Goal: Information Seeking & Learning: Find contact information

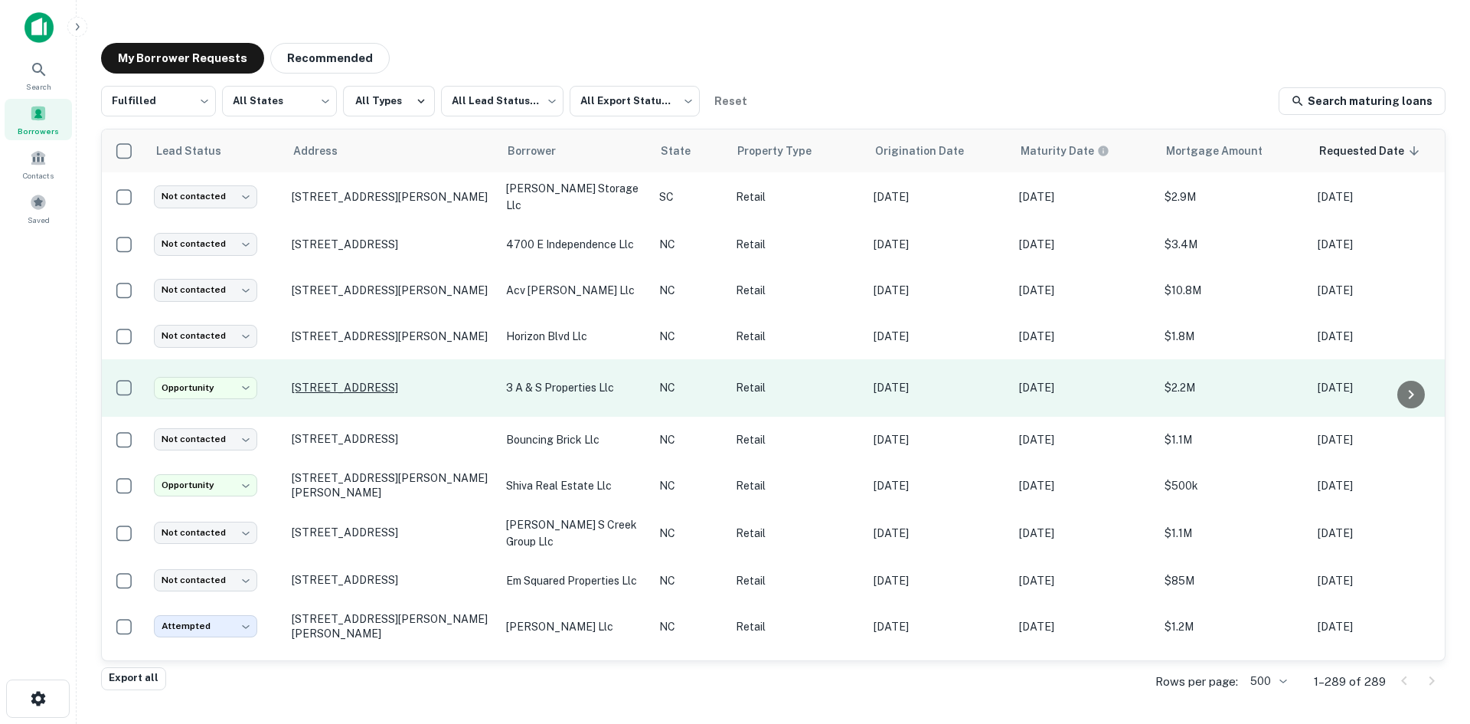
click at [321, 384] on p "[STREET_ADDRESS]" at bounding box center [391, 388] width 199 height 14
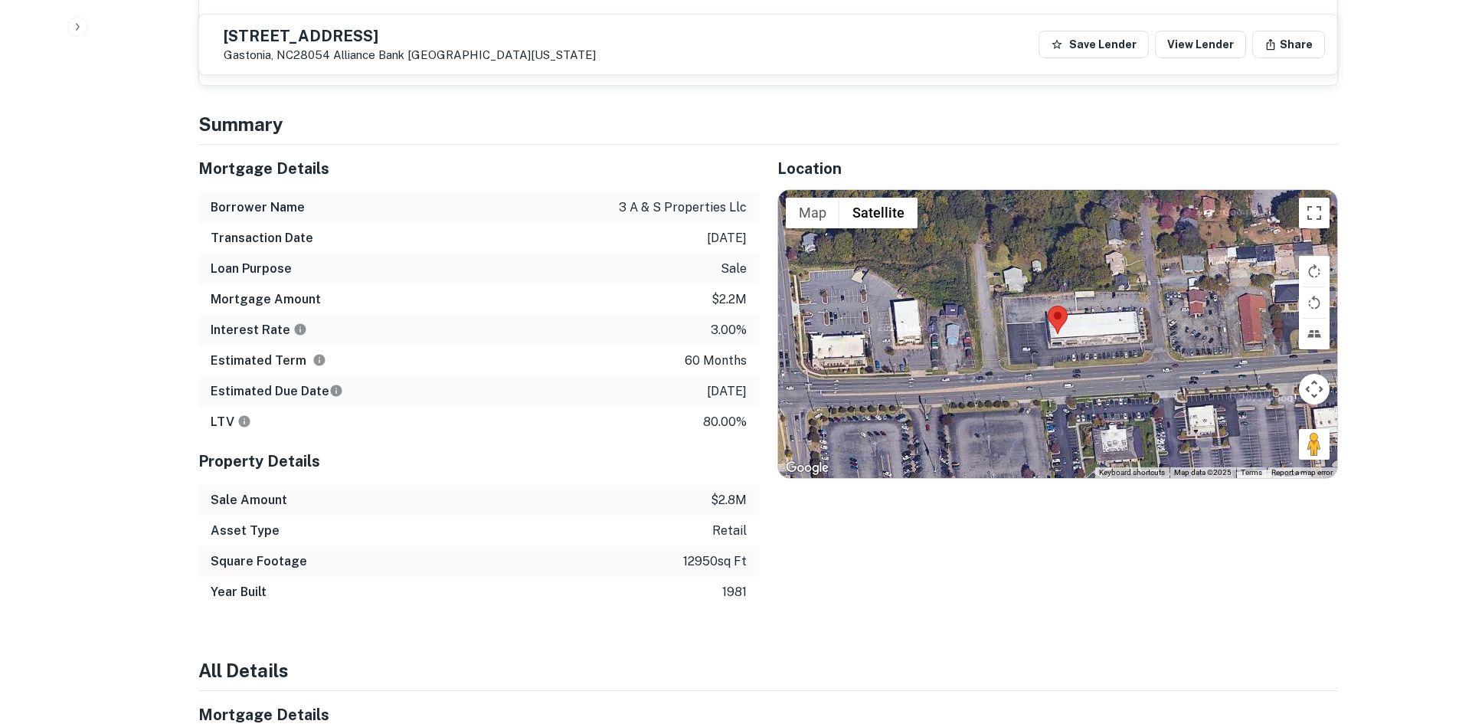
scroll to position [1072, 0]
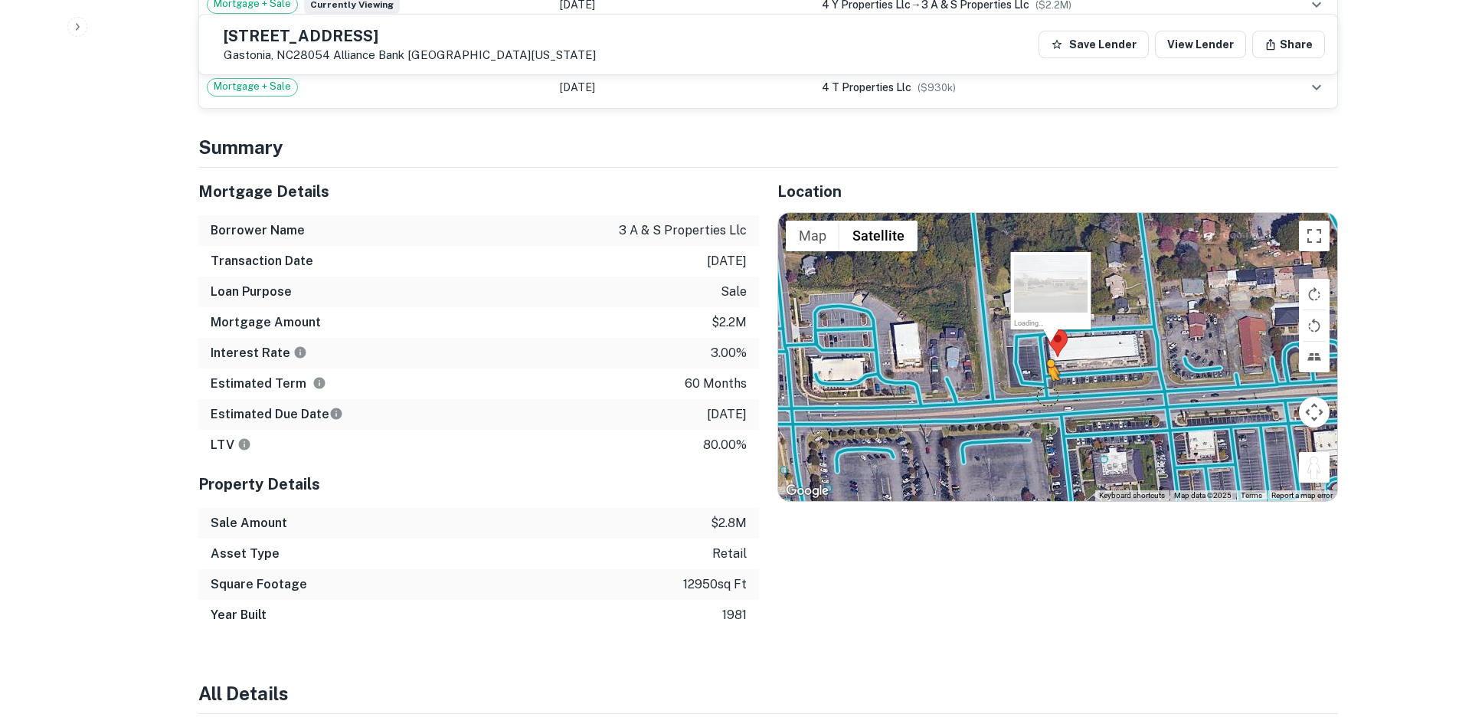
drag, startPoint x: 1314, startPoint y: 474, endPoint x: 1048, endPoint y: 391, distance: 279.0
click at [1048, 391] on div "To activate drag with keyboard, press Alt + Enter. Once in keyboard drag state,…" at bounding box center [1057, 357] width 559 height 288
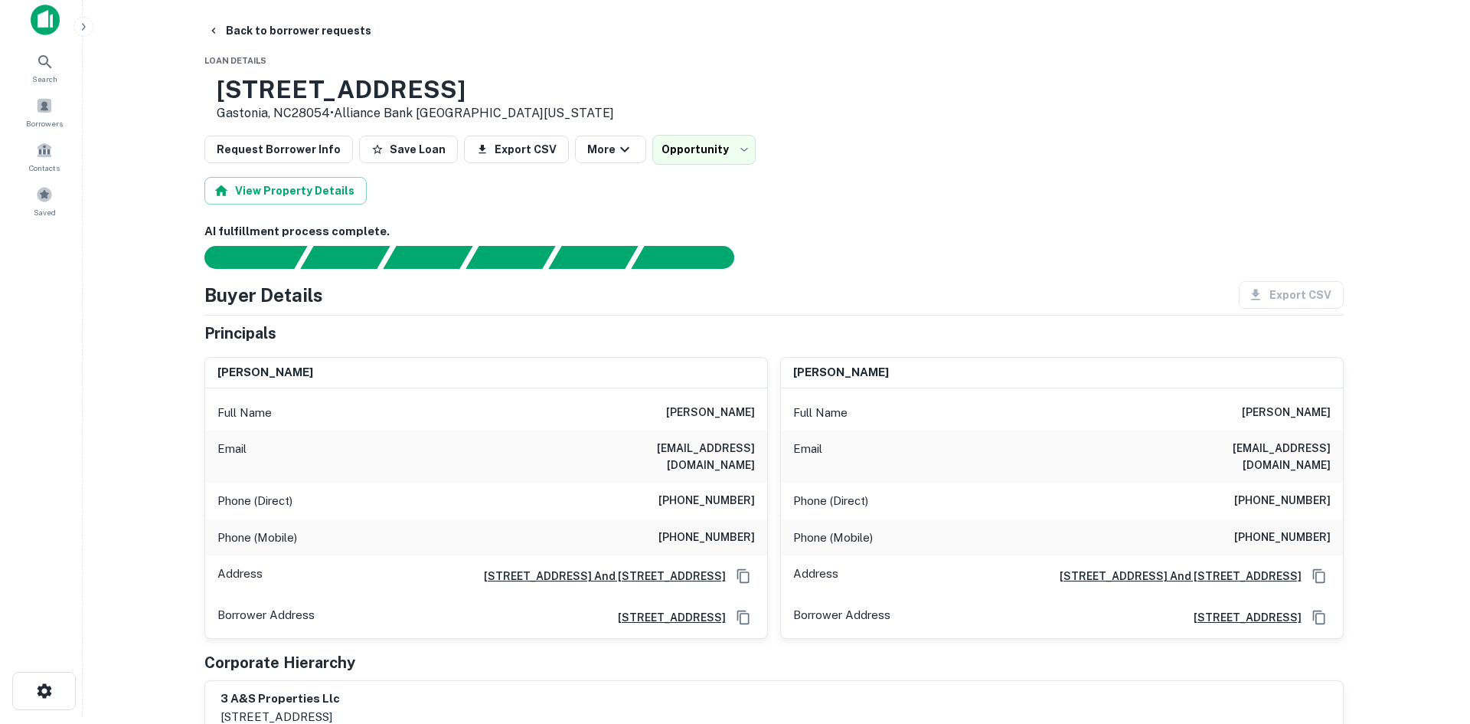
scroll to position [0, 0]
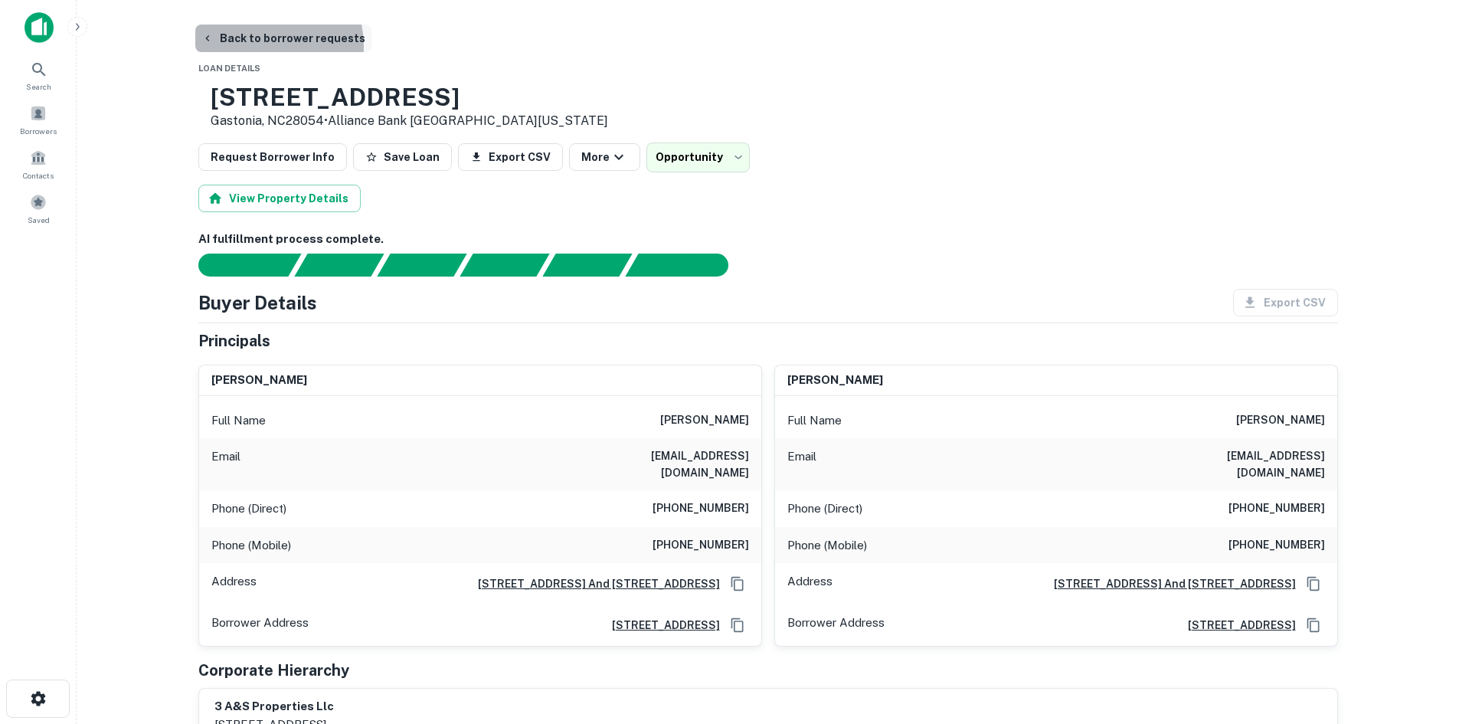
click at [257, 46] on button "Back to borrower requests" at bounding box center [283, 39] width 176 height 28
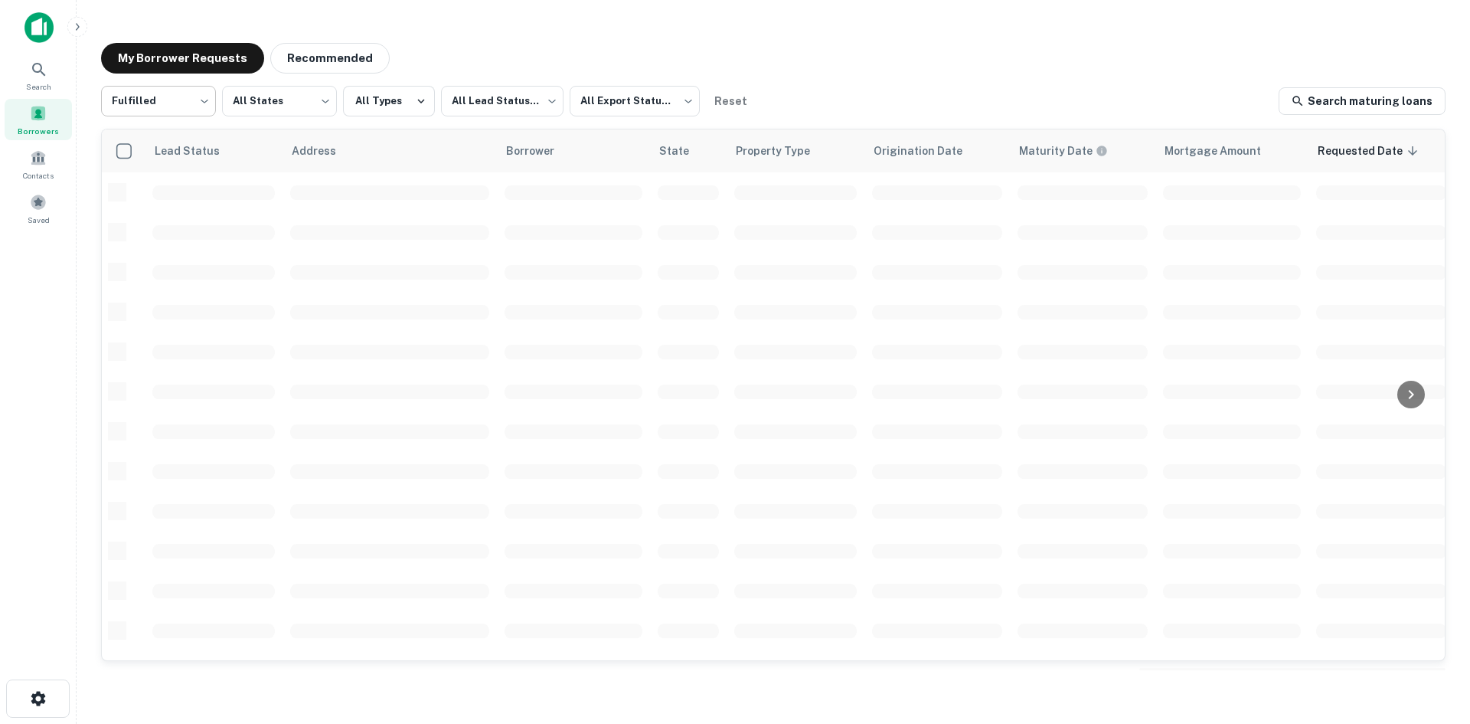
click at [187, 109] on body "Search Borrowers Contacts Saved My Borrower Requests Recommended Fulfilled ****…" at bounding box center [735, 362] width 1470 height 724
click at [517, 114] on div at bounding box center [735, 362] width 1470 height 724
click at [517, 106] on body "Search Borrowers Contacts Saved My Borrower Requests Recommended Fulfilled ****…" at bounding box center [735, 362] width 1470 height 724
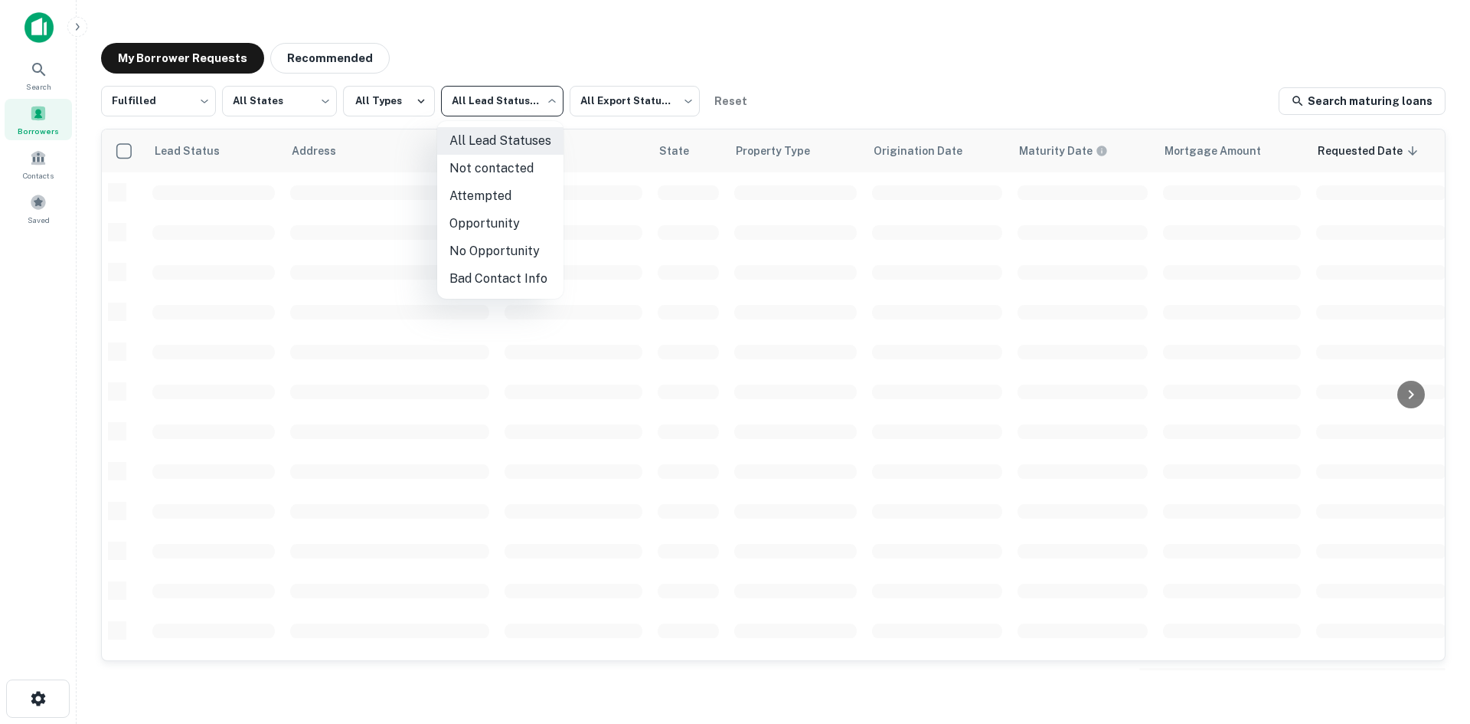
click at [488, 211] on li "Opportunity" at bounding box center [500, 224] width 126 height 28
type input "**********"
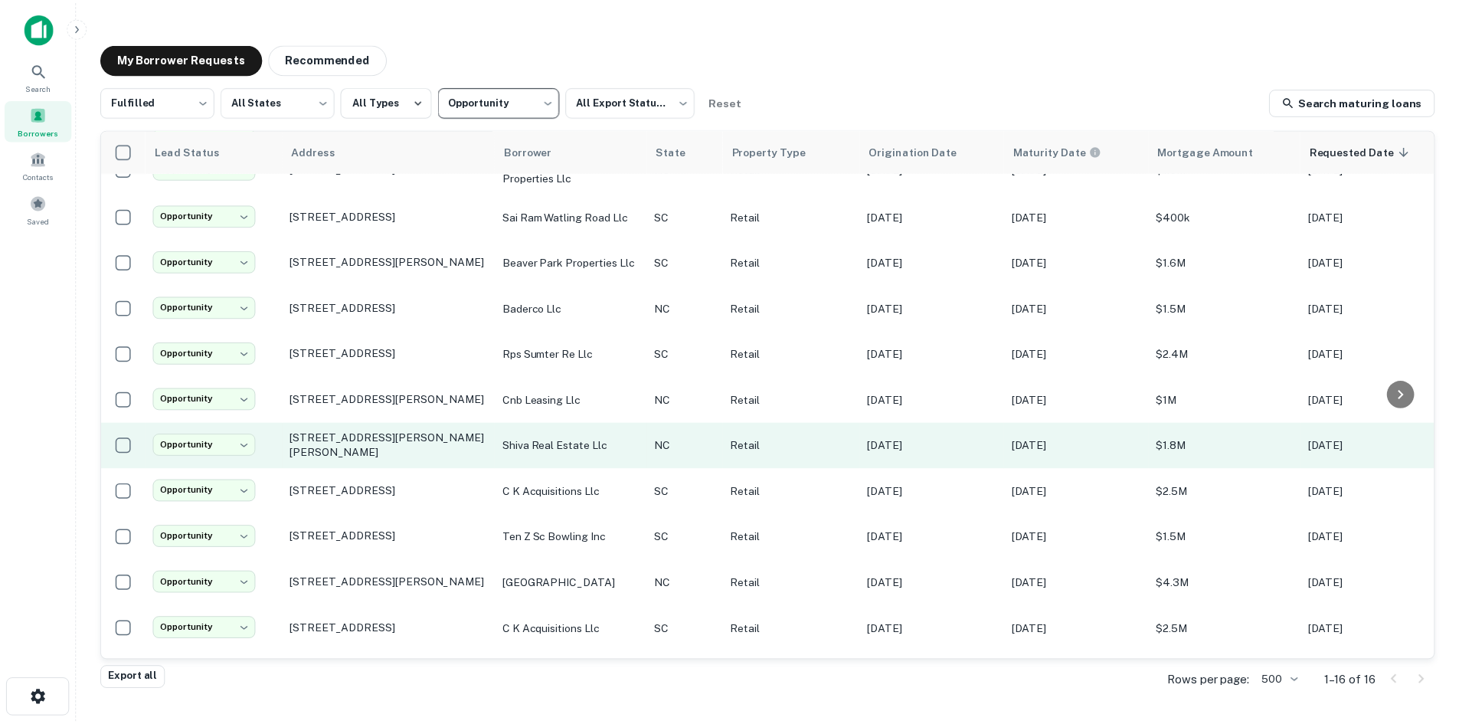
scroll to position [259, 0]
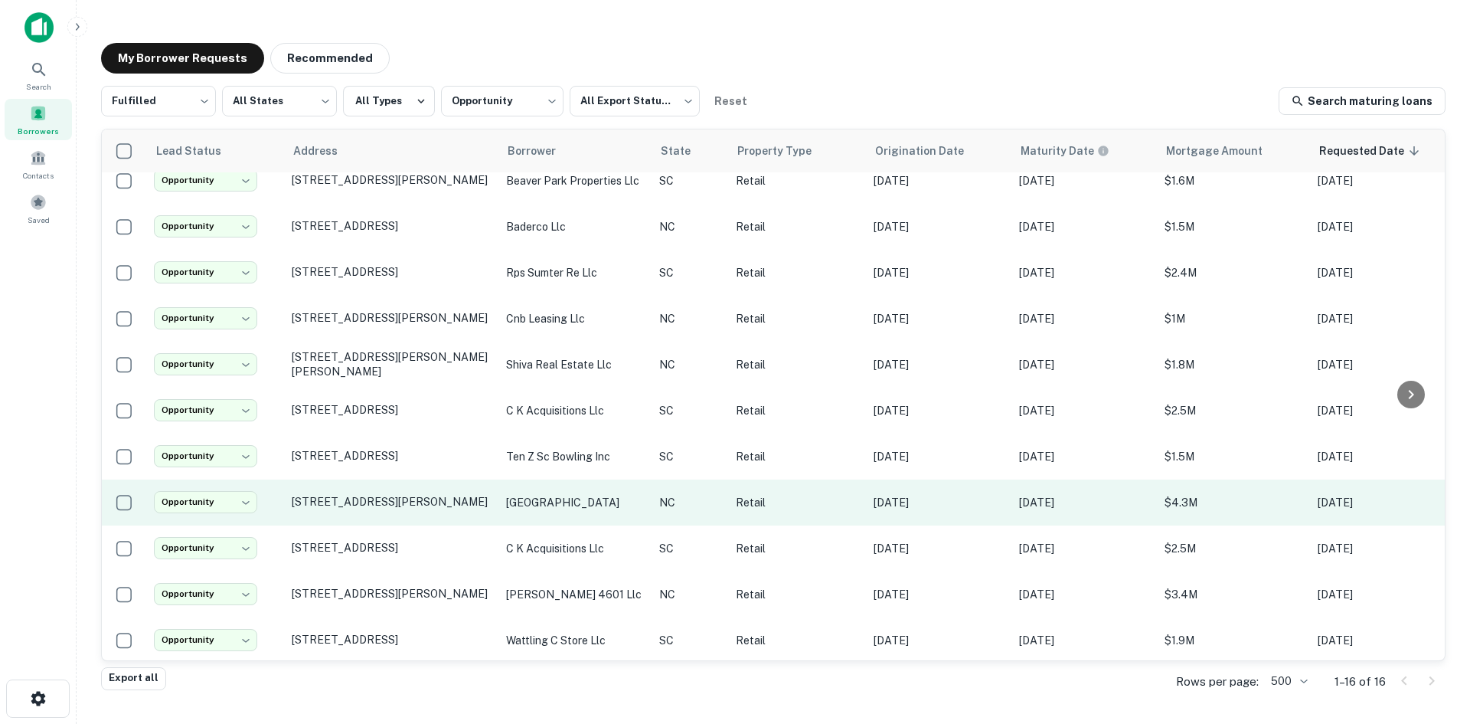
click at [378, 503] on td "11201 Durant Rd Raleigh, NC27614" at bounding box center [391, 502] width 214 height 46
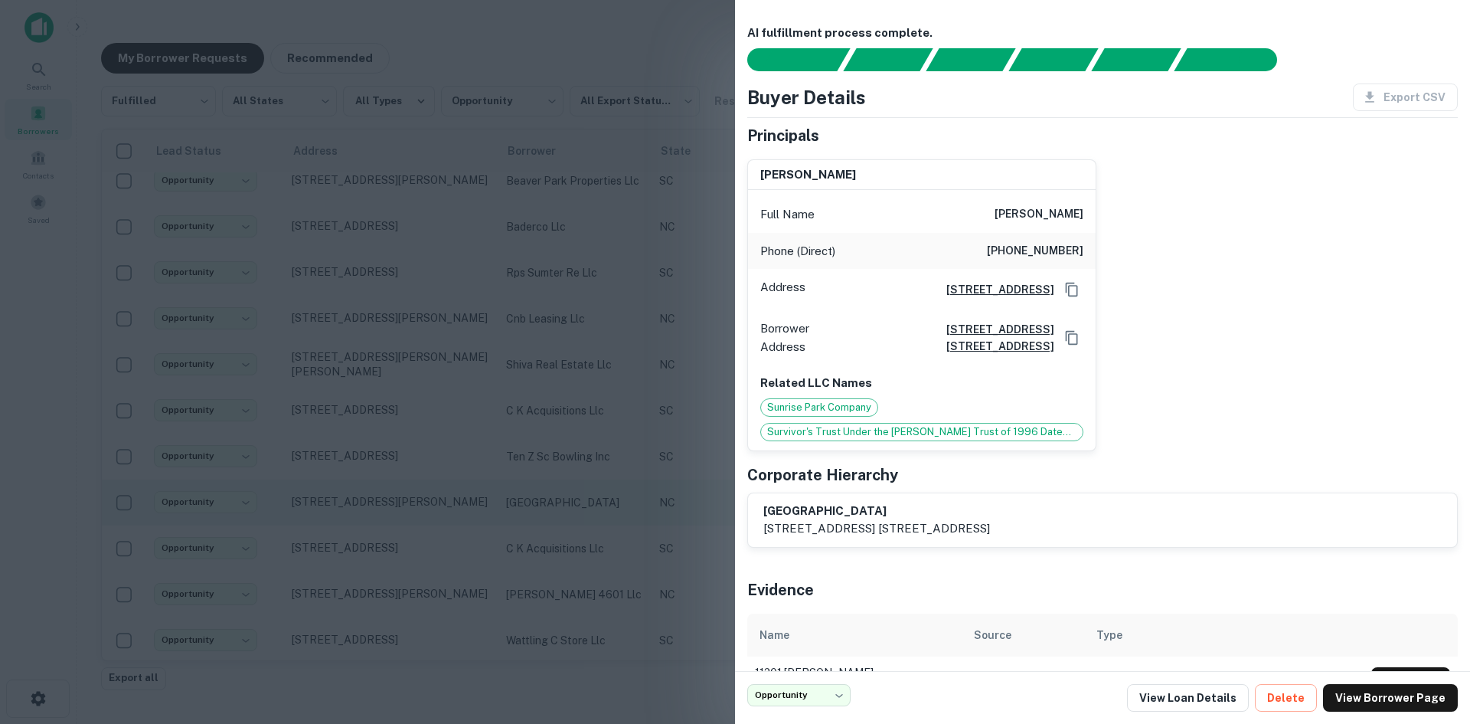
click at [380, 506] on div at bounding box center [735, 362] width 1470 height 724
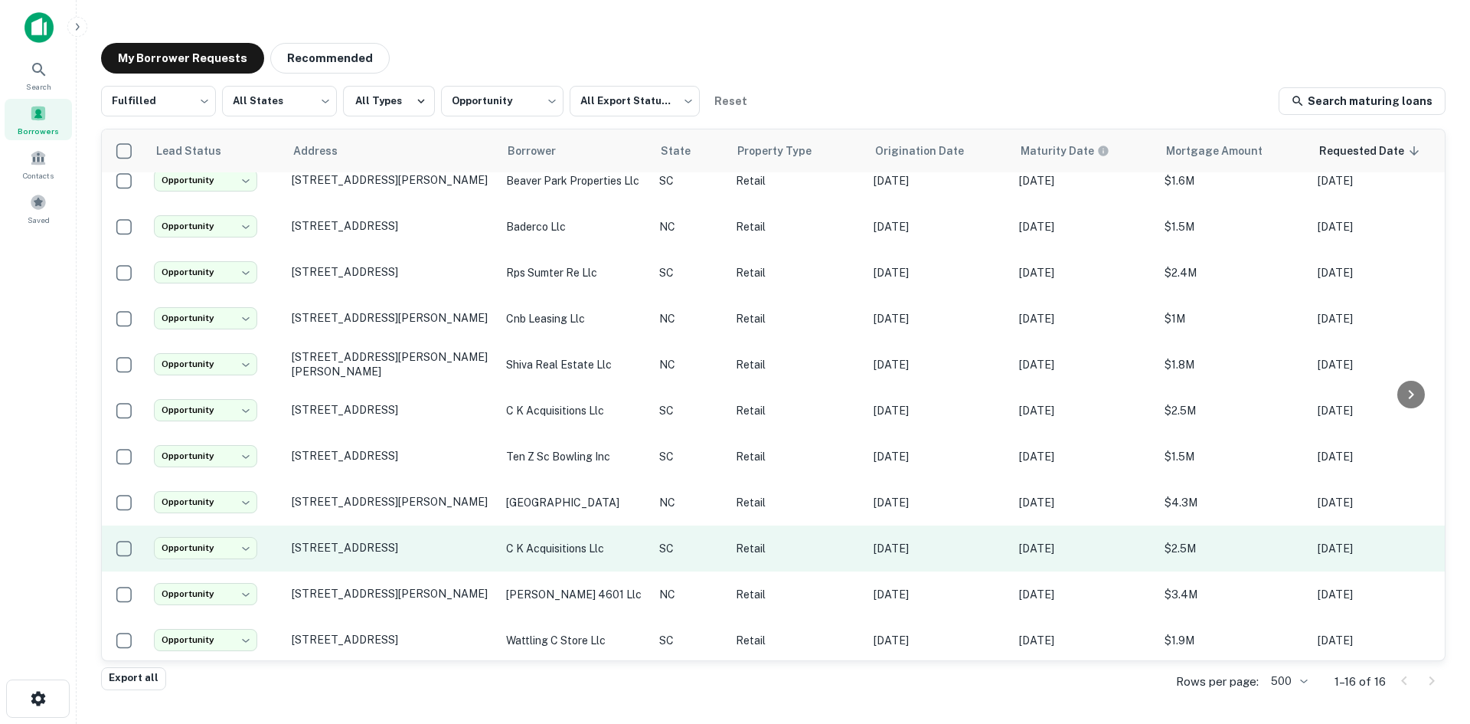
click at [374, 549] on td "2628 Broad River Rd Columbia, SC29210" at bounding box center [391, 548] width 214 height 46
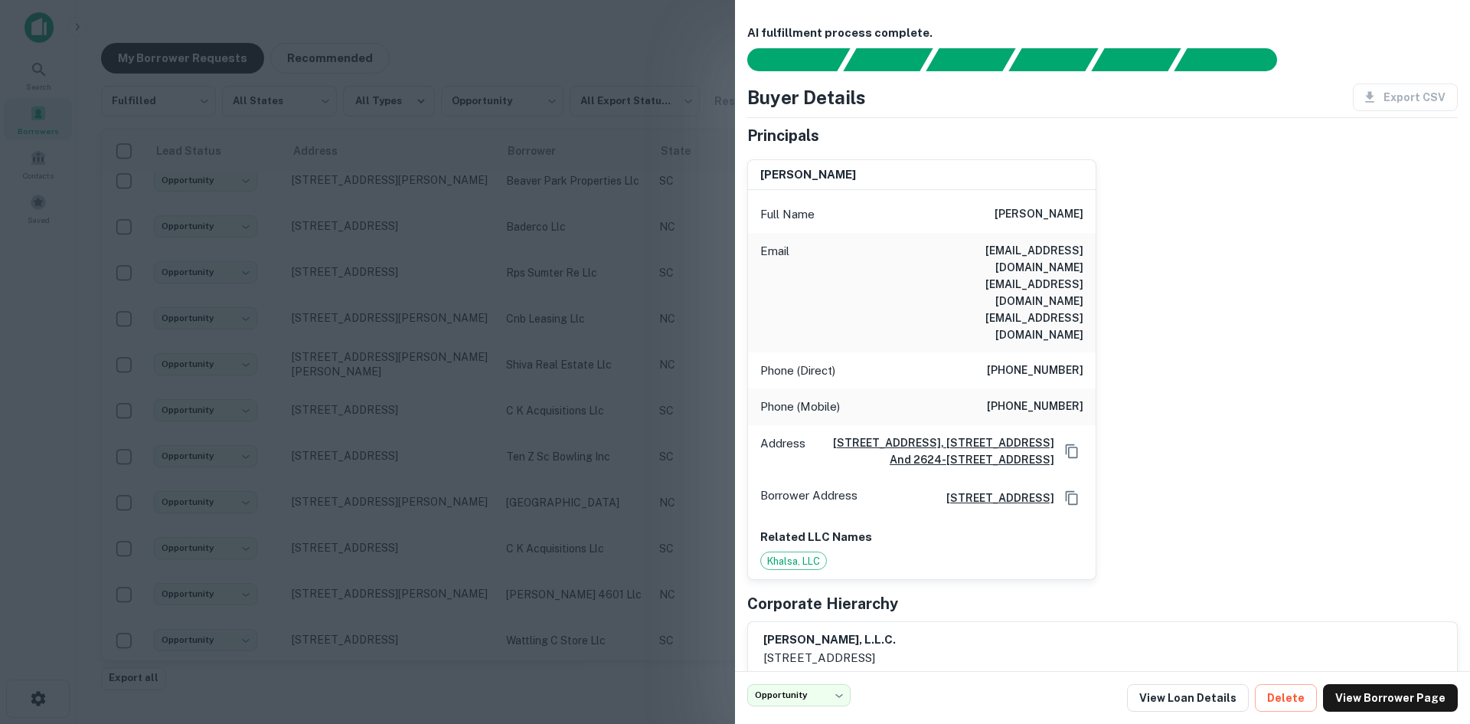
click at [371, 544] on div at bounding box center [735, 362] width 1470 height 724
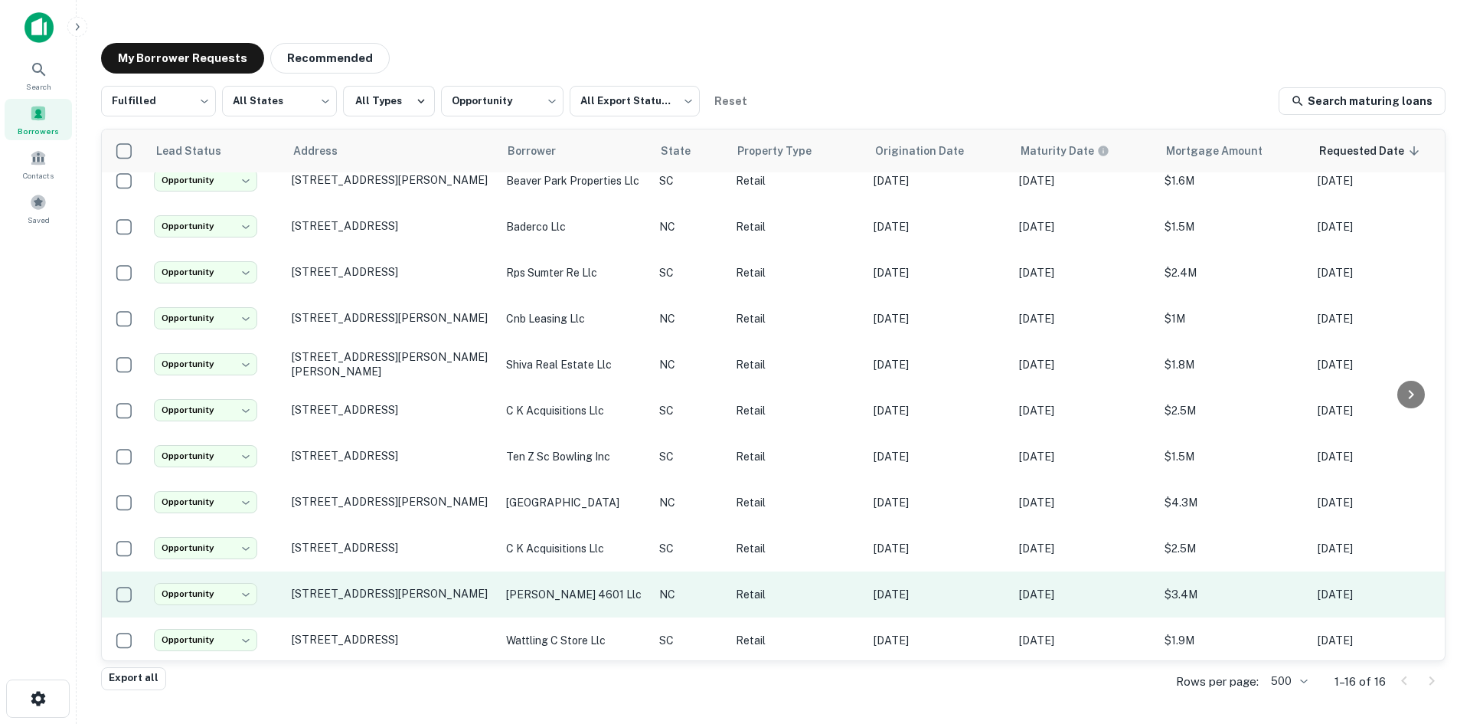
click at [349, 595] on td "4601 Gordon Rd Wilmington, NC28411" at bounding box center [391, 594] width 214 height 46
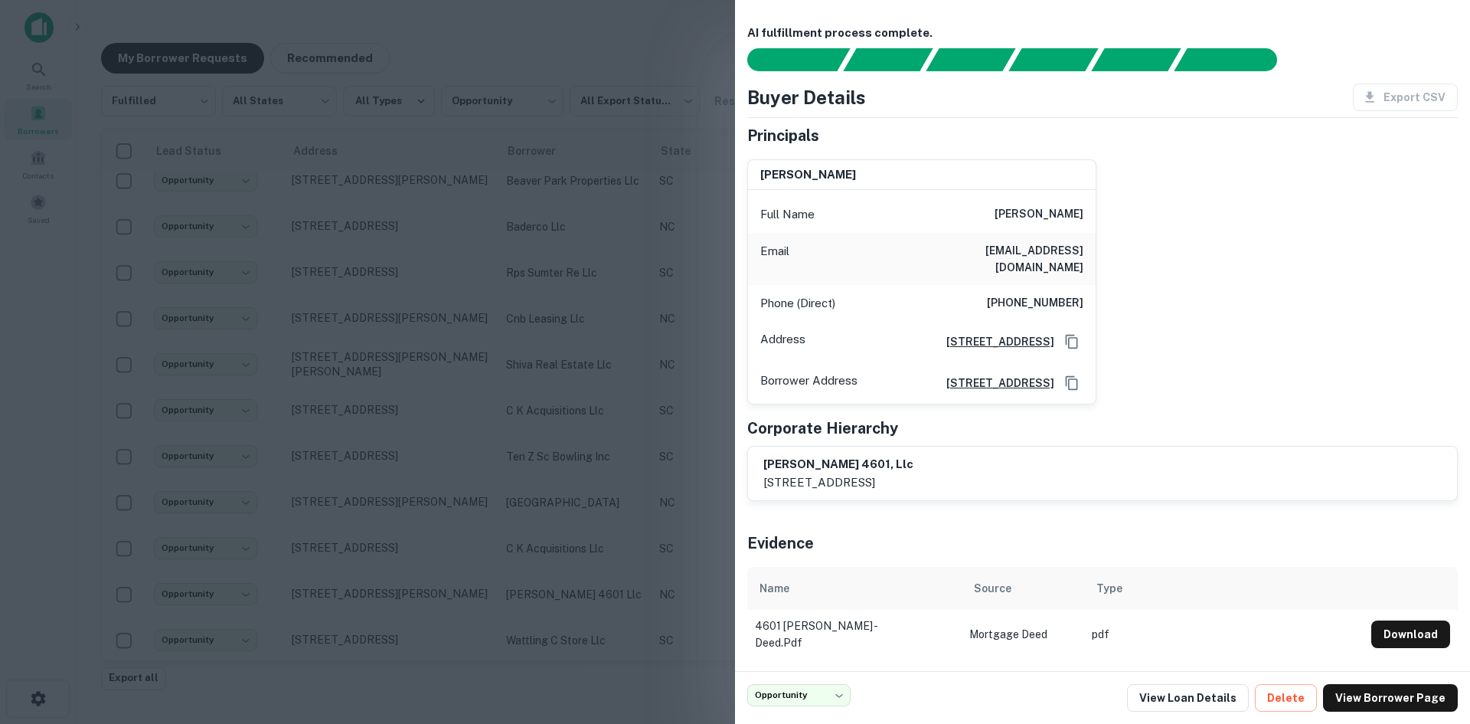
click at [353, 589] on div at bounding box center [735, 362] width 1470 height 724
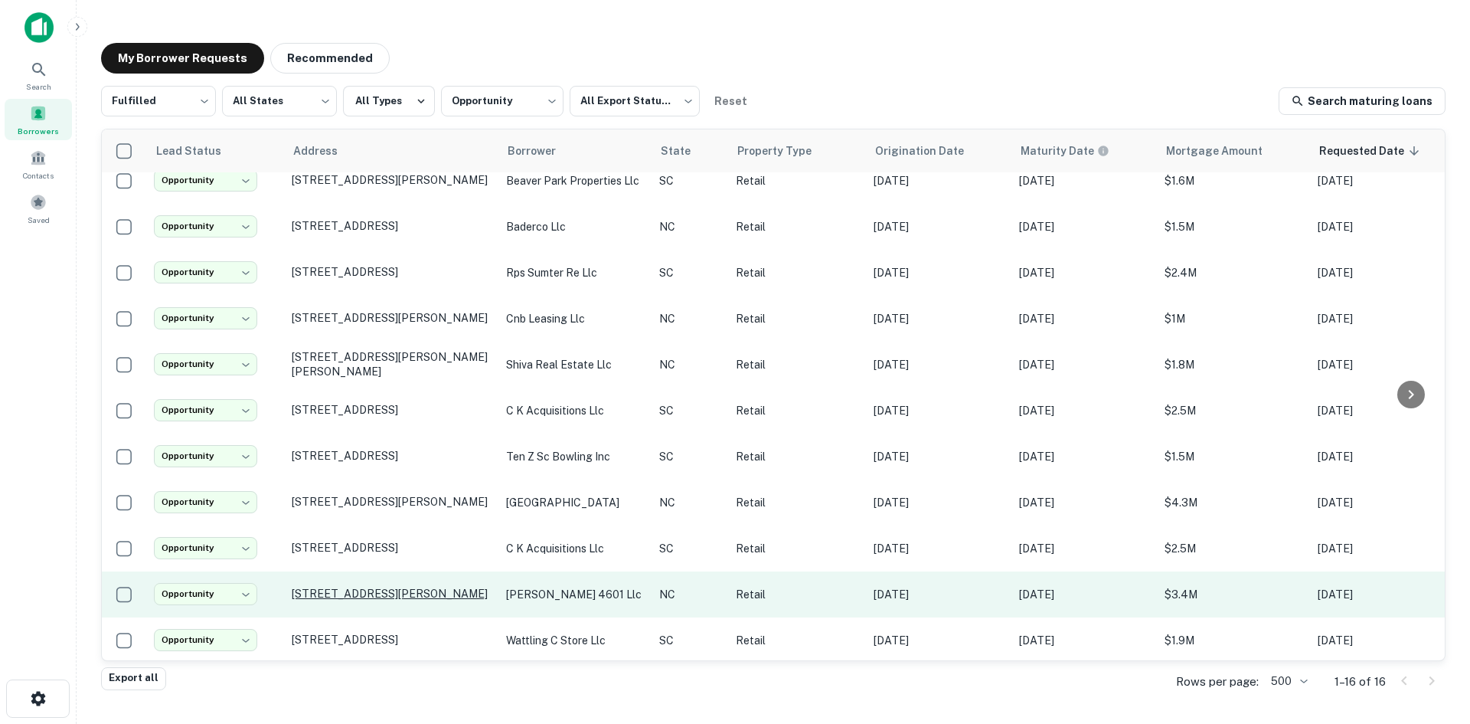
click at [355, 587] on p "4601 Gordon Rd Wilmington, NC28411" at bounding box center [391, 594] width 199 height 14
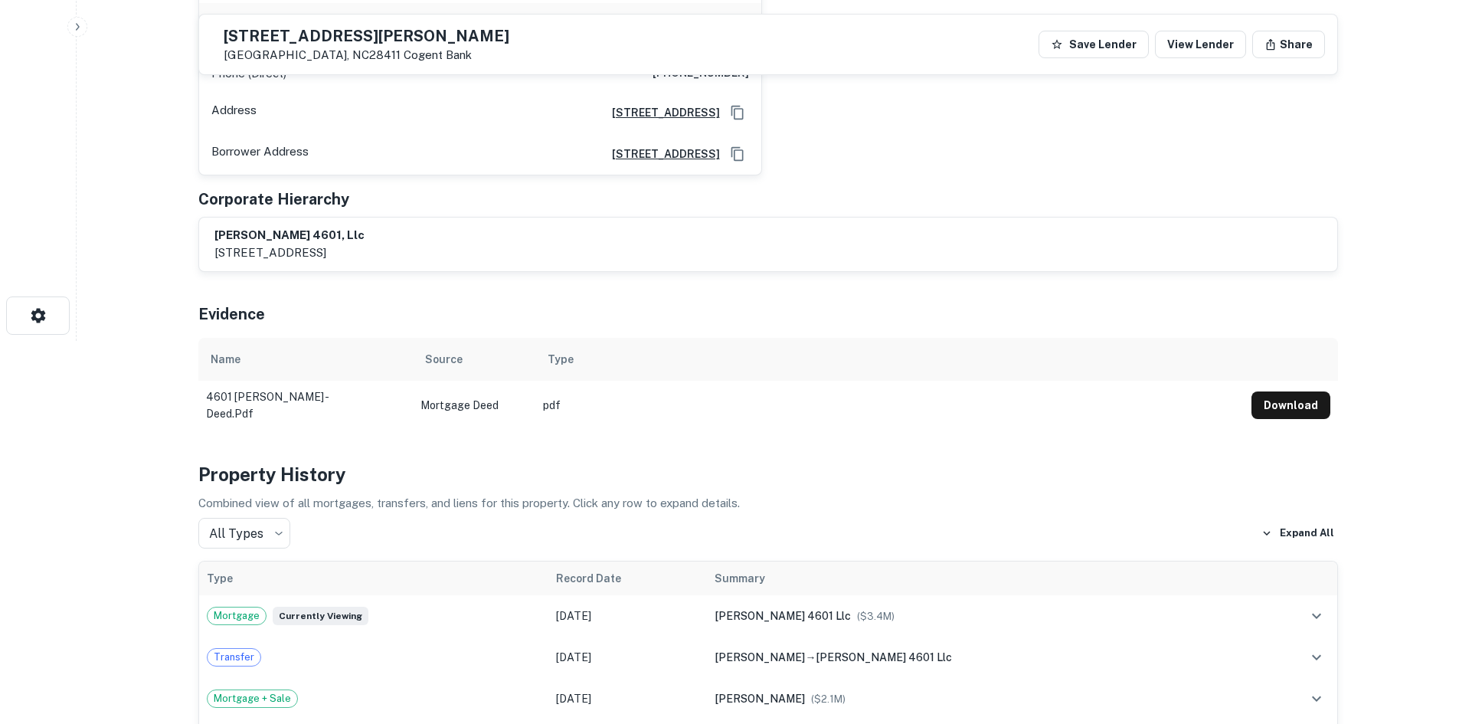
scroll to position [842, 0]
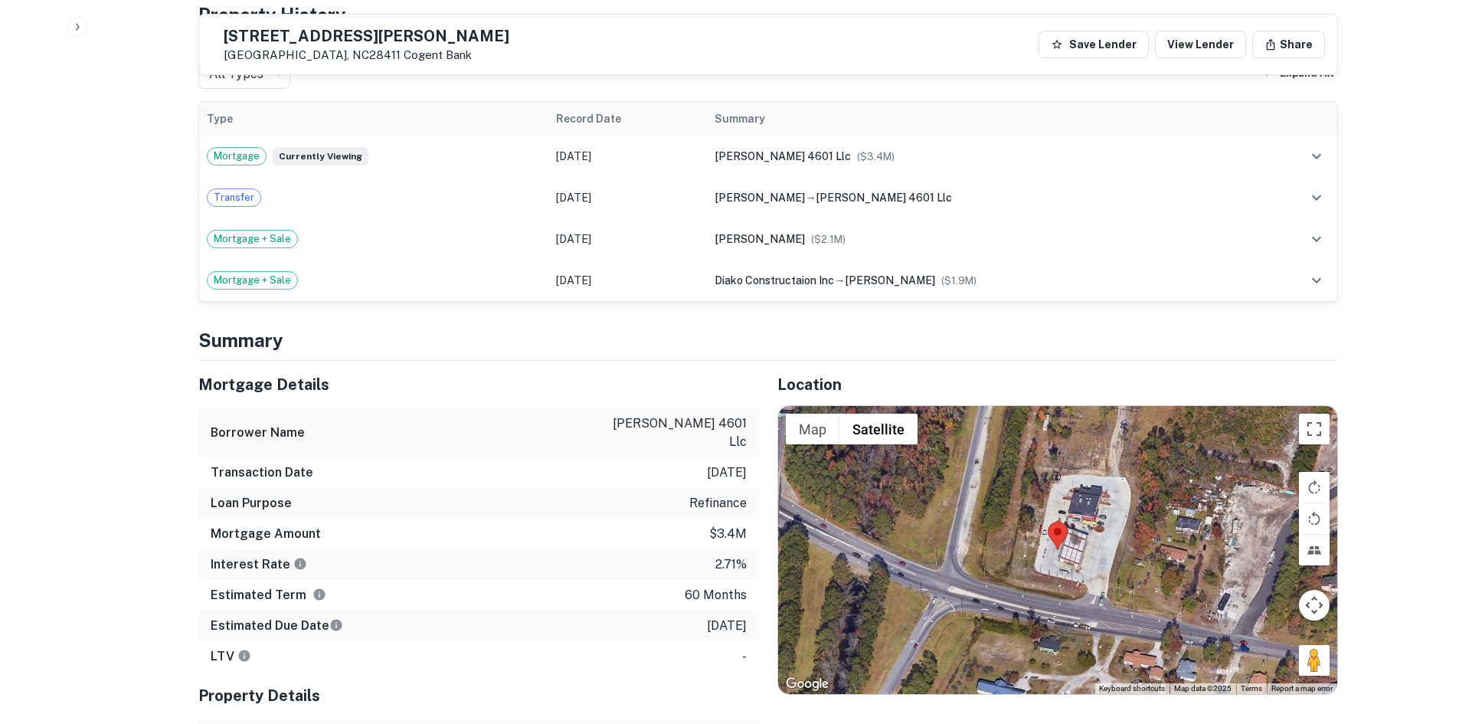
drag, startPoint x: 1310, startPoint y: 646, endPoint x: 1104, endPoint y: 576, distance: 217.5
click at [1104, 576] on div "Map Terrain Satellite Labels Keyboard shortcuts Map Data Map data ©2025 Map dat…" at bounding box center [1057, 550] width 559 height 288
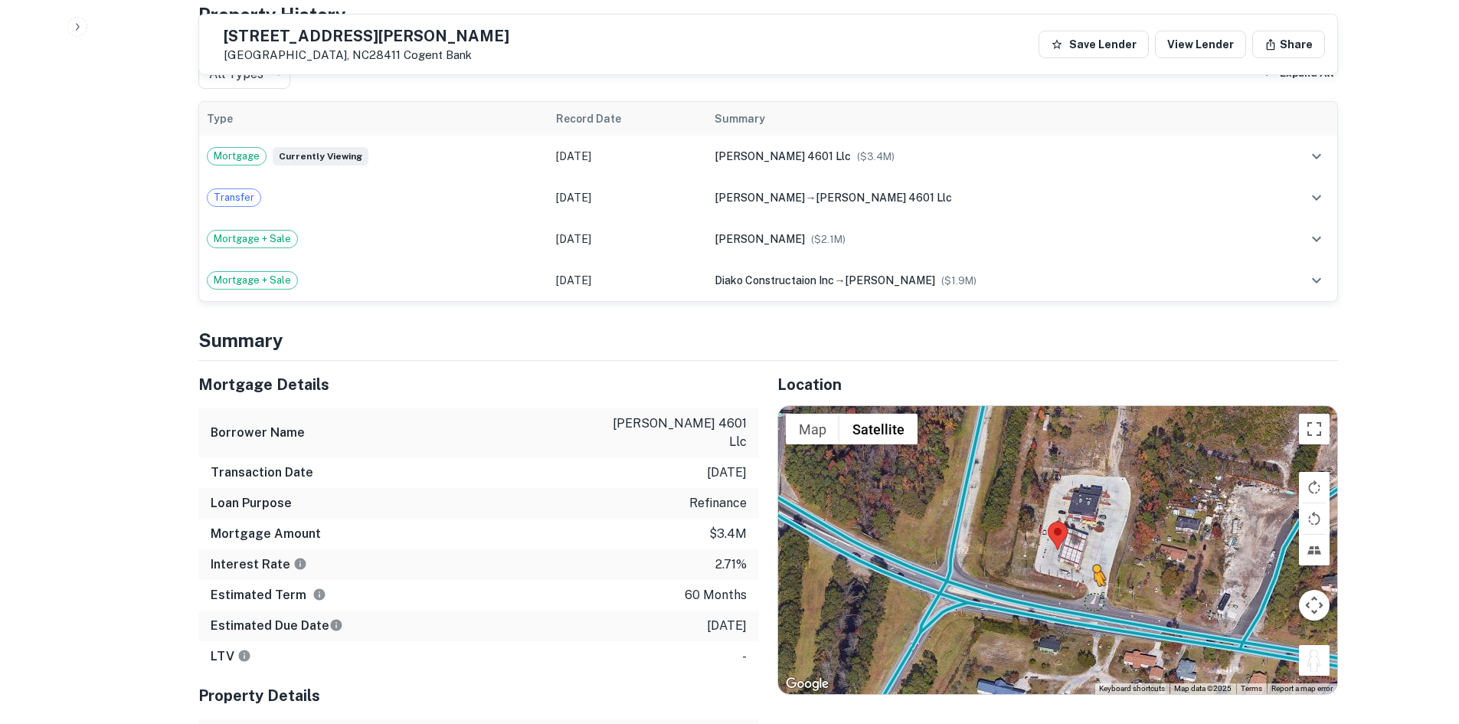
drag, startPoint x: 1324, startPoint y: 653, endPoint x: 1088, endPoint y: 587, distance: 245.1
click at [1088, 587] on div "To activate drag with keyboard, press Alt + Enter. Once in keyboard drag state,…" at bounding box center [1057, 550] width 559 height 288
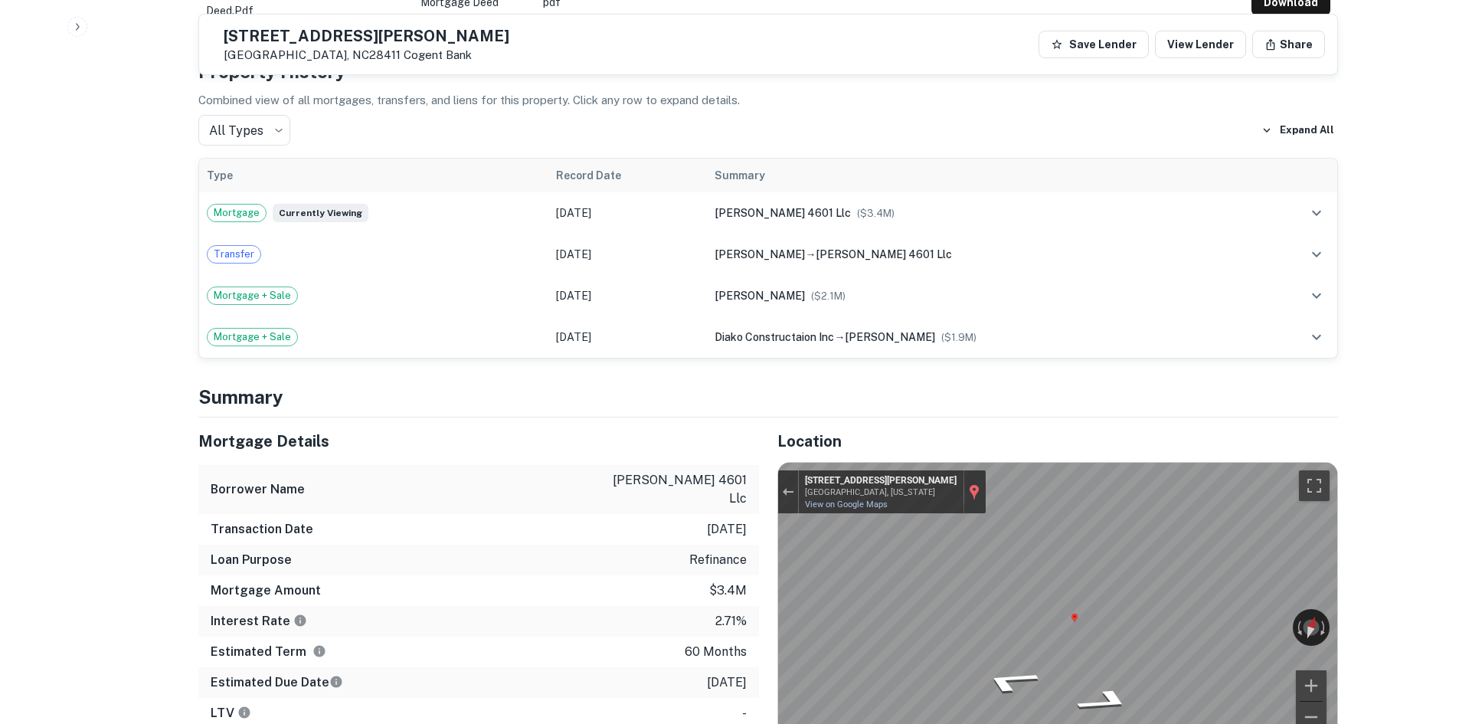
scroll to position [919, 0]
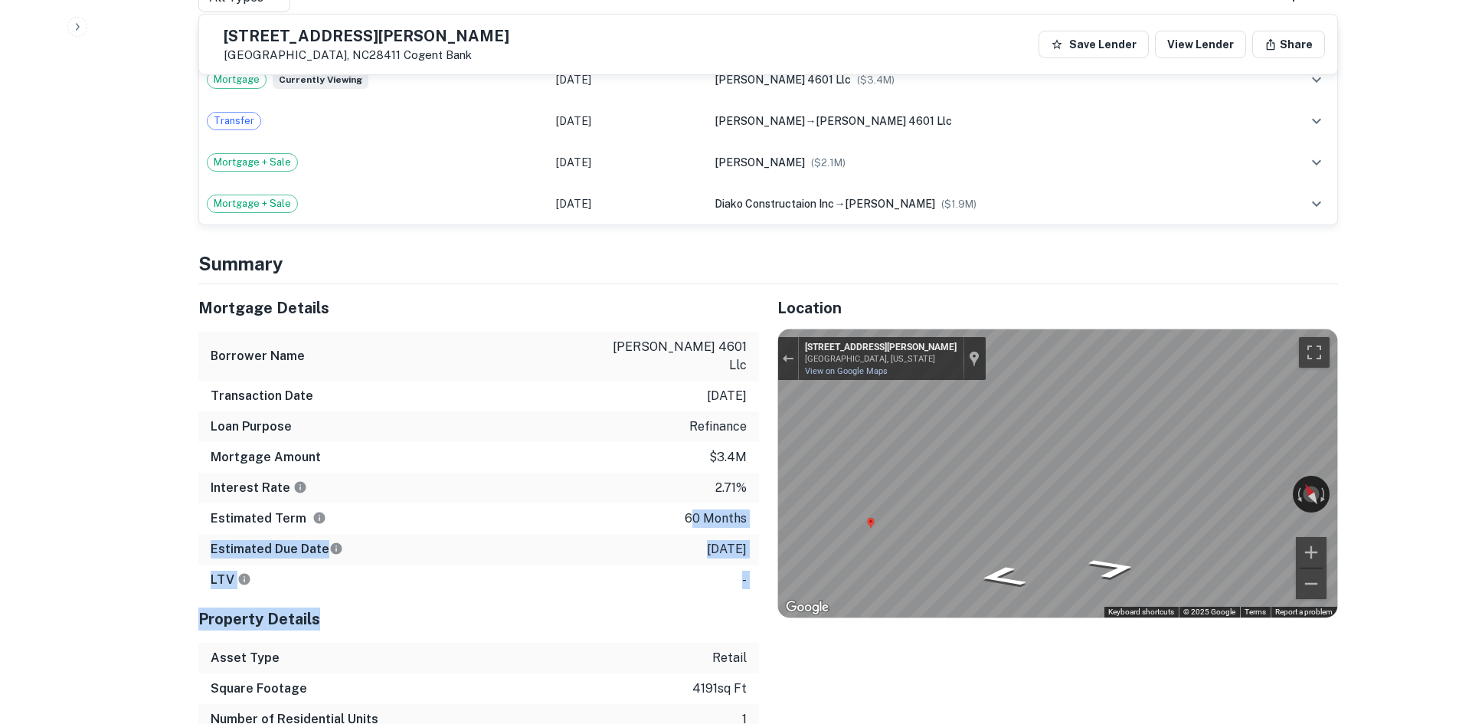
drag, startPoint x: 692, startPoint y: 478, endPoint x: 678, endPoint y: 564, distance: 86.8
click at [678, 564] on div "Mortgage Details Borrower Name gordon 4601 llc Transaction Date 1/7/2021 Loan P…" at bounding box center [478, 524] width 561 height 481
click at [684, 595] on div "Property Details" at bounding box center [478, 618] width 561 height 47
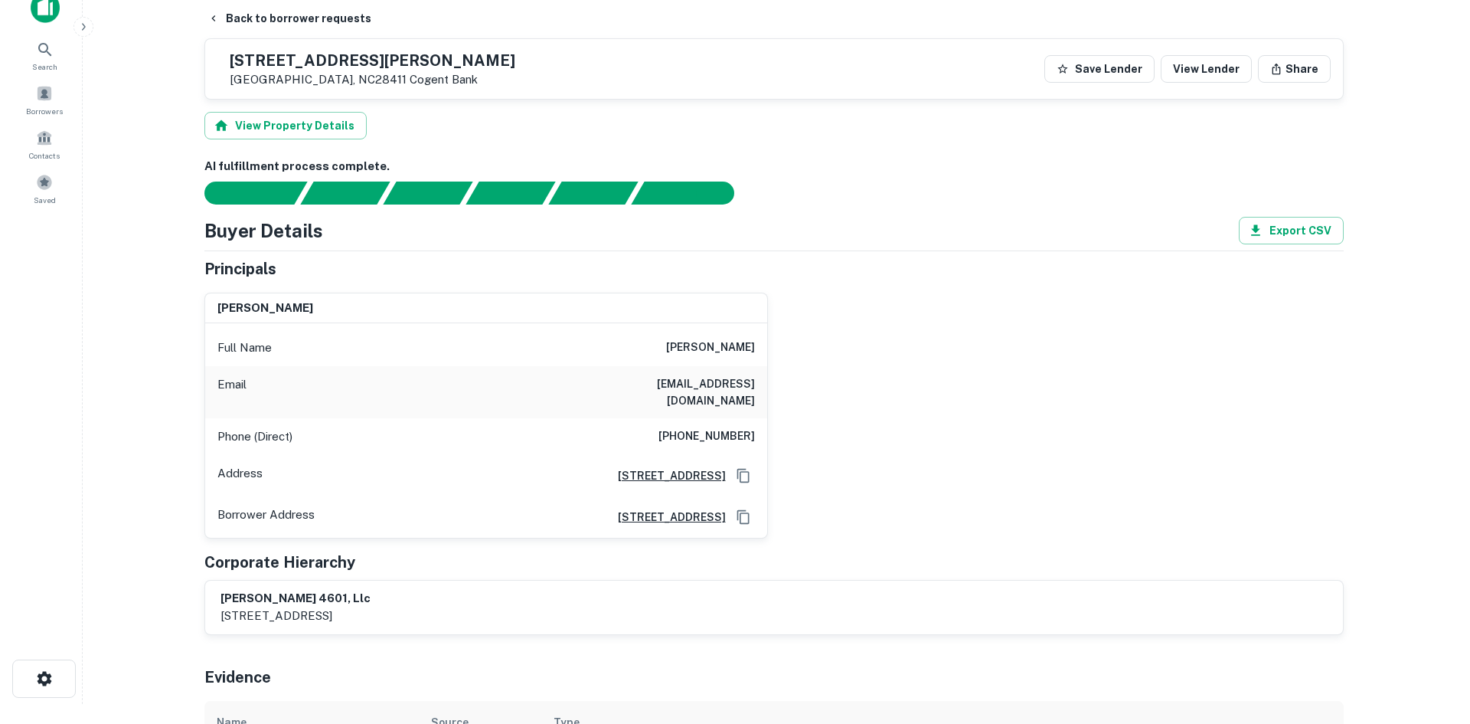
scroll to position [0, 0]
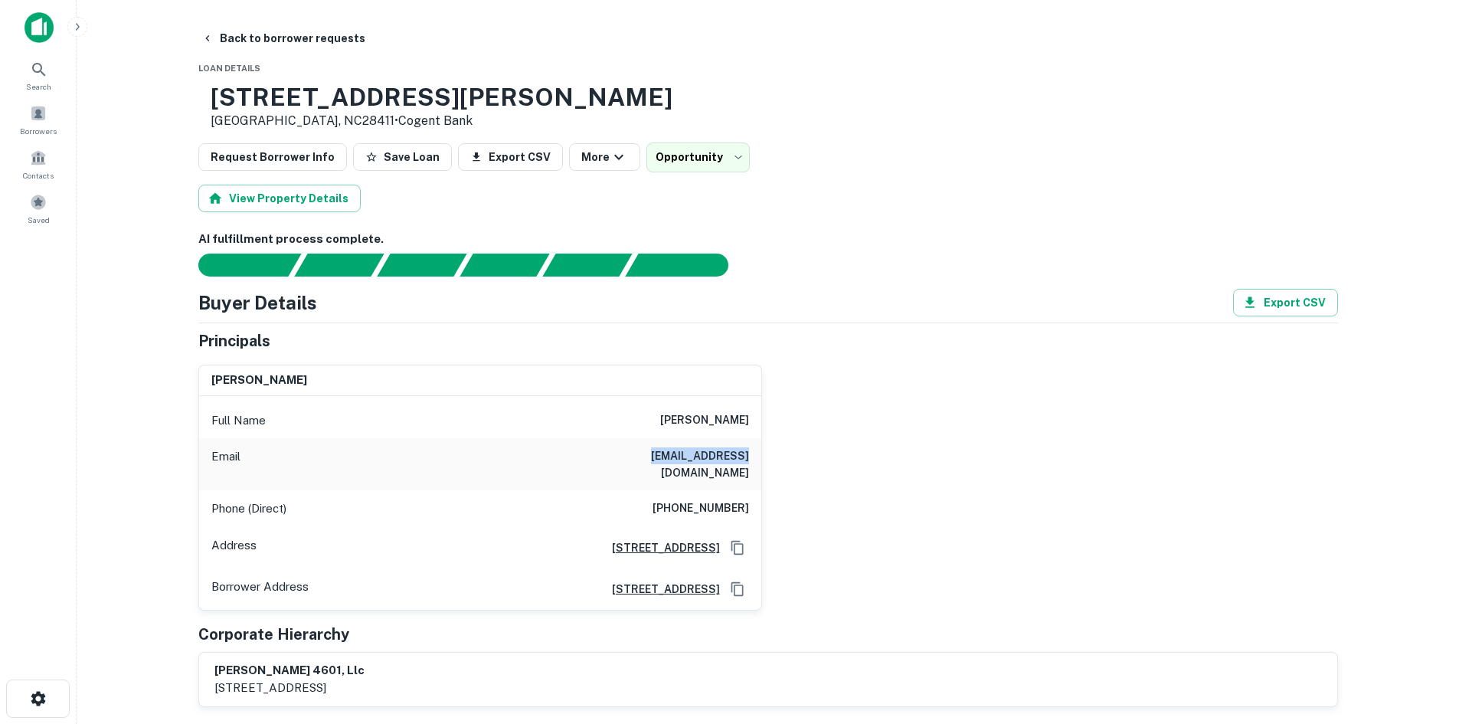
drag, startPoint x: 648, startPoint y: 453, endPoint x: 776, endPoint y: 463, distance: 128.3
click at [776, 463] on div "khalid saleh Full Name khalid saleh Email khiba99@aol.com Phone (Direct) (919) …" at bounding box center [762, 481] width 1152 height 258
click at [260, 92] on h3 "4601 Gordon Rd" at bounding box center [442, 97] width 462 height 29
drag, startPoint x: 263, startPoint y: 91, endPoint x: 458, endPoint y: 101, distance: 195.5
click at [458, 101] on h3 "4601 Gordon Rd" at bounding box center [442, 97] width 462 height 29
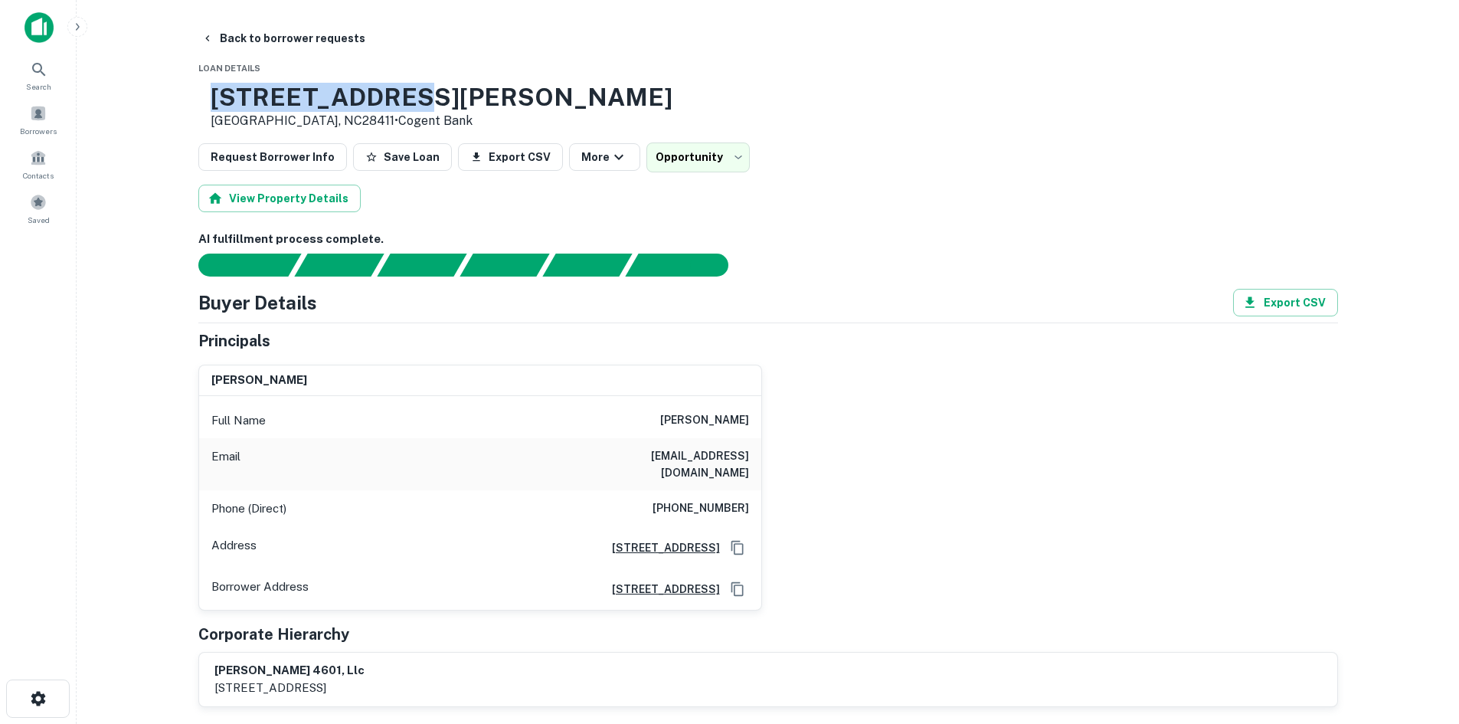
copy h3 "4601 Gordon Rd"
click at [932, 365] on div "khalid saleh Full Name khalid saleh Email khiba99@aol.com Phone (Direct) (919) …" at bounding box center [762, 481] width 1152 height 258
click at [296, 51] on button "Back to borrower requests" at bounding box center [283, 39] width 176 height 28
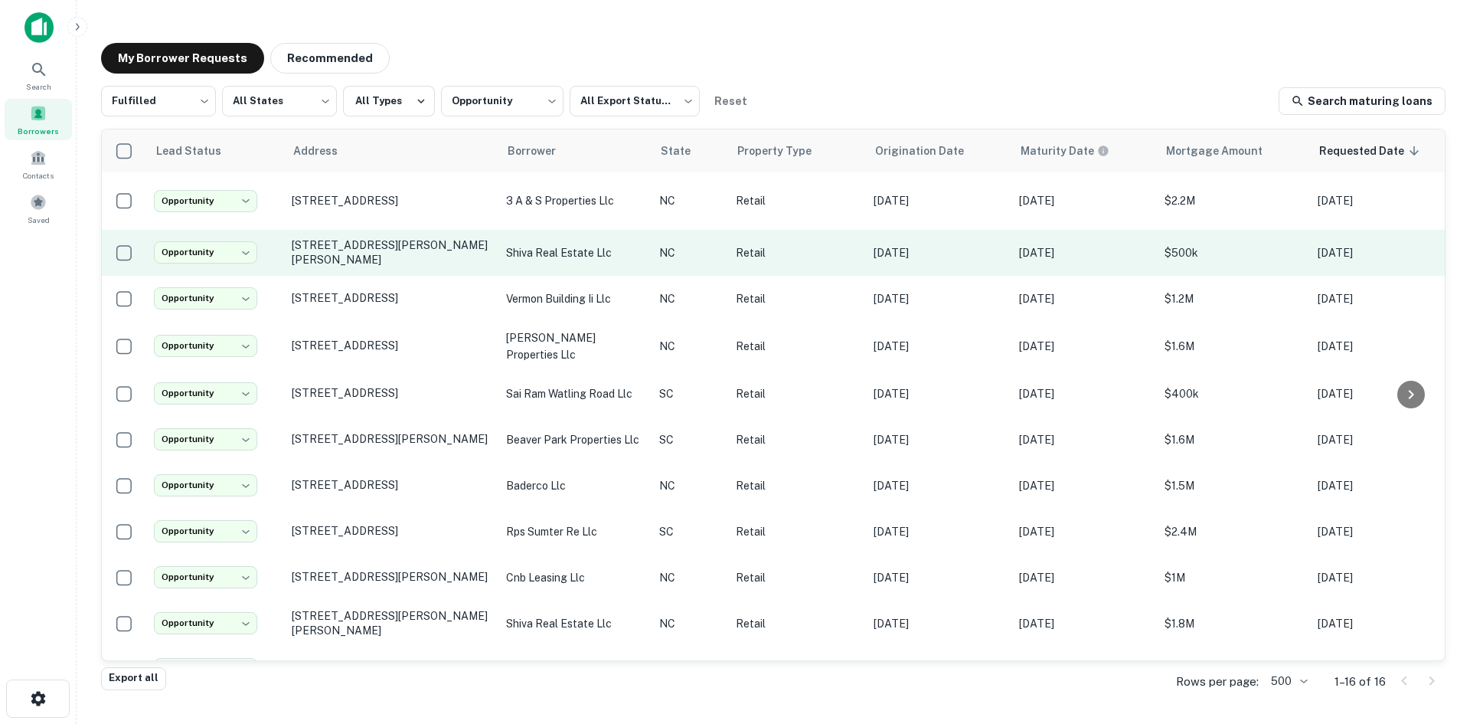
drag, startPoint x: 375, startPoint y: 252, endPoint x: 374, endPoint y: 263, distance: 10.7
click at [374, 263] on td "[STREET_ADDRESS][PERSON_NAME][PERSON_NAME]" at bounding box center [391, 253] width 214 height 46
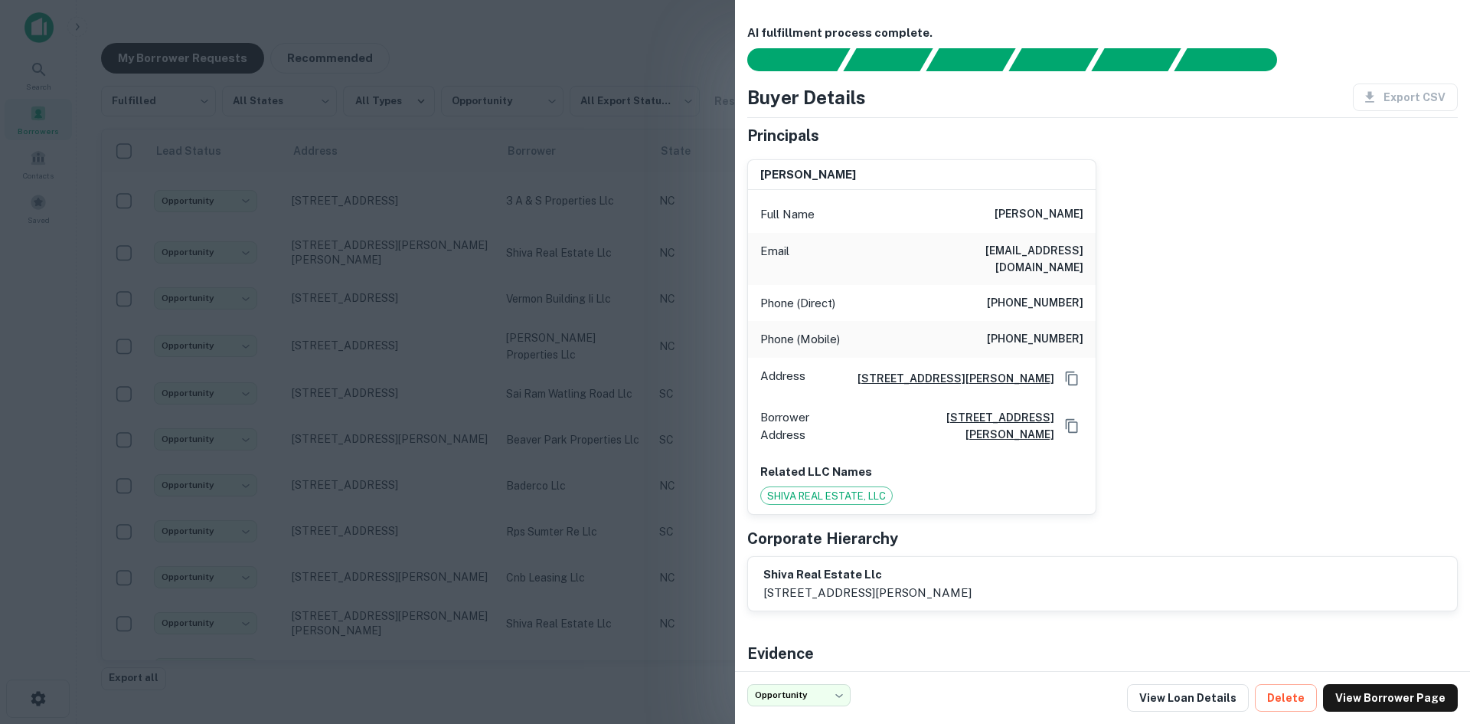
click at [459, 273] on div at bounding box center [735, 362] width 1470 height 724
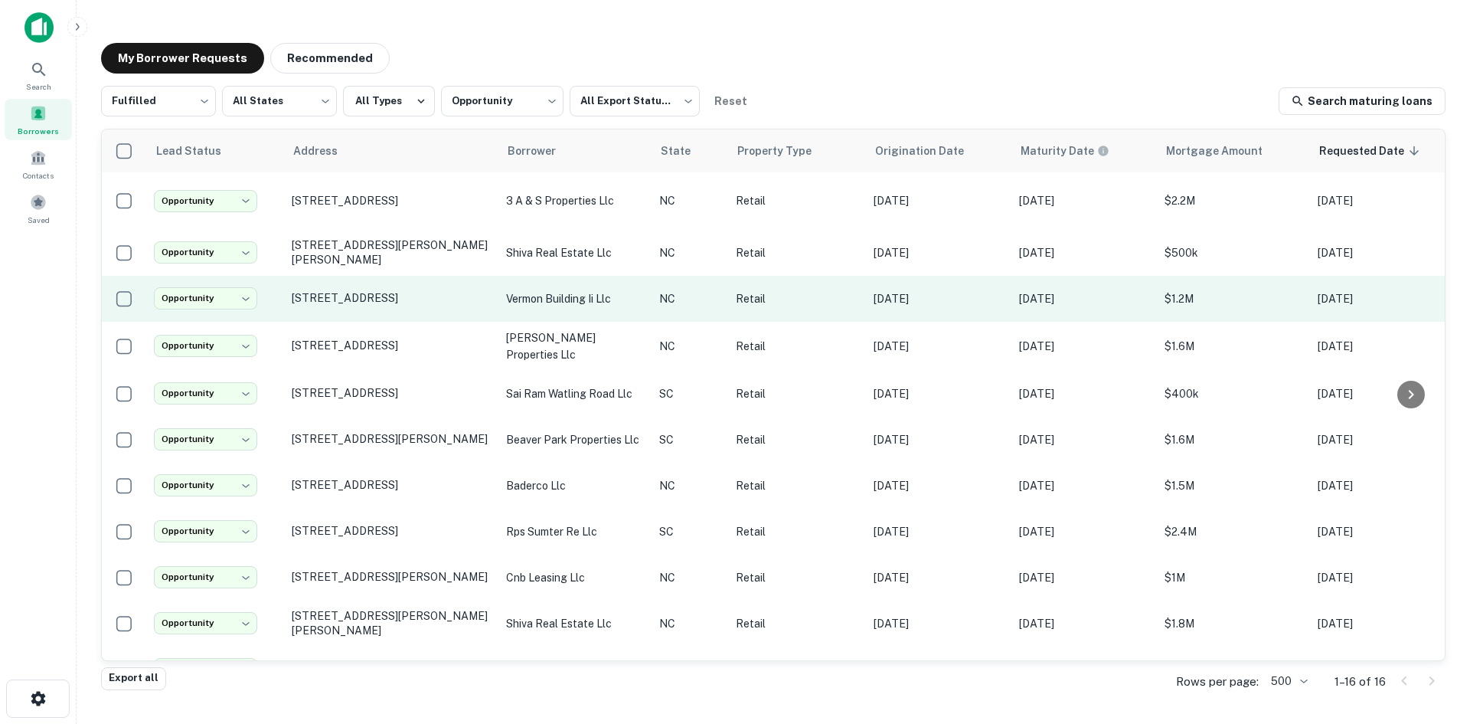
click at [453, 301] on td "236 S Elm St Greensboro, NC27401" at bounding box center [391, 299] width 214 height 46
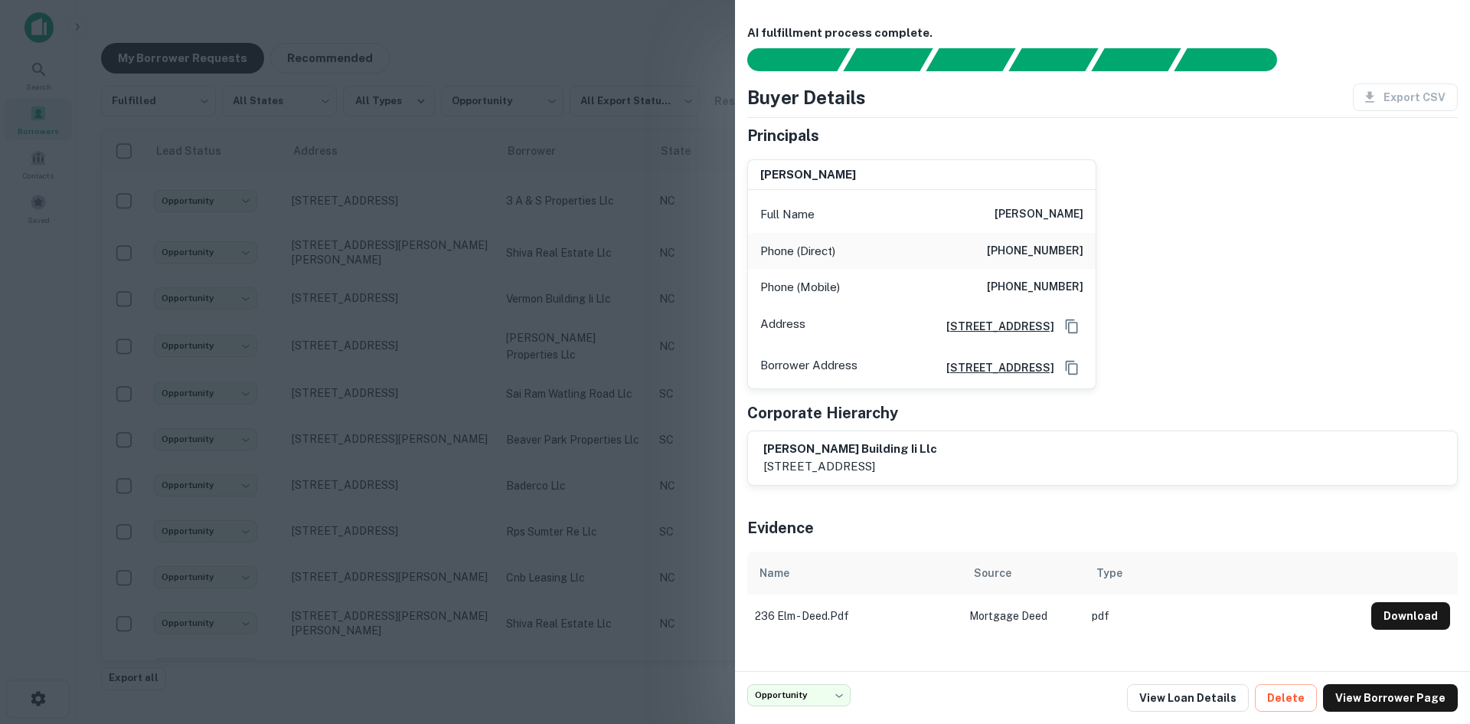
click at [465, 296] on div at bounding box center [735, 362] width 1470 height 724
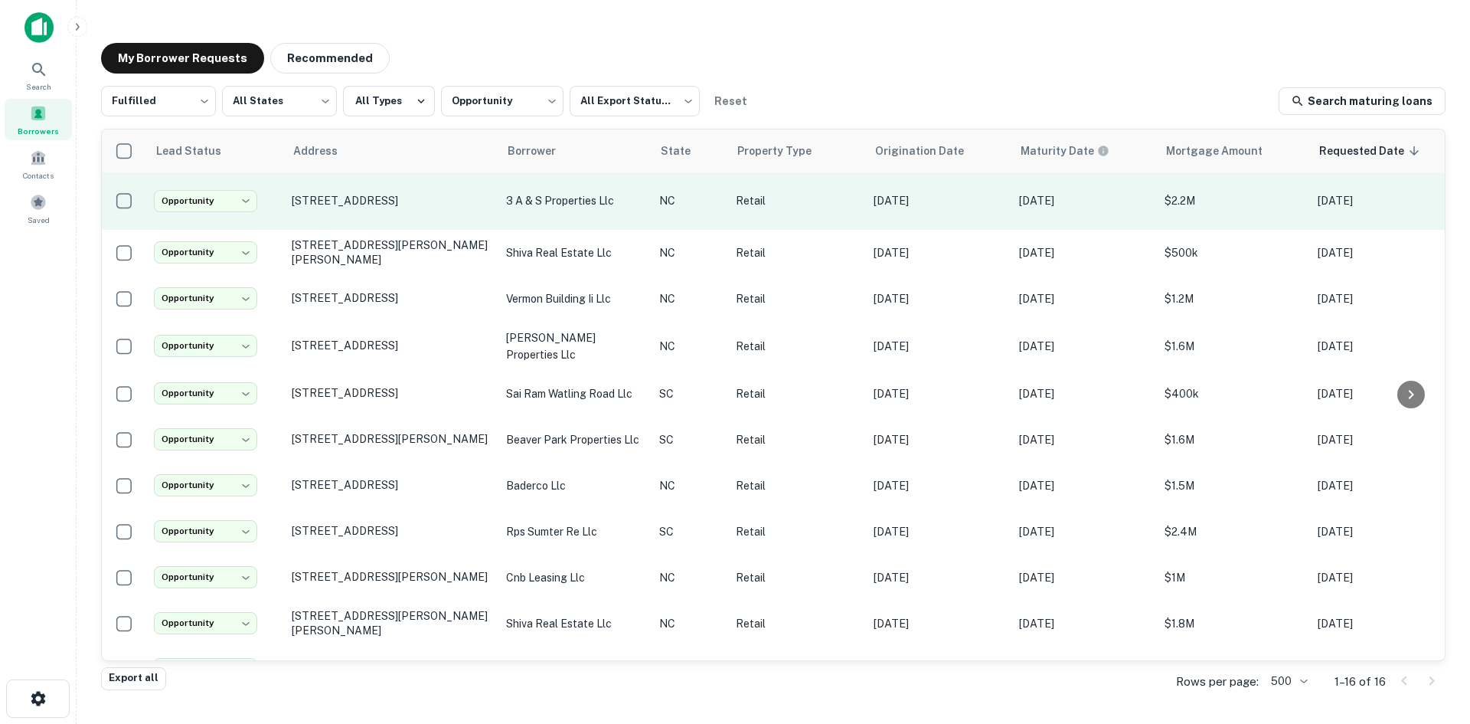
click at [424, 212] on td "[STREET_ADDRESS]" at bounding box center [391, 200] width 214 height 57
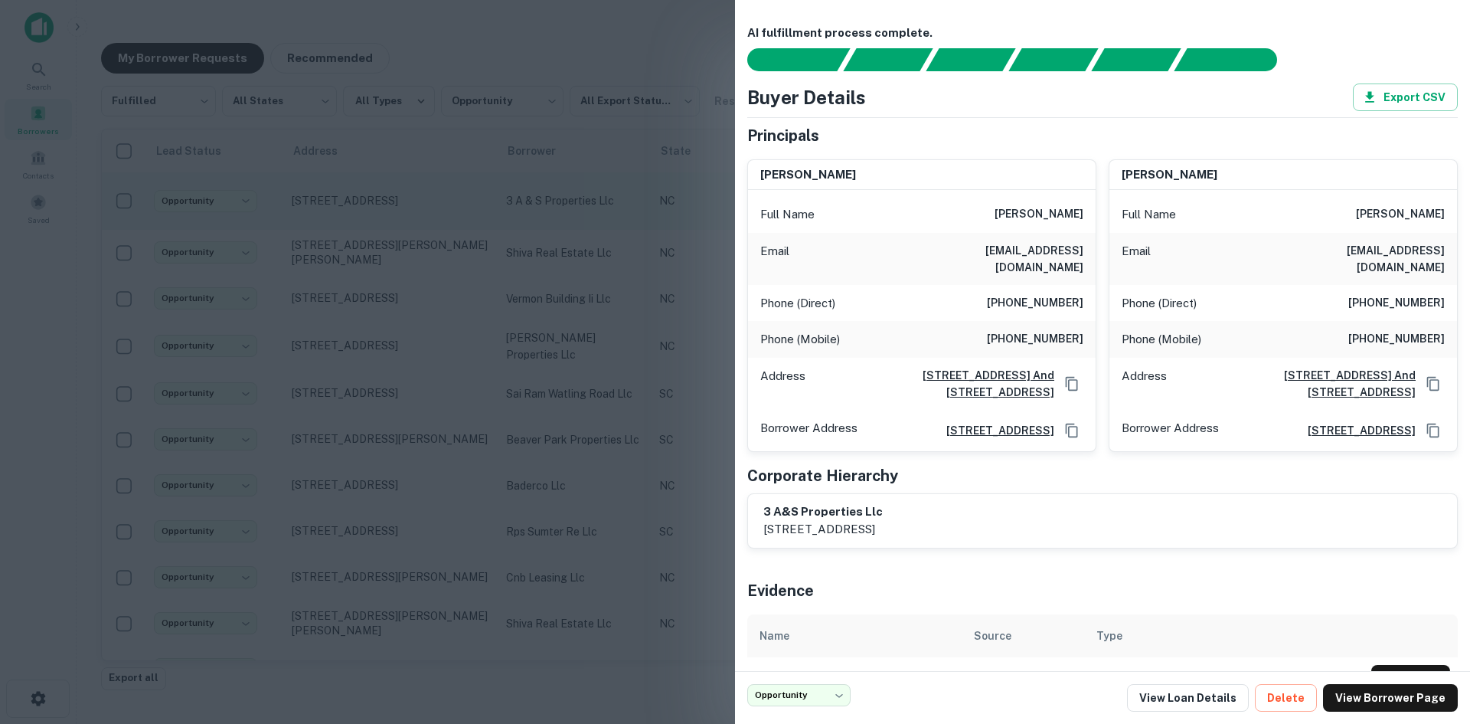
click at [424, 212] on div at bounding box center [735, 362] width 1470 height 724
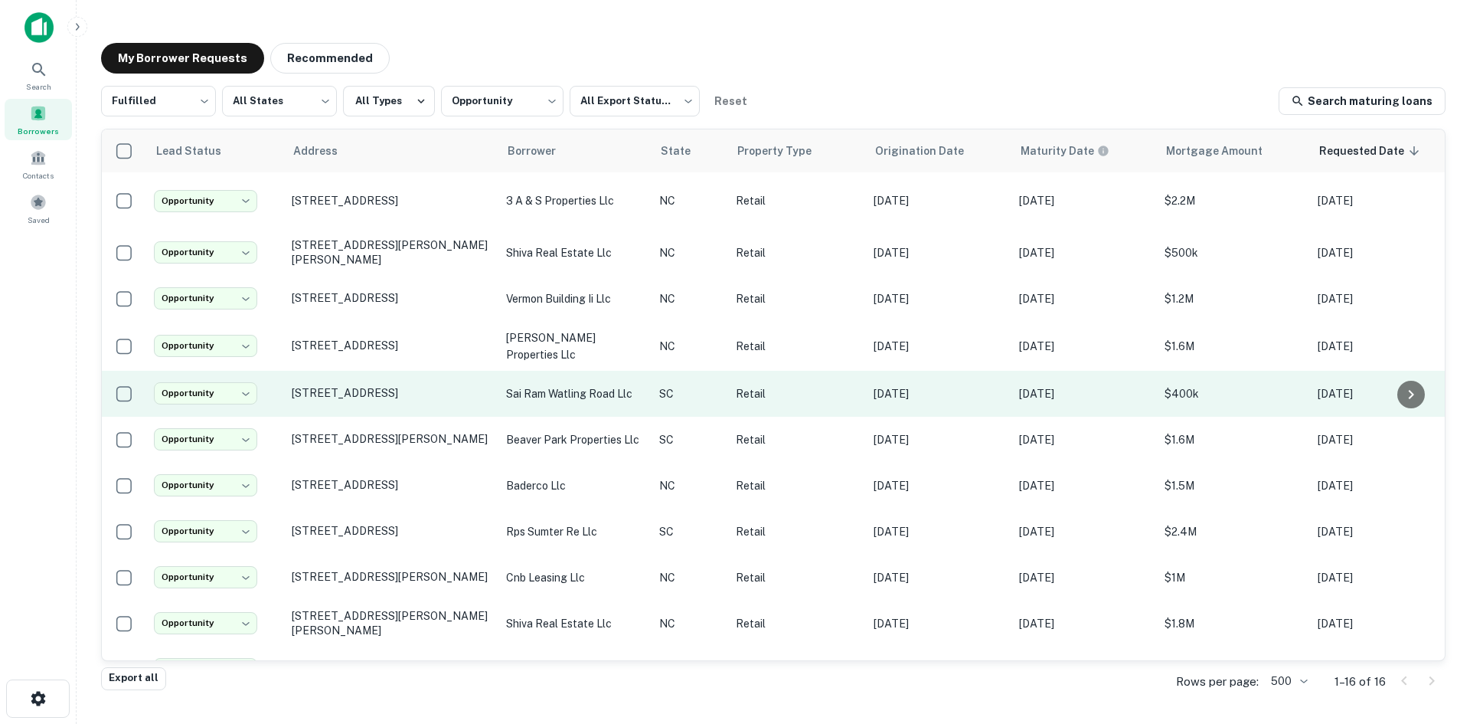
click at [400, 394] on td "209 Wattling Rd West Columbia, SC29170" at bounding box center [391, 394] width 214 height 46
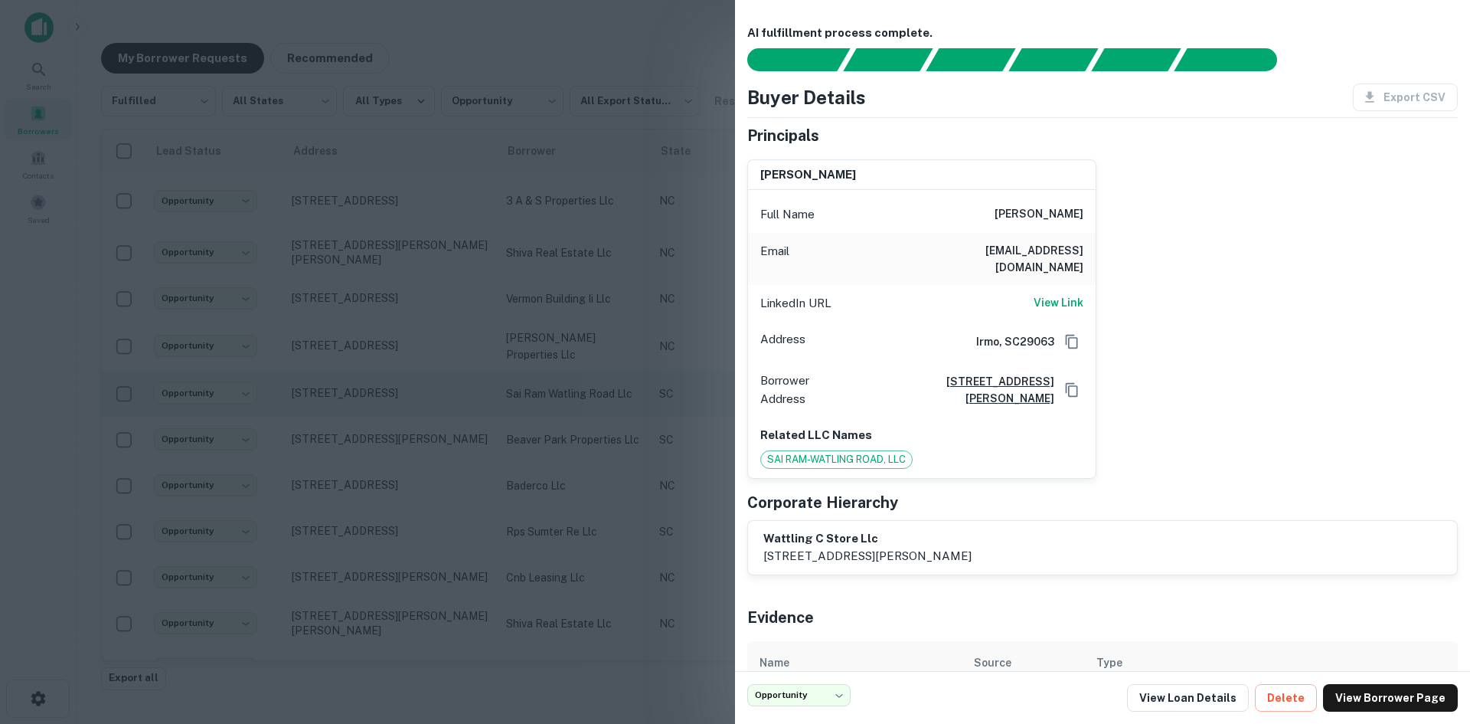
click at [400, 394] on div at bounding box center [735, 362] width 1470 height 724
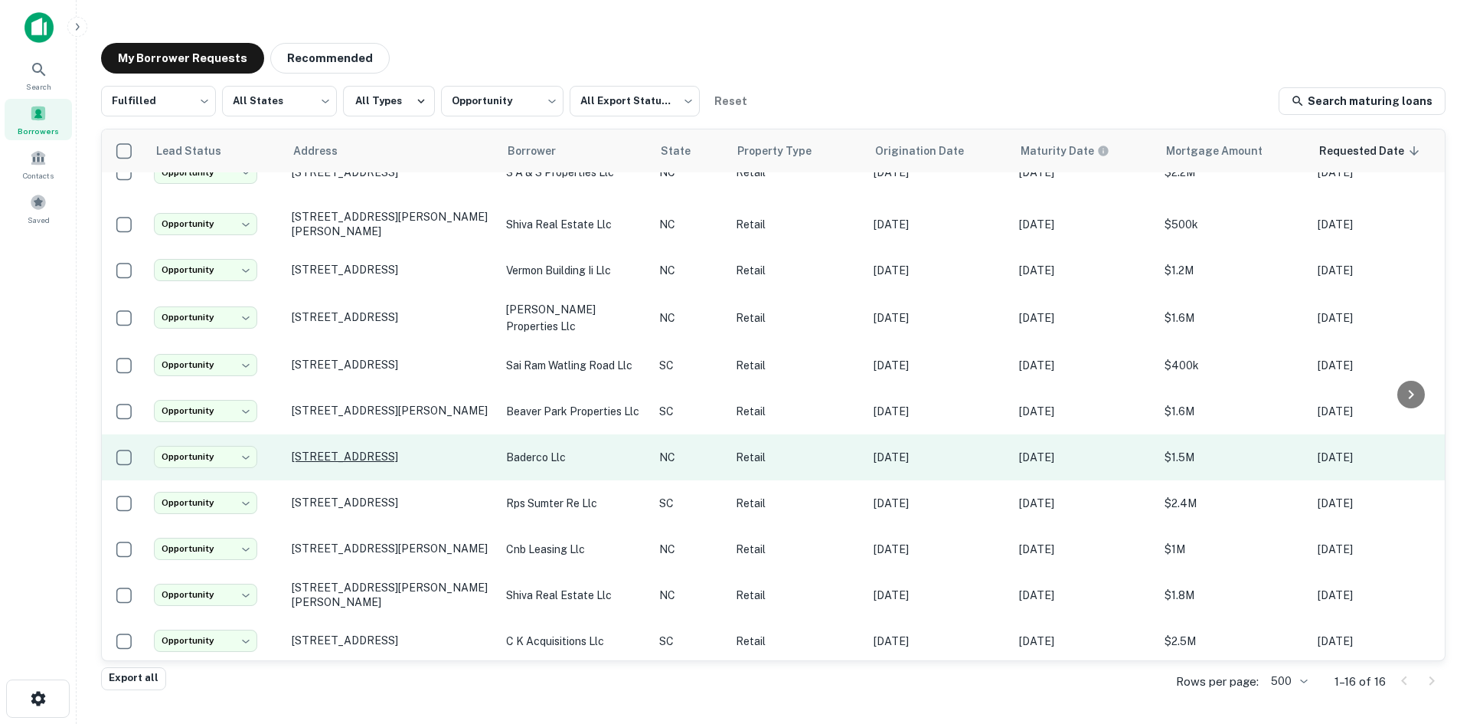
scroll to position [77, 0]
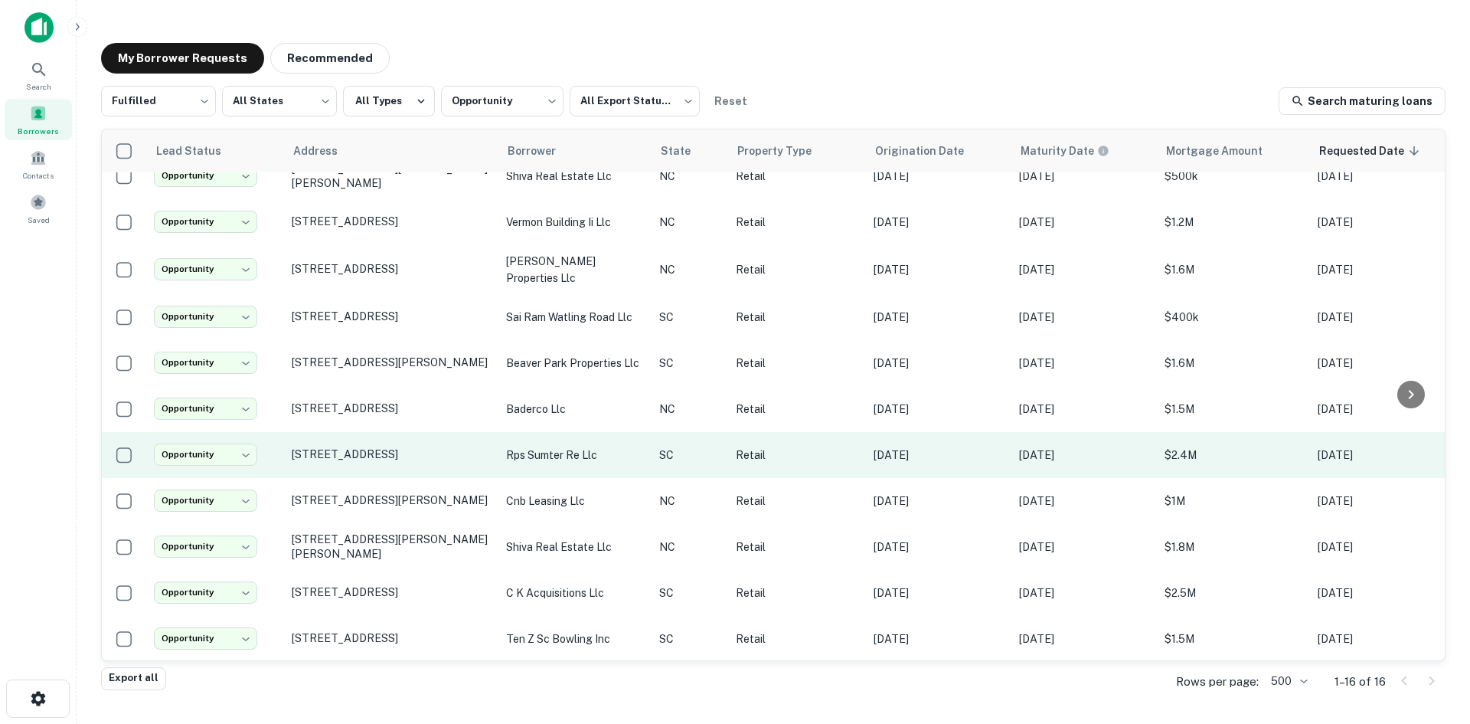
click at [393, 454] on td "395 W Wesmark Blvd Sumter, SC29150" at bounding box center [391, 455] width 214 height 46
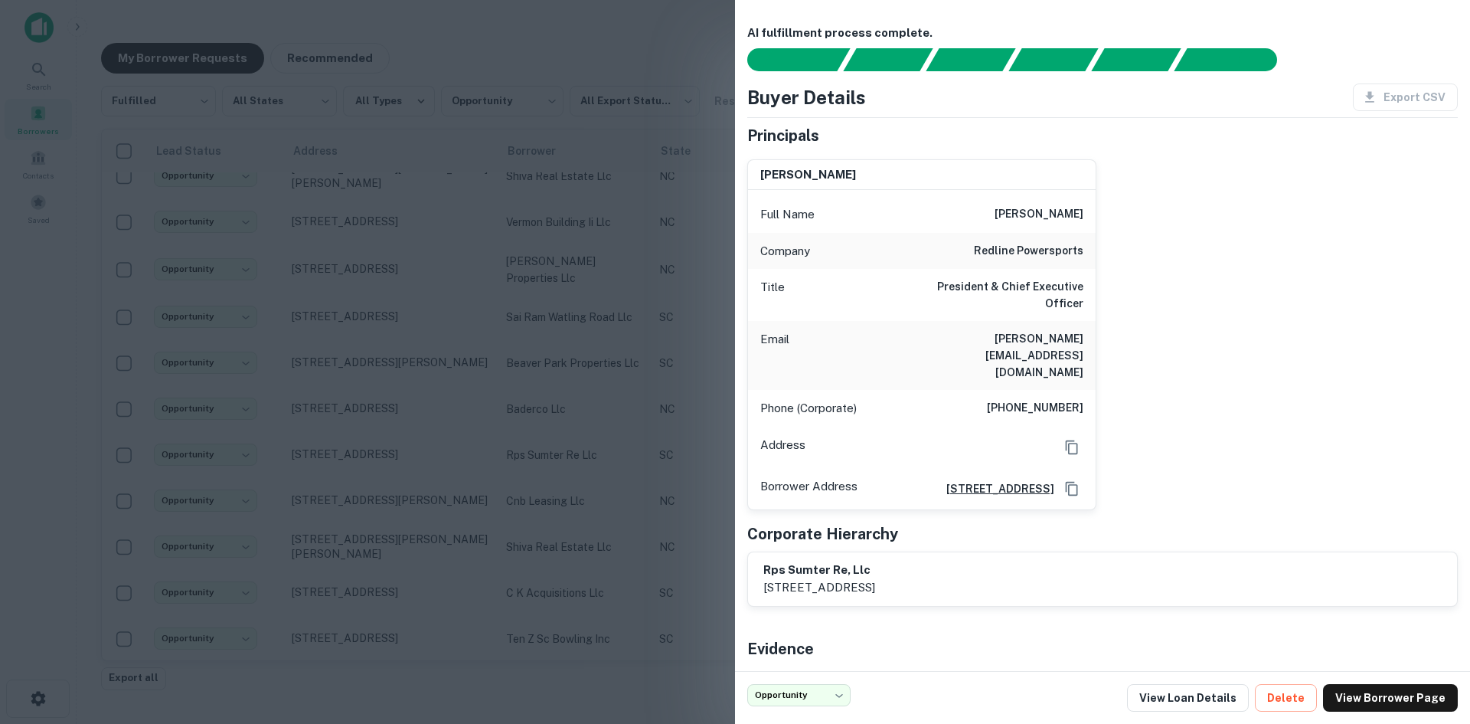
click at [394, 423] on div at bounding box center [735, 362] width 1470 height 724
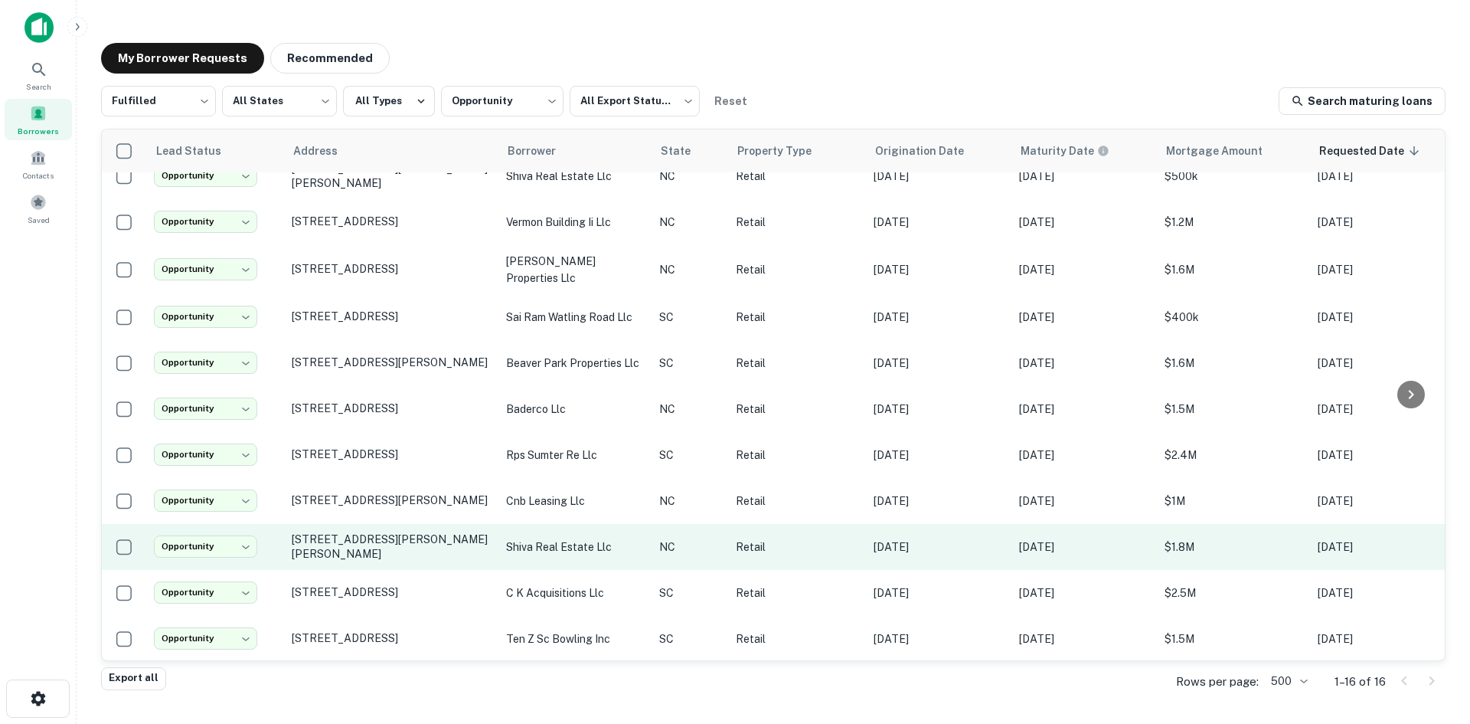
click at [374, 547] on td "[STREET_ADDRESS][PERSON_NAME][PERSON_NAME]" at bounding box center [391, 547] width 214 height 46
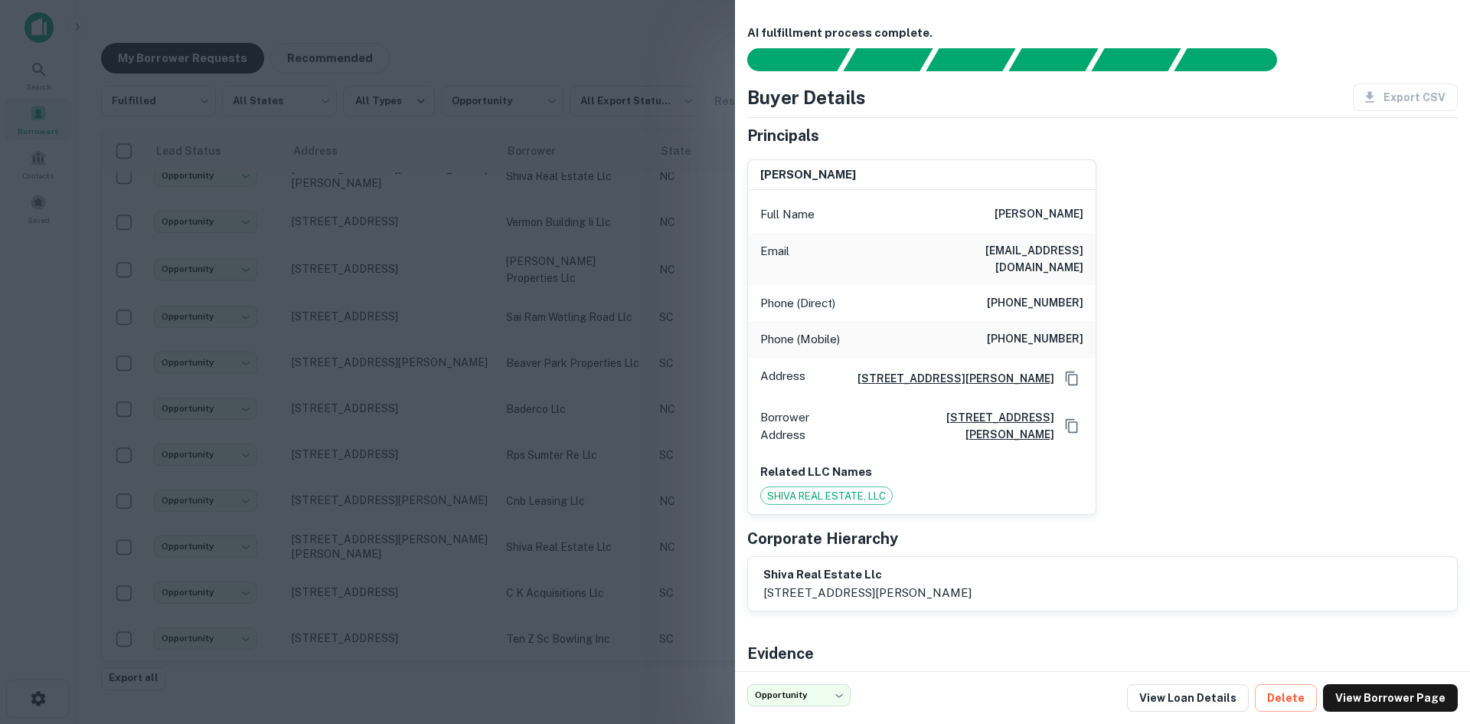
click at [378, 503] on div at bounding box center [735, 362] width 1470 height 724
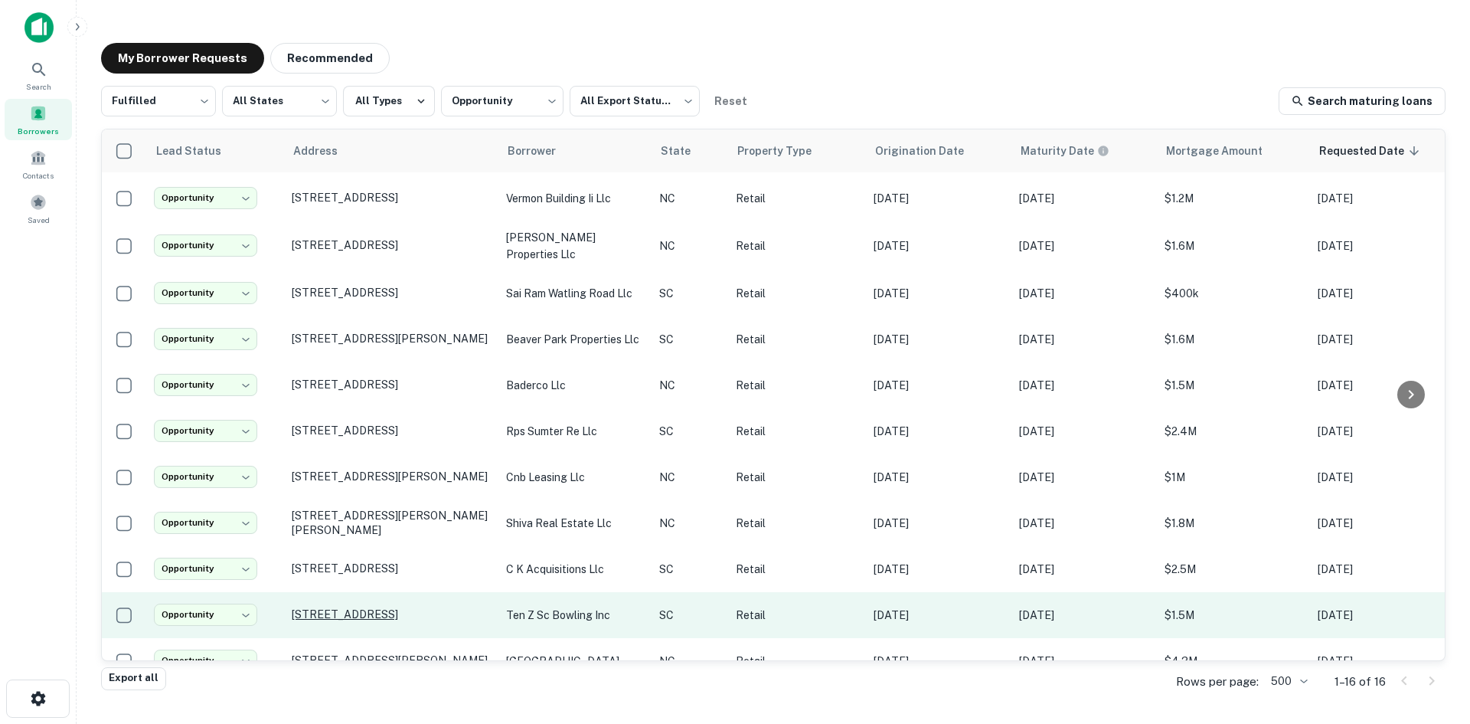
scroll to position [230, 0]
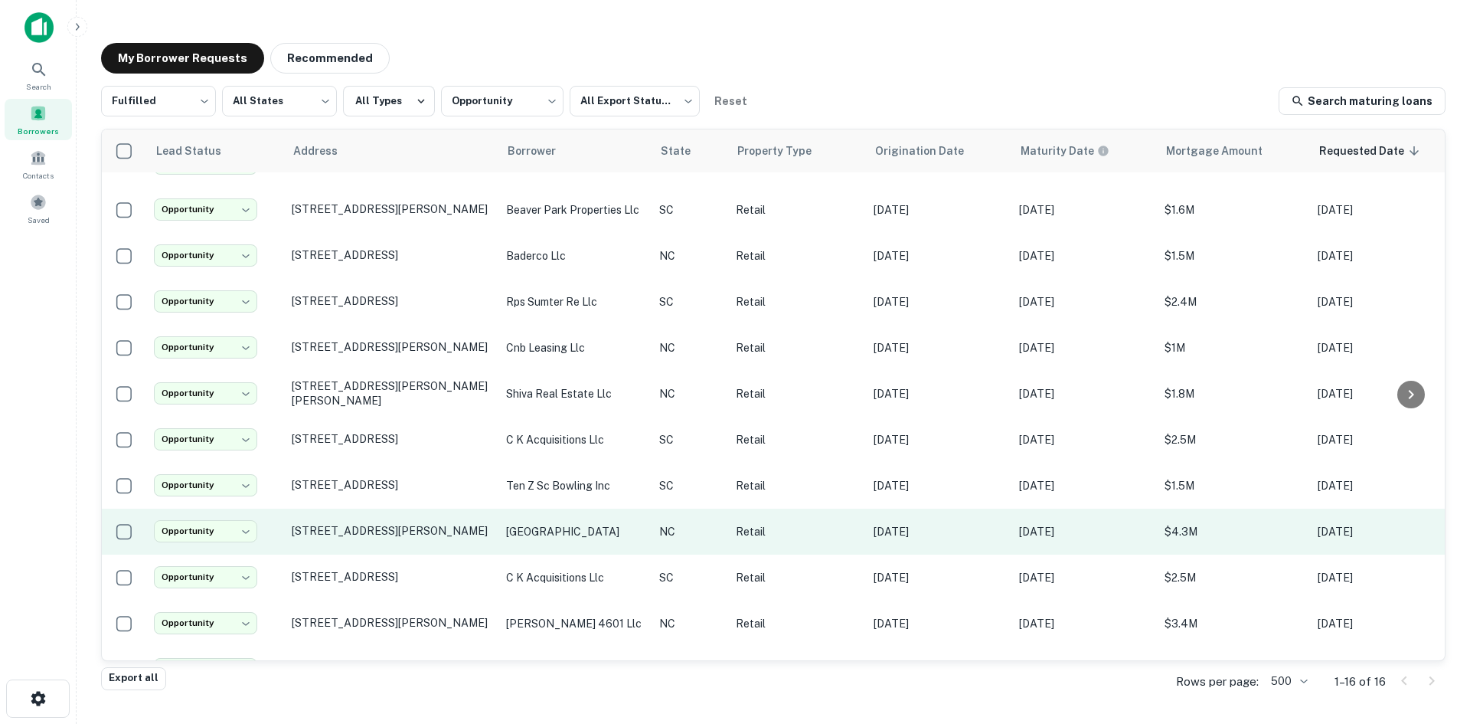
click at [368, 528] on td "11201 Durant Rd Raleigh, NC27614" at bounding box center [391, 531] width 214 height 46
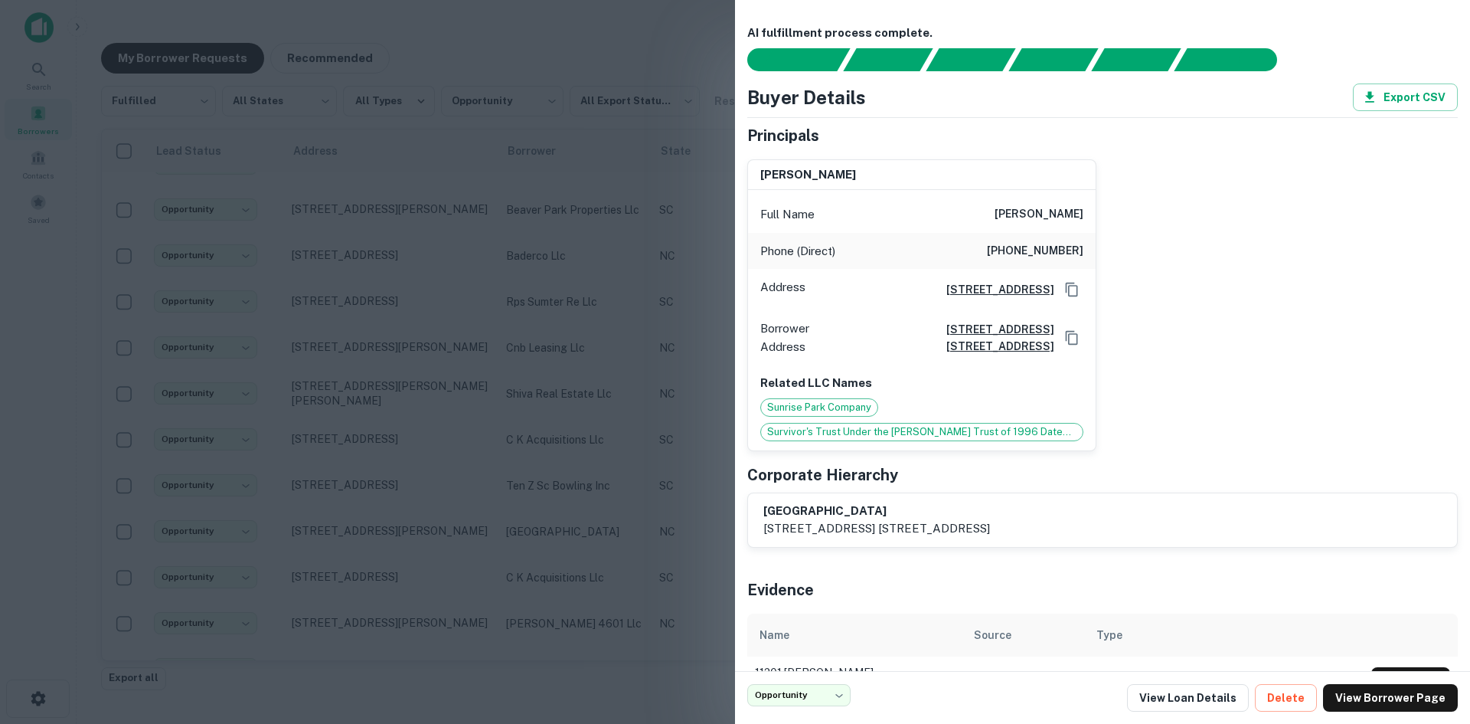
click at [368, 529] on div at bounding box center [735, 362] width 1470 height 724
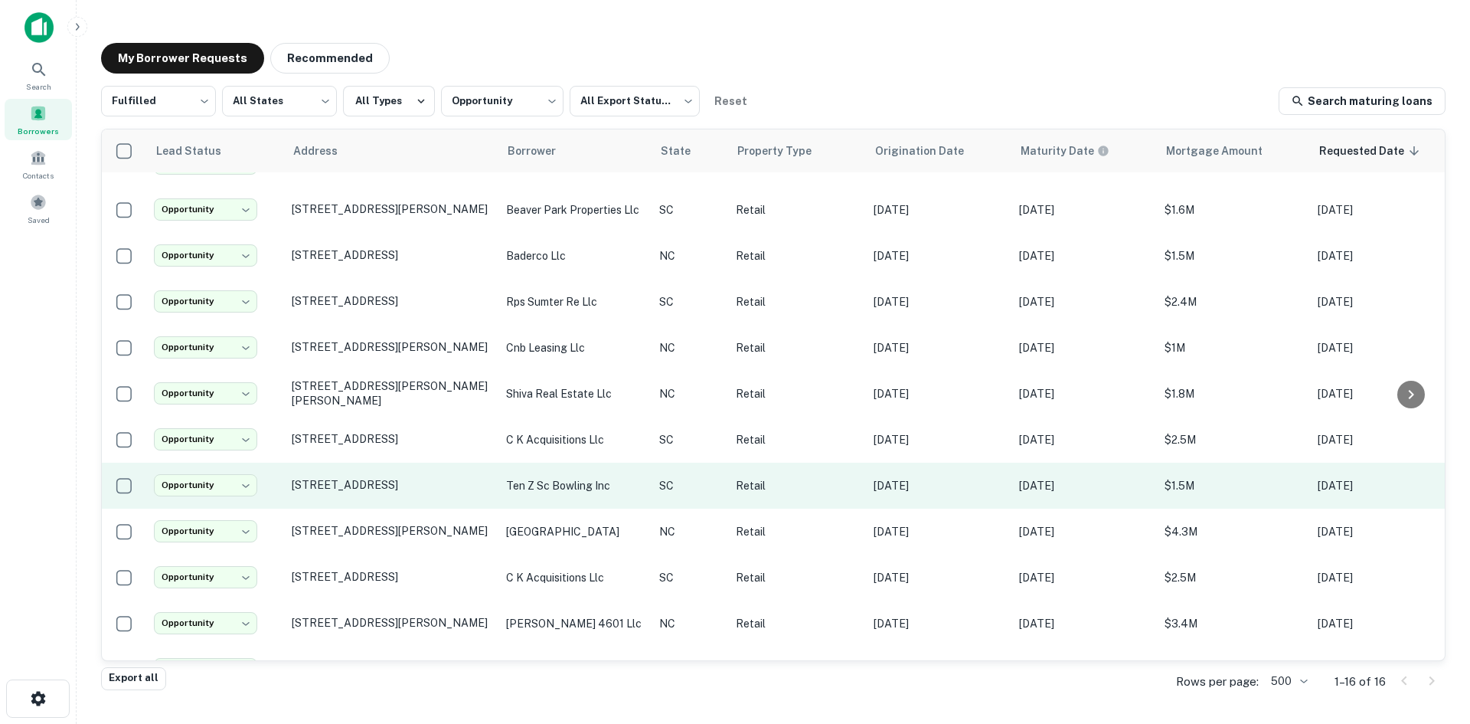
click at [371, 492] on td "8512 Two Notch Rd Columbia, SC29223" at bounding box center [391, 486] width 214 height 46
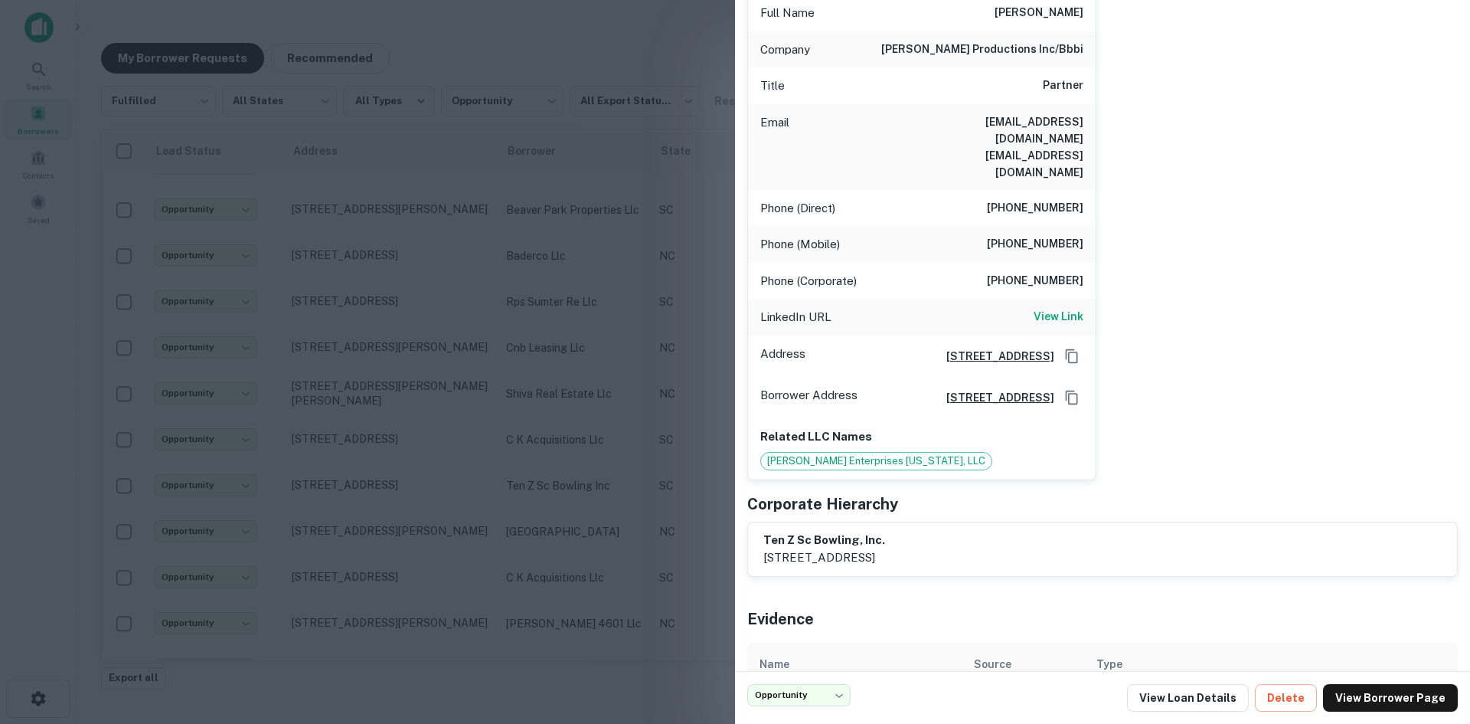
scroll to position [174, 0]
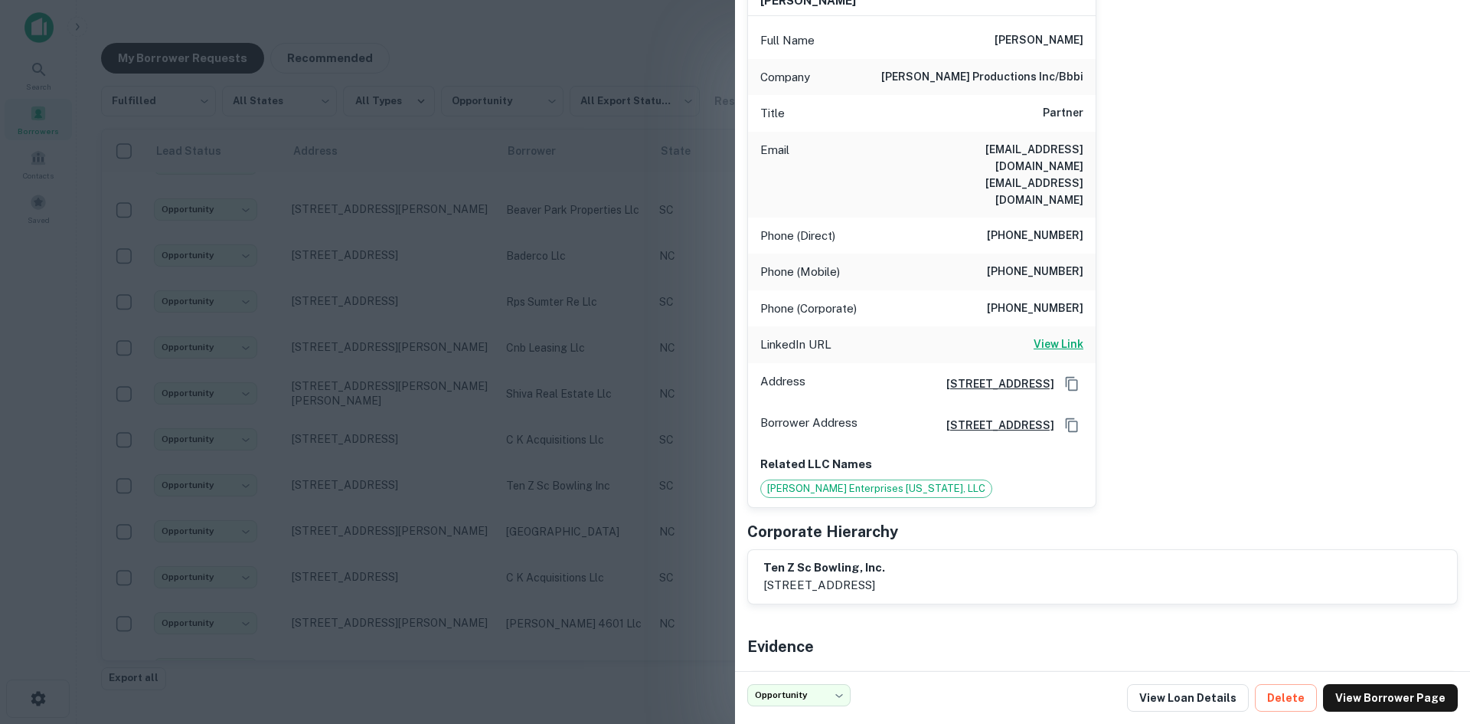
click at [1038, 335] on h6 "View Link" at bounding box center [1059, 343] width 50 height 17
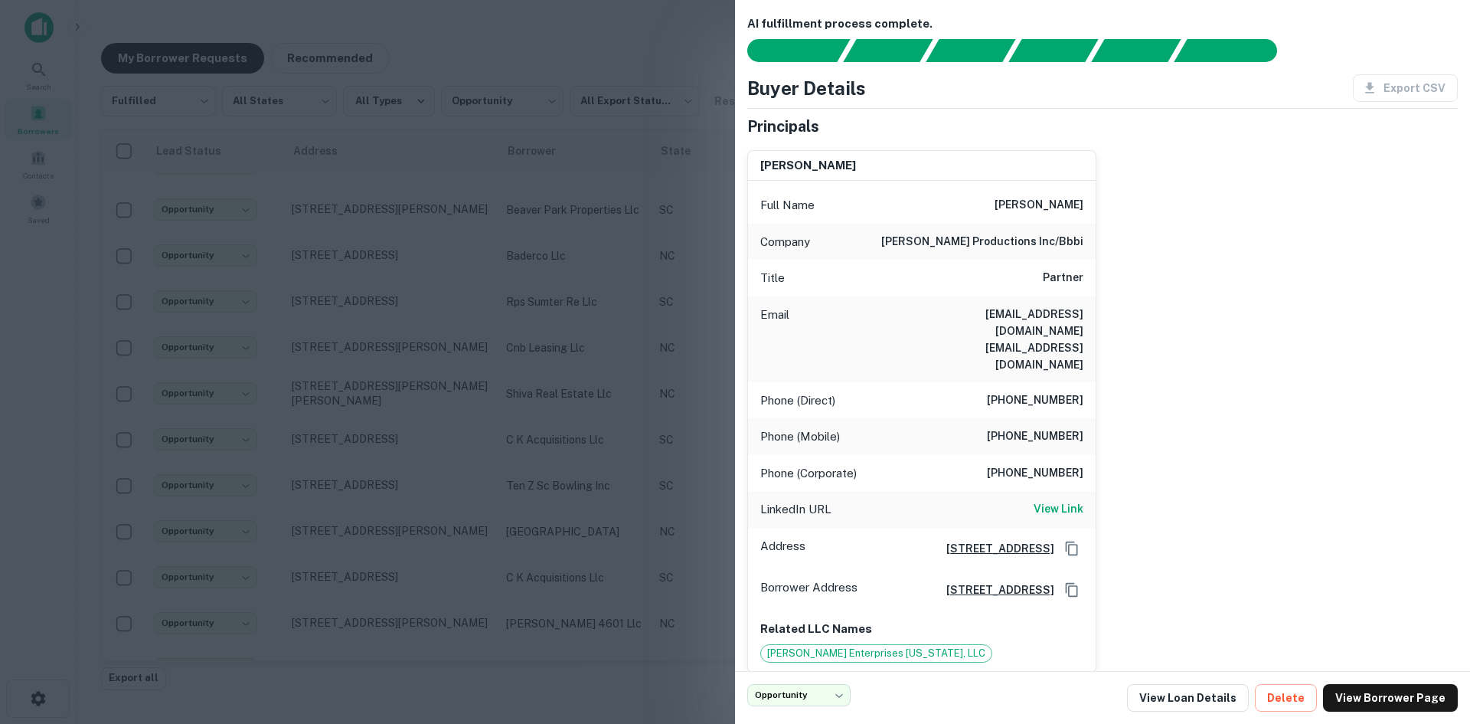
scroll to position [0, 0]
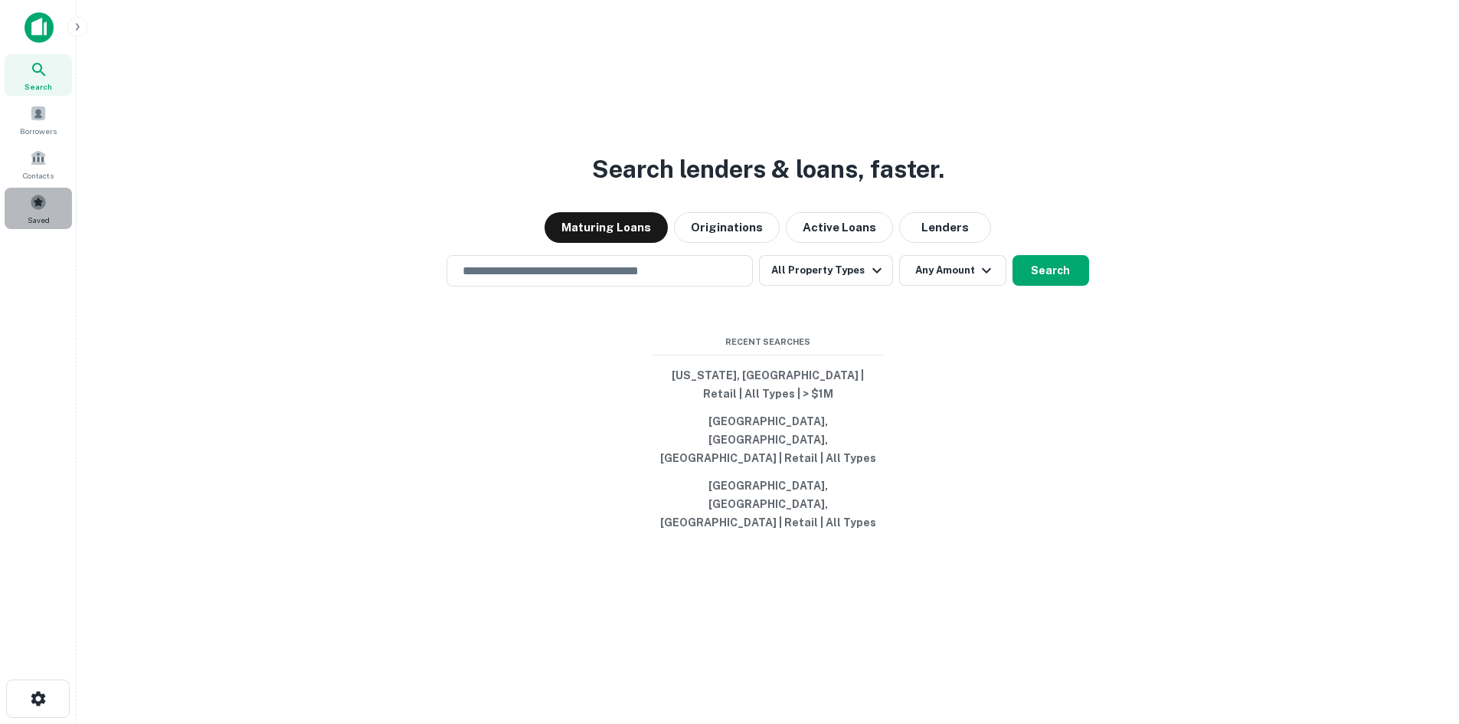
click at [46, 217] on span "Saved" at bounding box center [39, 220] width 22 height 12
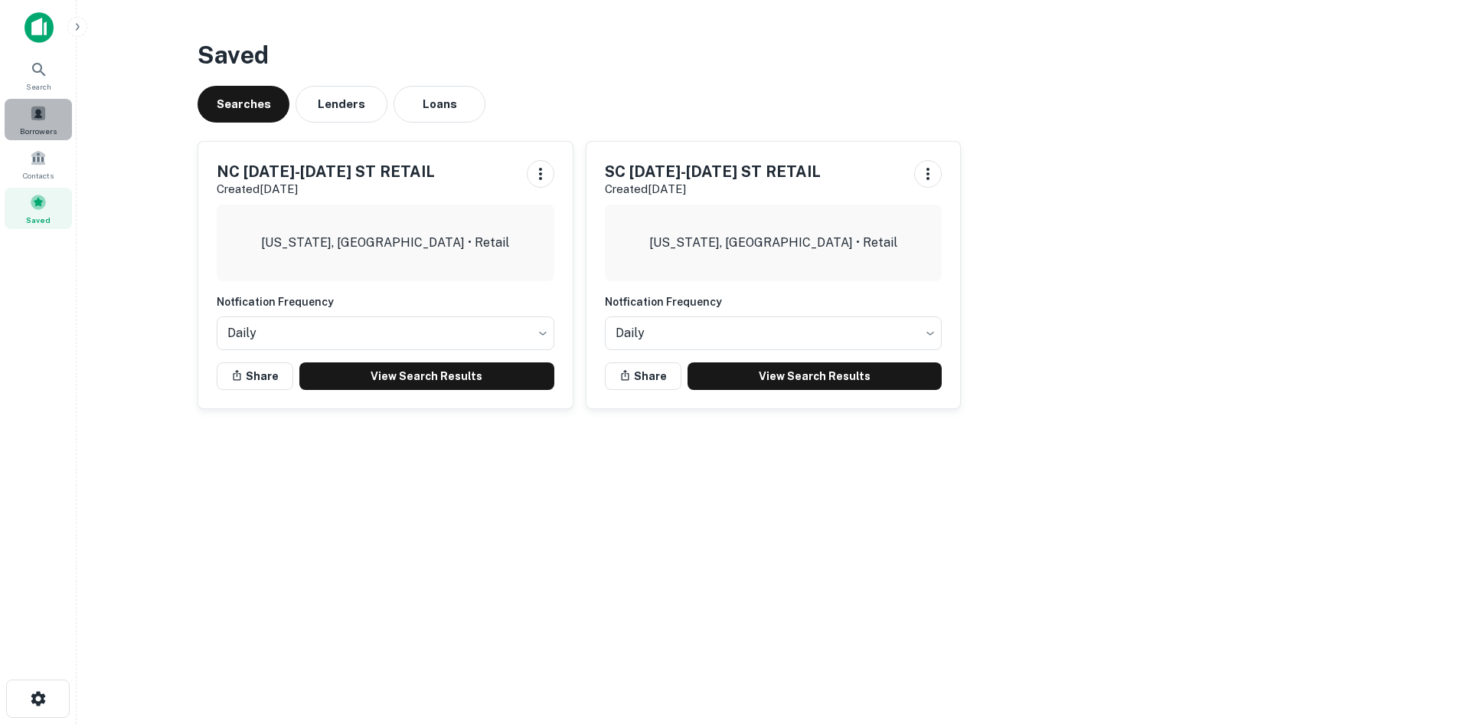
click at [60, 130] on div "Borrowers" at bounding box center [38, 119] width 67 height 41
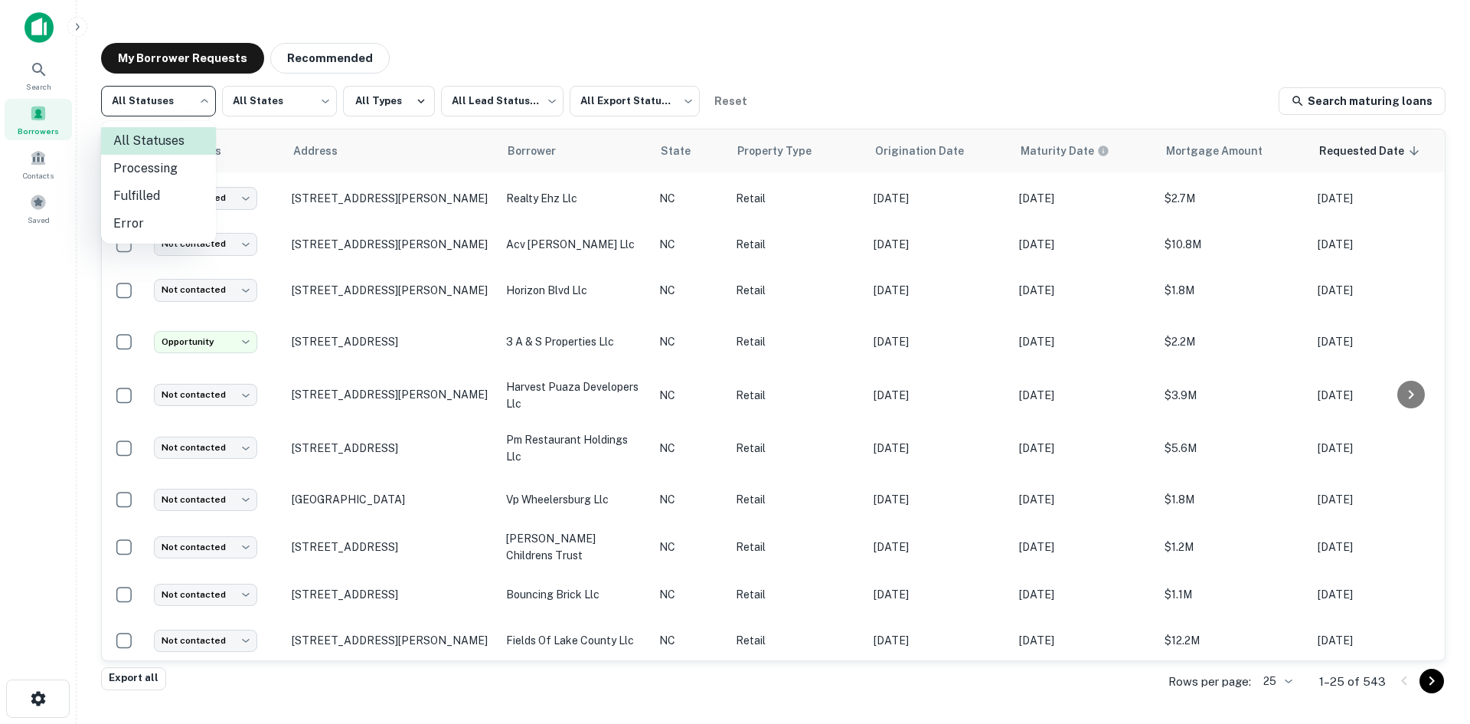
click at [177, 113] on body "Search Borrowers Contacts Saved My Borrower Requests Recommended All Statuses *…" at bounding box center [735, 362] width 1470 height 724
click at [525, 90] on div at bounding box center [735, 362] width 1470 height 724
click at [495, 109] on body "Search Borrowers Contacts Saved My Borrower Requests Recommended All Statuses *…" at bounding box center [735, 362] width 1470 height 724
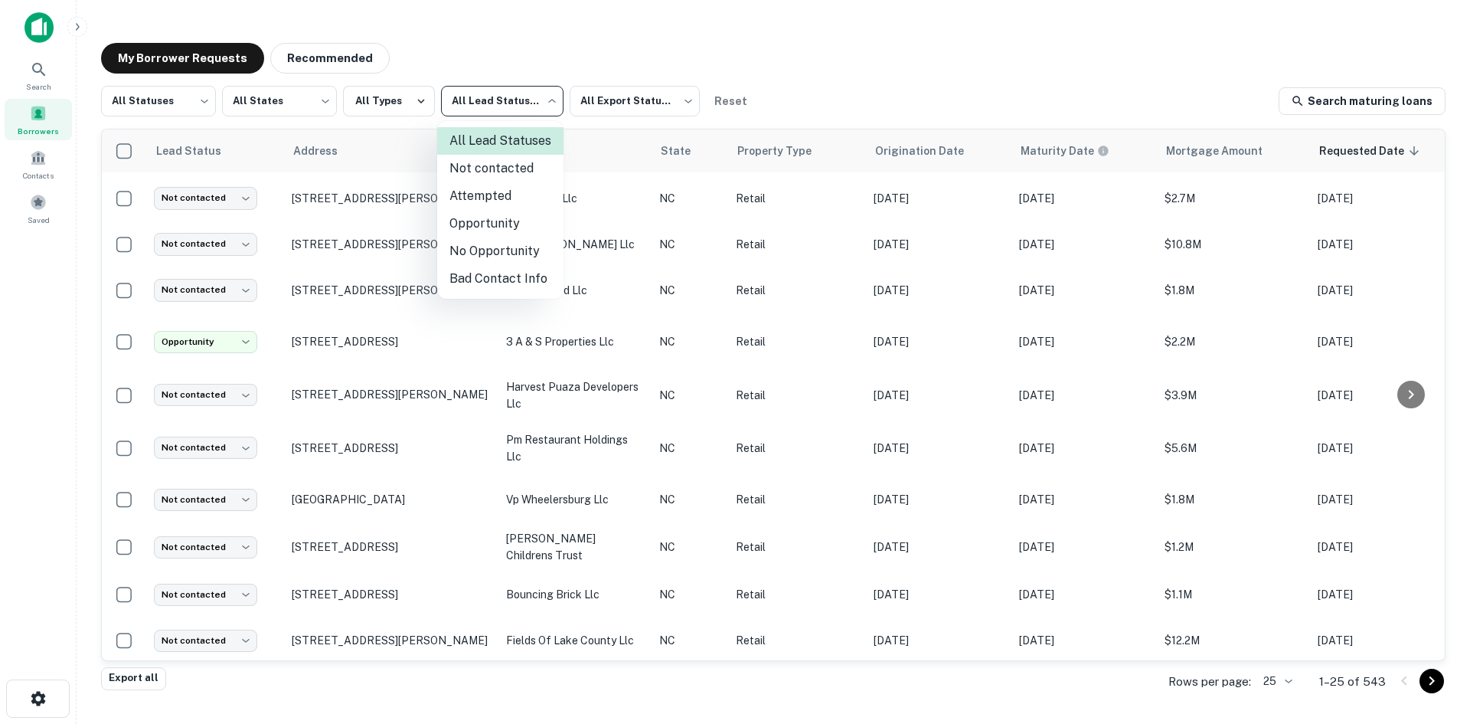
click at [486, 217] on li "Opportunity" at bounding box center [500, 224] width 126 height 28
type input "**********"
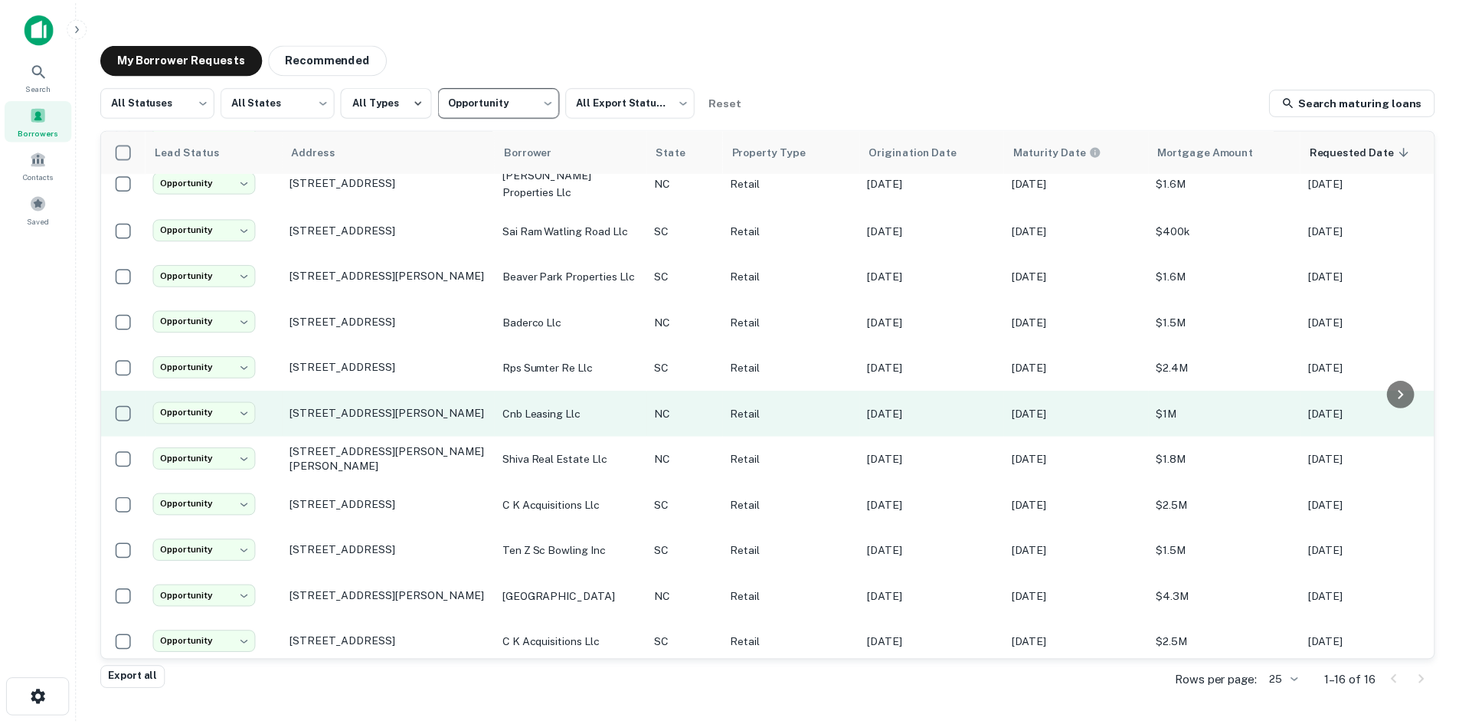
scroll to position [259, 0]
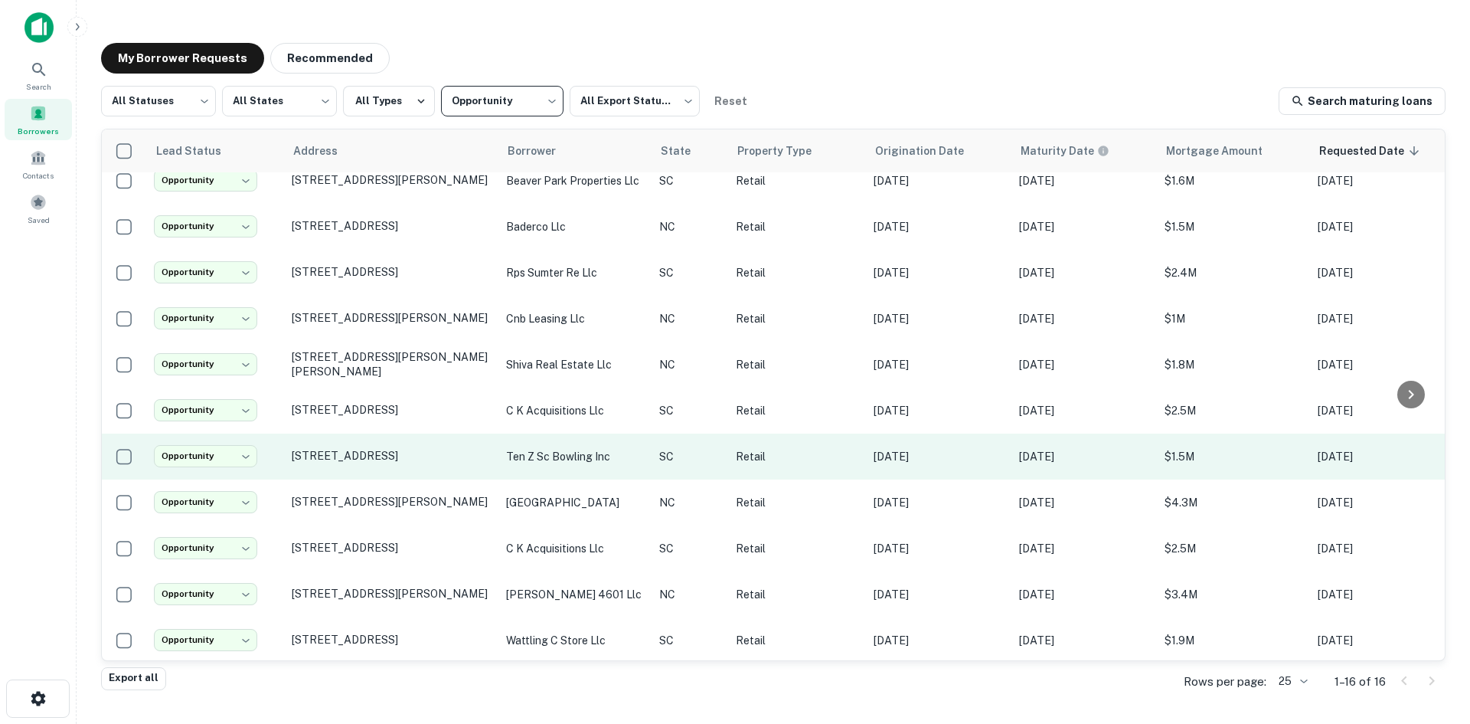
click at [357, 456] on td "8512 Two Notch Rd Columbia, SC29223" at bounding box center [391, 456] width 214 height 46
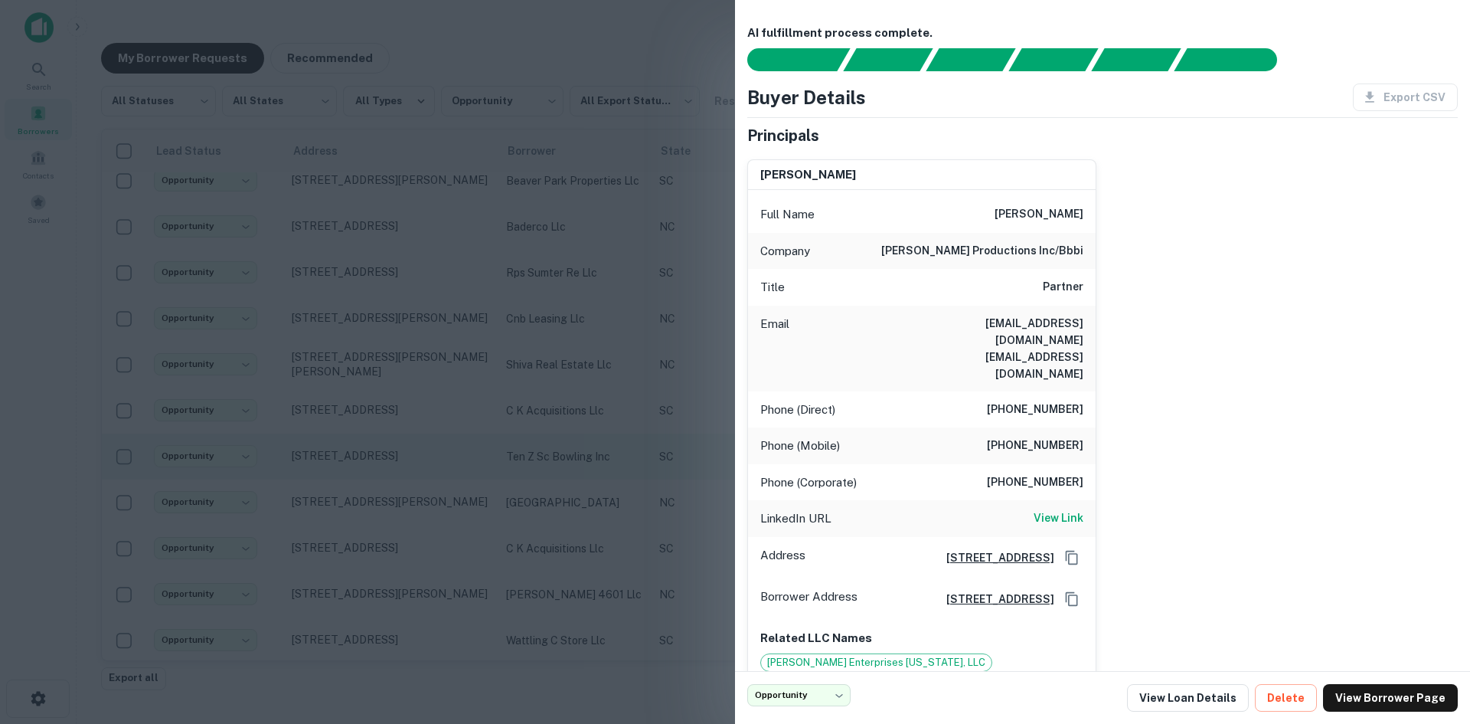
click at [357, 456] on div at bounding box center [735, 362] width 1470 height 724
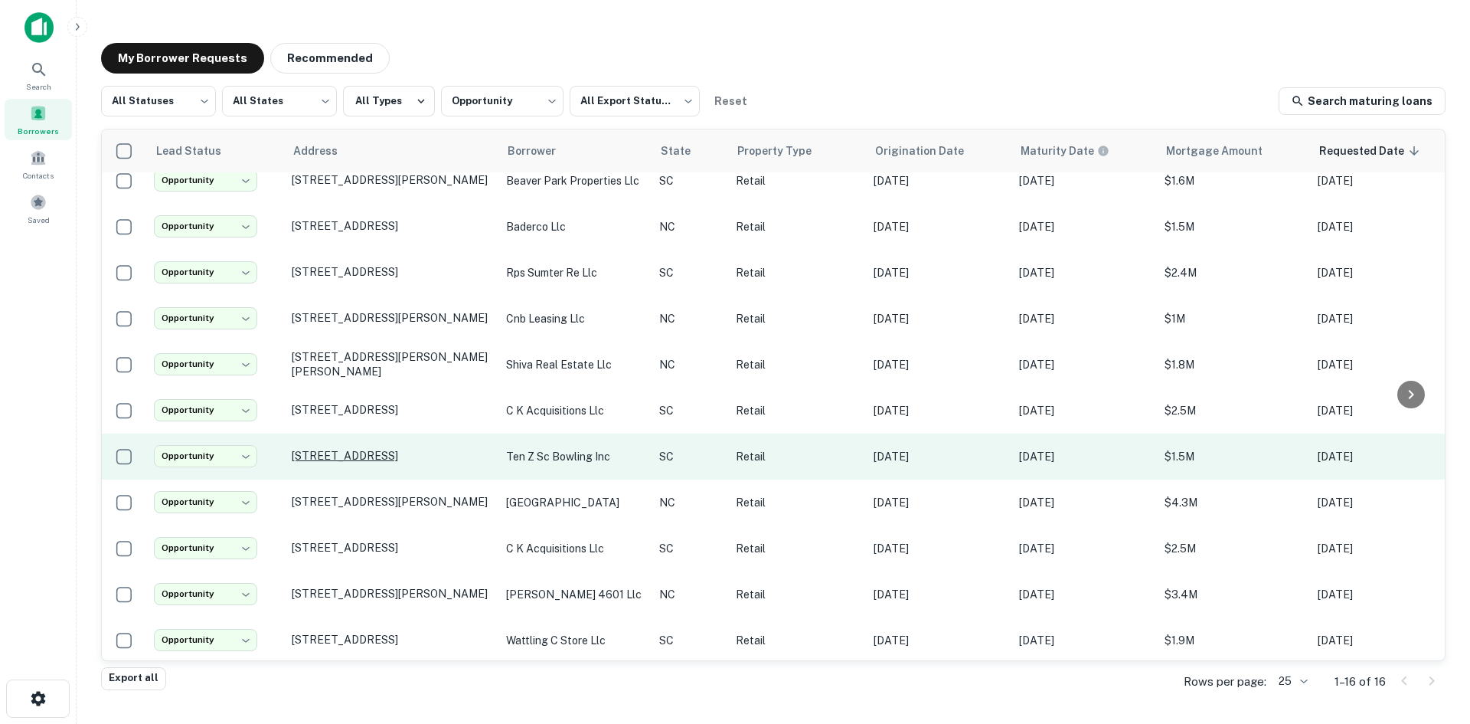
click at [357, 449] on p "8512 Two Notch Rd Columbia, SC29223" at bounding box center [391, 456] width 199 height 14
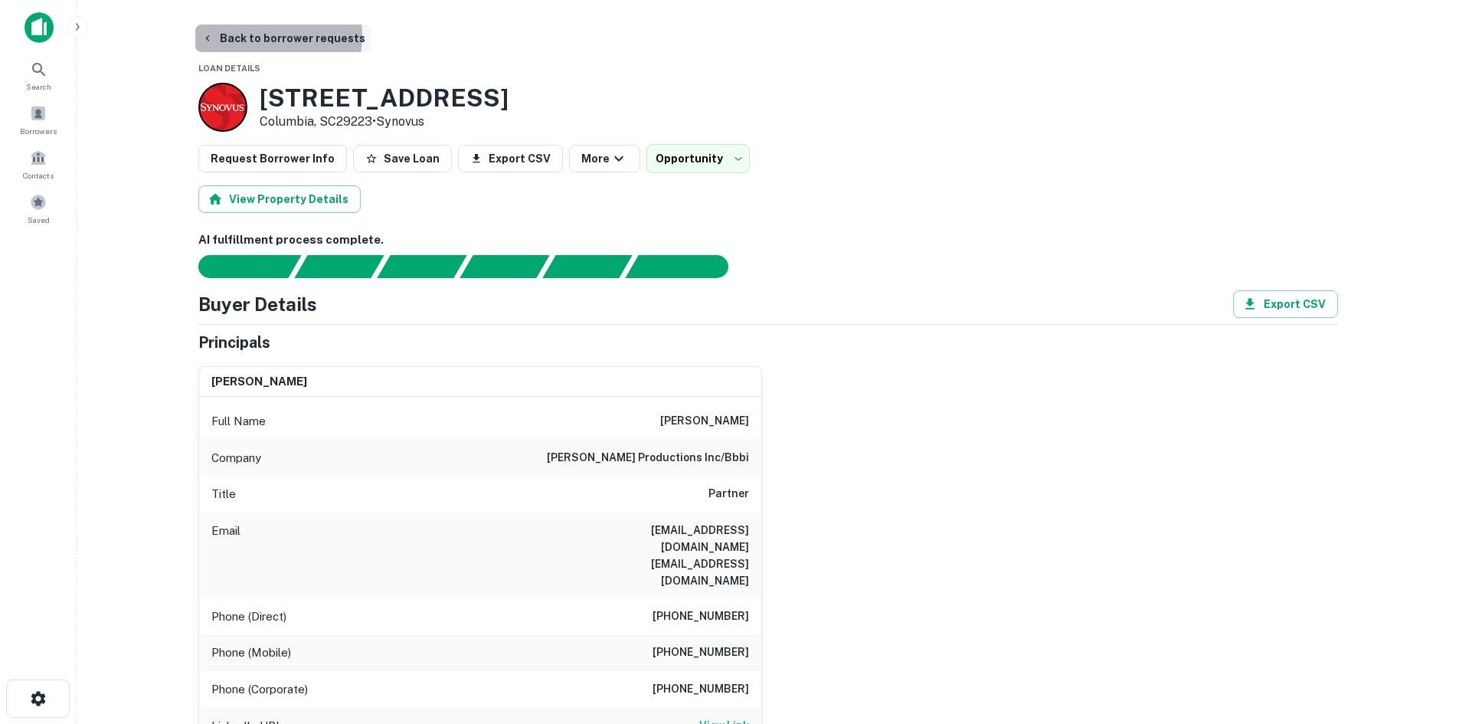
click at [253, 36] on button "Back to borrower requests" at bounding box center [283, 39] width 176 height 28
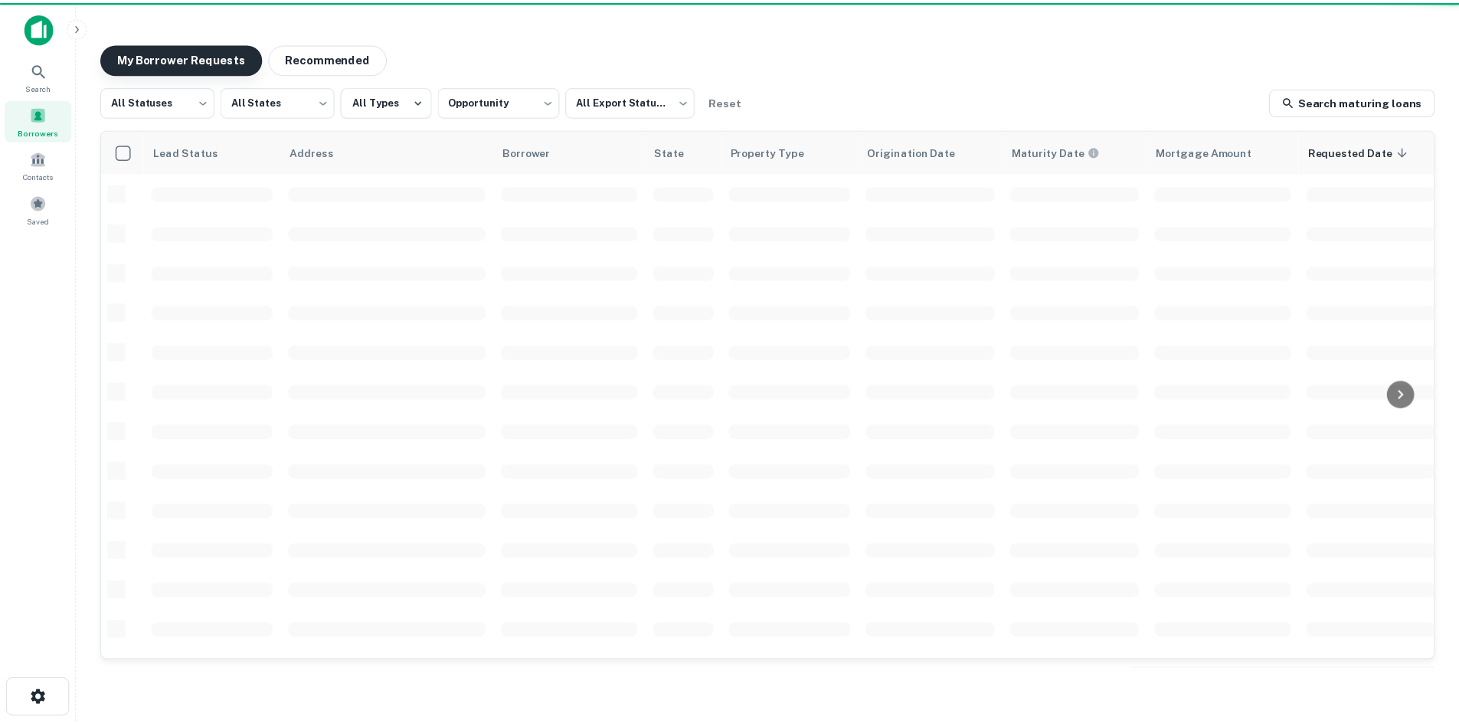
scroll to position [259, 0]
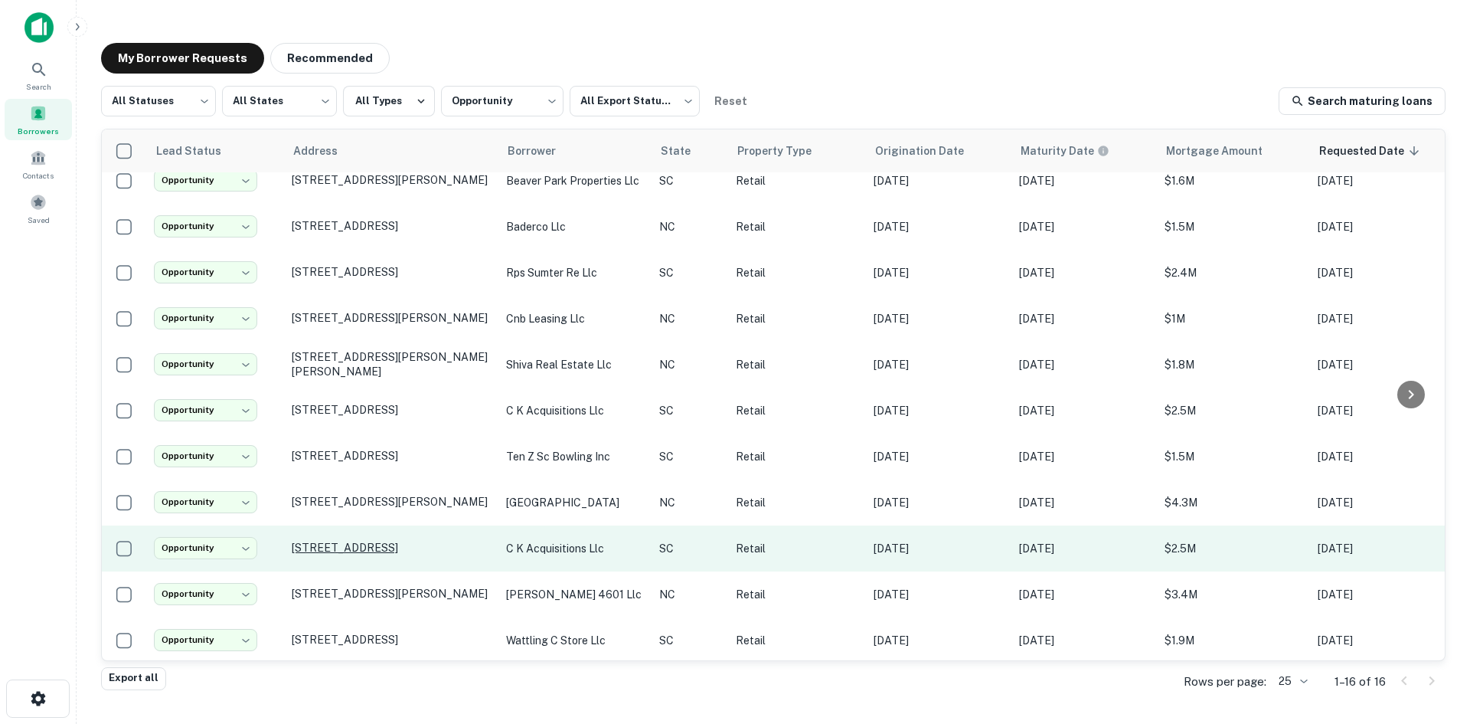
click at [345, 541] on p "2628 Broad River Rd Columbia, SC29210" at bounding box center [391, 548] width 199 height 14
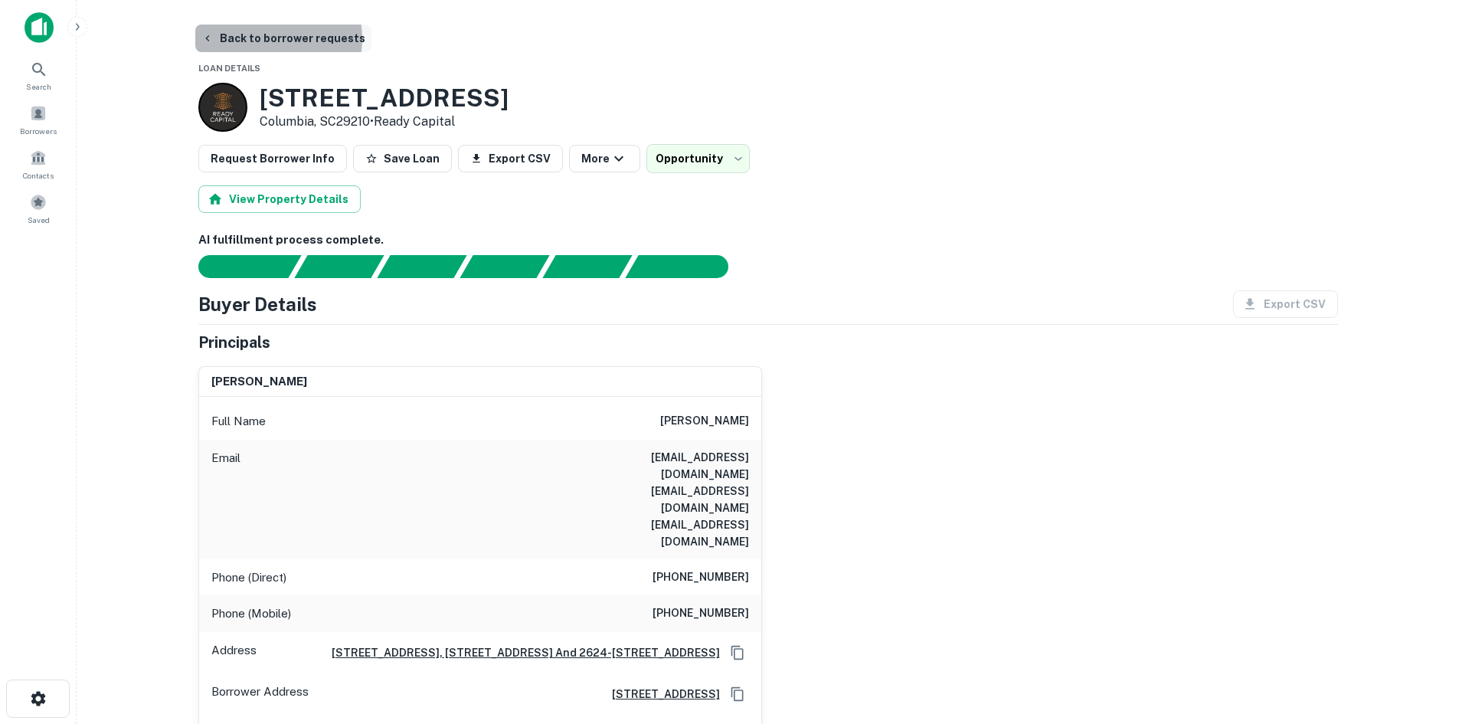
click at [266, 38] on button "Back to borrower requests" at bounding box center [283, 39] width 176 height 28
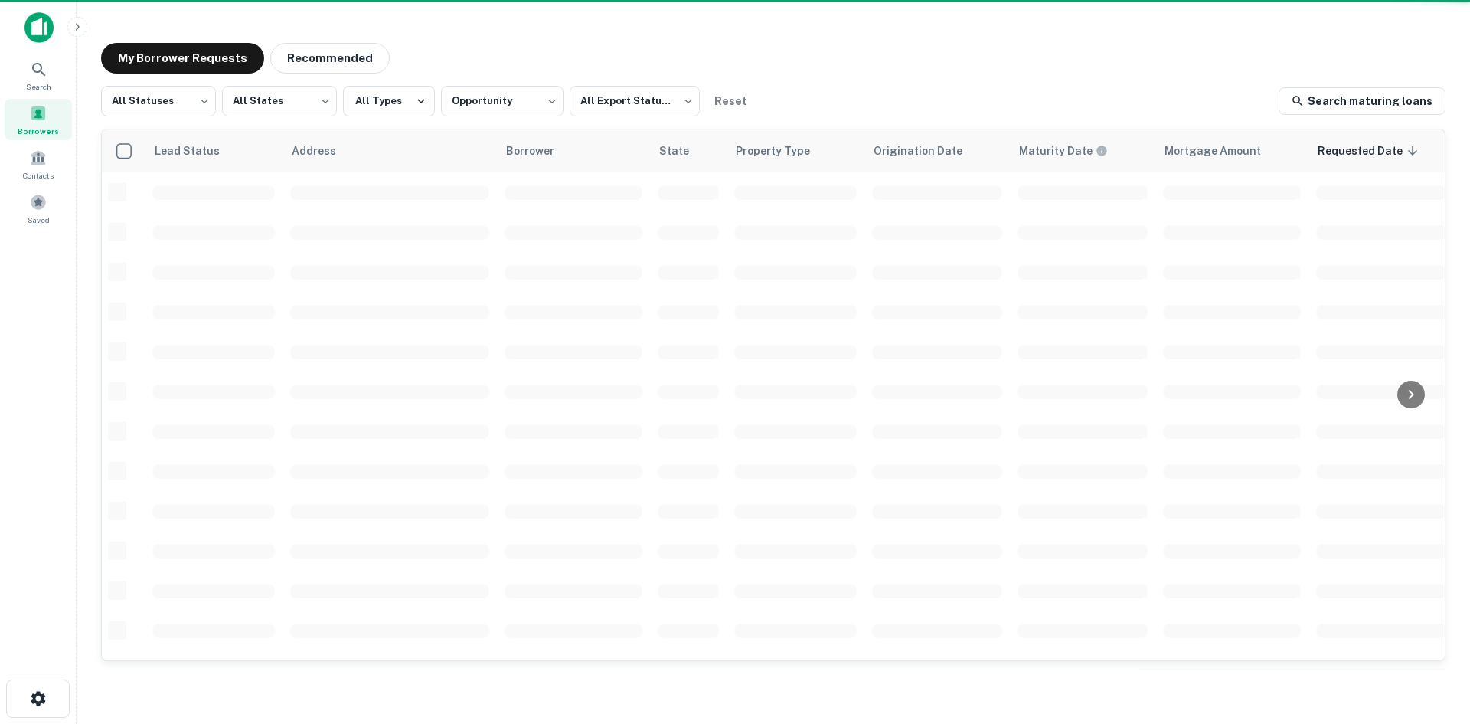
scroll to position [259, 0]
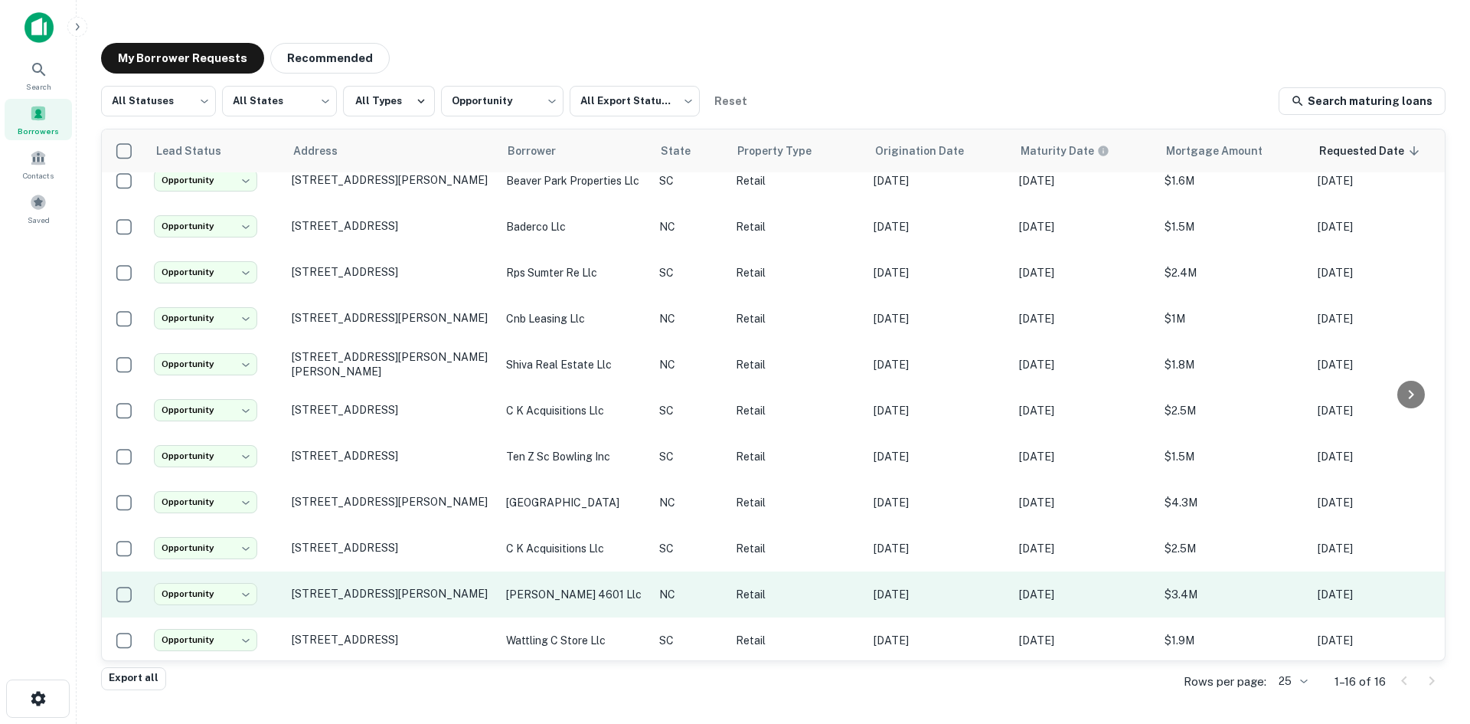
click at [357, 590] on td "4601 Gordon Rd Wilmington, NC28411" at bounding box center [391, 594] width 214 height 46
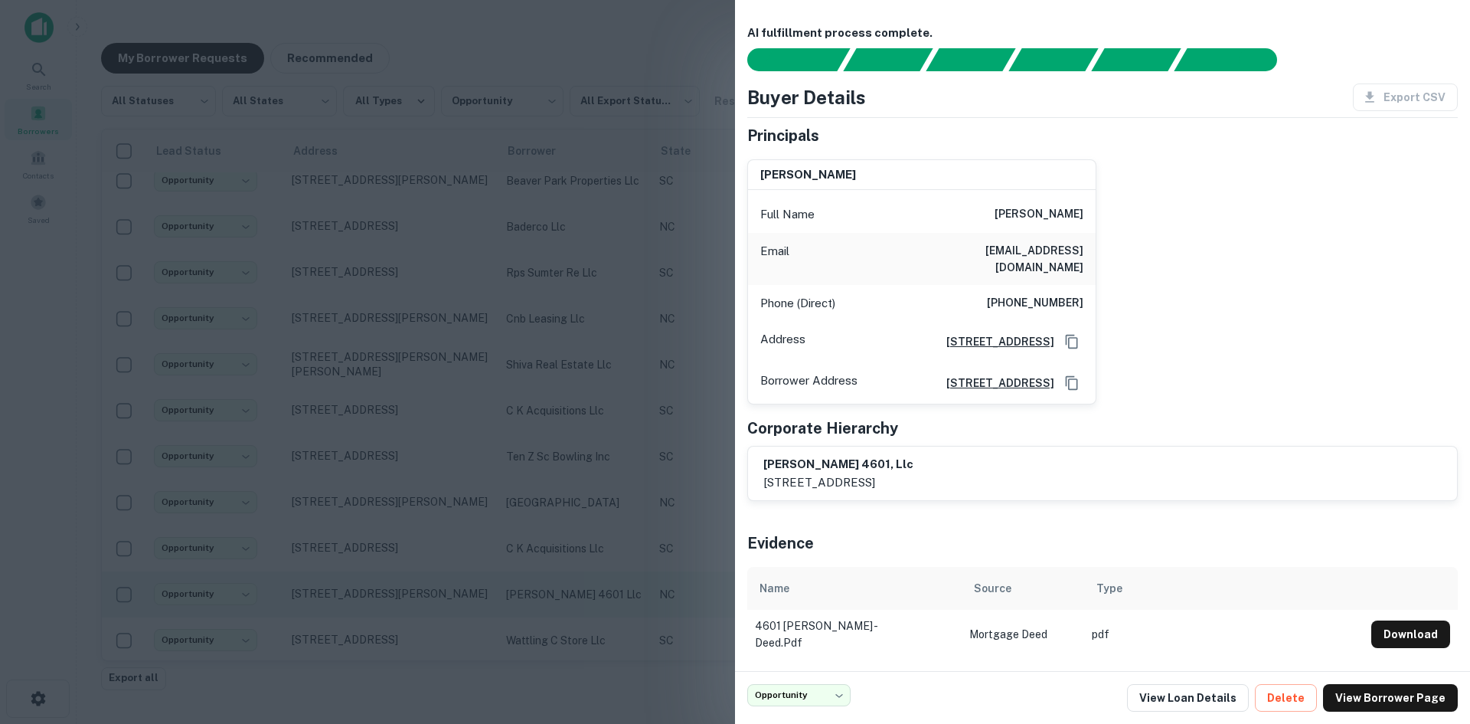
click at [357, 590] on div at bounding box center [735, 362] width 1470 height 724
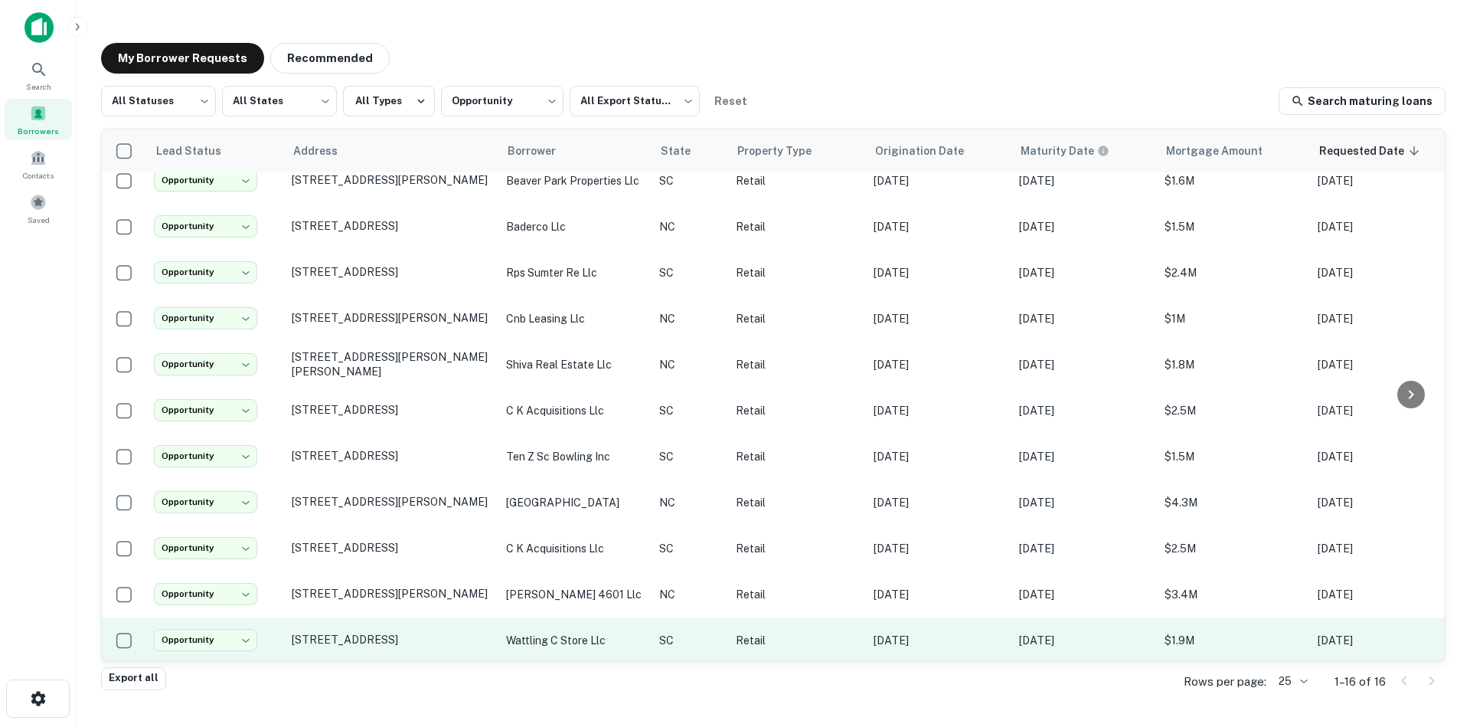
click at [360, 642] on td "209 Wattling Rd West Columbia, SC29170" at bounding box center [391, 640] width 214 height 46
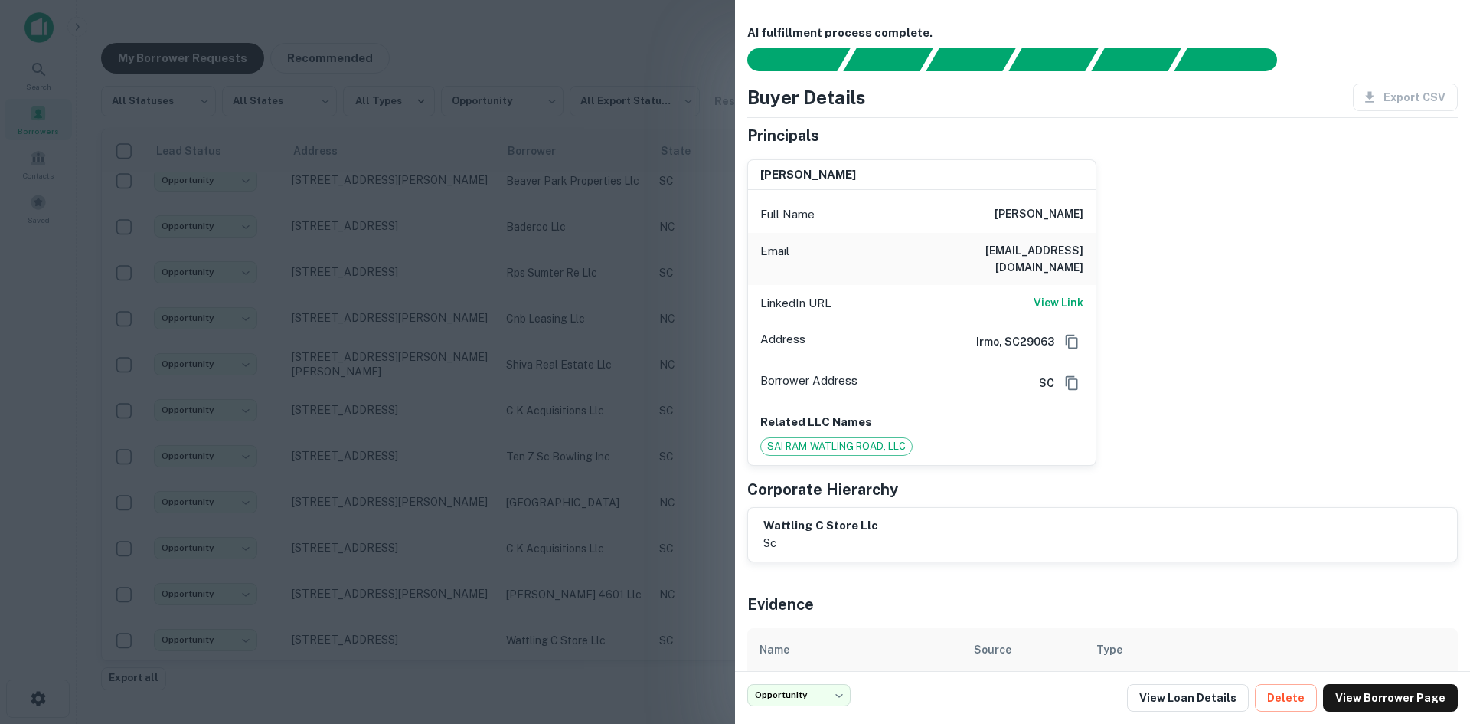
click at [358, 625] on div at bounding box center [735, 362] width 1470 height 724
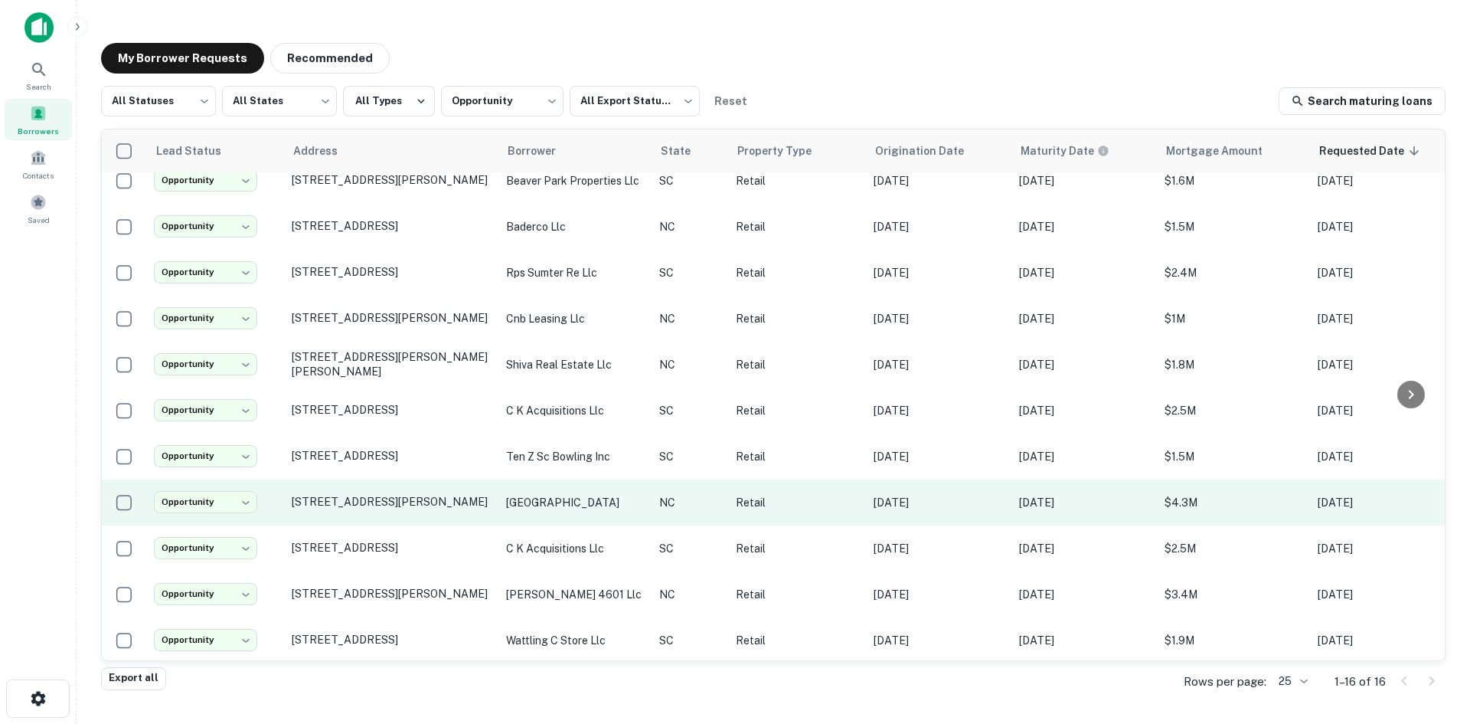
click at [343, 503] on td "11201 Durant Rd Raleigh, NC27614" at bounding box center [391, 502] width 214 height 46
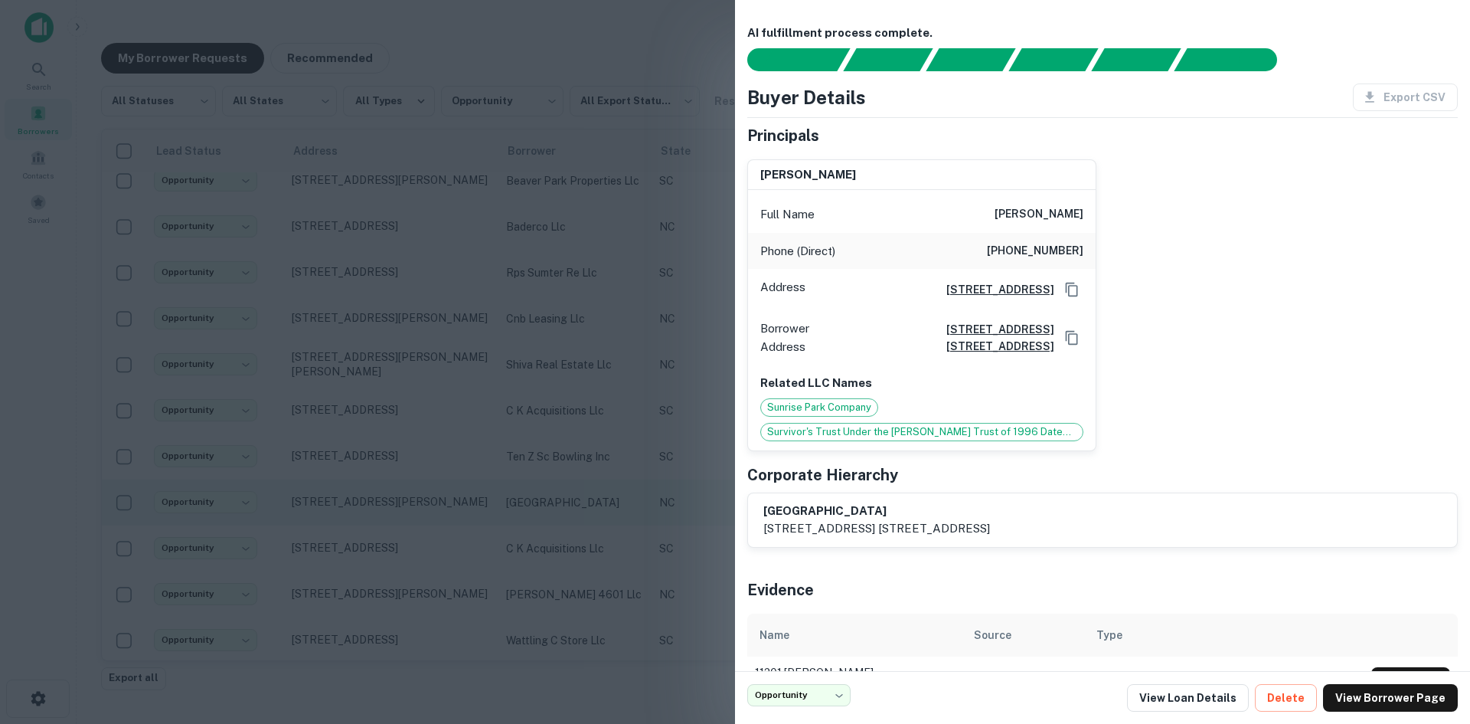
click at [343, 503] on div at bounding box center [735, 362] width 1470 height 724
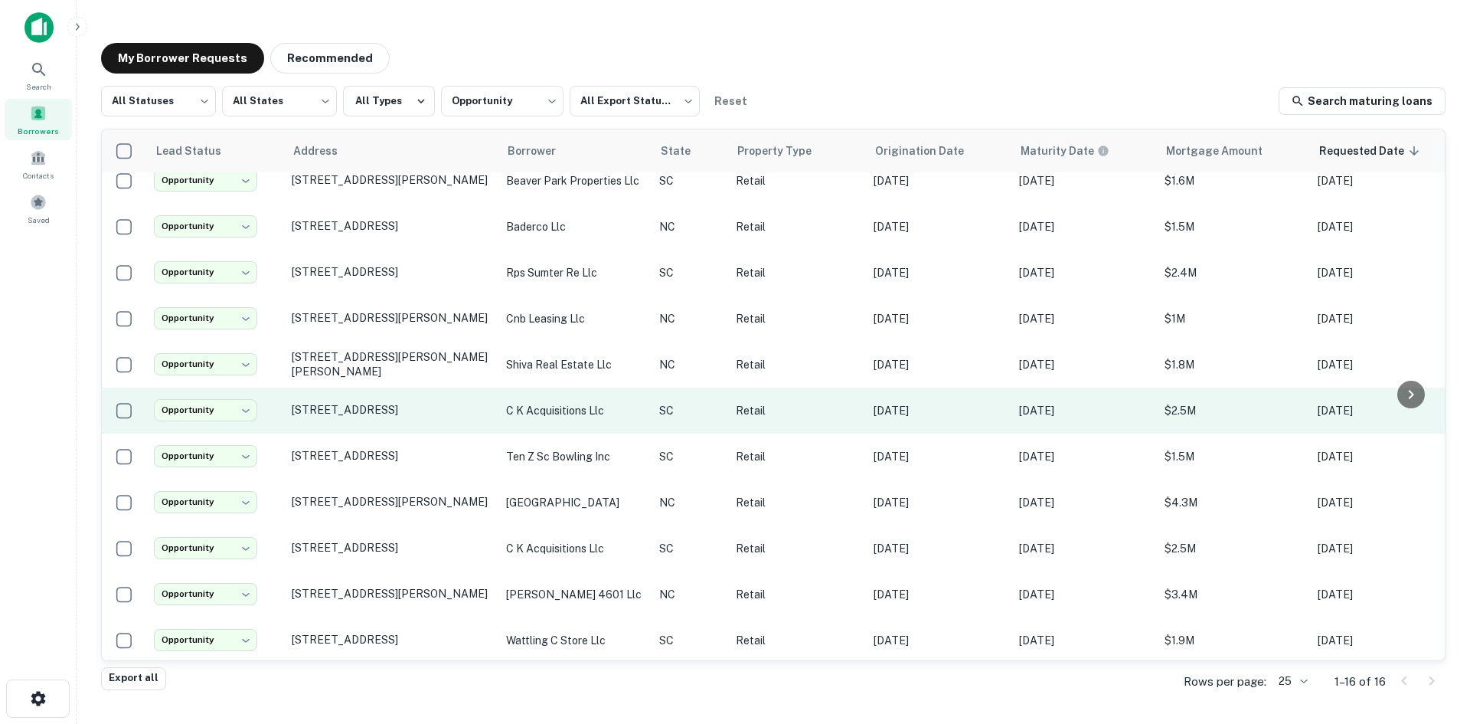
click at [351, 413] on td "2624 Broad River Rd Columbia, SC29210" at bounding box center [391, 410] width 214 height 46
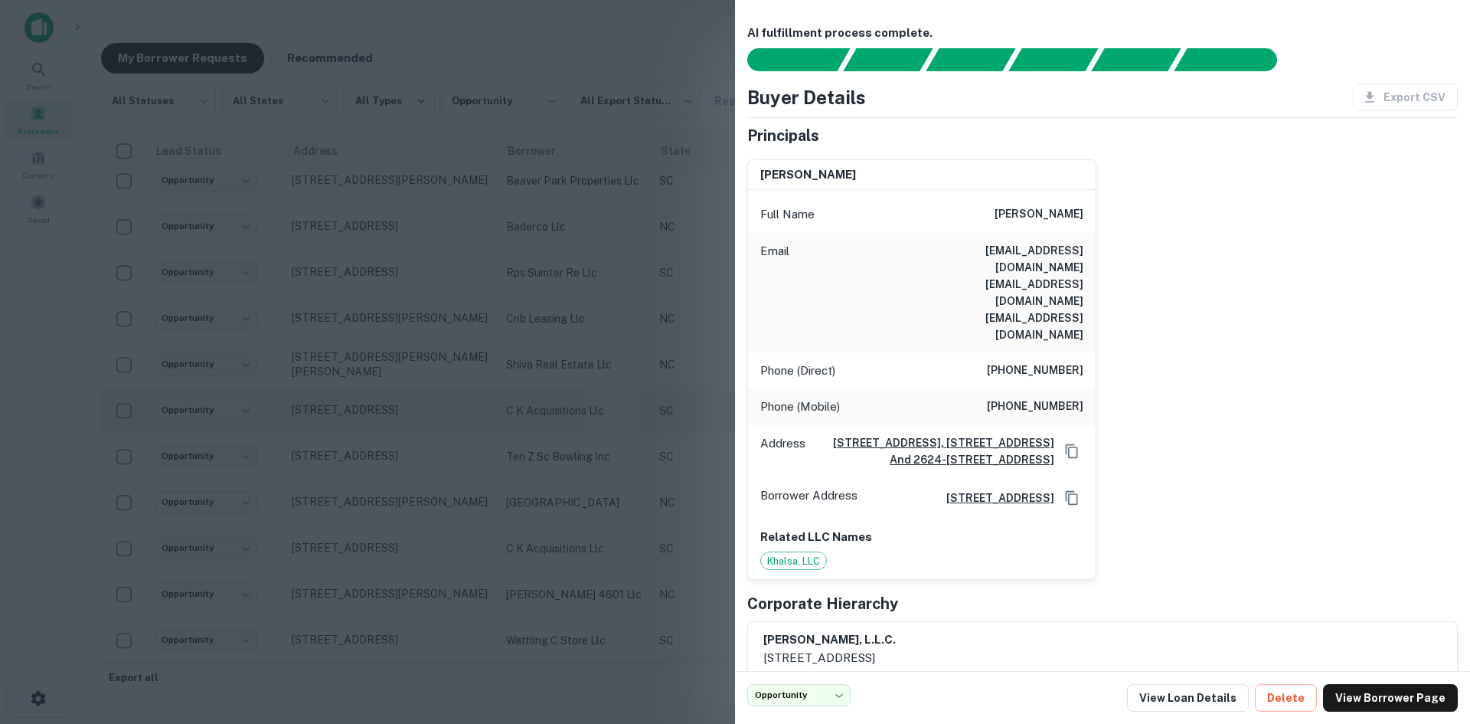
click at [351, 413] on div at bounding box center [735, 362] width 1470 height 724
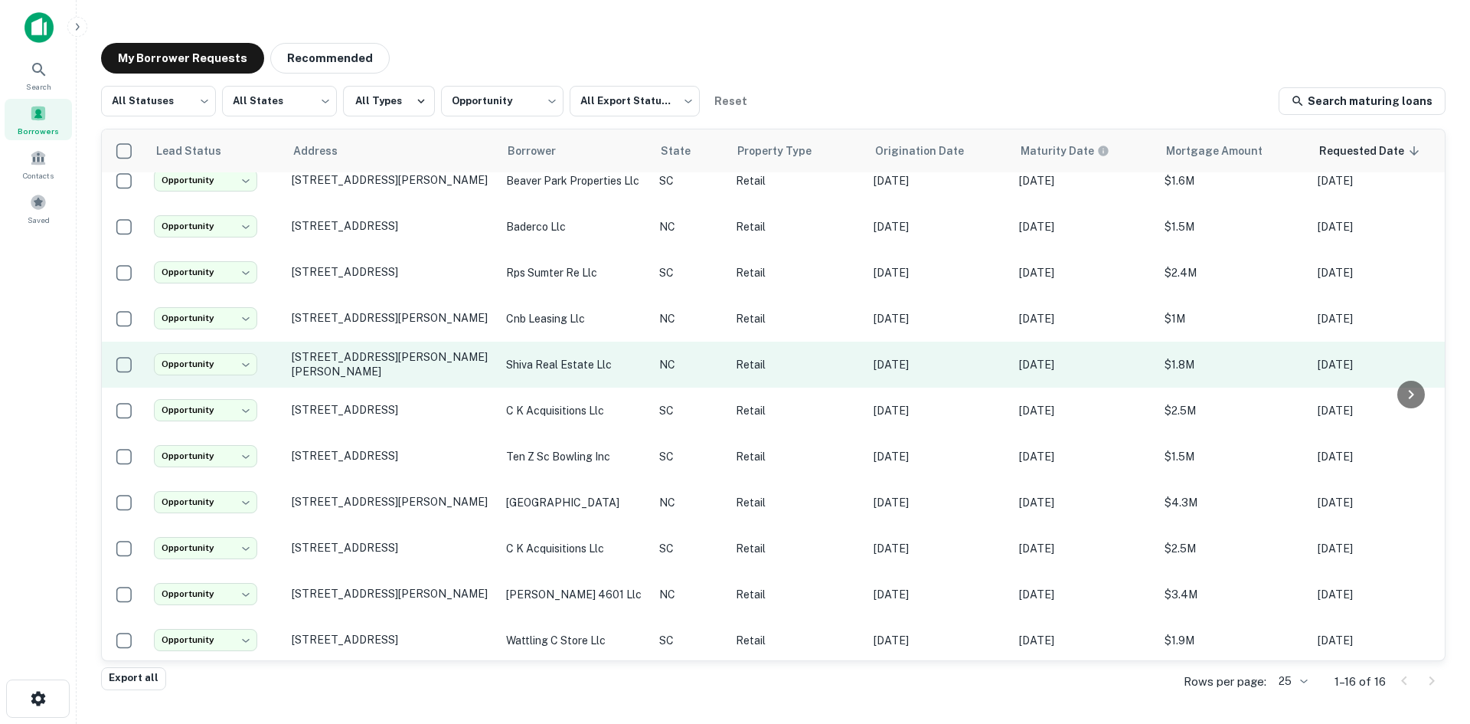
click at [365, 365] on td "[STREET_ADDRESS][PERSON_NAME][PERSON_NAME]" at bounding box center [391, 365] width 214 height 46
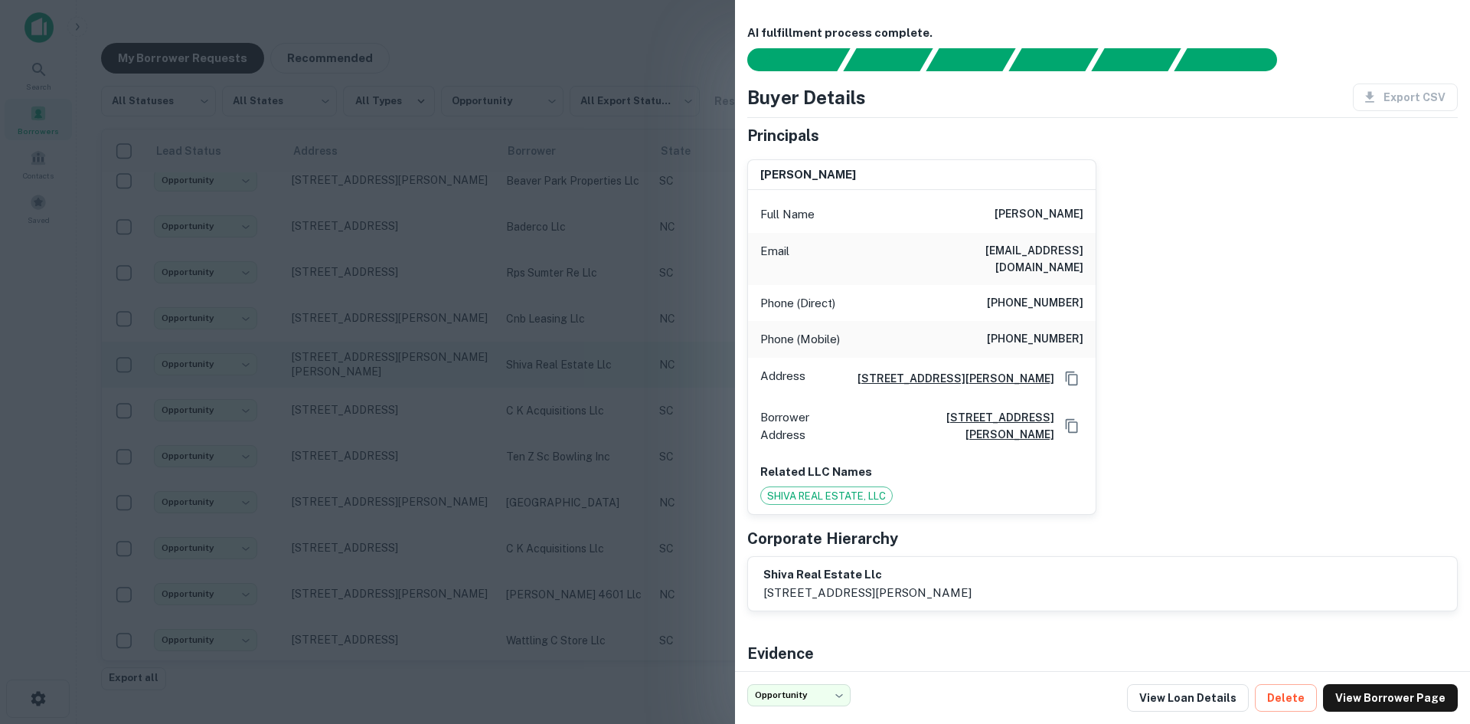
click at [365, 365] on div at bounding box center [735, 362] width 1470 height 724
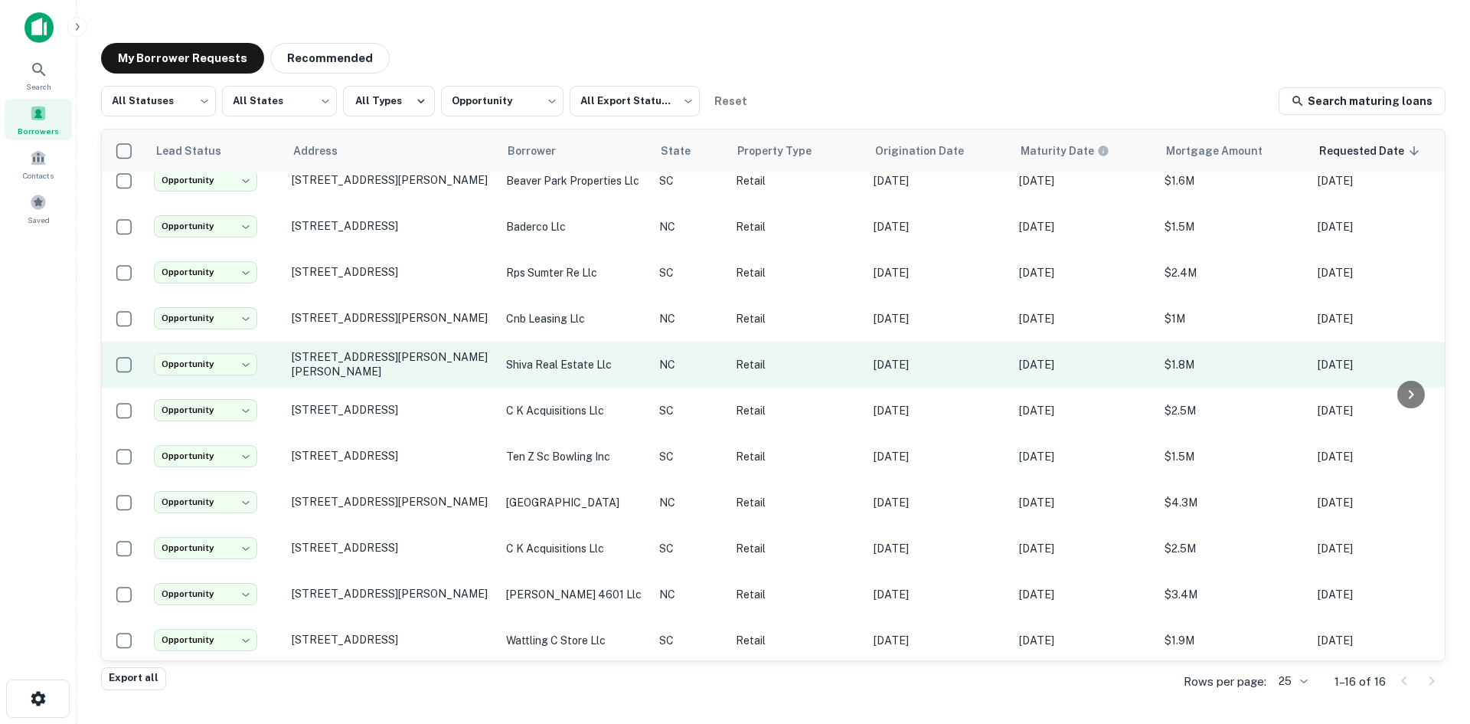
click at [365, 365] on td "[STREET_ADDRESS][PERSON_NAME][PERSON_NAME]" at bounding box center [391, 365] width 214 height 46
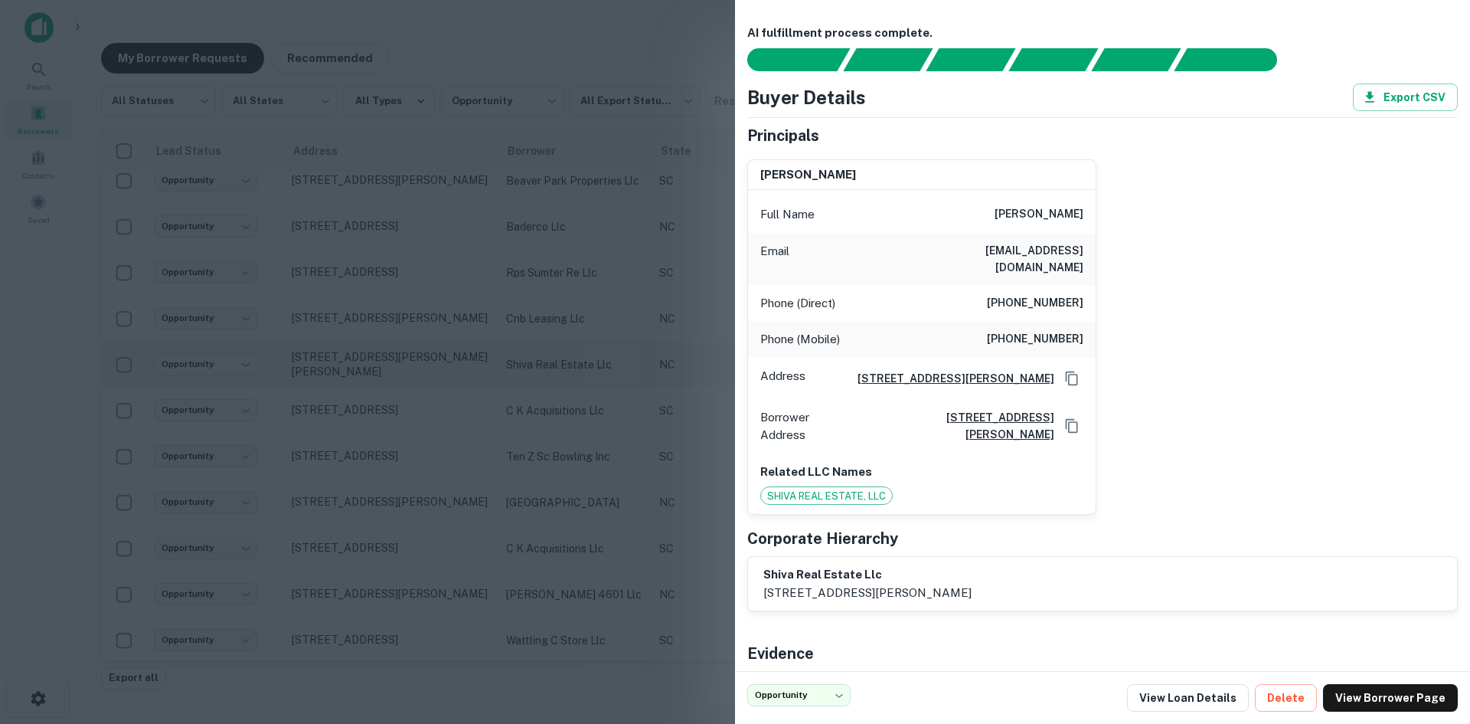
click at [500, 415] on div at bounding box center [735, 362] width 1470 height 724
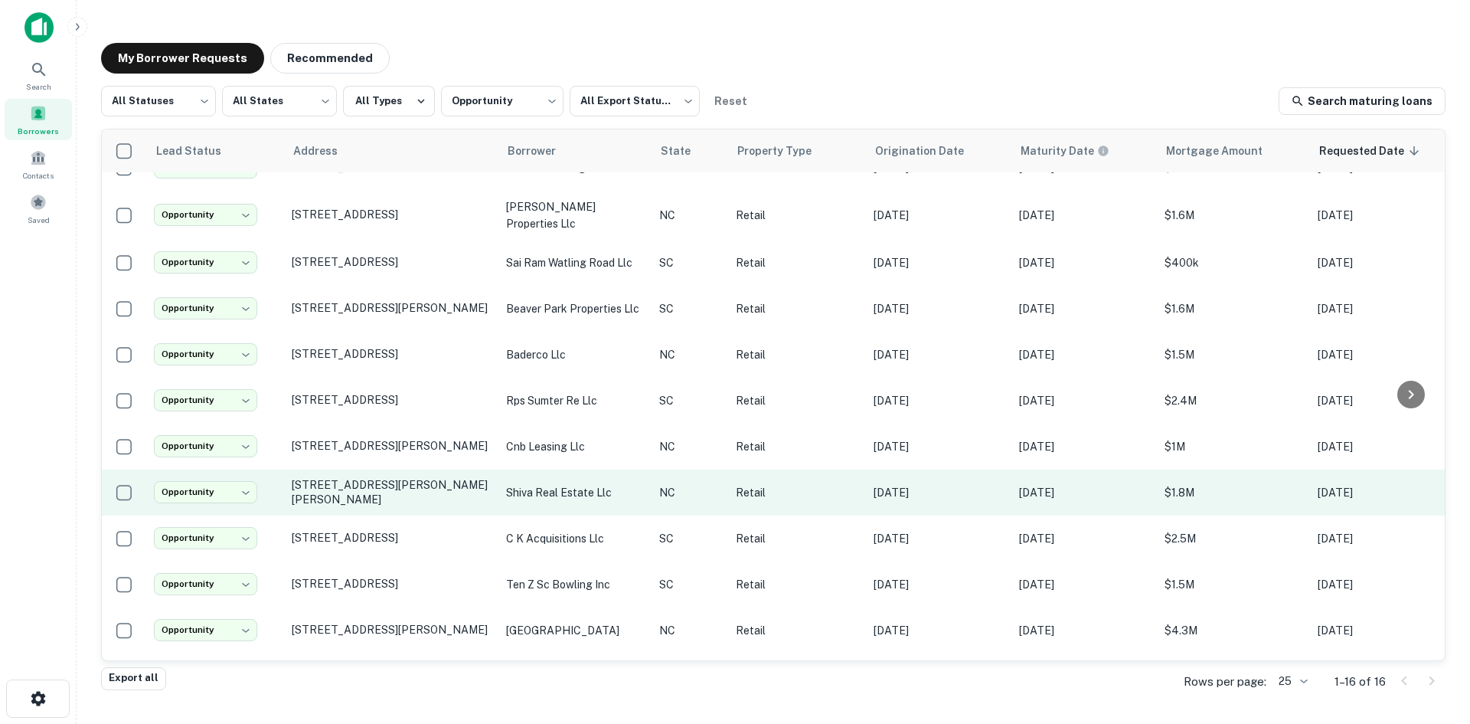
scroll to position [106, 0]
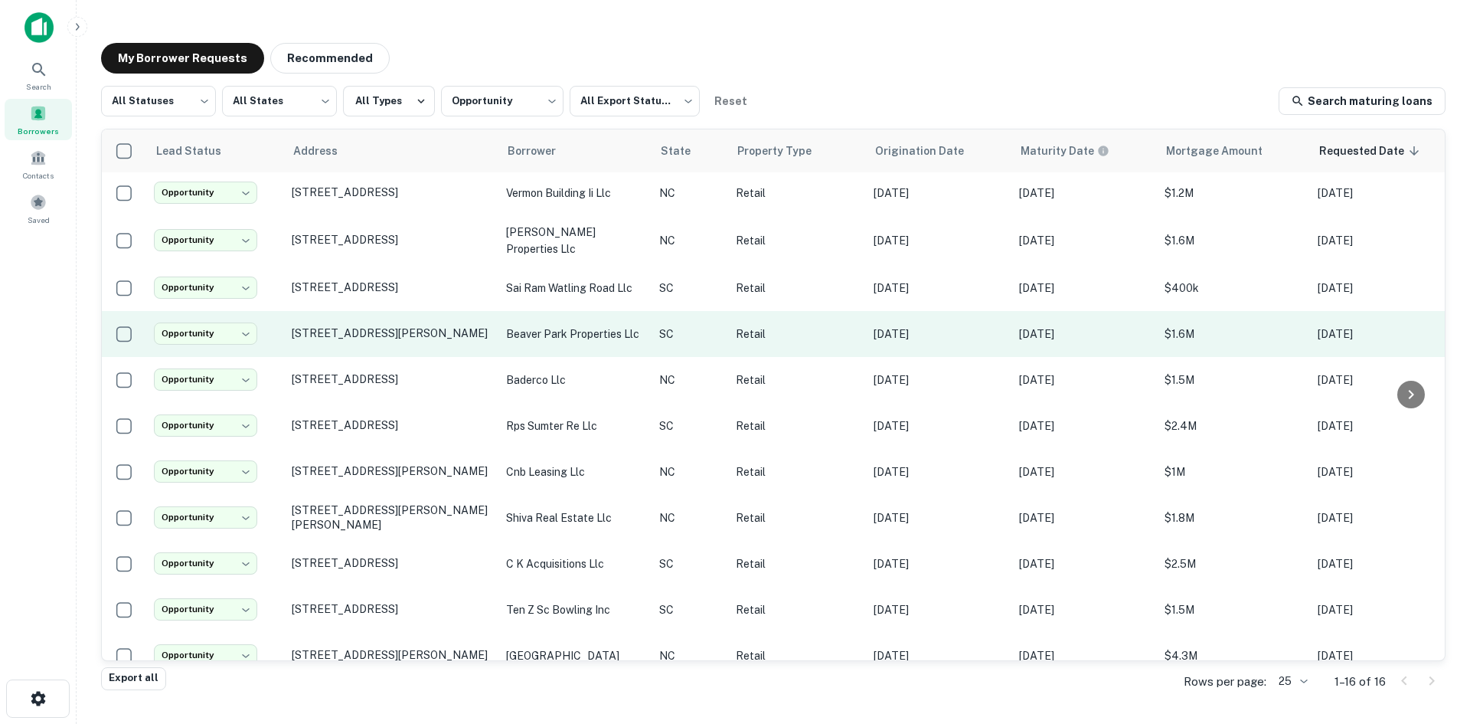
click at [400, 332] on td "151 Greenlawn Dr Columbia, SC29209" at bounding box center [391, 334] width 214 height 46
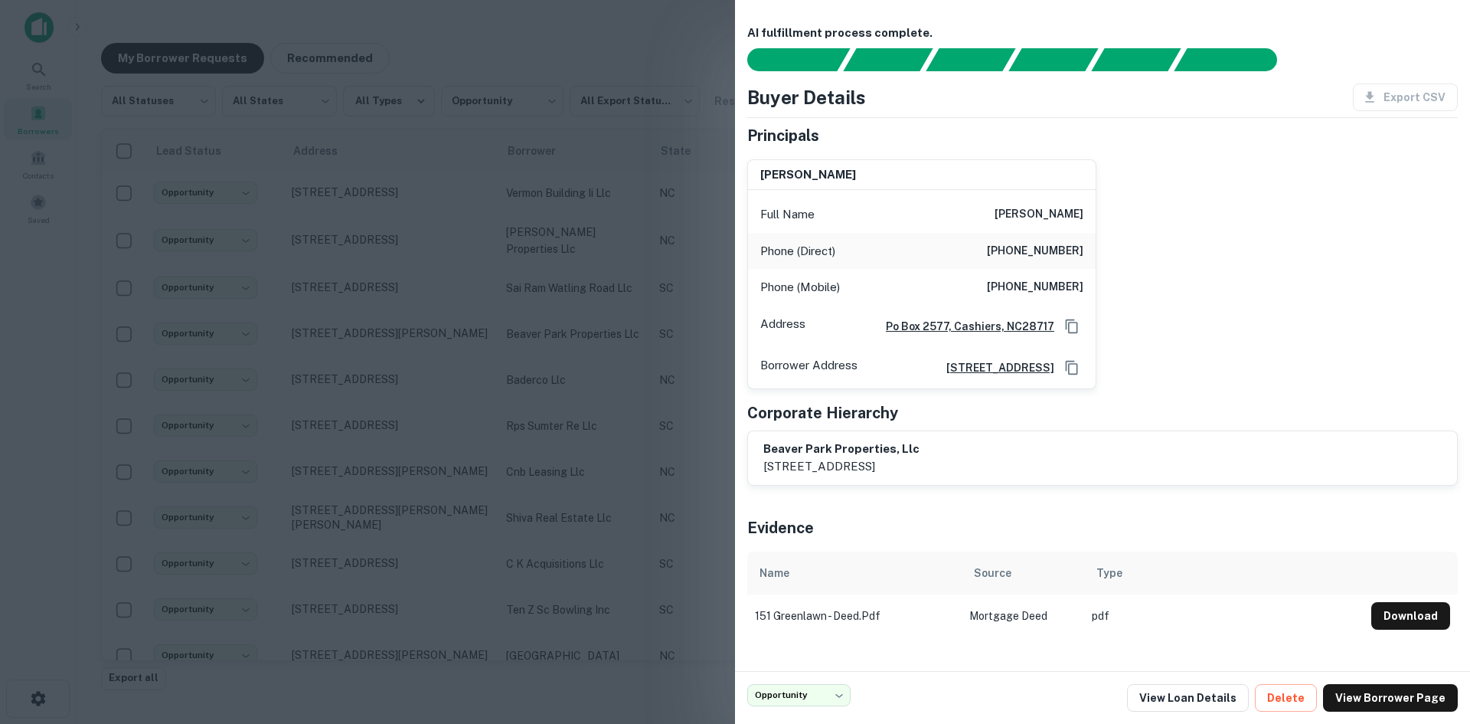
click at [398, 332] on div at bounding box center [735, 362] width 1470 height 724
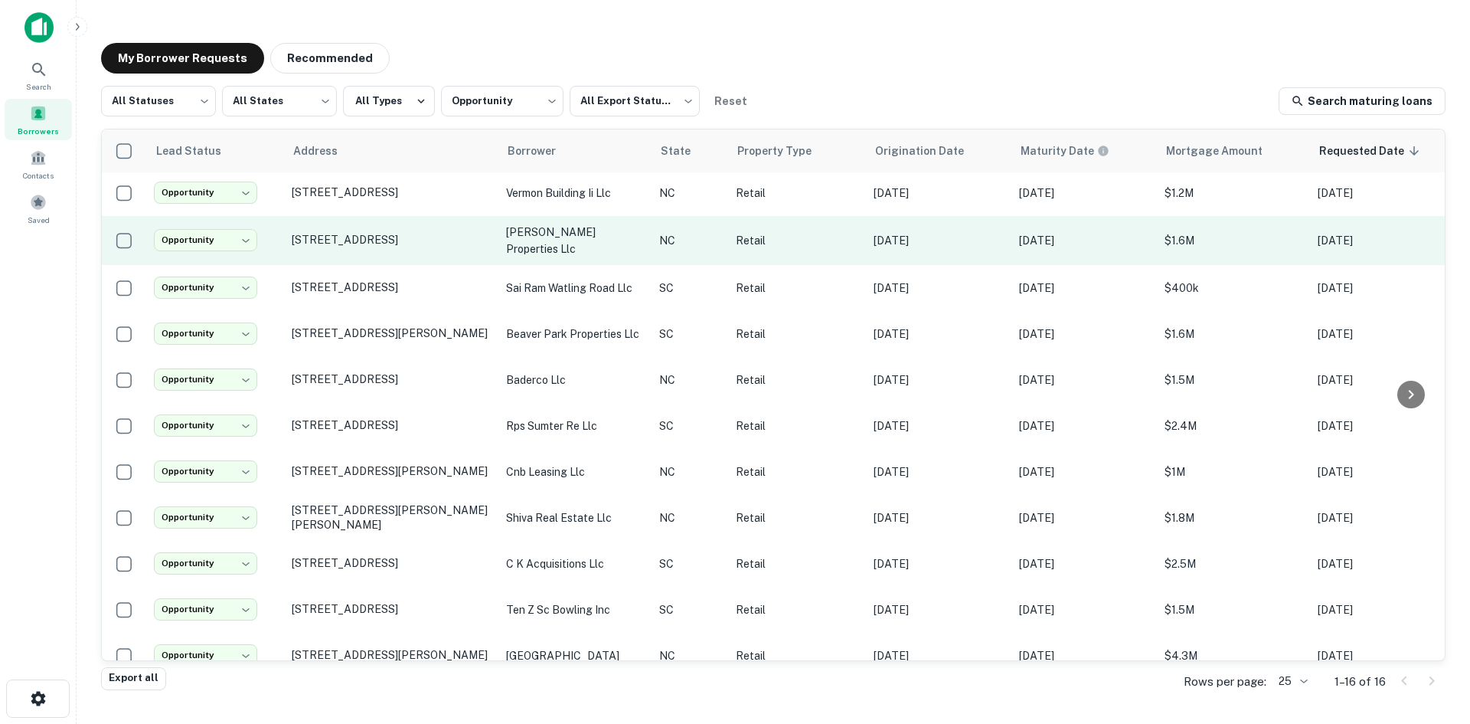
click at [399, 244] on td "2501 W Roosevelt Blvd Monroe, NC28110" at bounding box center [391, 240] width 214 height 49
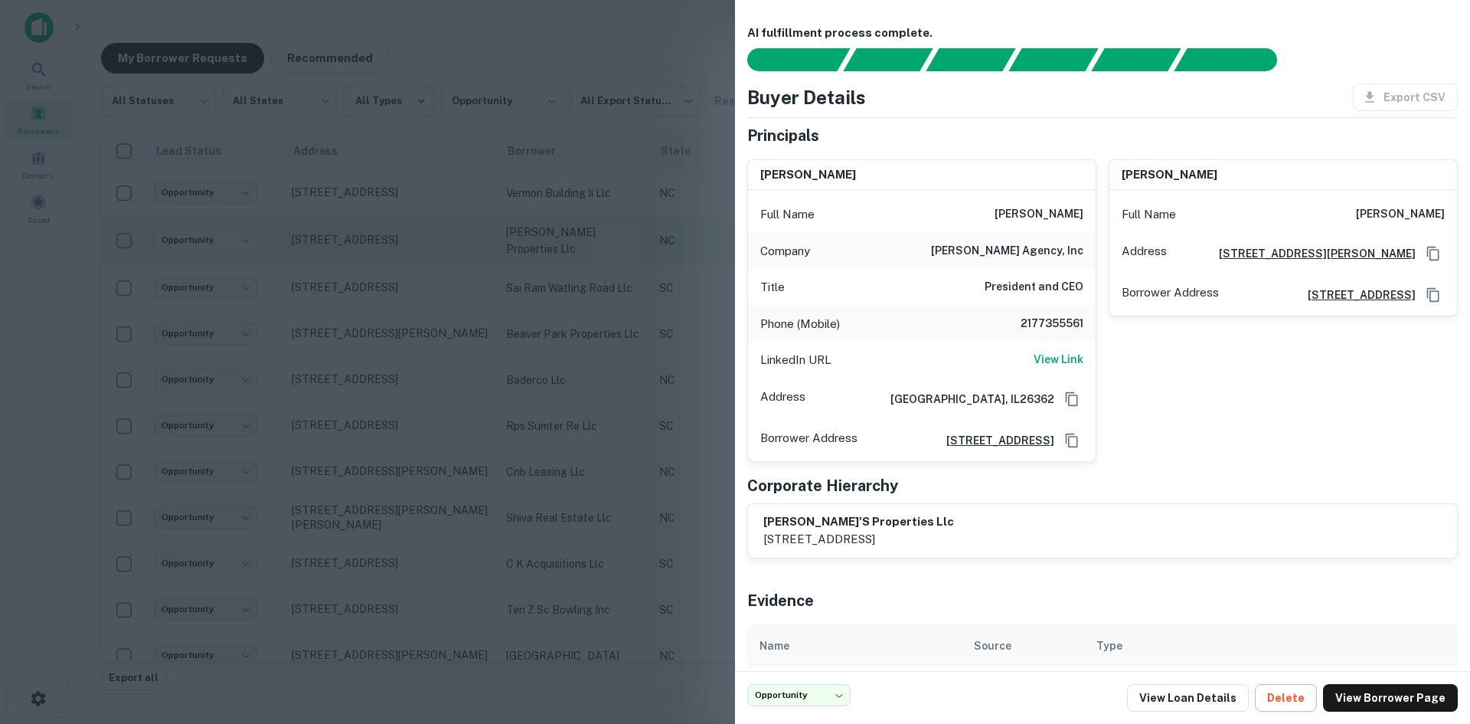
click at [399, 244] on div at bounding box center [735, 362] width 1470 height 724
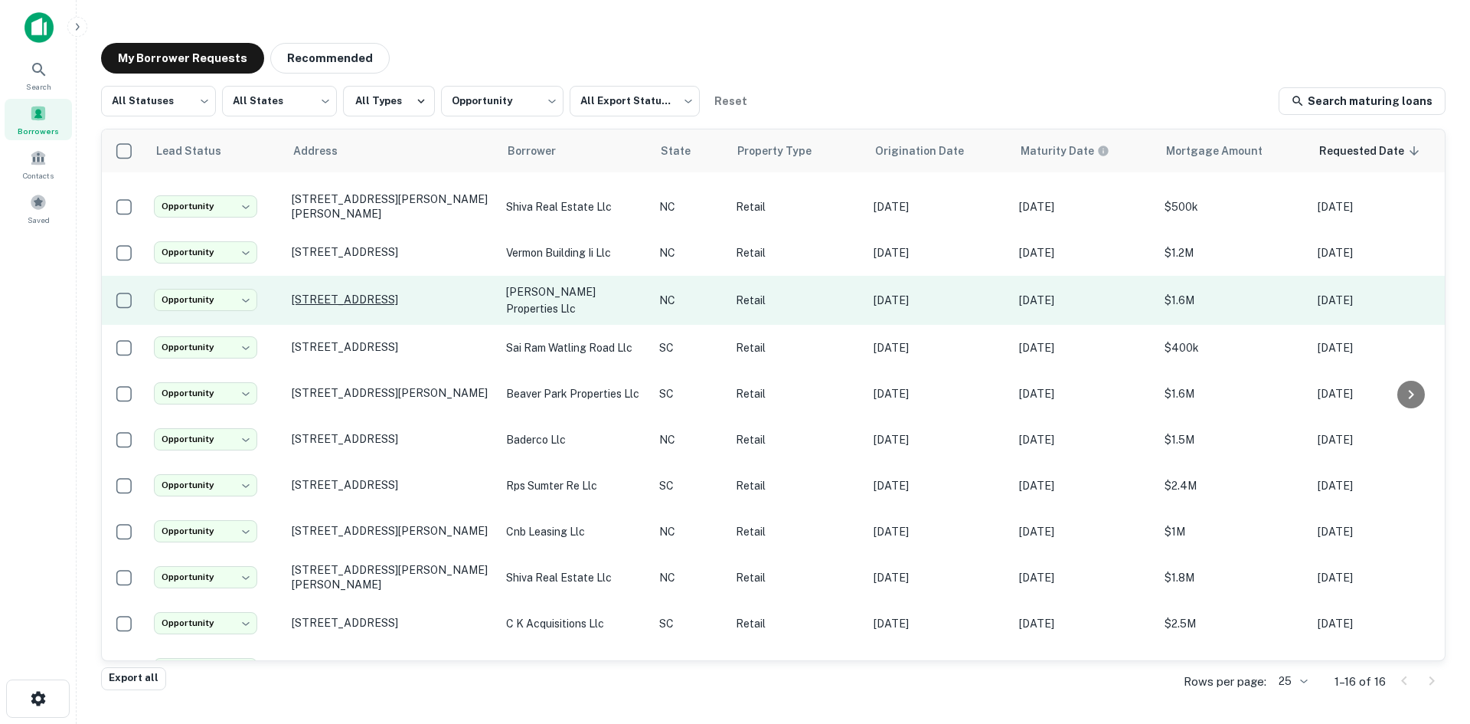
scroll to position [0, 0]
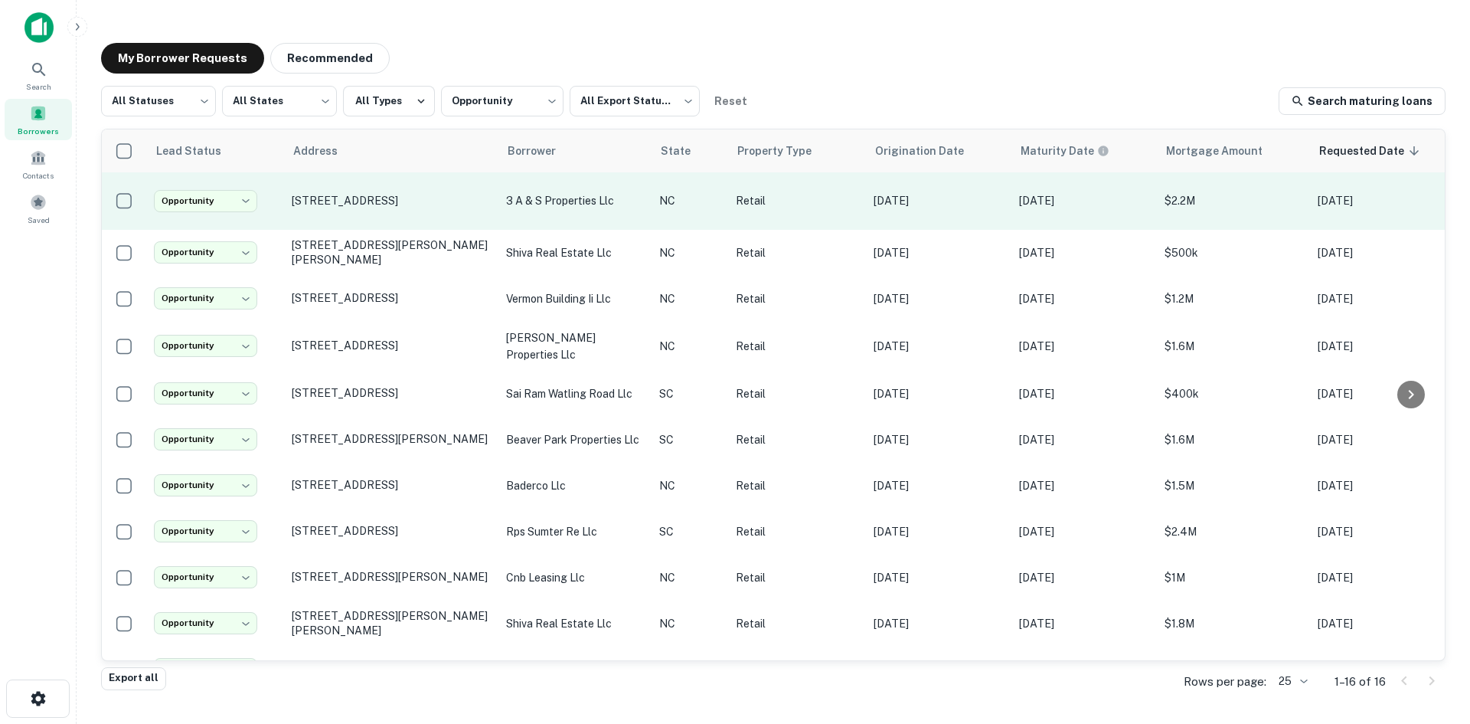
click at [387, 210] on td "[STREET_ADDRESS]" at bounding box center [391, 200] width 214 height 57
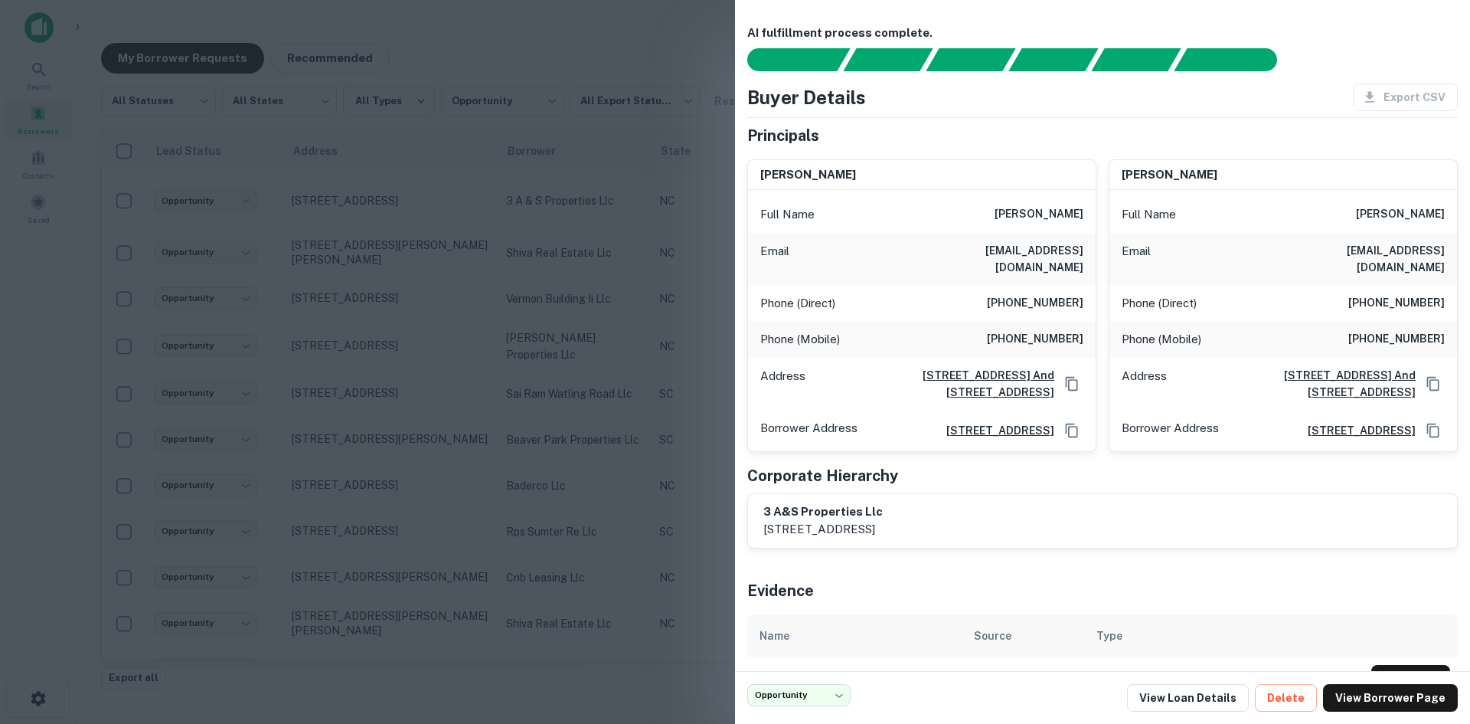
click at [386, 210] on div at bounding box center [735, 362] width 1470 height 724
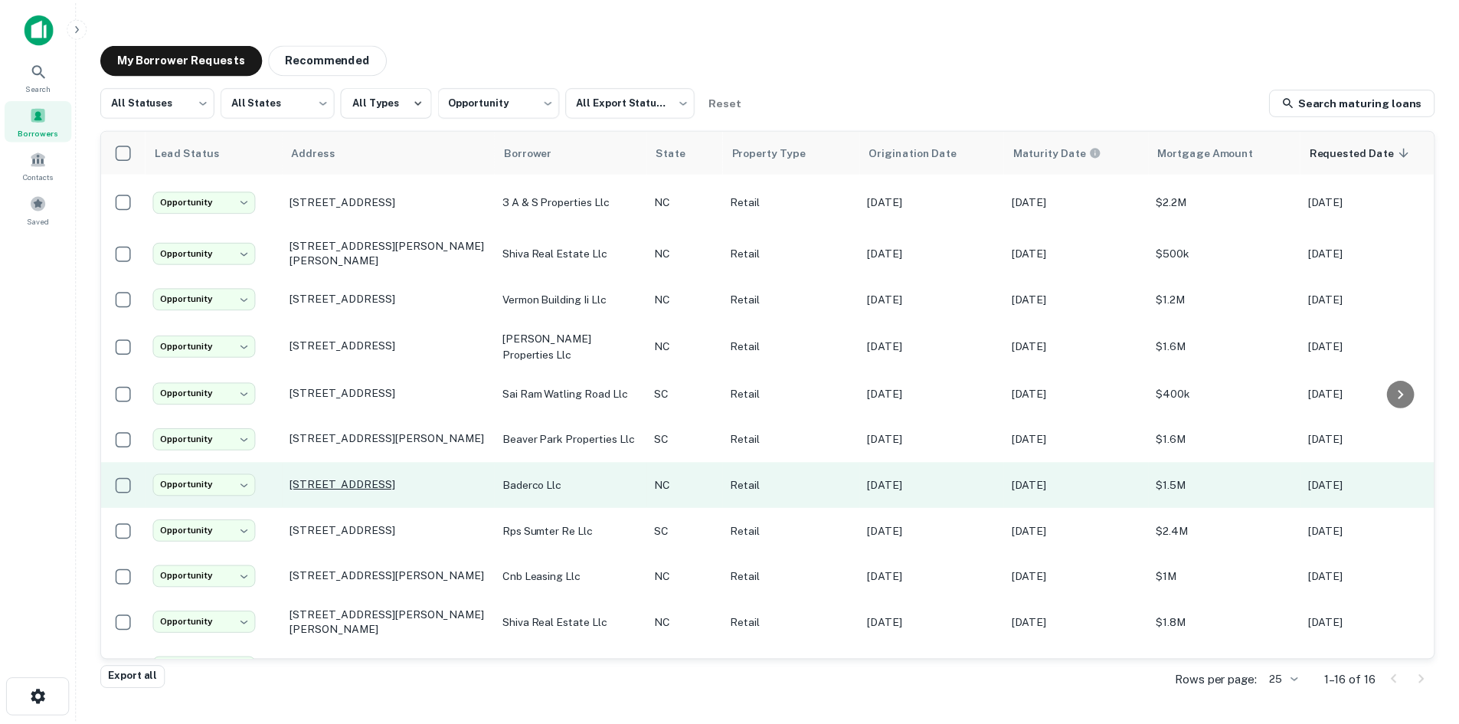
scroll to position [77, 0]
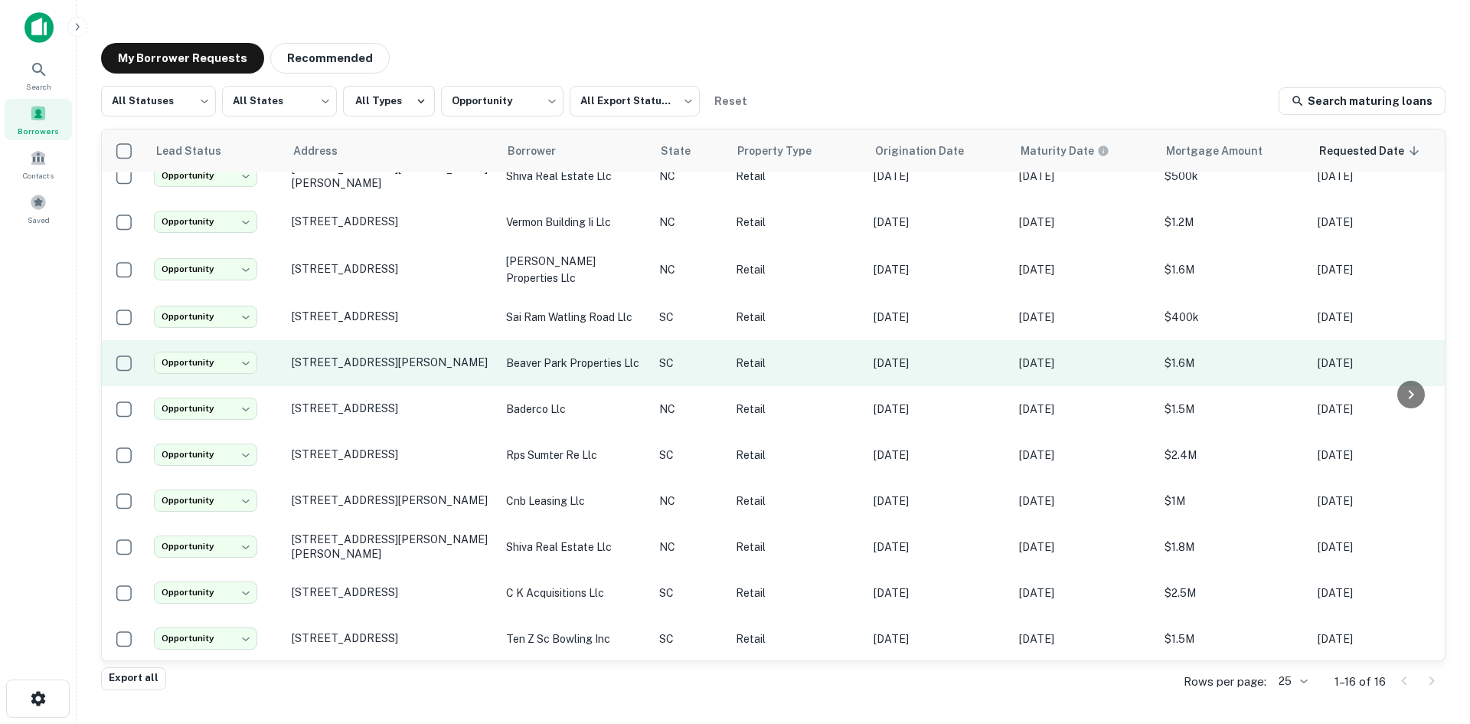
click at [363, 358] on td "151 Greenlawn Dr Columbia, SC29209" at bounding box center [391, 363] width 214 height 46
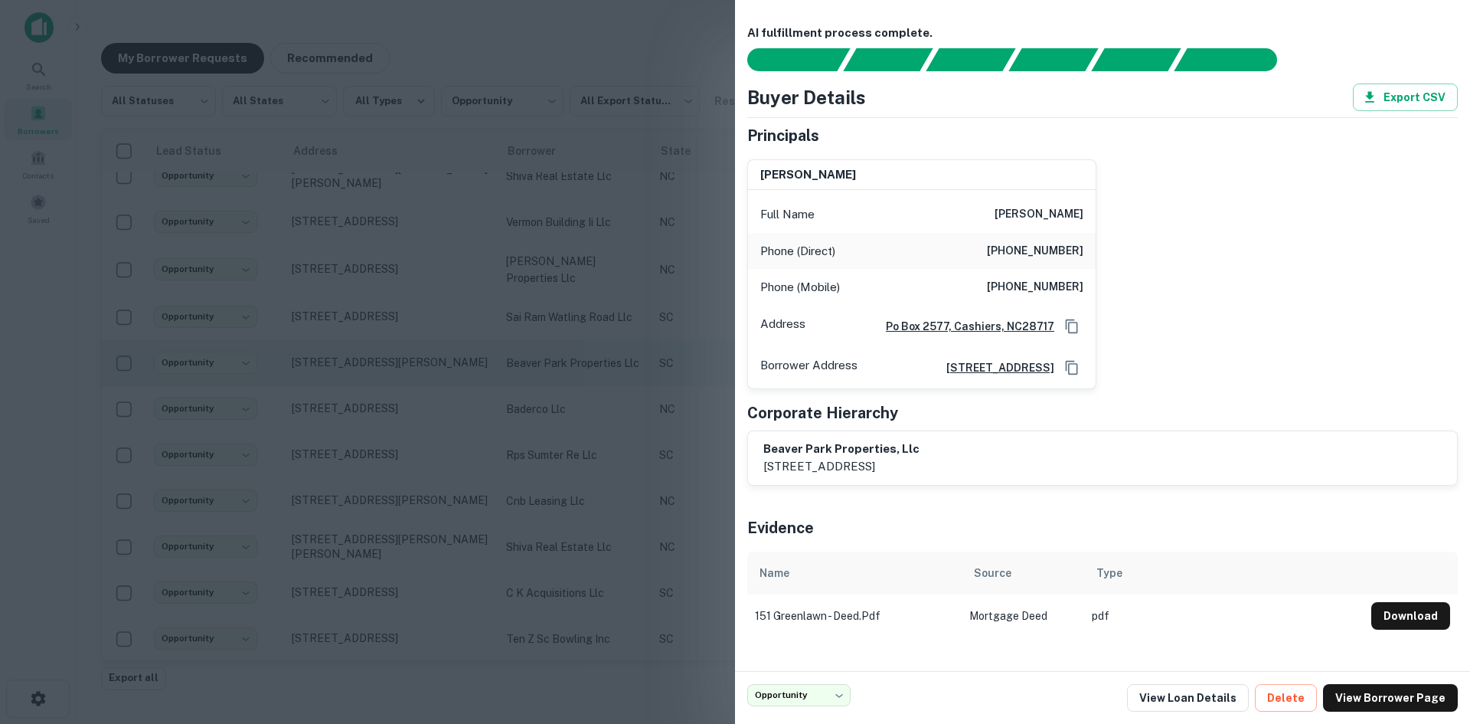
click at [363, 358] on div at bounding box center [735, 362] width 1470 height 724
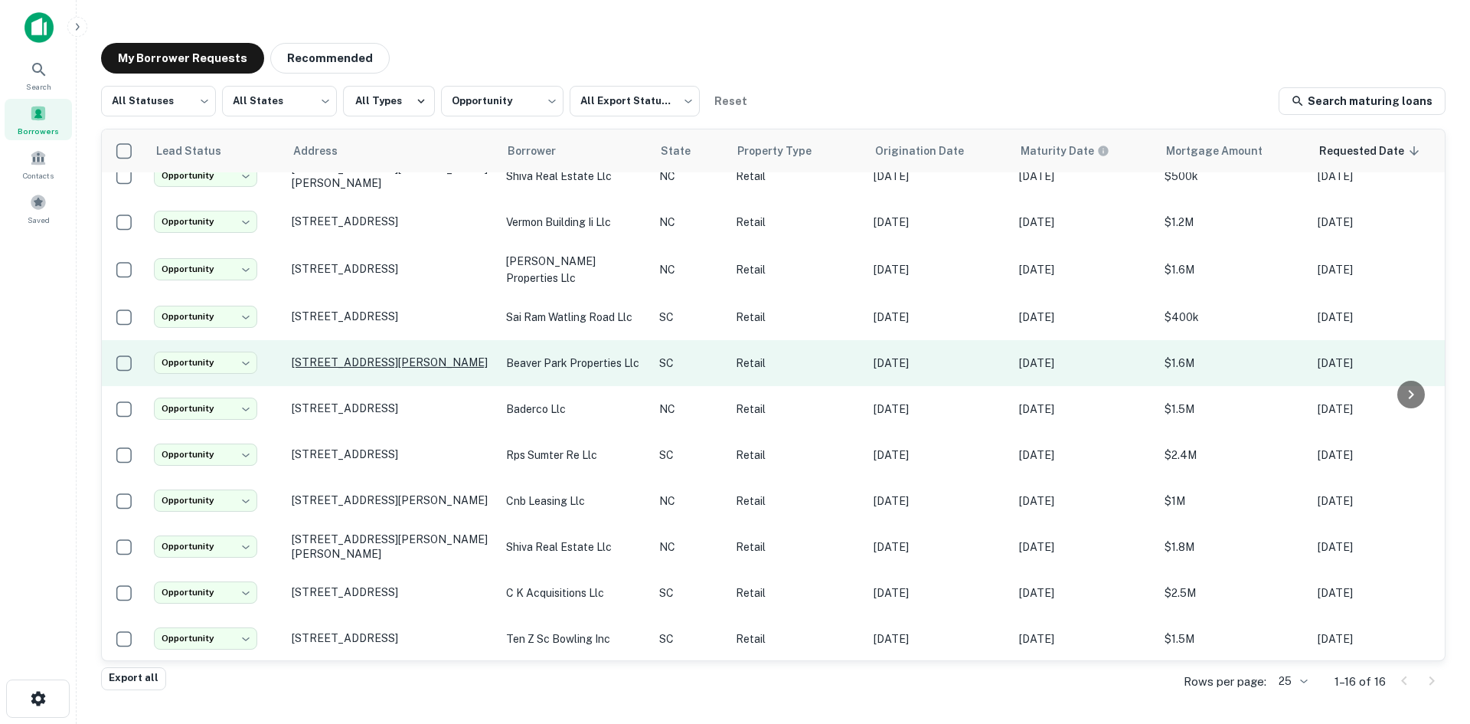
click at [366, 355] on p "151 Greenlawn Dr Columbia, SC29209" at bounding box center [391, 362] width 199 height 14
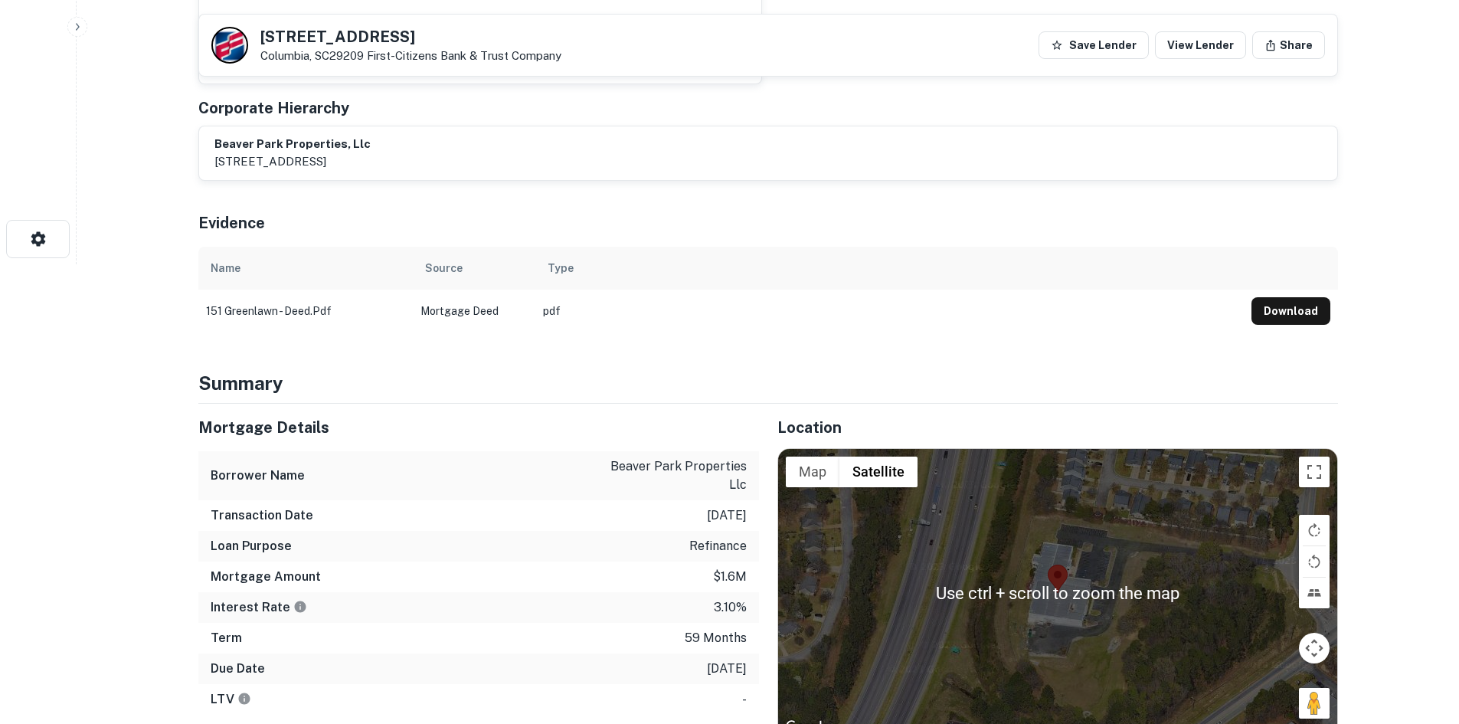
scroll to position [613, 0]
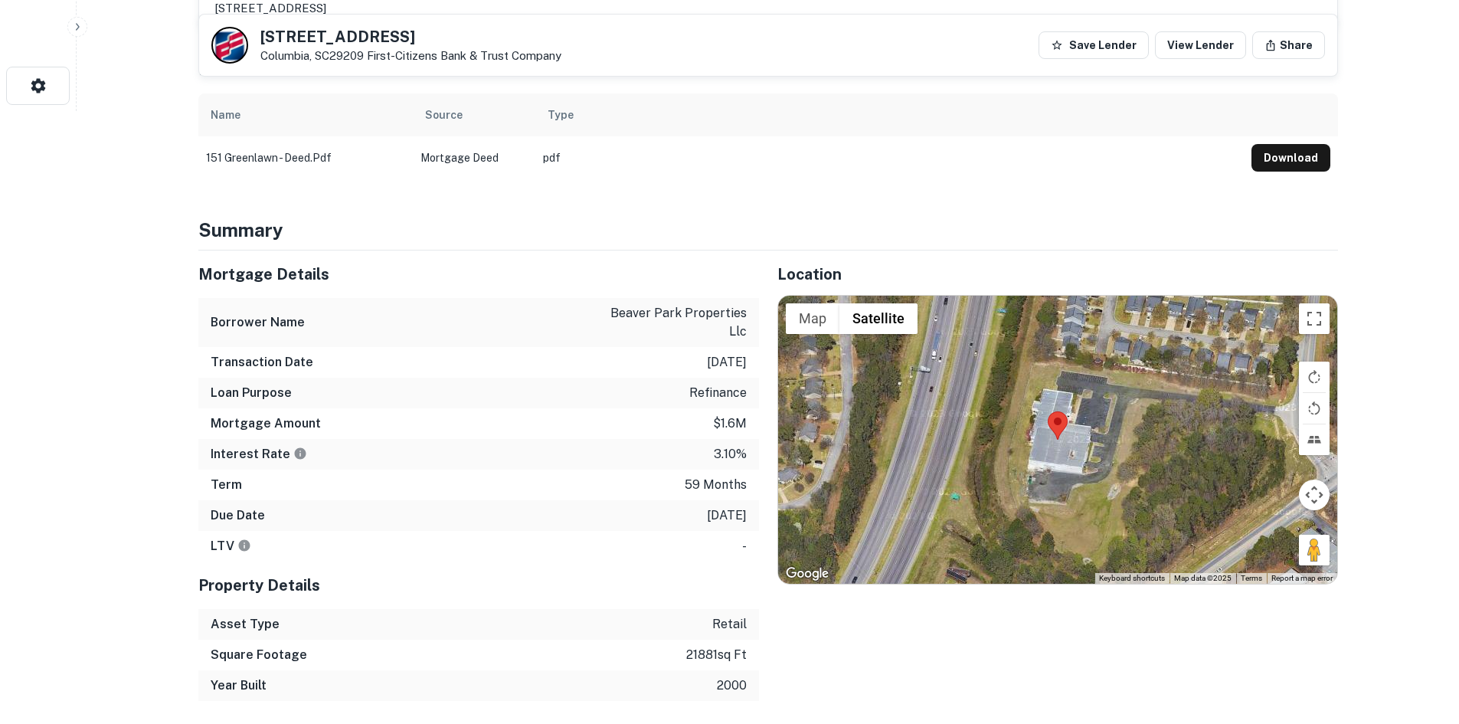
drag, startPoint x: 1303, startPoint y: 548, endPoint x: 1258, endPoint y: 511, distance: 58.7
click at [1258, 511] on div "Use ctrl + scroll to zoom the map Map Terrain Satellite Labels Keyboard shortcu…" at bounding box center [1057, 440] width 559 height 288
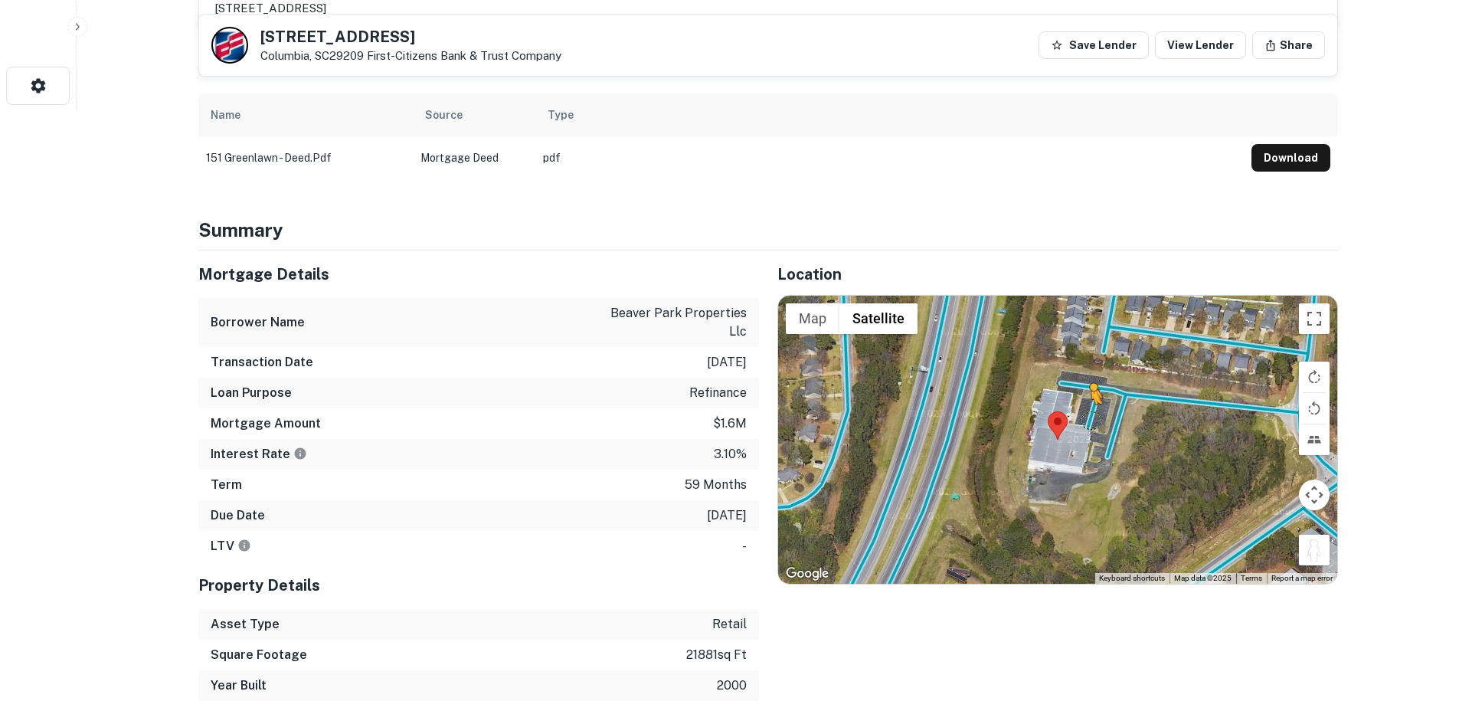
drag, startPoint x: 1310, startPoint y: 554, endPoint x: 1089, endPoint y: 417, distance: 259.9
click at [1089, 417] on div "To activate drag with keyboard, press Alt + Enter. Once in keyboard drag state,…" at bounding box center [1057, 440] width 559 height 288
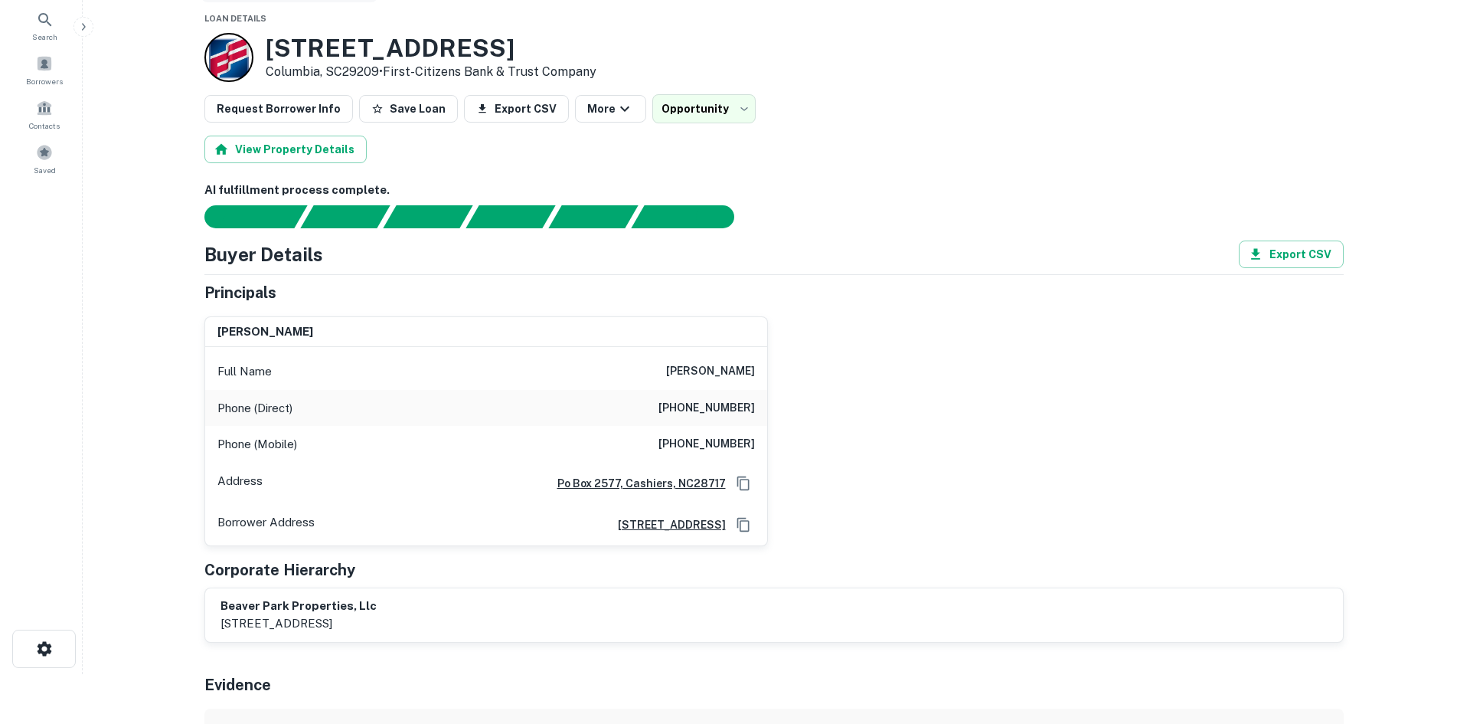
scroll to position [0, 0]
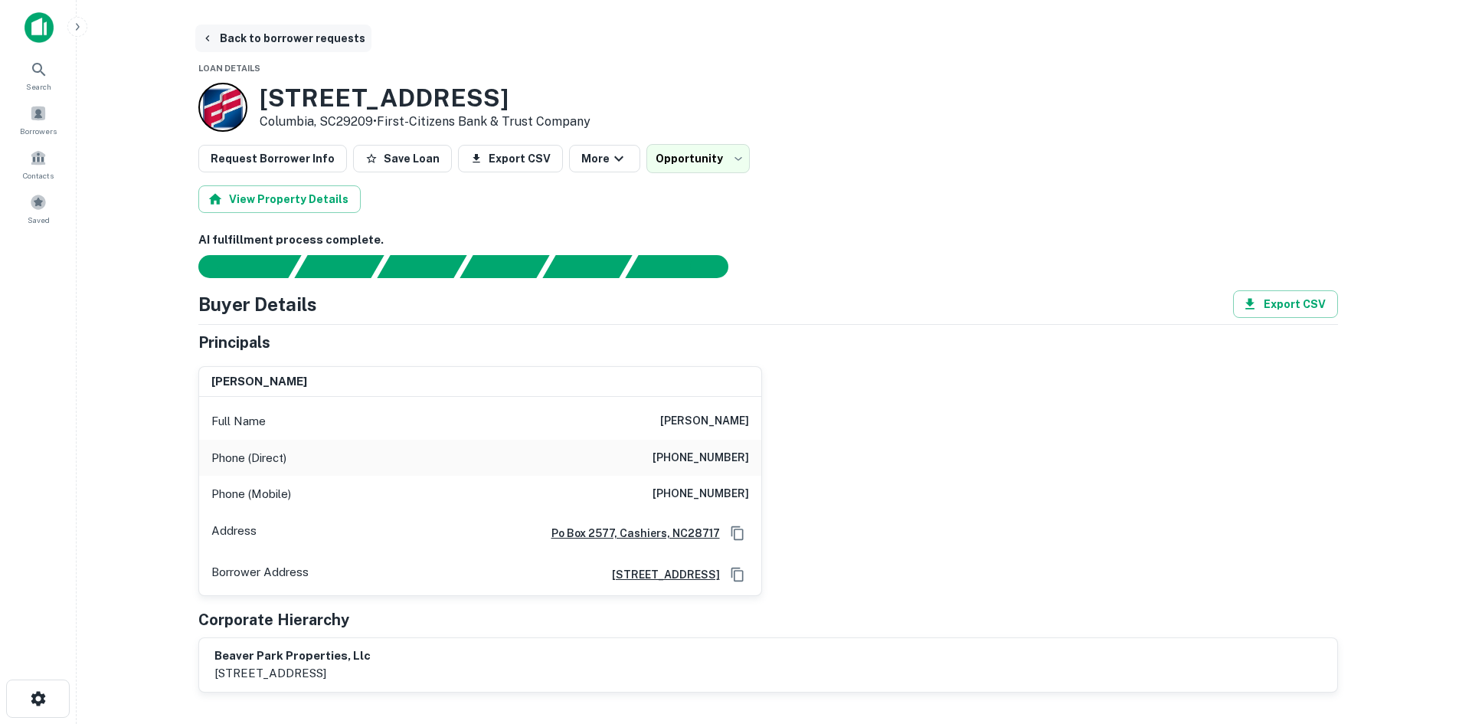
click at [228, 34] on button "Back to borrower requests" at bounding box center [283, 39] width 176 height 28
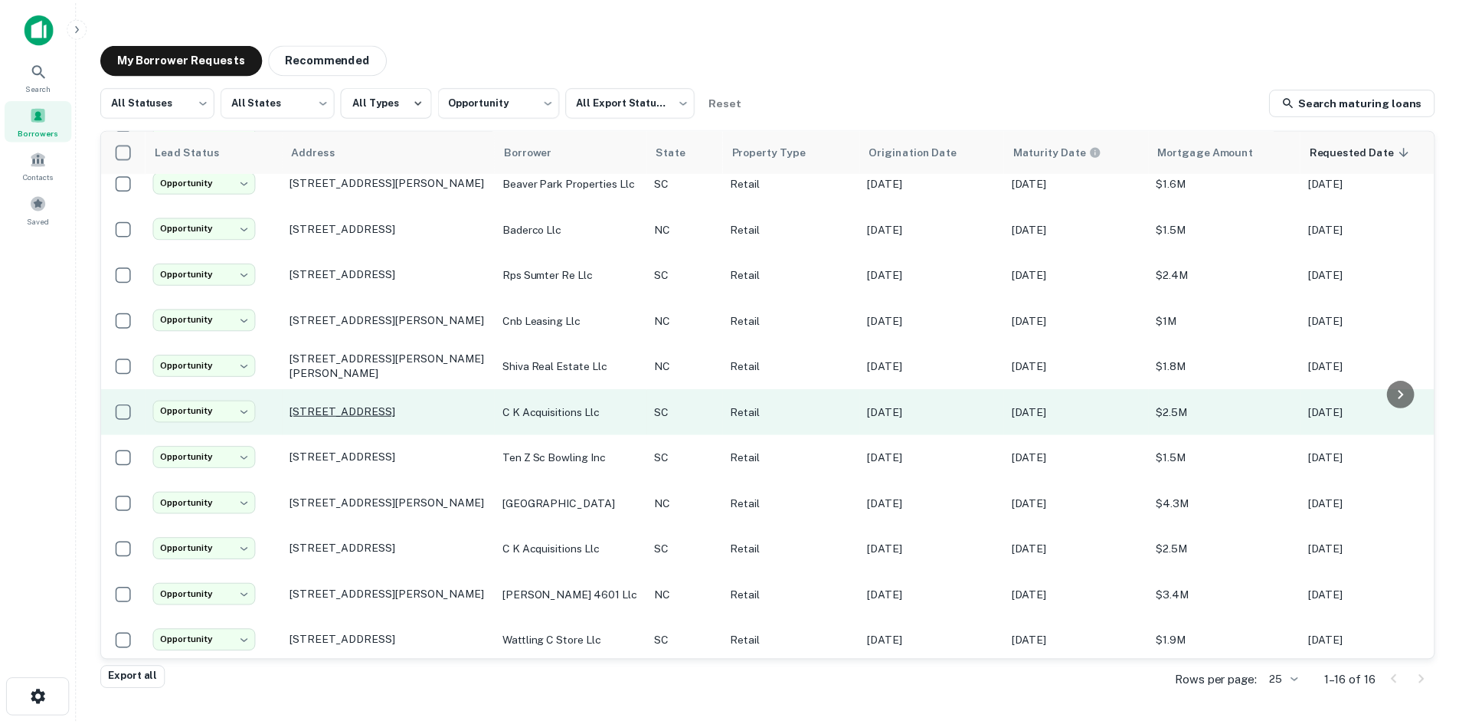
scroll to position [259, 0]
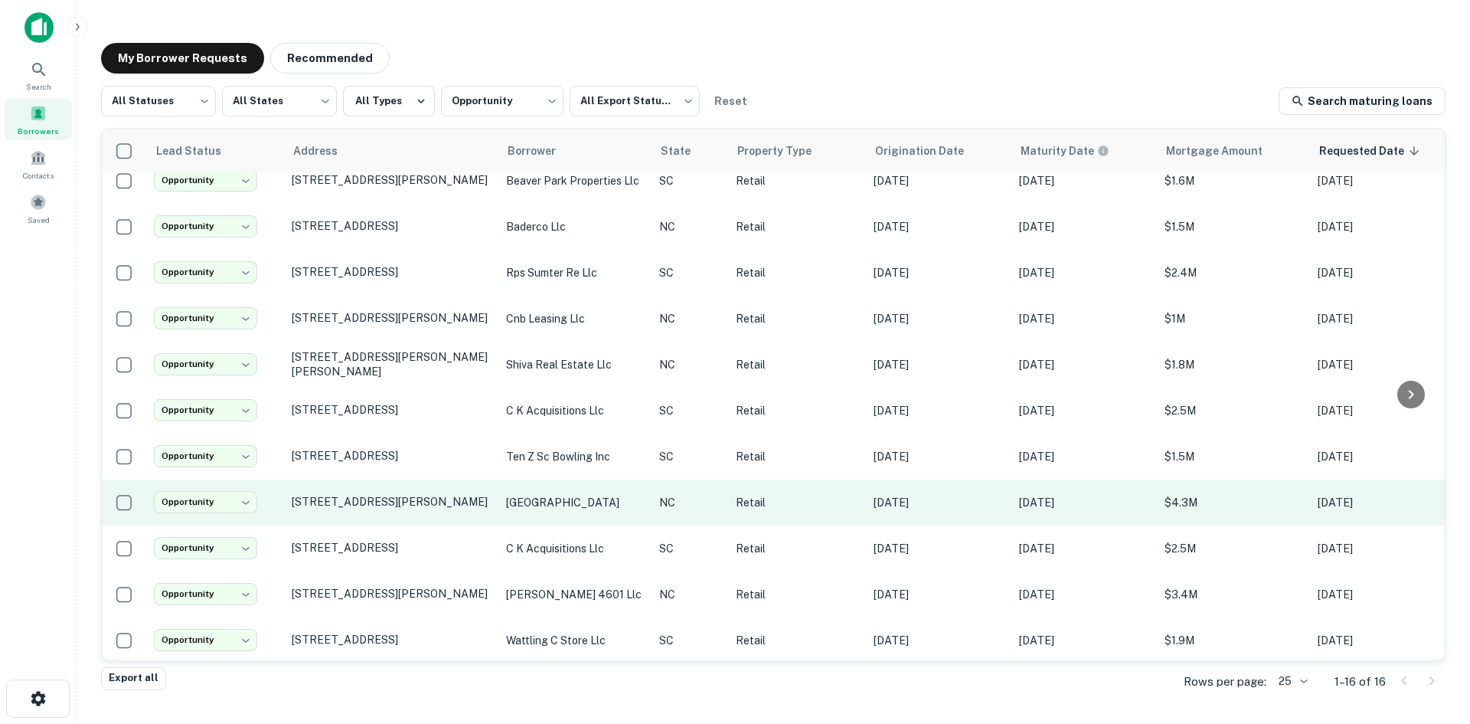
click at [393, 506] on td "11201 Durant Rd Raleigh, NC27614" at bounding box center [391, 502] width 214 height 46
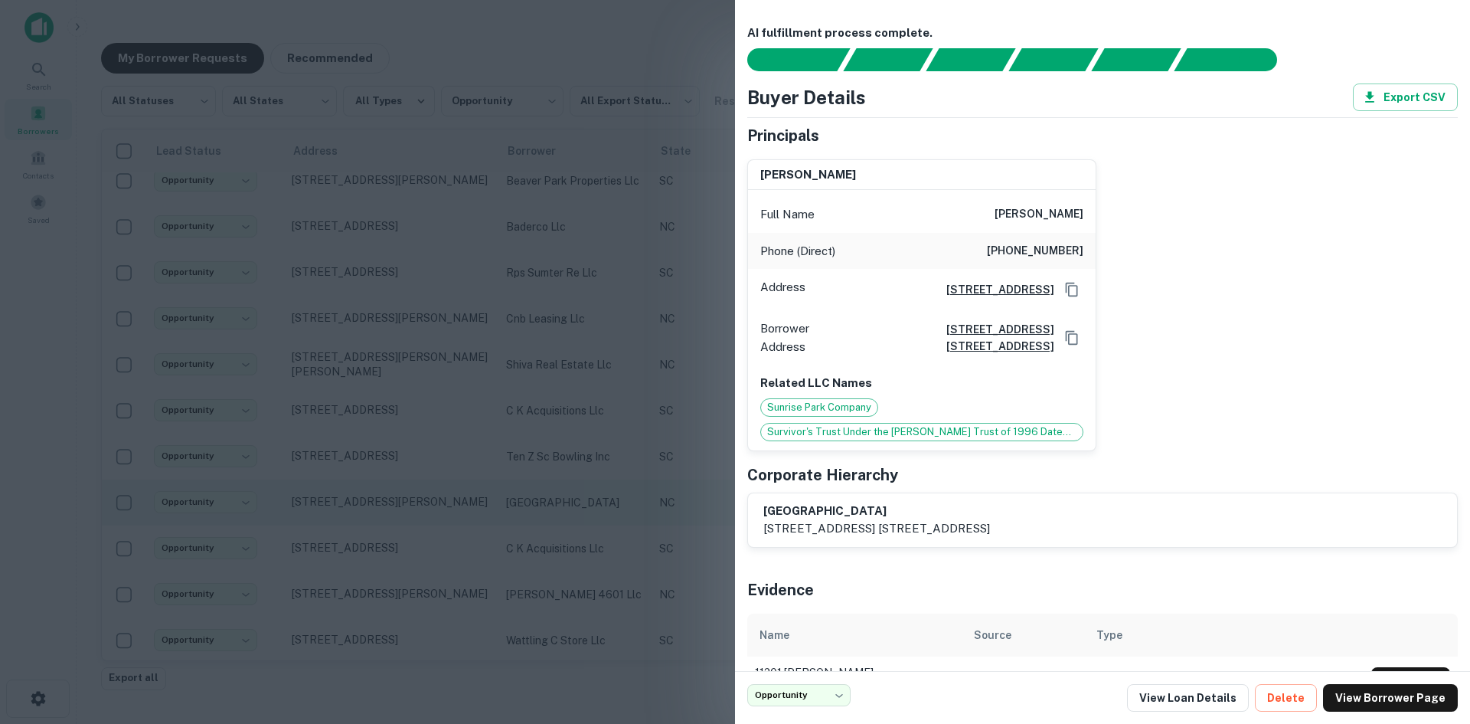
click at [393, 506] on div at bounding box center [735, 362] width 1470 height 724
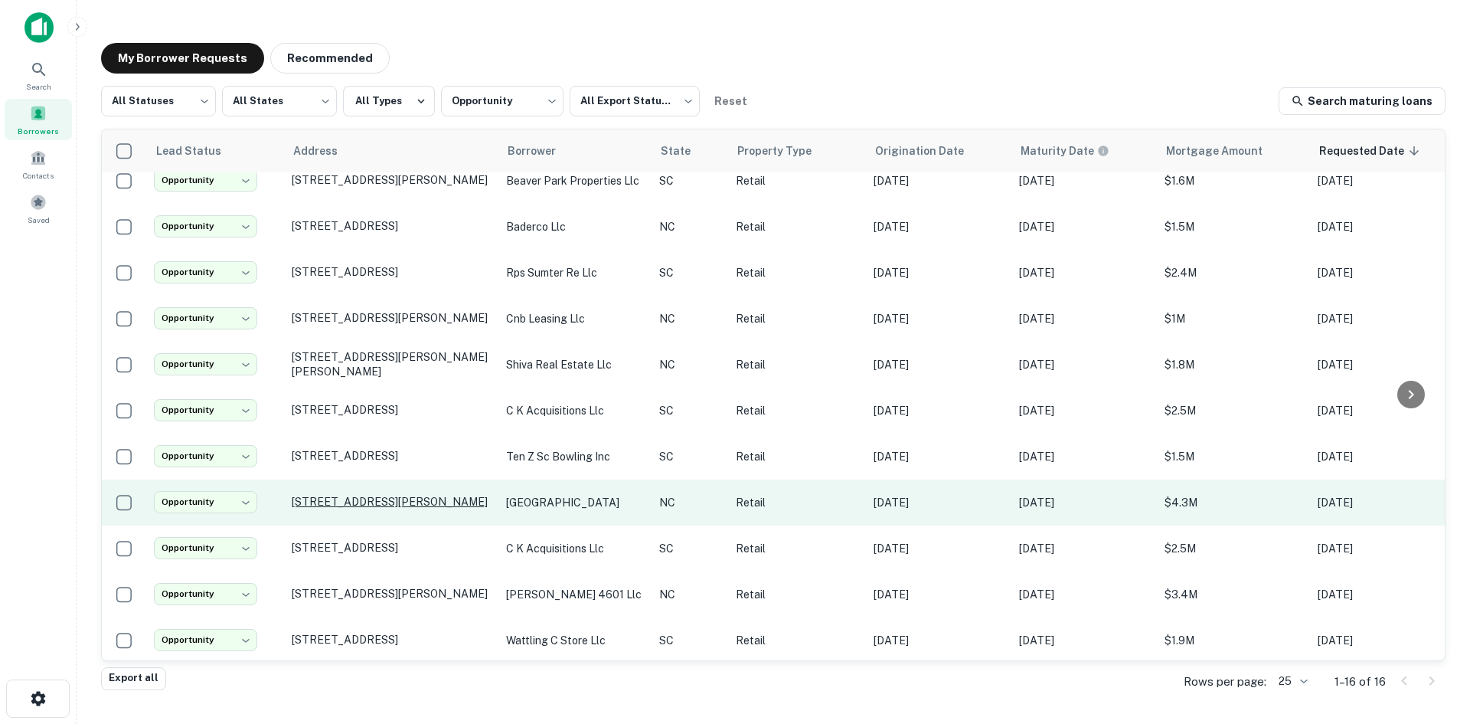
click at [383, 495] on p "11201 Durant Rd Raleigh, NC27614" at bounding box center [391, 502] width 199 height 14
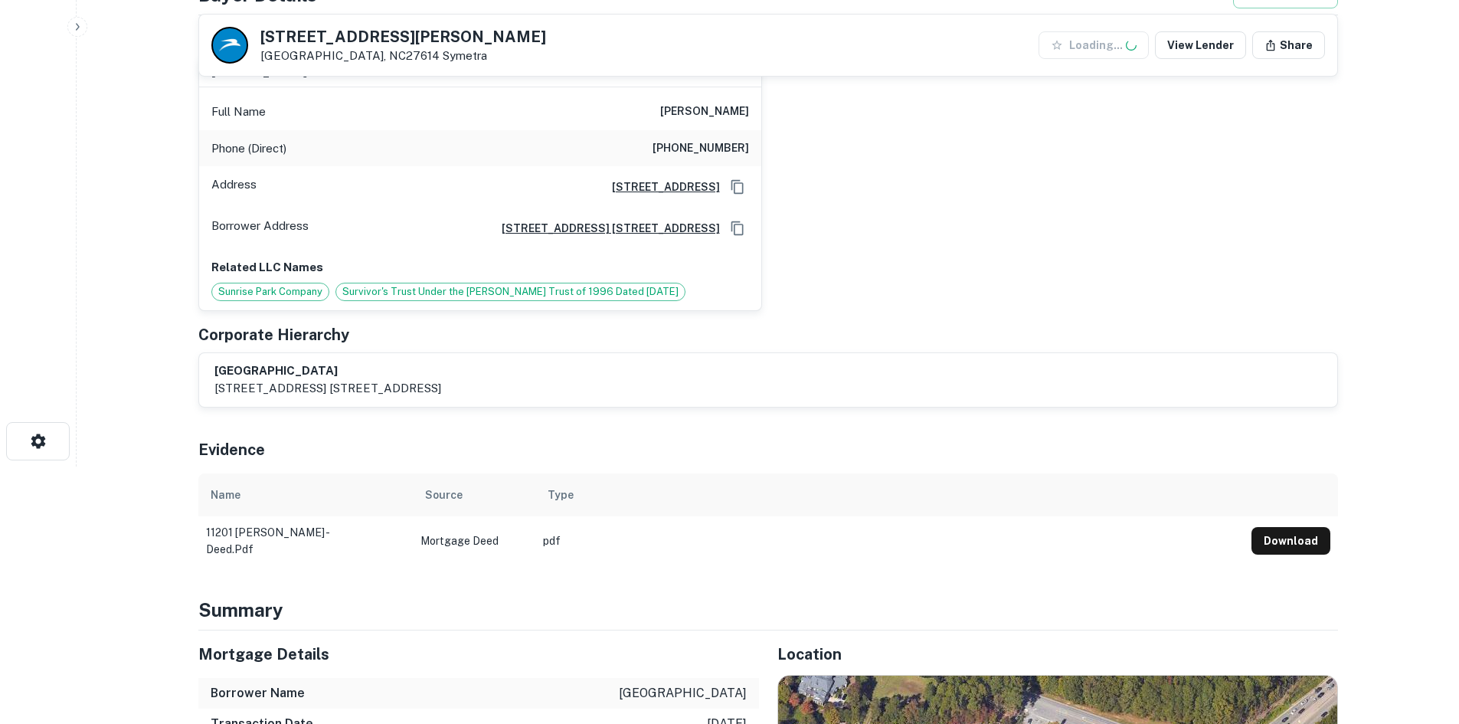
scroll to position [536, 0]
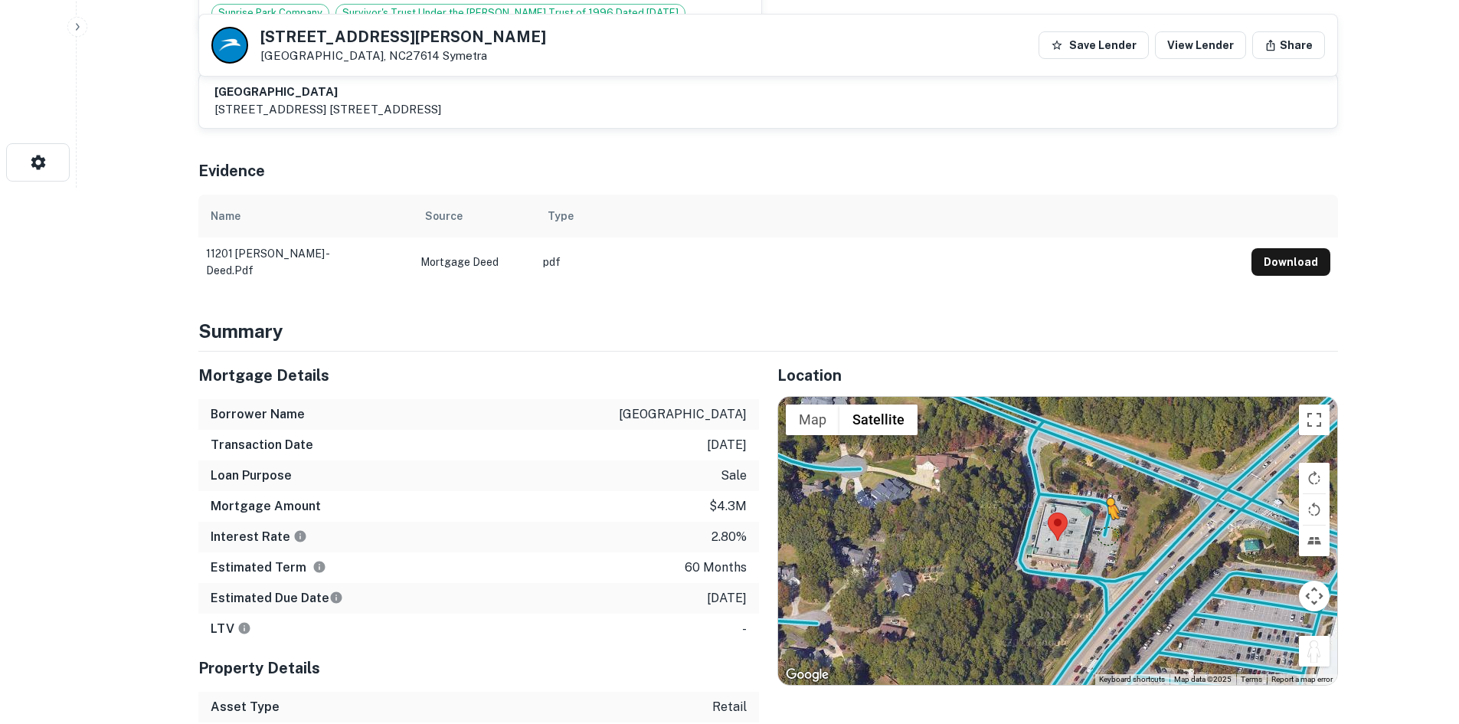
drag, startPoint x: 1322, startPoint y: 650, endPoint x: 1098, endPoint y: 531, distance: 253.5
click at [1098, 531] on div "To activate drag with keyboard, press Alt + Enter. Once in keyboard drag state,…" at bounding box center [1057, 541] width 559 height 288
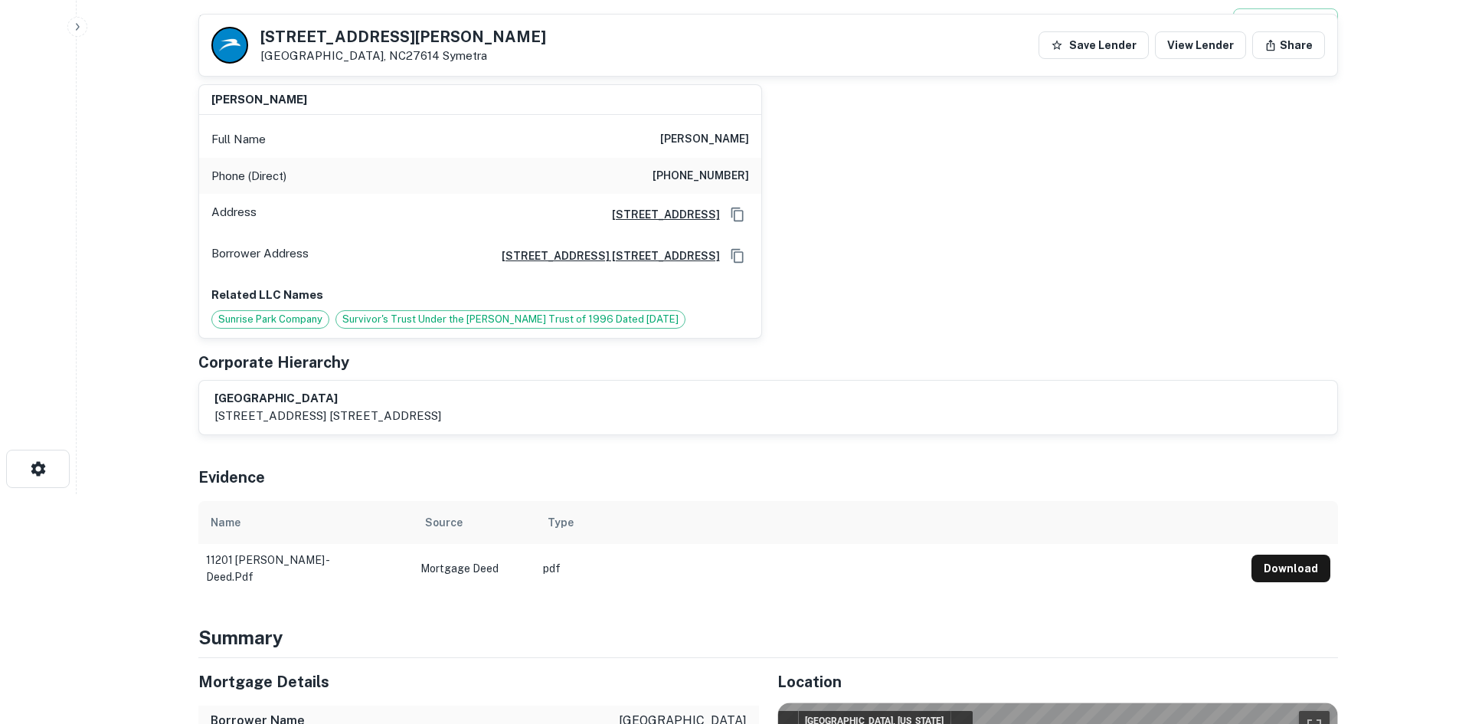
scroll to position [77, 0]
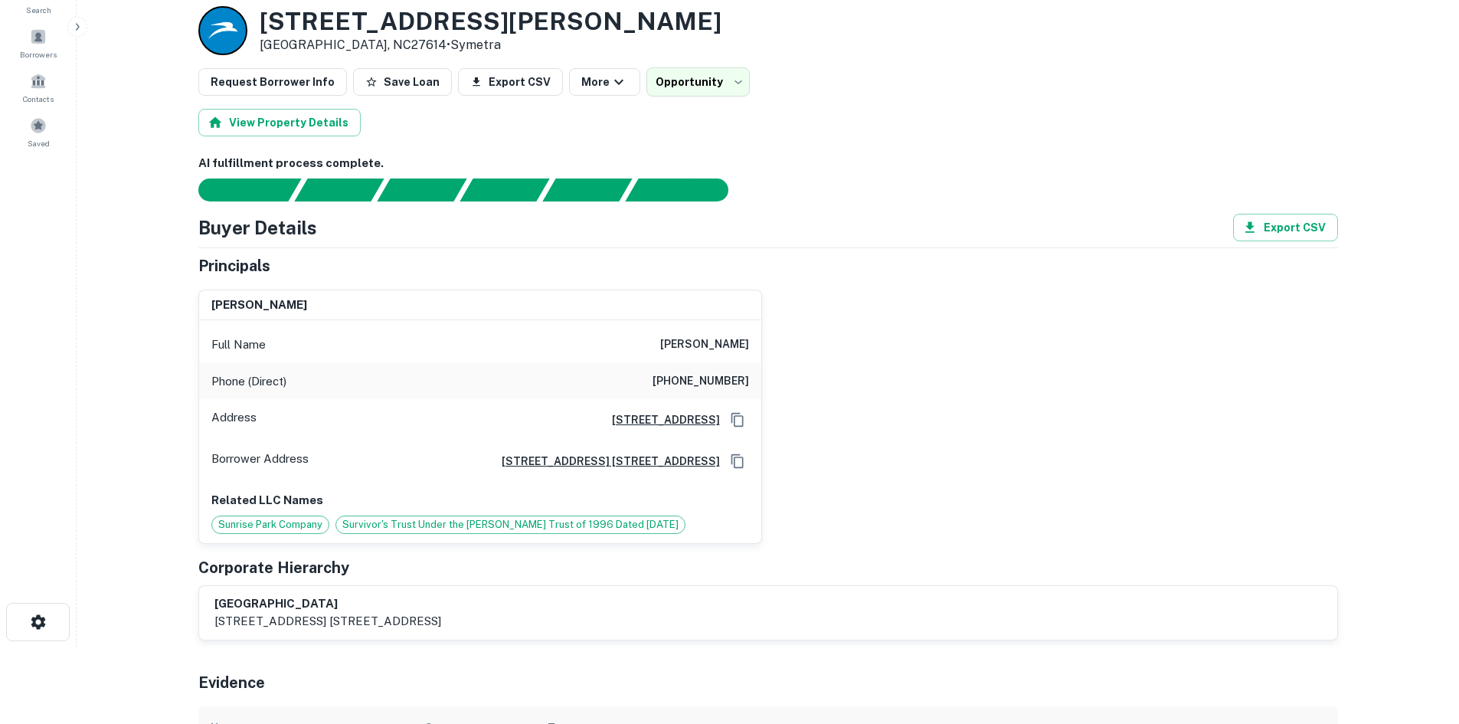
drag, startPoint x: 645, startPoint y: 340, endPoint x: 785, endPoint y: 342, distance: 140.1
click at [785, 342] on div "thomas l. frankel Full Name thomas l. frankel Phone (Direct) (415) 563-0533 Add…" at bounding box center [762, 410] width 1152 height 266
copy h6 "thomas l. frankel"
drag, startPoint x: 662, startPoint y: 381, endPoint x: 767, endPoint y: 380, distance: 104.9
click at [767, 380] on div "thomas l. frankel Full Name thomas l. frankel Phone (Direct) (415) 563-0533 Add…" at bounding box center [762, 410] width 1152 height 266
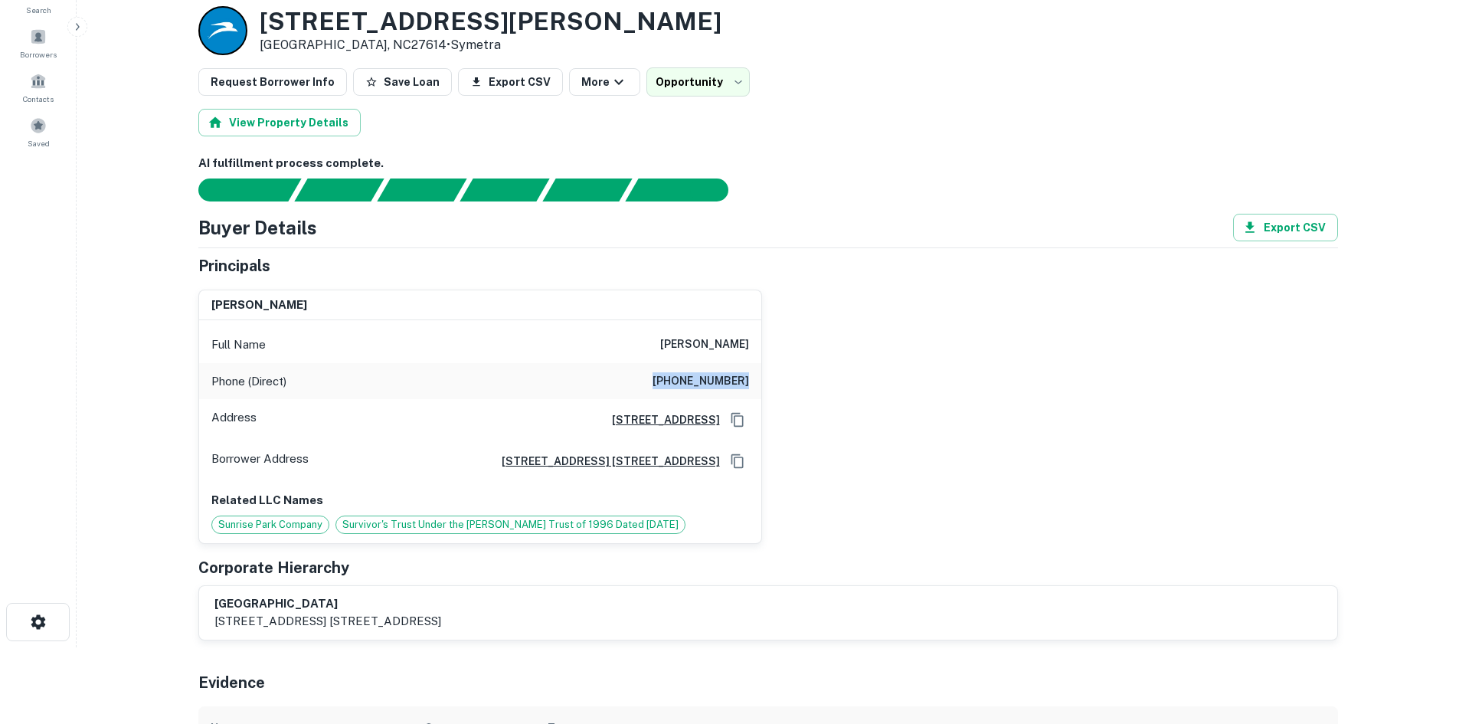
copy h6 "(415) 563-0533"
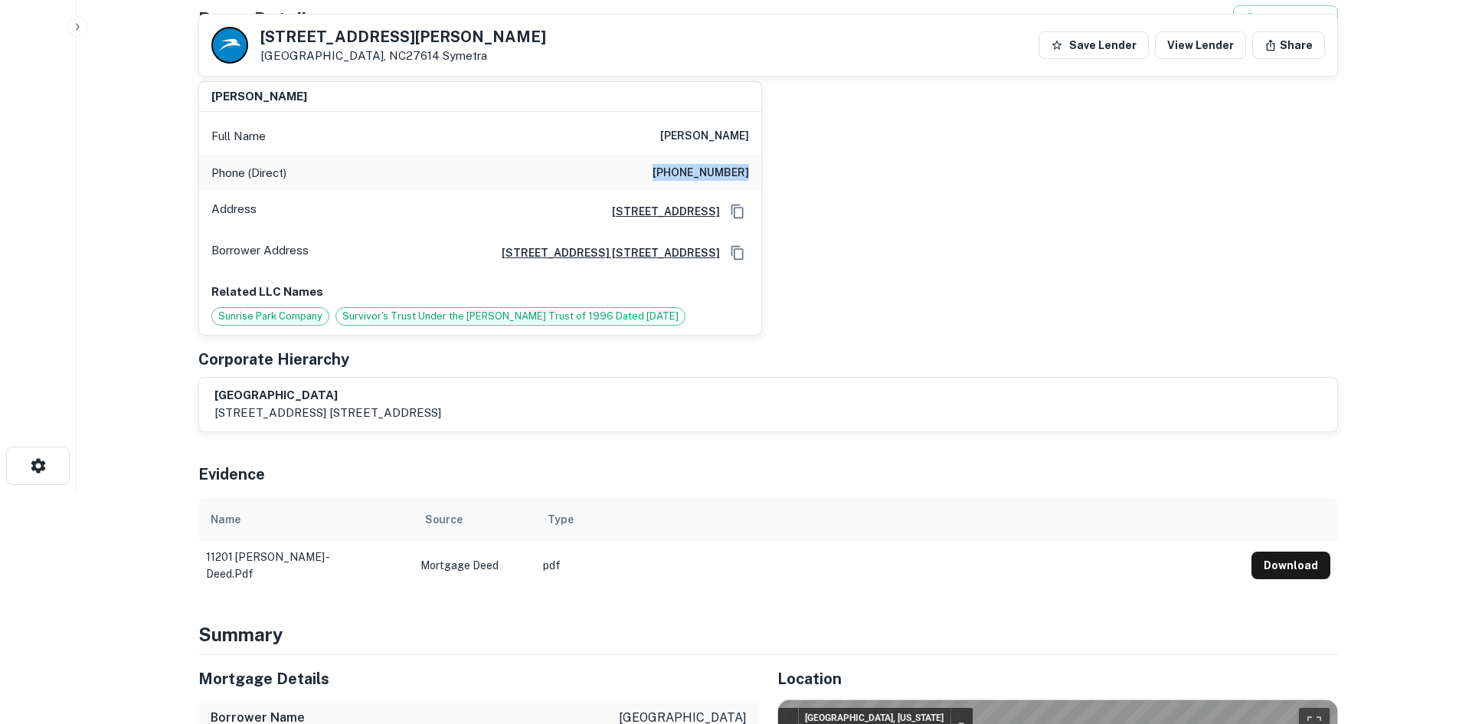
scroll to position [153, 0]
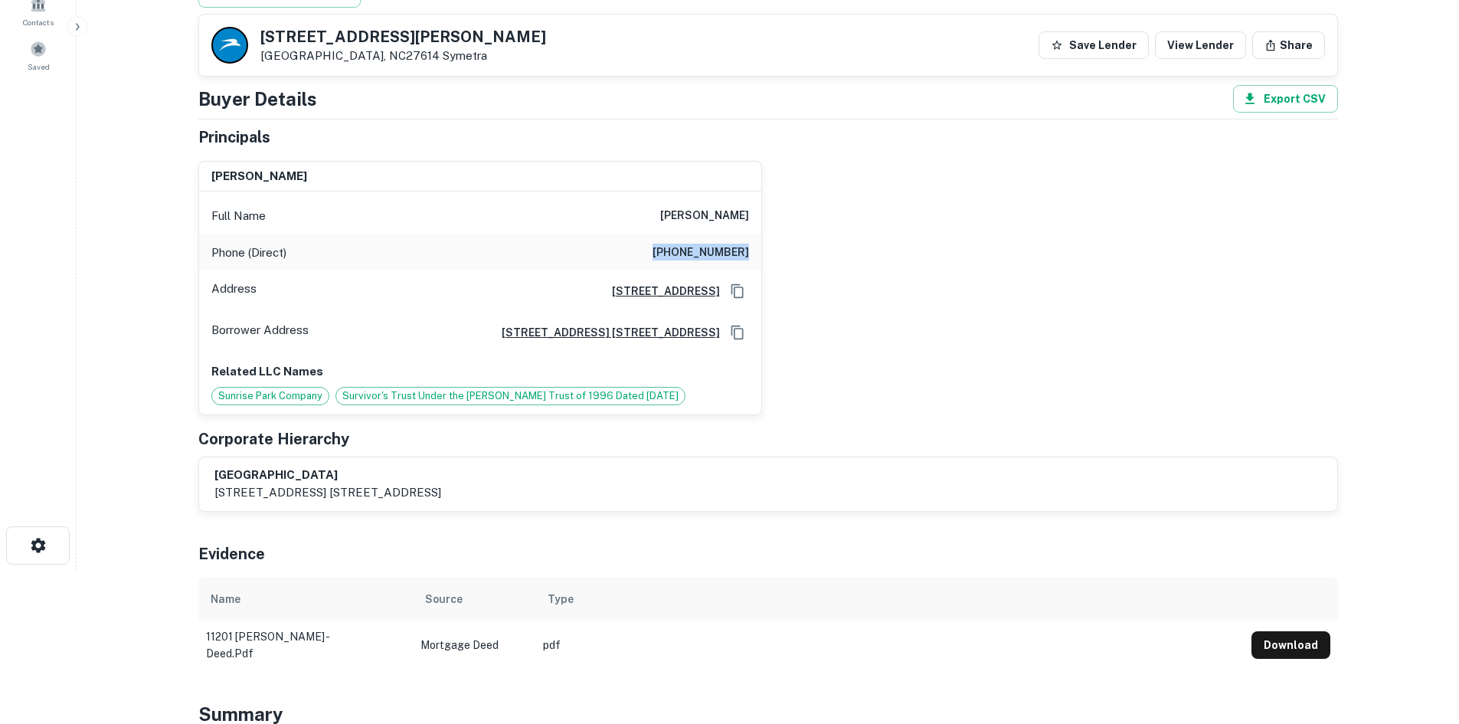
click at [633, 240] on div "Phone (Direct) (415) 563-0533" at bounding box center [480, 252] width 562 height 37
click at [652, 248] on div "Phone (Direct) (415) 563-0533" at bounding box center [480, 252] width 562 height 37
click at [652, 214] on div "Full Name thomas l. frankel" at bounding box center [480, 216] width 562 height 37
drag, startPoint x: 652, startPoint y: 214, endPoint x: 799, endPoint y: 208, distance: 147.2
click at [799, 211] on div "thomas l. frankel Full Name thomas l. frankel Phone (Direct) (415) 563-0533 Add…" at bounding box center [762, 282] width 1152 height 266
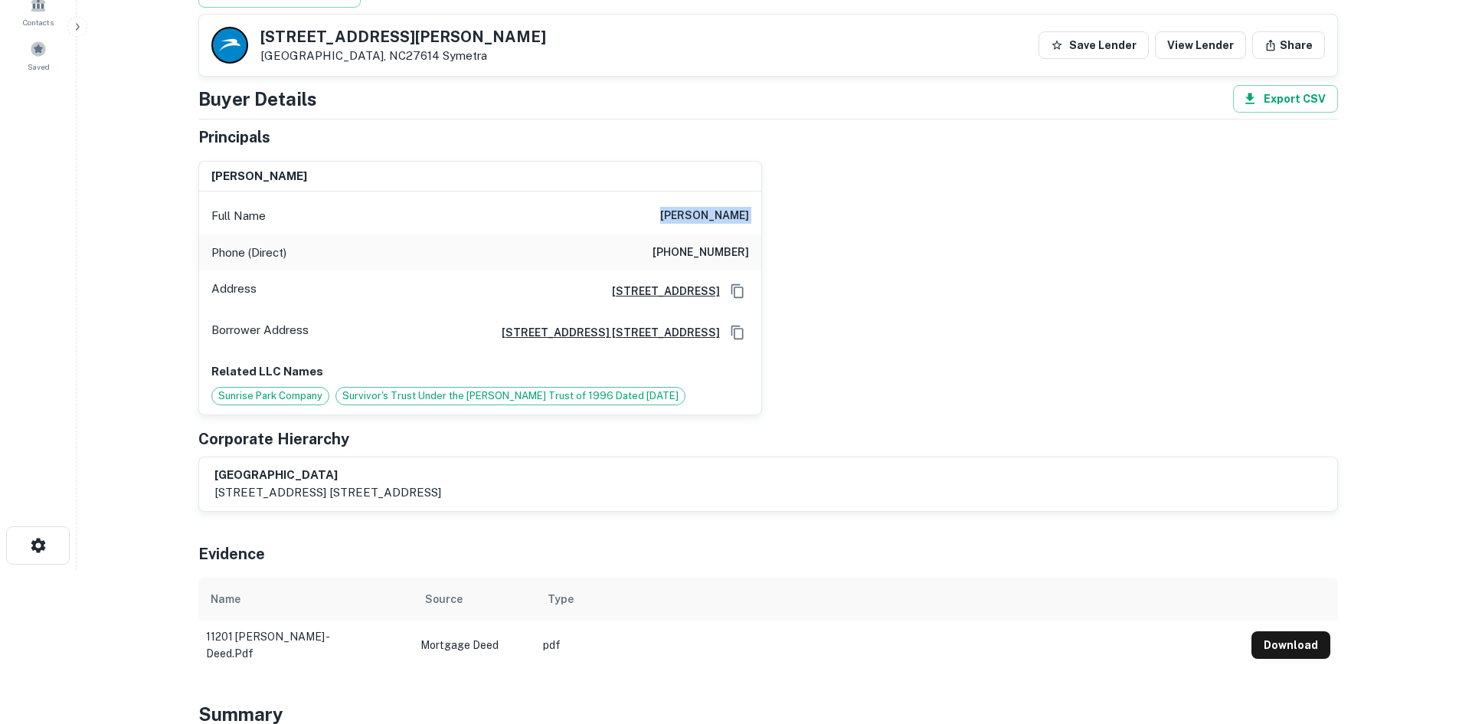
copy h6 "thomas l. frankel"
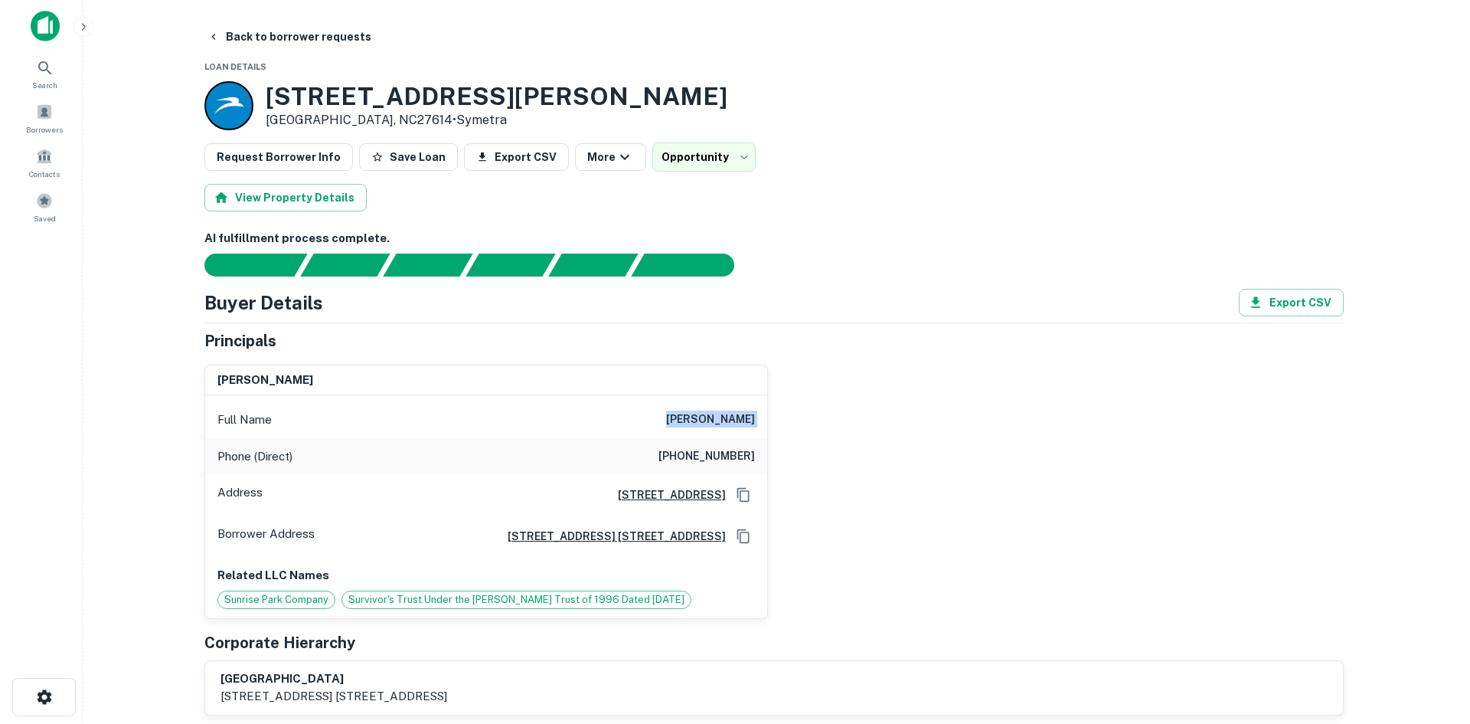
scroll to position [0, 0]
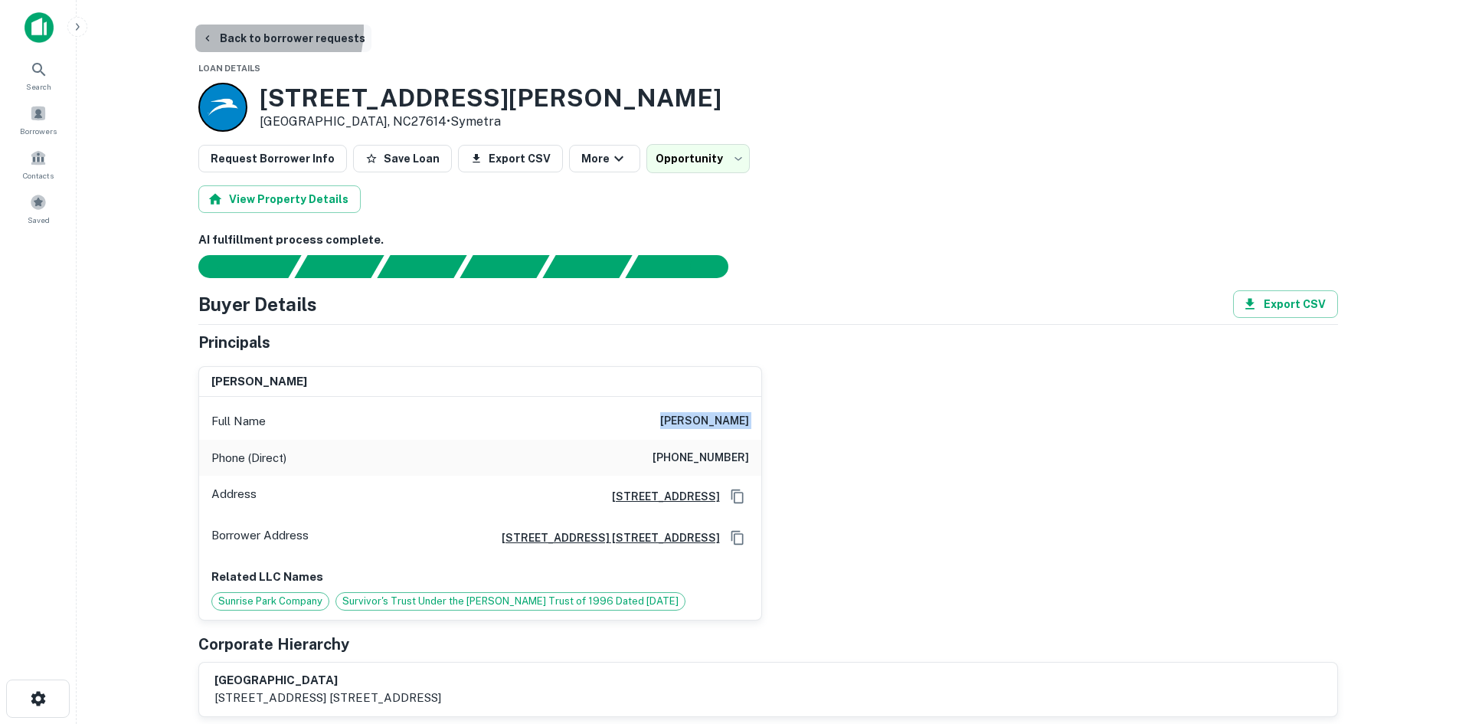
click at [257, 29] on button "Back to borrower requests" at bounding box center [283, 39] width 176 height 28
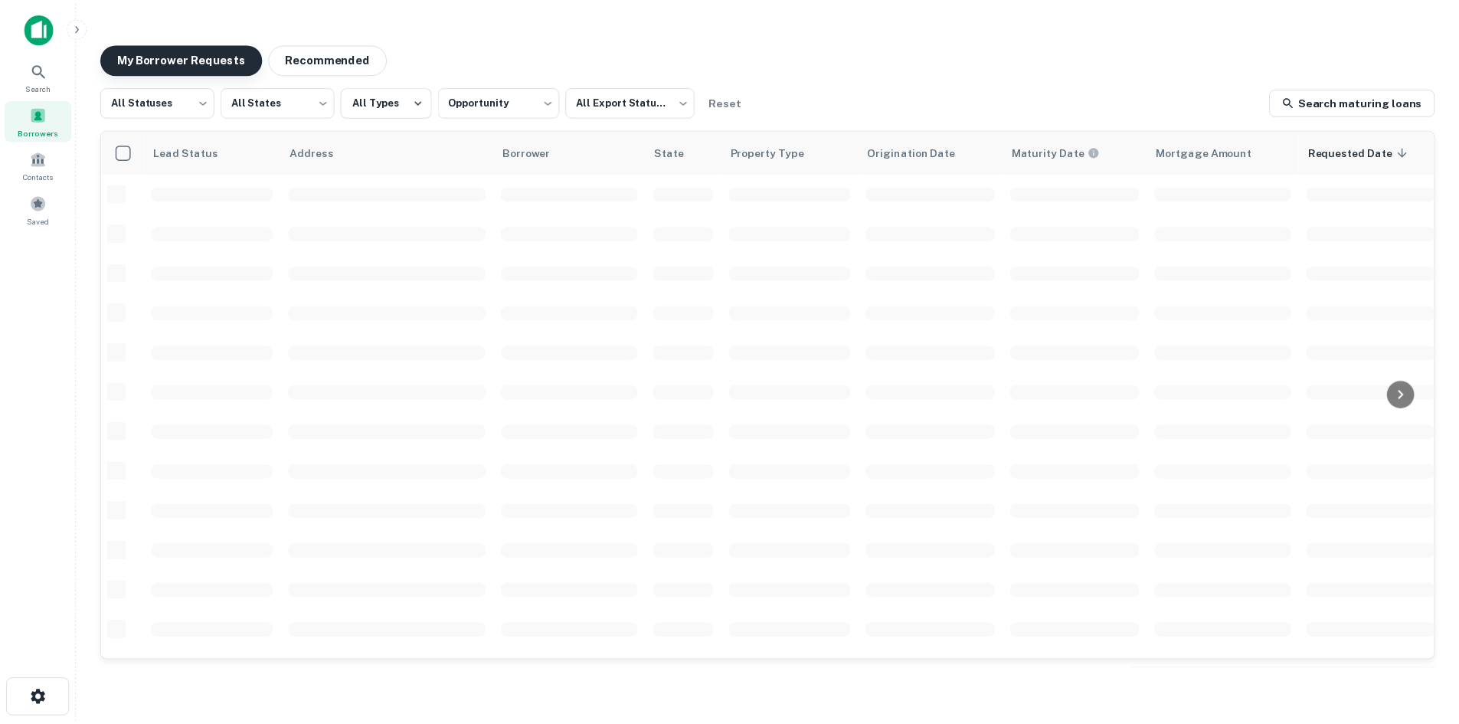
scroll to position [259, 0]
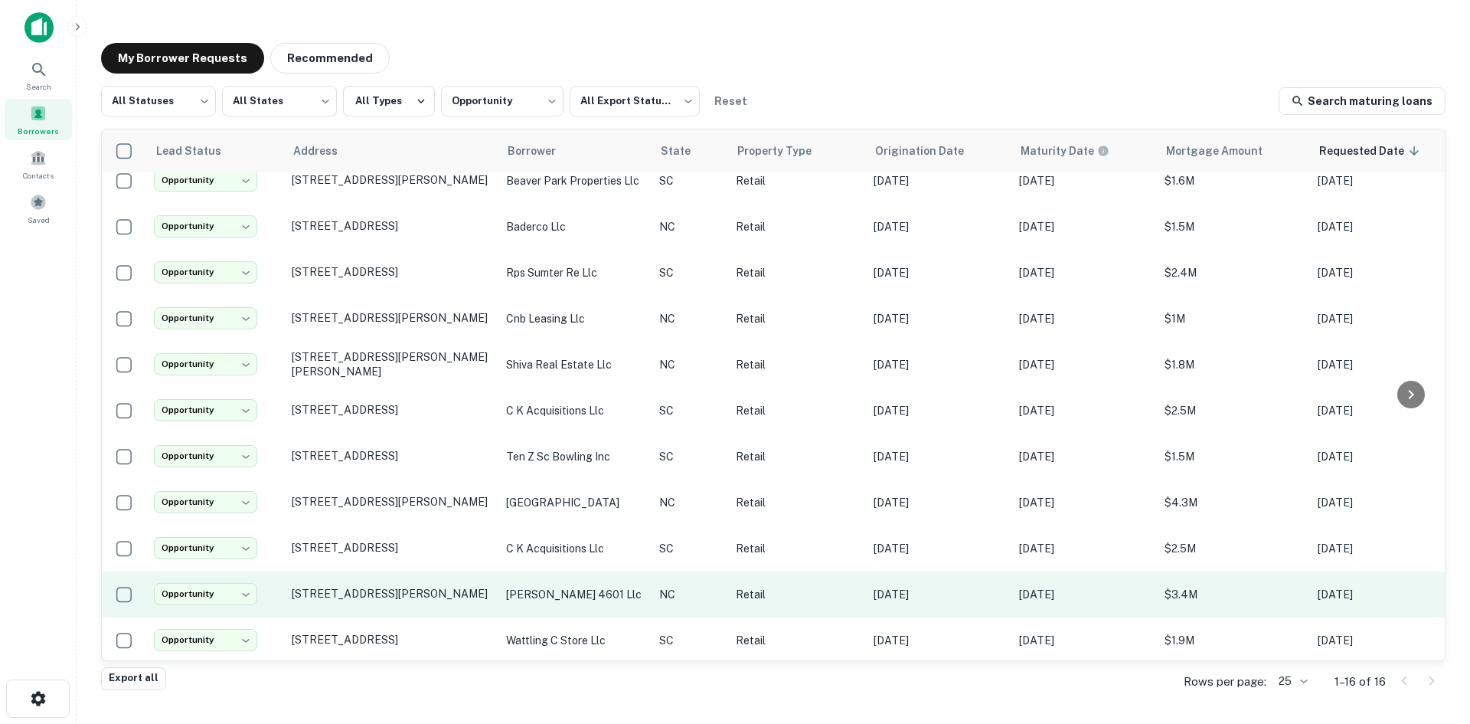
click at [384, 596] on td "4601 Gordon Rd Wilmington, NC28411" at bounding box center [391, 594] width 214 height 46
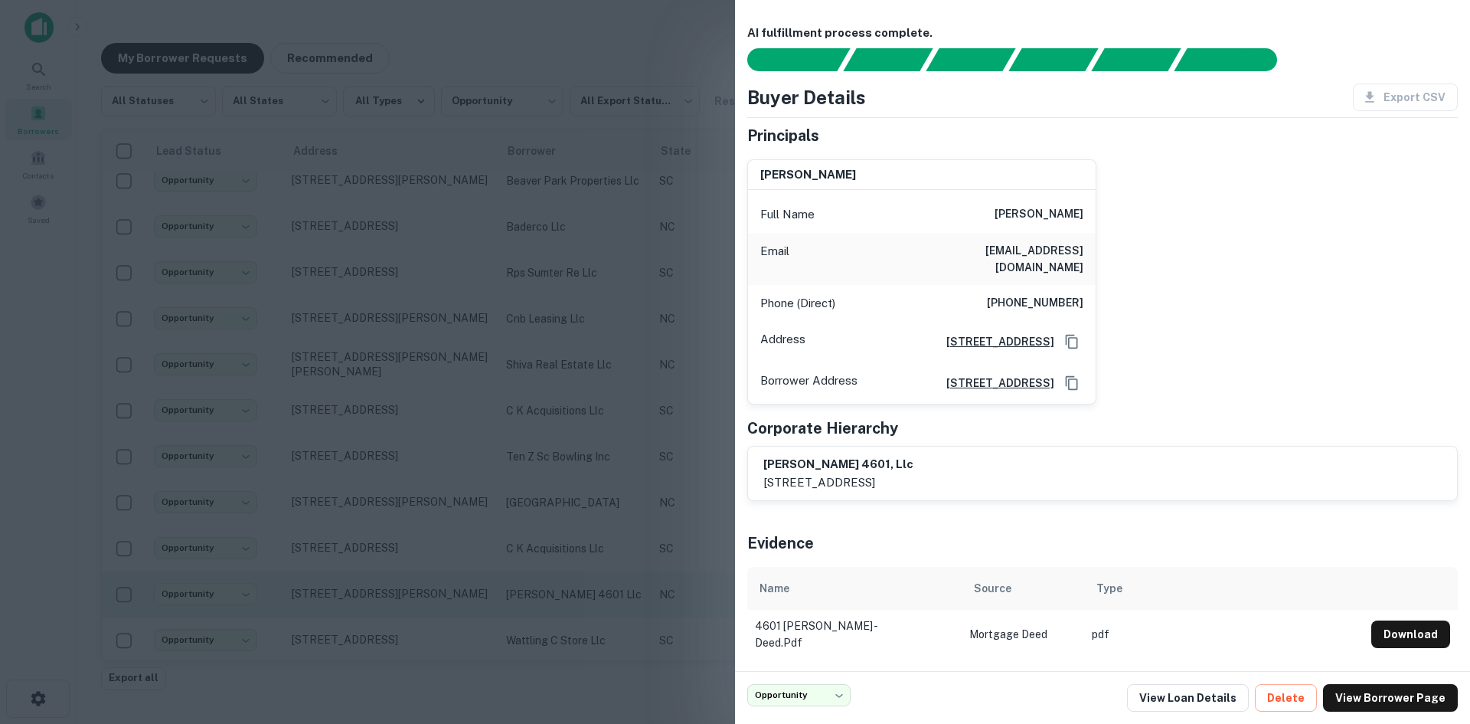
click at [384, 596] on div at bounding box center [735, 362] width 1470 height 724
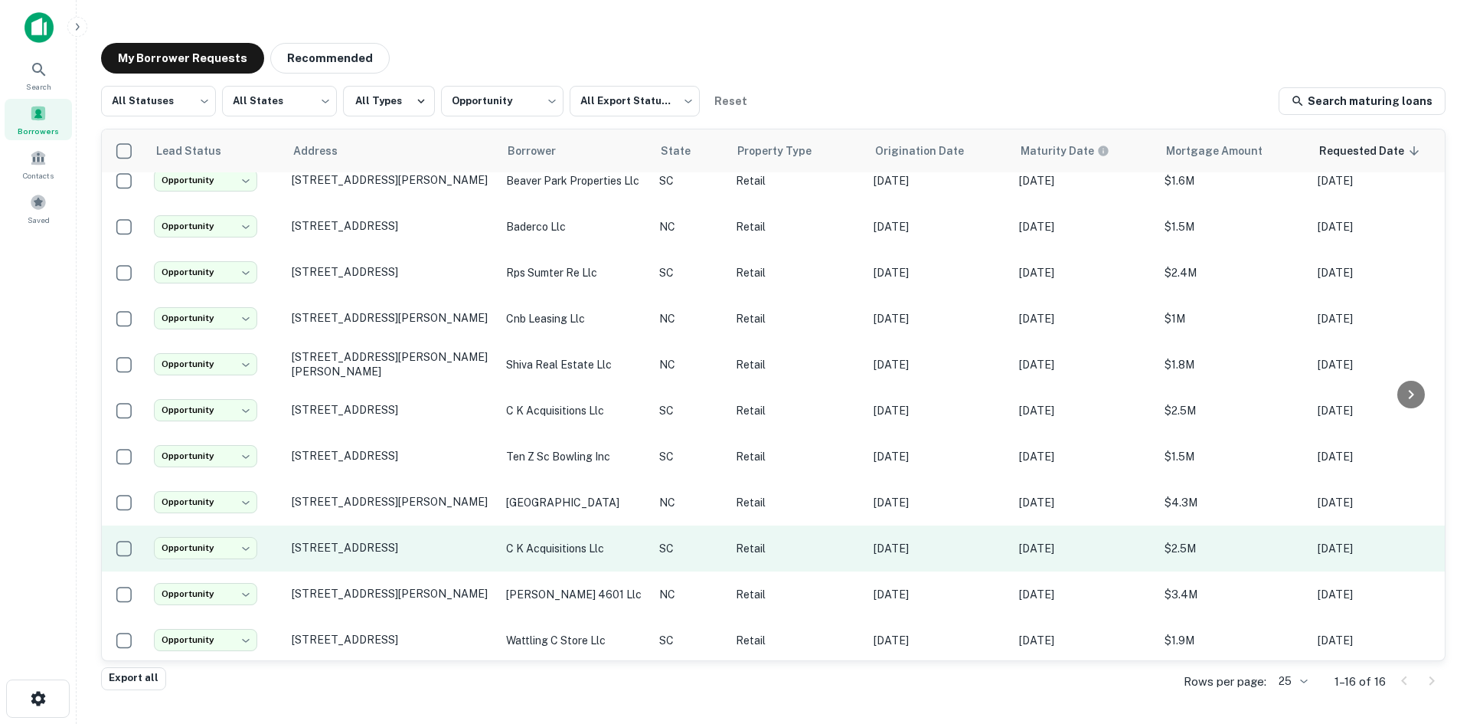
click at [373, 549] on td "2628 Broad River Rd Columbia, SC29210" at bounding box center [391, 548] width 214 height 46
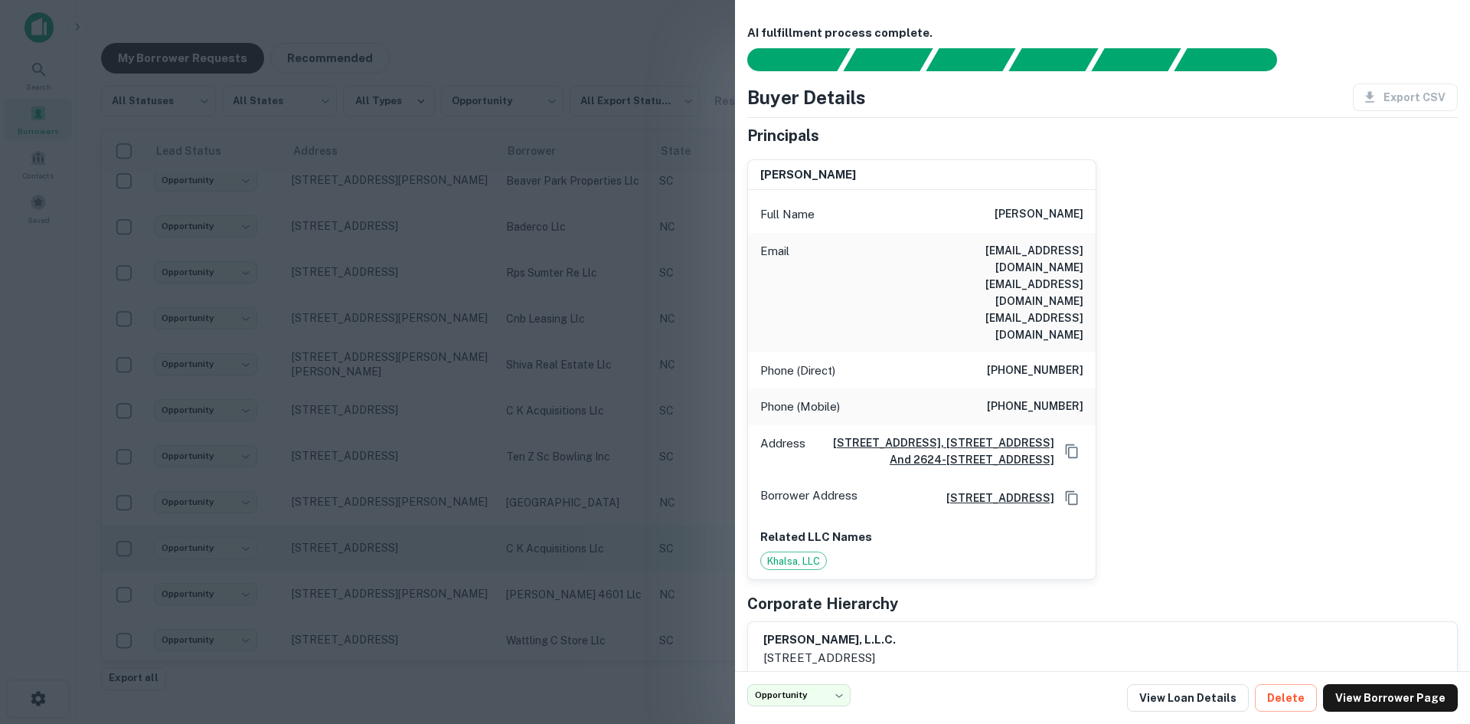
click at [373, 549] on div at bounding box center [735, 362] width 1470 height 724
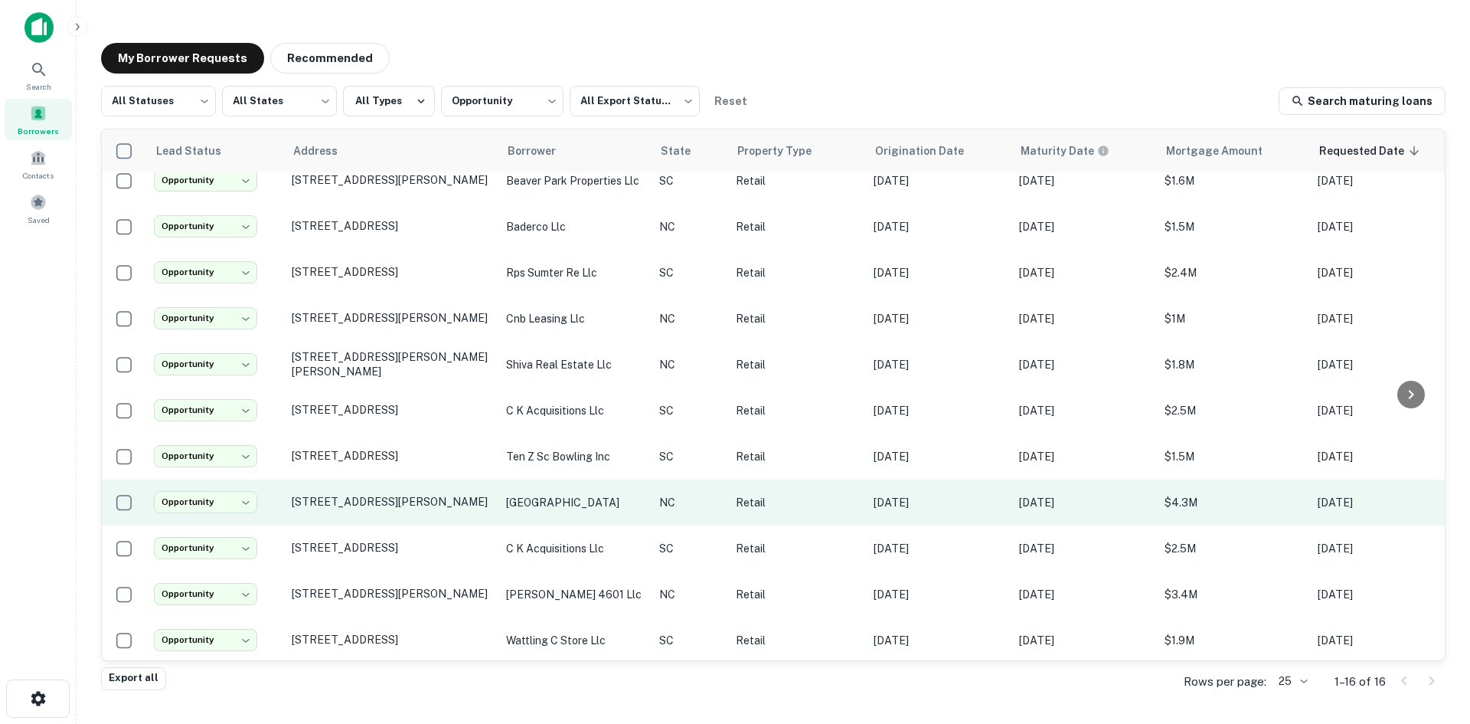
click at [365, 499] on td "11201 Durant Rd Raleigh, NC27614" at bounding box center [391, 502] width 214 height 46
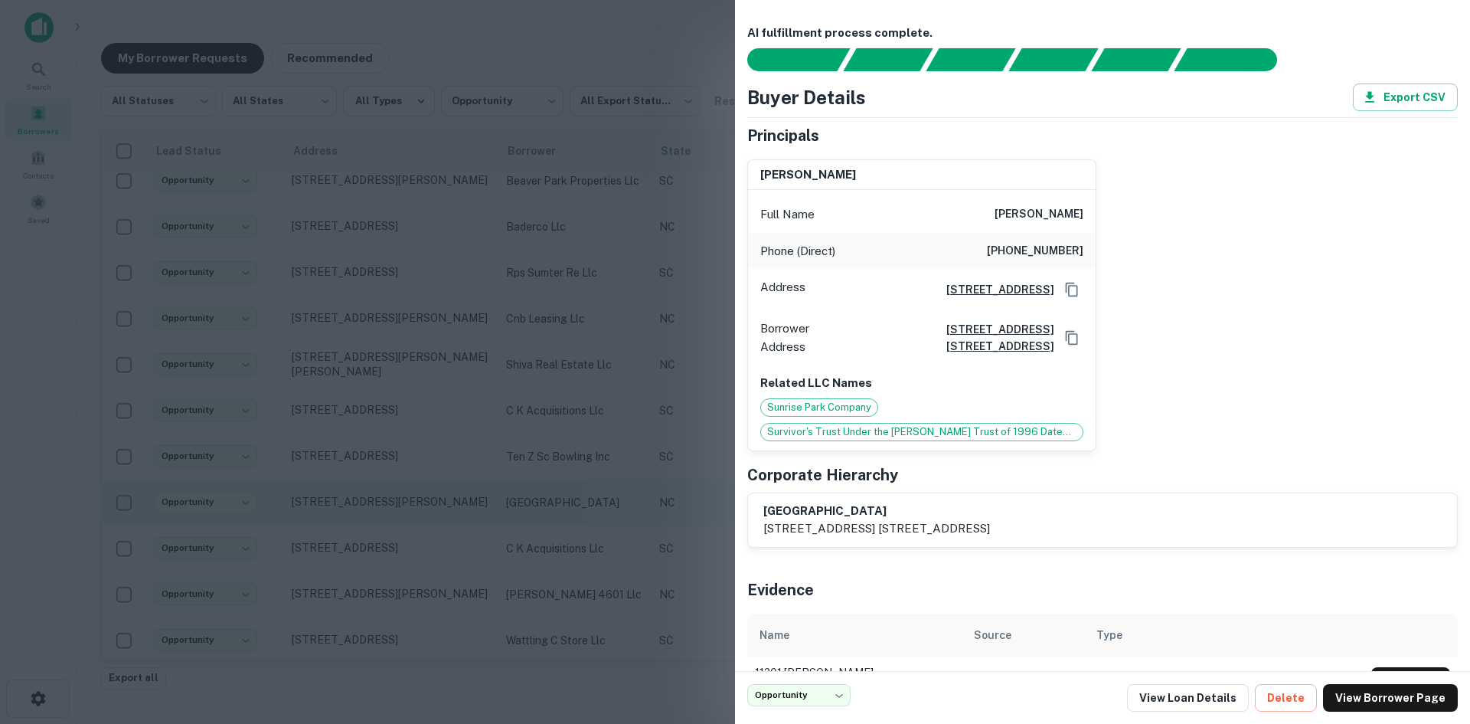
click at [365, 499] on div at bounding box center [735, 362] width 1470 height 724
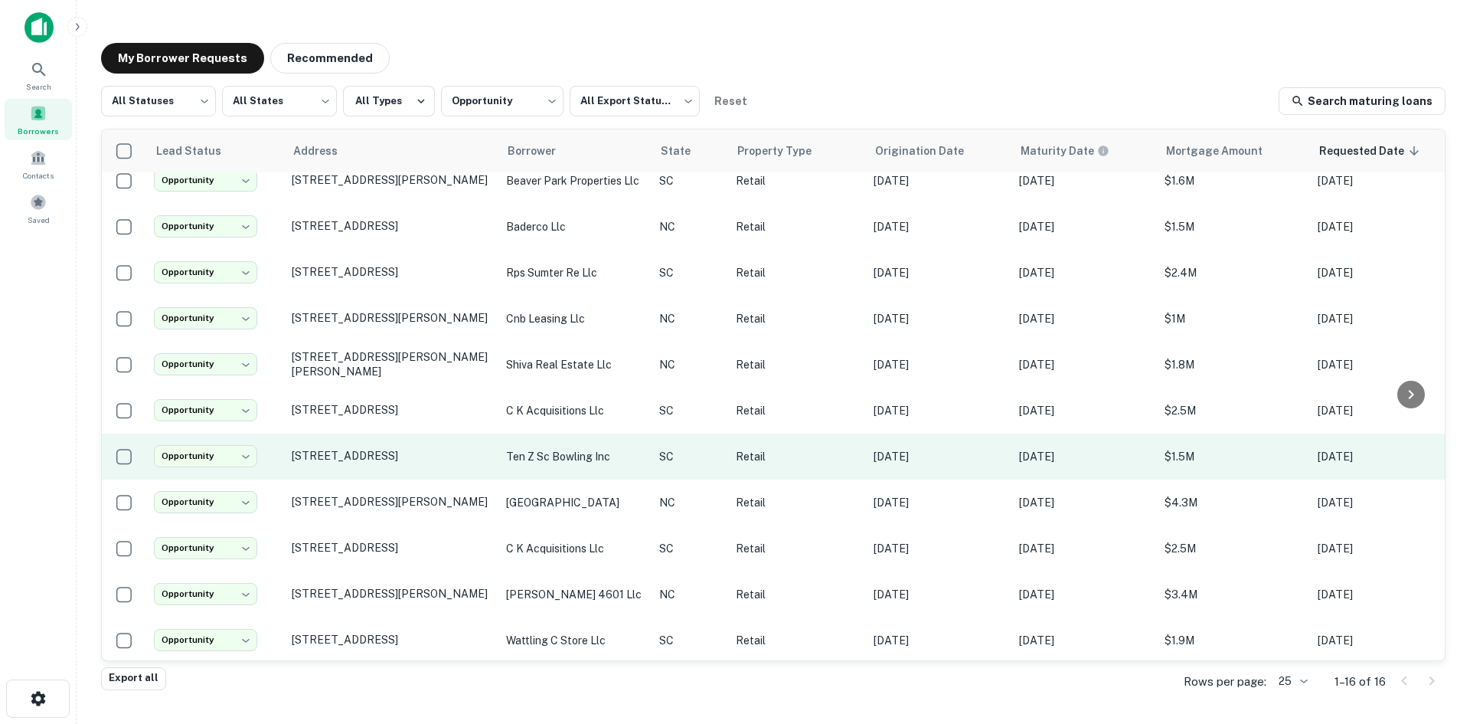
click at [365, 456] on td "8512 Two Notch Rd Columbia, SC29223" at bounding box center [391, 456] width 214 height 46
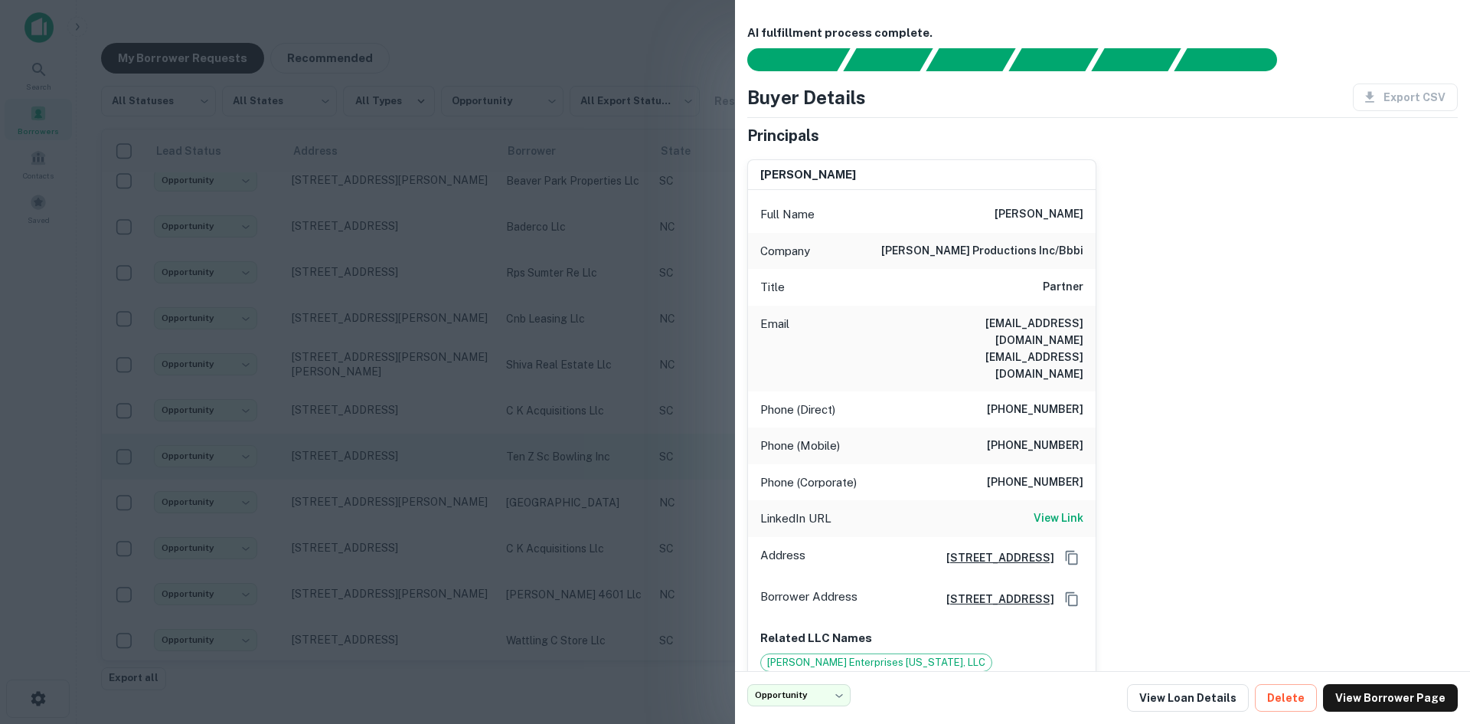
click at [365, 456] on div at bounding box center [735, 362] width 1470 height 724
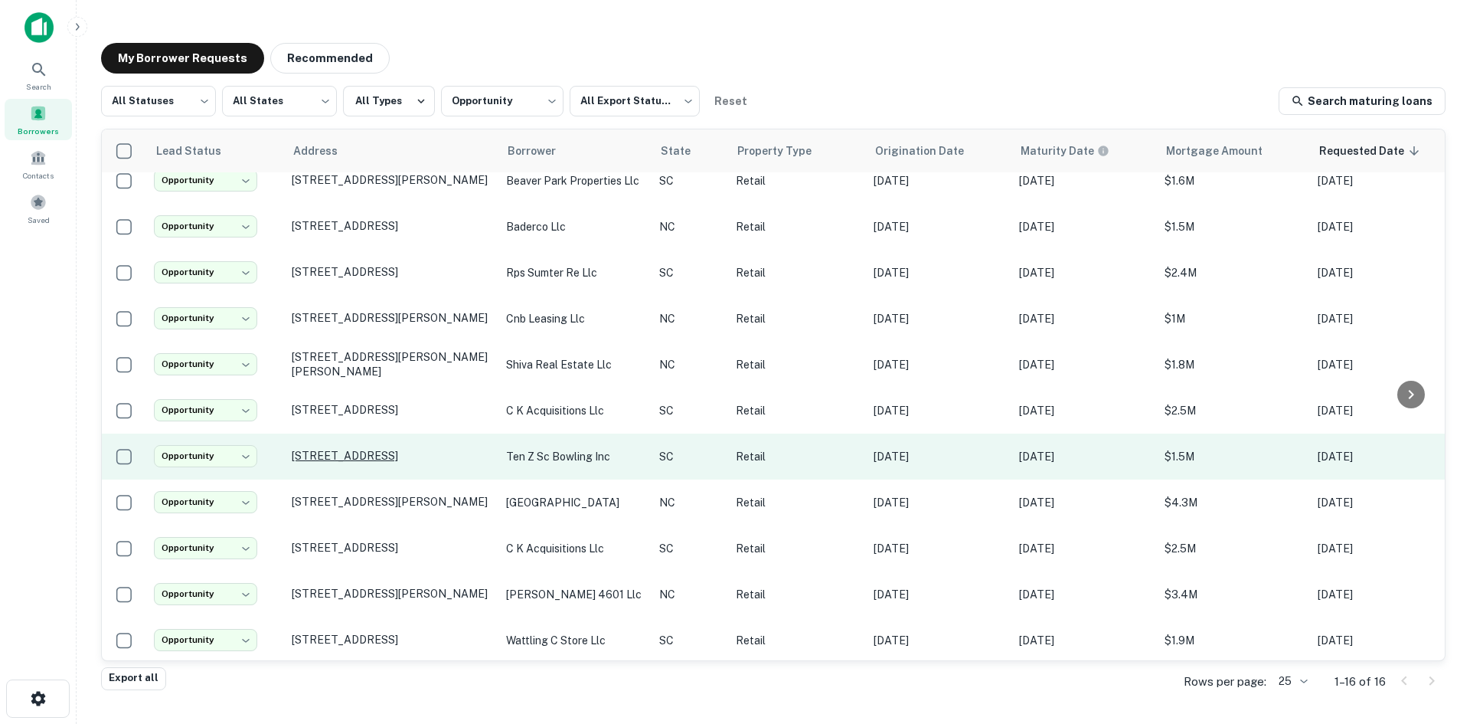
click at [366, 449] on p "8512 Two Notch Rd Columbia, SC29223" at bounding box center [391, 456] width 199 height 14
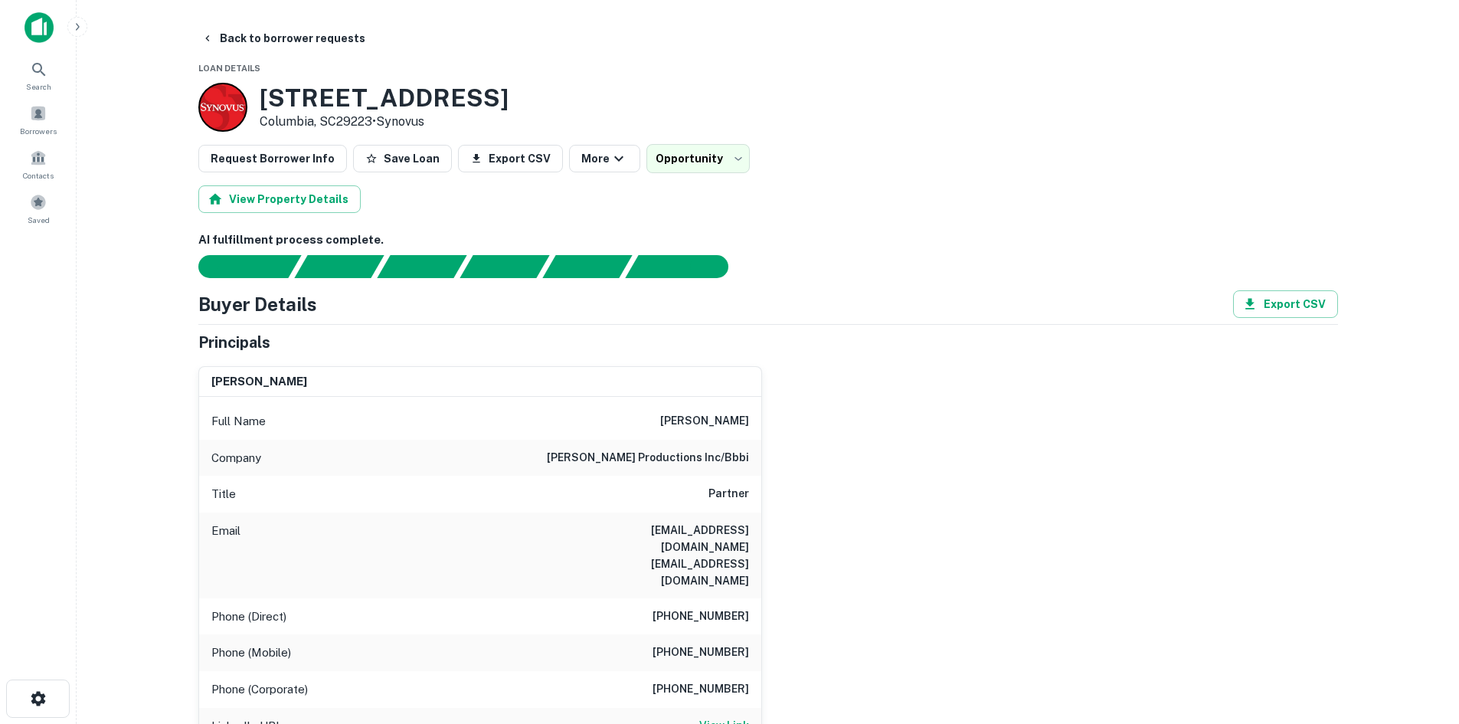
drag, startPoint x: 629, startPoint y: 424, endPoint x: 781, endPoint y: 423, distance: 151.6
click at [781, 423] on div "lee c. zavakos Full Name lee c. zavakos Company davis productions inc/bbbi Titl…" at bounding box center [762, 621] width 1152 height 535
copy h6 "lee c. zavakos"
click at [45, 129] on span "Borrowers" at bounding box center [38, 131] width 37 height 12
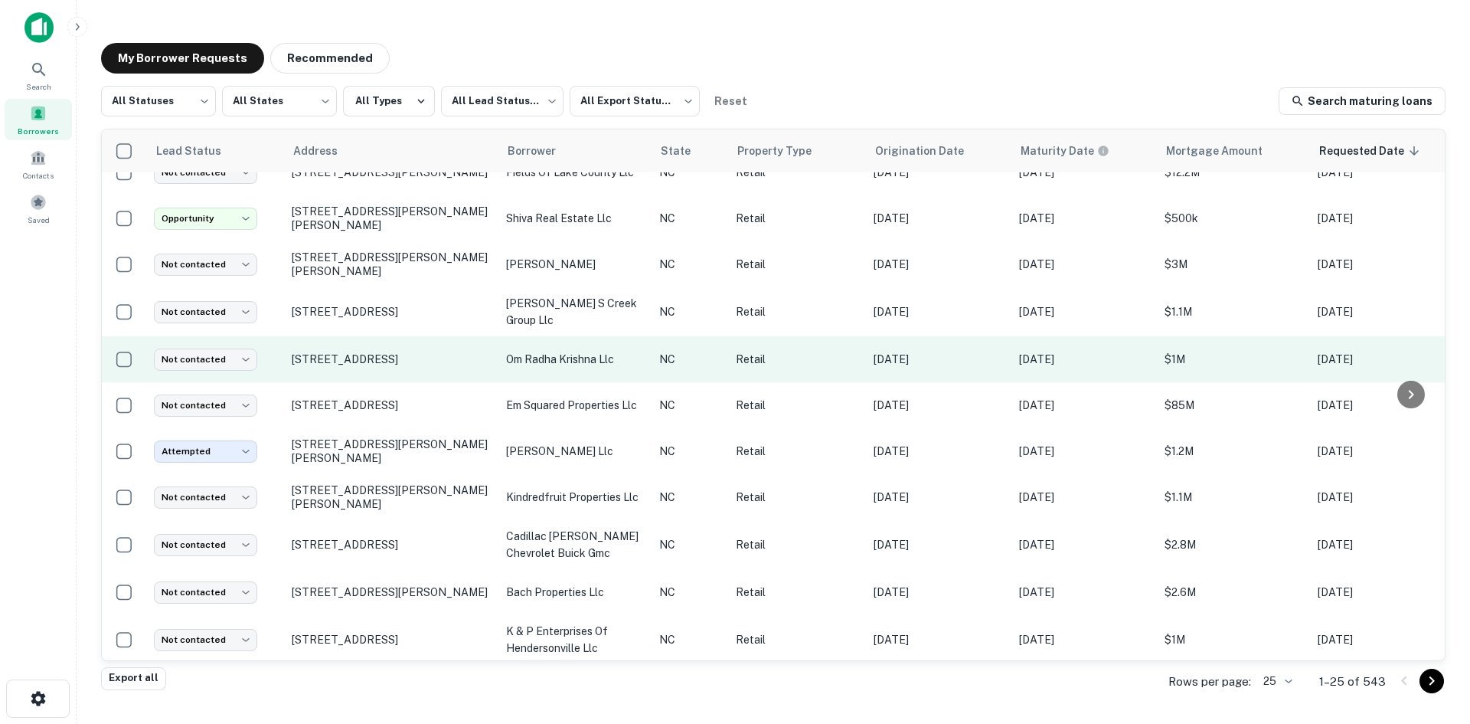
scroll to position [699, 0]
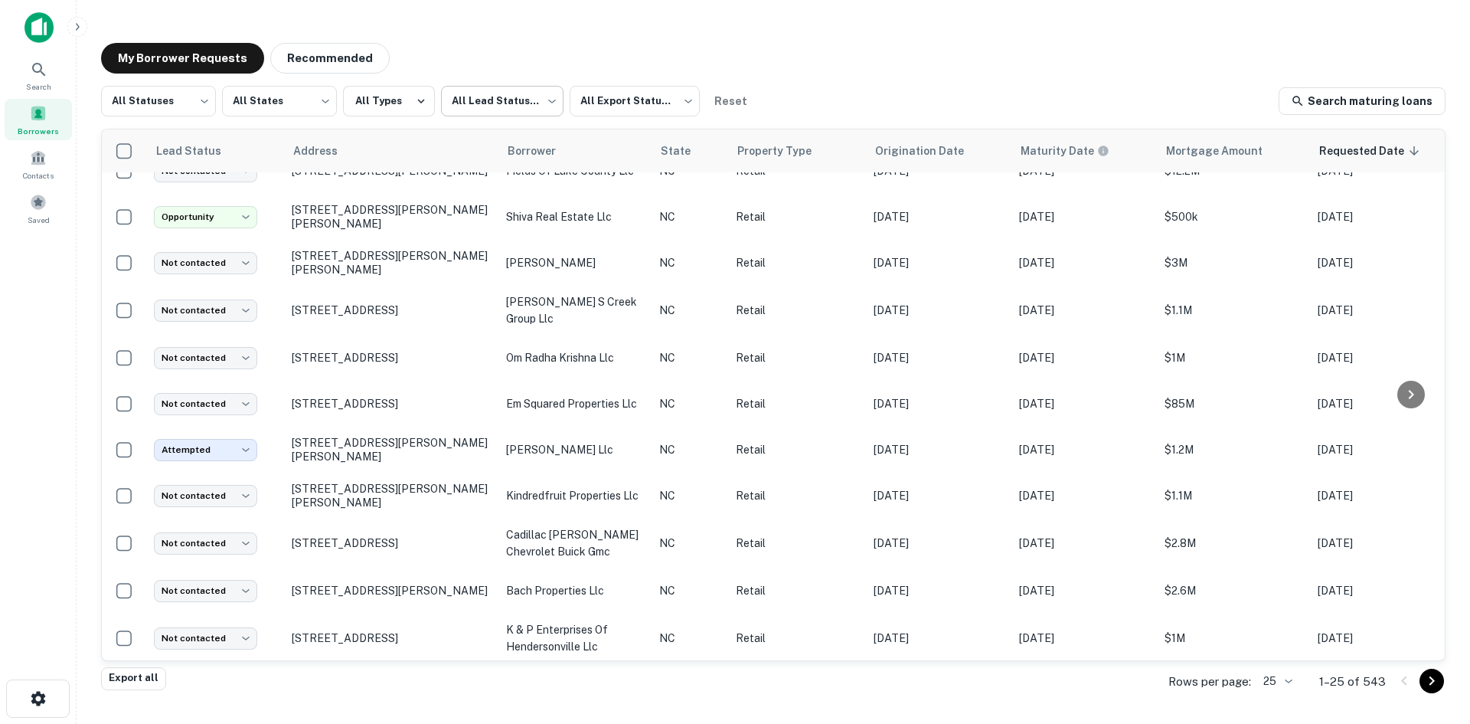
click at [533, 110] on body "Search Borrowers Contacts Saved My Borrower Requests Recommended All Statuses *…" at bounding box center [735, 362] width 1470 height 724
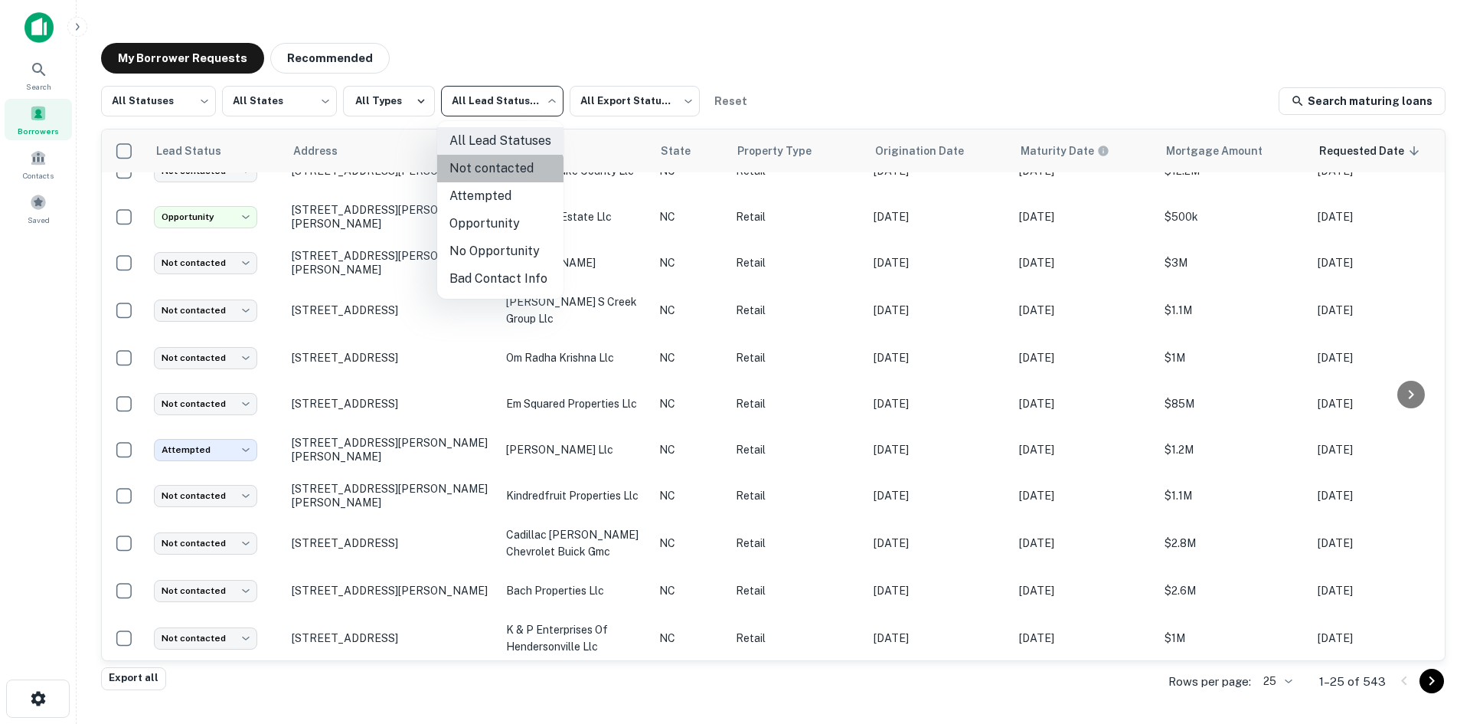
click at [487, 179] on li "Not contacted" at bounding box center [500, 169] width 126 height 28
type input "****"
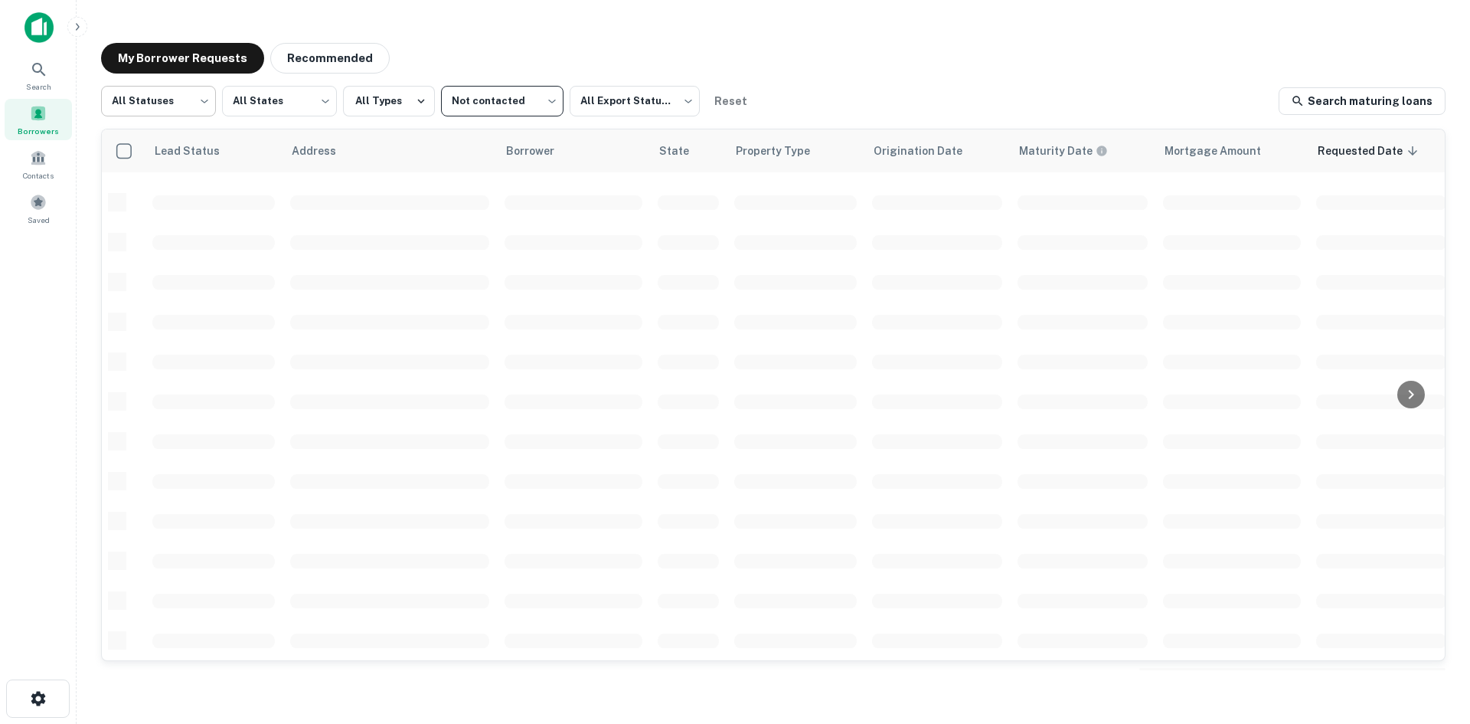
click at [190, 101] on body "Search Borrowers Contacts Saved My Borrower Requests Recommended All Statuses *…" at bounding box center [735, 362] width 1470 height 724
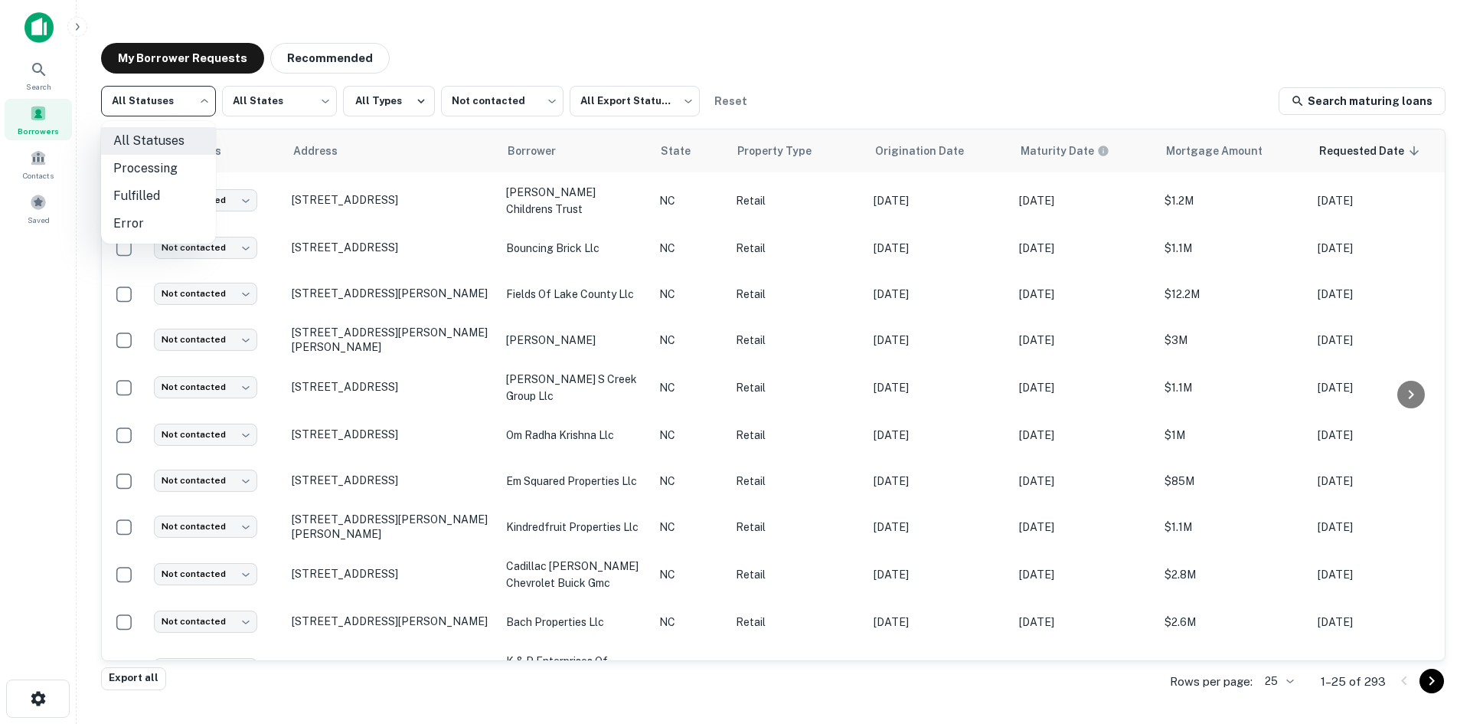
scroll to position [699, 0]
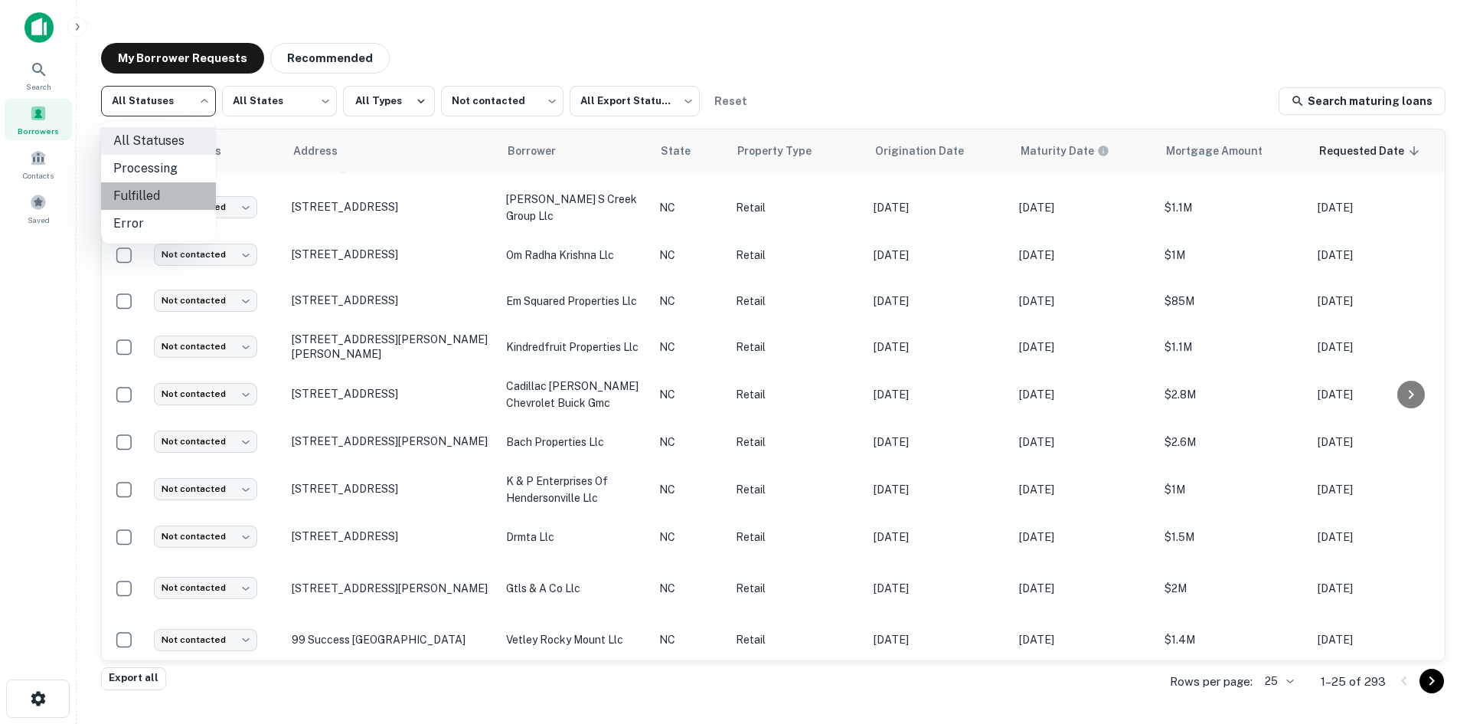
click at [170, 192] on li "Fulfilled" at bounding box center [158, 196] width 115 height 28
type input "*********"
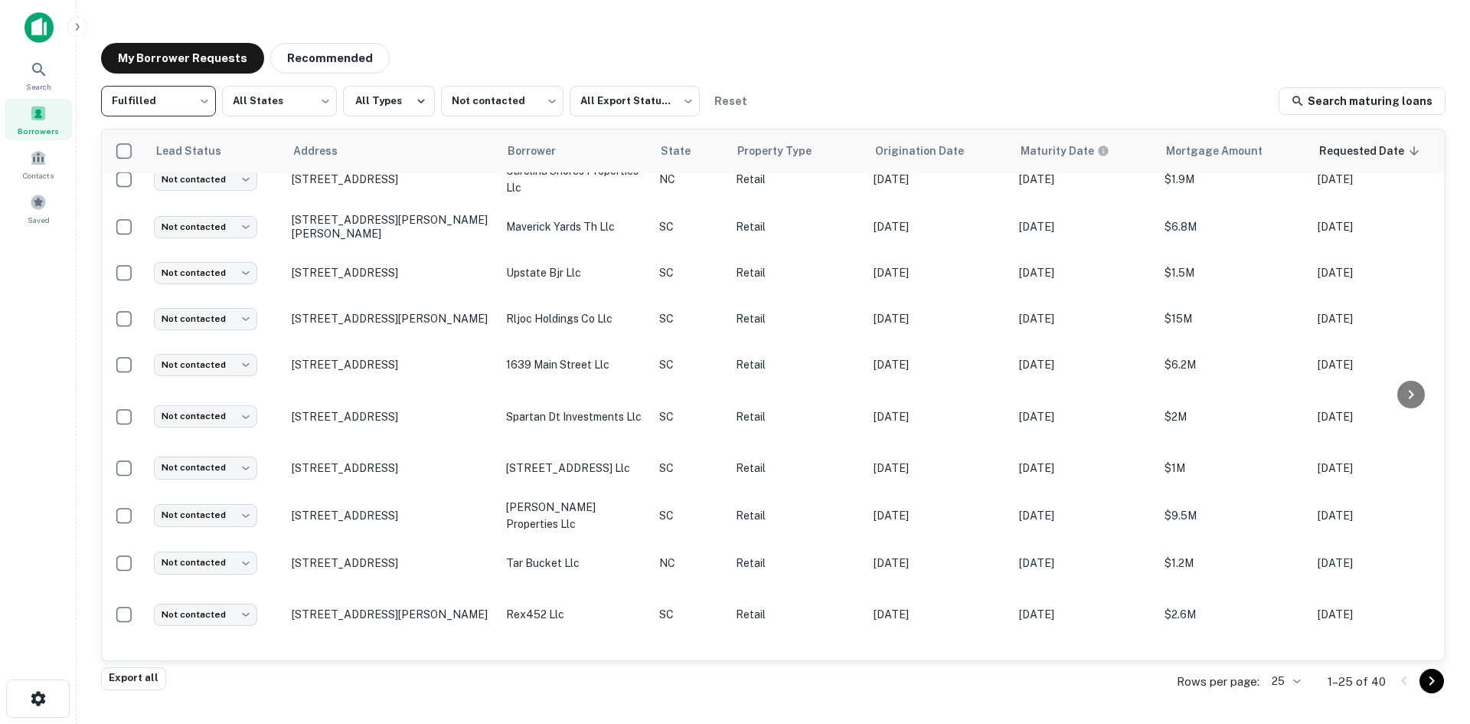
scroll to position [699, 0]
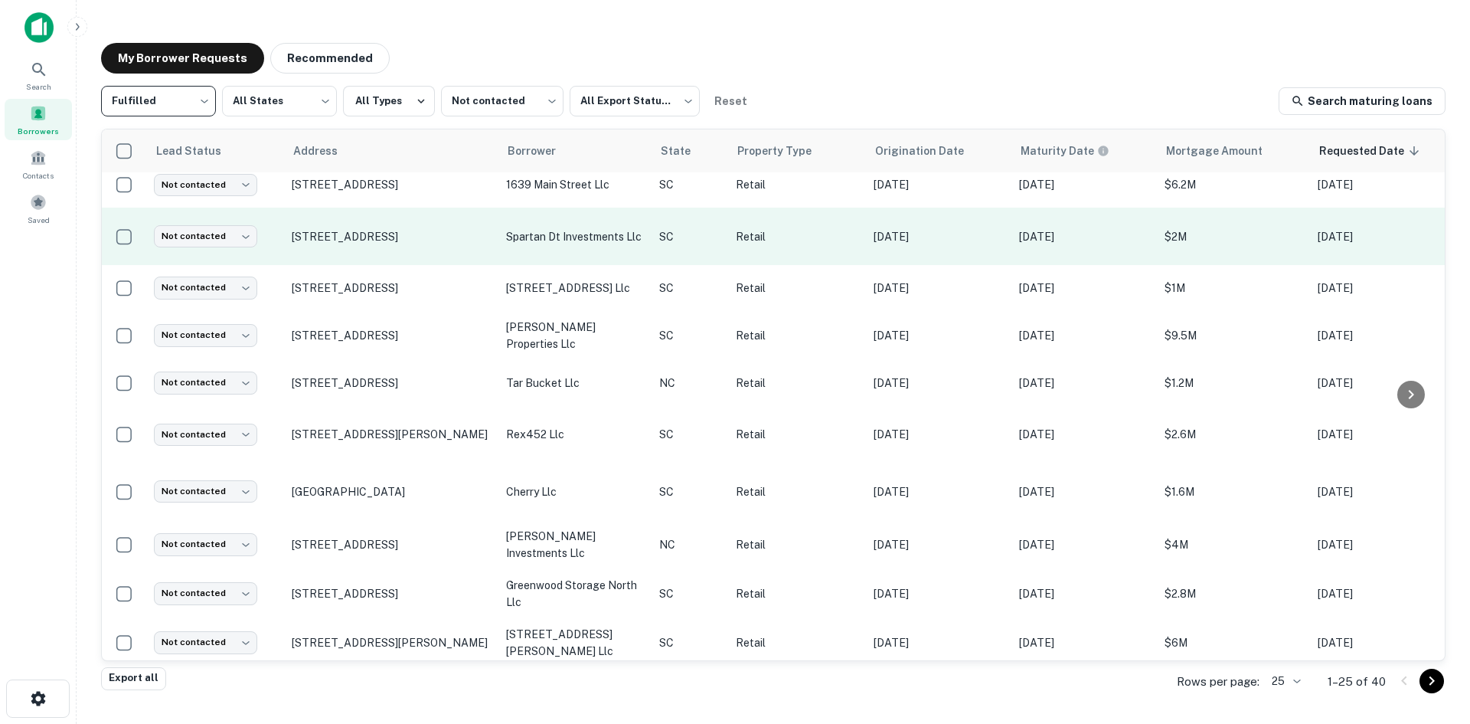
click at [365, 246] on td "113 W Main St Spartanburg, SC29306" at bounding box center [391, 236] width 214 height 57
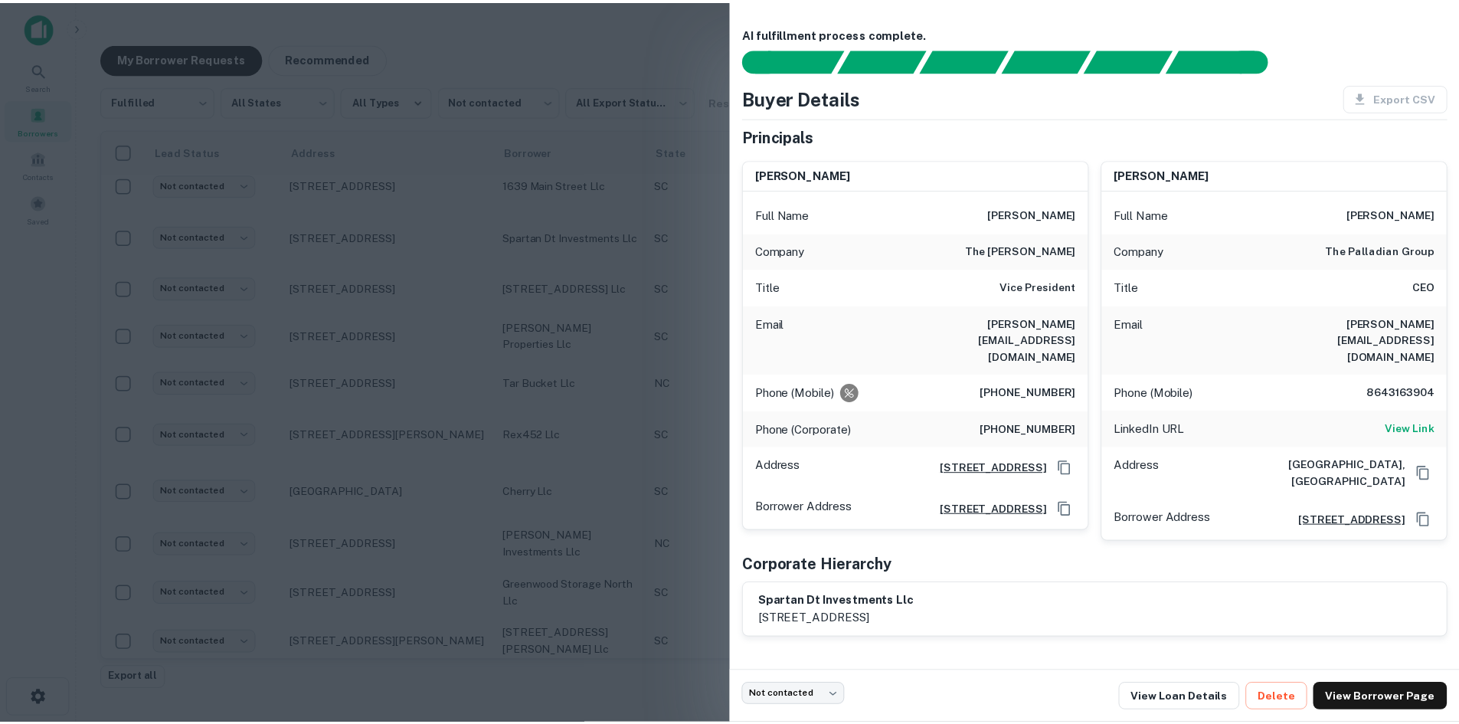
scroll to position [101, 0]
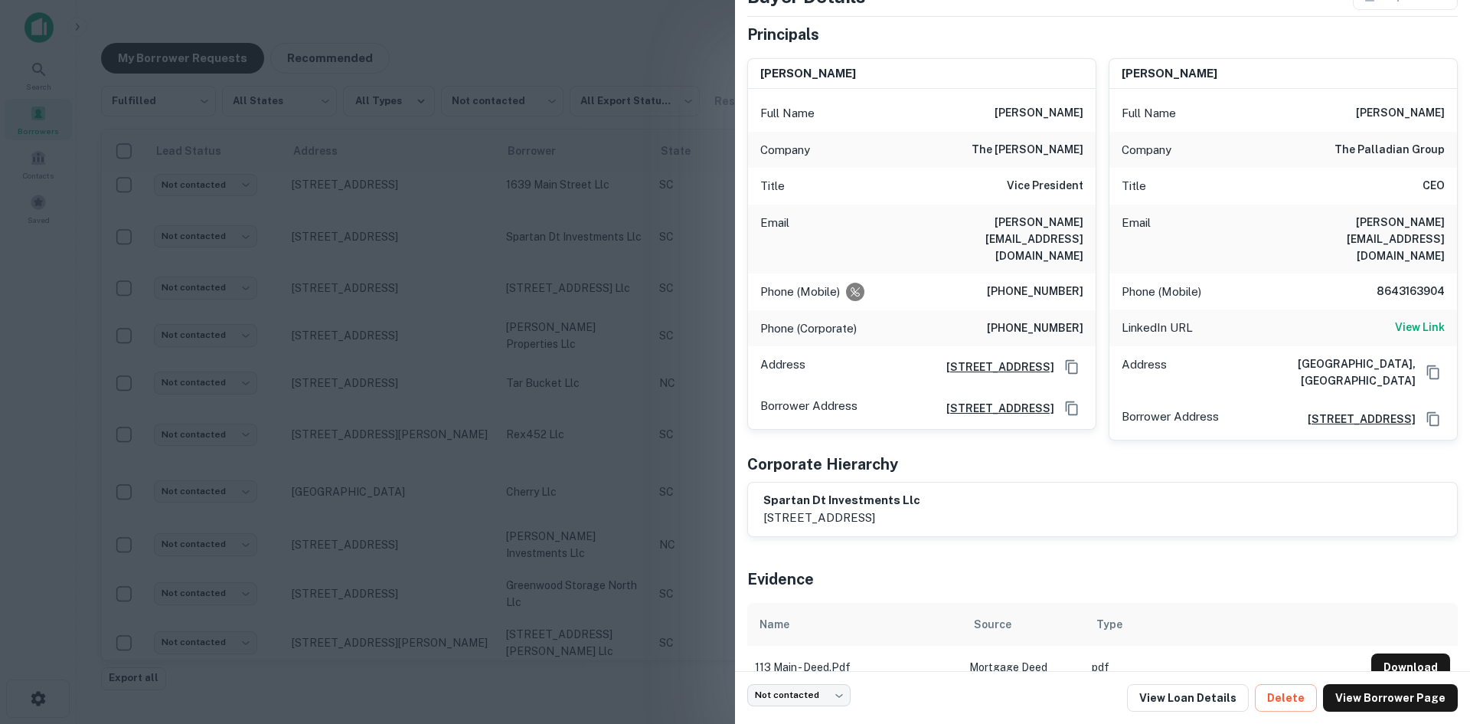
click at [417, 274] on div at bounding box center [735, 362] width 1470 height 724
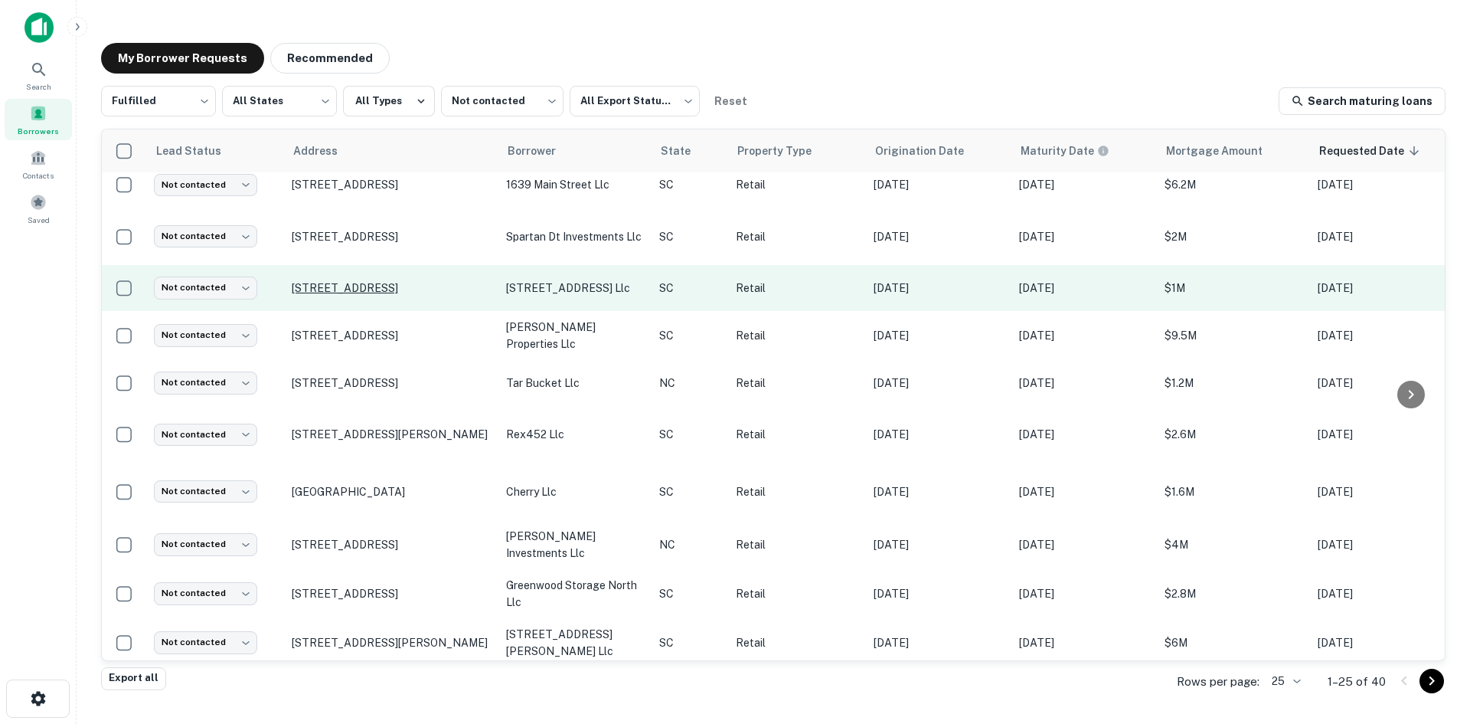
click at [396, 290] on p "4476 Leeds Pl W North Charleston, SC29405" at bounding box center [391, 288] width 199 height 14
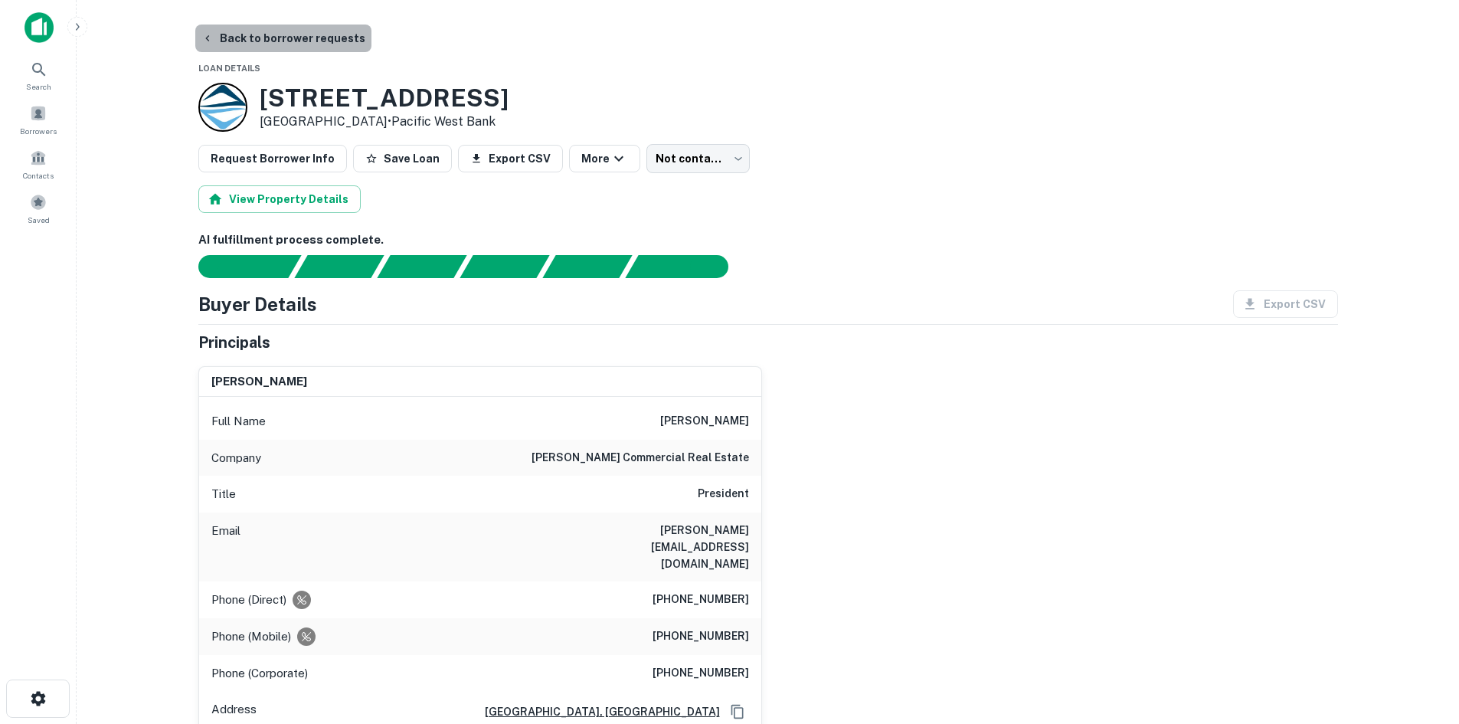
click at [285, 44] on button "Back to borrower requests" at bounding box center [283, 39] width 176 height 28
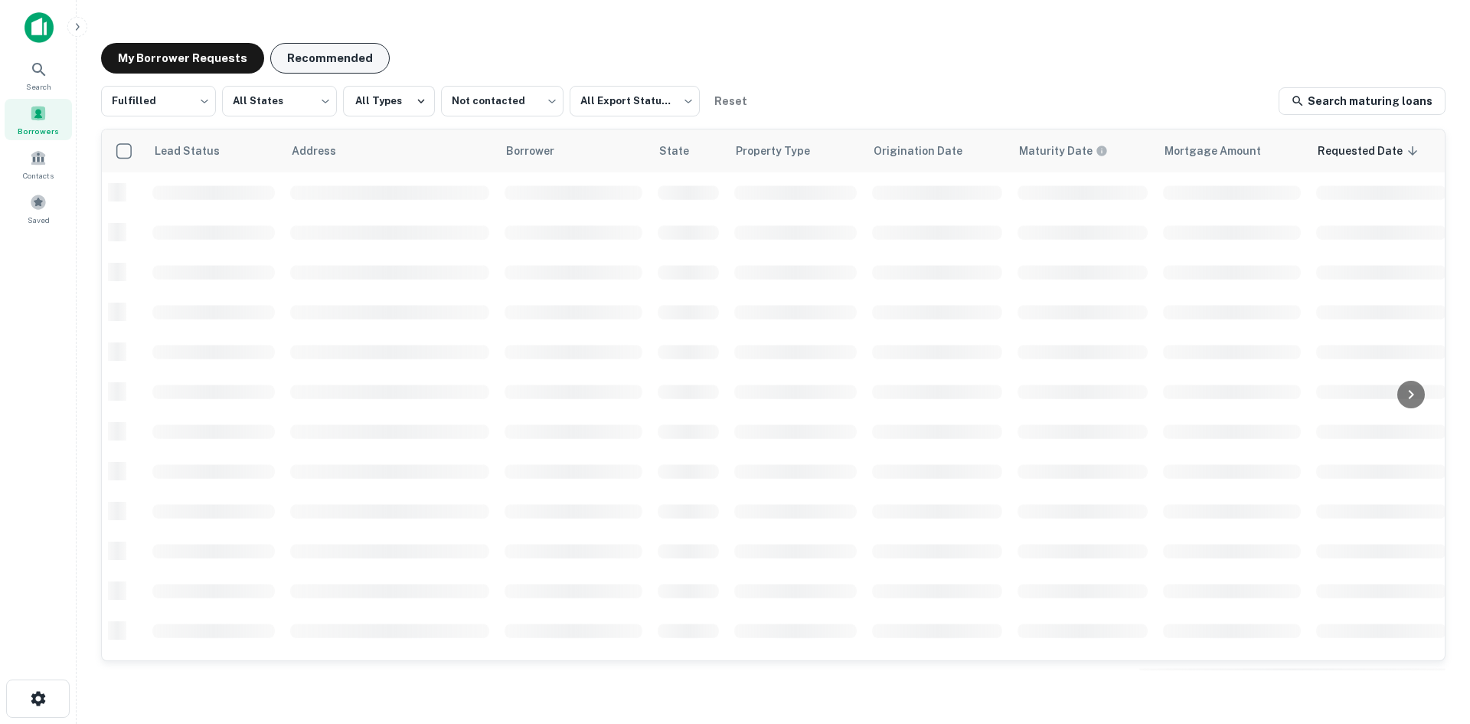
scroll to position [519, 0]
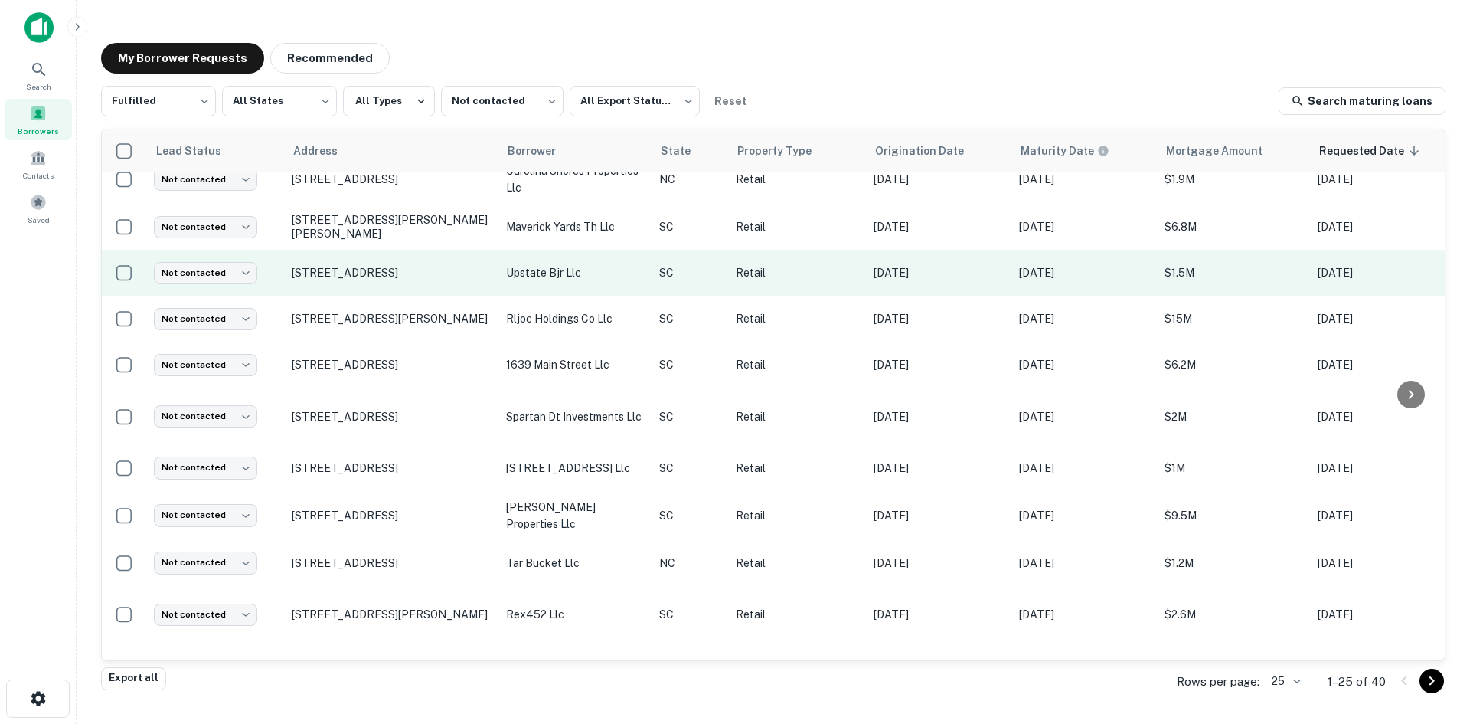
click at [343, 285] on td "615 Ne Main St Simpsonville, SC29681" at bounding box center [391, 273] width 214 height 46
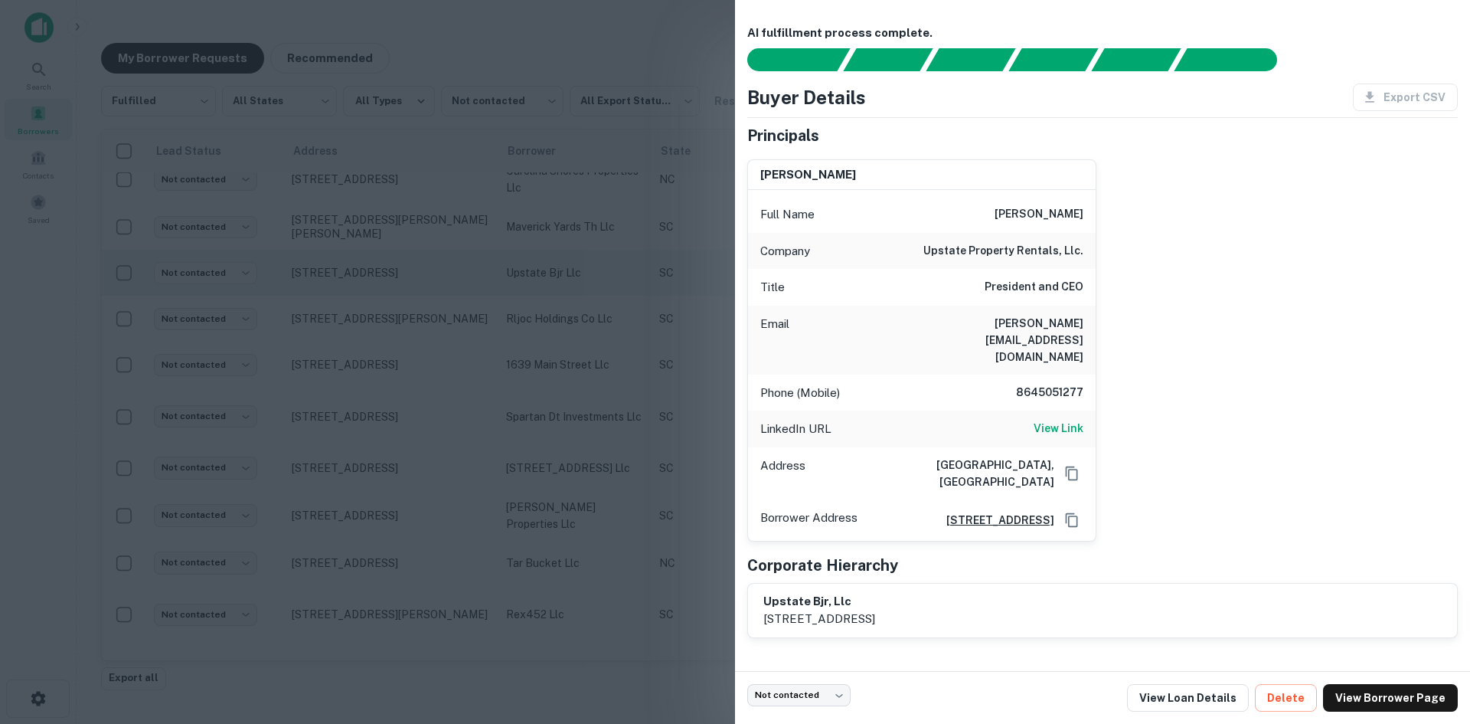
click at [343, 285] on div at bounding box center [735, 362] width 1470 height 724
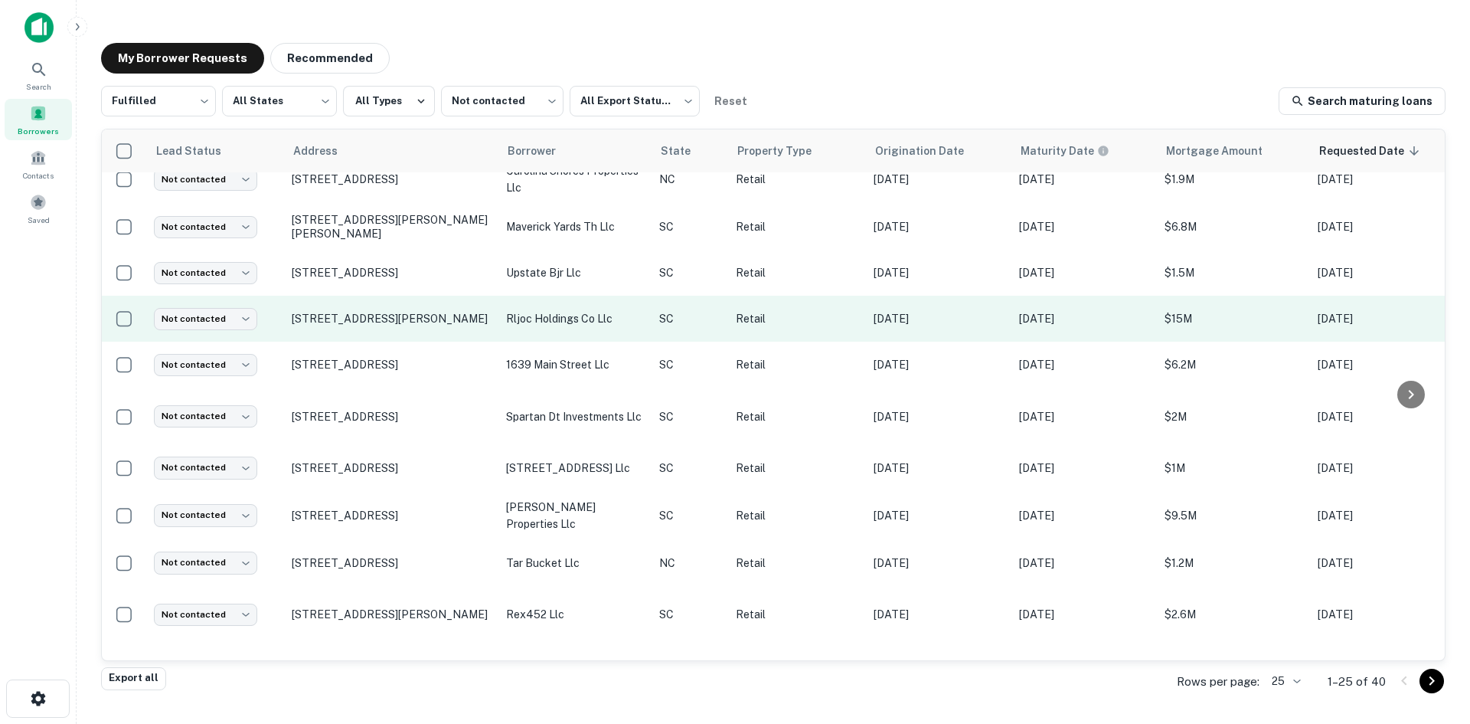
click at [344, 326] on td "194 E Henry St Spartanburg, SC29306" at bounding box center [391, 319] width 214 height 46
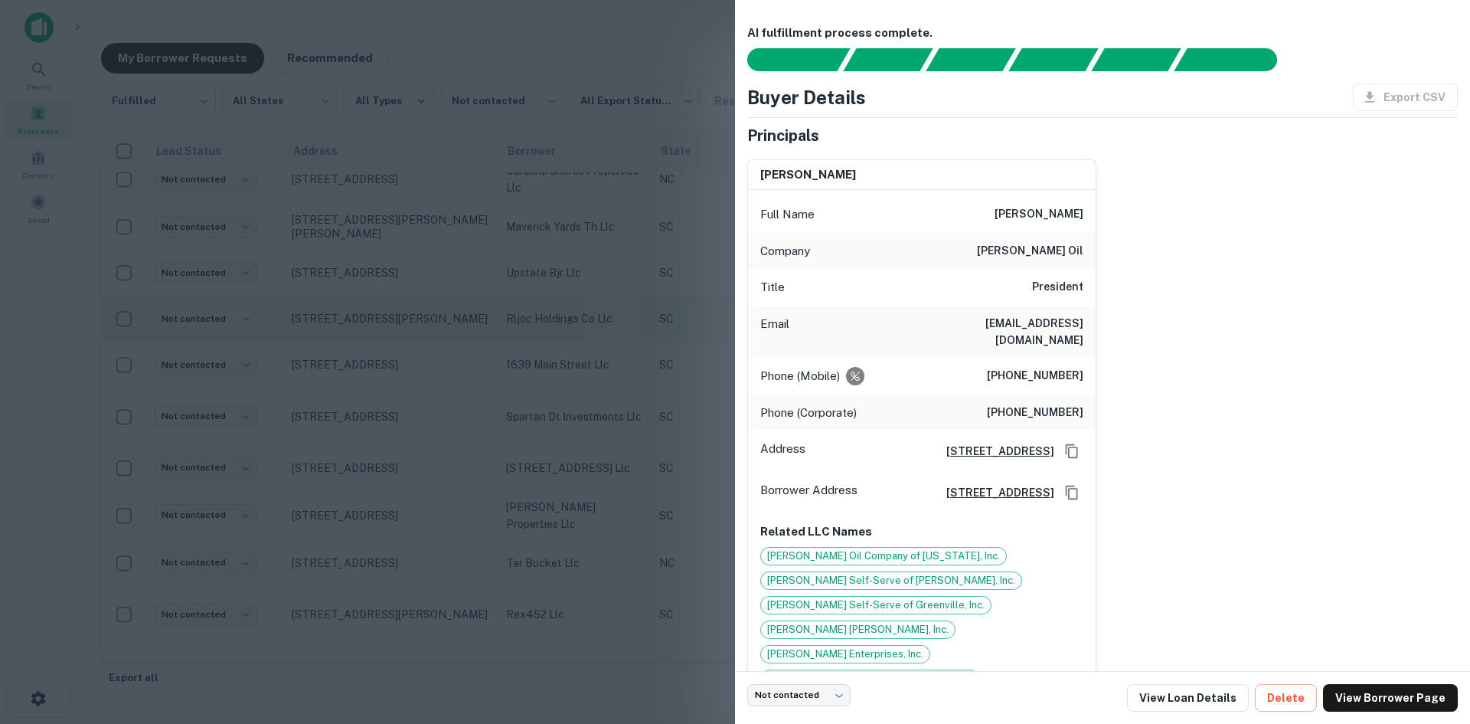
click at [344, 326] on div at bounding box center [735, 362] width 1470 height 724
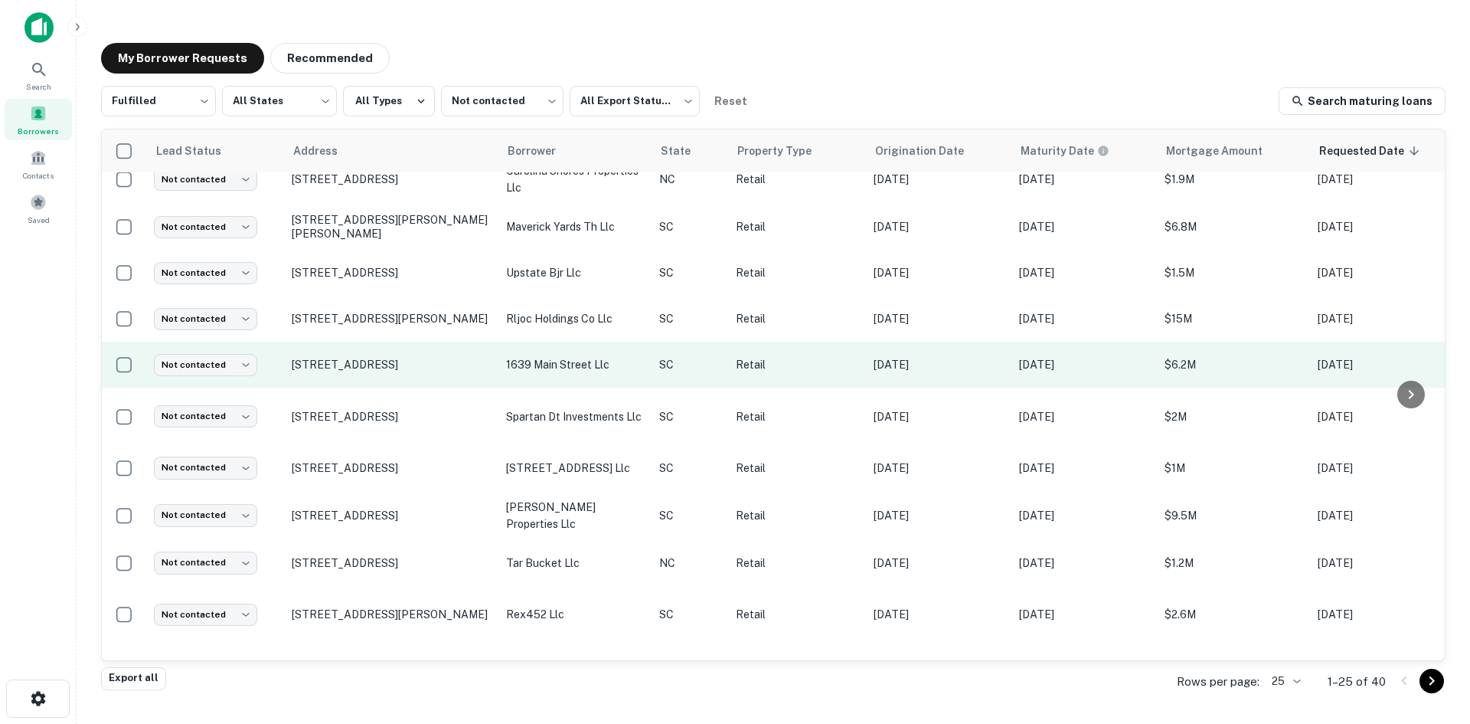
click at [343, 374] on td "1645 Main St Columbia, SC29201" at bounding box center [391, 365] width 214 height 46
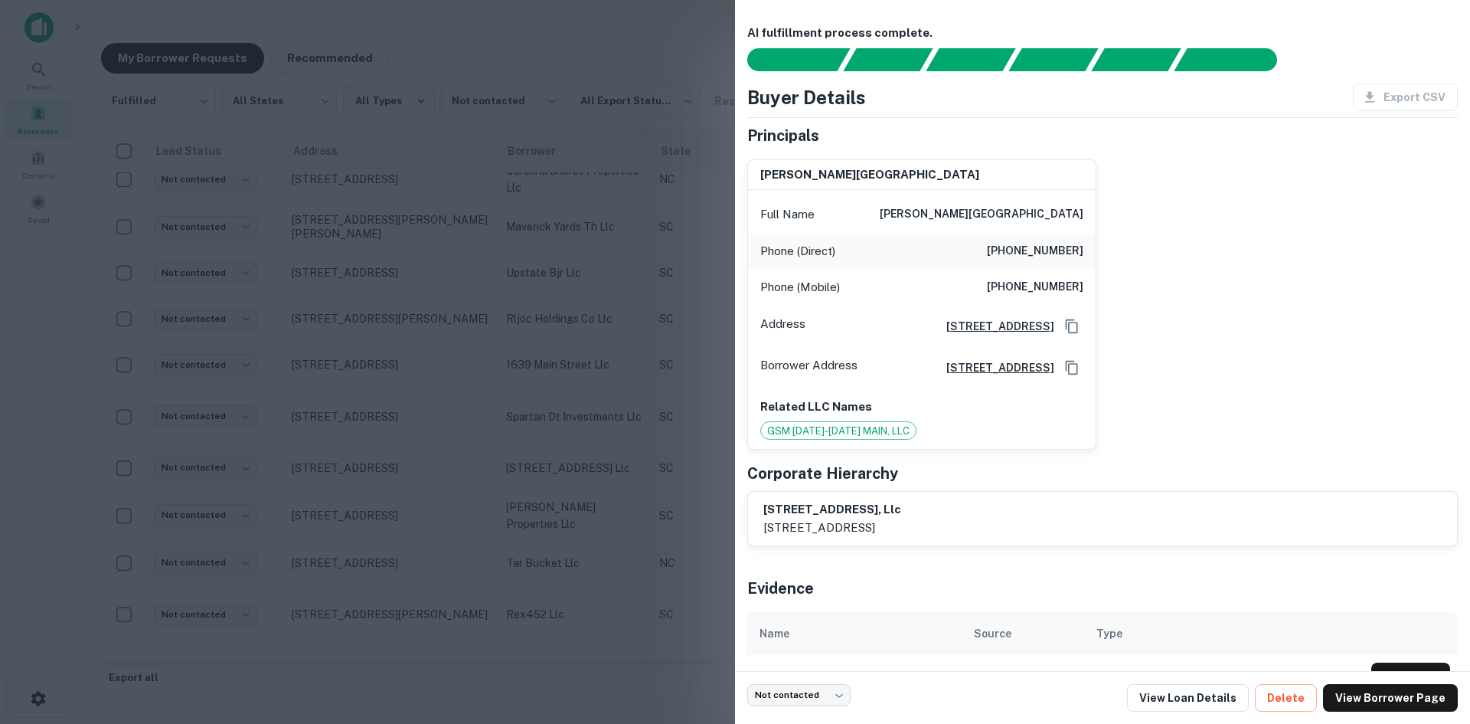
click at [340, 364] on div at bounding box center [735, 362] width 1470 height 724
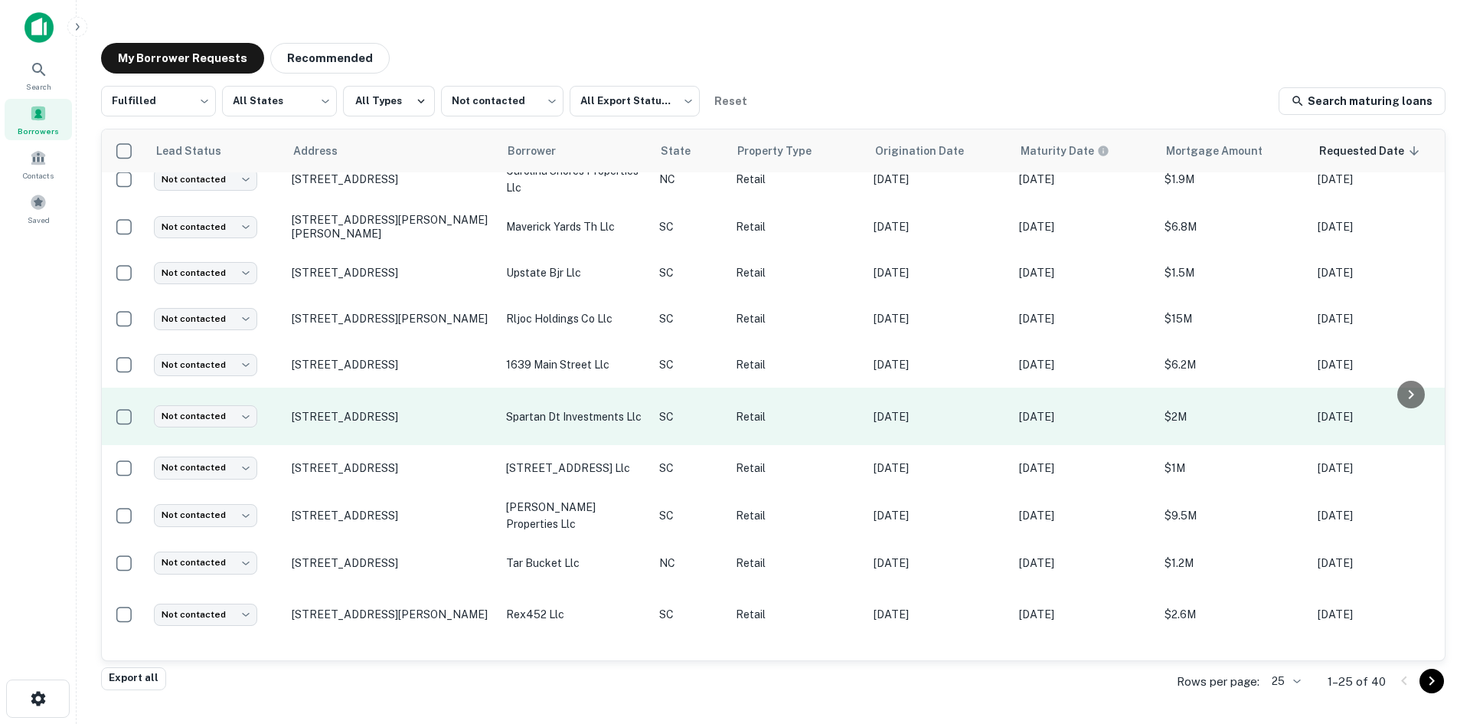
click at [348, 424] on td "113 W Main St Spartanburg, SC29306" at bounding box center [391, 415] width 214 height 57
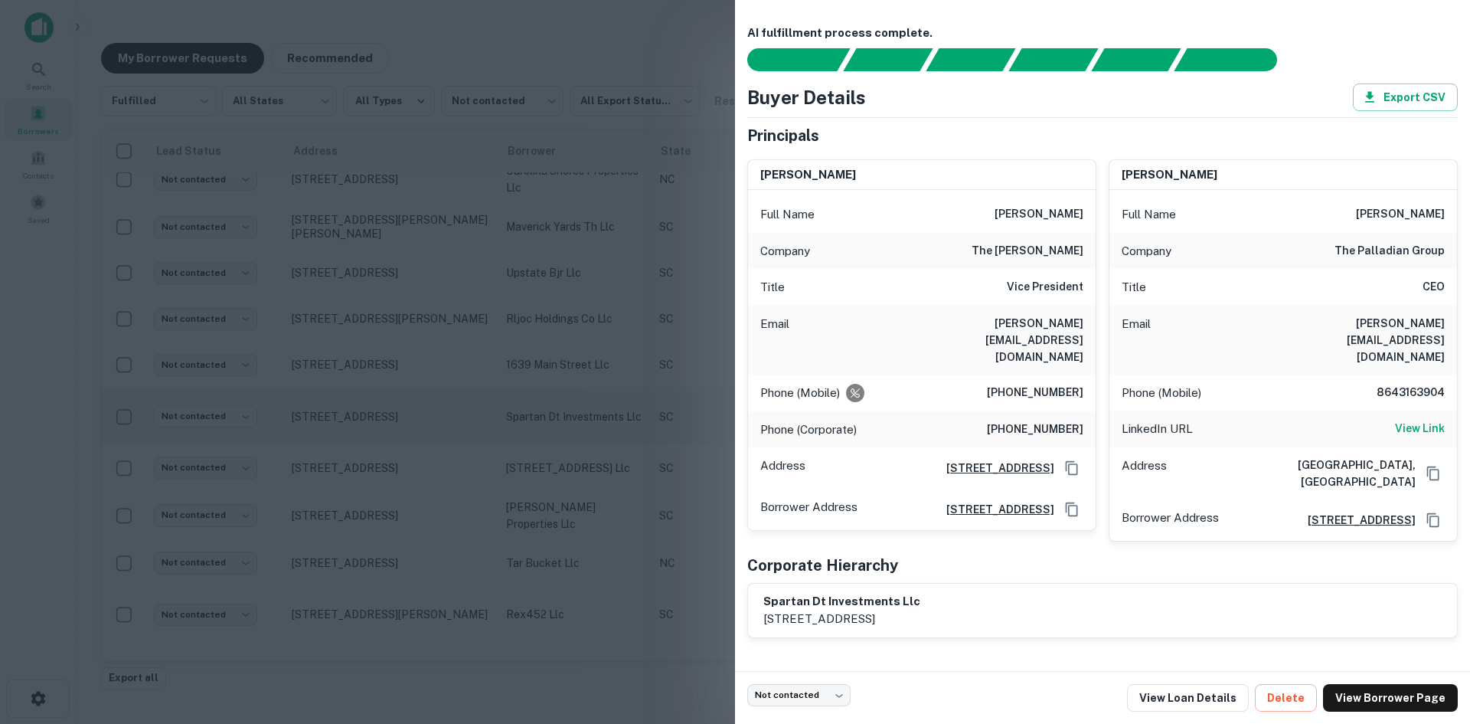
click at [348, 424] on div at bounding box center [735, 362] width 1470 height 724
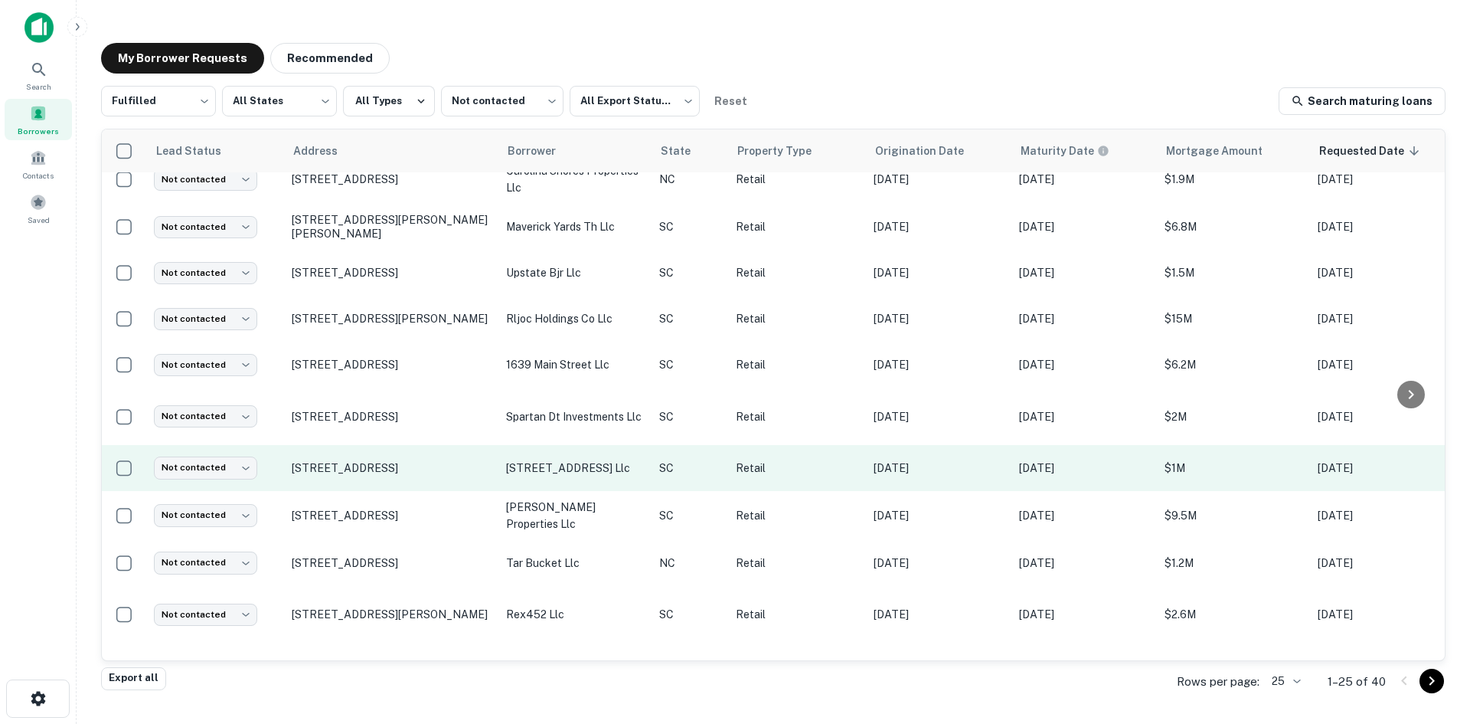
click at [357, 478] on td "4476 Leeds Pl W North Charleston, SC29405" at bounding box center [391, 468] width 214 height 46
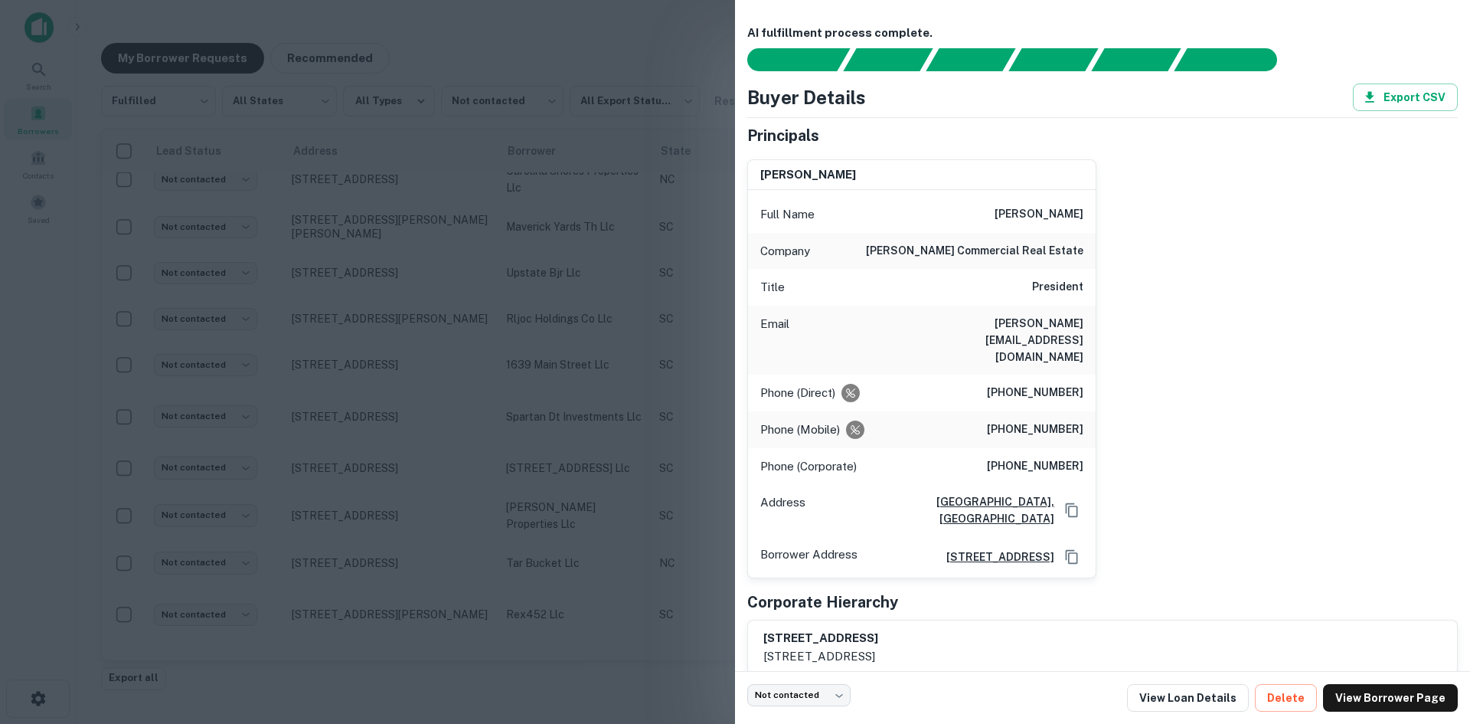
click at [356, 475] on div at bounding box center [735, 362] width 1470 height 724
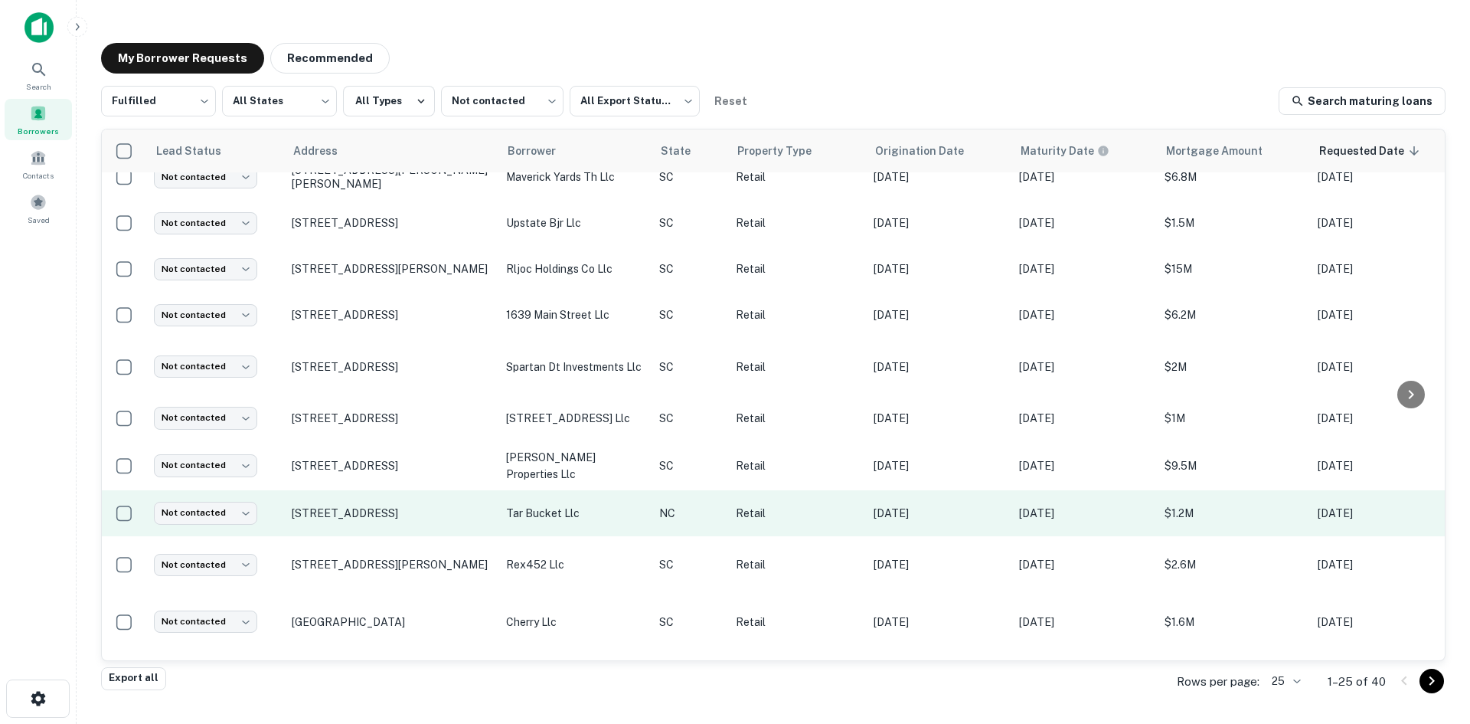
scroll to position [596, 0]
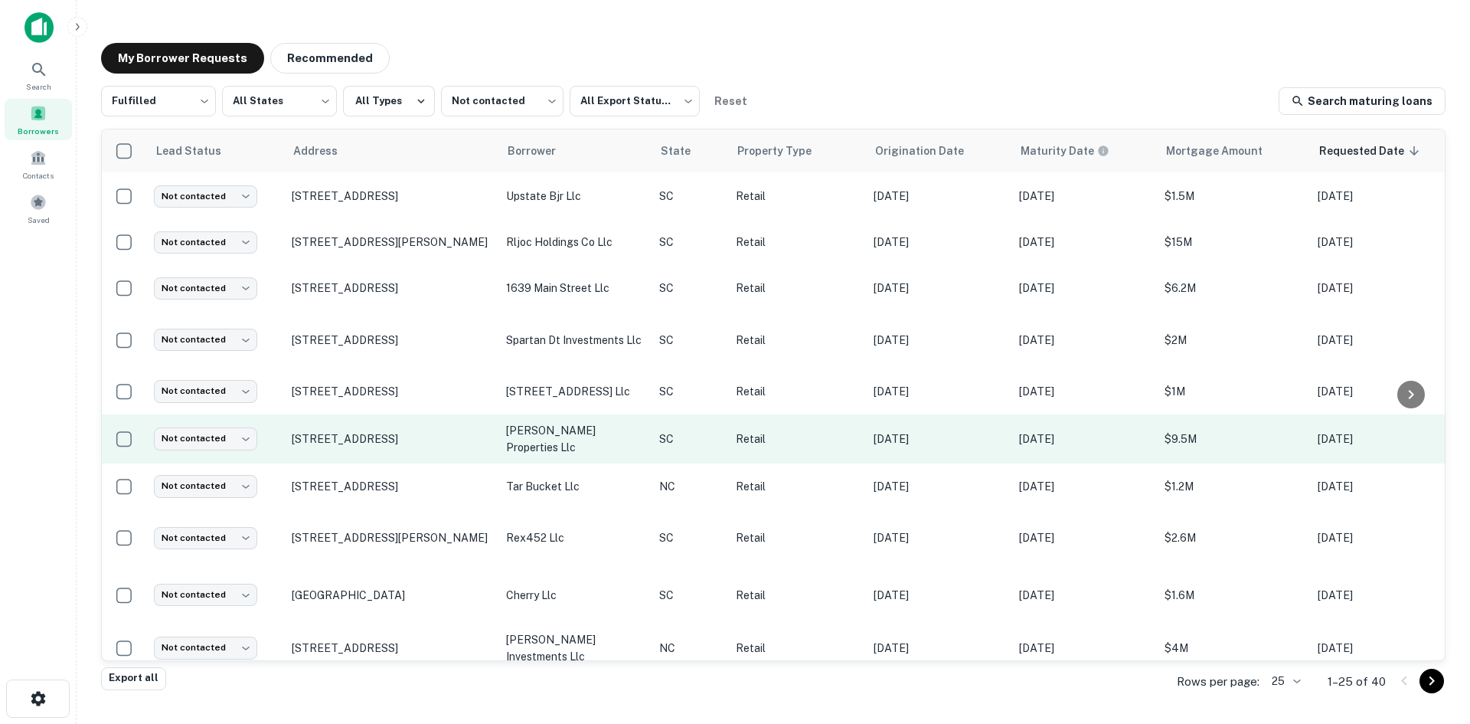
click at [365, 449] on td "136 Sea Island Pkwy Beaufort, SC29907" at bounding box center [391, 438] width 214 height 49
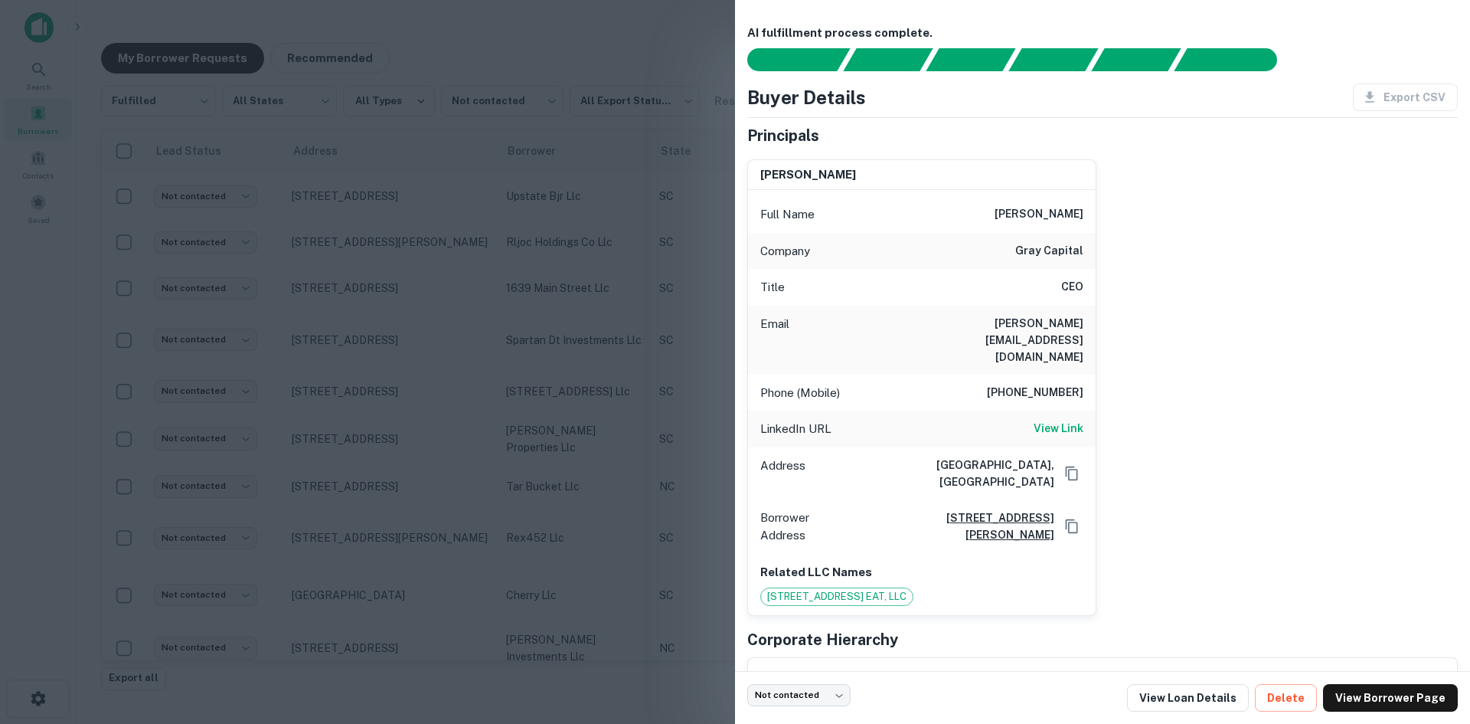
click at [364, 446] on div at bounding box center [735, 362] width 1470 height 724
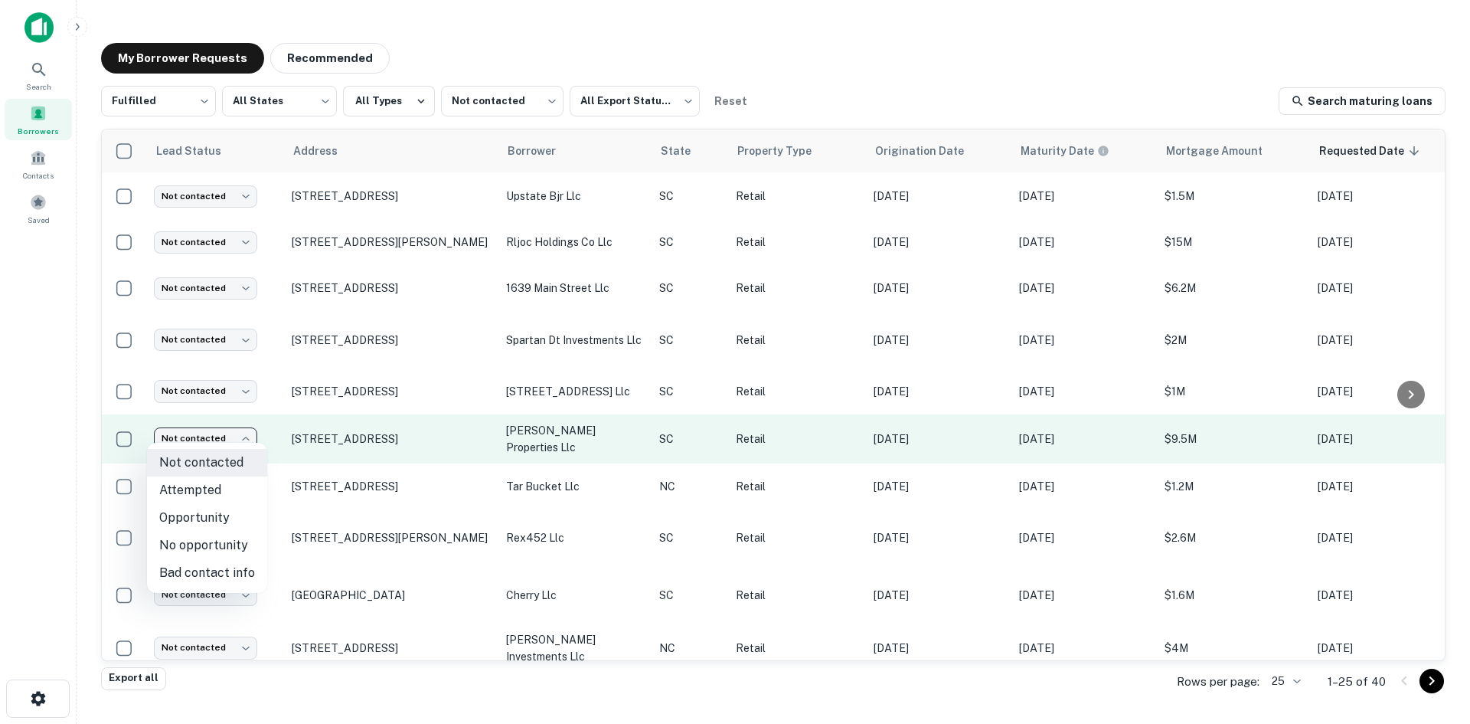
click at [243, 432] on body "Search Borrowers Contacts Saved My Borrower Requests Recommended Fulfilled ****…" at bounding box center [735, 362] width 1470 height 724
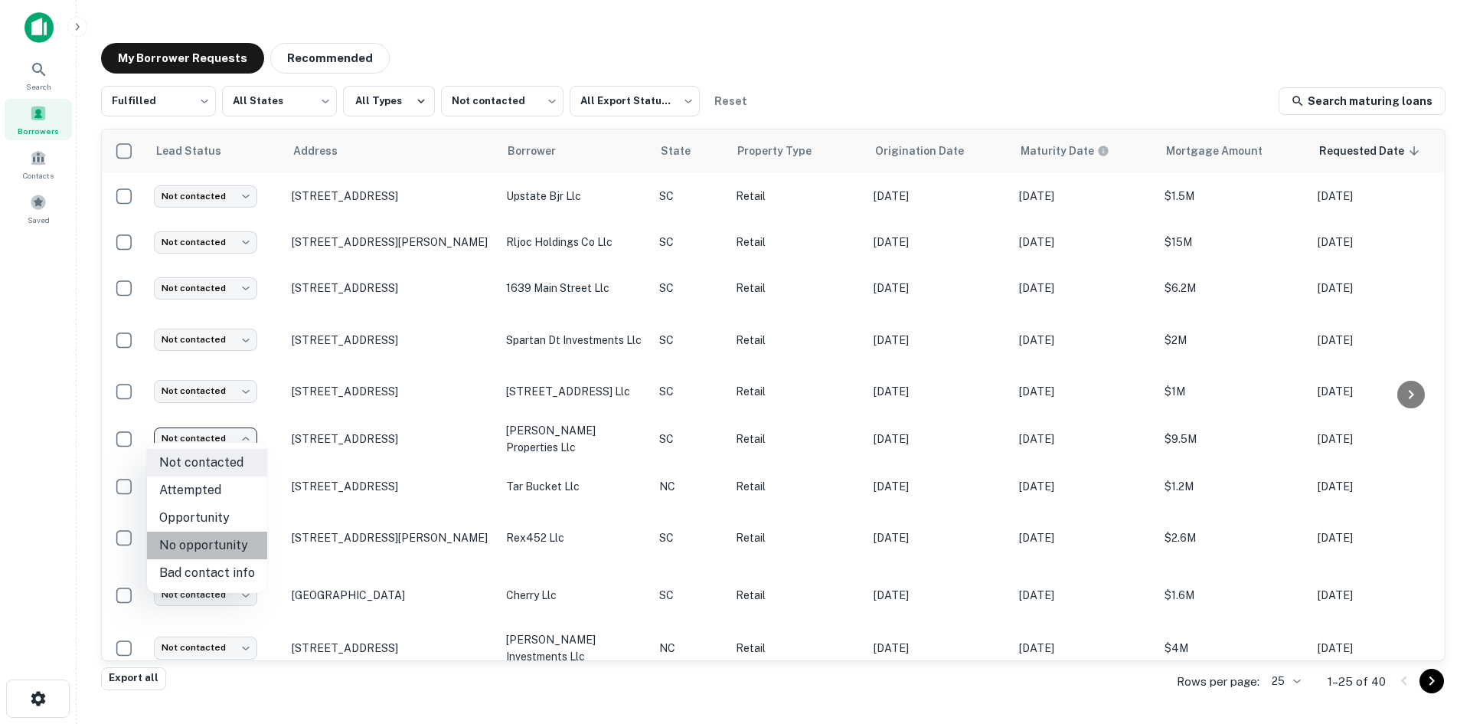
click at [217, 545] on li "No opportunity" at bounding box center [207, 545] width 120 height 28
type input "**********"
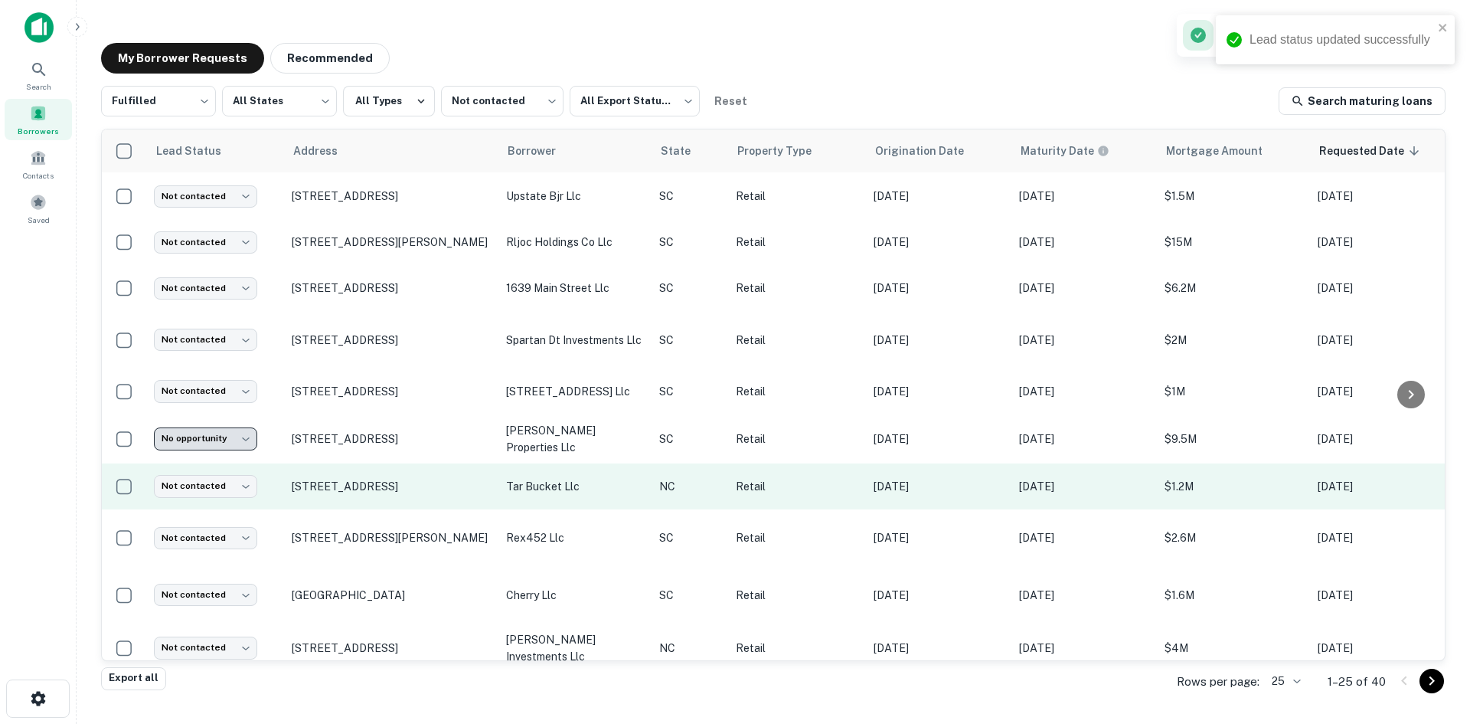
click at [326, 496] on td "409 N Main St Tarboro, NC27886" at bounding box center [391, 486] width 214 height 46
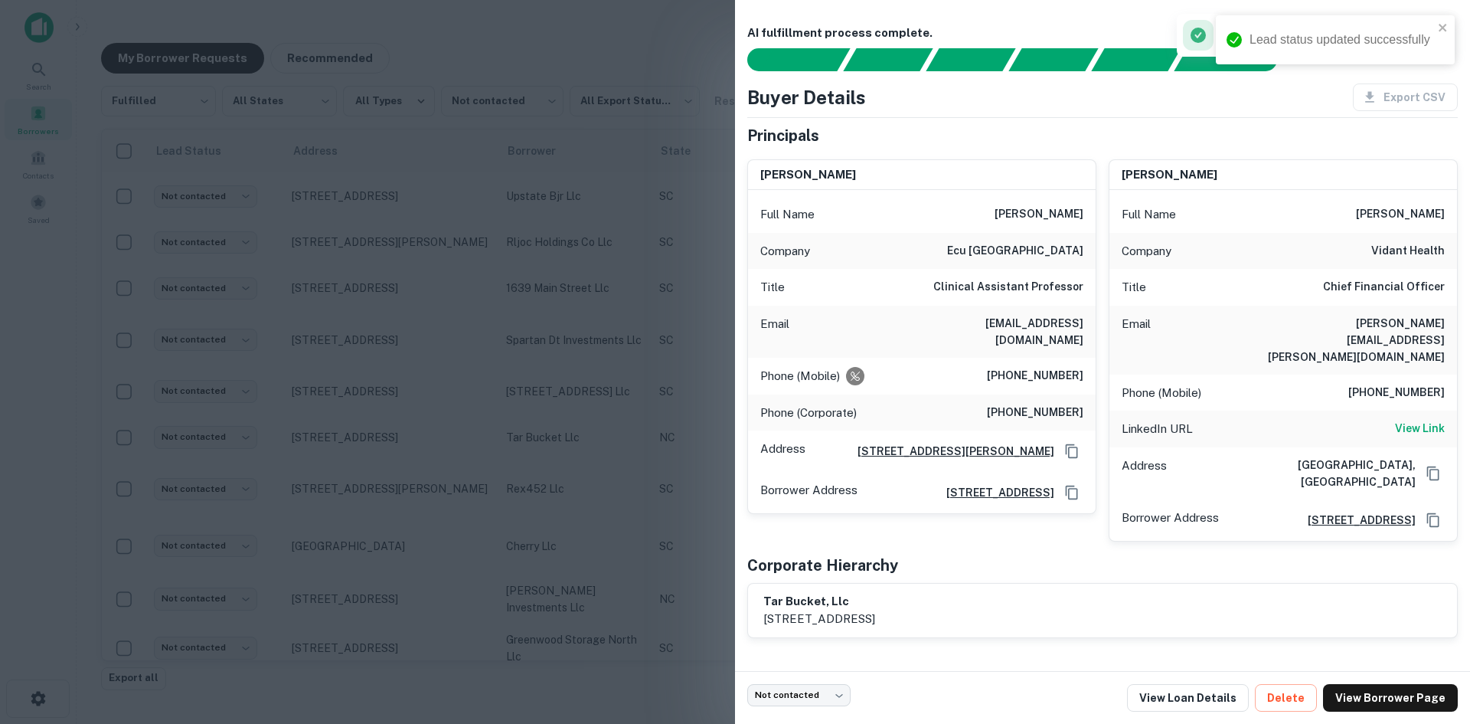
click at [322, 496] on div at bounding box center [735, 362] width 1470 height 724
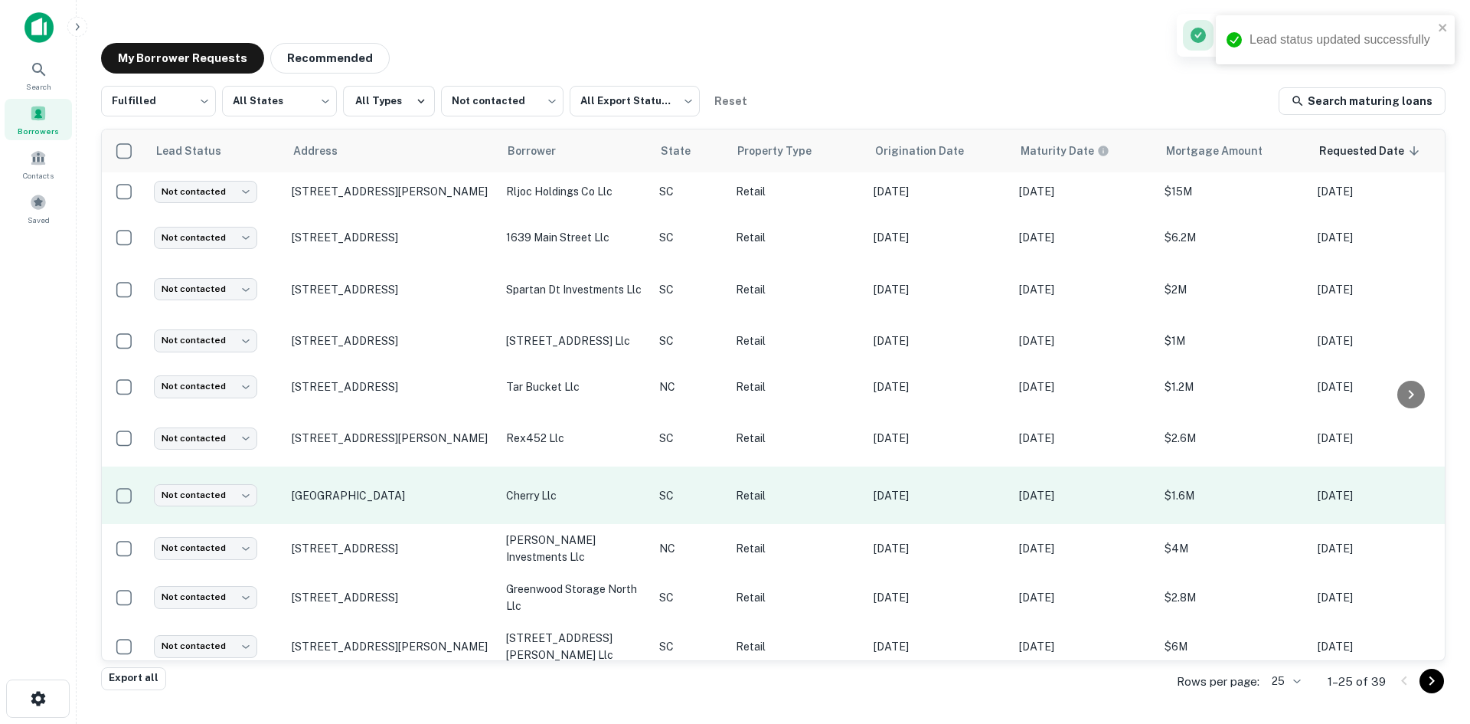
scroll to position [672, 0]
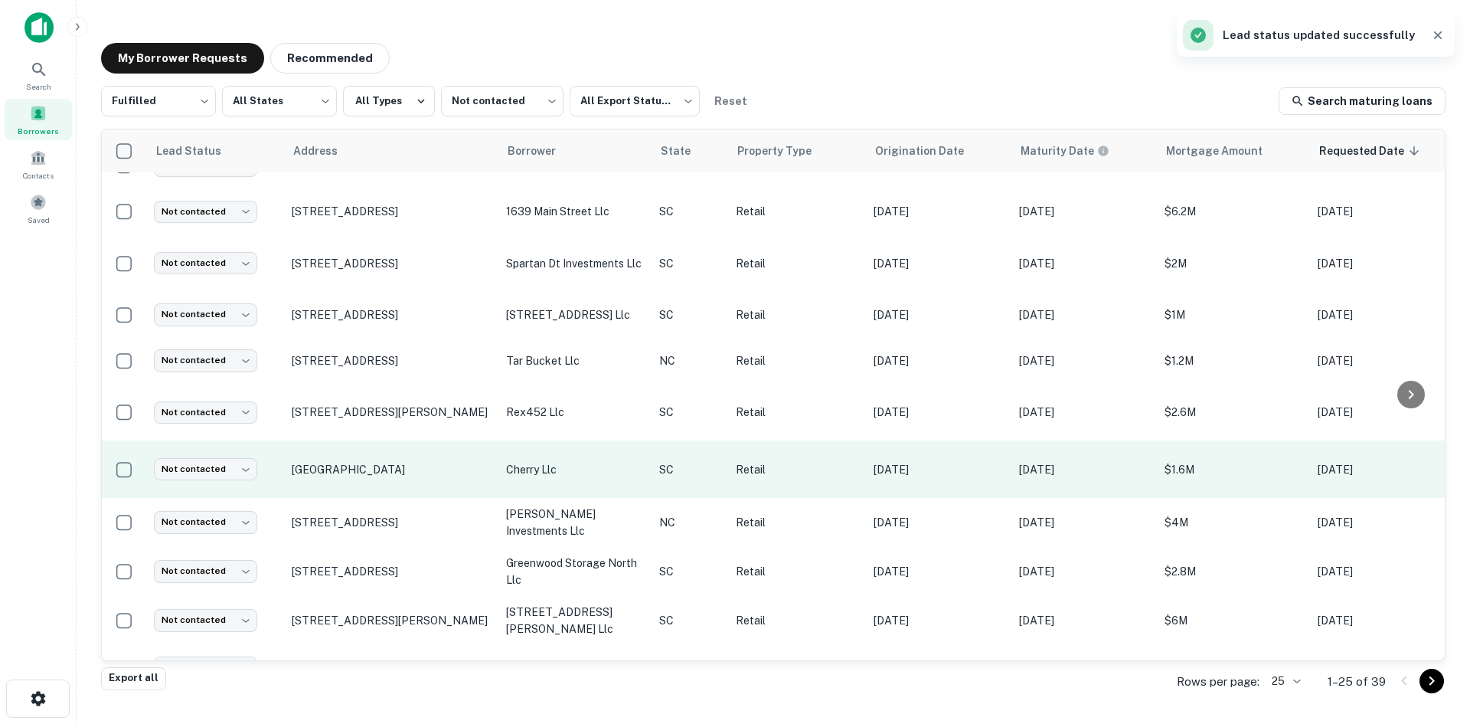
click at [353, 486] on td "Surf Pointe Dr North Myrtle Beach, SC29582" at bounding box center [391, 468] width 214 height 57
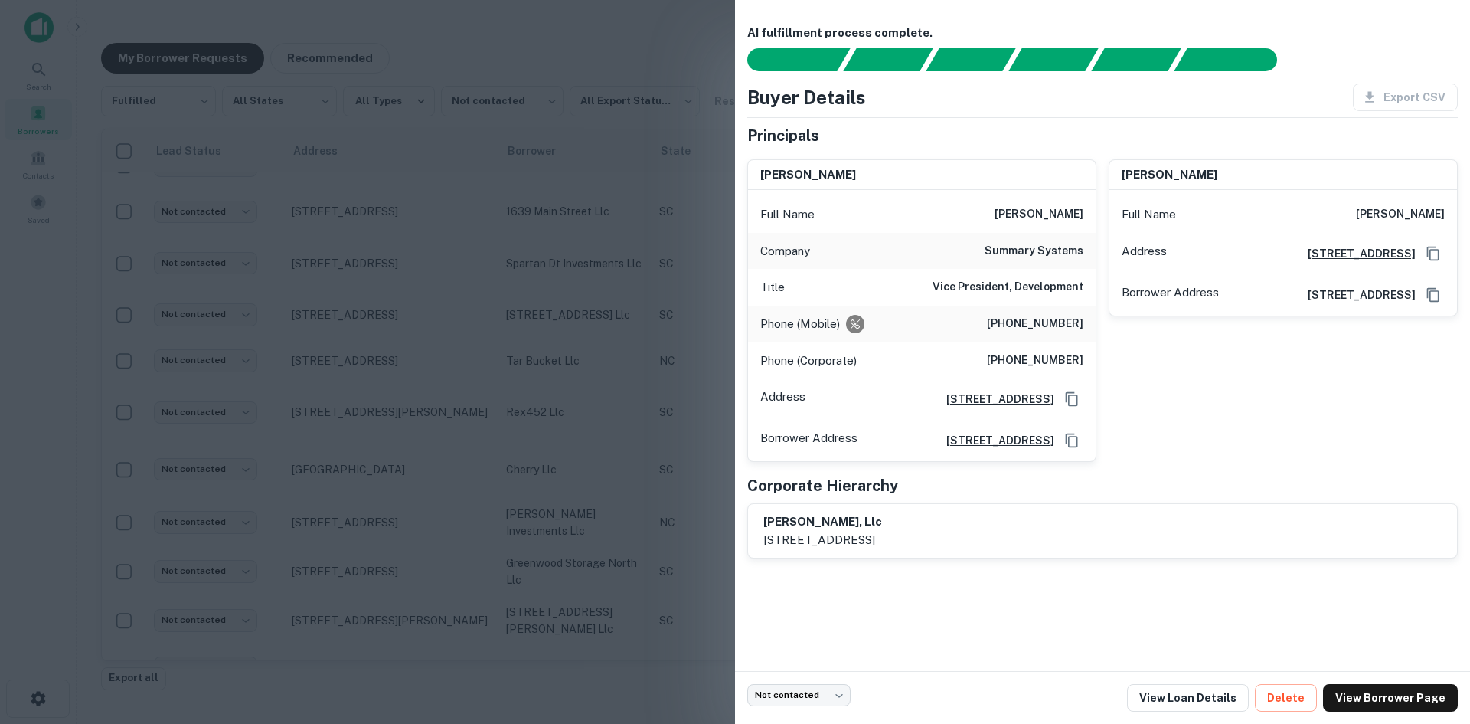
click at [355, 459] on div at bounding box center [735, 362] width 1470 height 724
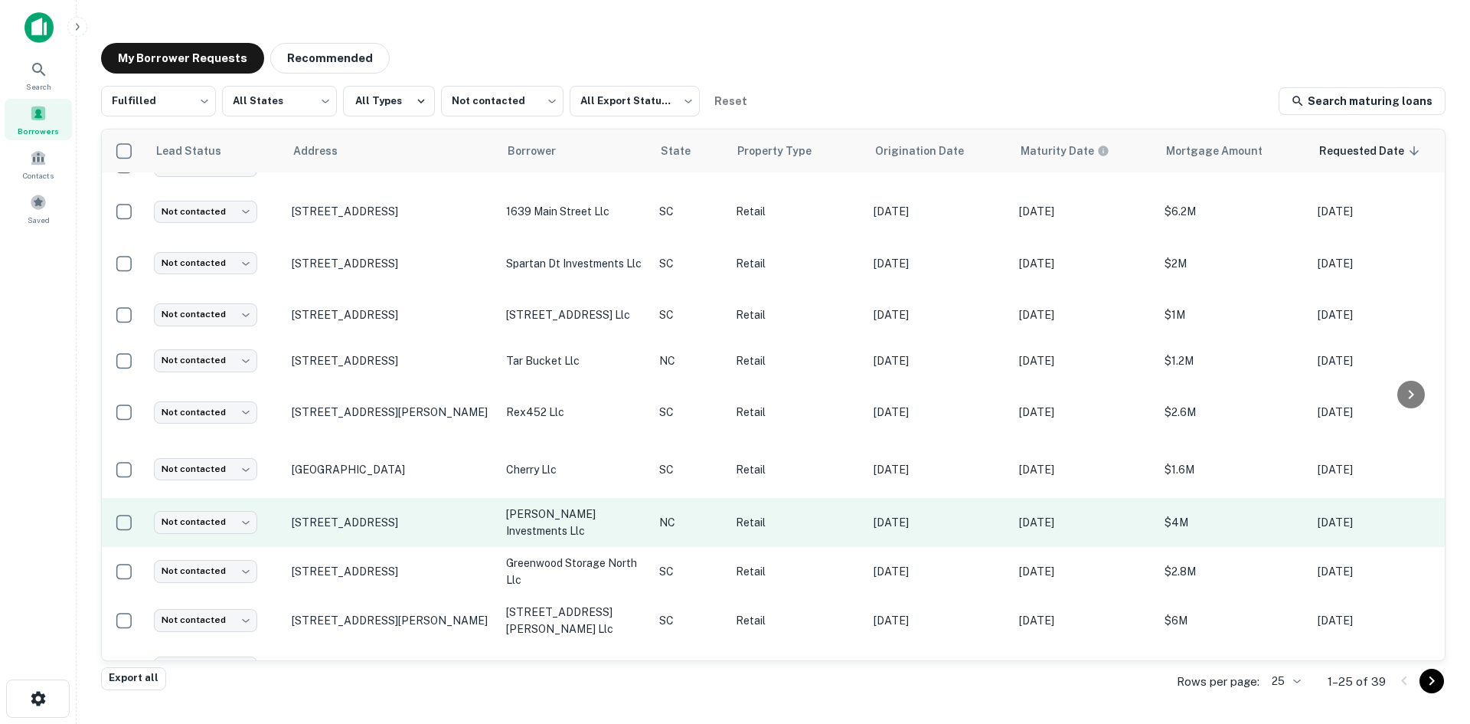
click at [365, 536] on td "[STREET_ADDRESS]" at bounding box center [391, 522] width 214 height 49
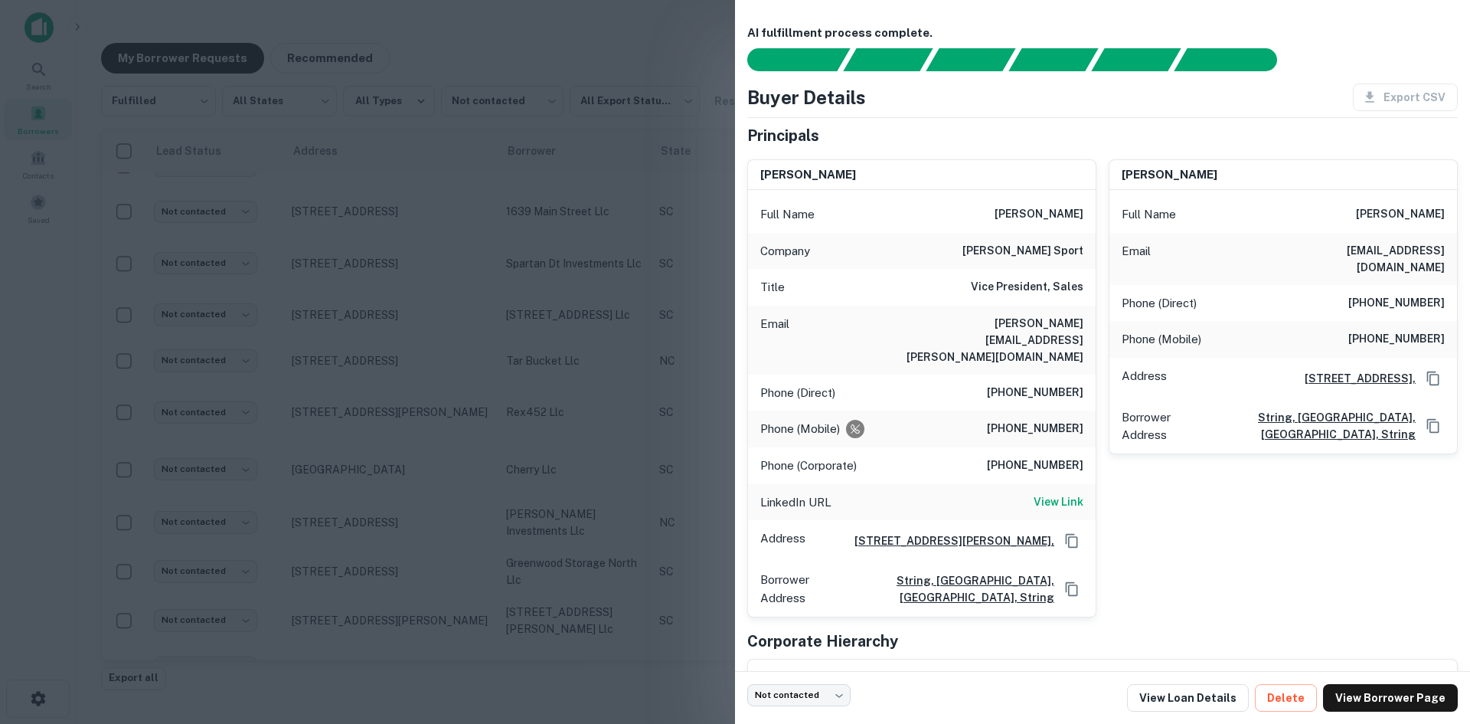
click at [365, 531] on div at bounding box center [735, 362] width 1470 height 724
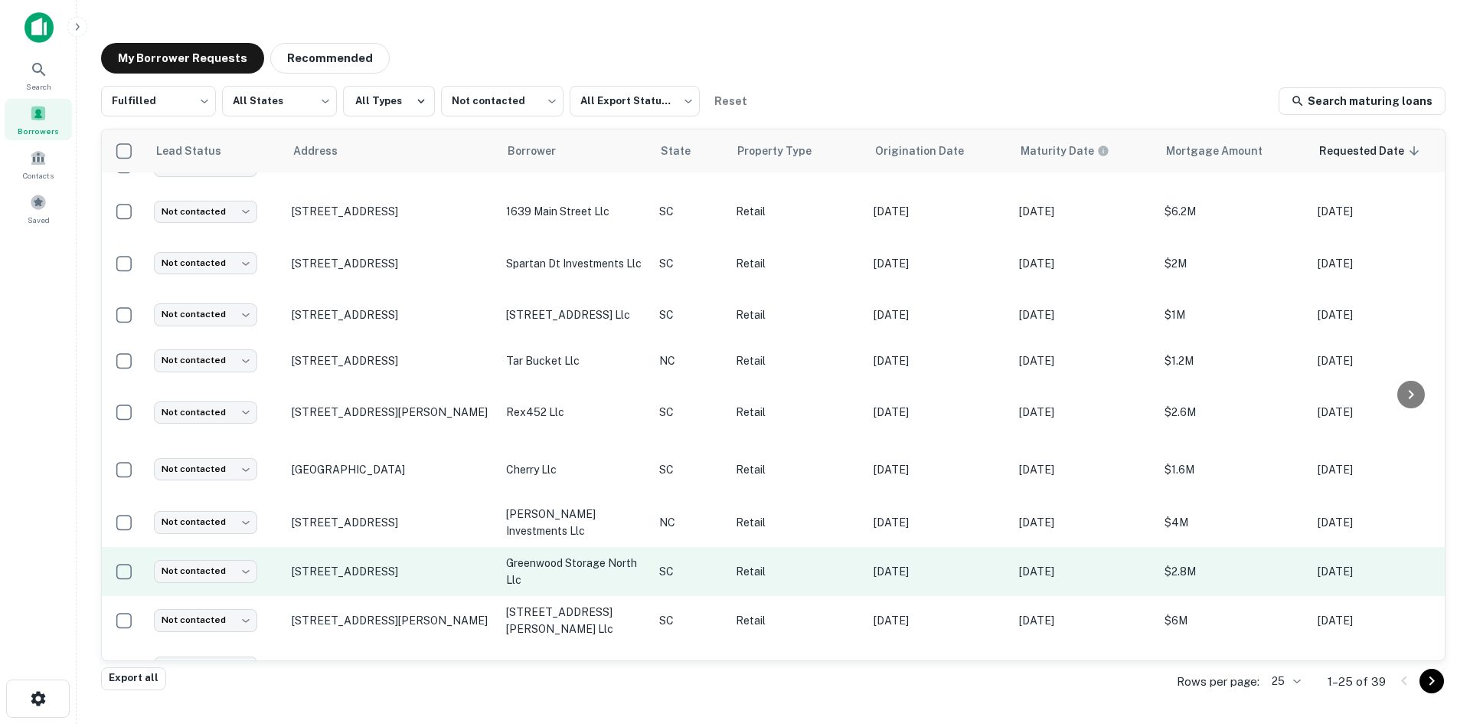
click at [359, 580] on td "108 Haze St Greenwood, SC29649" at bounding box center [391, 571] width 214 height 49
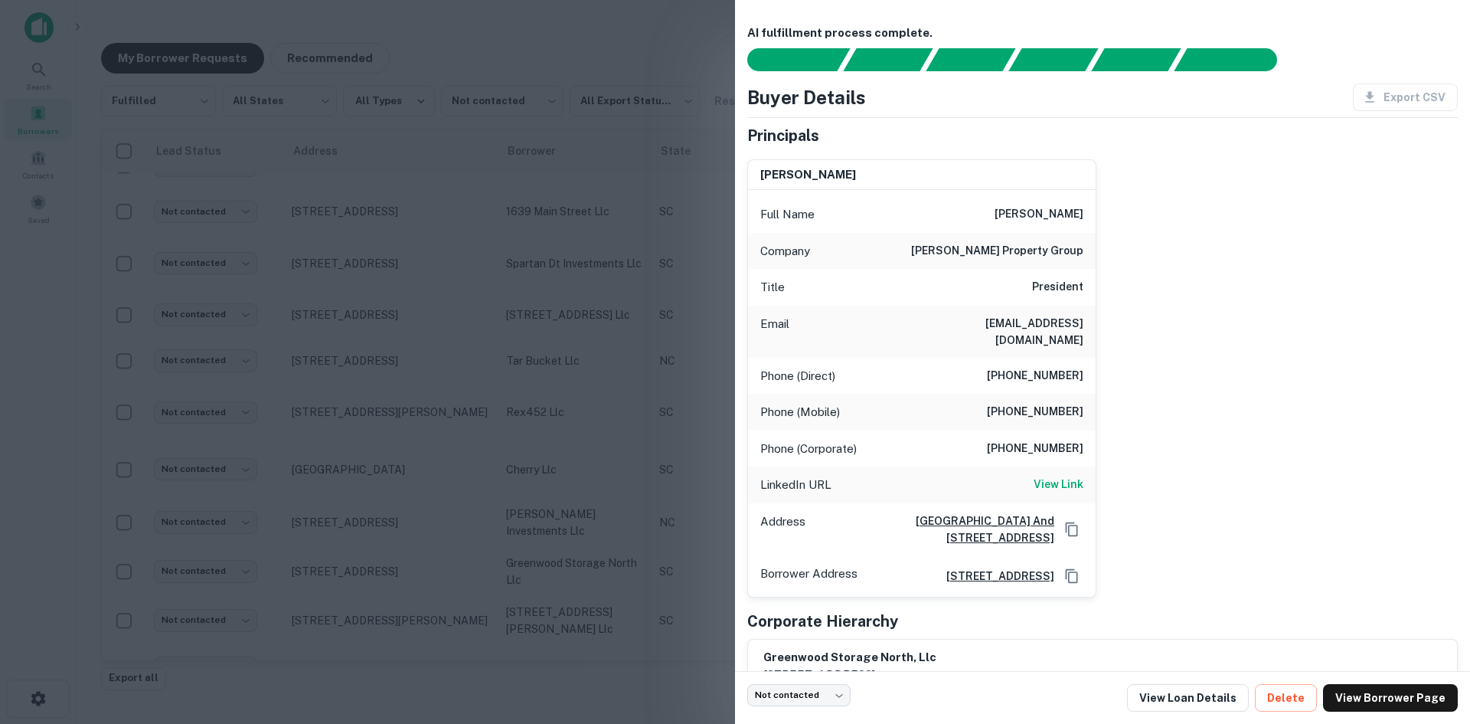
click at [359, 530] on div at bounding box center [735, 362] width 1470 height 724
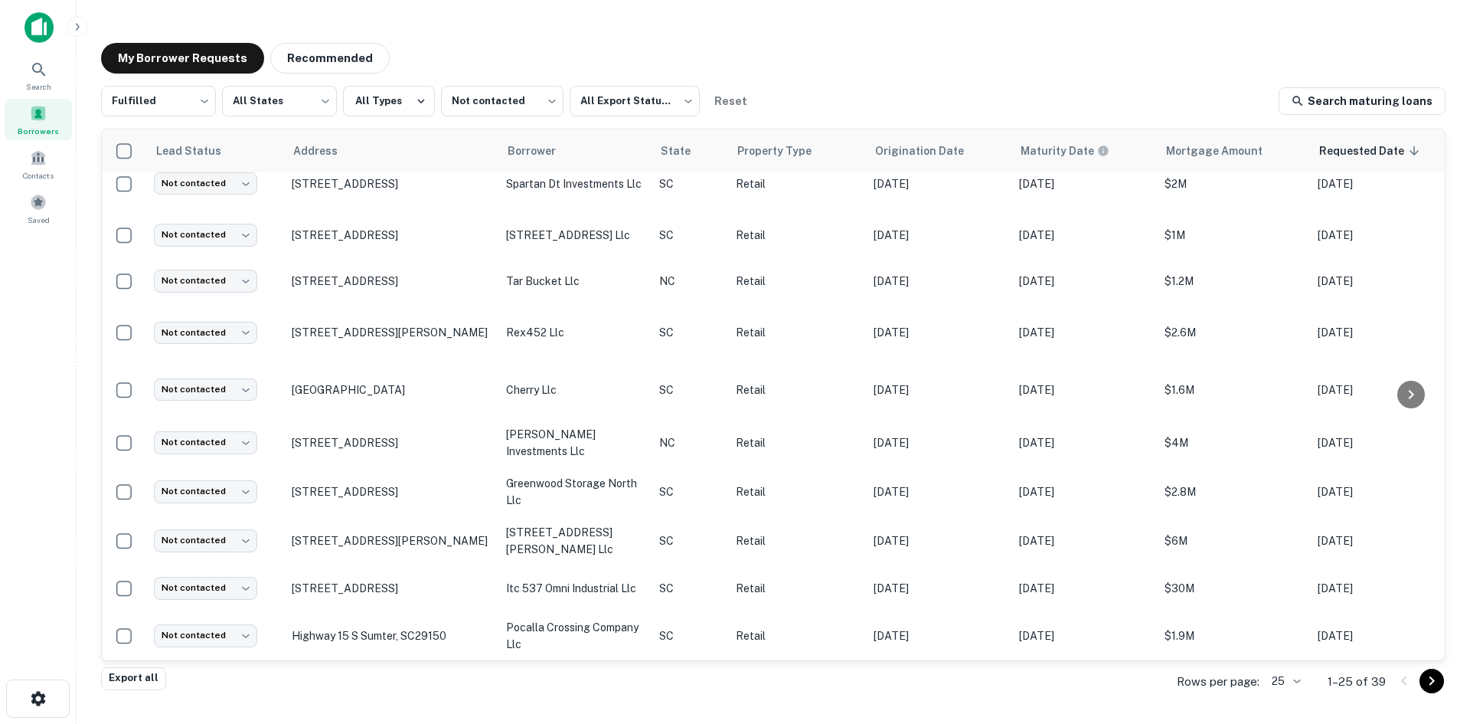
scroll to position [754, 0]
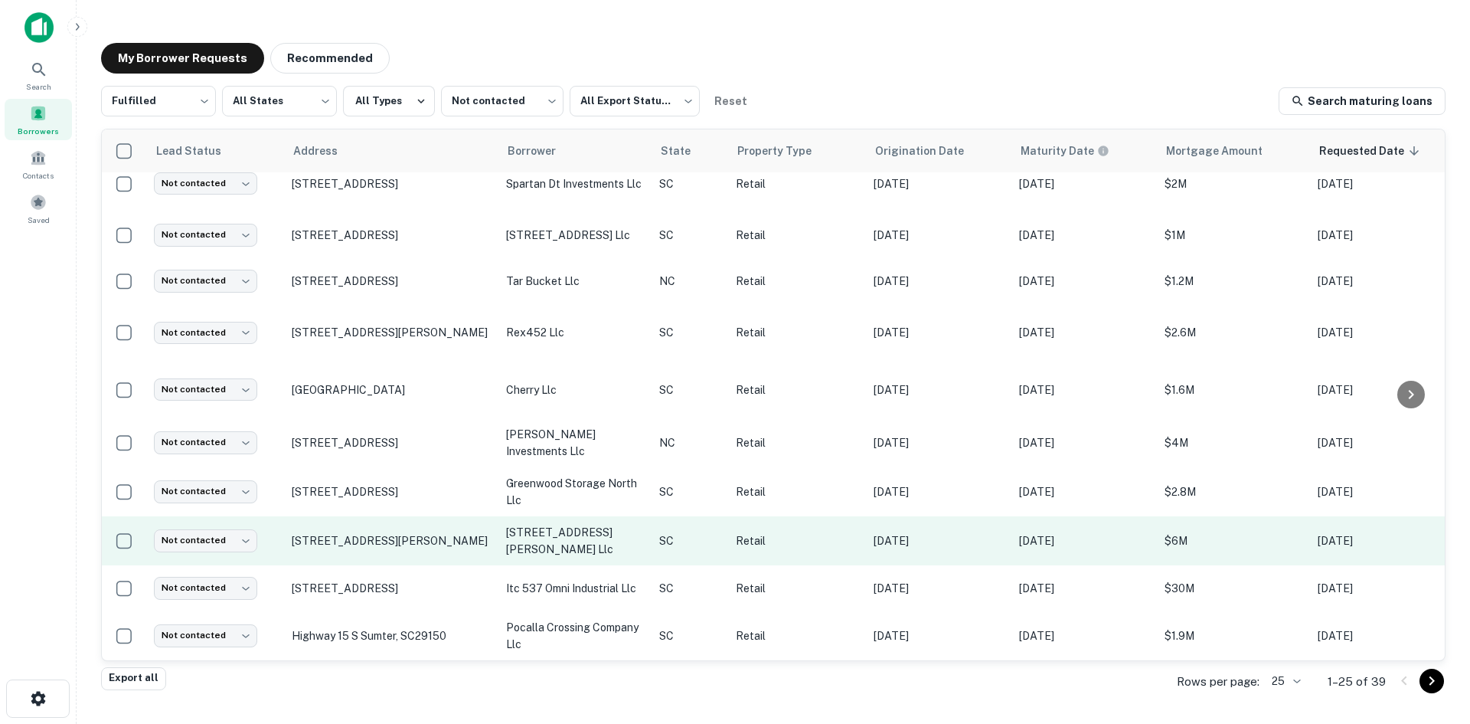
click at [360, 546] on td "51 George St Charleston, SC29401" at bounding box center [391, 540] width 214 height 49
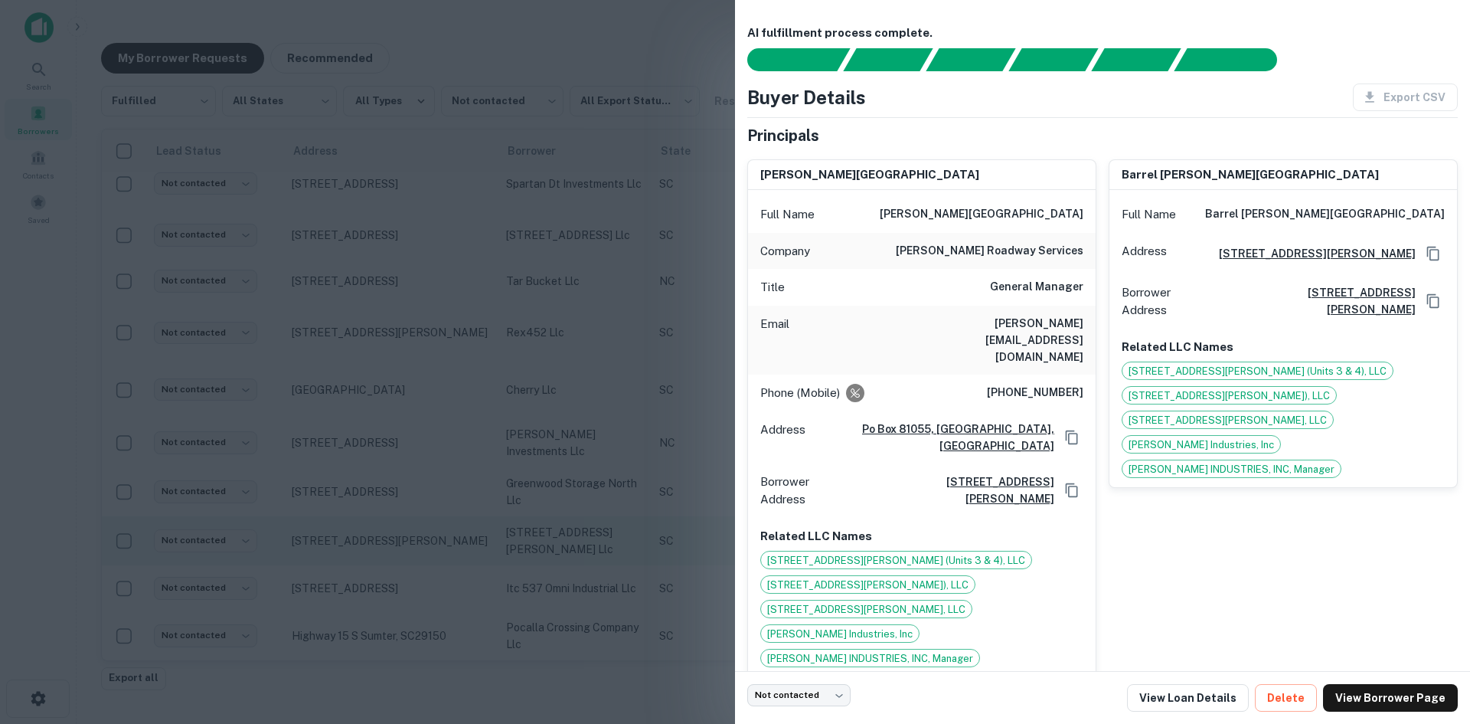
click at [360, 546] on div at bounding box center [735, 362] width 1470 height 724
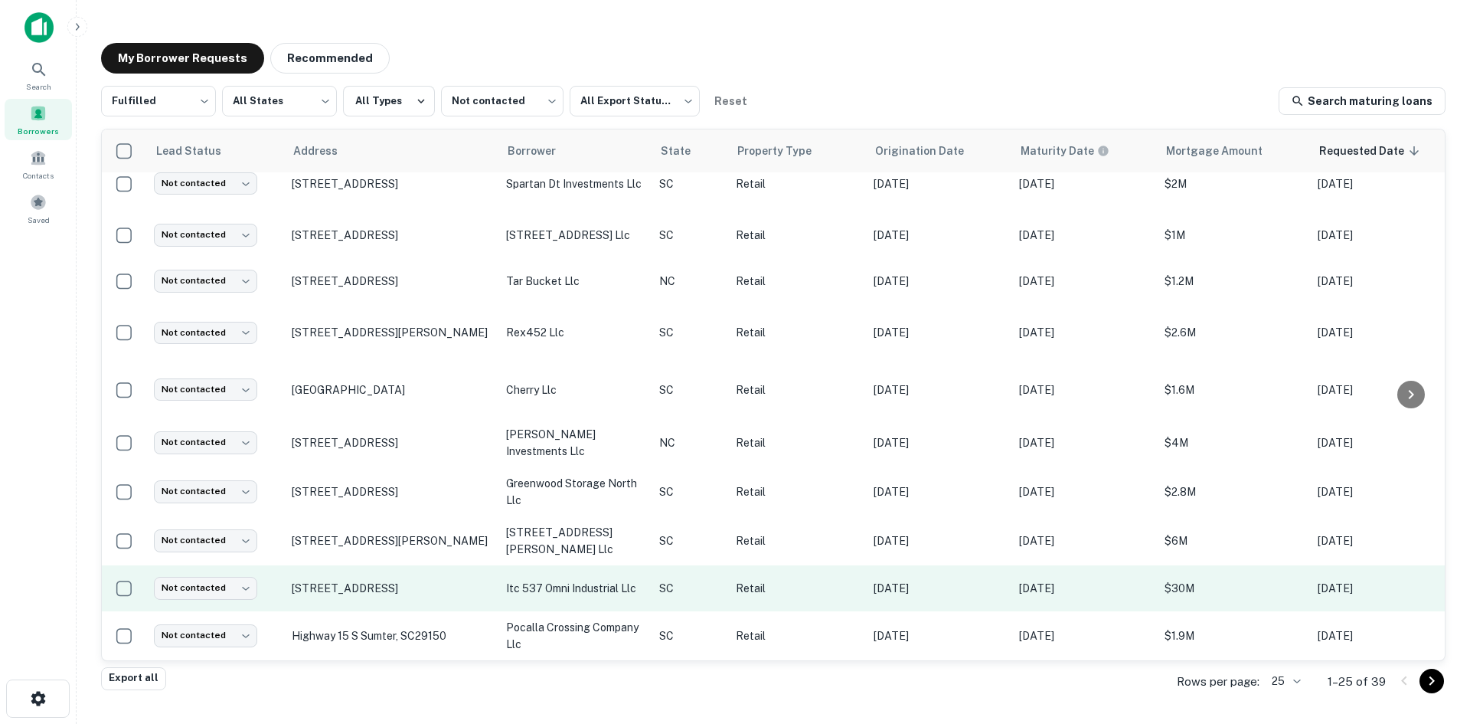
click at [377, 595] on td "537 Omni Industrial Blvd Summerville, SC29486" at bounding box center [391, 588] width 214 height 46
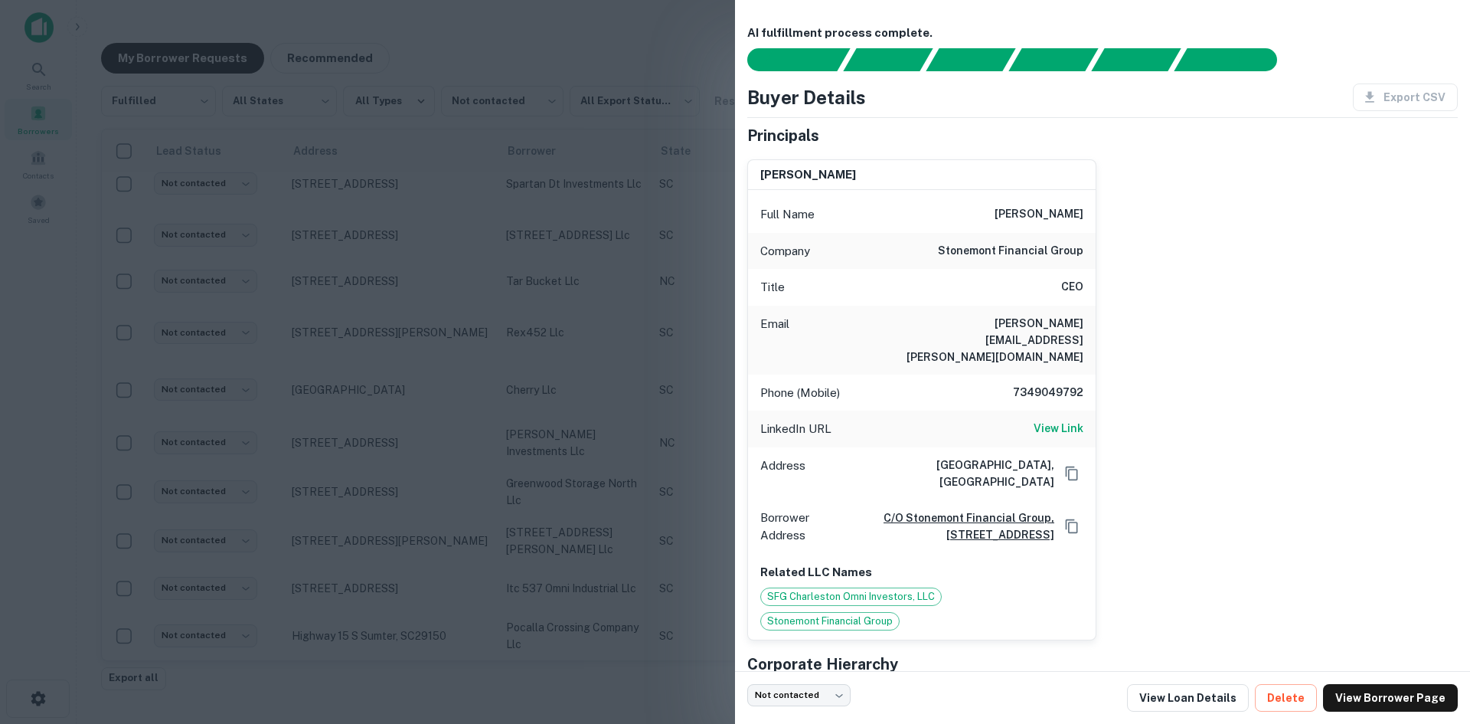
click at [375, 590] on div at bounding box center [735, 362] width 1470 height 724
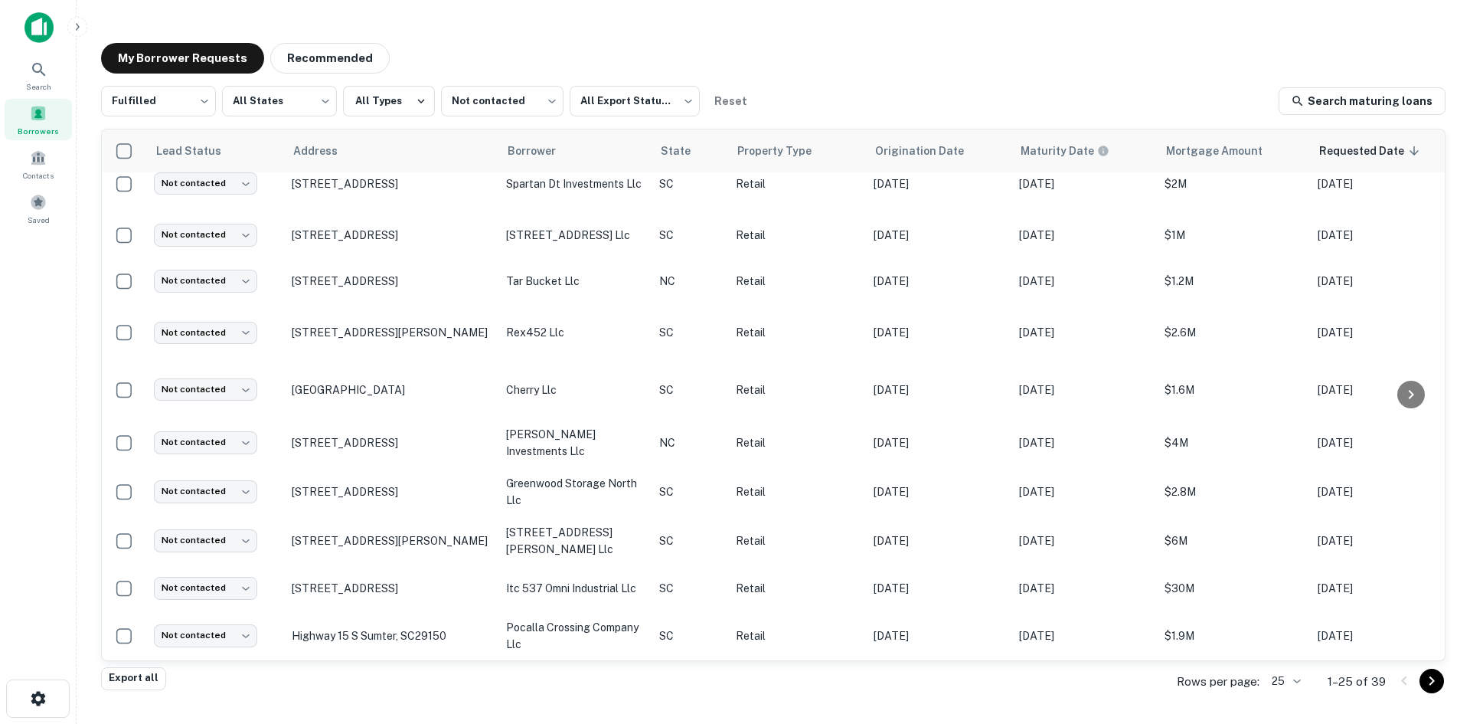
click at [1288, 689] on body "Search Borrowers Contacts Saved My Borrower Requests Recommended Fulfilled ****…" at bounding box center [735, 362] width 1470 height 724
click at [1277, 695] on li "1000" at bounding box center [1286, 692] width 52 height 28
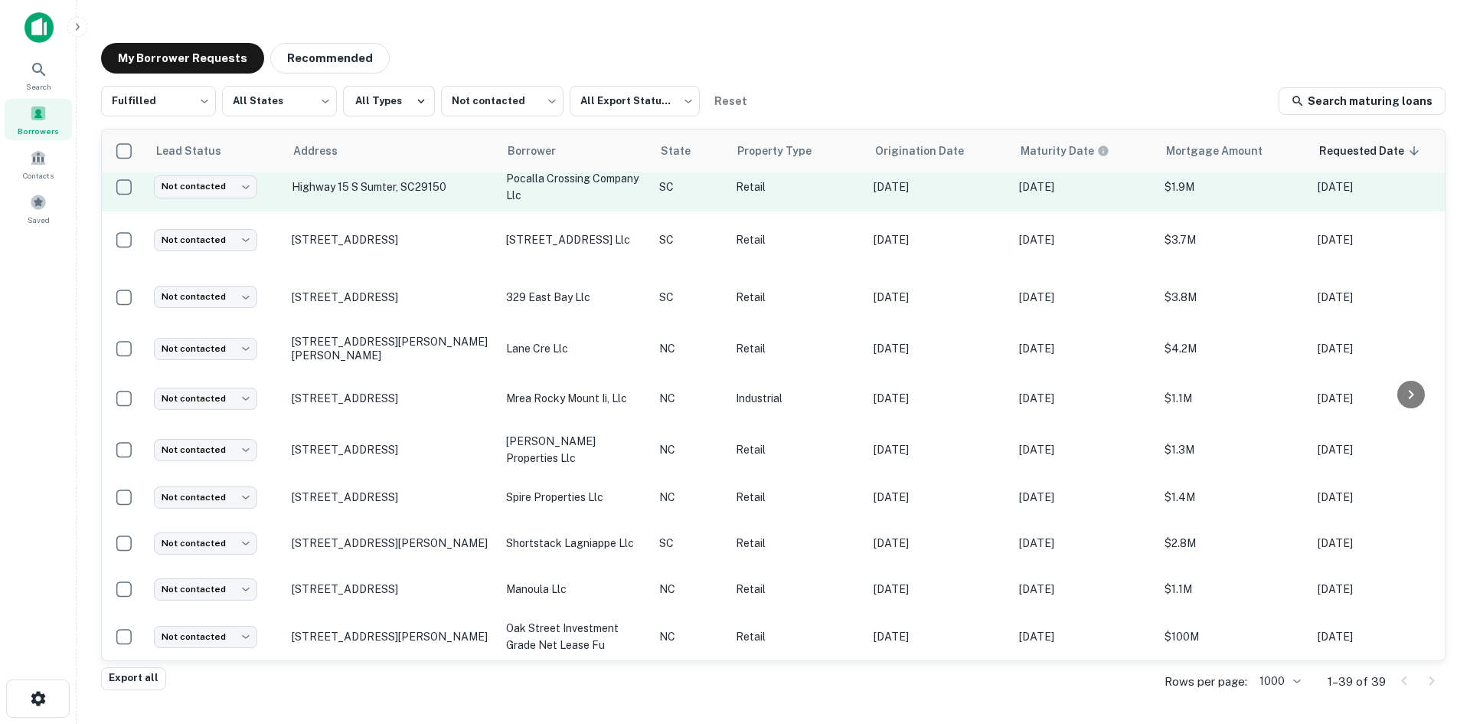
scroll to position [1214, 0]
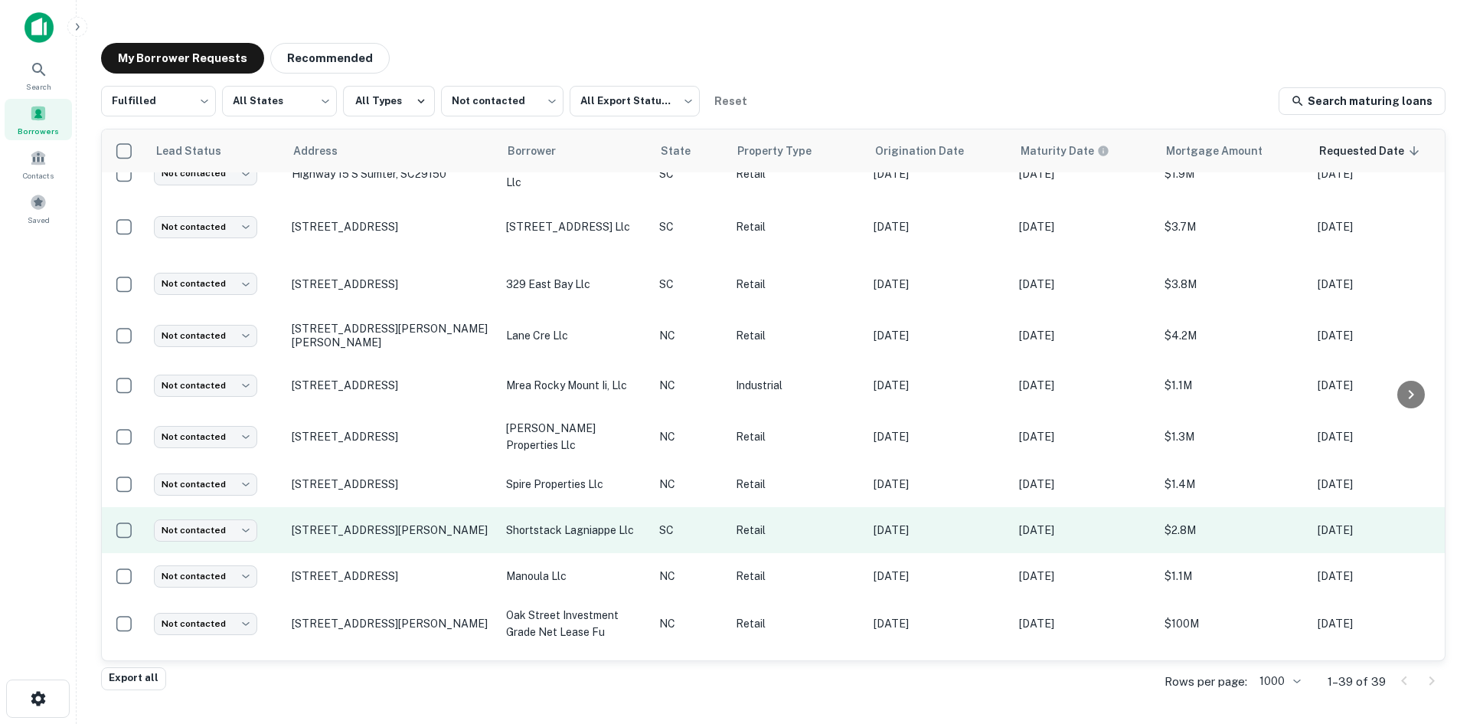
click at [429, 538] on td "11 Towne Dr Bluffton, SC29910" at bounding box center [391, 530] width 214 height 46
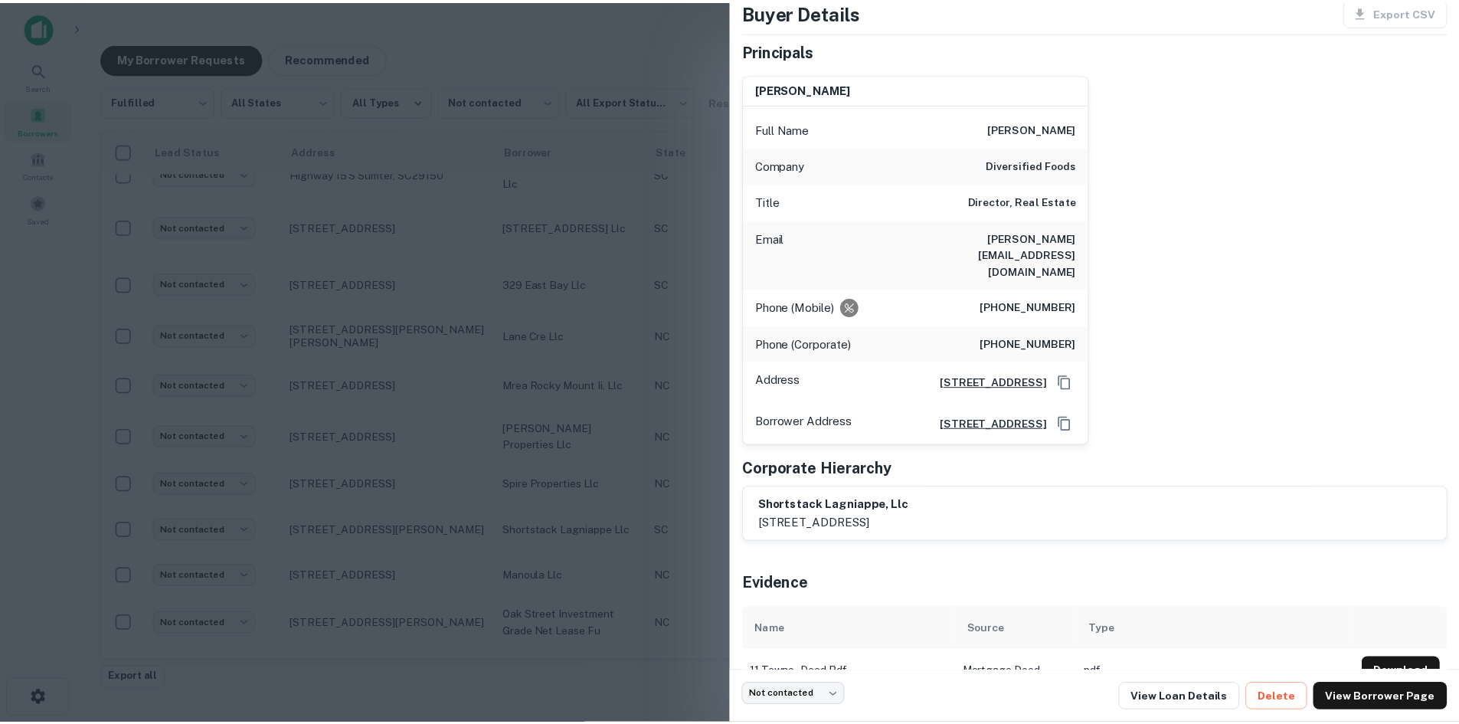
scroll to position [88, 0]
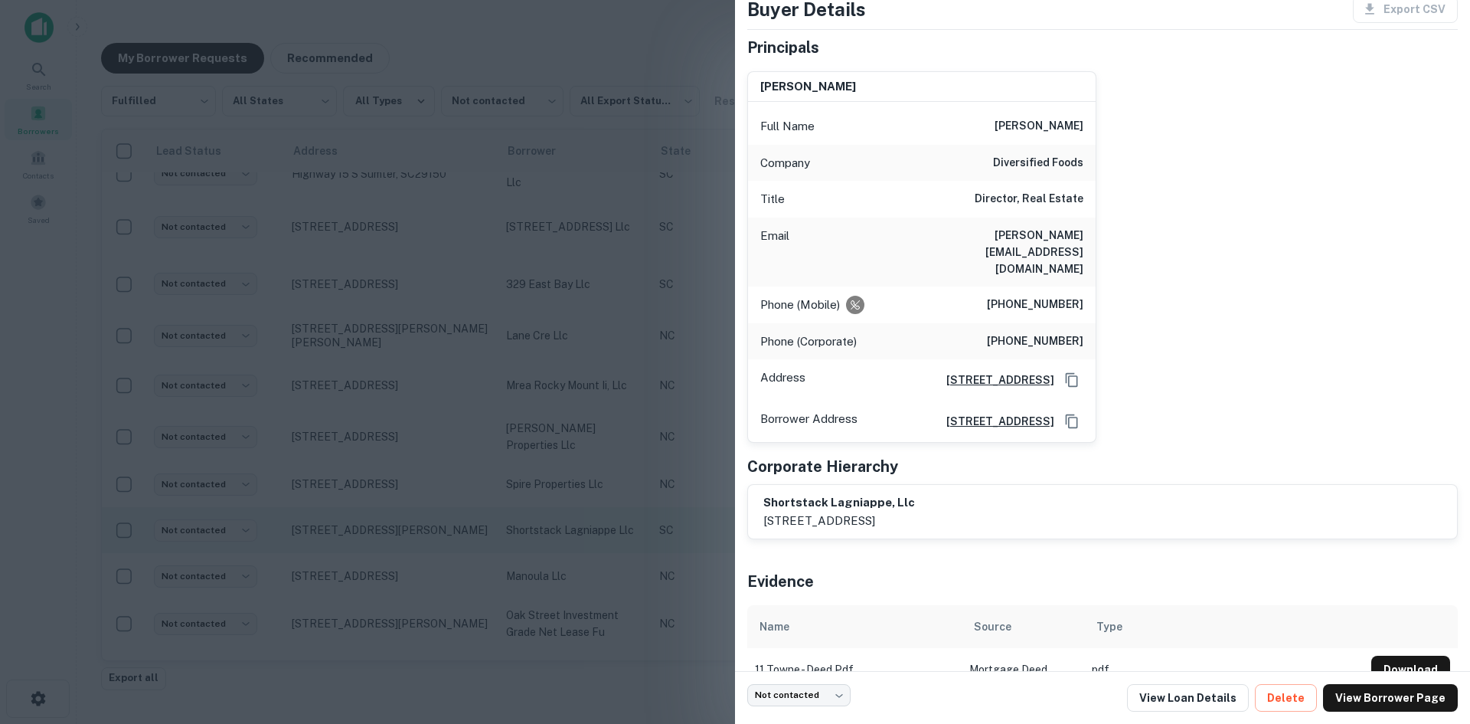
drag, startPoint x: 534, startPoint y: 529, endPoint x: 521, endPoint y: 535, distance: 14.4
click at [534, 529] on div at bounding box center [735, 362] width 1470 height 724
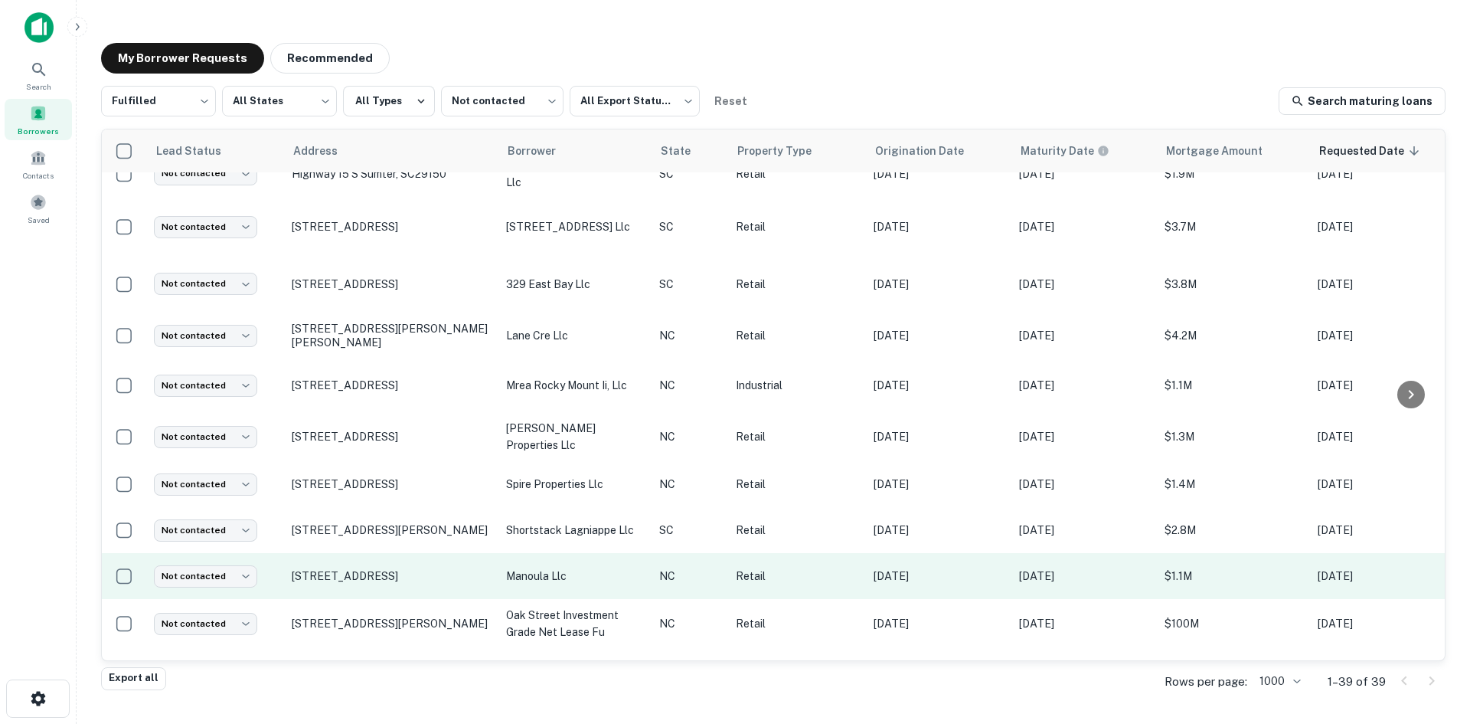
click at [425, 585] on td "[STREET_ADDRESS]" at bounding box center [391, 576] width 214 height 46
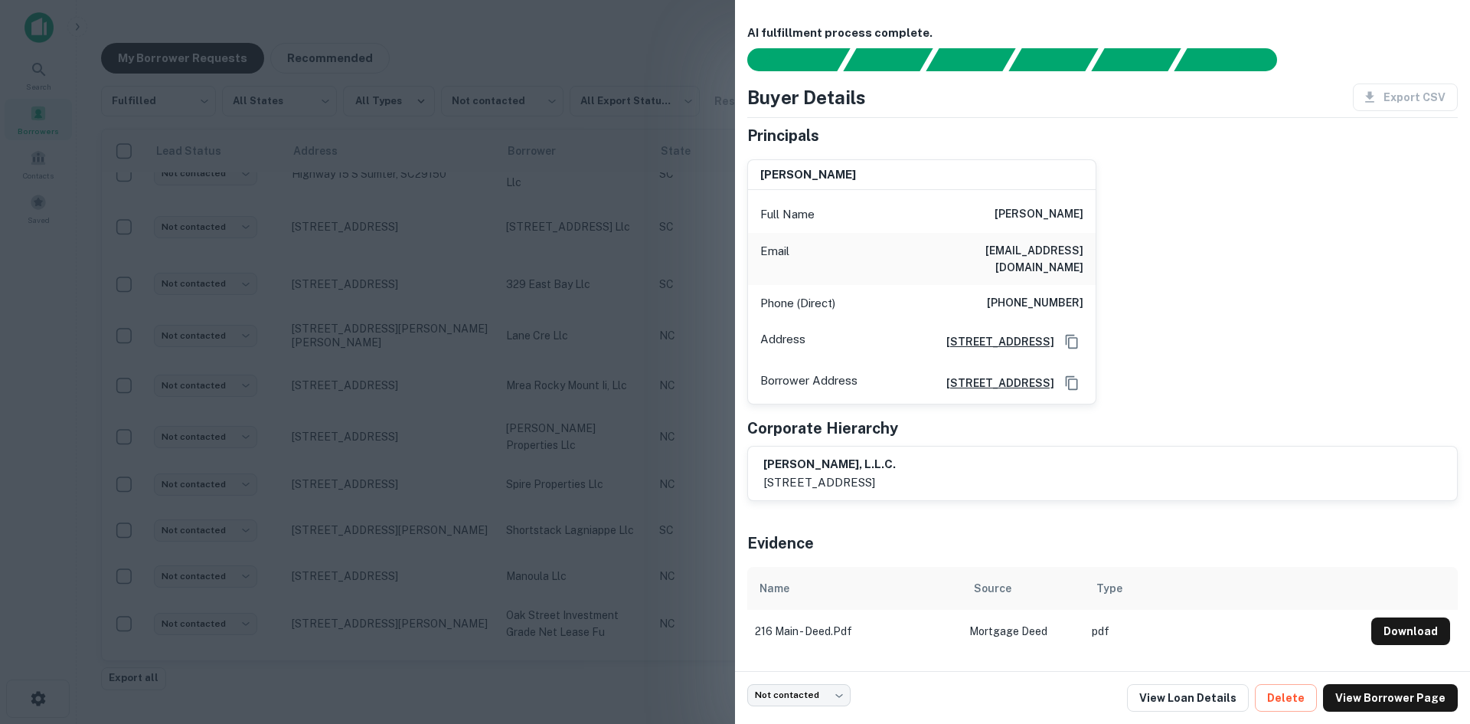
click at [381, 487] on div at bounding box center [735, 362] width 1470 height 724
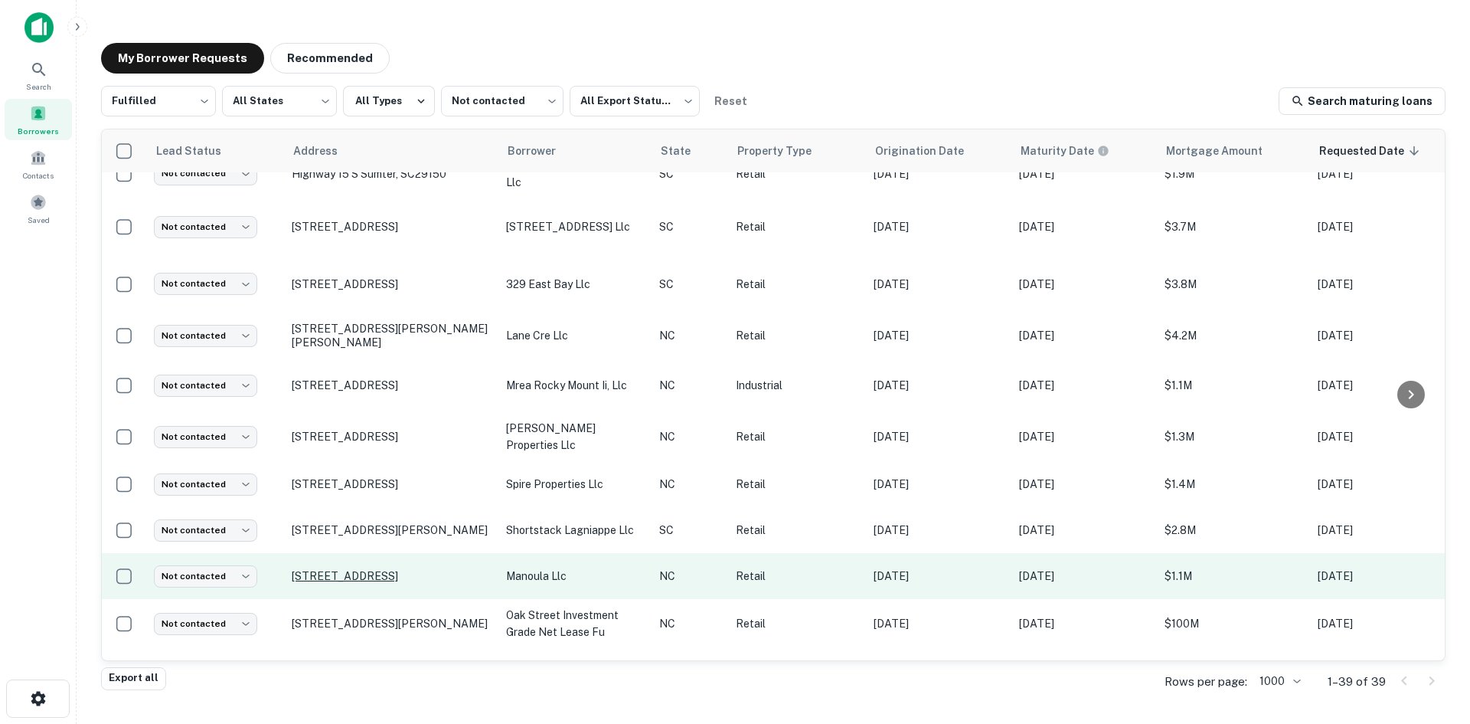
click at [391, 572] on p "[STREET_ADDRESS]" at bounding box center [391, 576] width 199 height 14
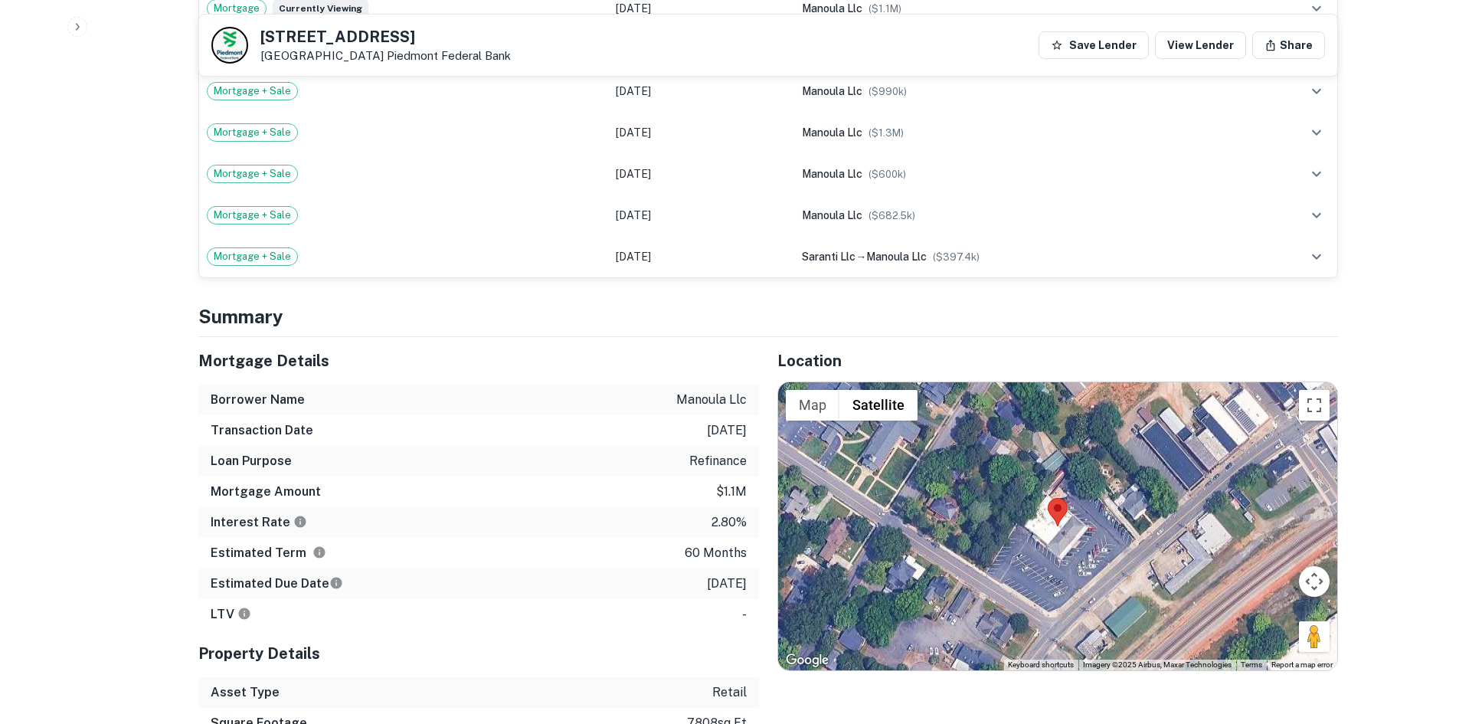
scroll to position [996, 0]
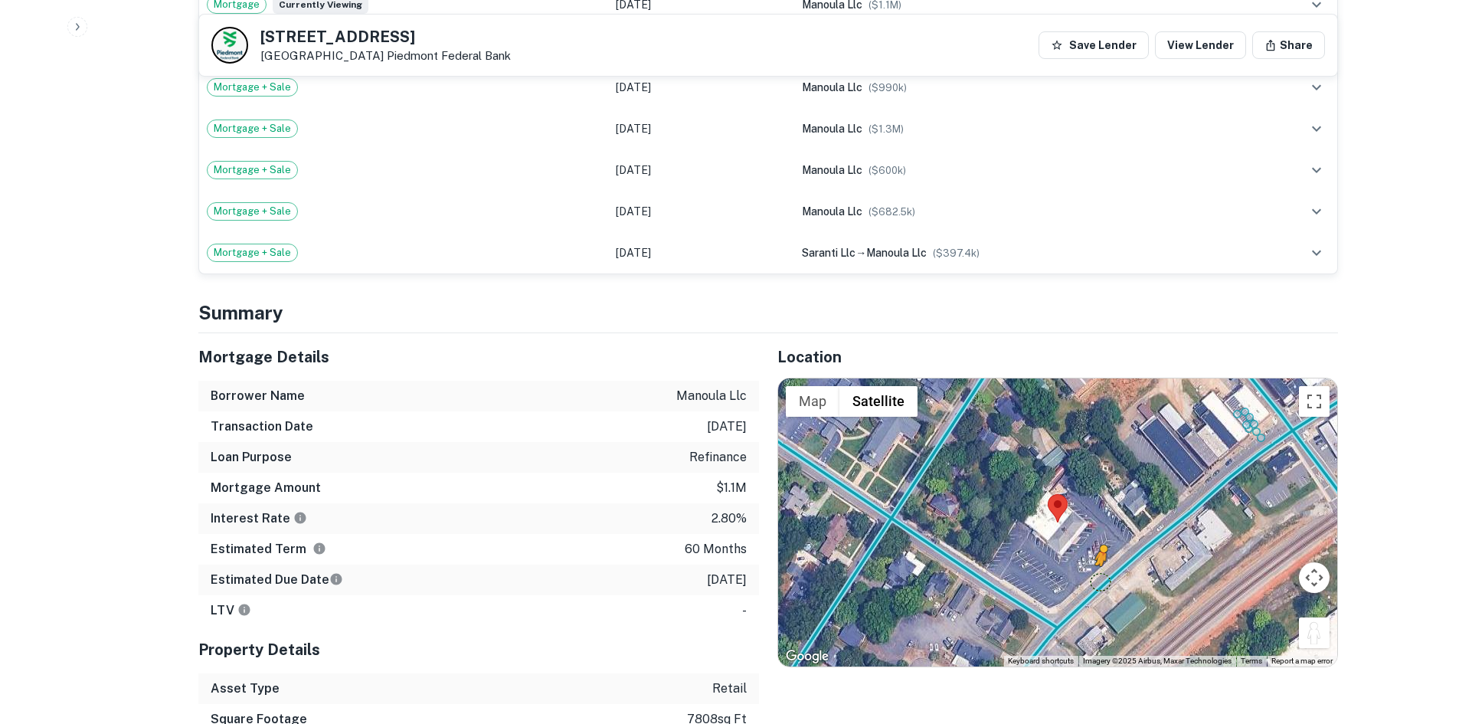
drag, startPoint x: 1316, startPoint y: 620, endPoint x: 1099, endPoint y: 566, distance: 223.4
click at [1099, 566] on div "To activate drag with keyboard, press Alt + Enter. Once in keyboard drag state,…" at bounding box center [1057, 522] width 559 height 288
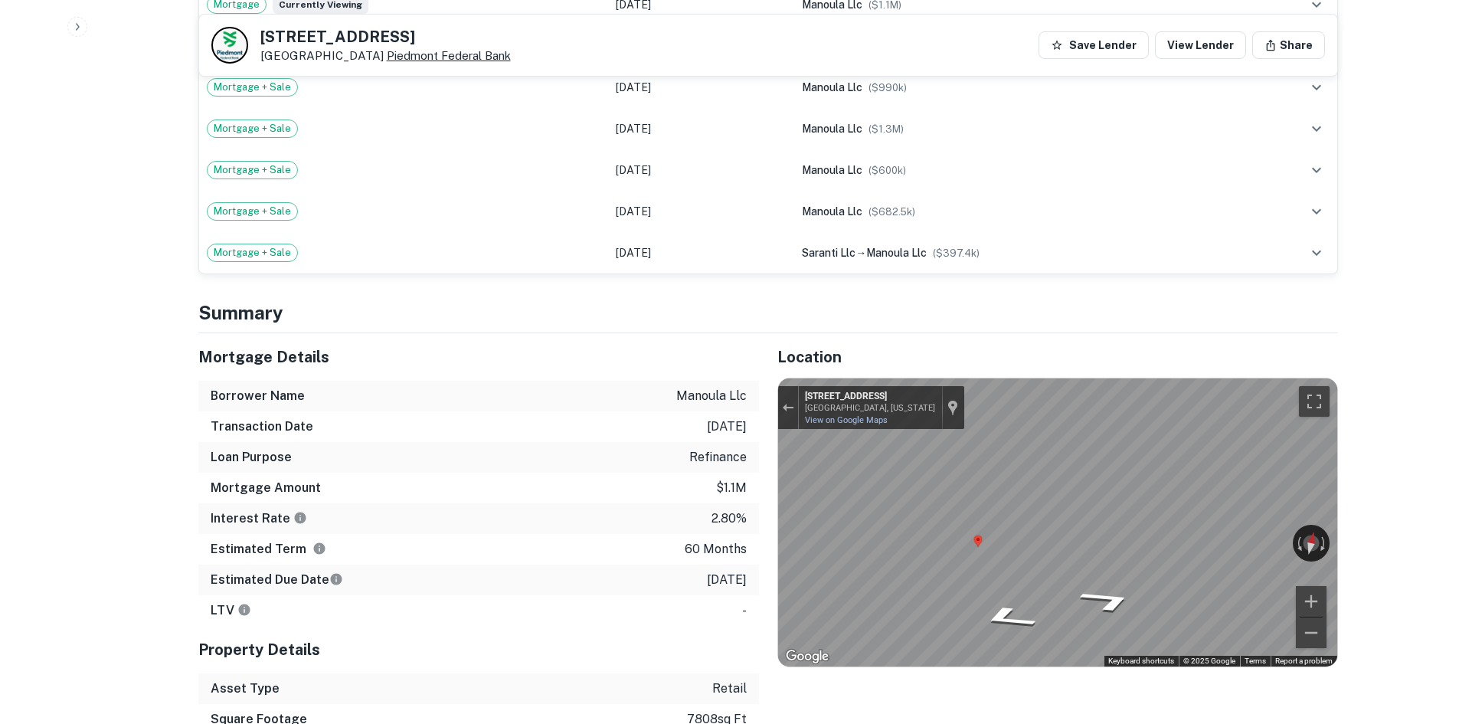
drag, startPoint x: 260, startPoint y: 35, endPoint x: 384, endPoint y: 56, distance: 125.8
click at [384, 56] on div "216 S Main St China Grove, NC28023 Piedmont Federal Bank" at bounding box center [385, 46] width 250 height 34
copy div "[STREET_ADDRESS]"
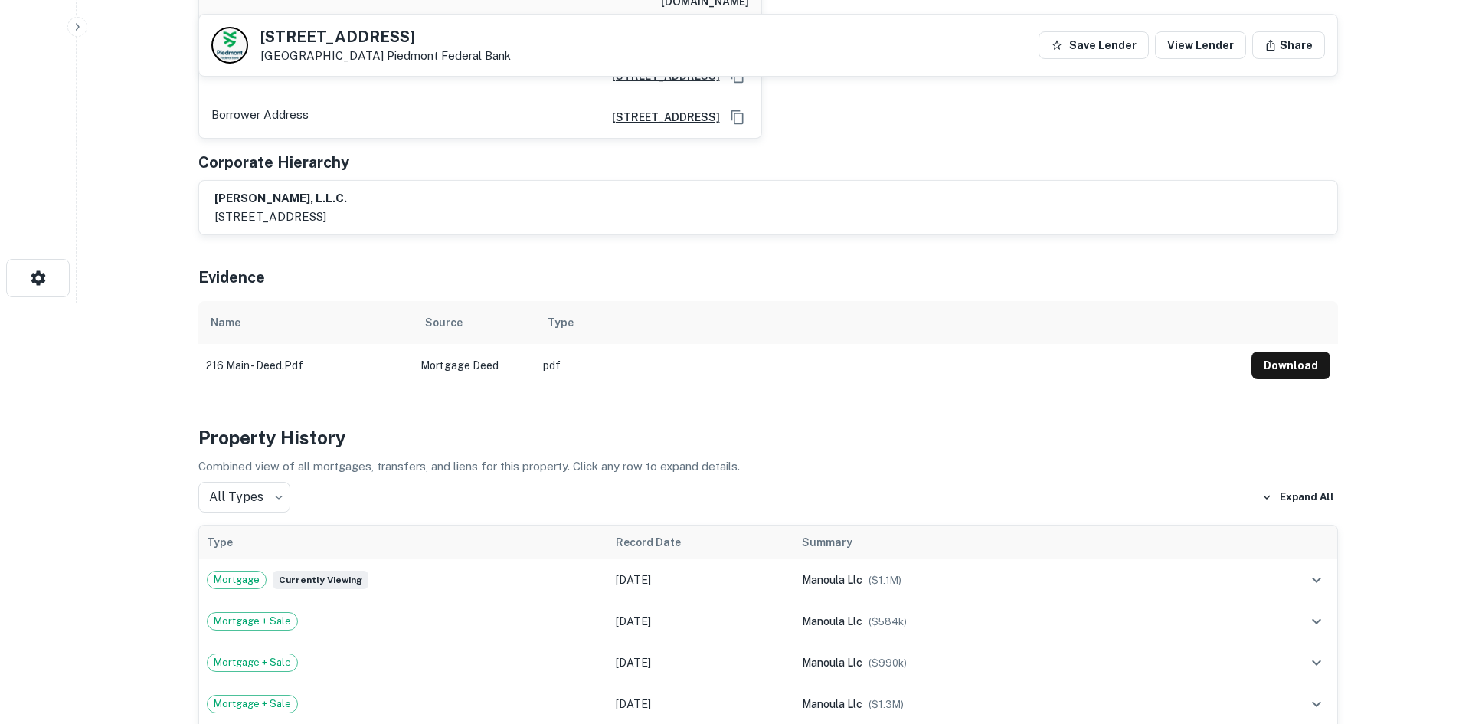
scroll to position [230, 0]
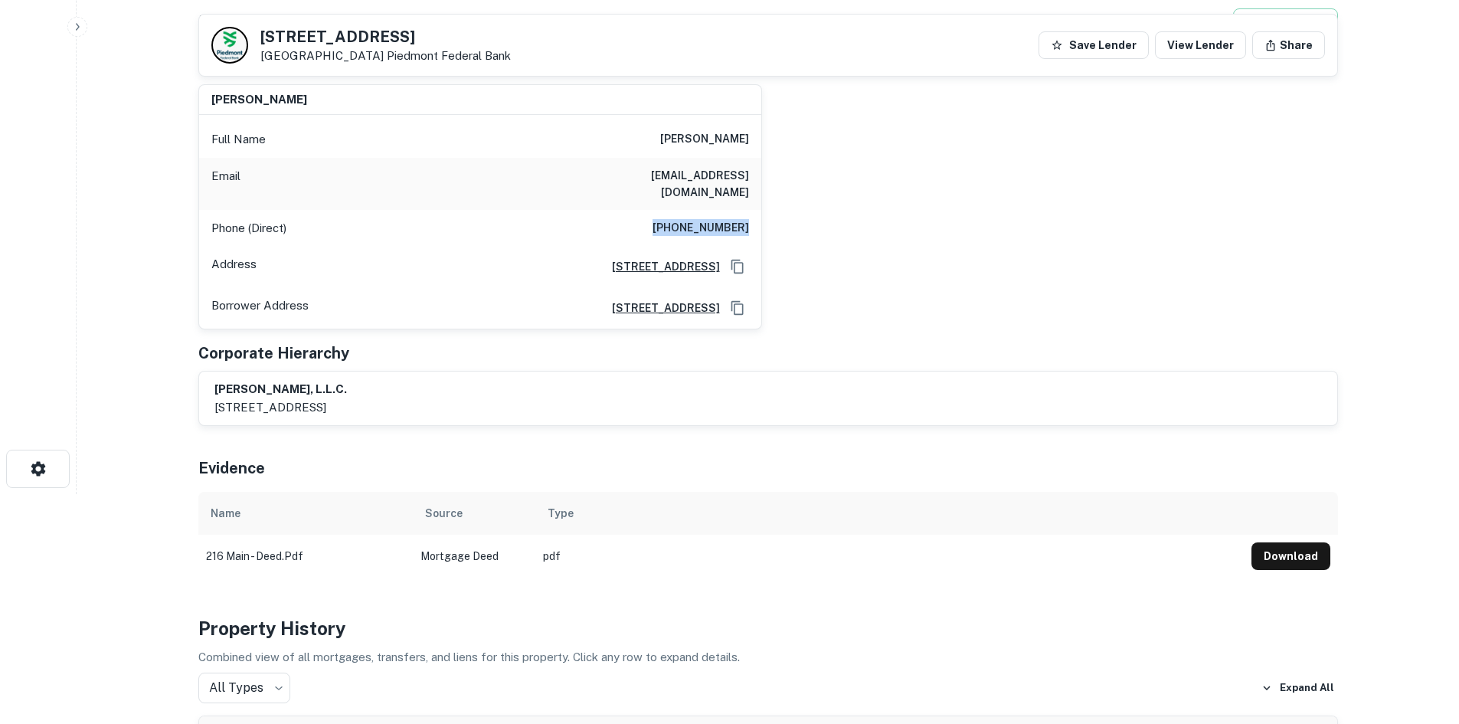
drag, startPoint x: 658, startPoint y: 213, endPoint x: 754, endPoint y: 211, distance: 96.5
click at [754, 211] on div "Phone (Direct) (336) 414-6937" at bounding box center [480, 228] width 562 height 37
copy h6 "(336) 414-6937"
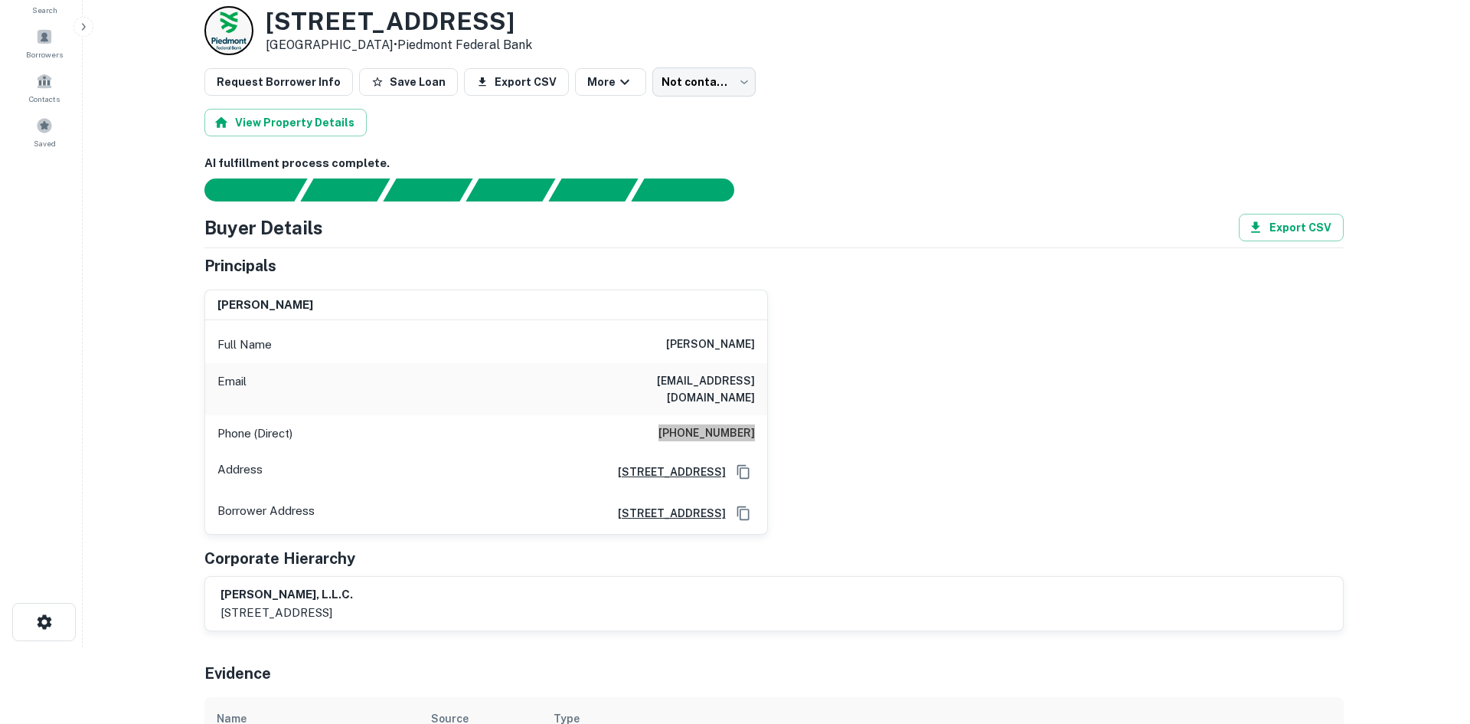
scroll to position [0, 0]
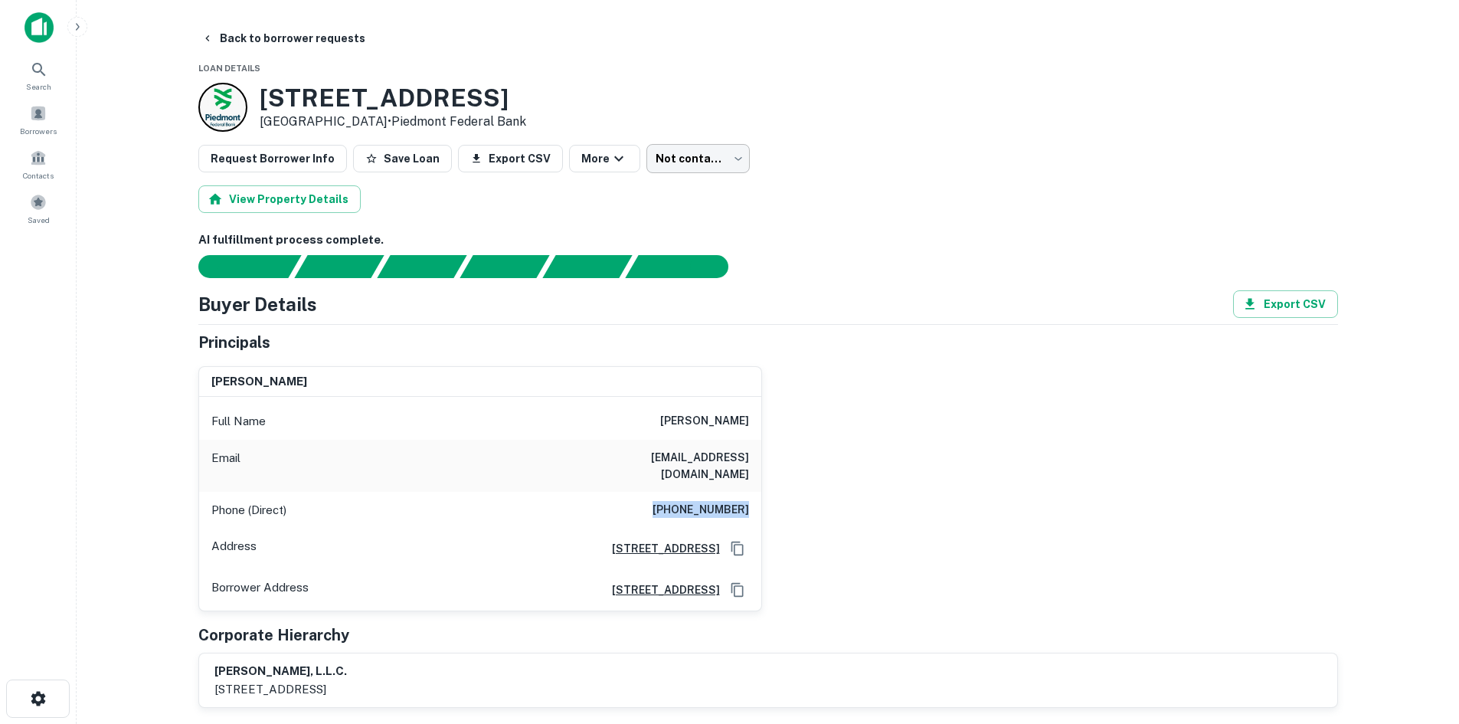
click at [697, 152] on body "Search Borrowers Contacts Saved Back to borrower requests Loan Details 216 S Ma…" at bounding box center [729, 362] width 1459 height 724
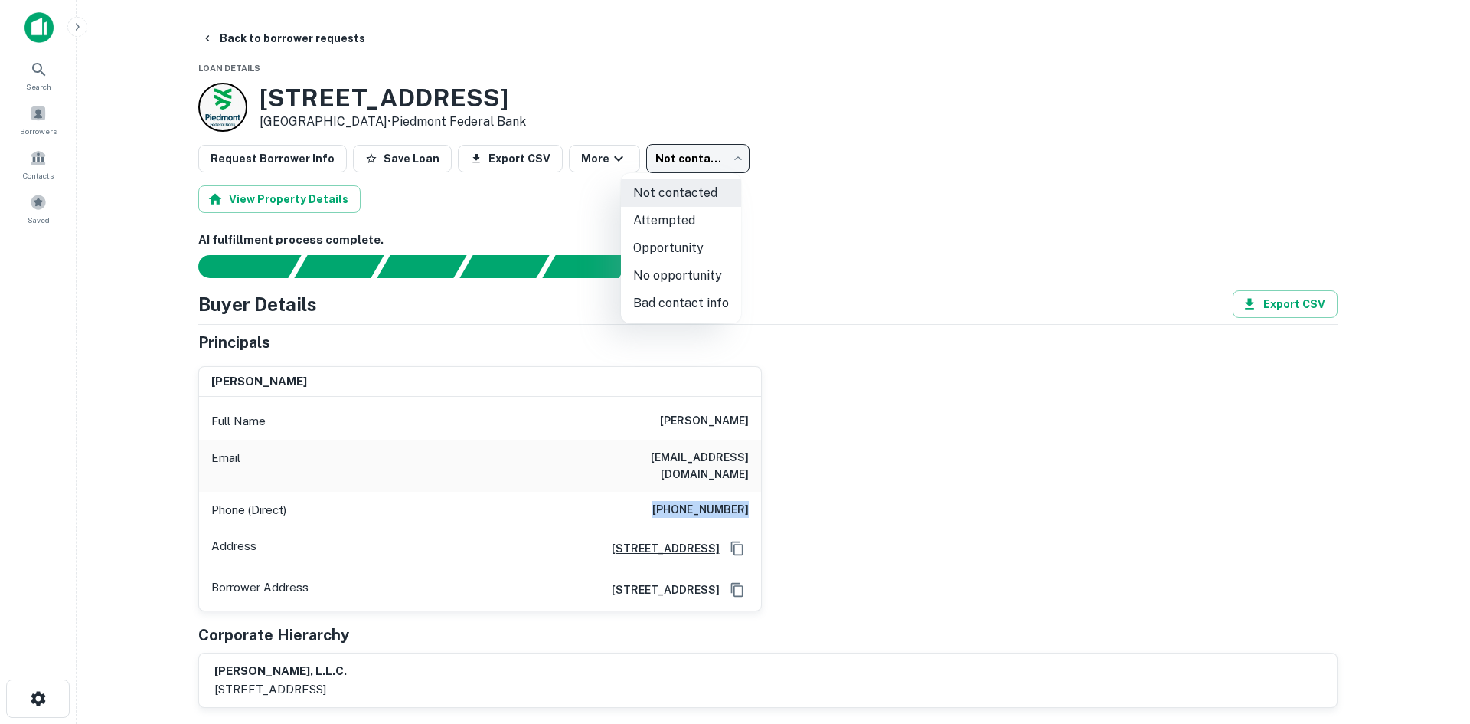
click at [683, 214] on li "Attempted" at bounding box center [681, 221] width 120 height 28
type input "*********"
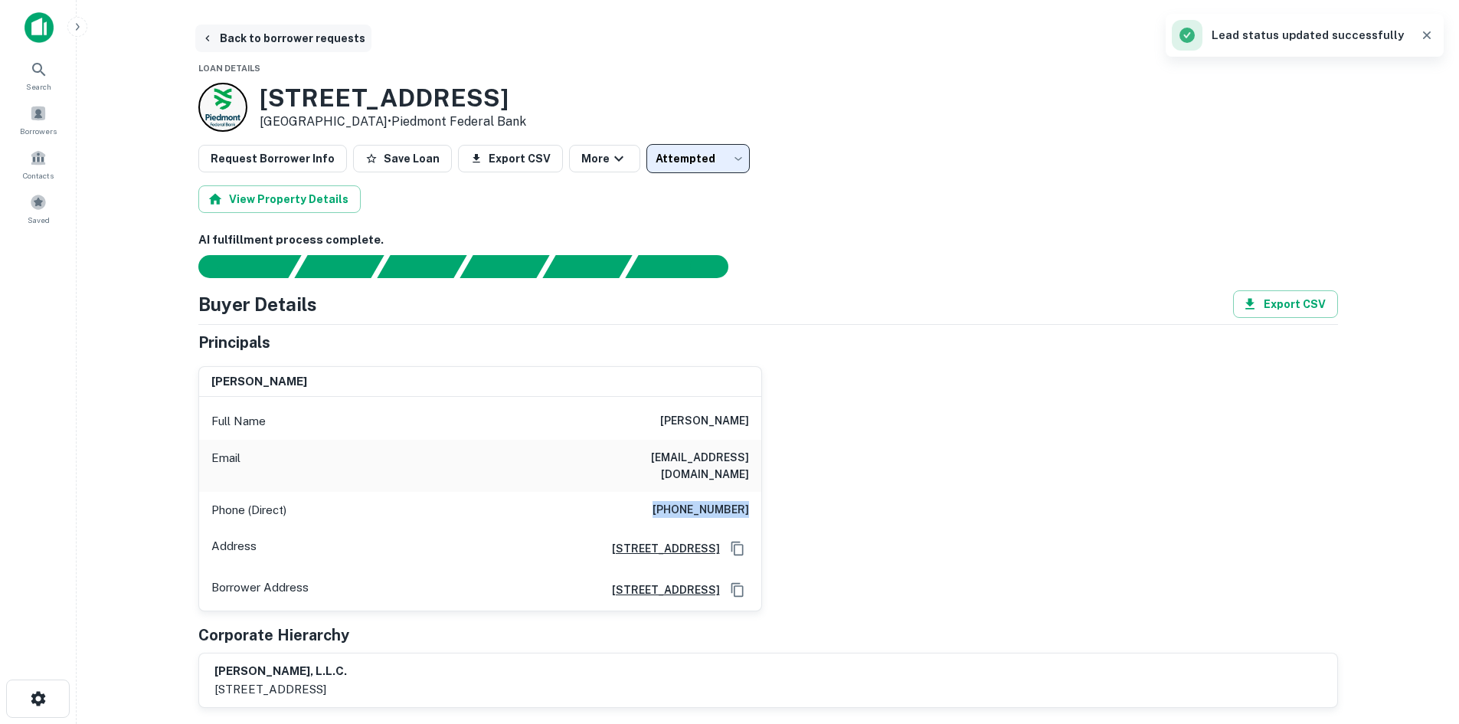
click at [255, 41] on button "Back to borrower requests" at bounding box center [283, 39] width 176 height 28
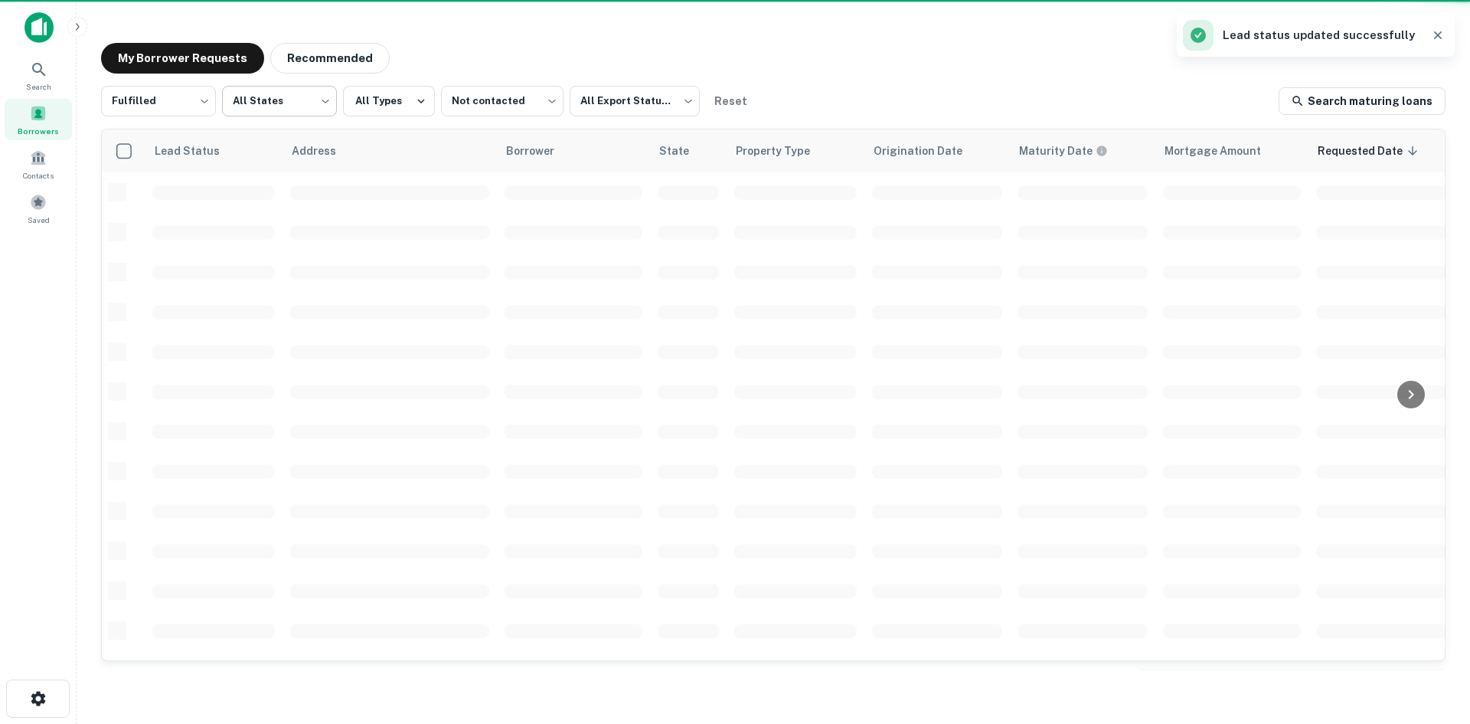
scroll to position [519, 0]
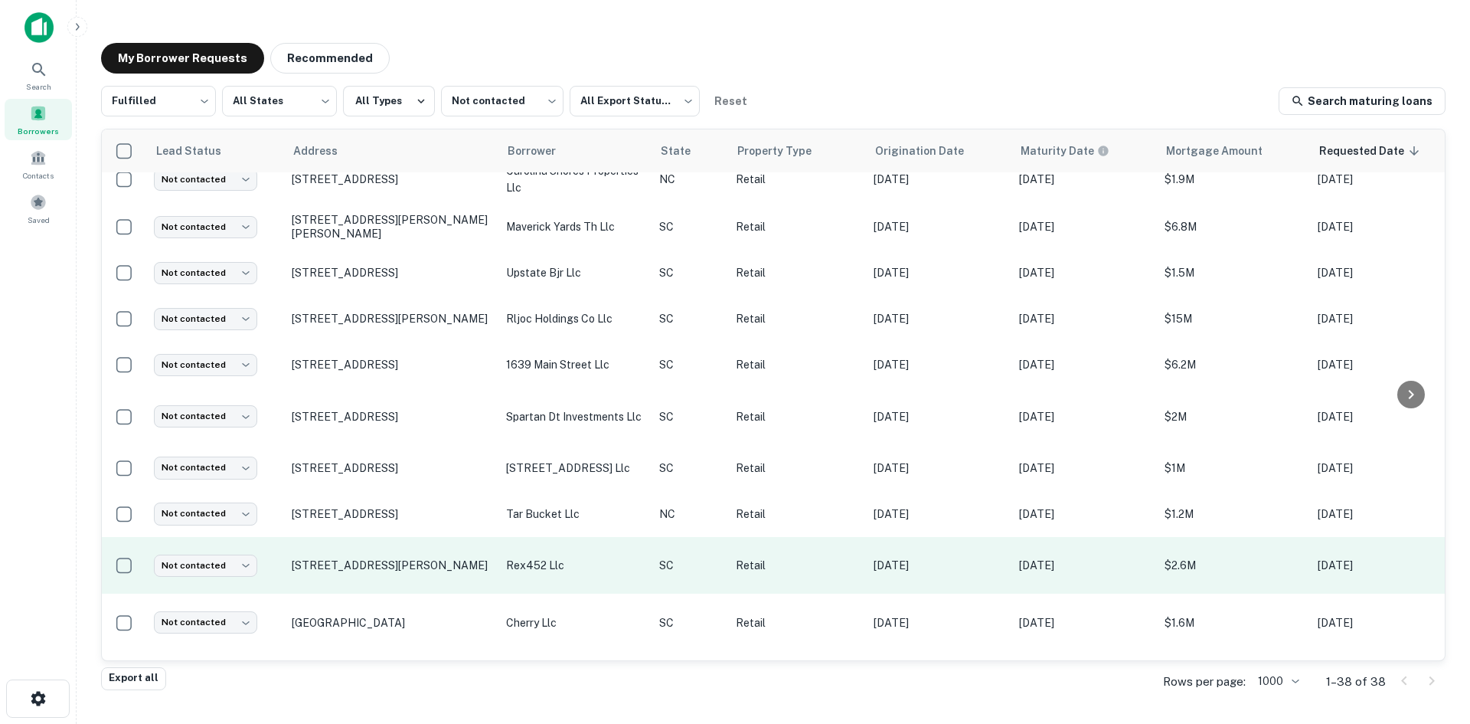
click at [351, 572] on td "354 Hyatt St Gaffney, SC29341" at bounding box center [391, 565] width 214 height 57
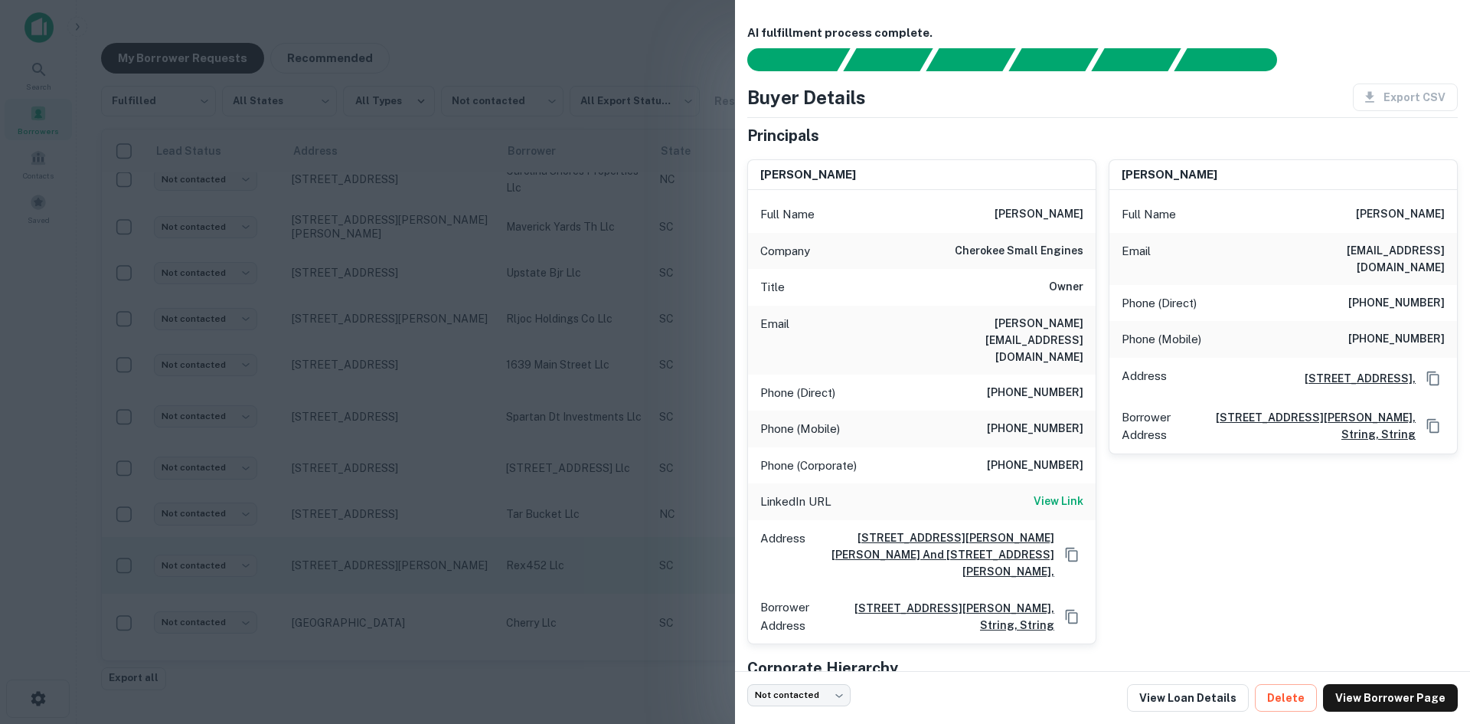
click at [351, 572] on div at bounding box center [735, 362] width 1470 height 724
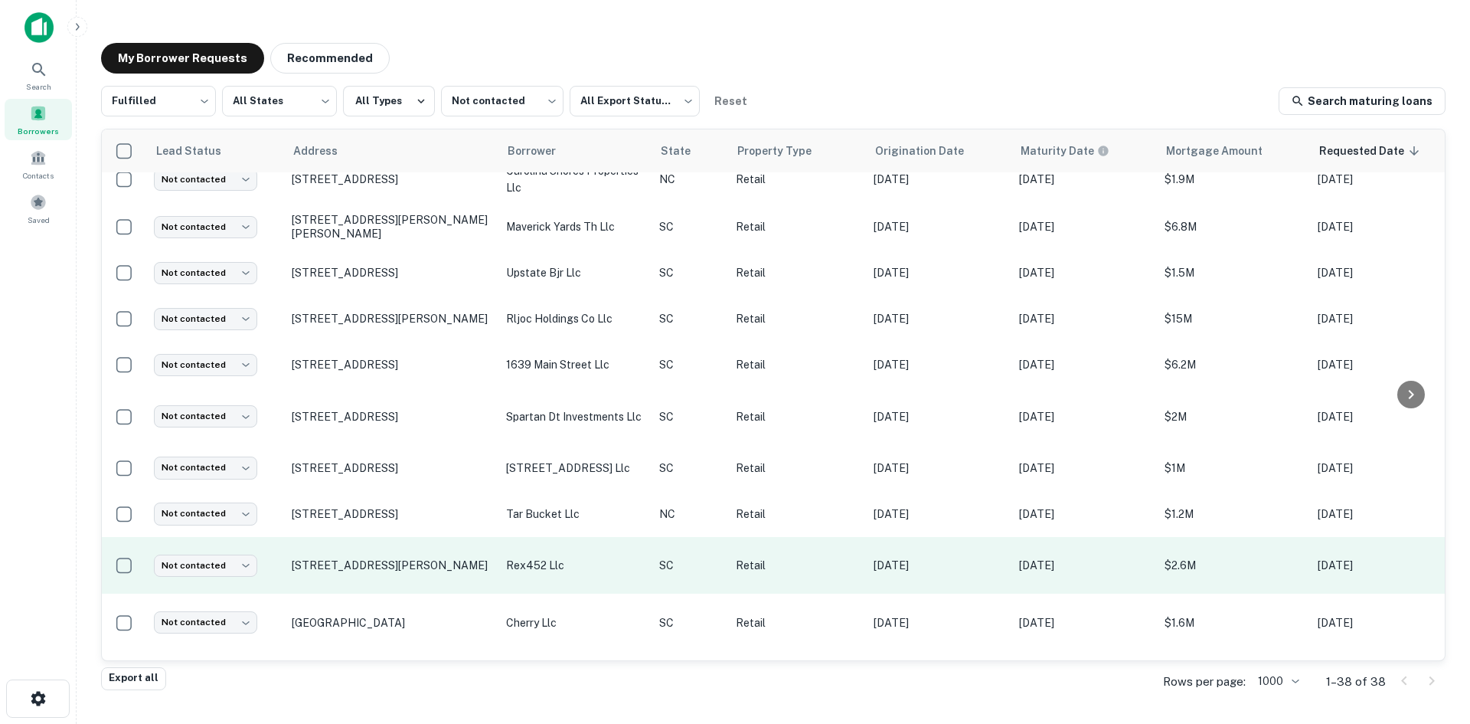
scroll to position [596, 0]
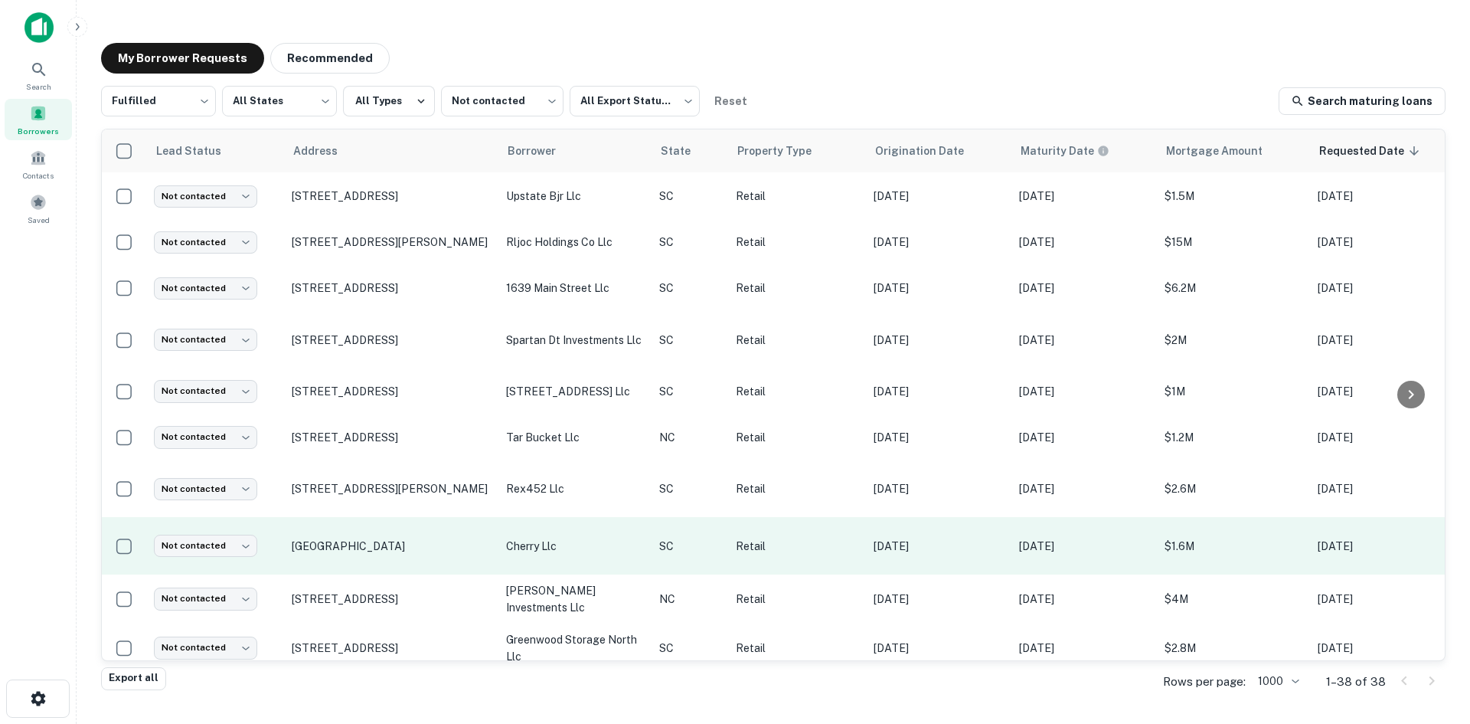
click at [361, 567] on td "Surf Pointe Dr North Myrtle Beach, SC29582" at bounding box center [391, 545] width 214 height 57
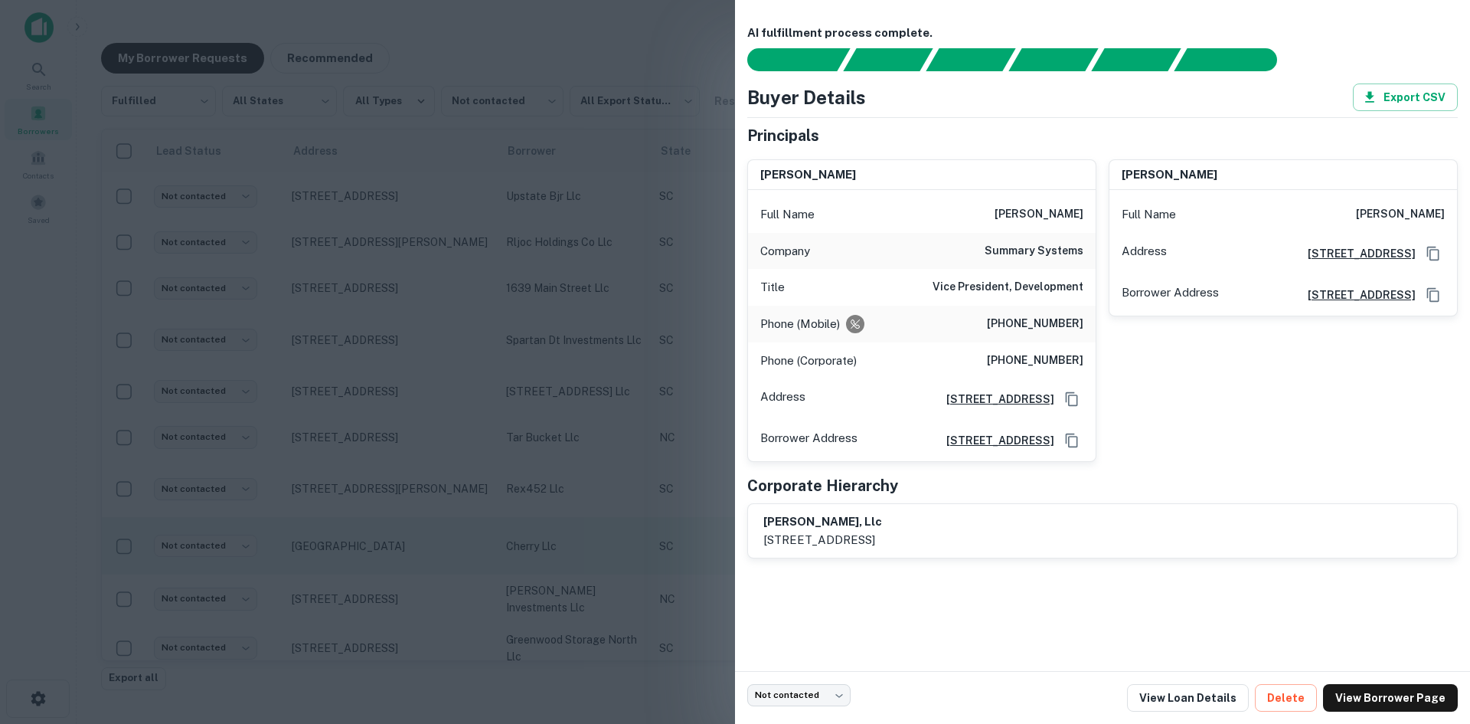
click at [361, 567] on div at bounding box center [735, 362] width 1470 height 724
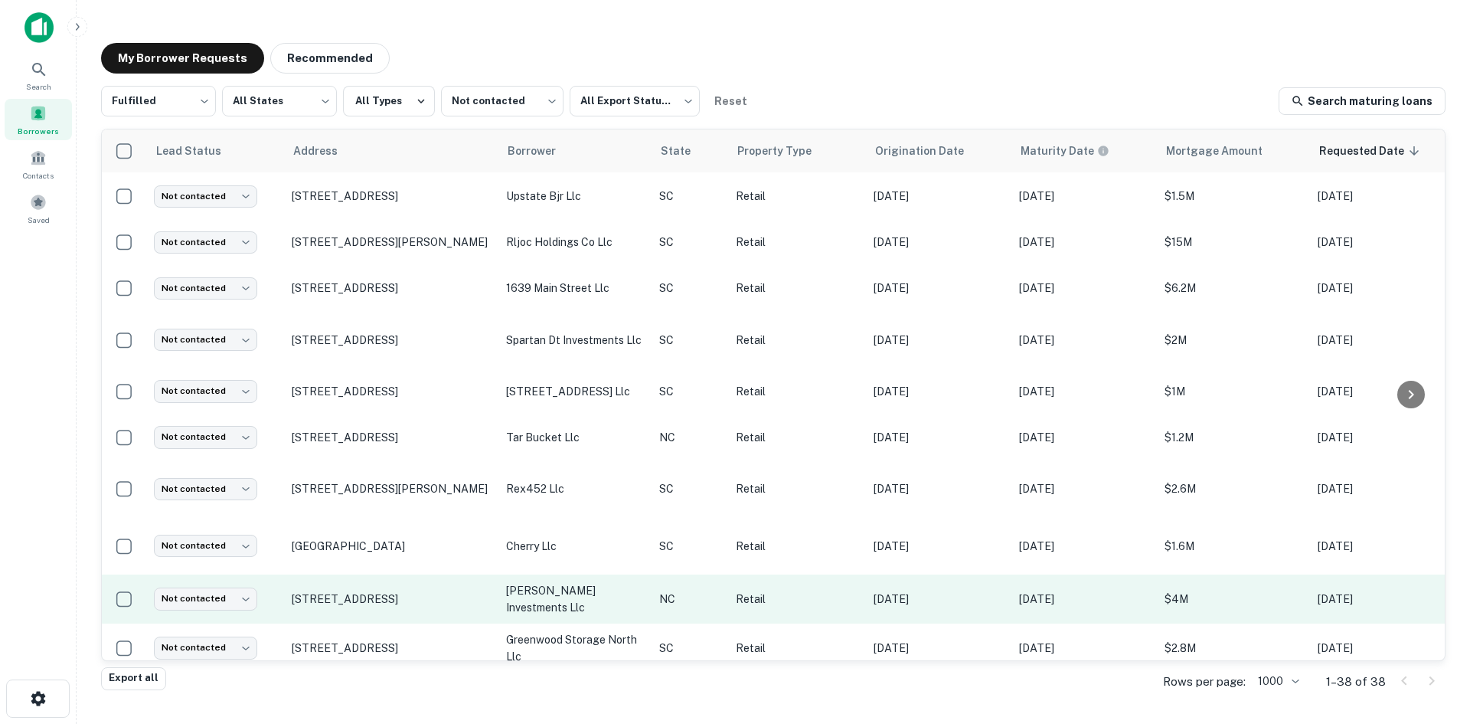
click at [375, 611] on td "[STREET_ADDRESS]" at bounding box center [391, 598] width 214 height 49
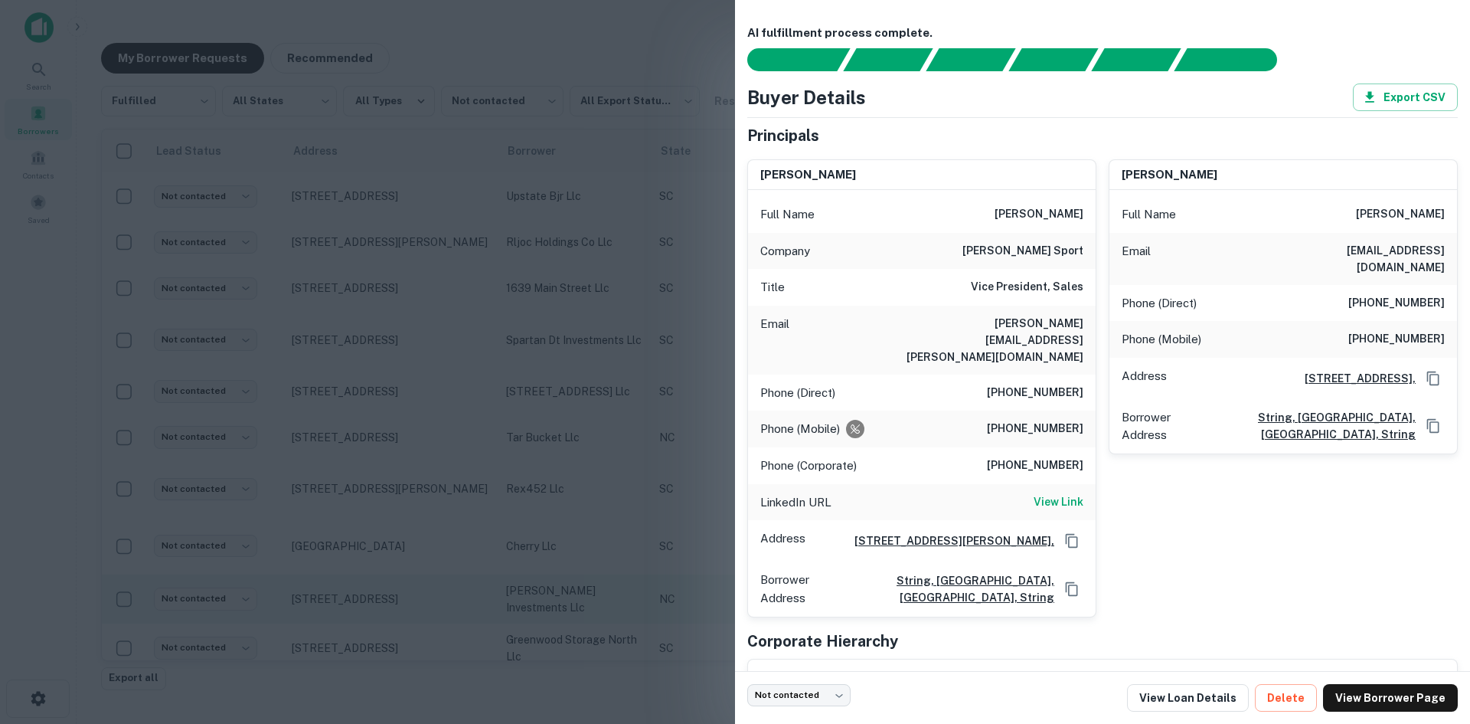
click at [375, 611] on div at bounding box center [735, 362] width 1470 height 724
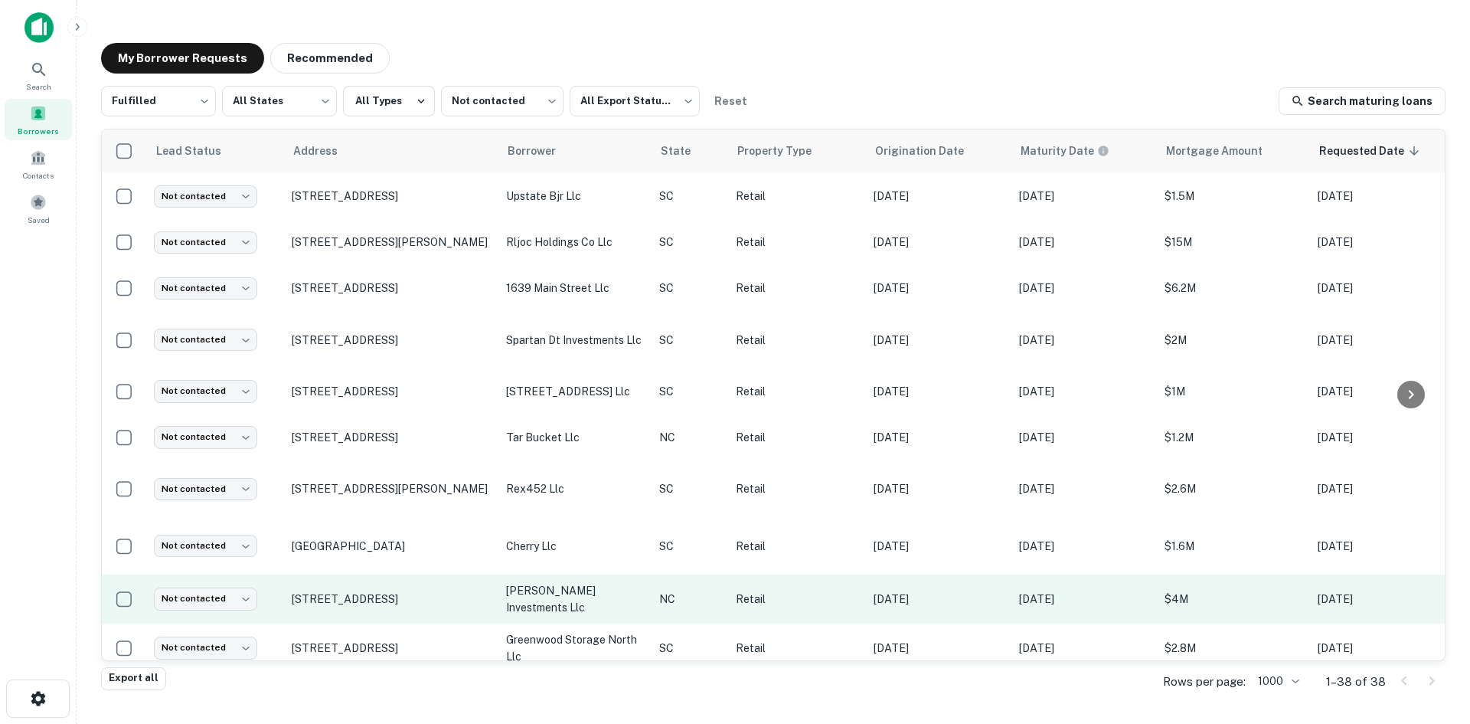
scroll to position [749, 0]
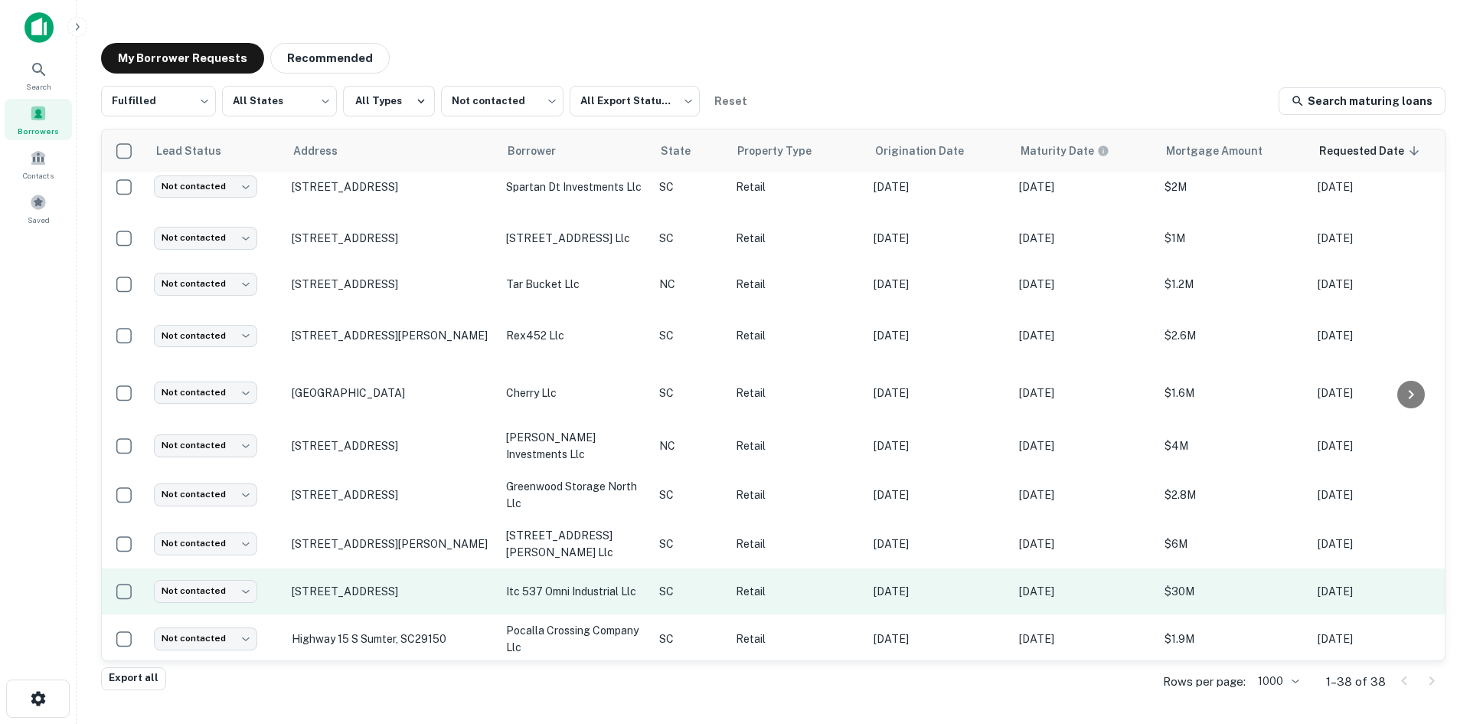
click at [351, 598] on td "537 Omni Industrial Blvd Summerville, SC29486" at bounding box center [391, 591] width 214 height 46
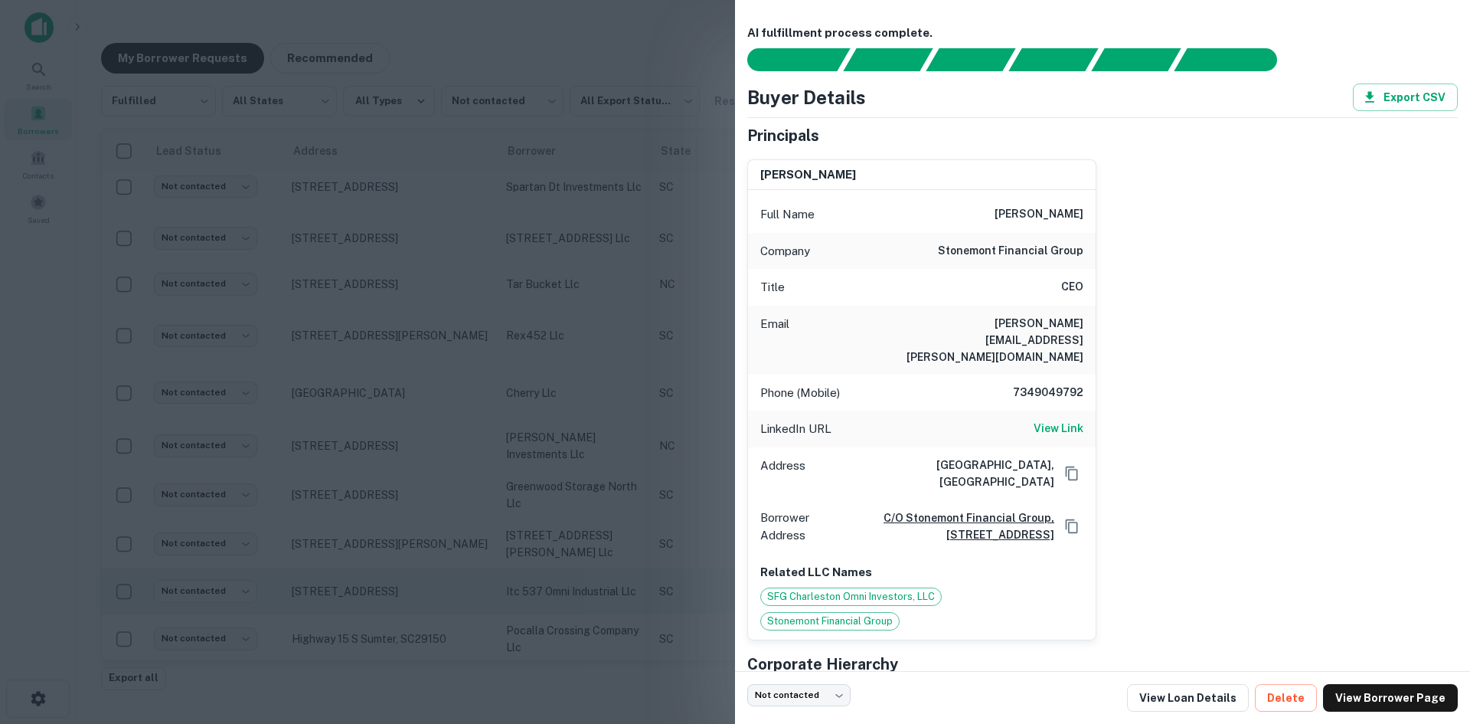
click at [351, 598] on div at bounding box center [735, 362] width 1470 height 724
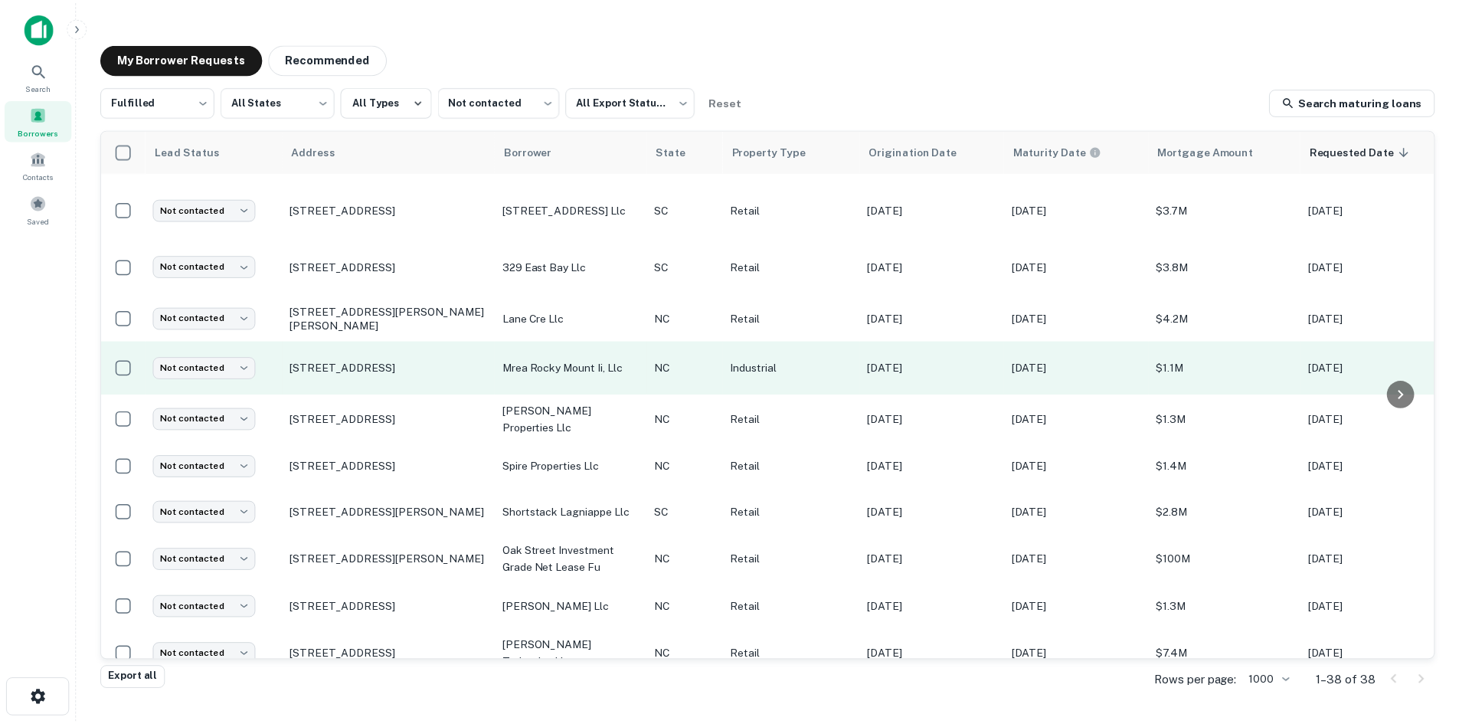
scroll to position [1388, 0]
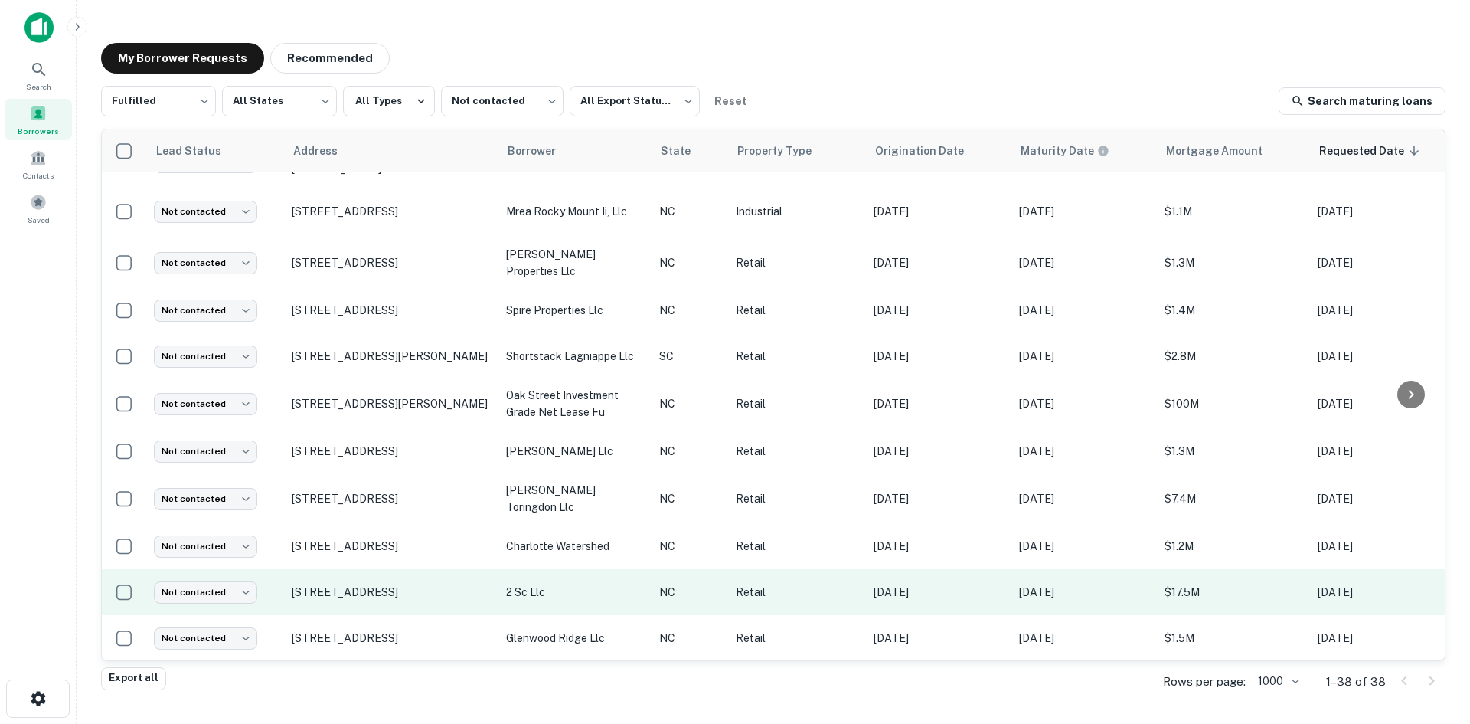
click at [420, 596] on td "[STREET_ADDRESS]" at bounding box center [391, 592] width 214 height 46
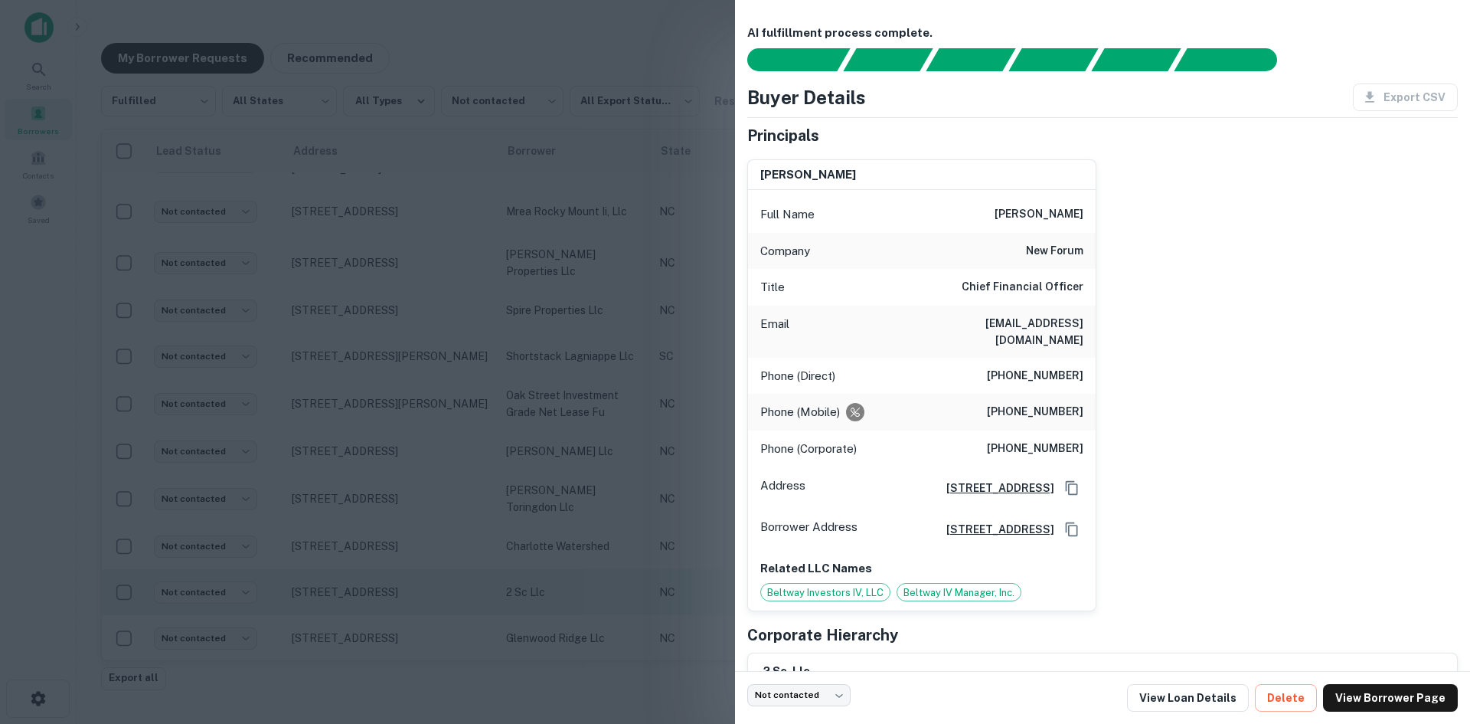
click at [420, 596] on div at bounding box center [735, 362] width 1470 height 724
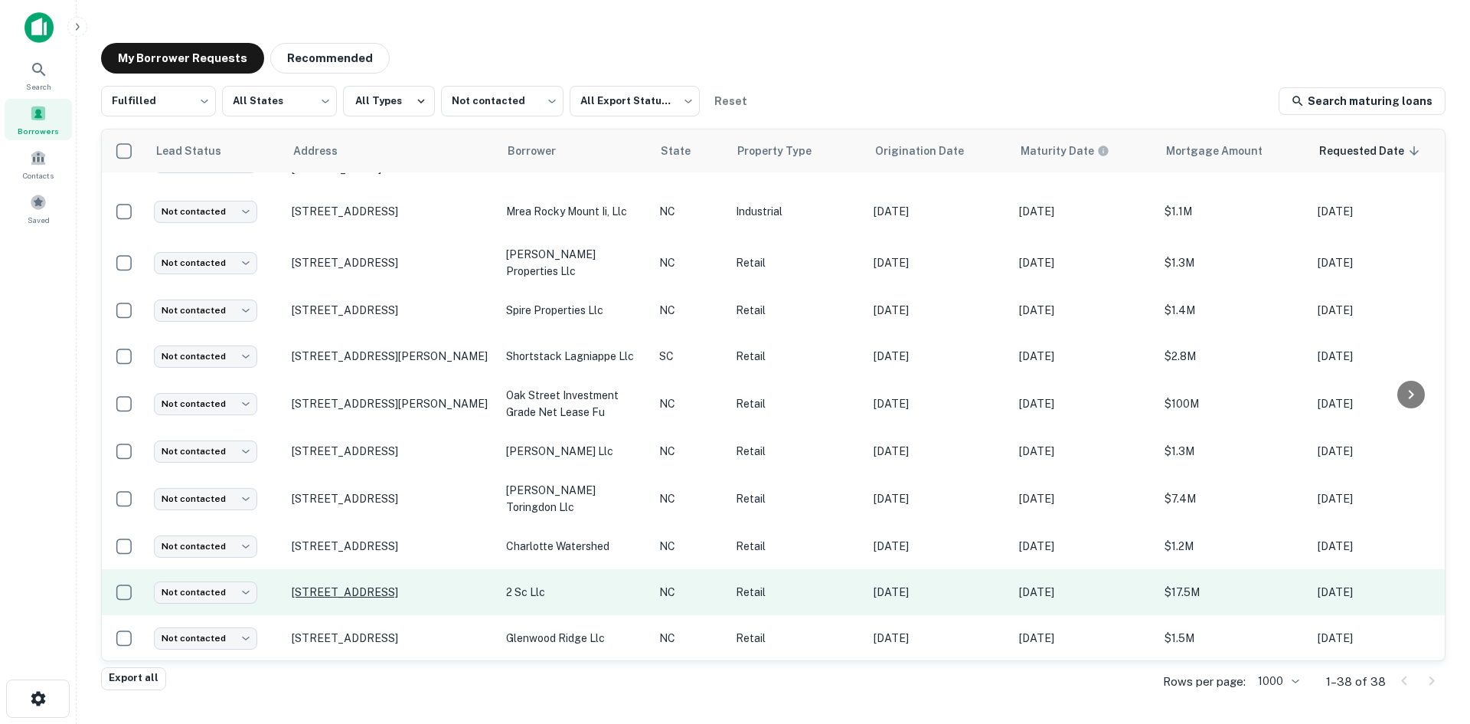
click at [393, 585] on p "[STREET_ADDRESS]" at bounding box center [391, 592] width 199 height 14
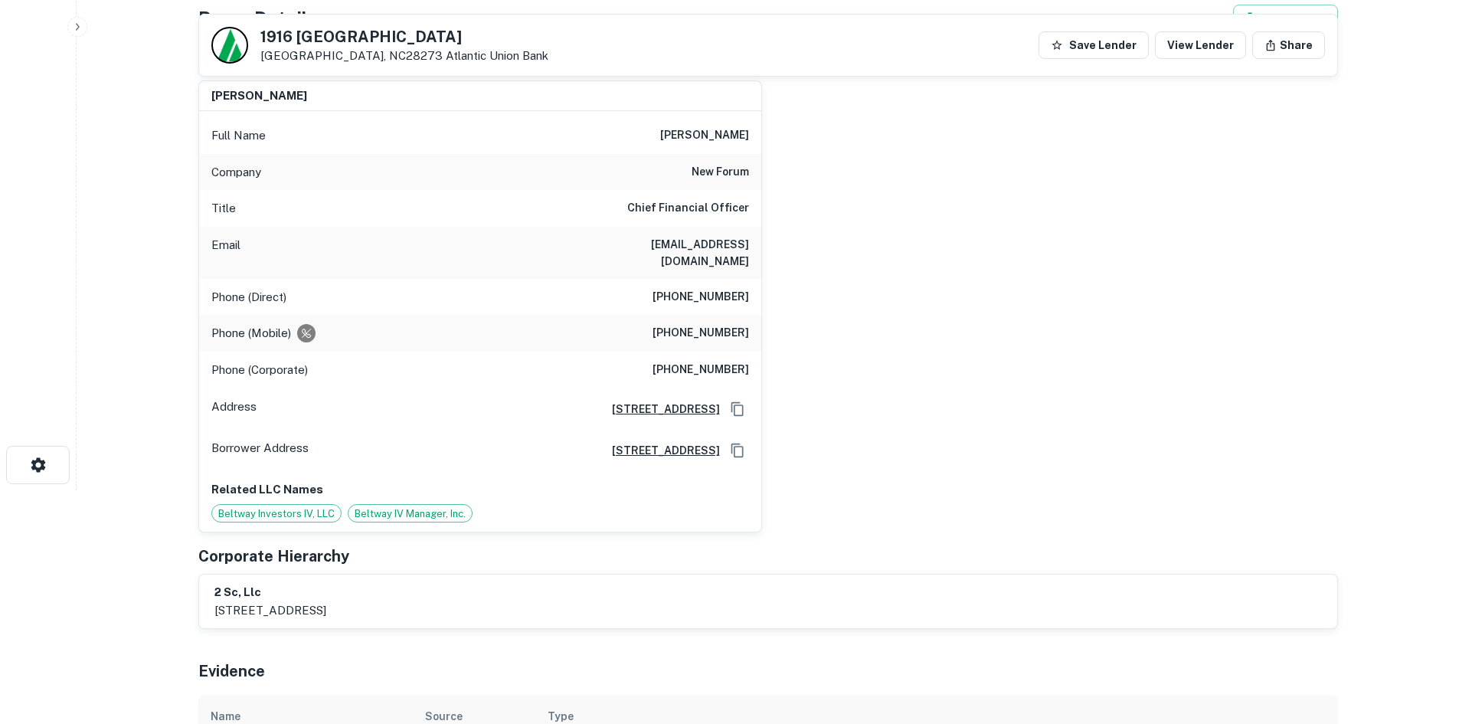
scroll to position [77, 0]
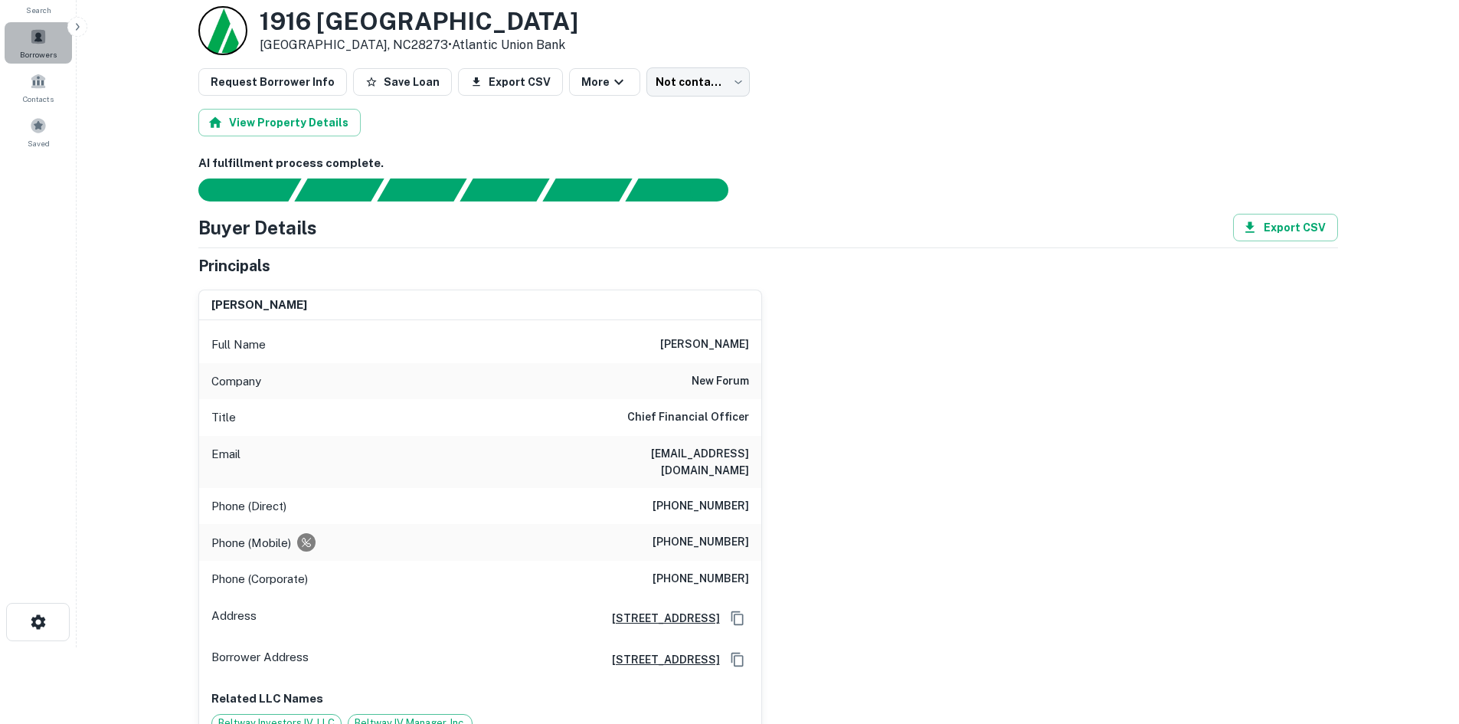
click at [53, 48] on span "Borrowers" at bounding box center [38, 54] width 37 height 12
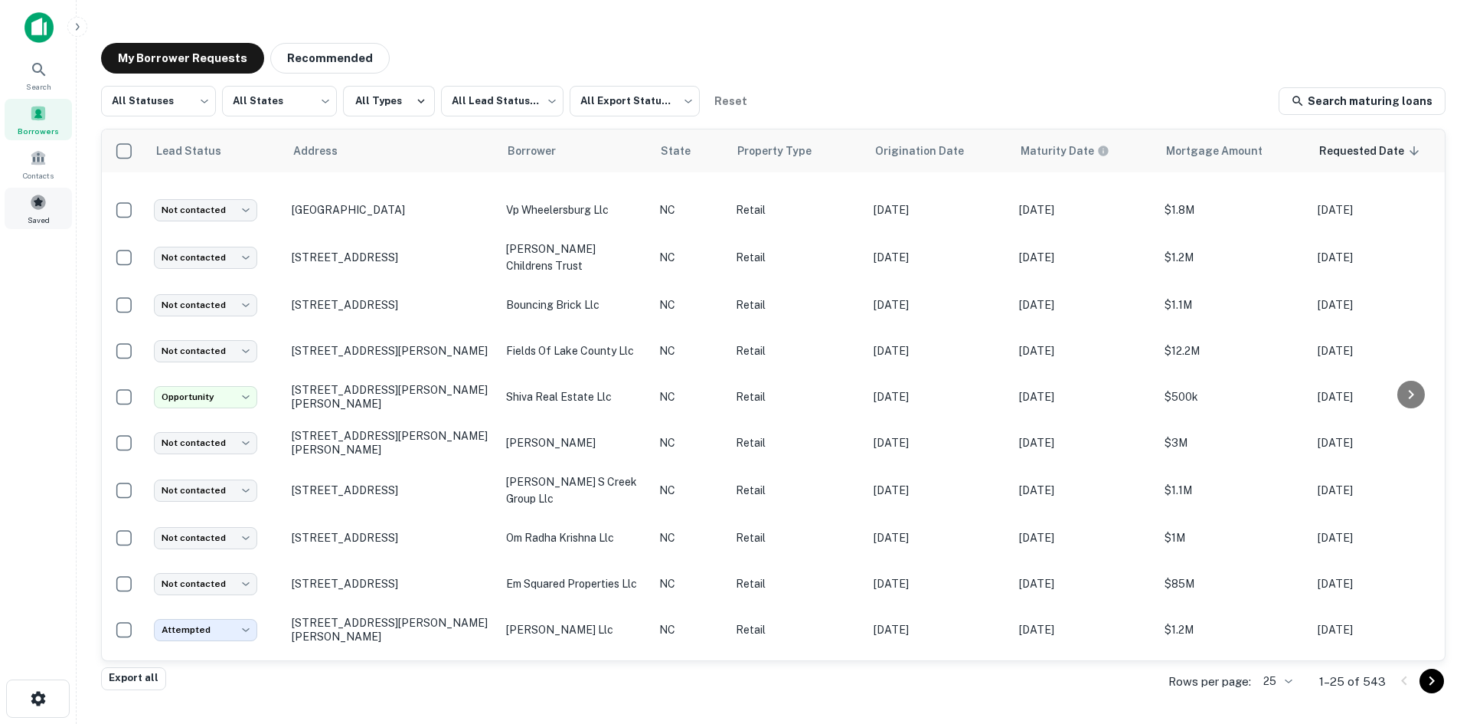
click at [52, 210] on div "Saved" at bounding box center [38, 208] width 67 height 41
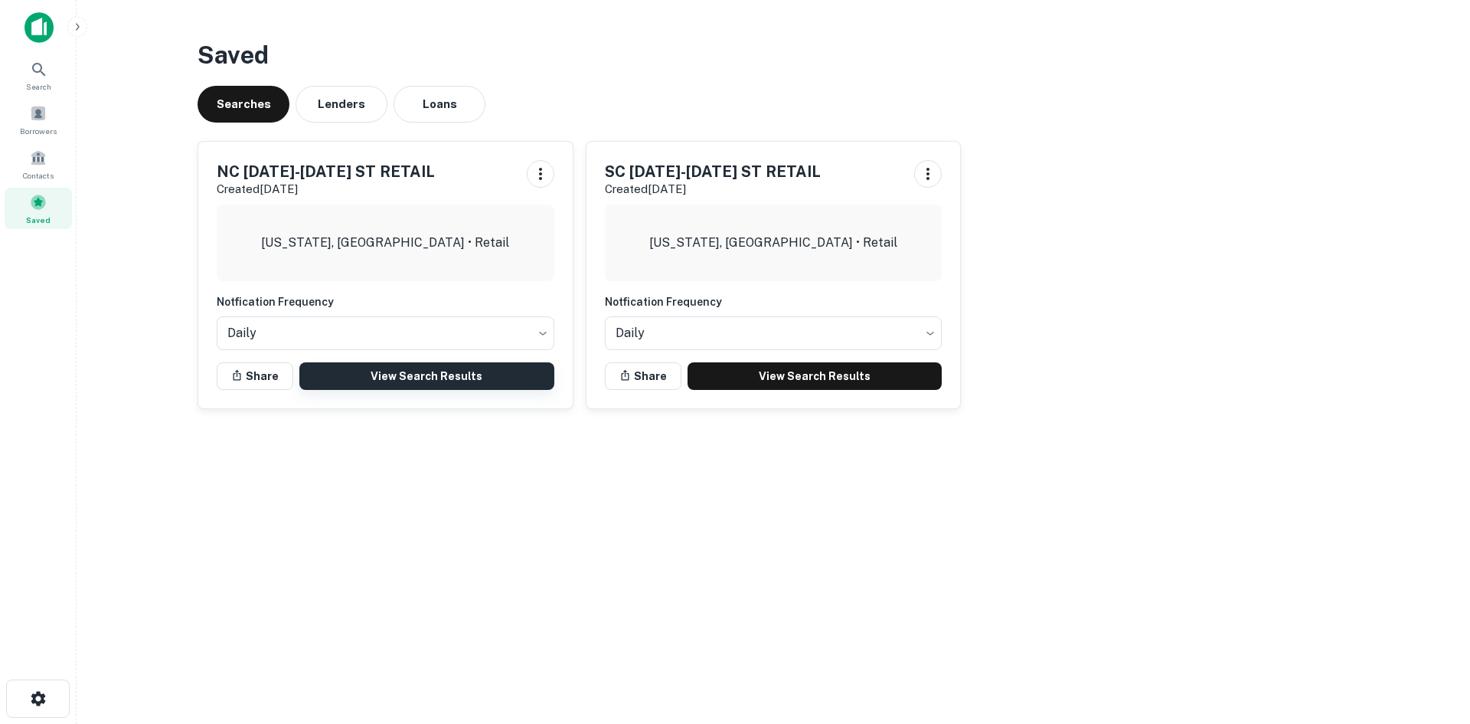
click at [414, 380] on link "View Search Results" at bounding box center [426, 376] width 255 height 28
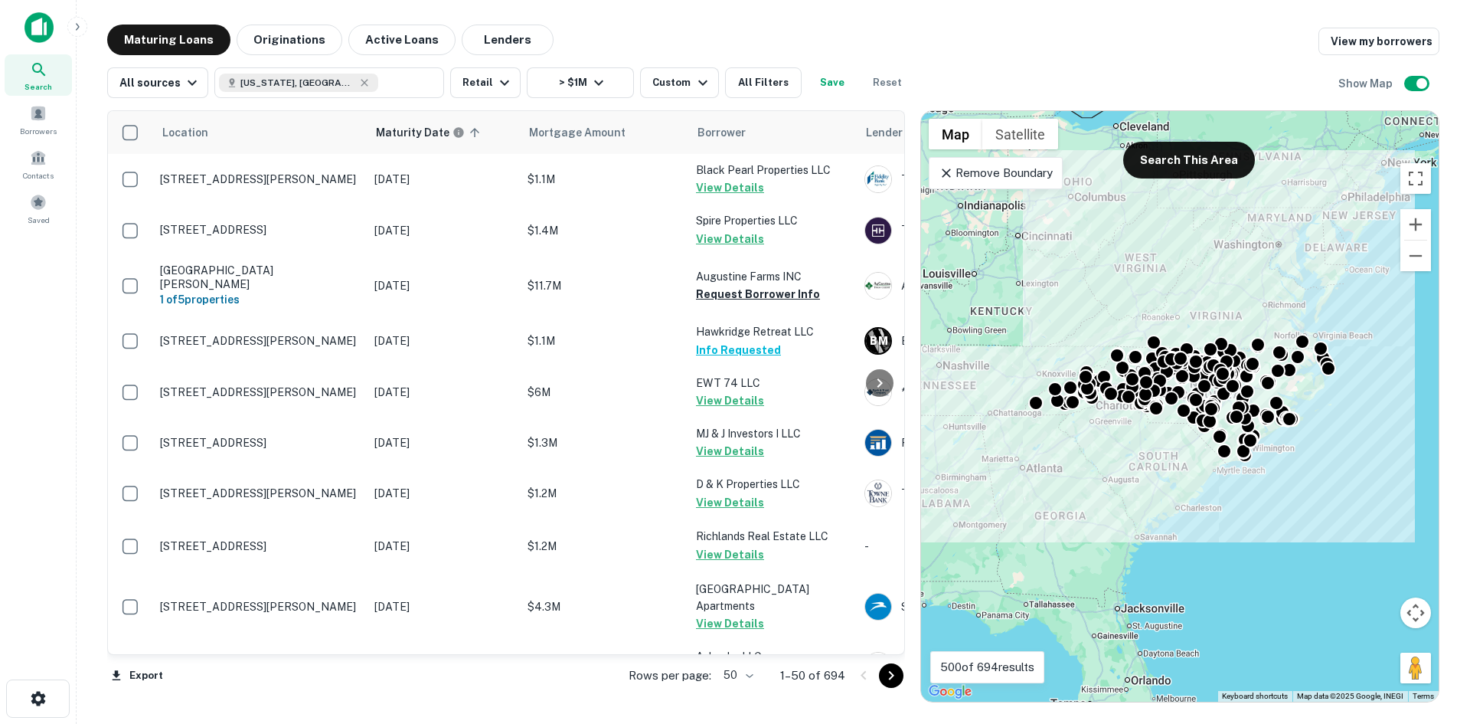
click at [755, 680] on body "Search Borrowers Contacts Saved Maturing Loans Originations Active Loans Lender…" at bounding box center [735, 362] width 1470 height 724
click at [747, 690] on li "100" at bounding box center [739, 692] width 44 height 28
drag, startPoint x: 888, startPoint y: 680, endPoint x: 877, endPoint y: 686, distance: 13.0
click at [888, 680] on icon "Go to next page" at bounding box center [891, 675] width 18 height 18
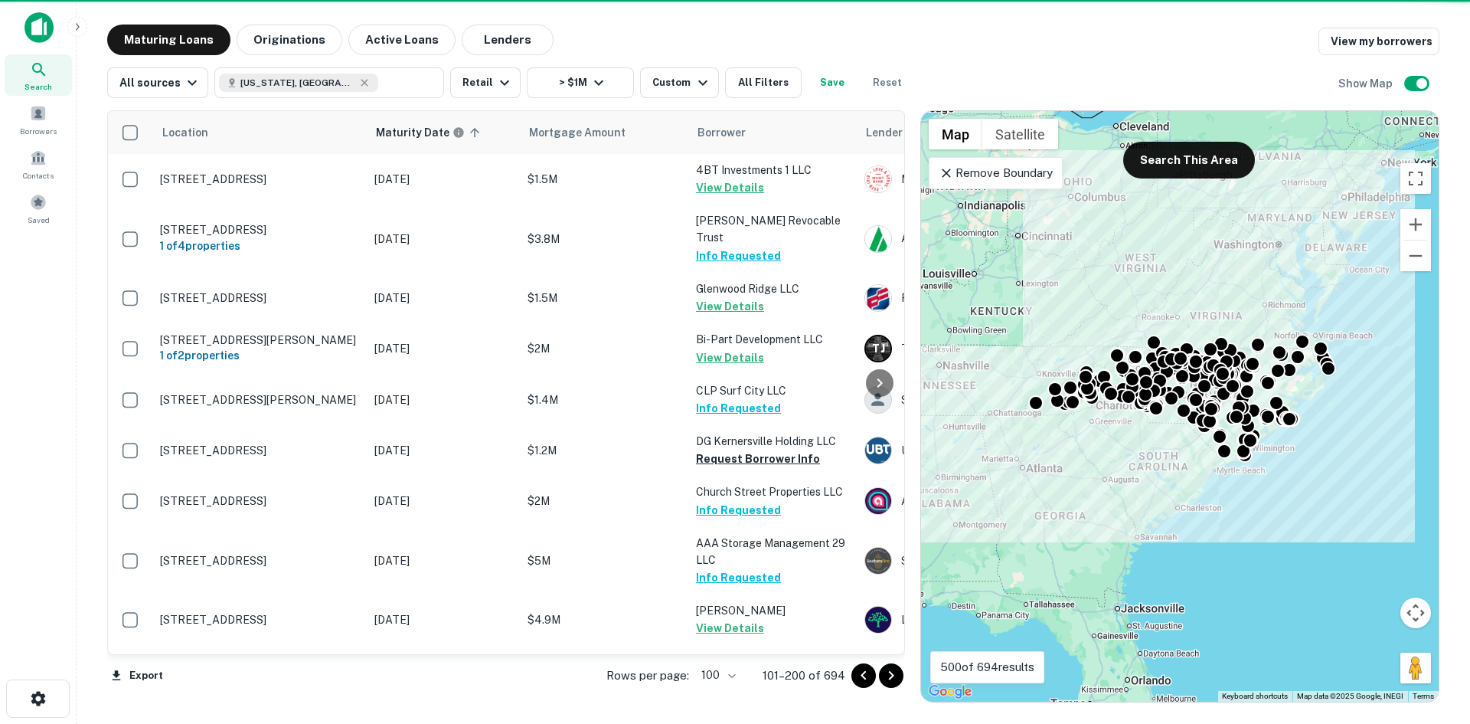
click at [880, 679] on button "Go to next page" at bounding box center [891, 675] width 25 height 25
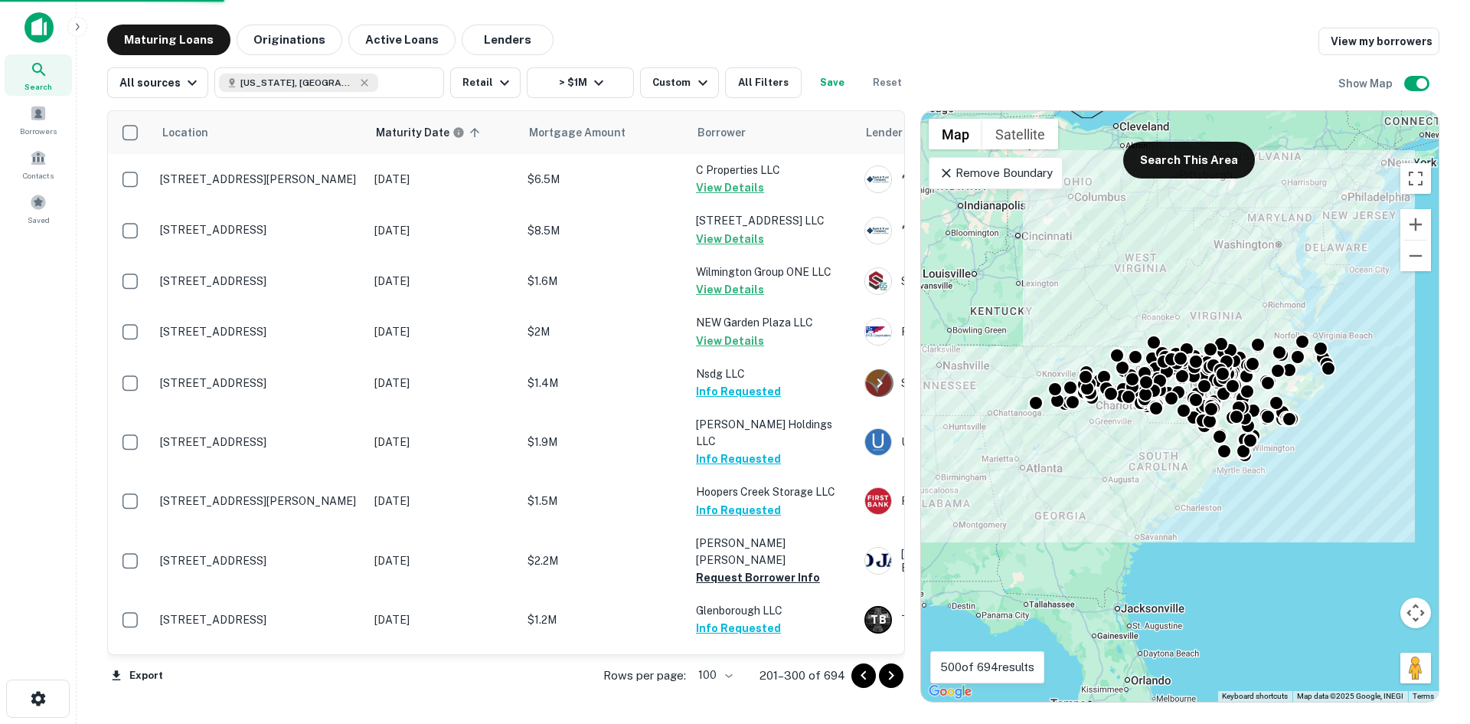
click at [884, 678] on icon "Go to next page" at bounding box center [891, 675] width 18 height 18
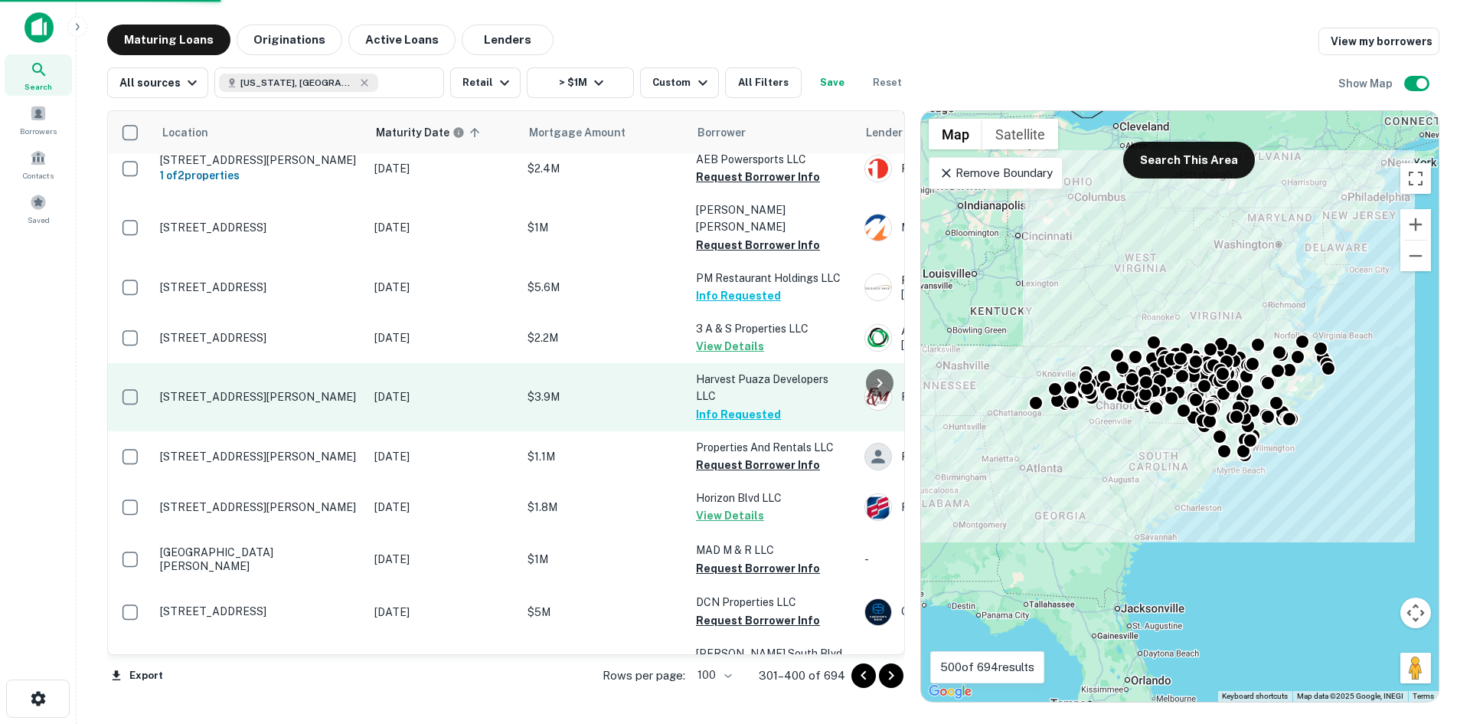
scroll to position [153, 0]
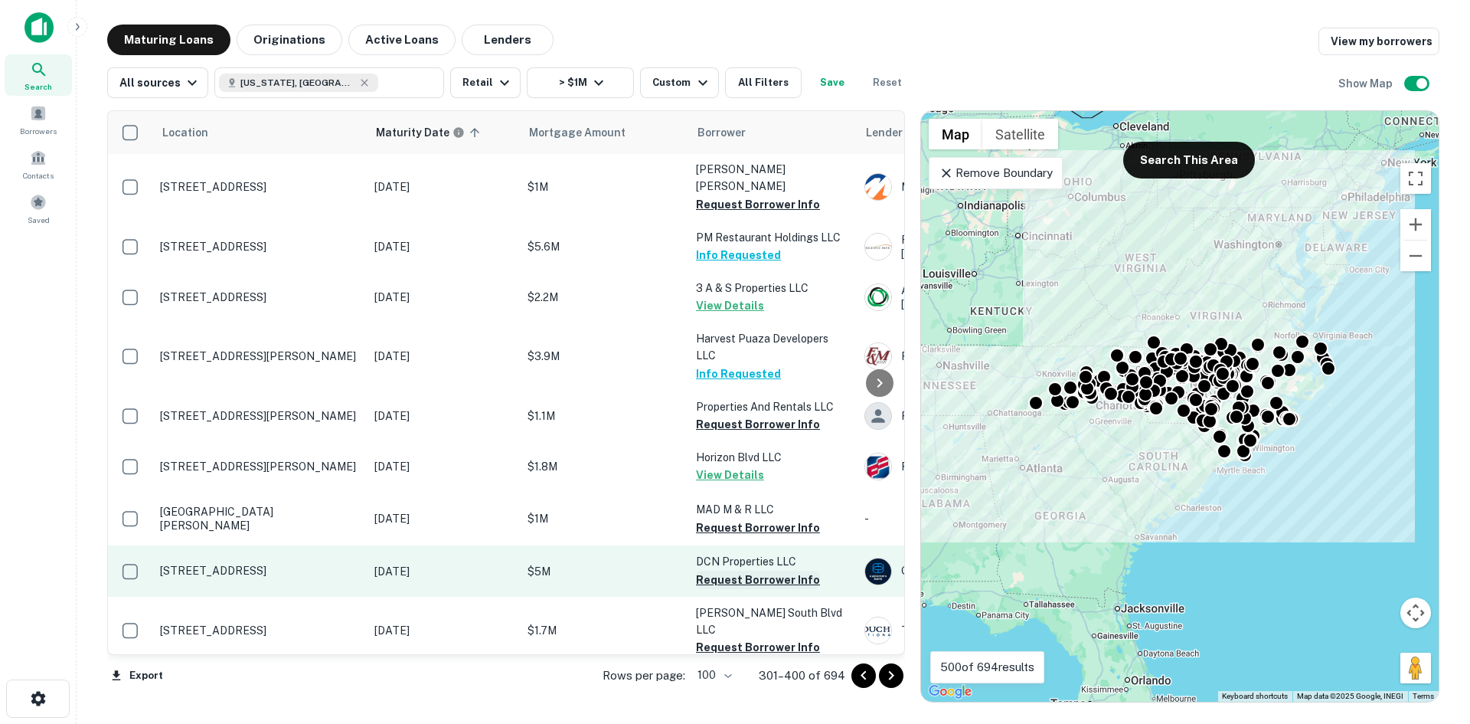
click at [718, 571] on button "Request Borrower Info" at bounding box center [758, 580] width 124 height 18
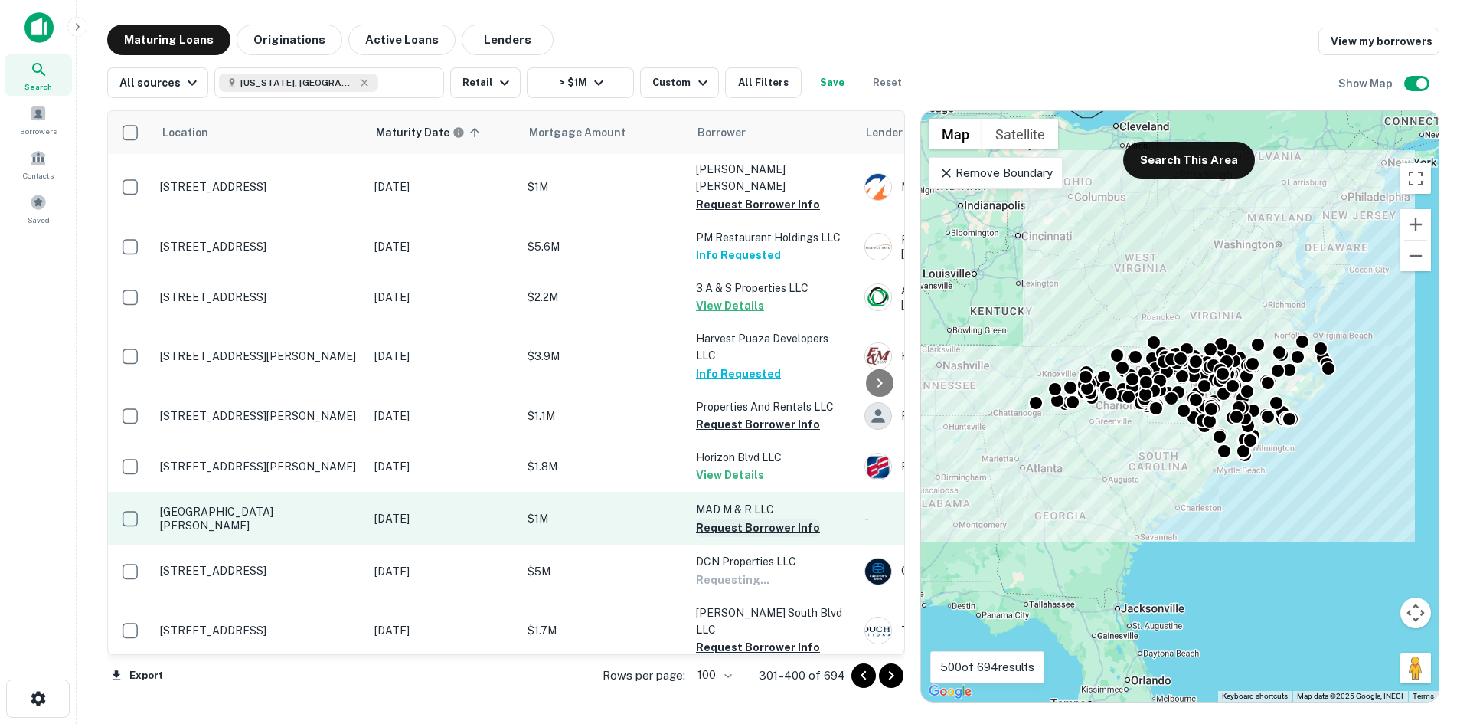
click at [730, 518] on button "Request Borrower Info" at bounding box center [758, 527] width 124 height 18
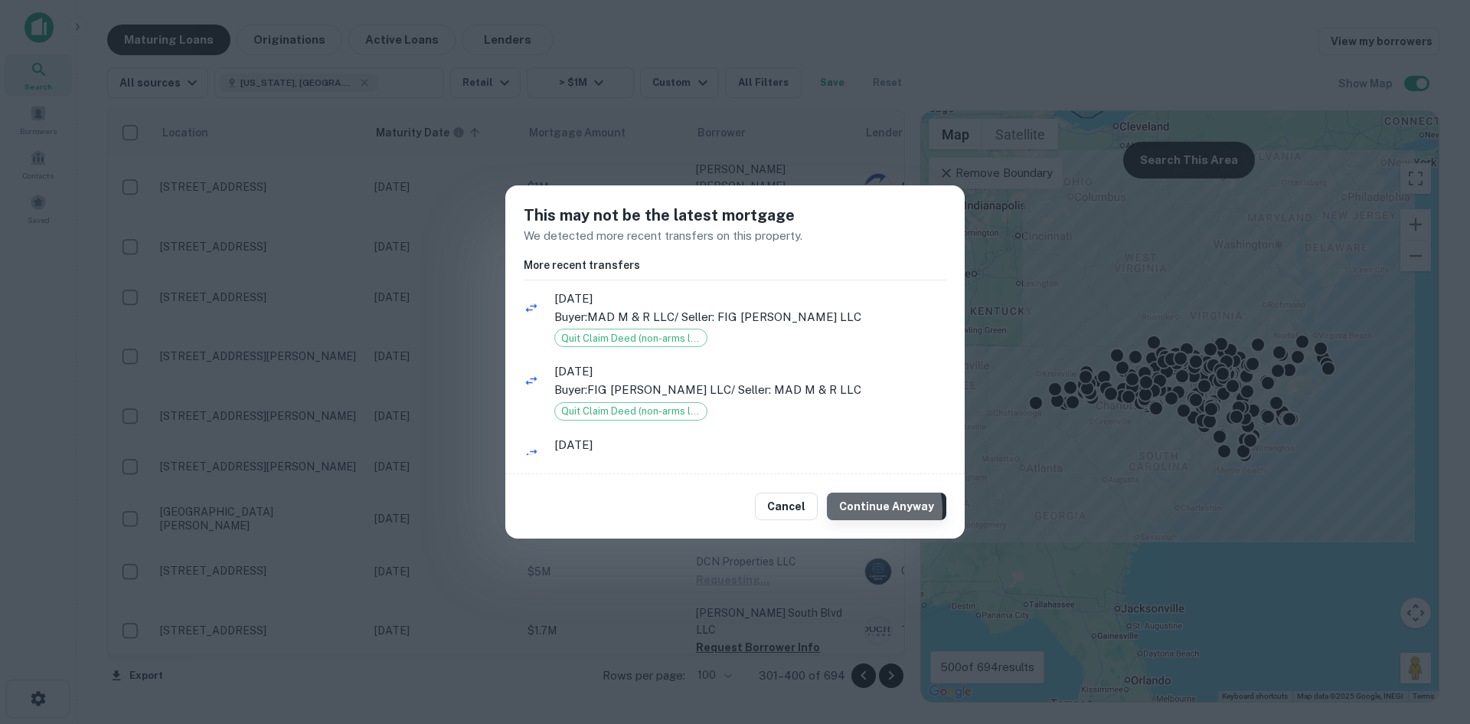
click at [861, 509] on button "Continue Anyway" at bounding box center [886, 506] width 119 height 28
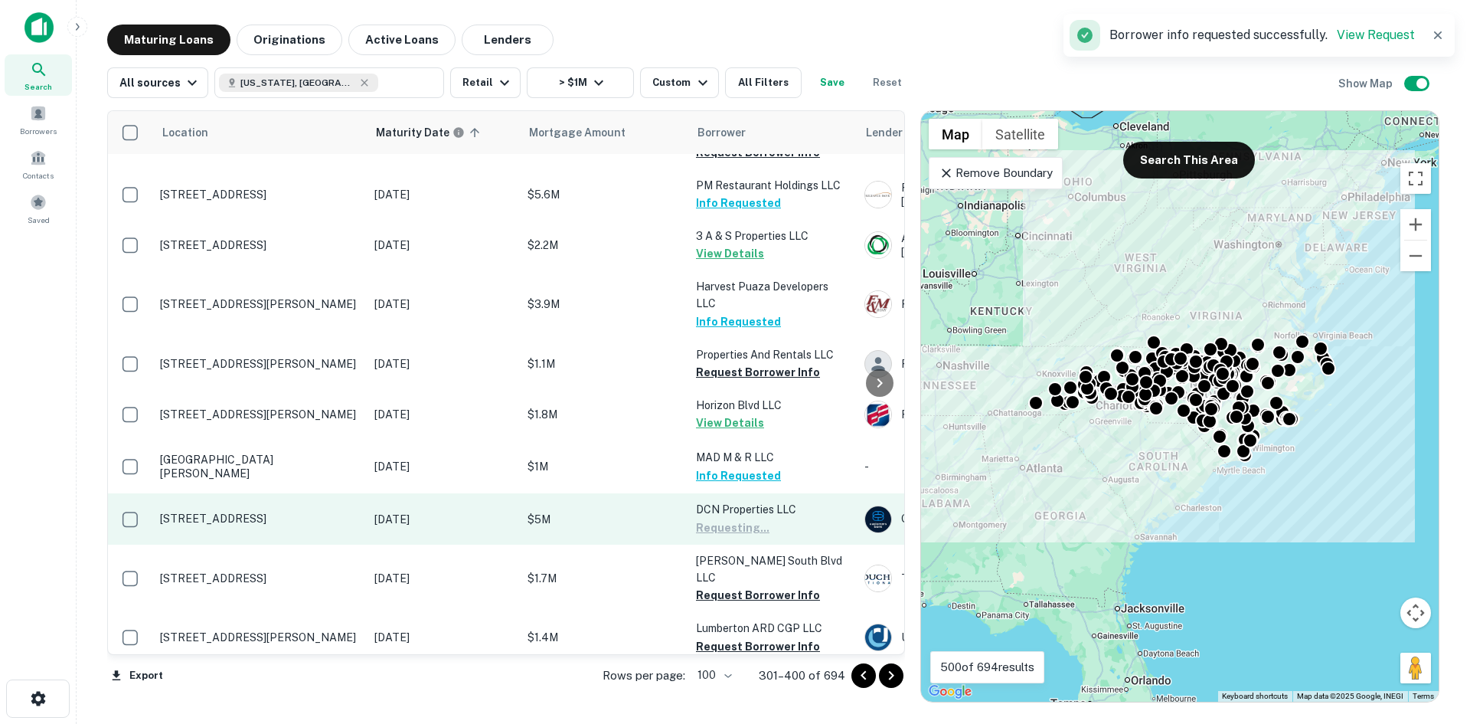
scroll to position [230, 0]
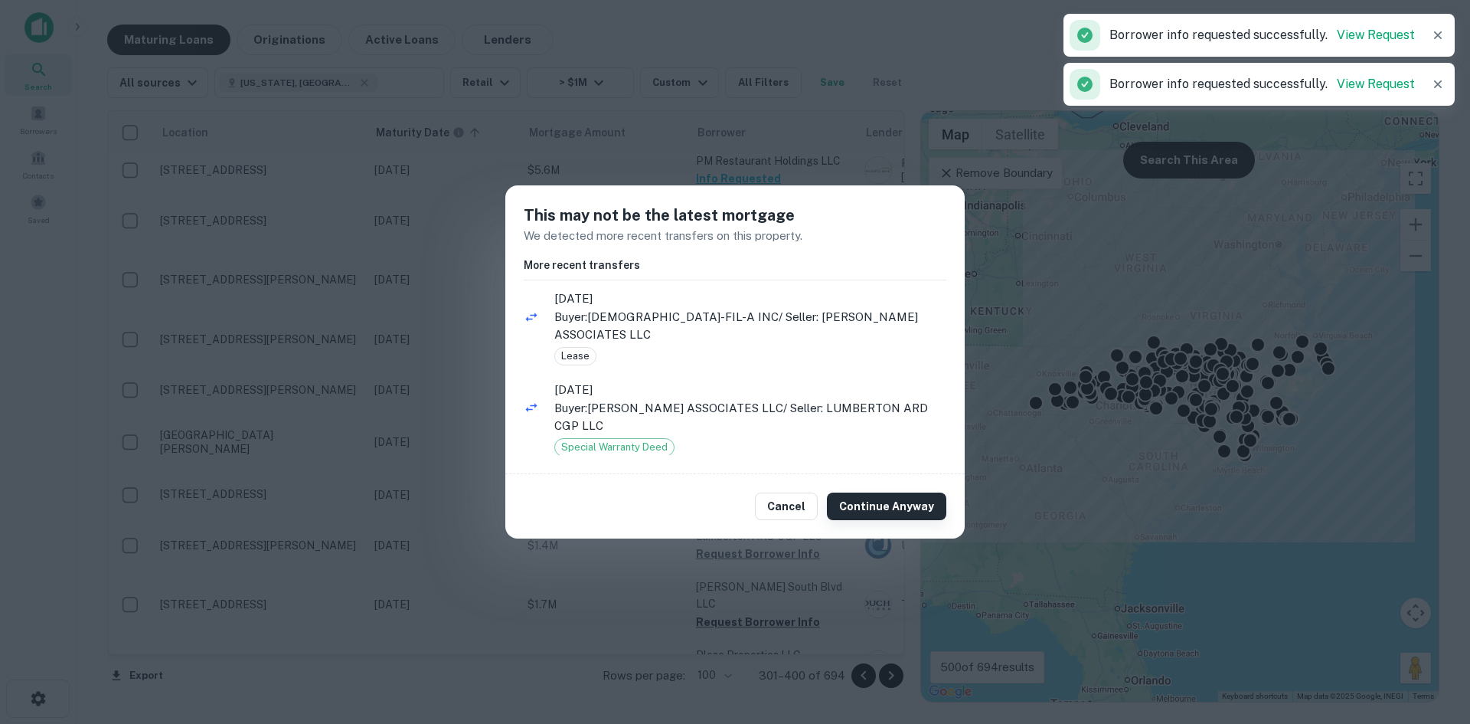
click at [858, 516] on button "Continue Anyway" at bounding box center [886, 506] width 119 height 28
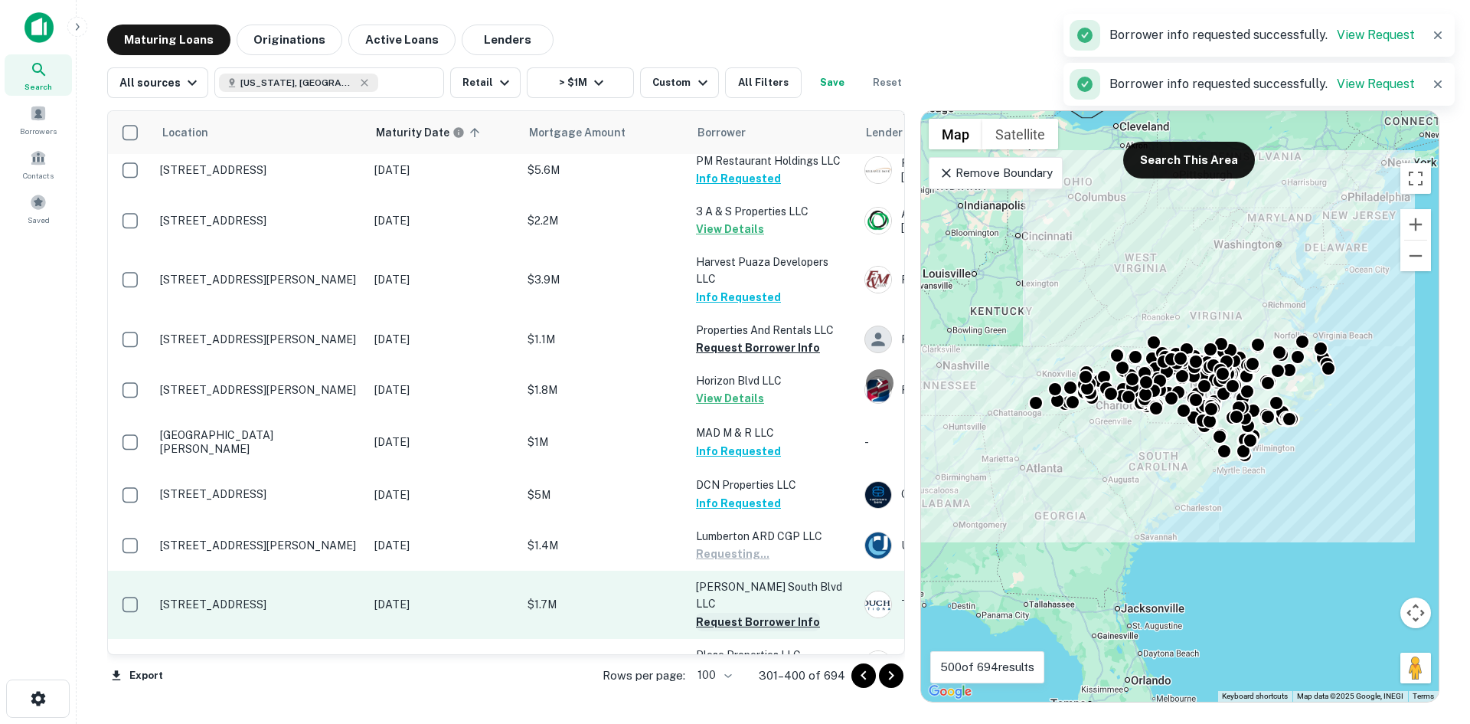
click at [773, 613] on button "Request Borrower Info" at bounding box center [758, 622] width 124 height 18
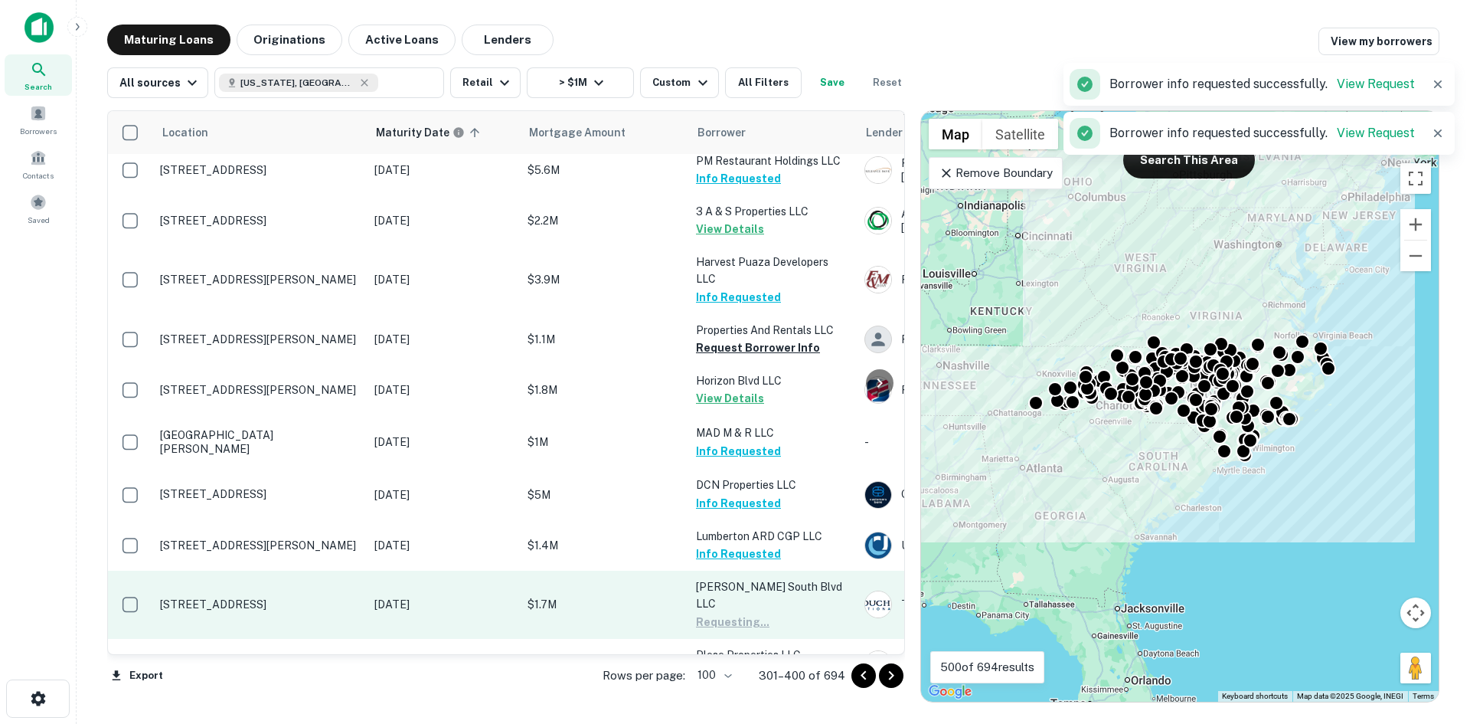
scroll to position [306, 0]
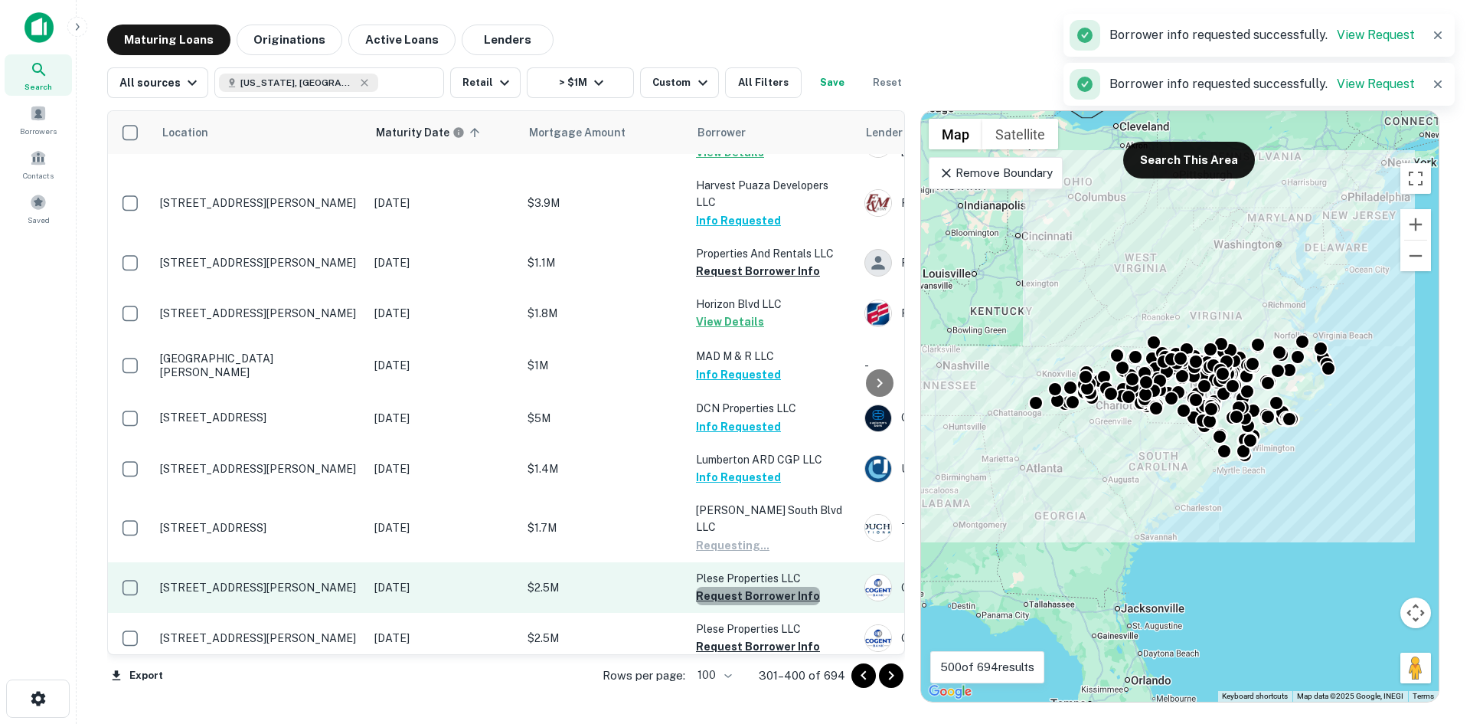
click at [759, 587] on button "Request Borrower Info" at bounding box center [758, 596] width 124 height 18
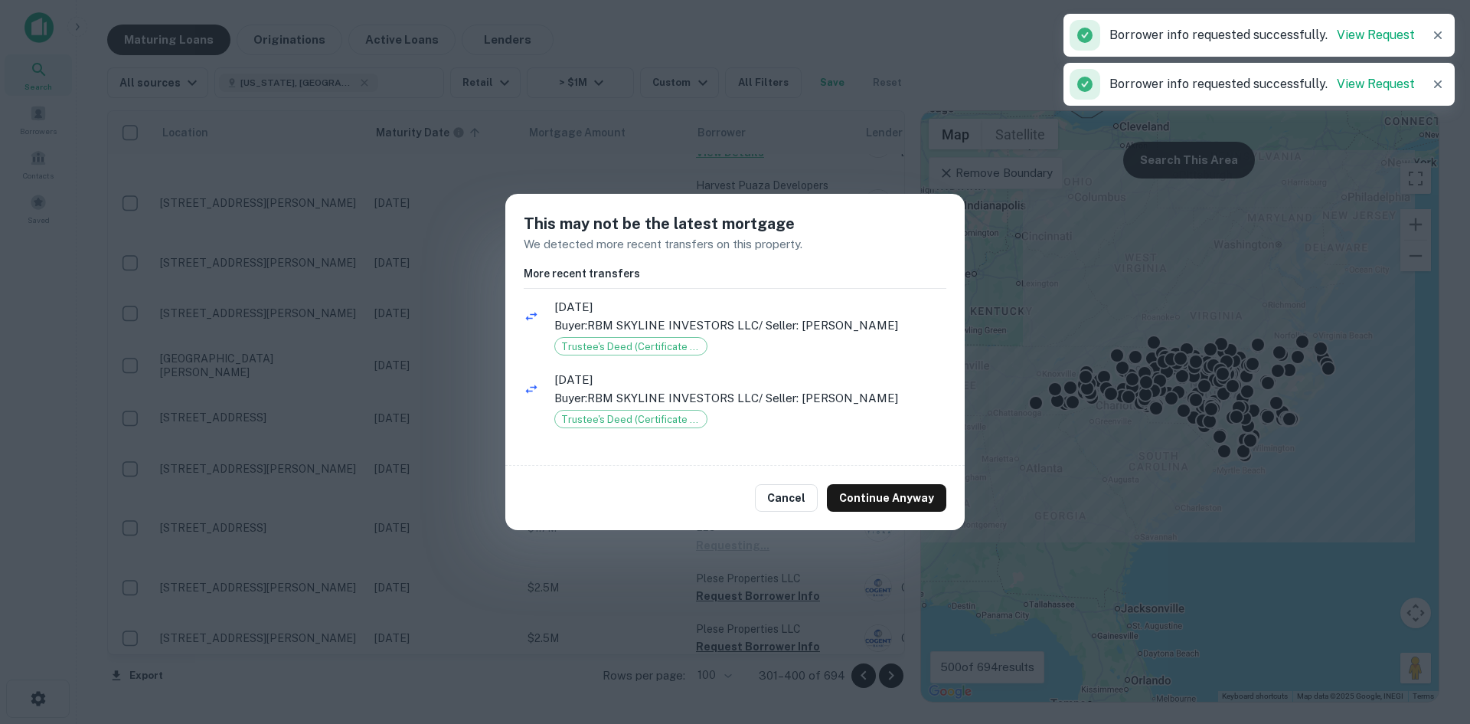
click at [846, 522] on div "Cancel Continue Anyway" at bounding box center [734, 498] width 459 height 64
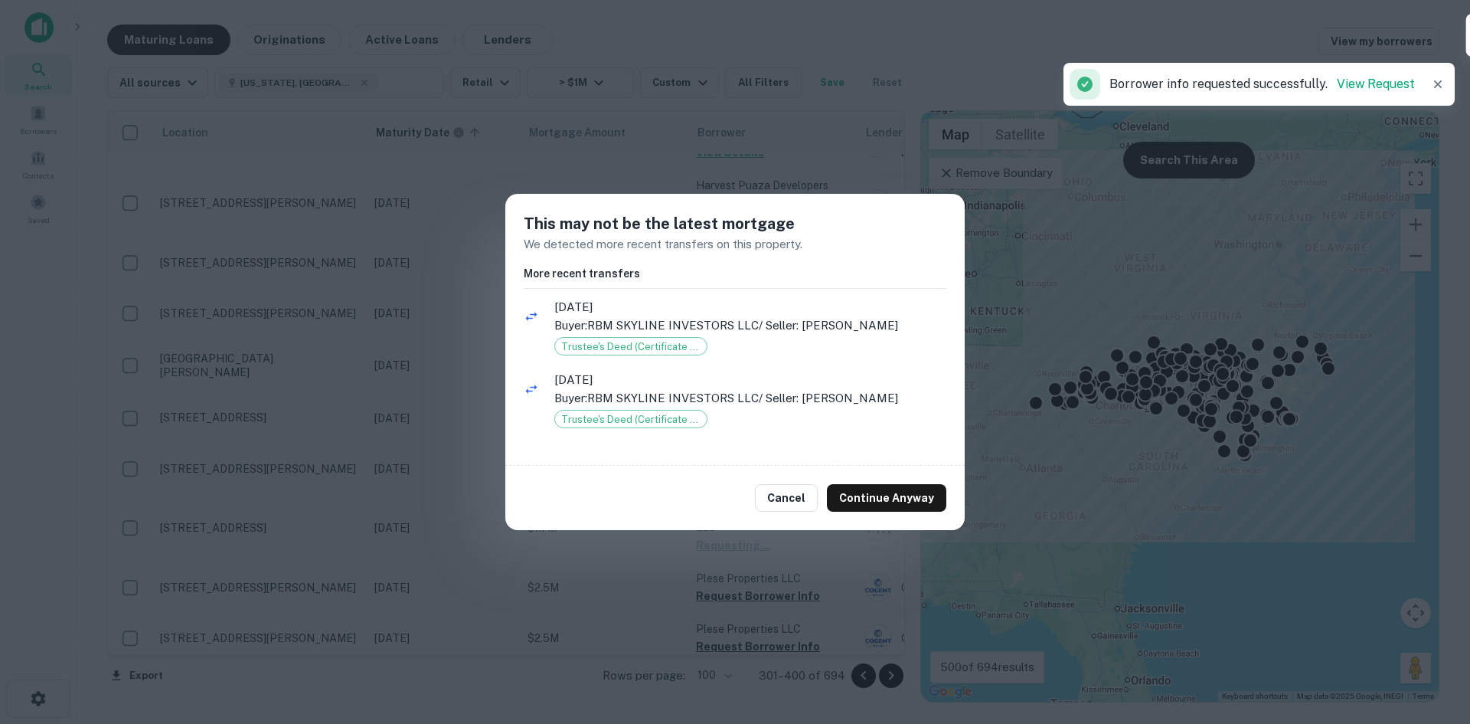
click at [852, 516] on div "Cancel Continue Anyway" at bounding box center [734, 498] width 459 height 64
click at [855, 504] on button "Continue Anyway" at bounding box center [886, 498] width 119 height 28
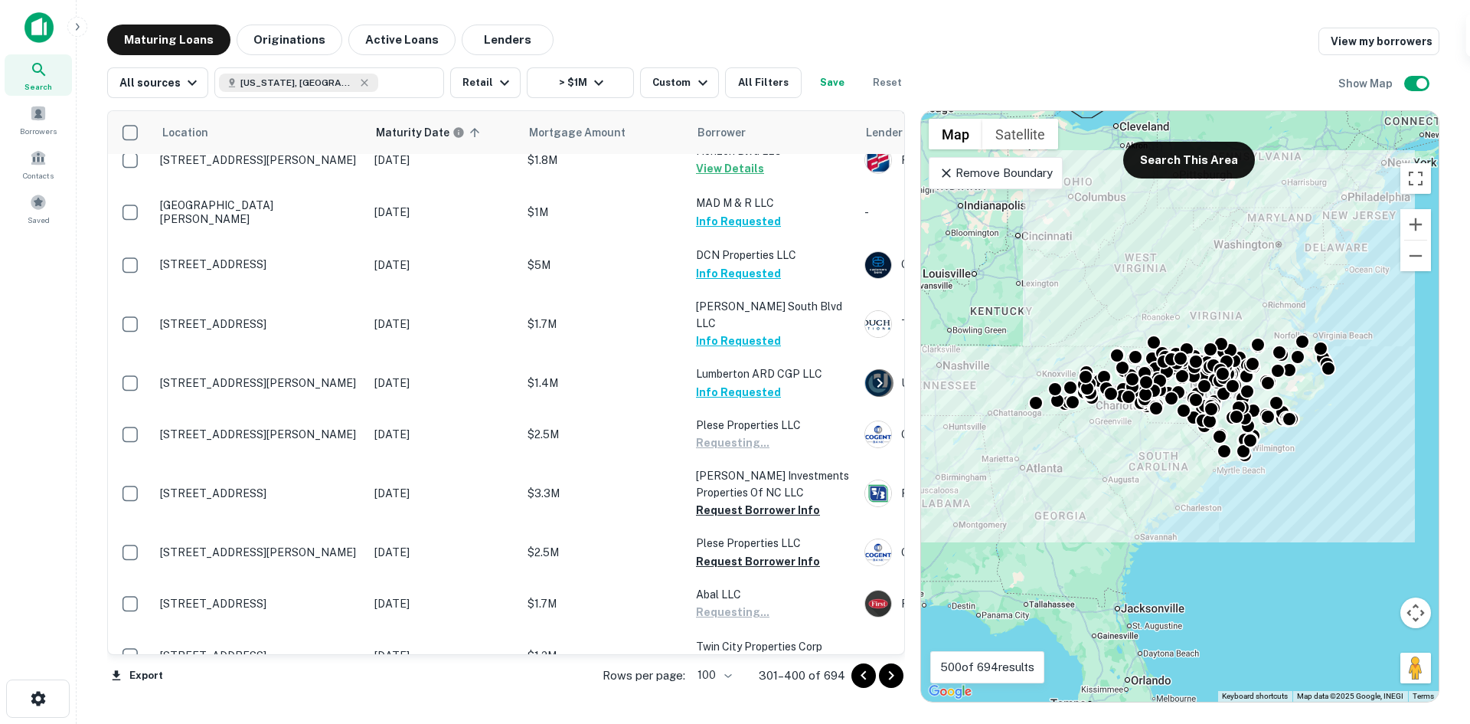
scroll to position [536, 0]
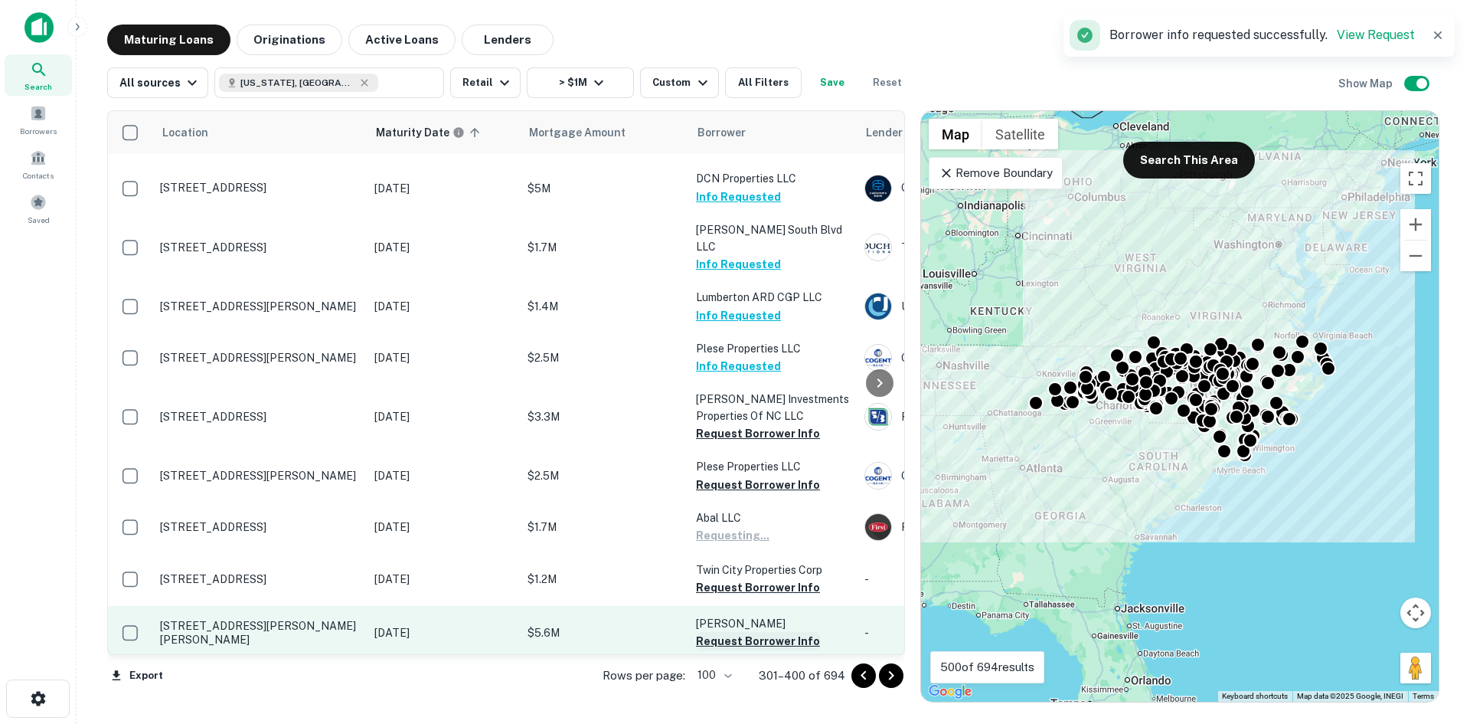
click at [721, 632] on button "Request Borrower Info" at bounding box center [758, 641] width 124 height 18
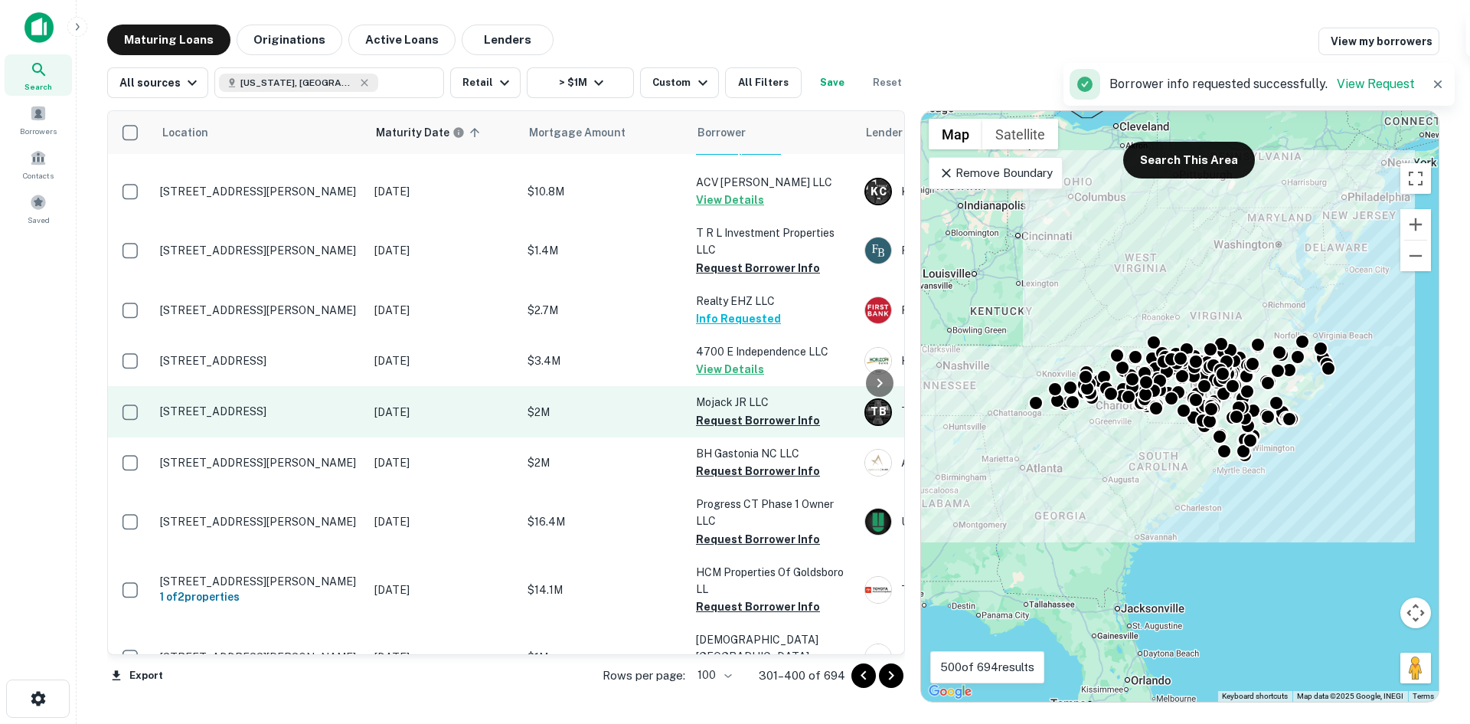
scroll to position [1302, 0]
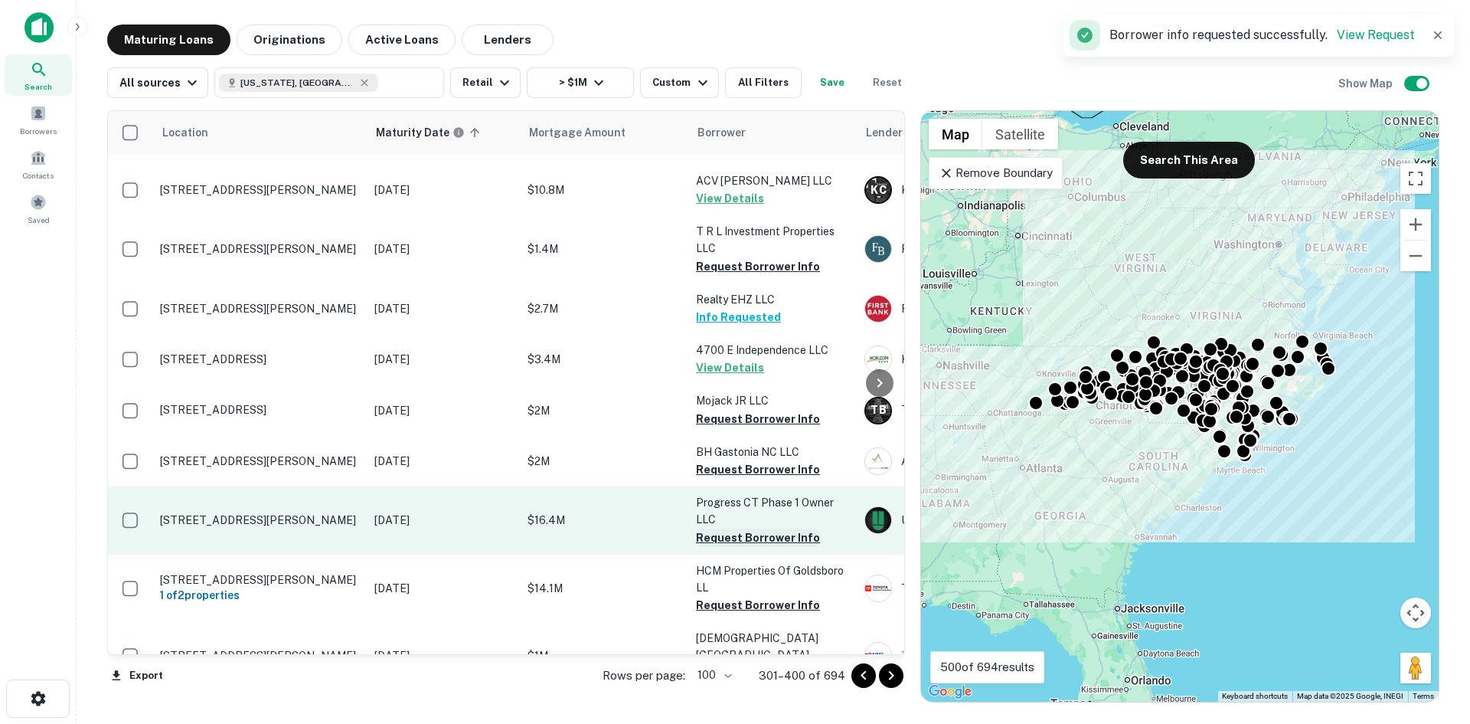
click at [744, 528] on button "Request Borrower Info" at bounding box center [758, 537] width 124 height 18
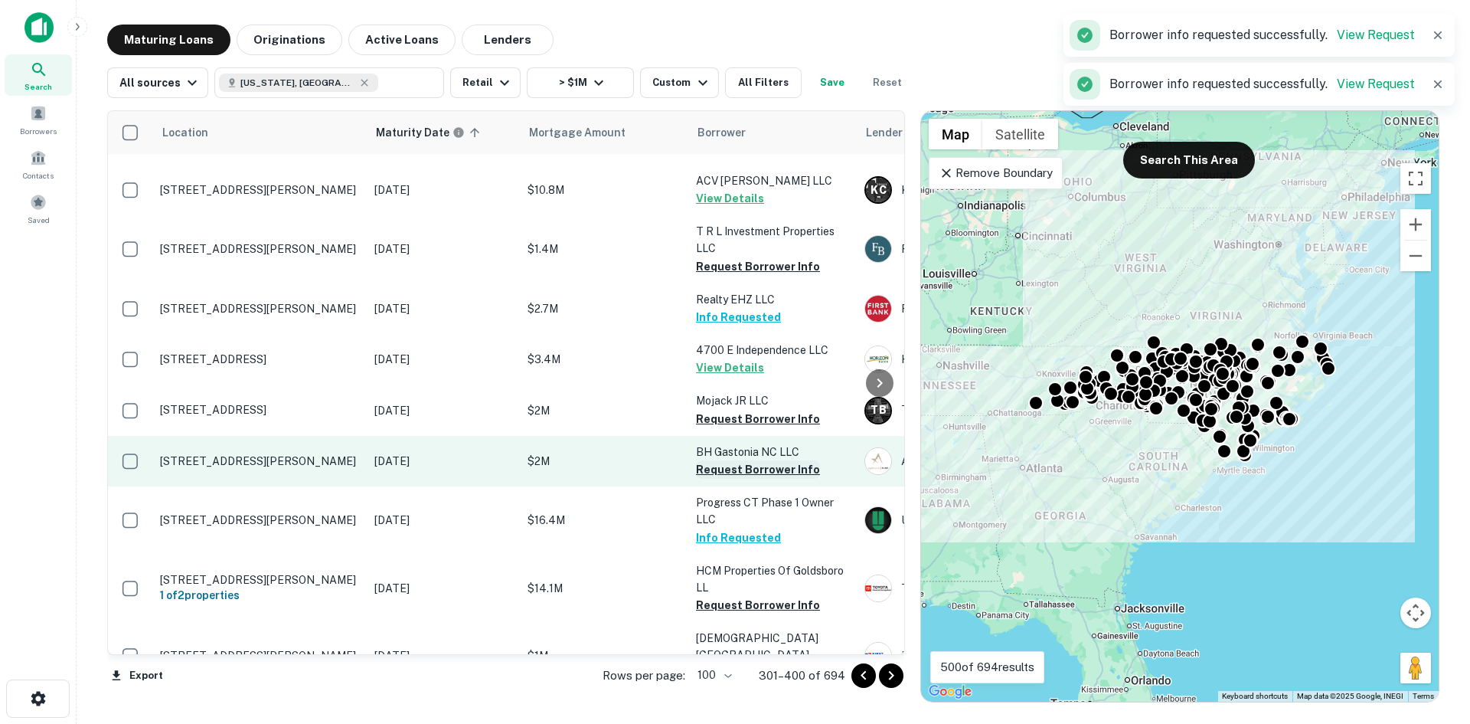
click at [737, 460] on button "Request Borrower Info" at bounding box center [758, 469] width 124 height 18
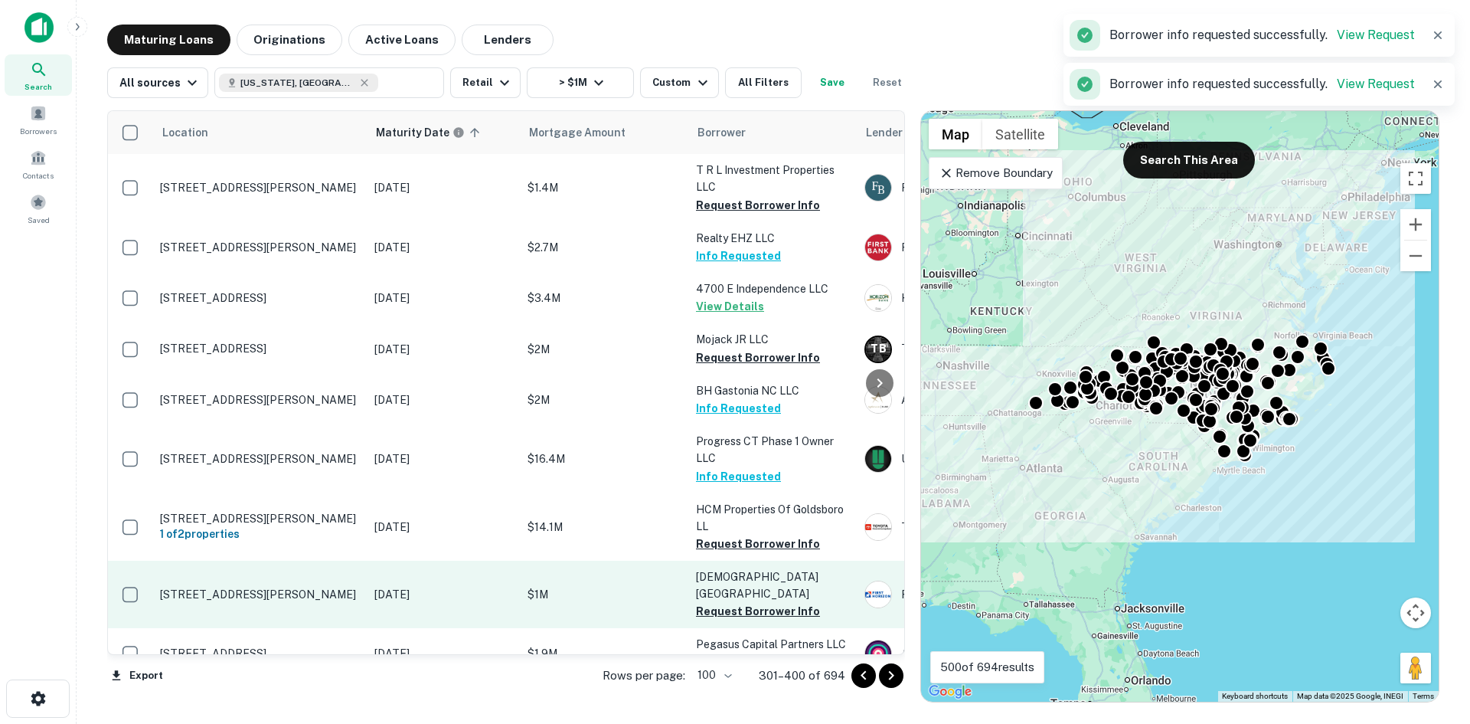
scroll to position [1532, 0]
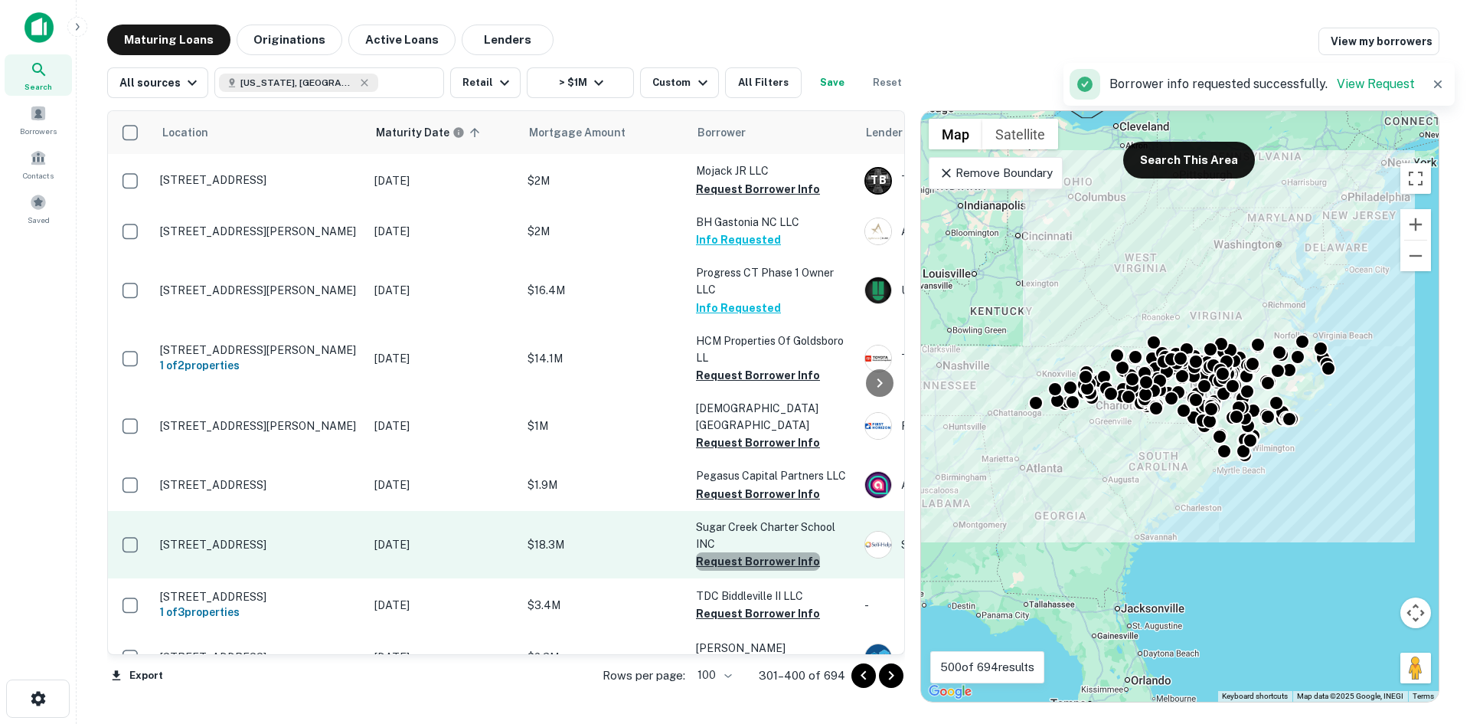
click at [772, 552] on button "Request Borrower Info" at bounding box center [758, 561] width 124 height 18
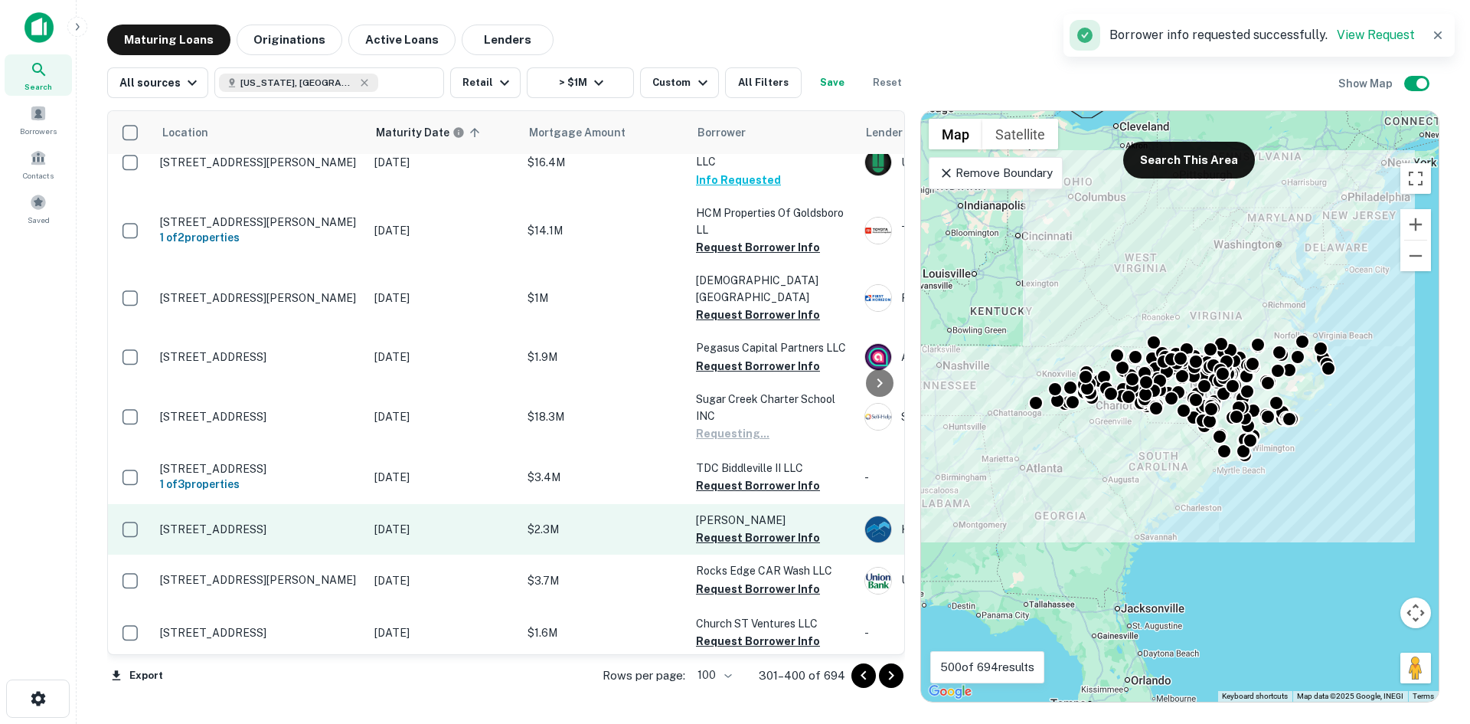
scroll to position [1685, 0]
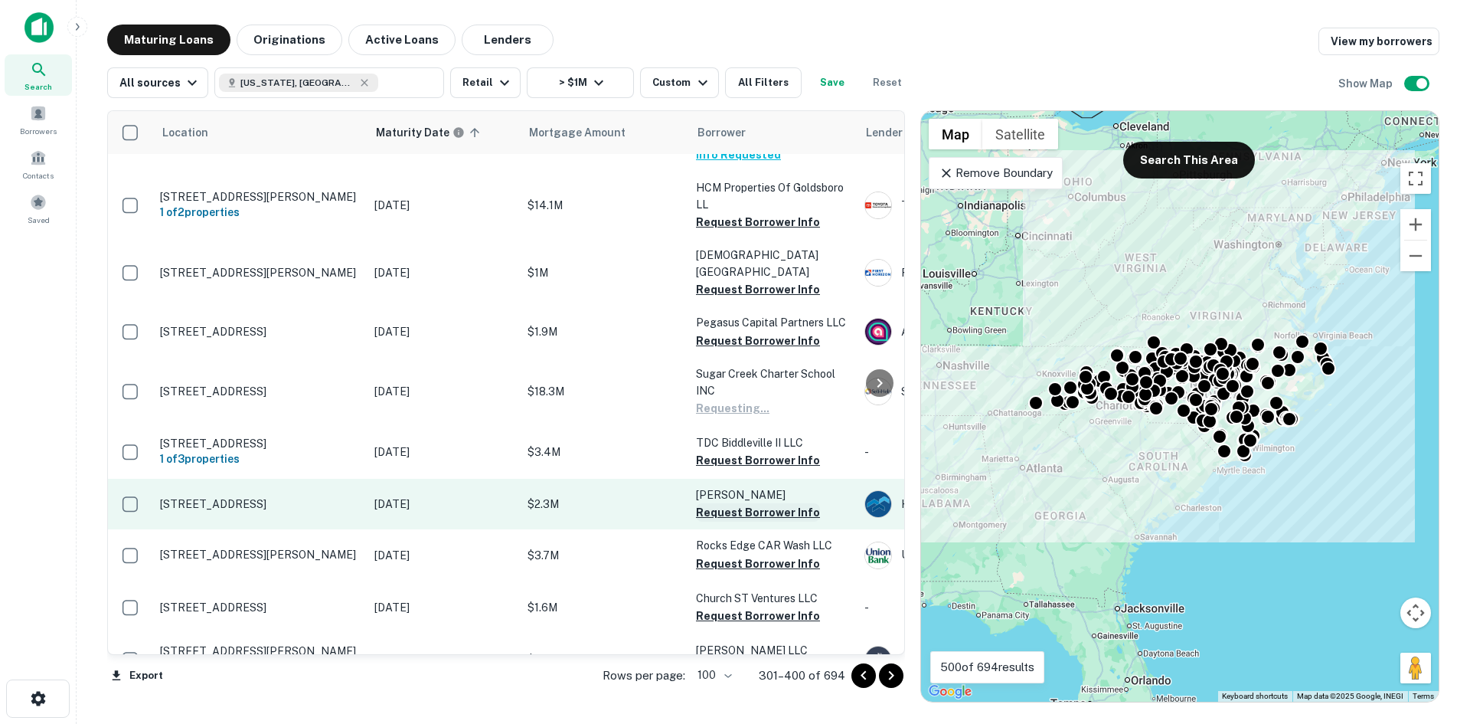
click at [755, 503] on button "Request Borrower Info" at bounding box center [758, 512] width 124 height 18
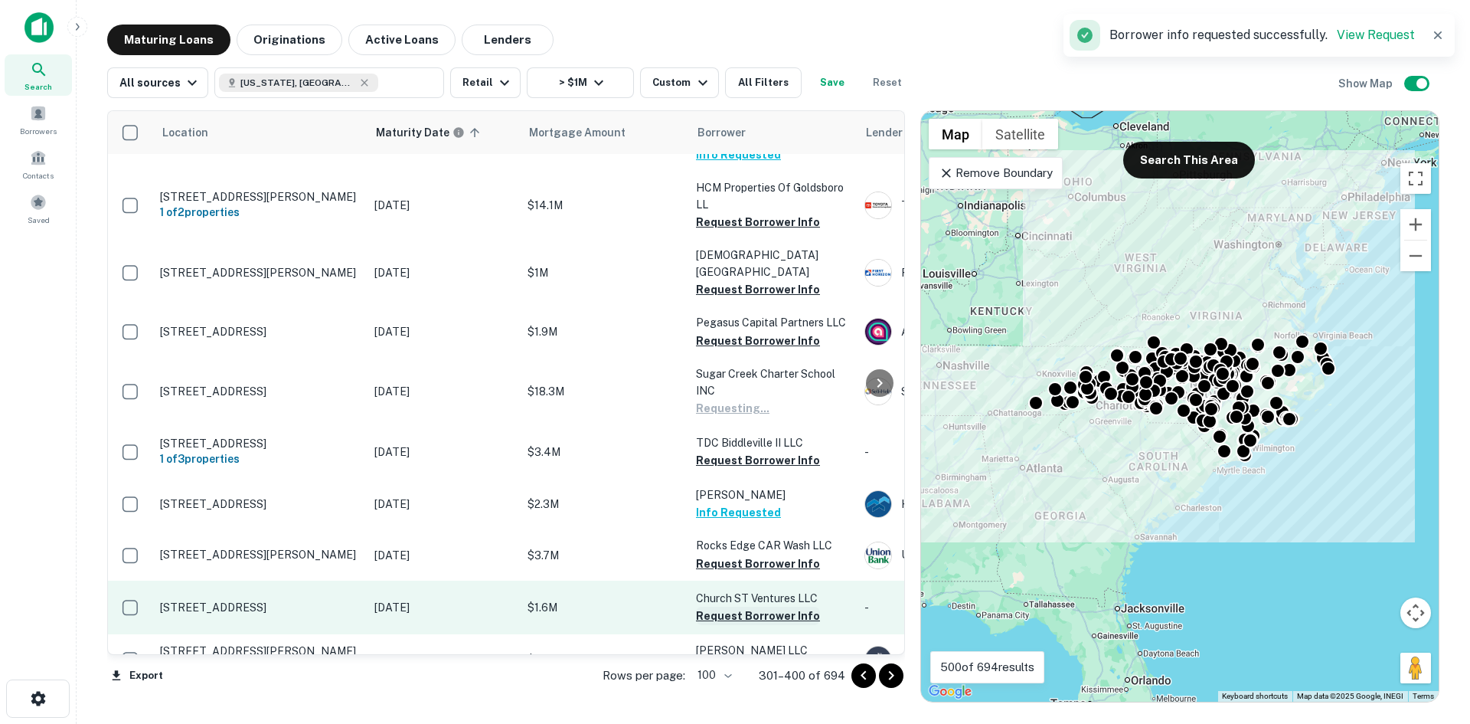
click at [740, 607] on button "Request Borrower Info" at bounding box center [758, 616] width 124 height 18
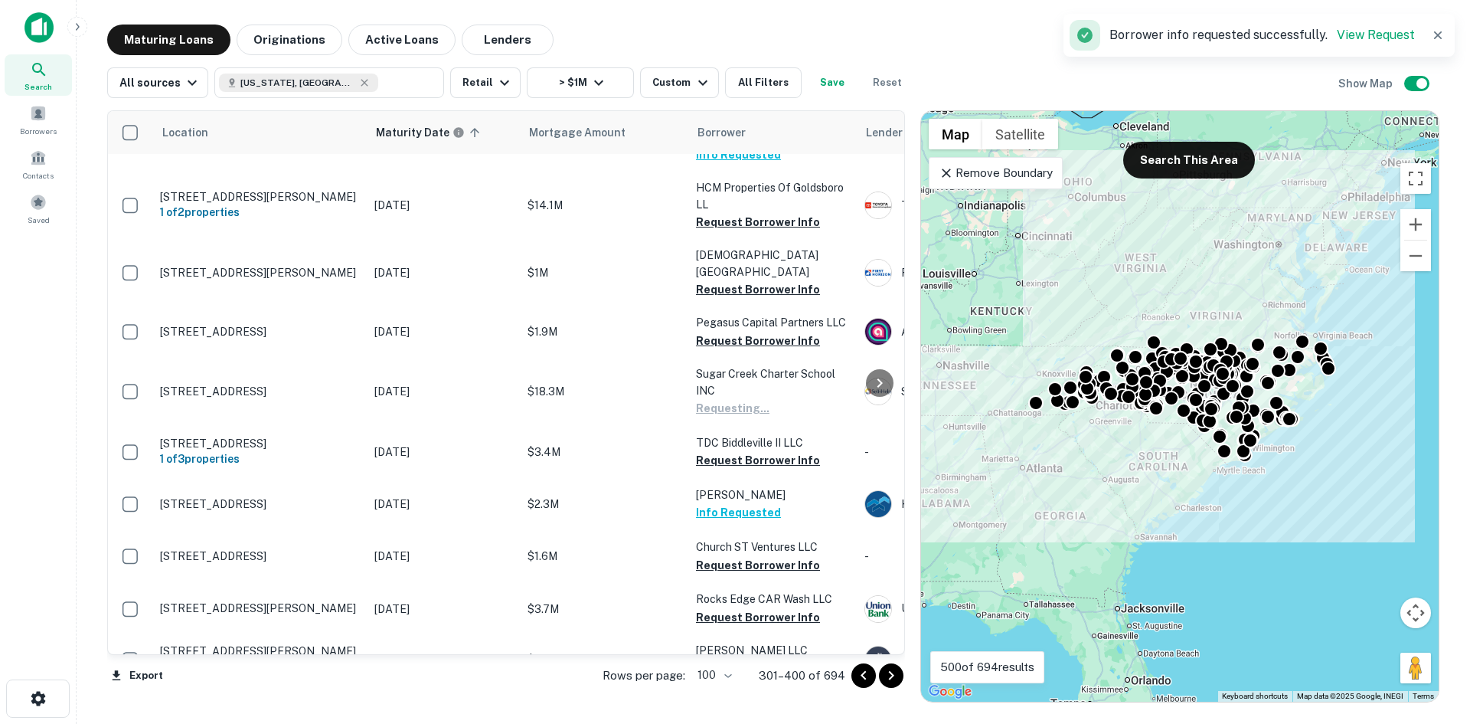
click at [885, 471] on div at bounding box center [880, 382] width 31 height 543
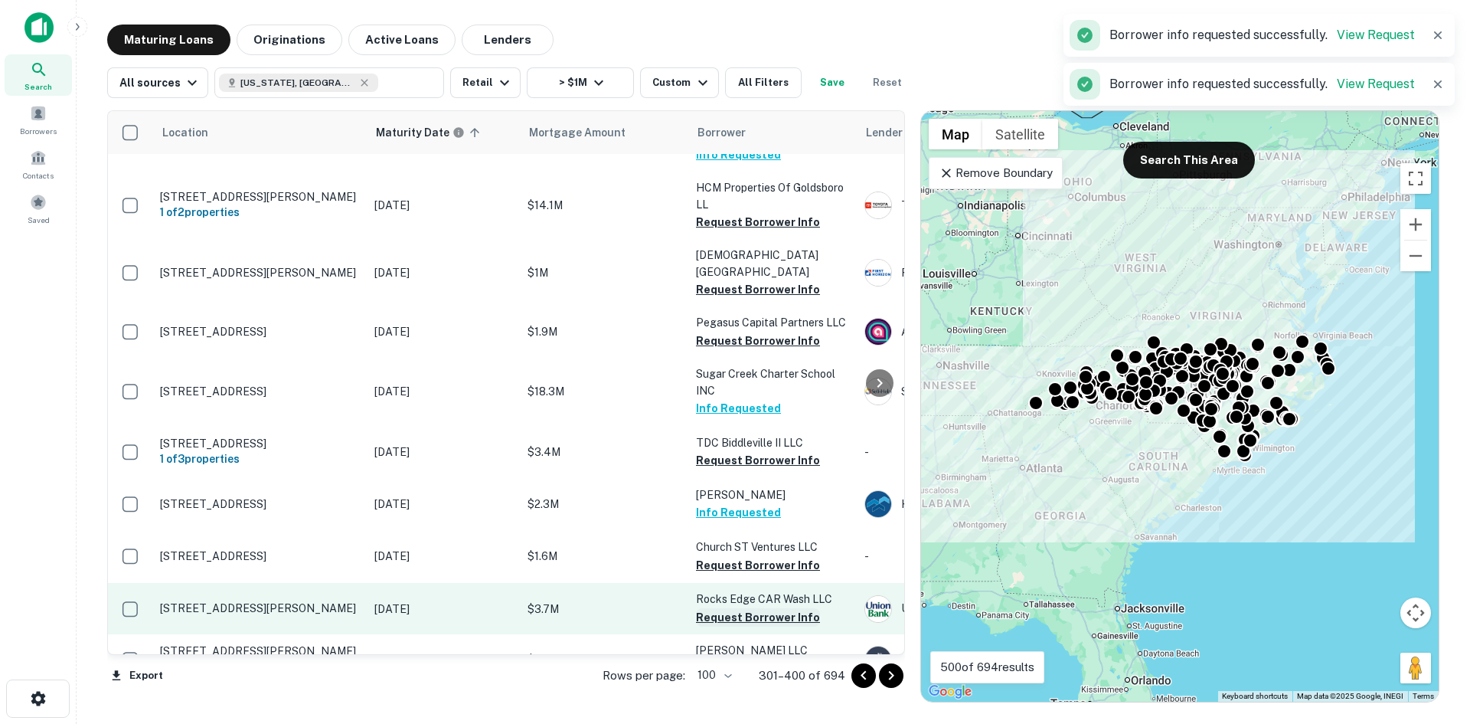
click at [773, 608] on button "Request Borrower Info" at bounding box center [758, 617] width 124 height 18
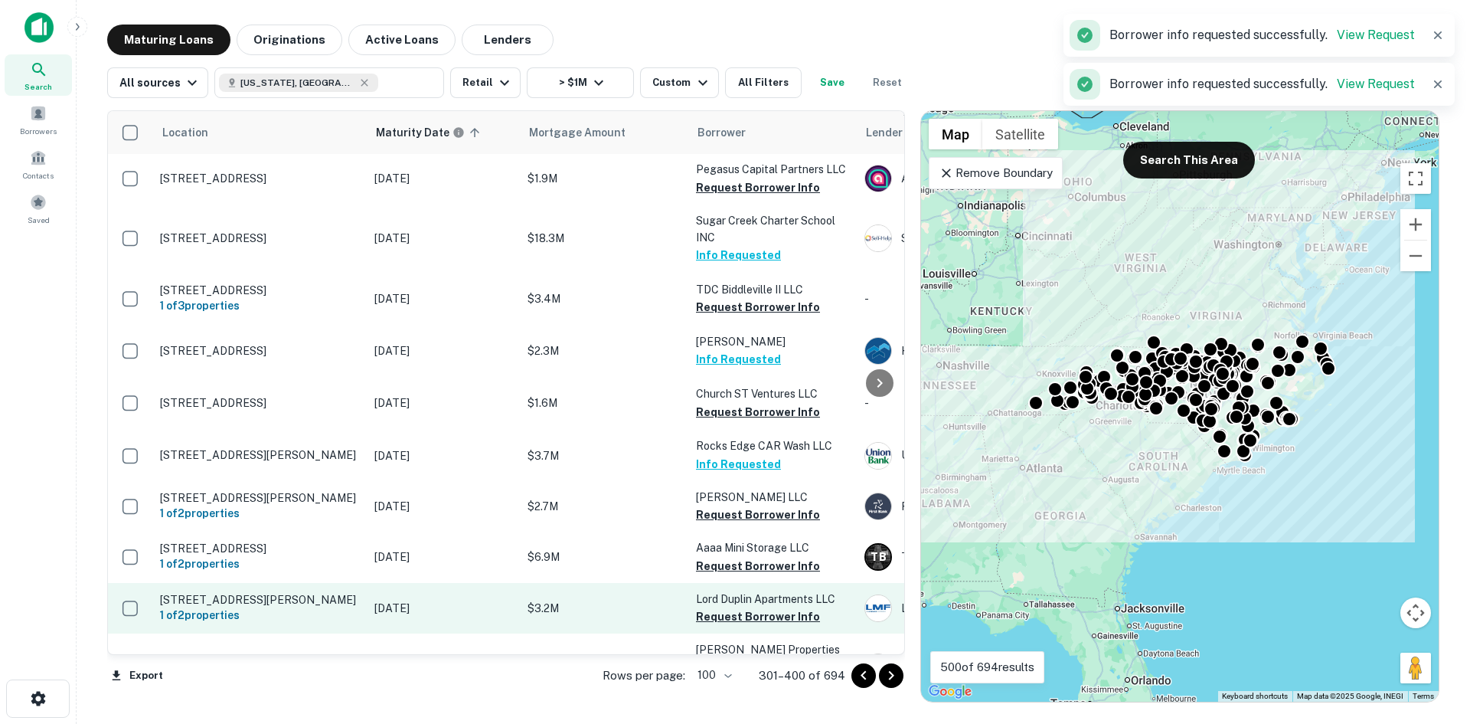
scroll to position [2144, 0]
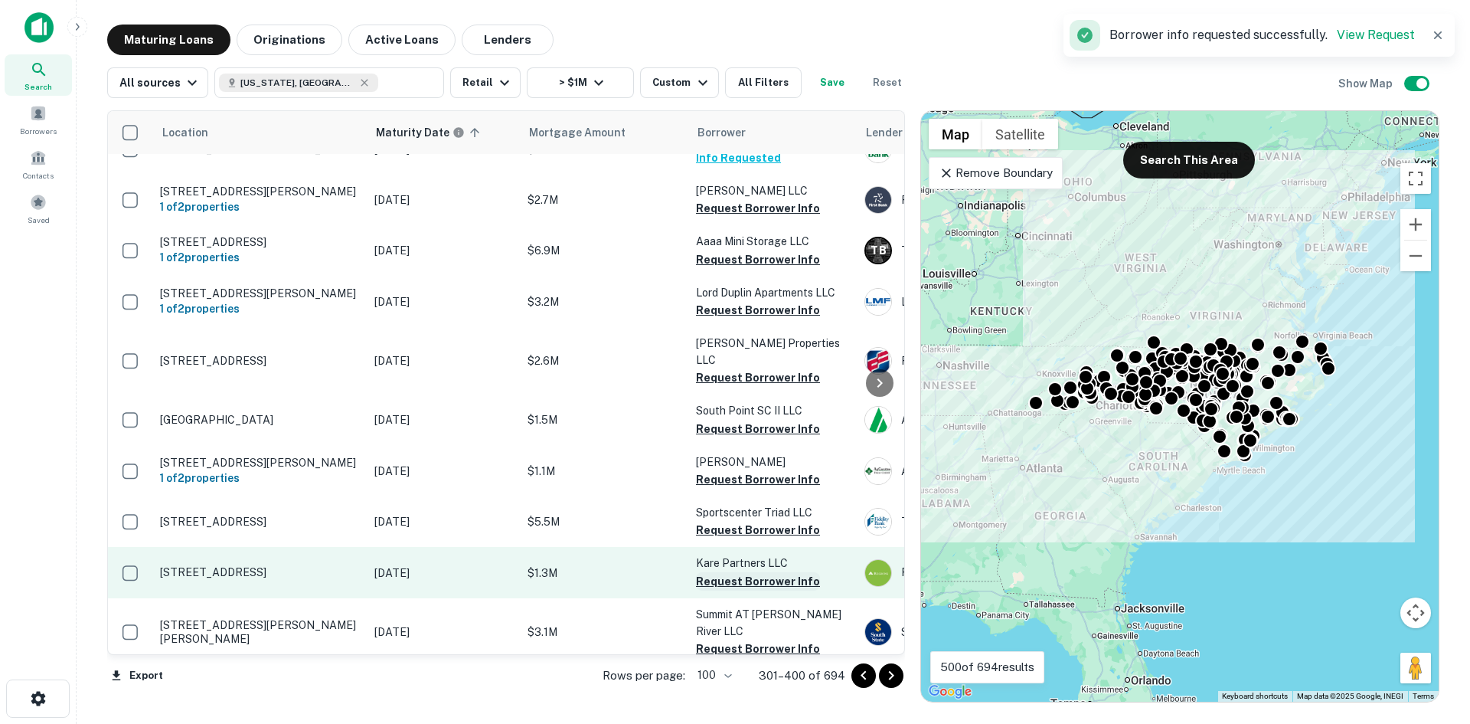
click at [762, 572] on button "Request Borrower Info" at bounding box center [758, 581] width 124 height 18
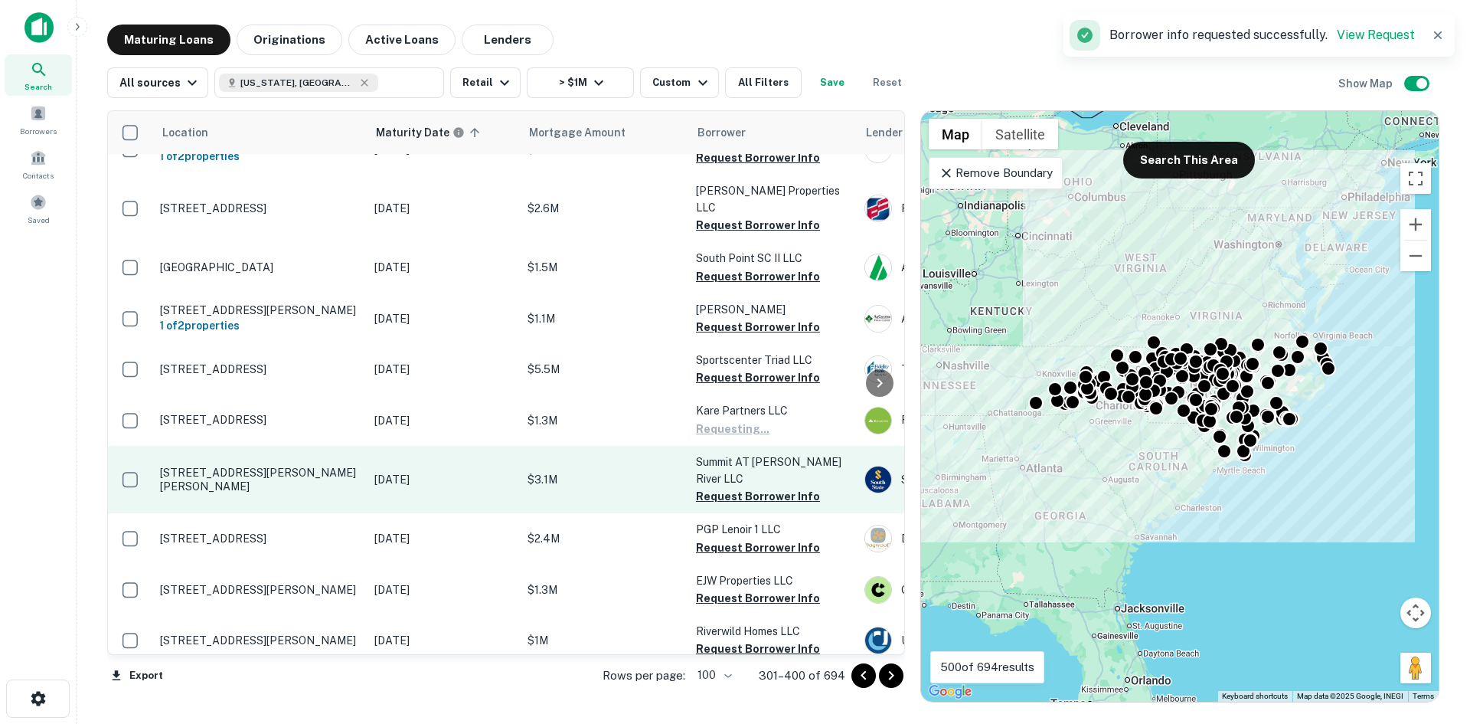
scroll to position [2297, 0]
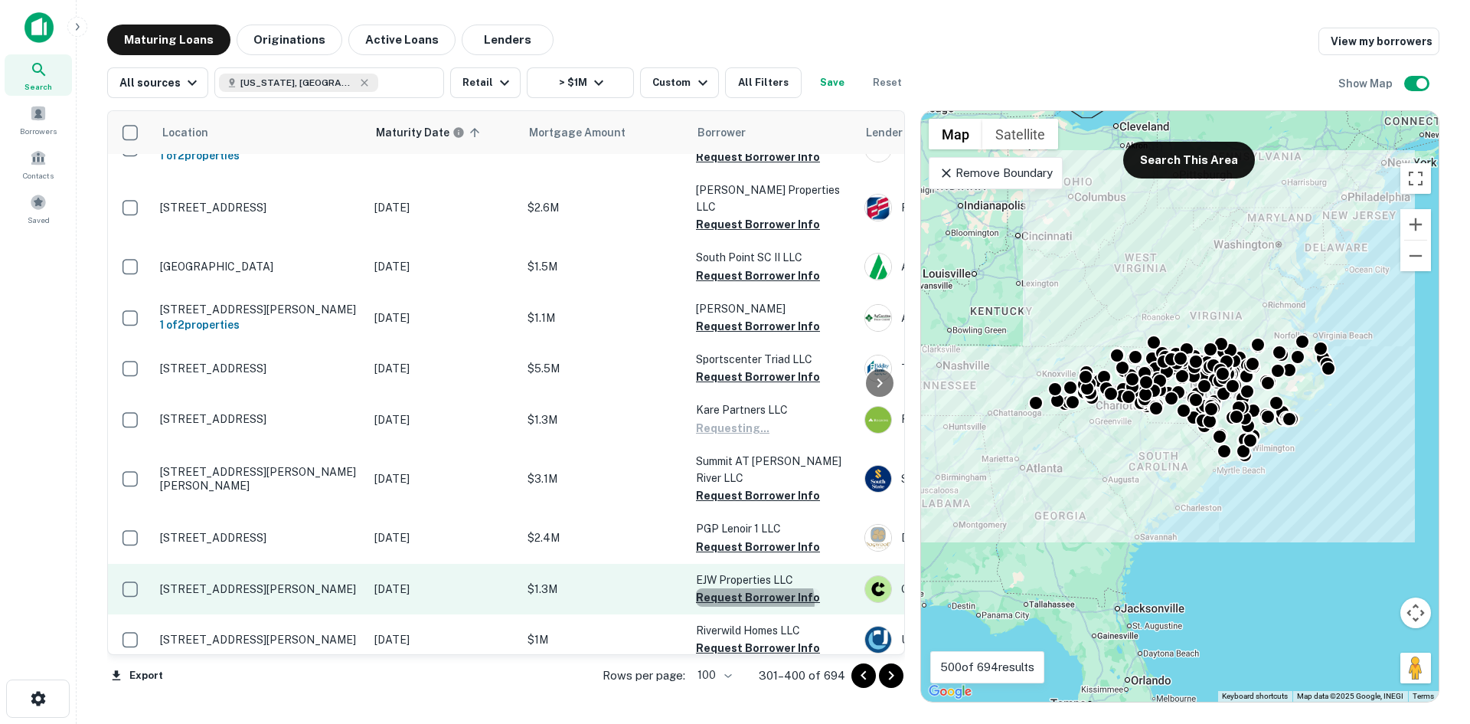
click at [754, 588] on button "Request Borrower Info" at bounding box center [758, 597] width 124 height 18
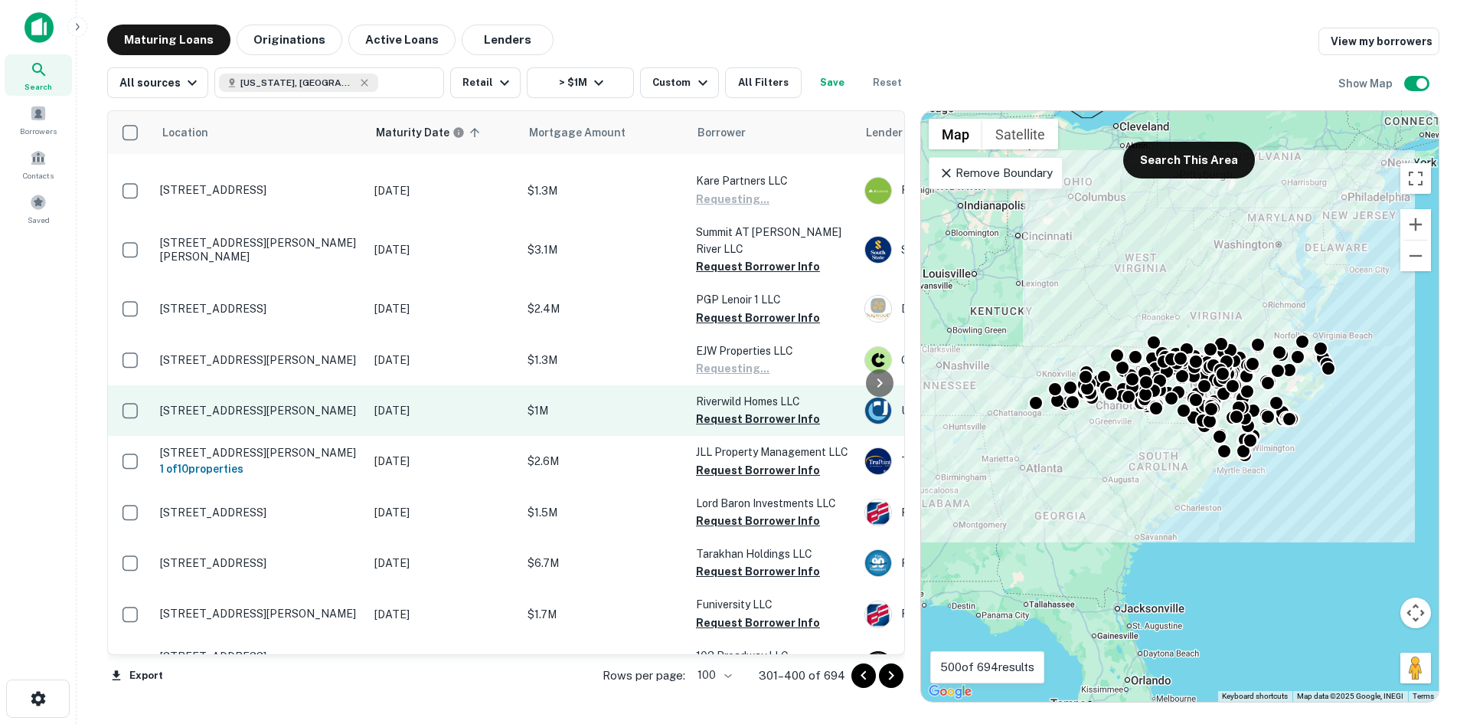
scroll to position [2527, 0]
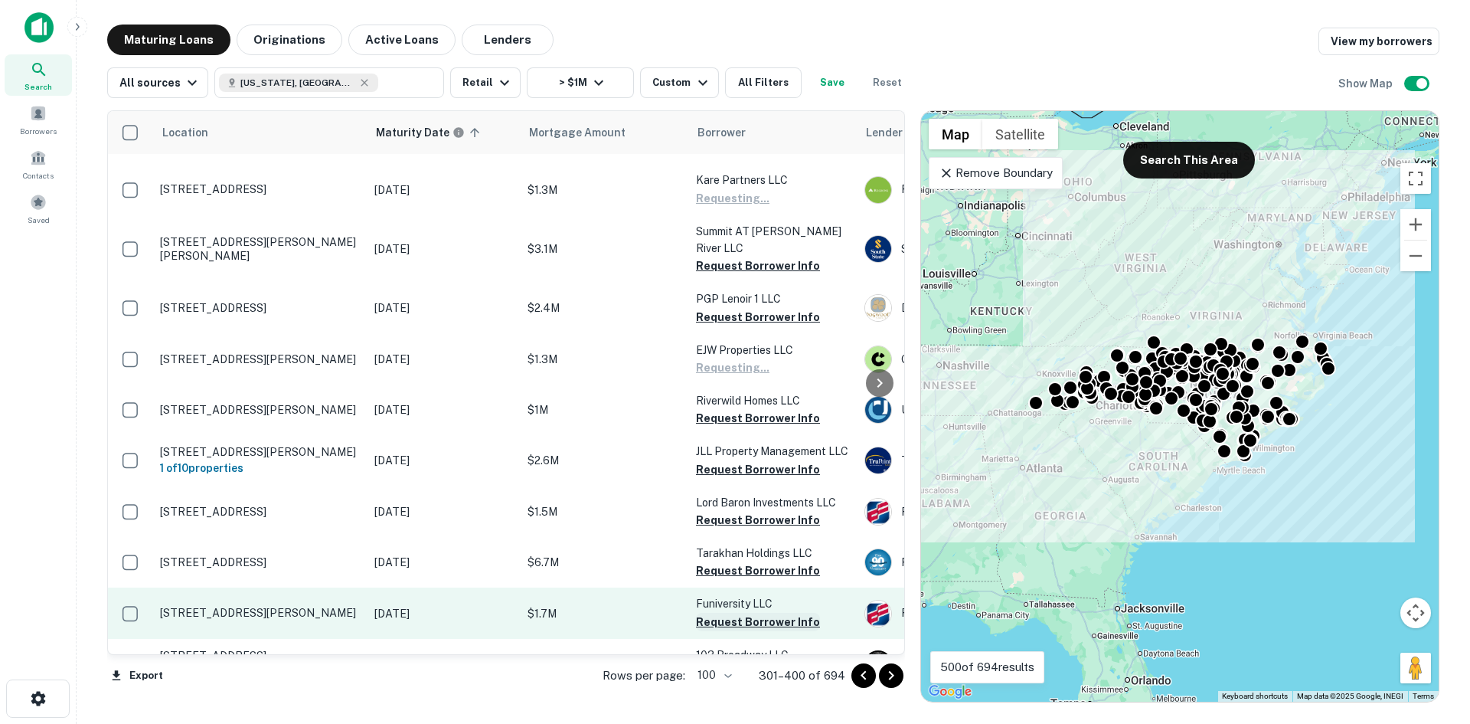
click at [754, 613] on button "Request Borrower Info" at bounding box center [758, 622] width 124 height 18
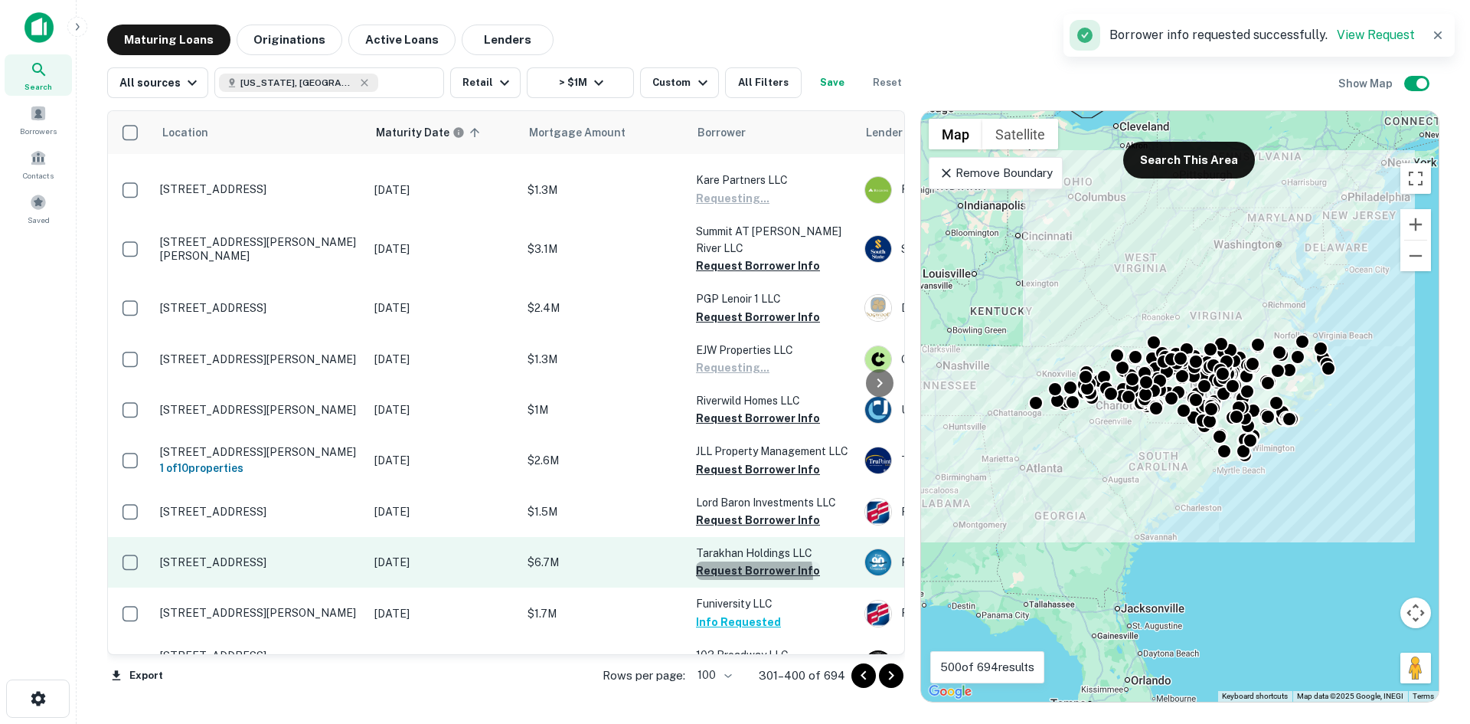
click at [747, 561] on button "Request Borrower Info" at bounding box center [758, 570] width 124 height 18
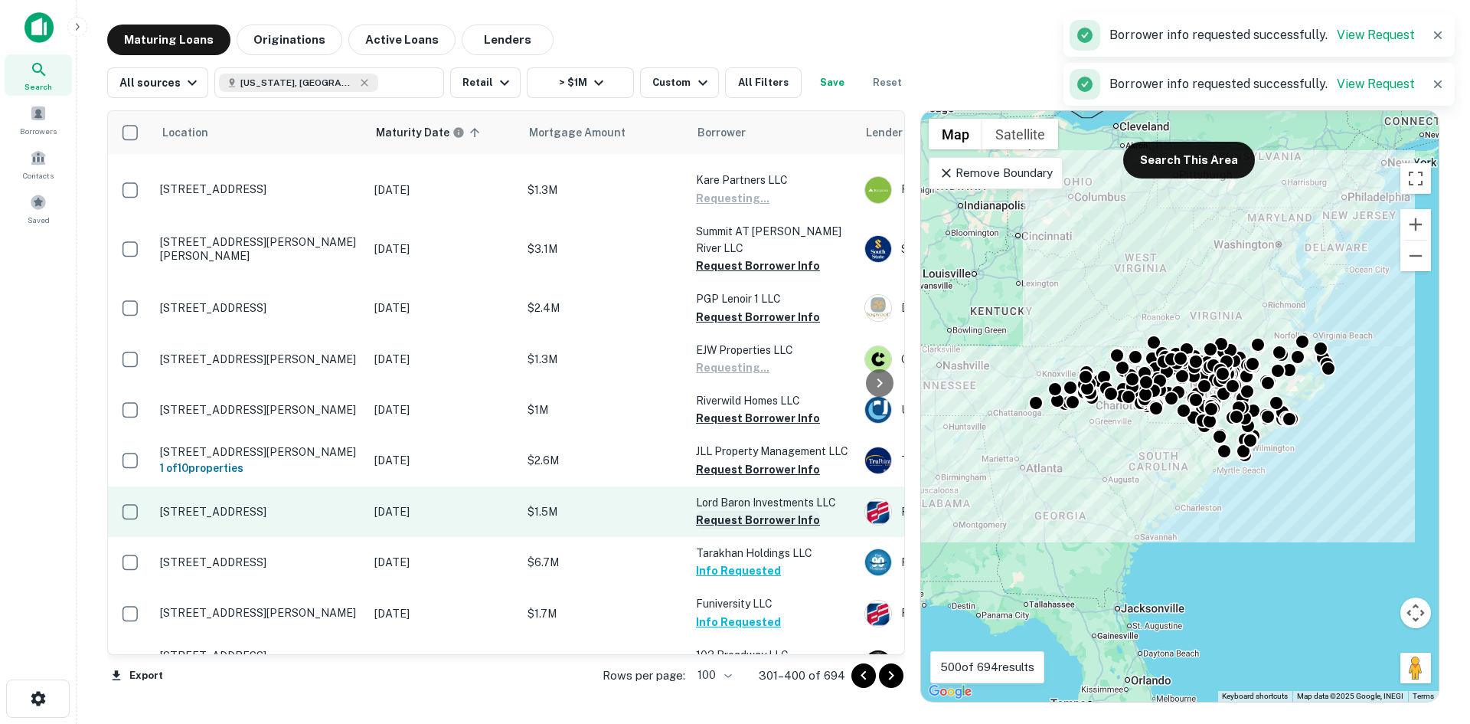
click at [749, 511] on button "Request Borrower Info" at bounding box center [758, 520] width 124 height 18
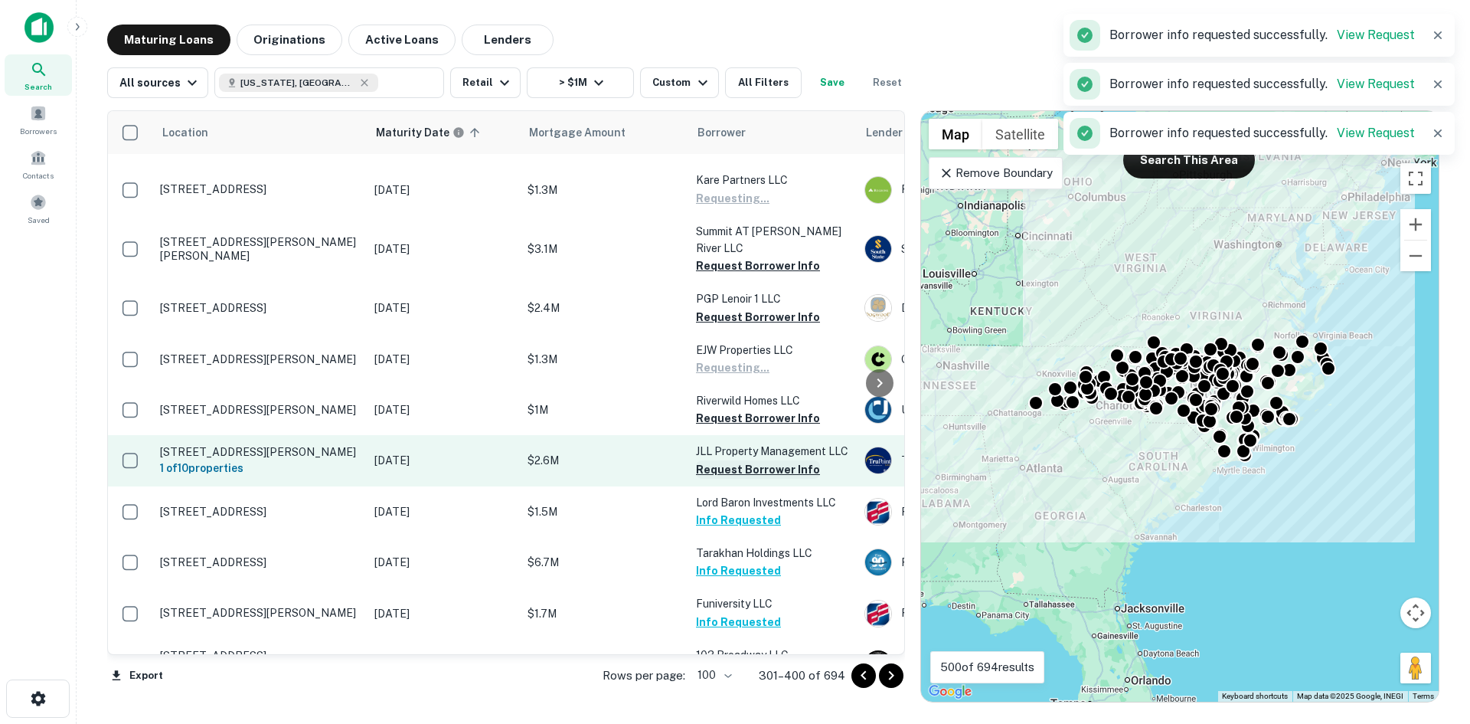
click at [741, 460] on button "Request Borrower Info" at bounding box center [758, 469] width 124 height 18
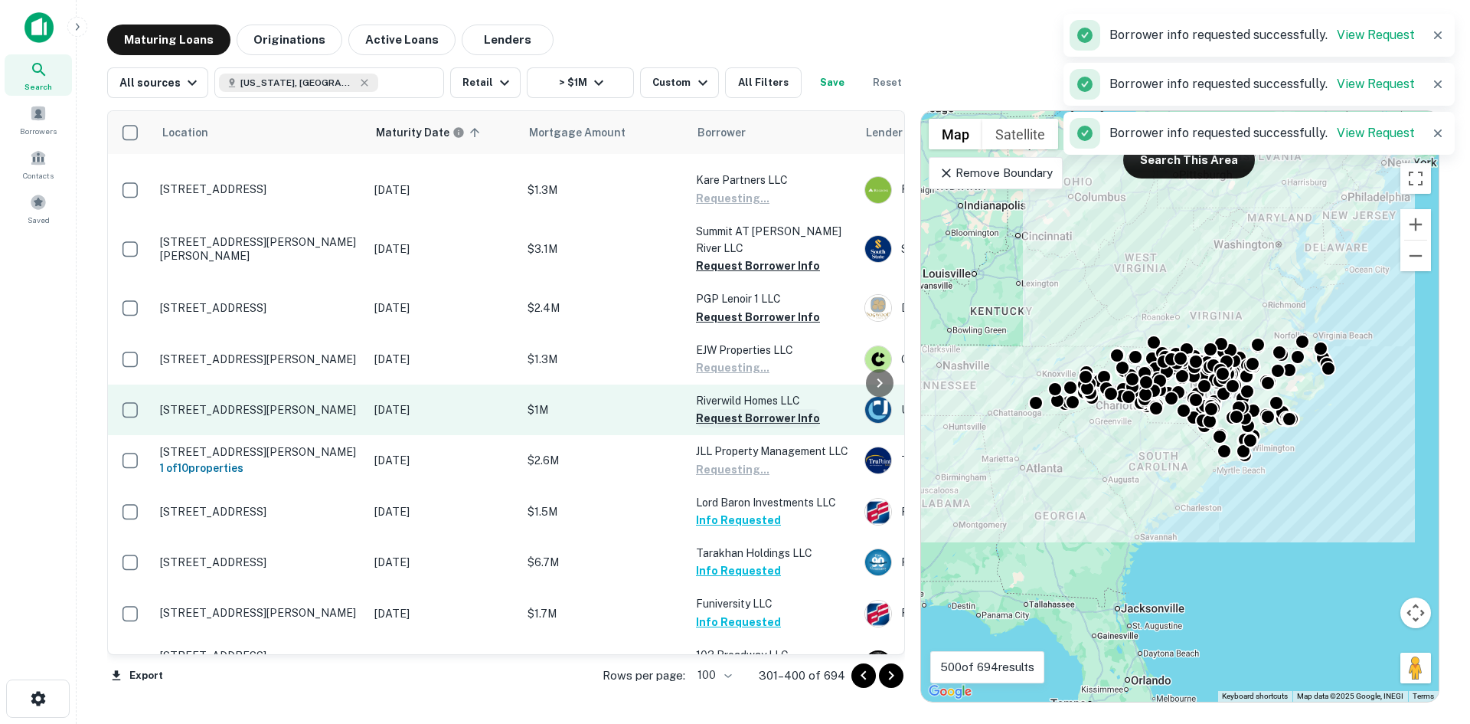
click at [742, 409] on button "Request Borrower Info" at bounding box center [758, 418] width 124 height 18
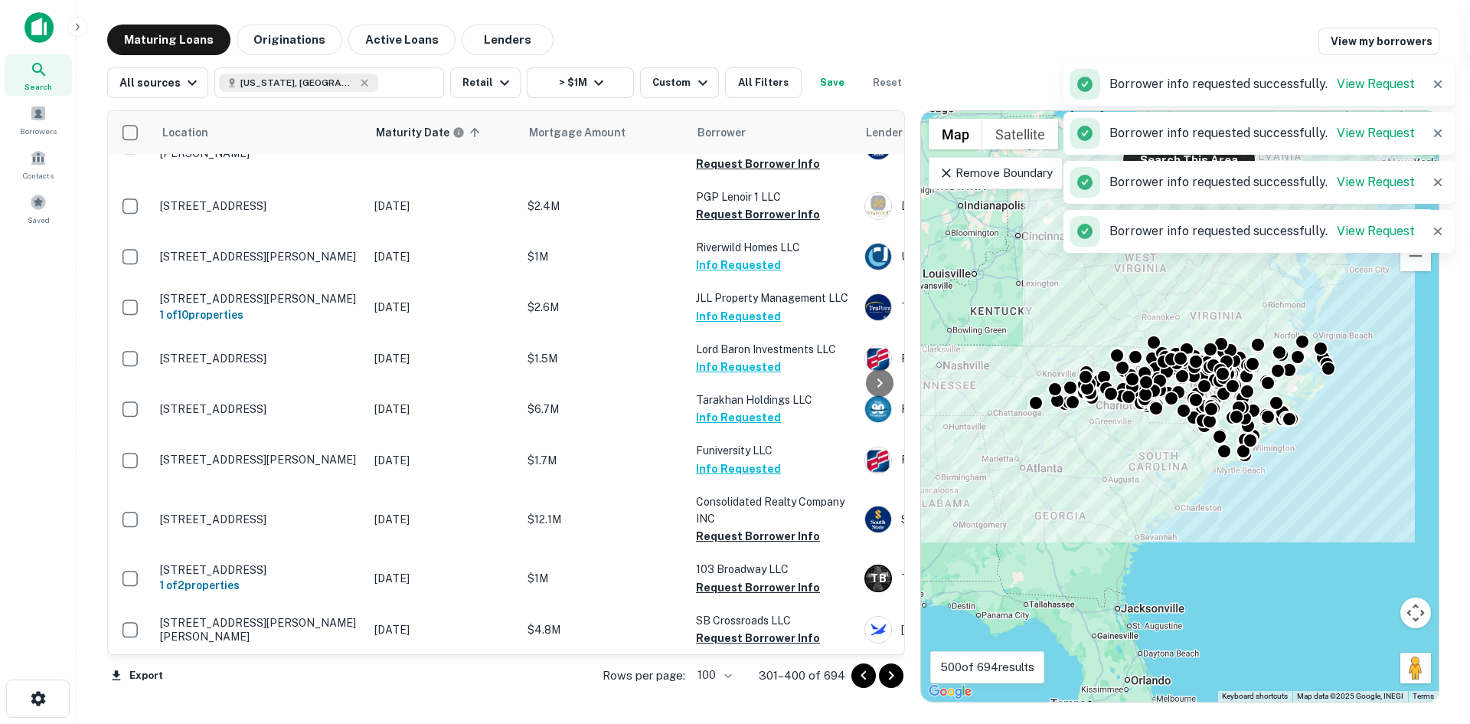
scroll to position [3216, 0]
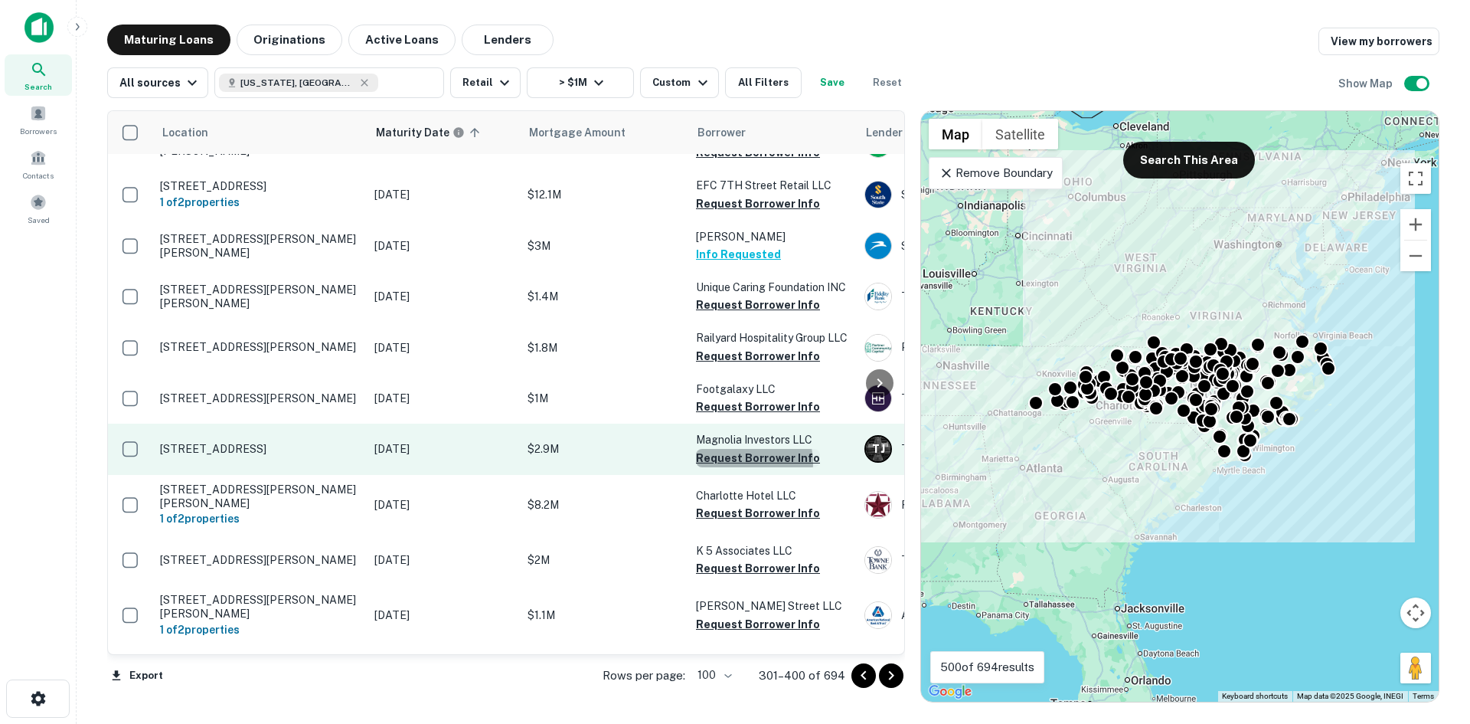
click at [751, 449] on button "Request Borrower Info" at bounding box center [758, 458] width 124 height 18
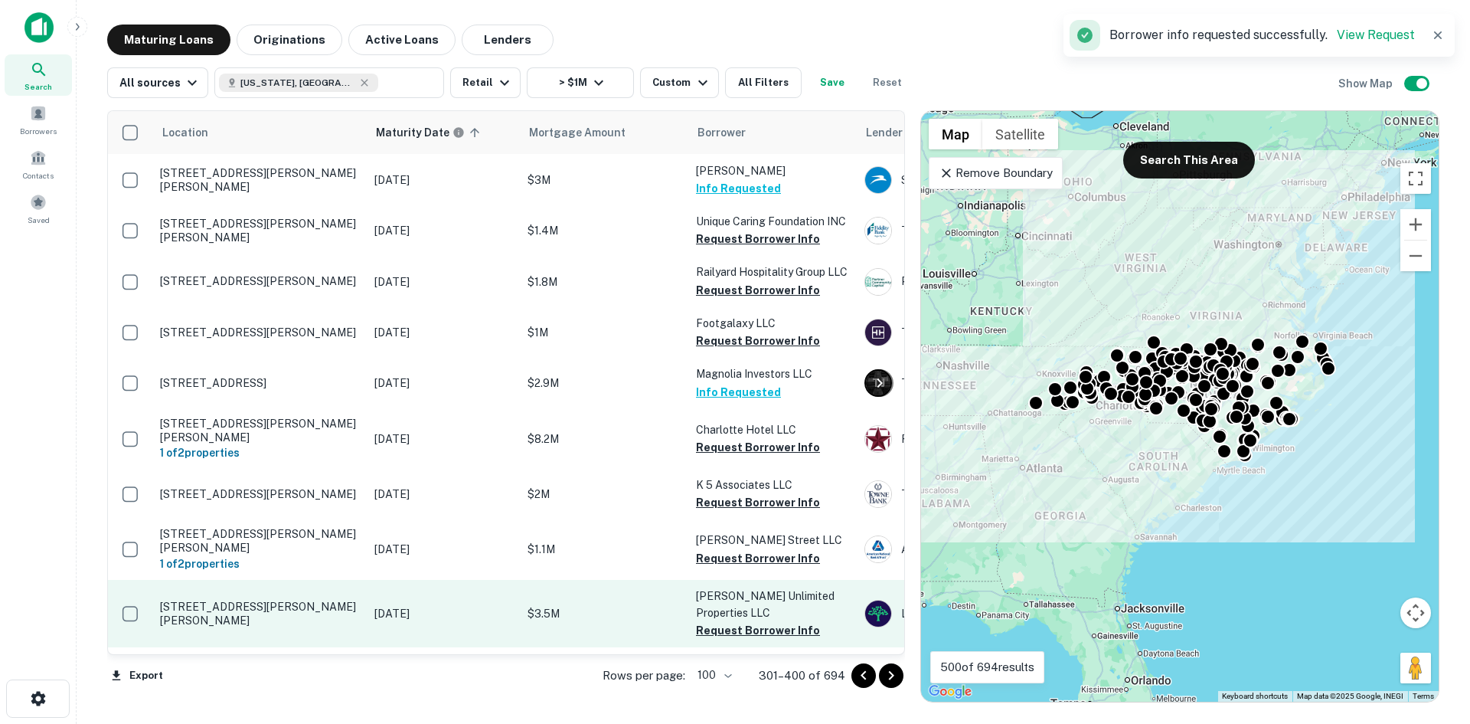
scroll to position [3369, 0]
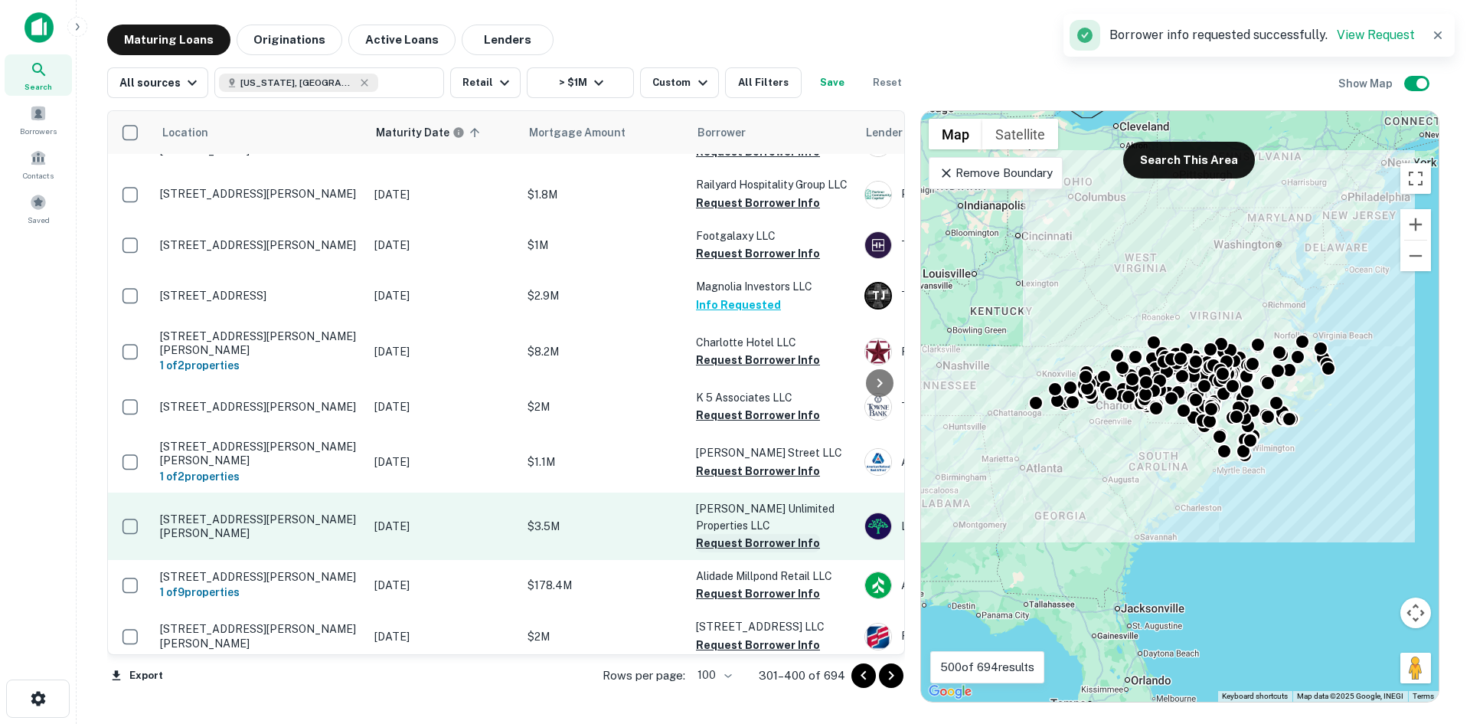
click at [737, 534] on button "Request Borrower Info" at bounding box center [758, 543] width 124 height 18
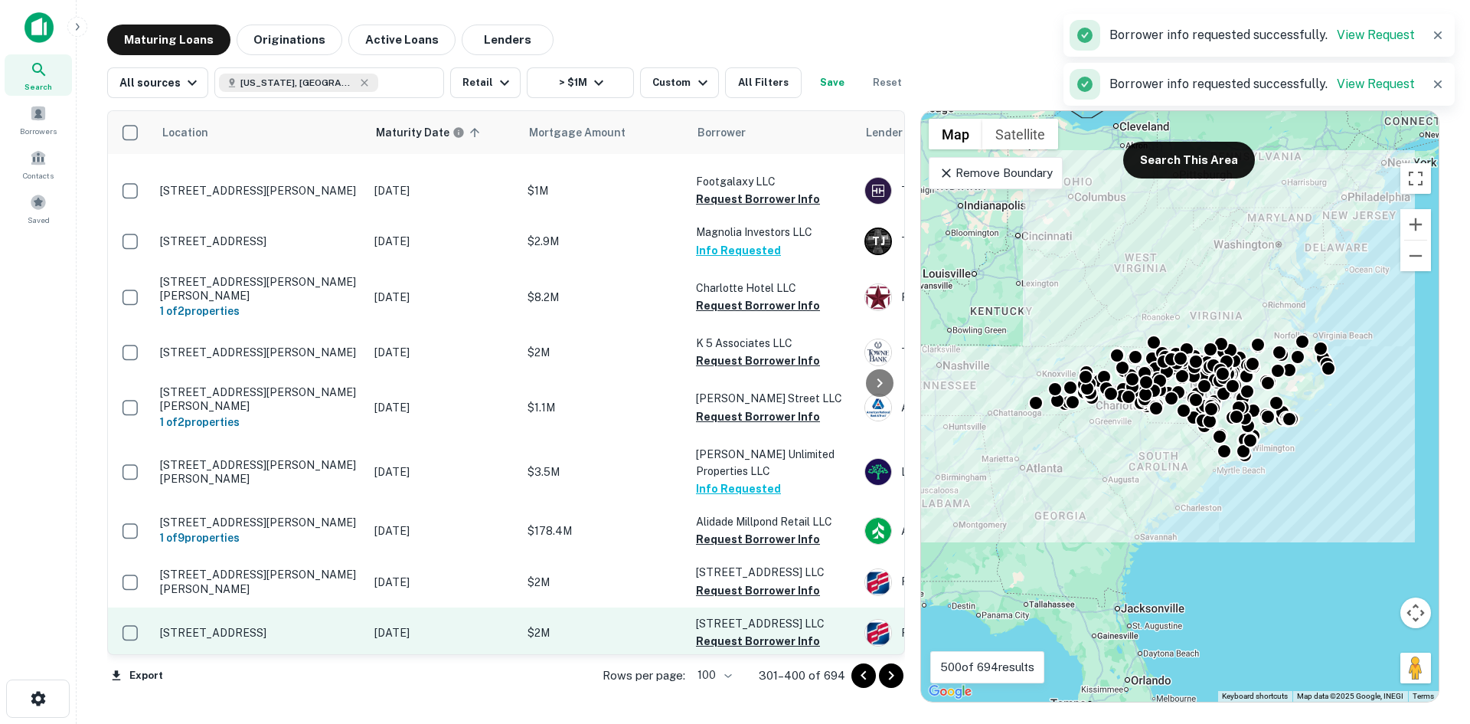
scroll to position [3523, 0]
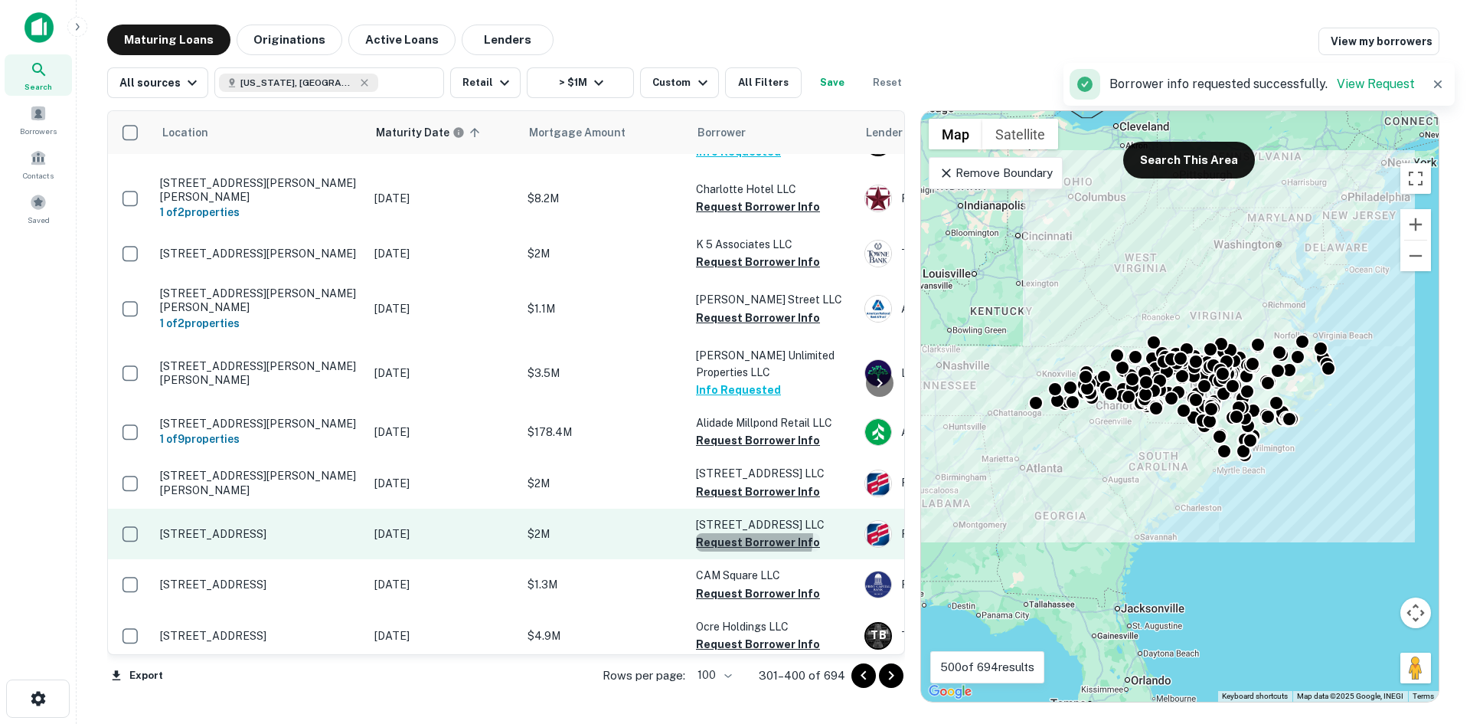
click at [747, 533] on button "Request Borrower Info" at bounding box center [758, 542] width 124 height 18
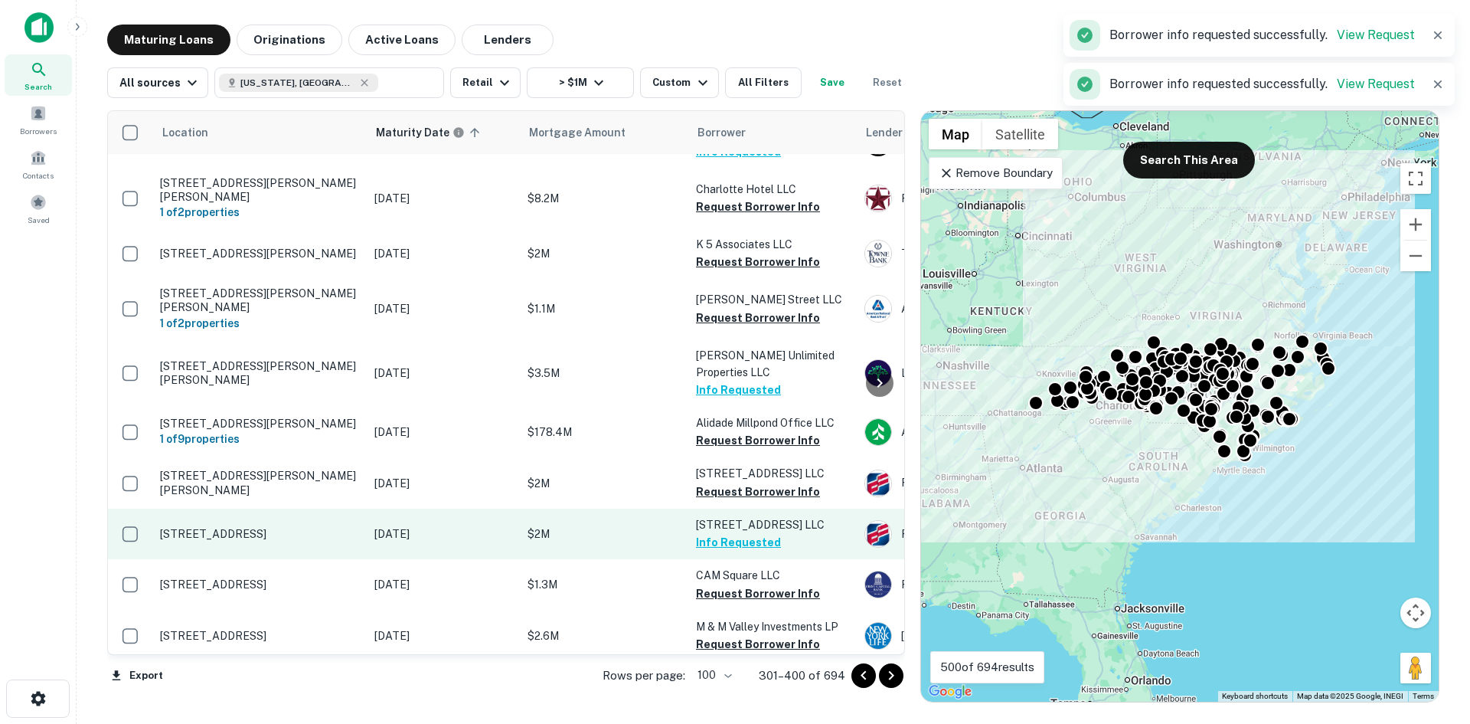
scroll to position [3676, 0]
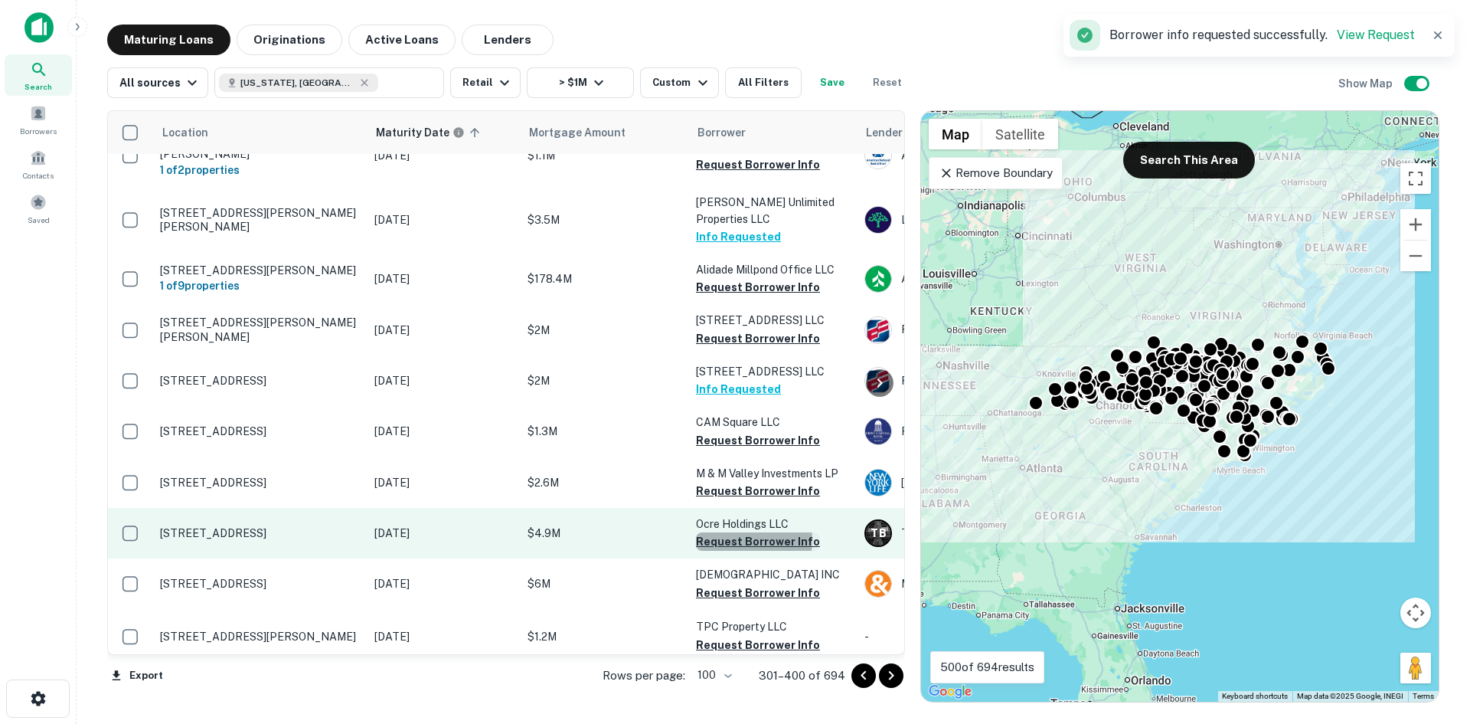
click at [745, 532] on button "Request Borrower Info" at bounding box center [758, 541] width 124 height 18
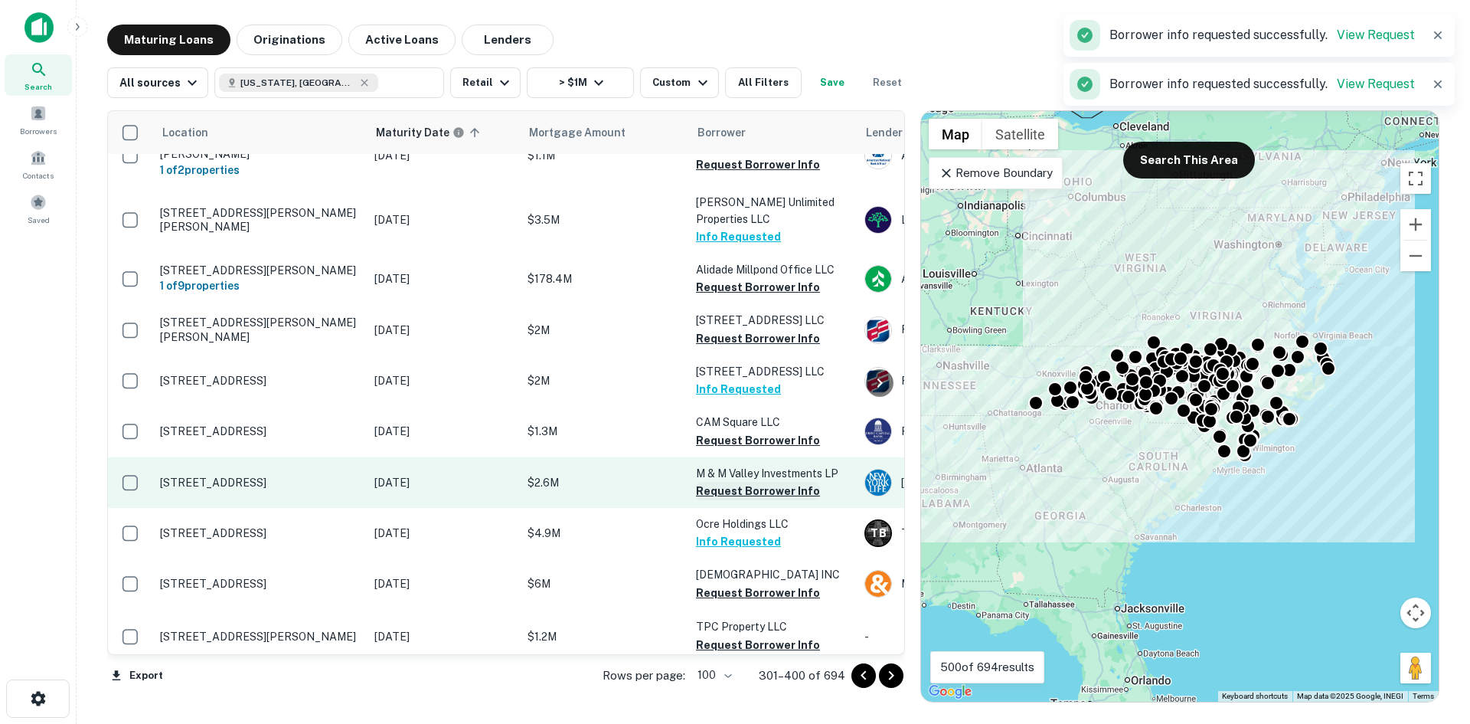
click at [760, 482] on button "Request Borrower Info" at bounding box center [758, 491] width 124 height 18
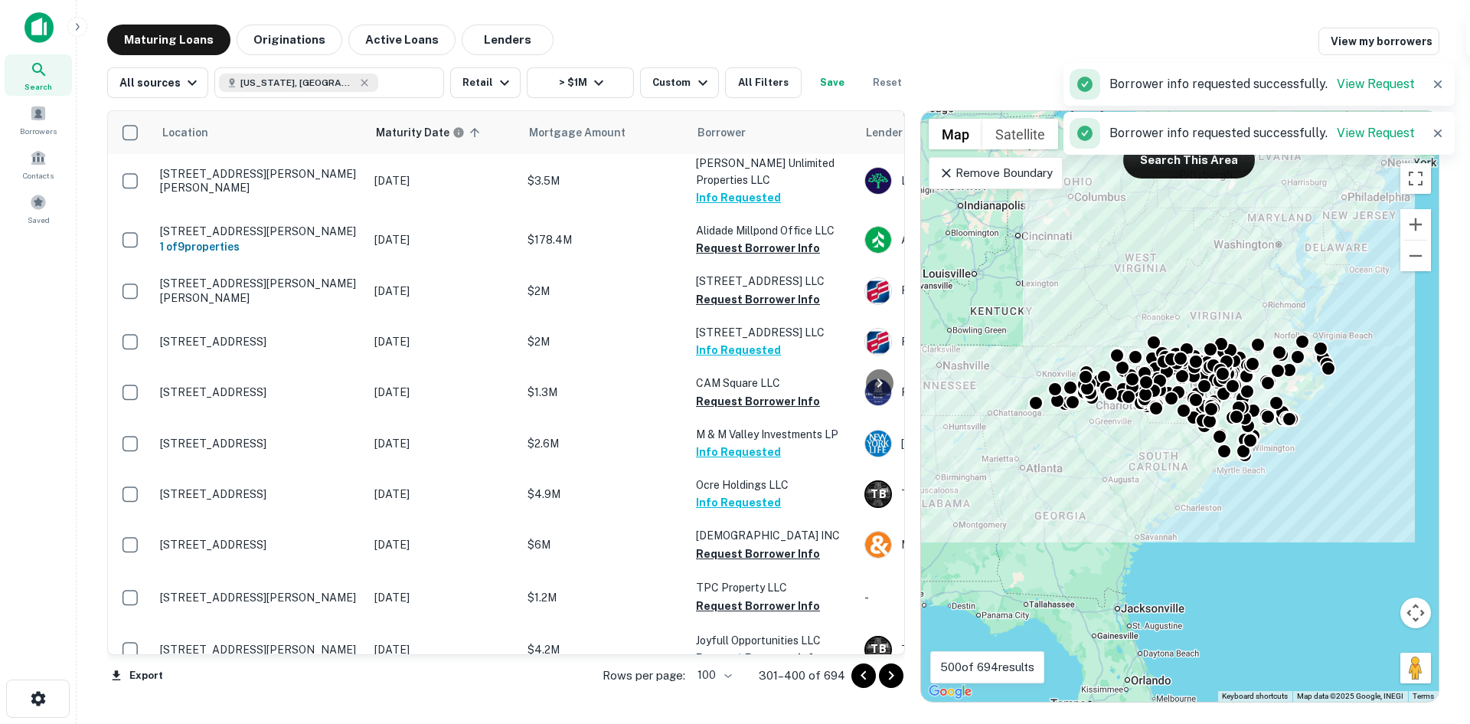
scroll to position [3829, 0]
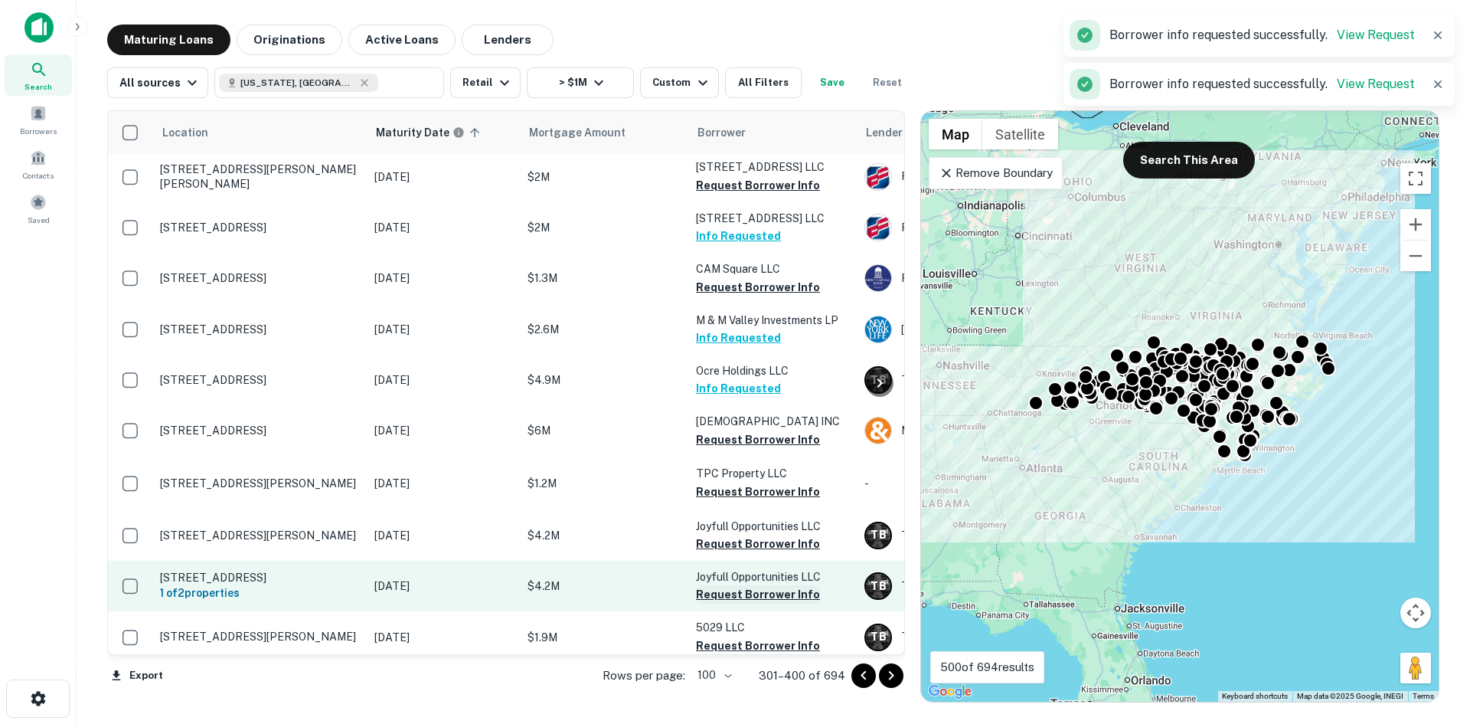
click at [742, 585] on button "Request Borrower Info" at bounding box center [758, 594] width 124 height 18
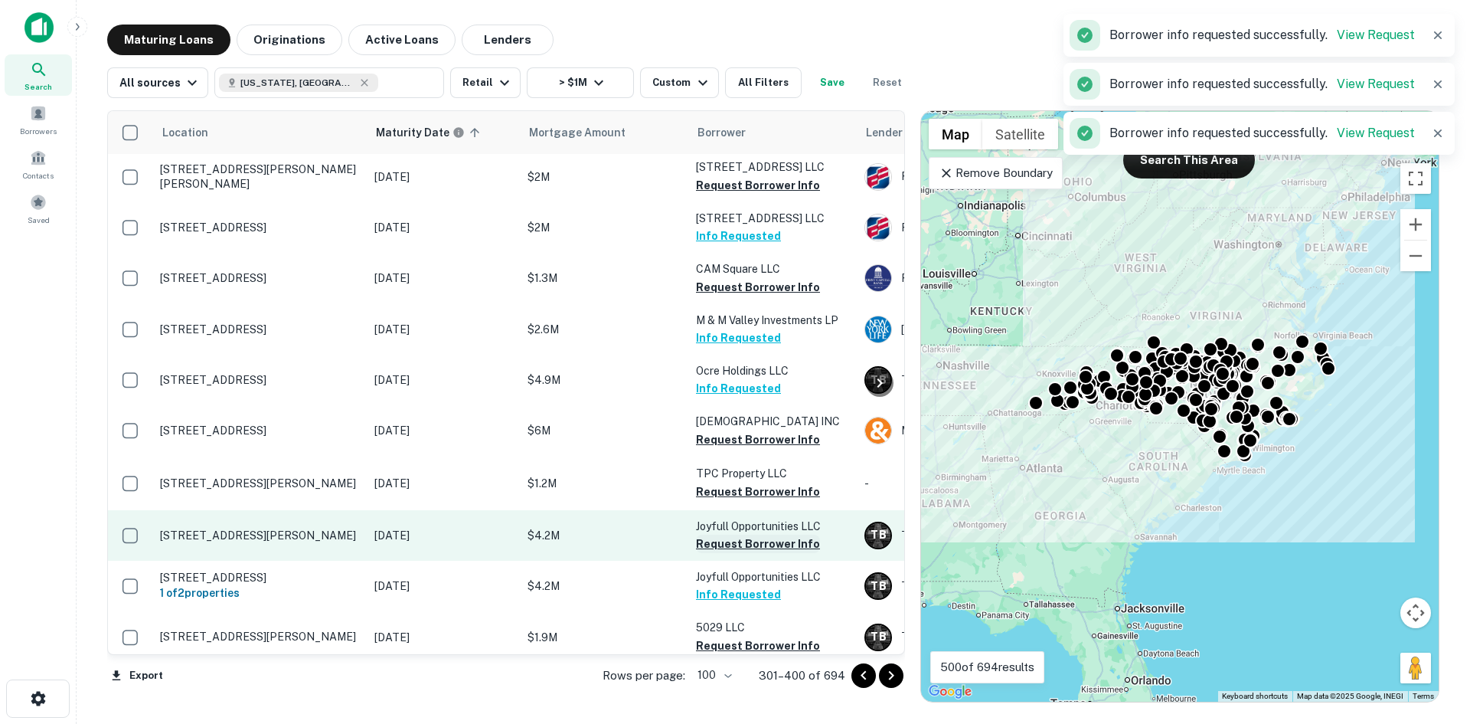
click at [740, 535] on button "Request Borrower Info" at bounding box center [758, 544] width 124 height 18
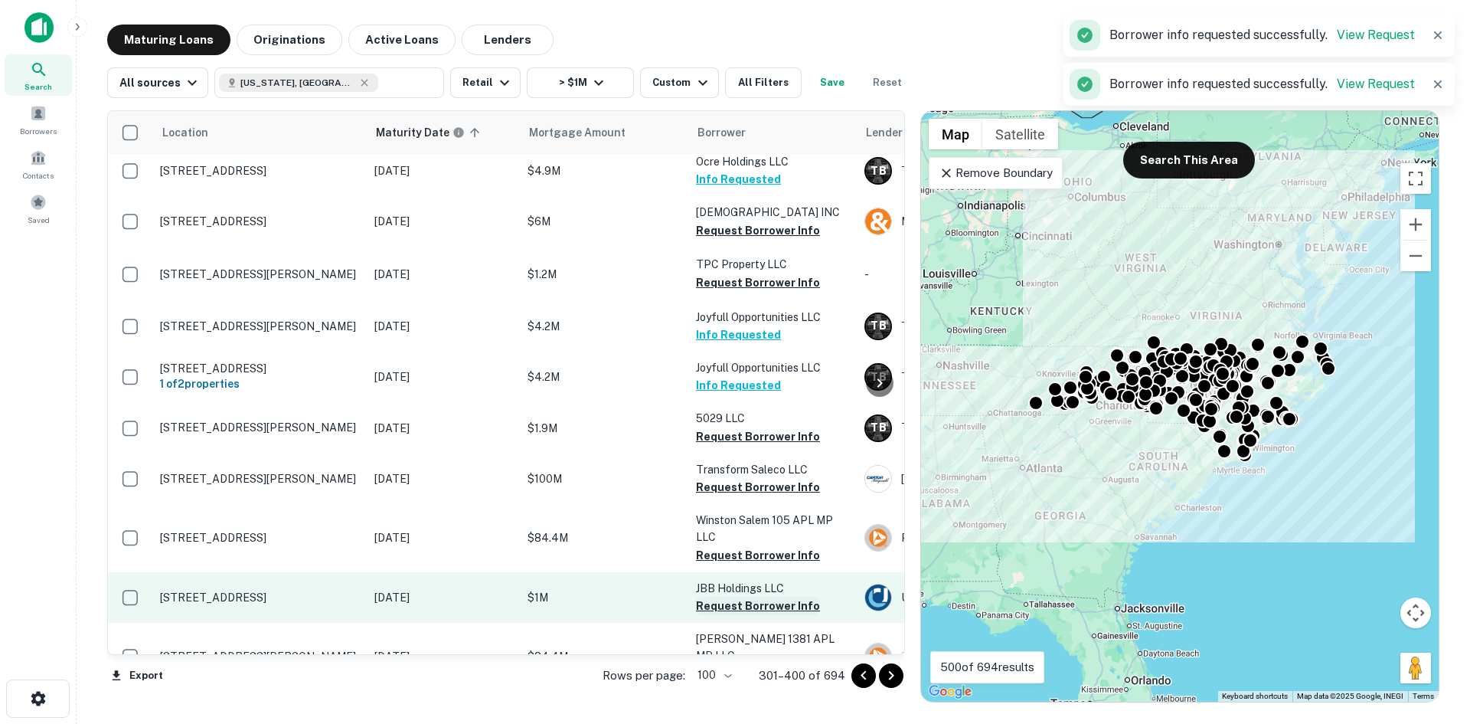
scroll to position [4059, 0]
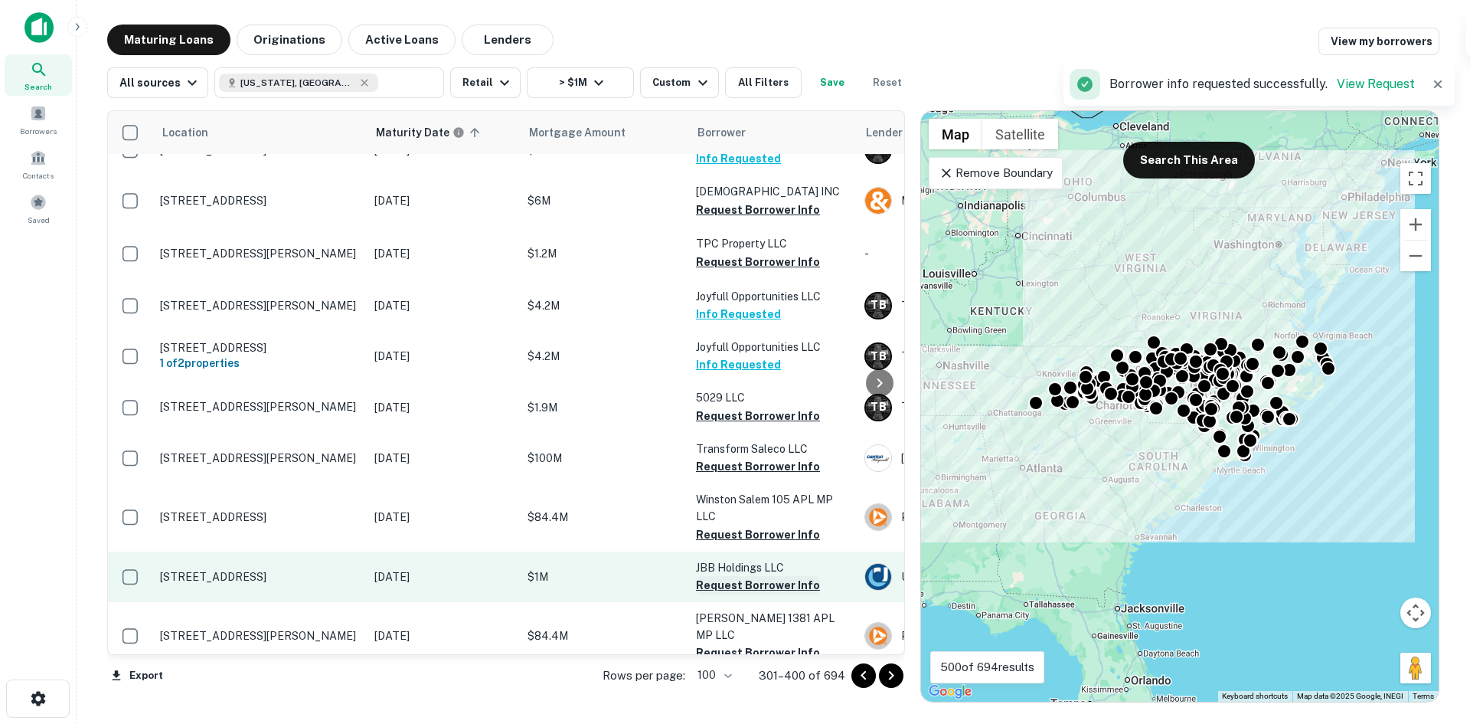
click at [741, 576] on button "Request Borrower Info" at bounding box center [758, 585] width 124 height 18
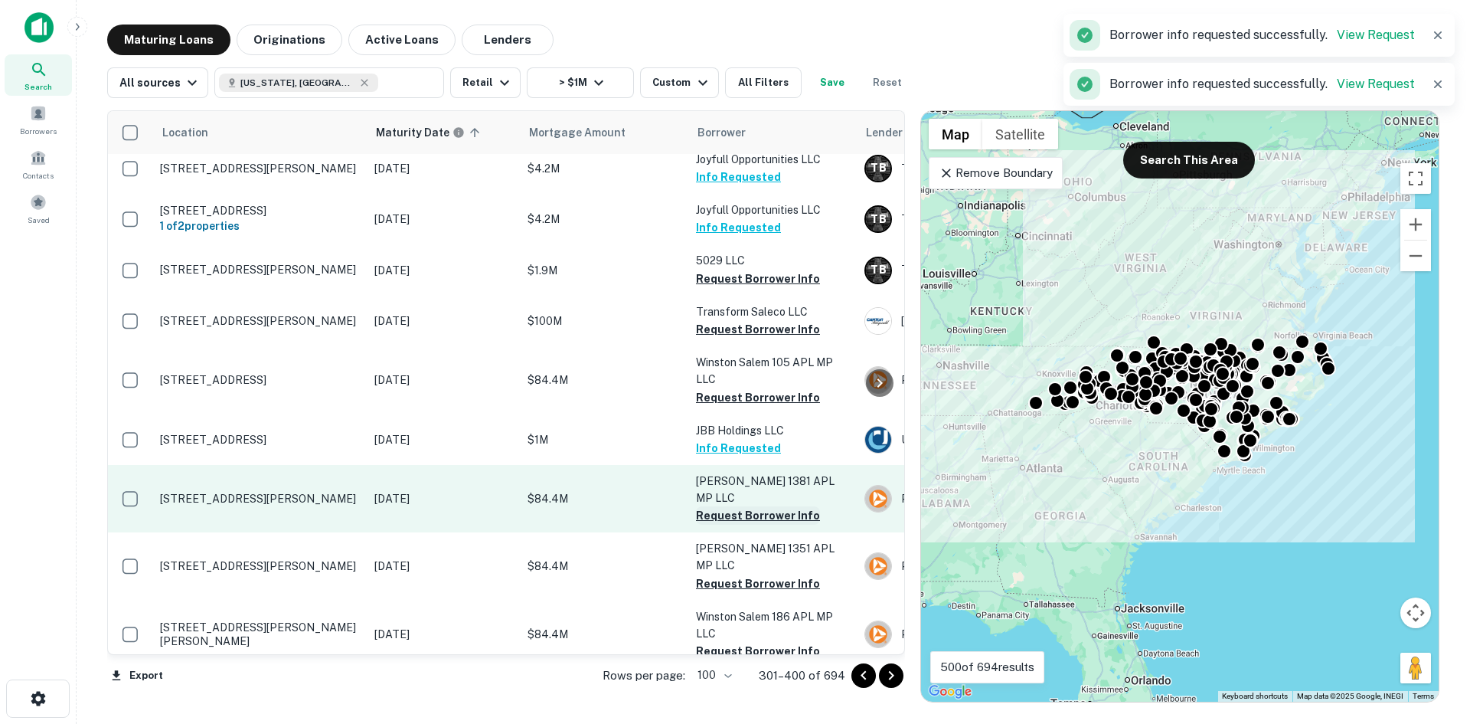
scroll to position [4212, 0]
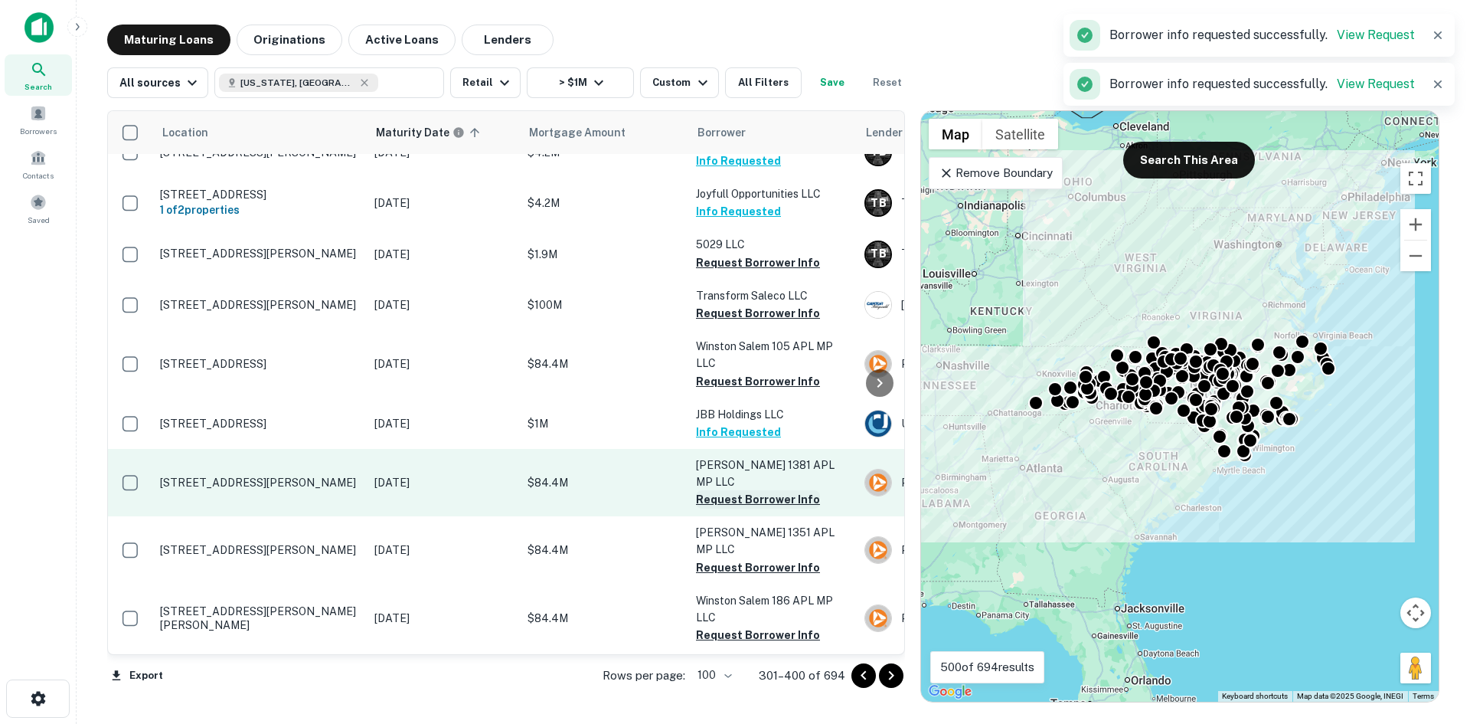
click at [745, 490] on button "Request Borrower Info" at bounding box center [758, 499] width 124 height 18
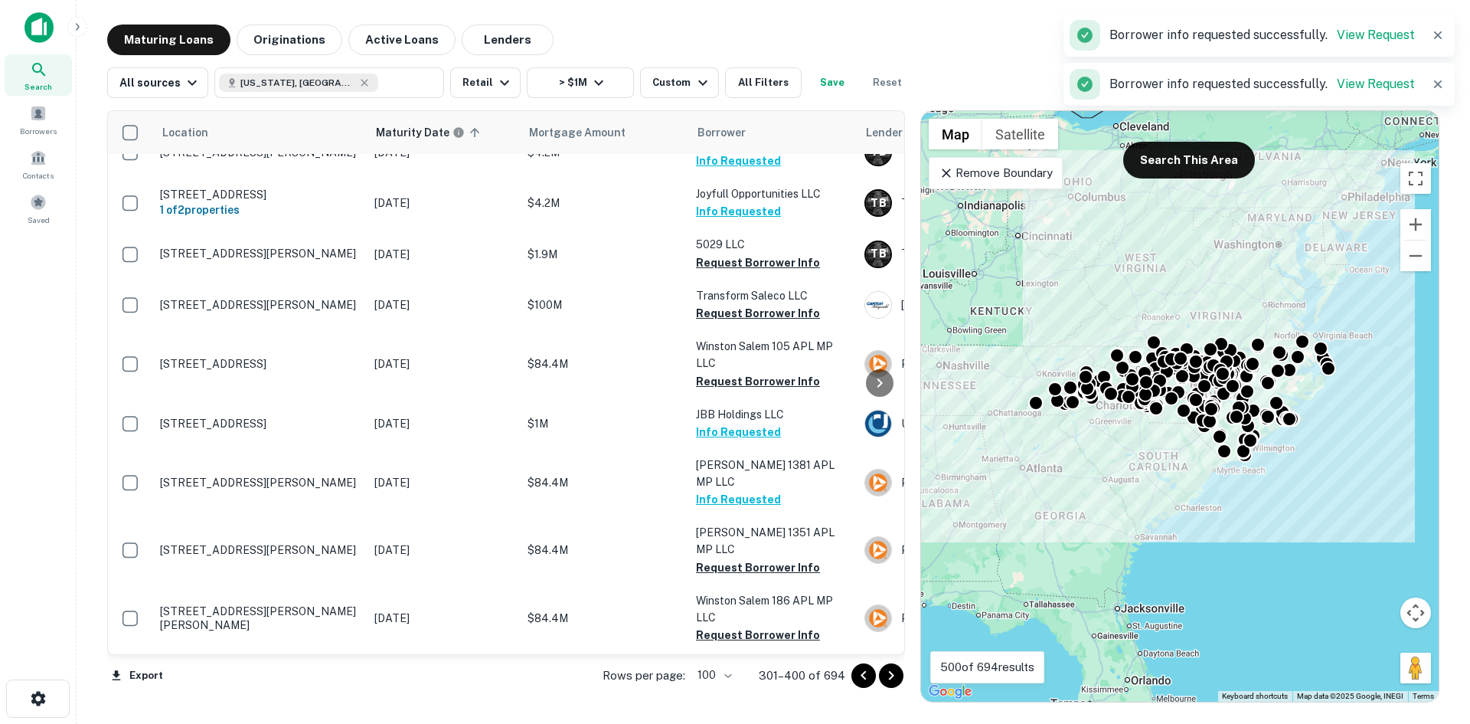
scroll to position [4442, 0]
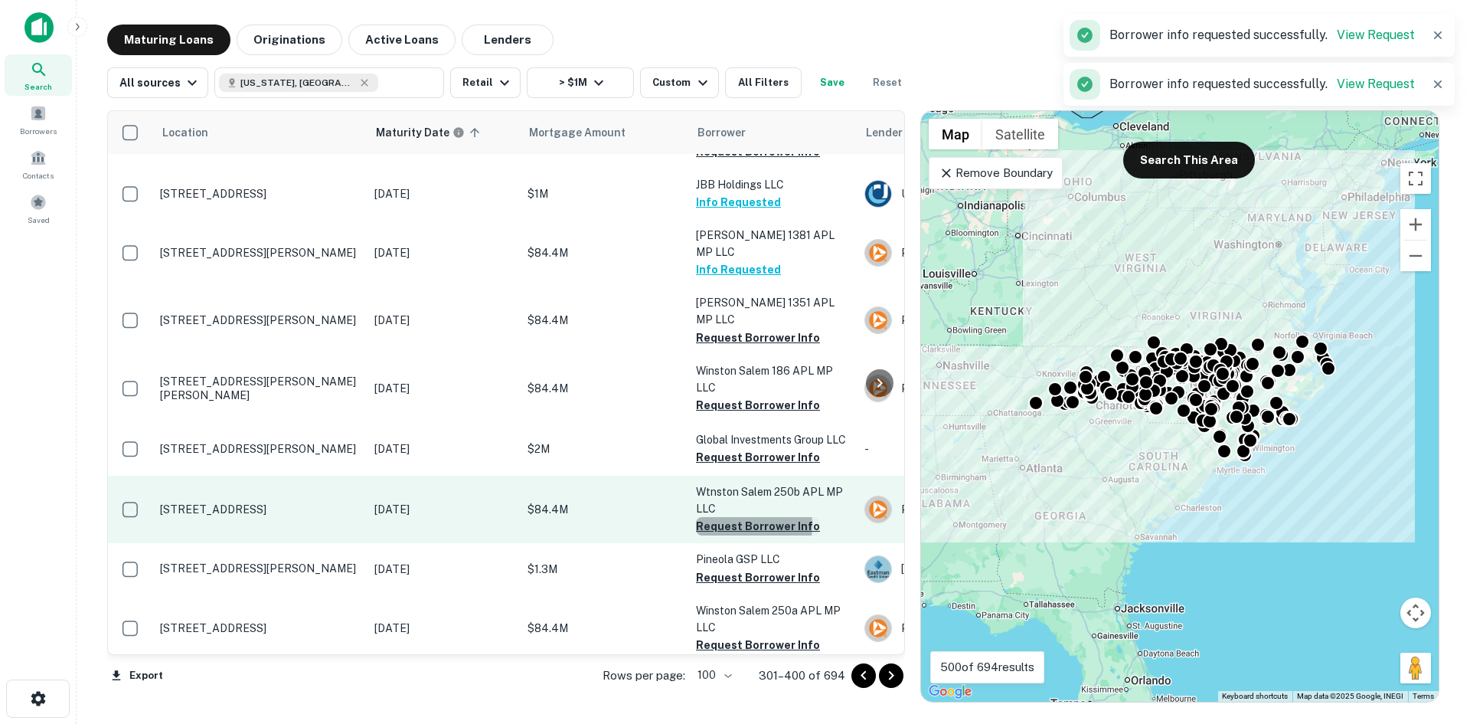
click at [739, 517] on button "Request Borrower Info" at bounding box center [758, 526] width 124 height 18
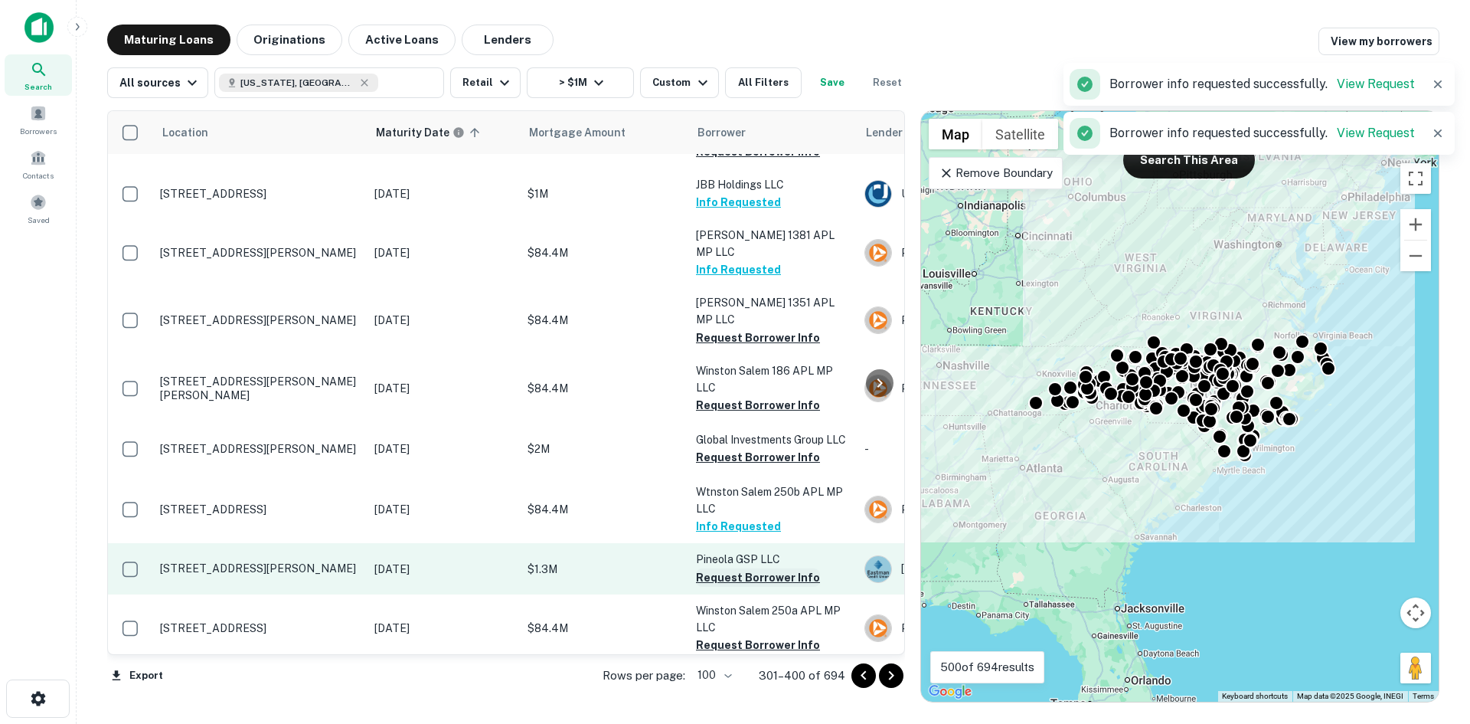
click at [738, 568] on button "Request Borrower Info" at bounding box center [758, 577] width 124 height 18
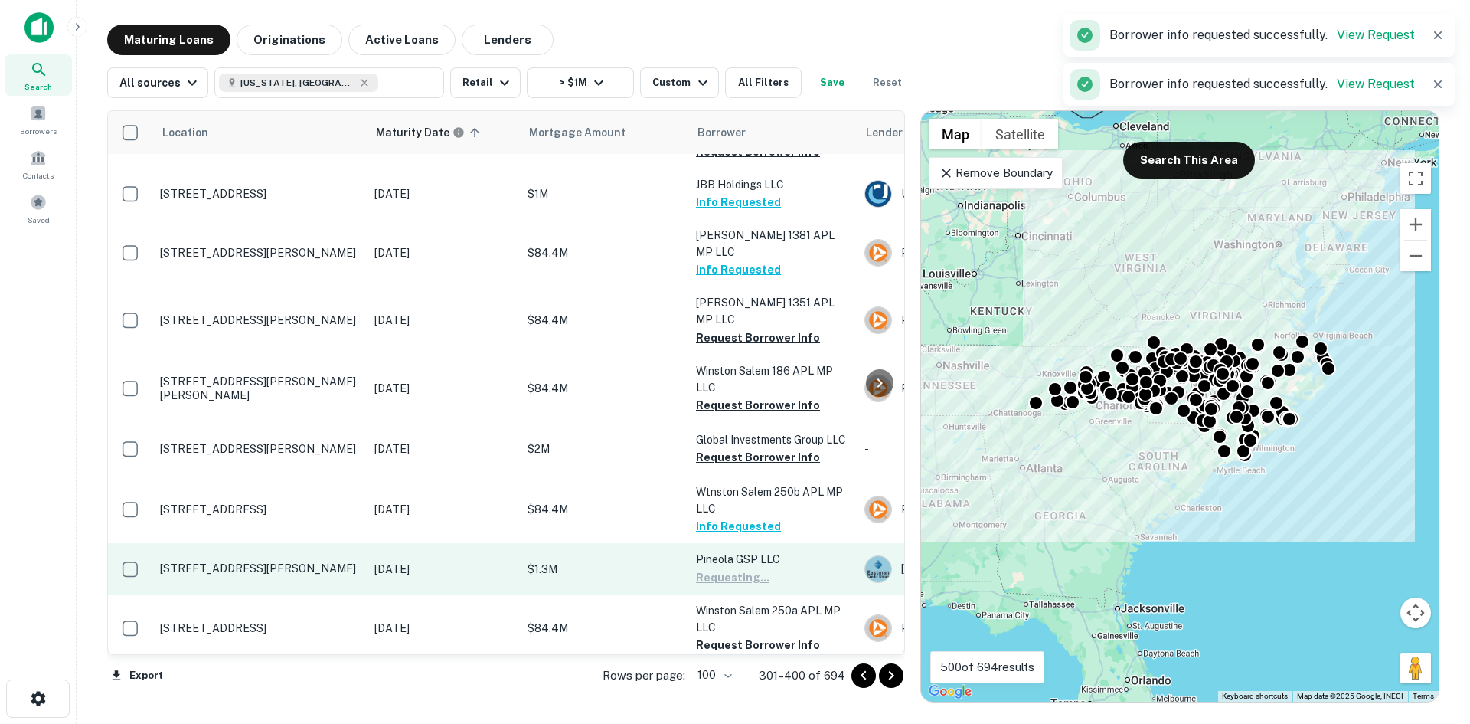
scroll to position [4671, 0]
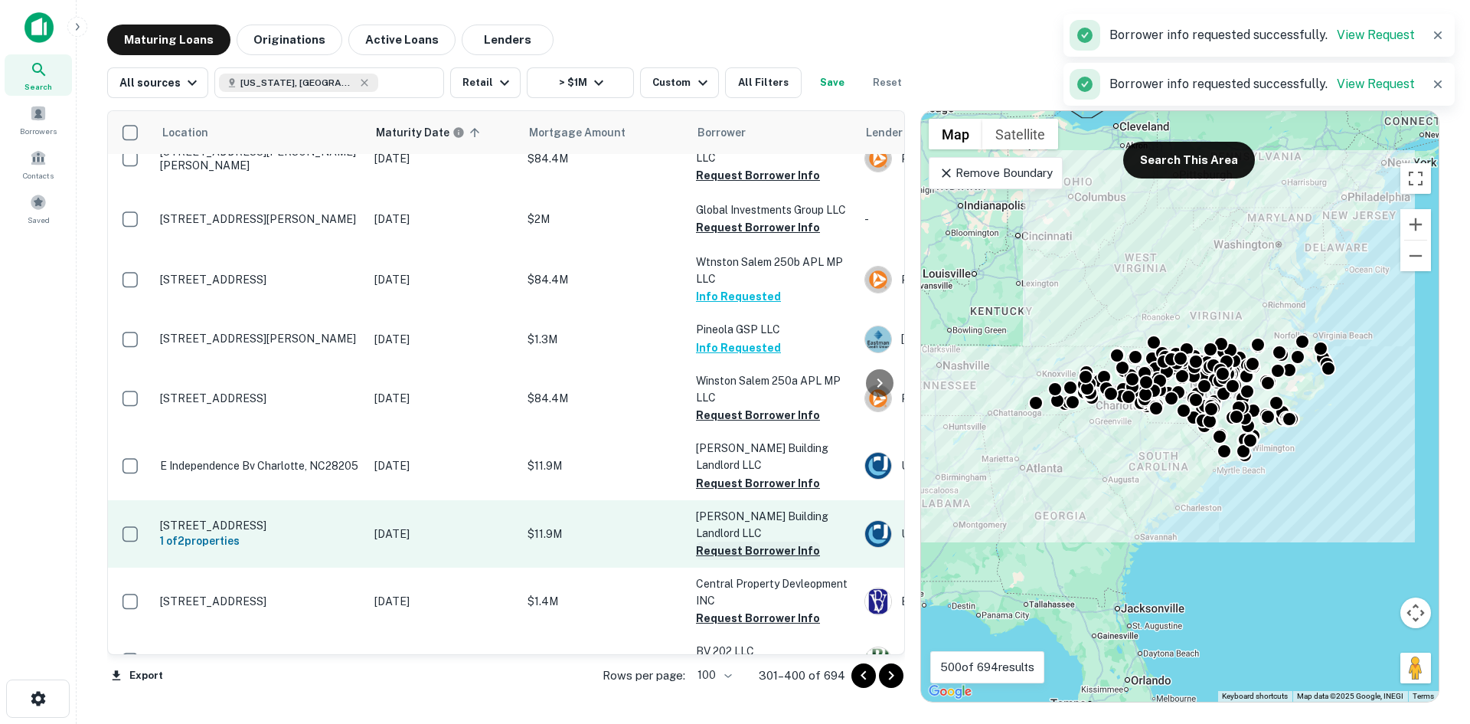
click at [749, 541] on button "Request Borrower Info" at bounding box center [758, 550] width 124 height 18
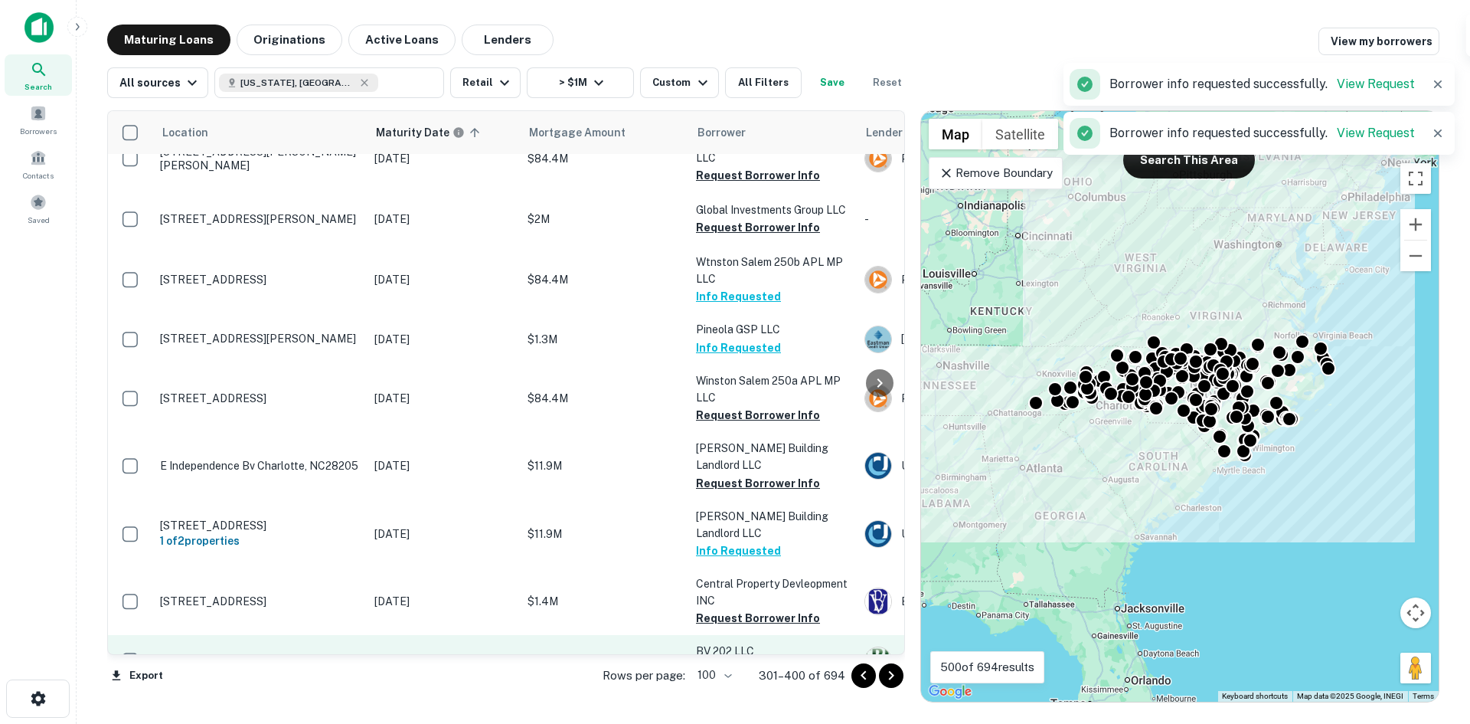
click at [743, 660] on button "Request Borrower Info" at bounding box center [758, 669] width 124 height 18
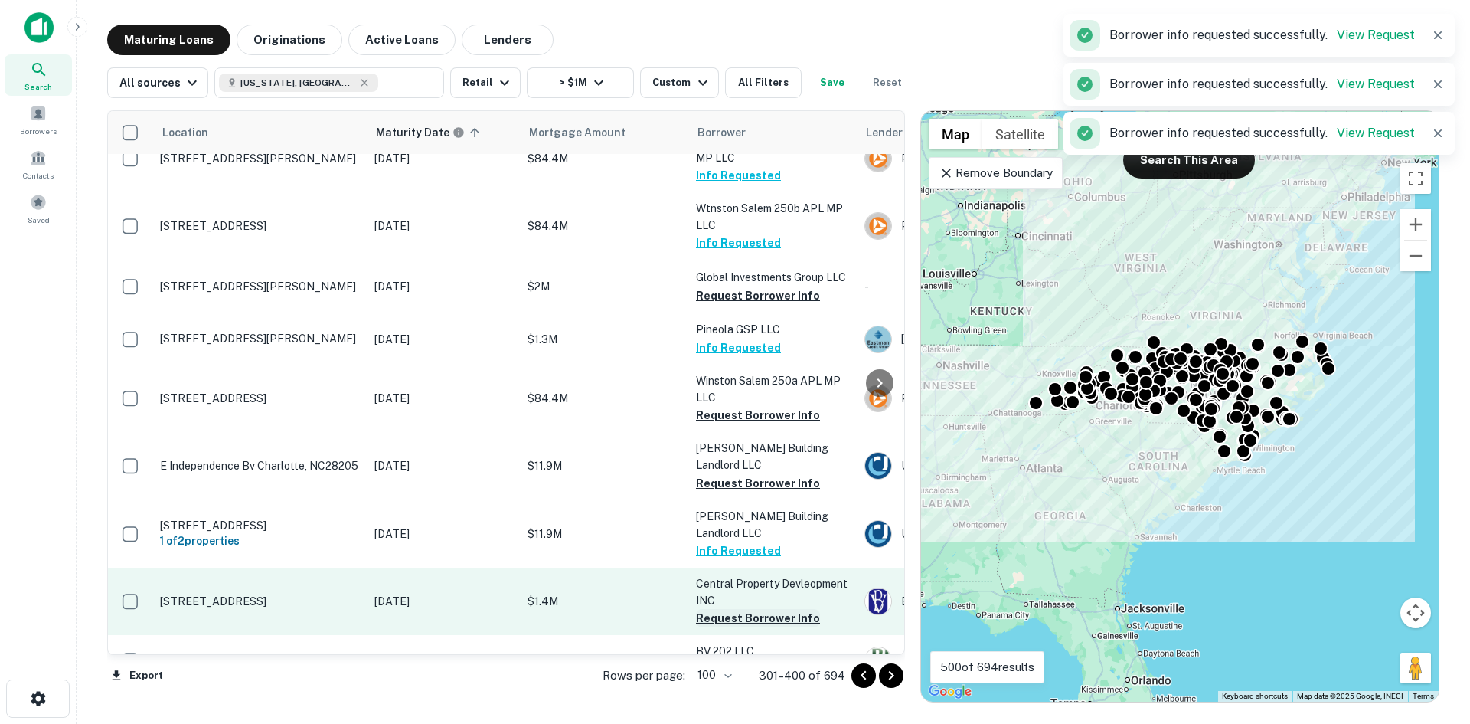
click at [744, 609] on button "Request Borrower Info" at bounding box center [758, 618] width 124 height 18
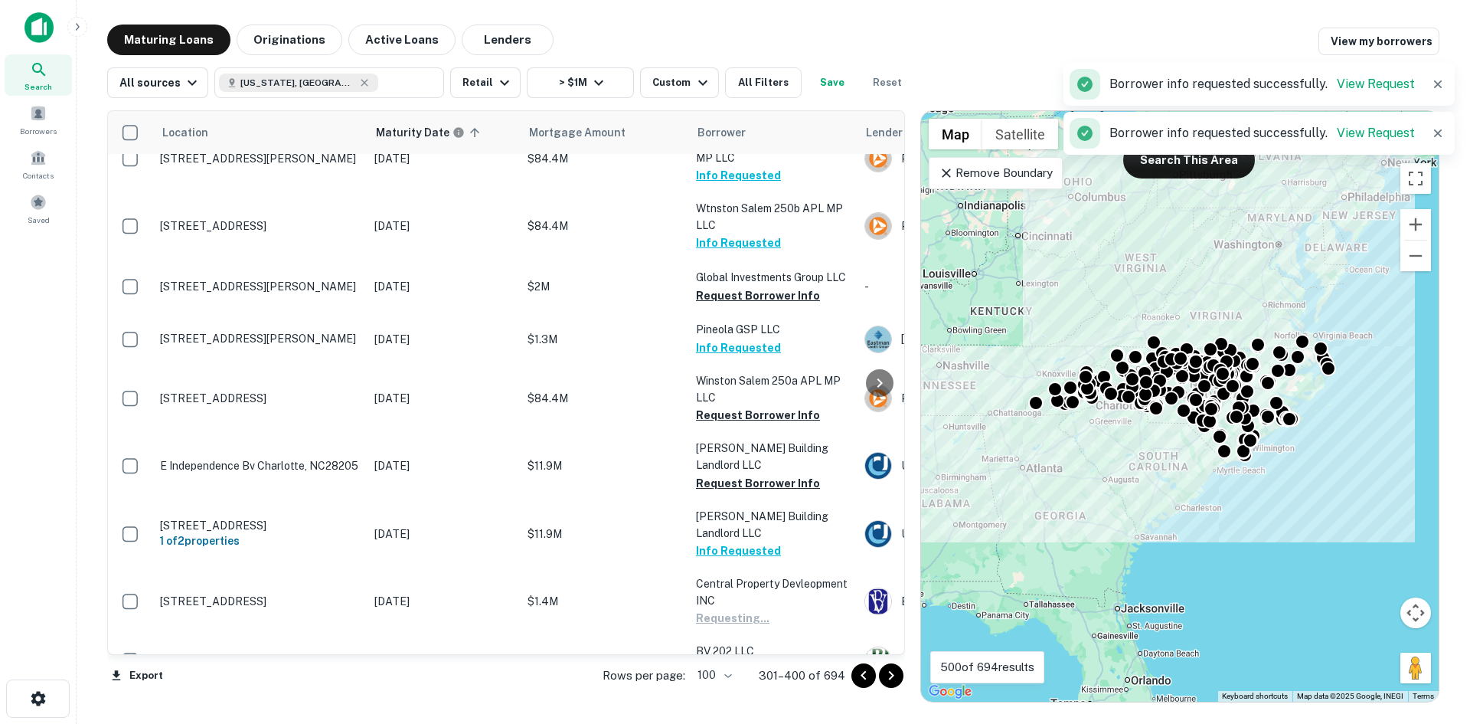
scroll to position [4824, 0]
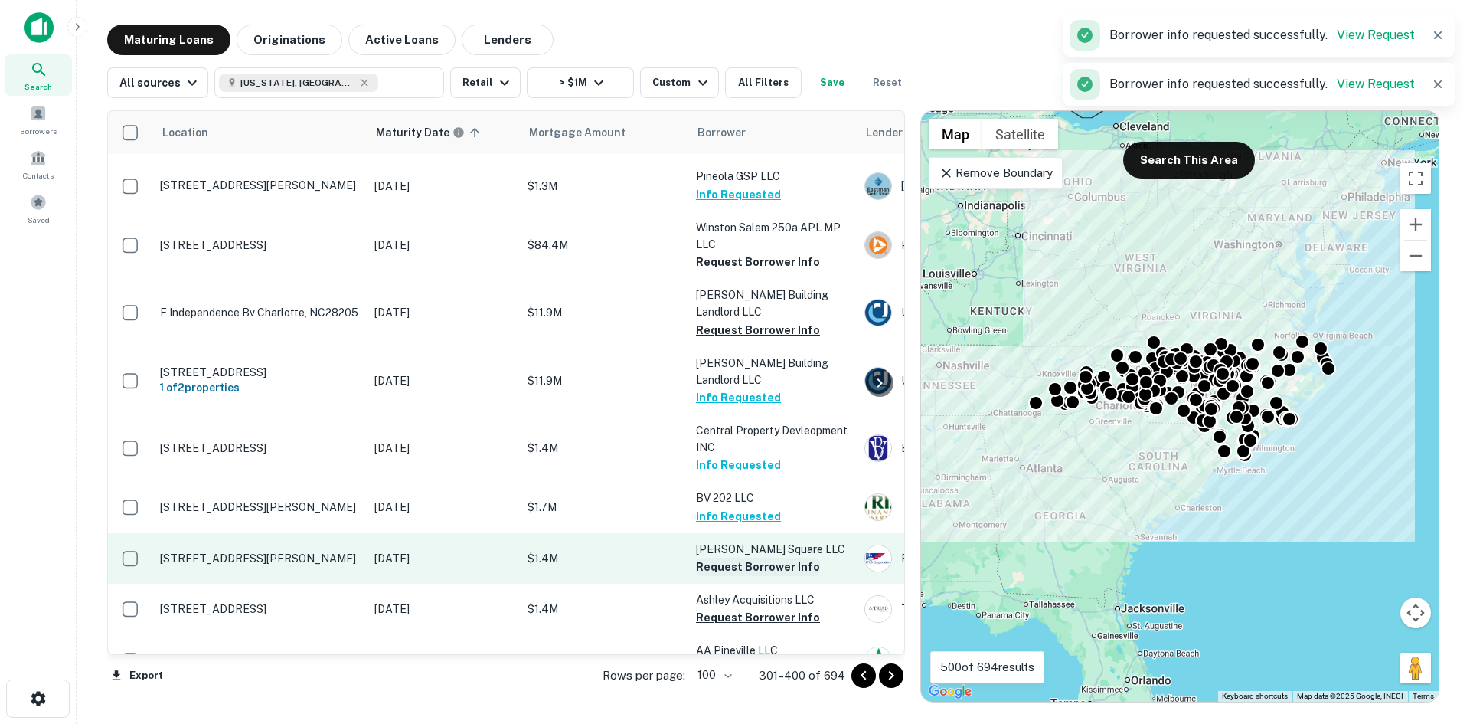
click at [757, 557] on button "Request Borrower Info" at bounding box center [758, 566] width 124 height 18
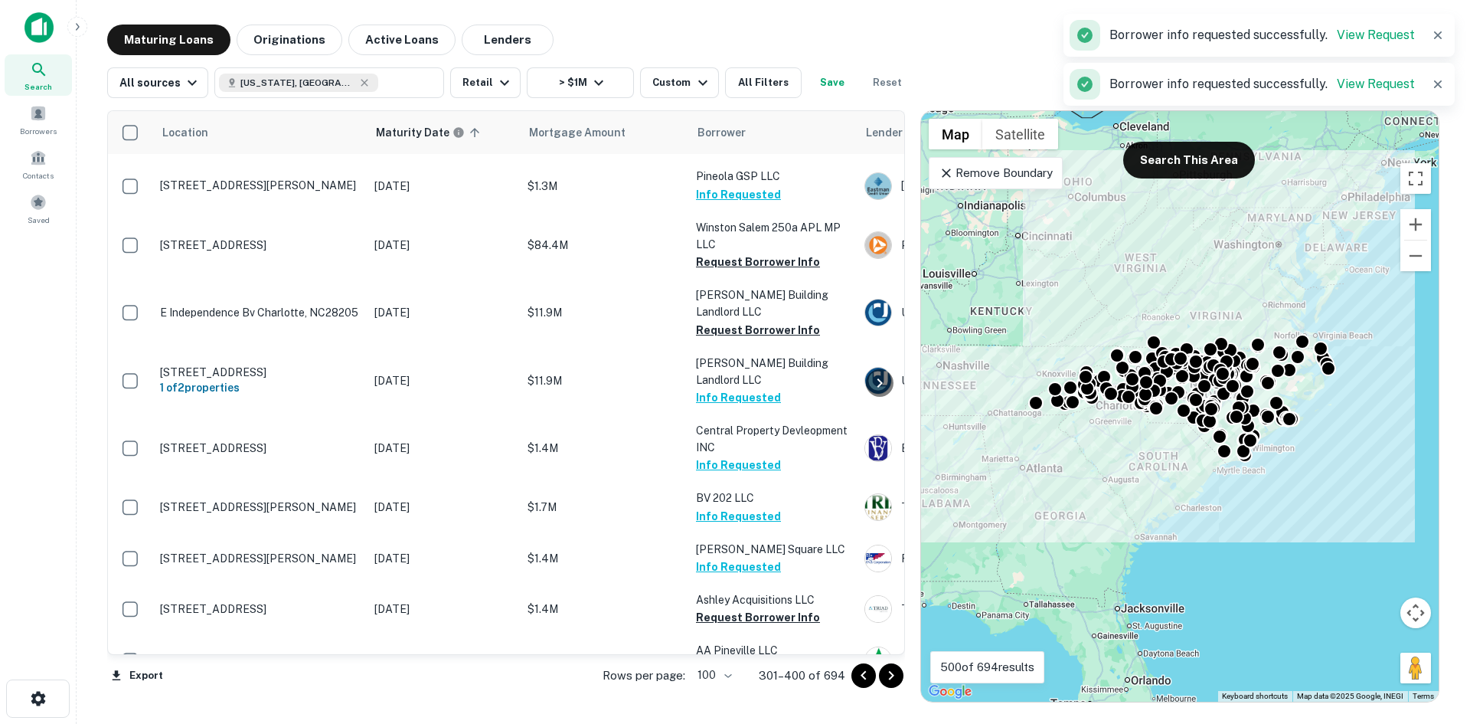
scroll to position [4969, 0]
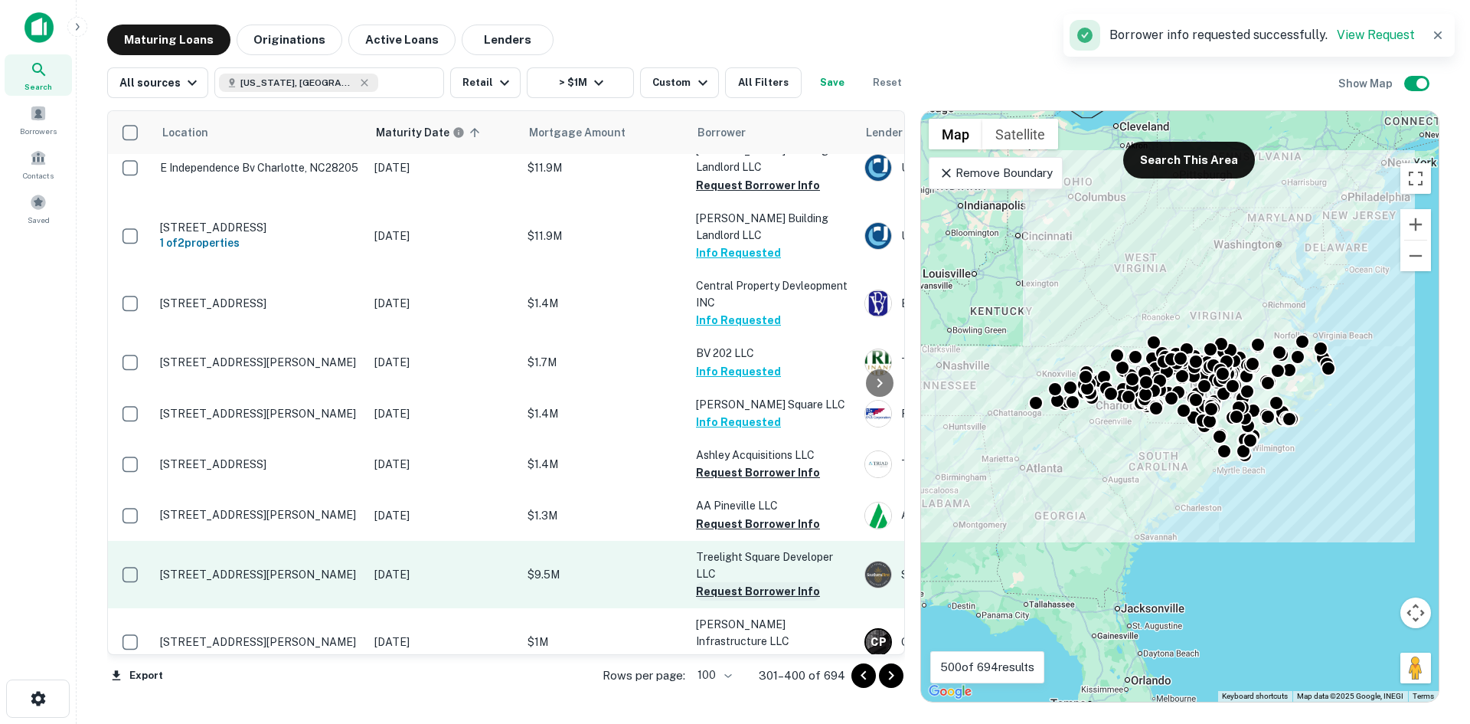
click at [743, 582] on button "Request Borrower Info" at bounding box center [758, 591] width 124 height 18
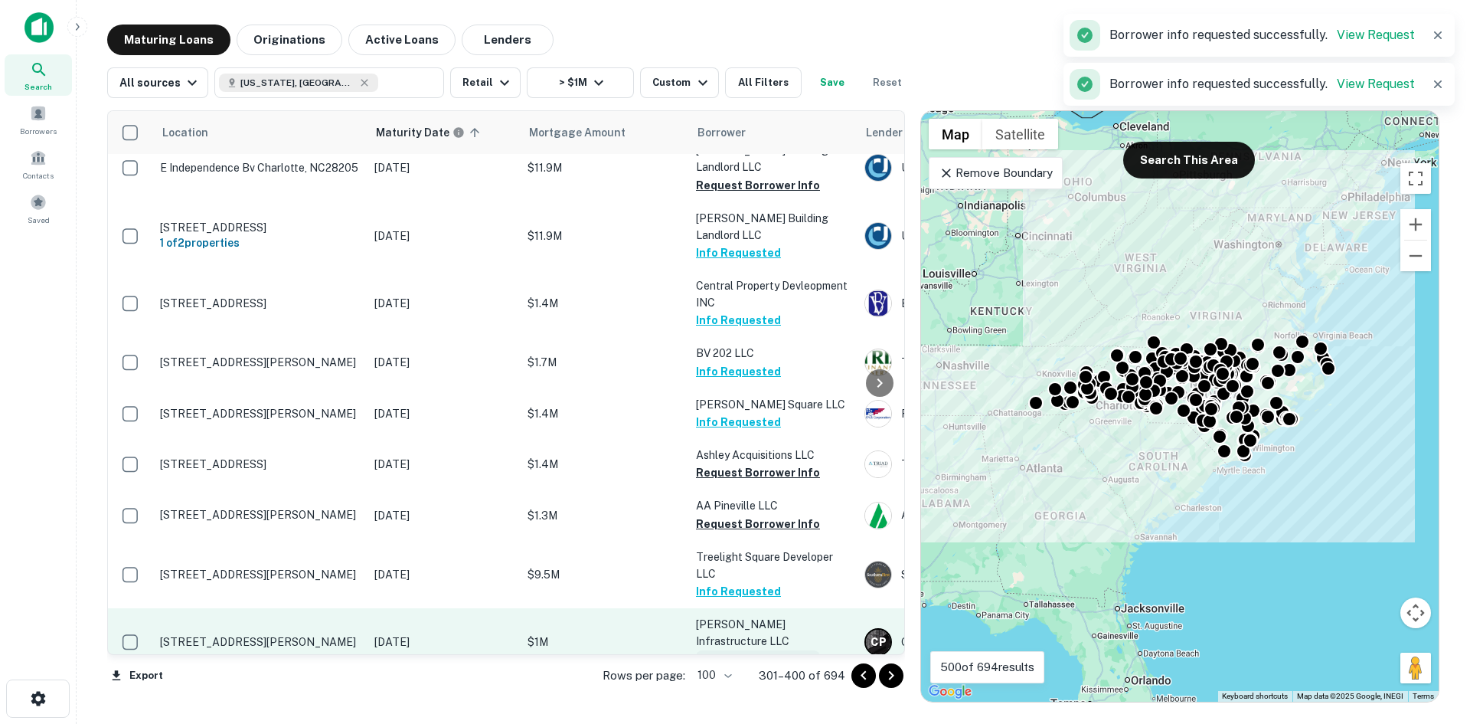
click button "Request Borrower Info"
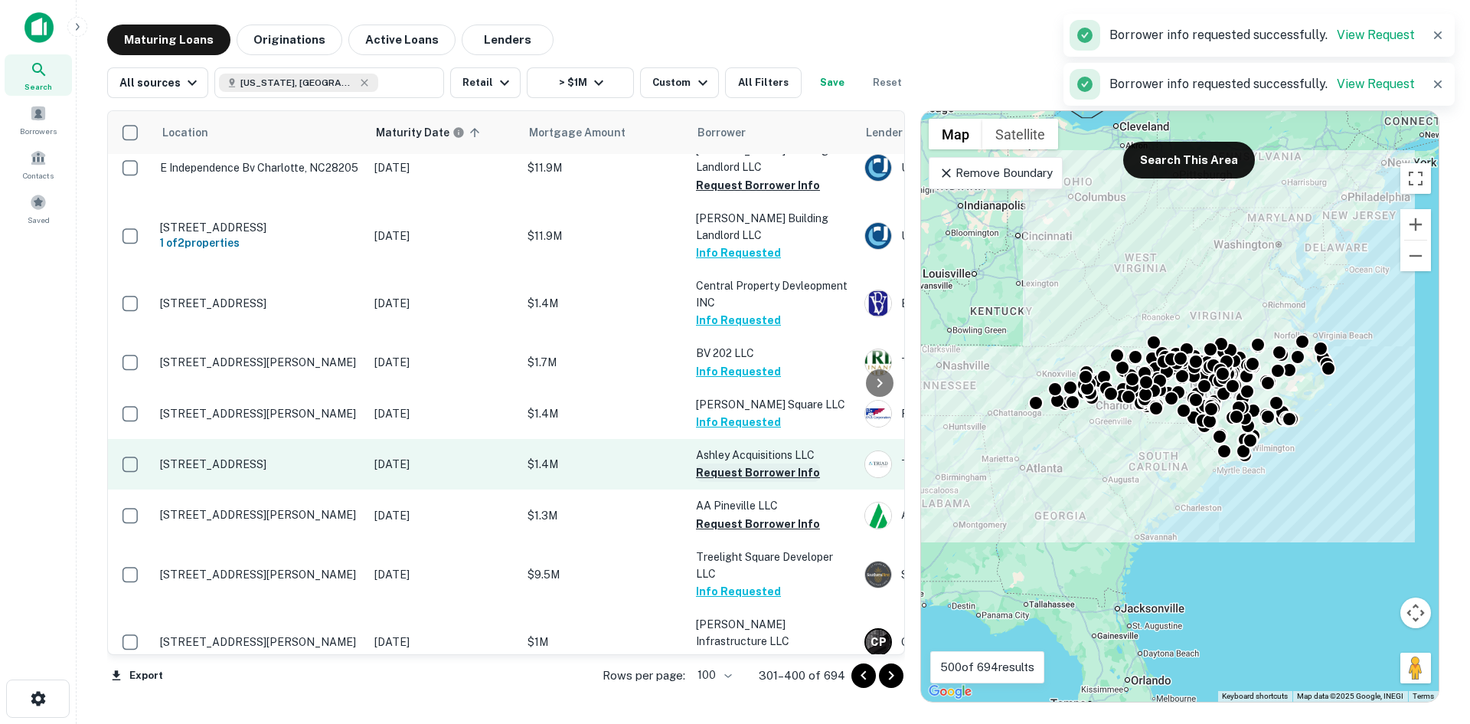
click button "Request Borrower Info"
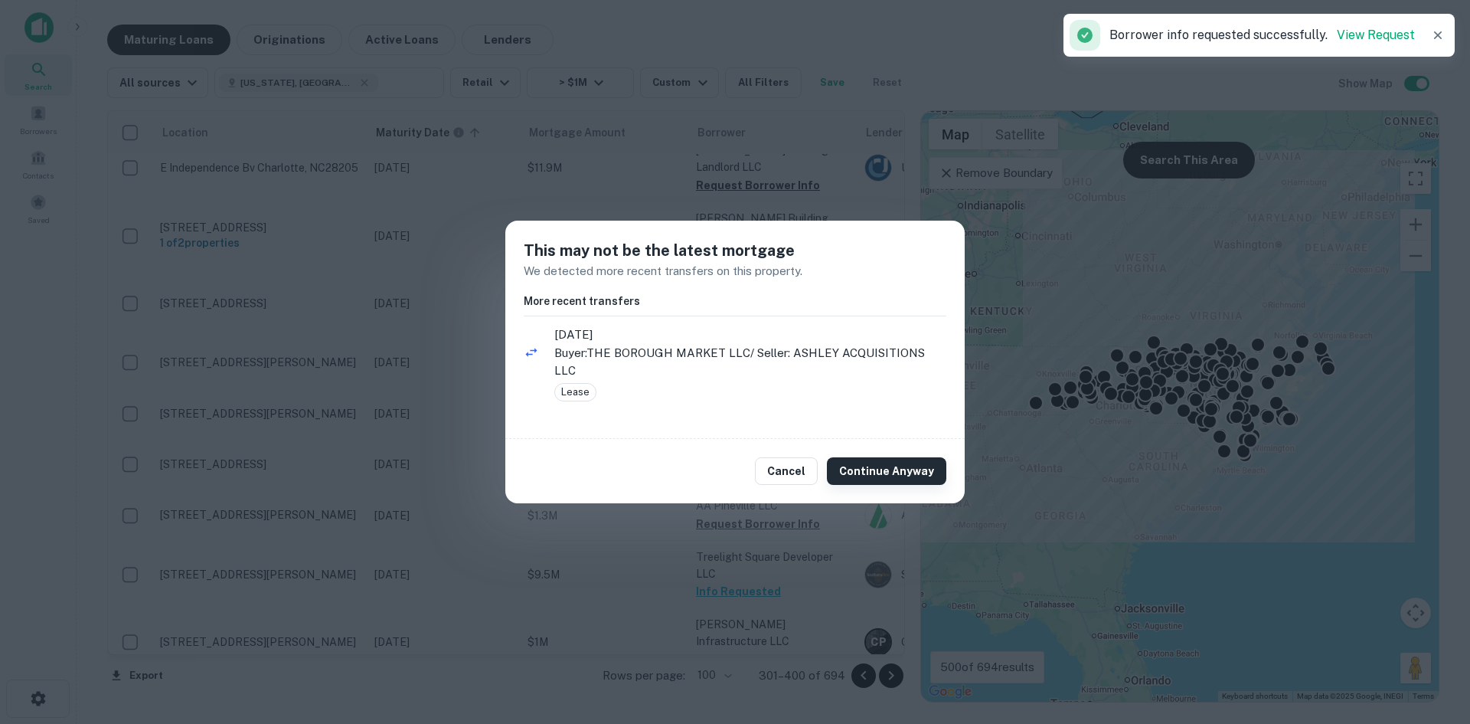
click button "Continue Anyway"
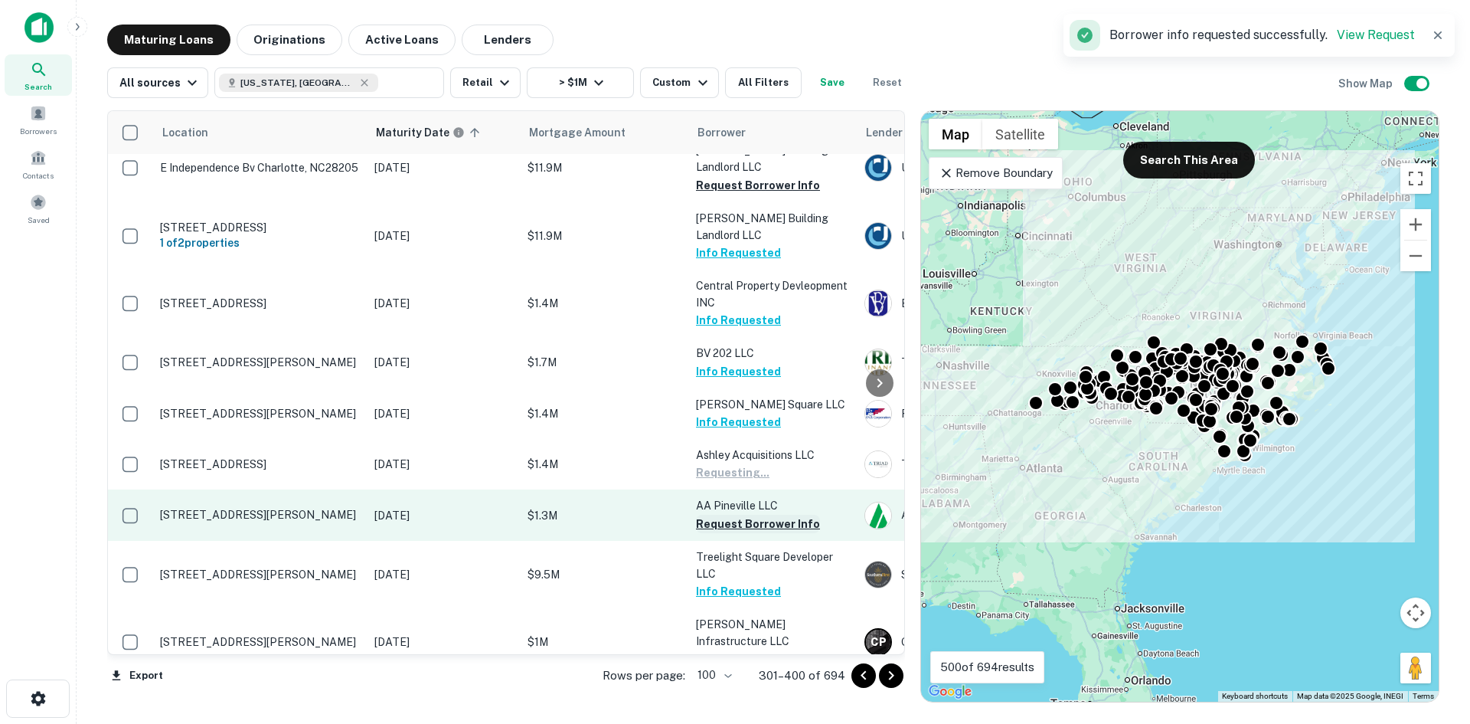
click button "Request Borrower Info"
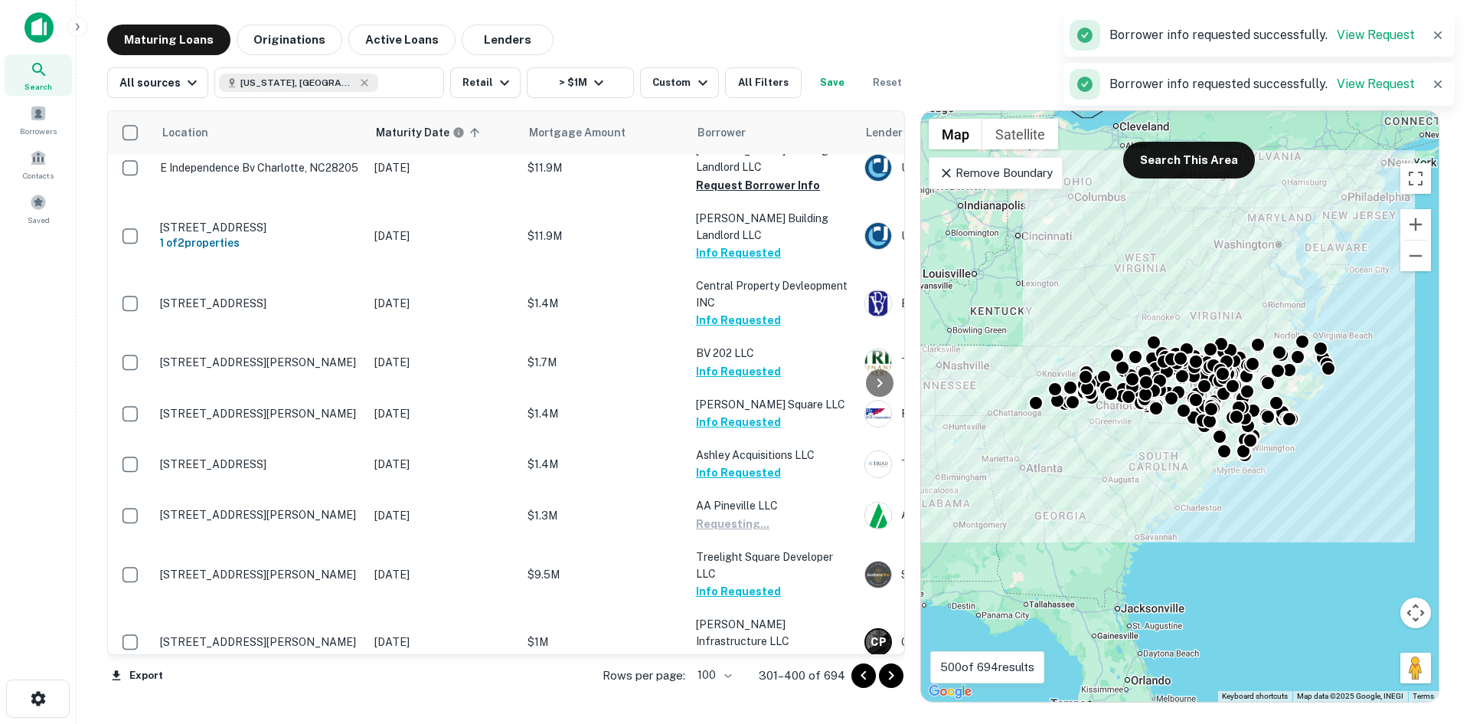
click p "Remove Boundary"
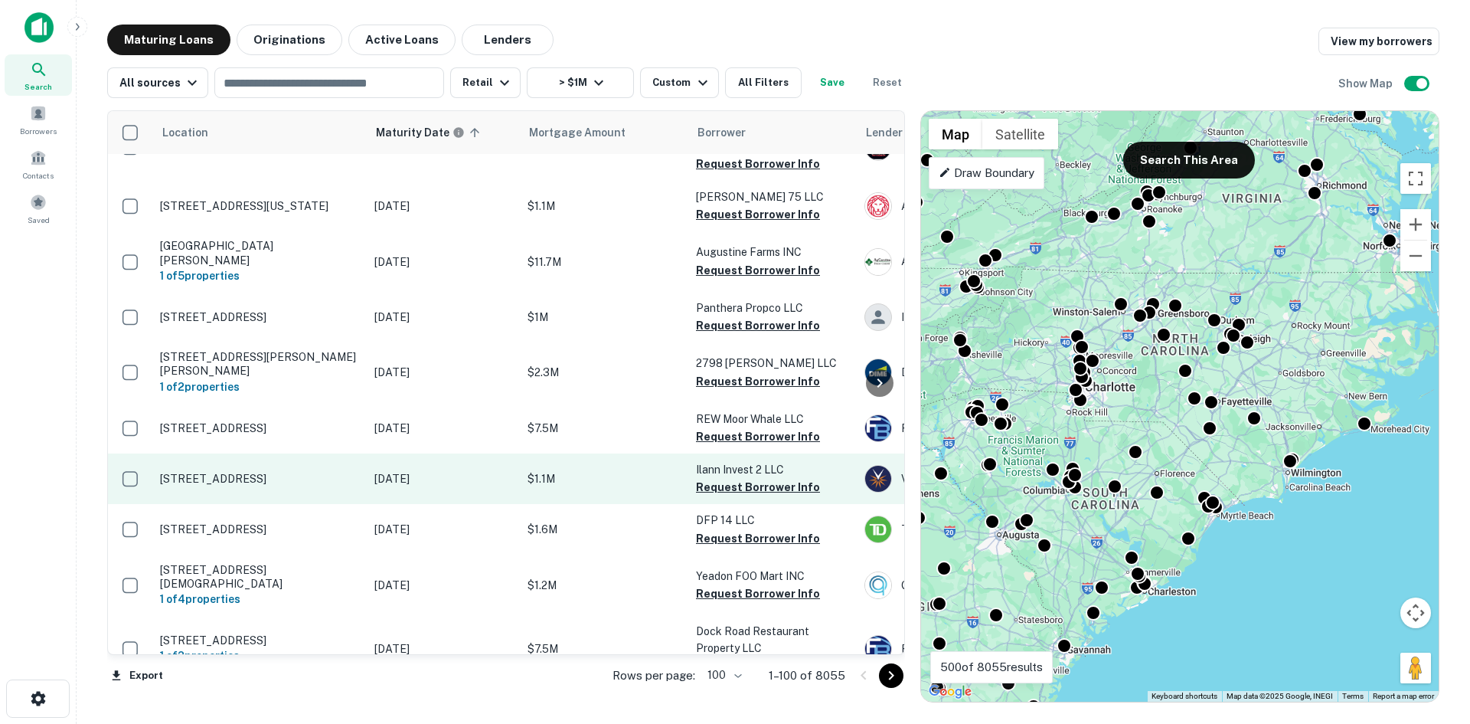
scroll to position [4798, 0]
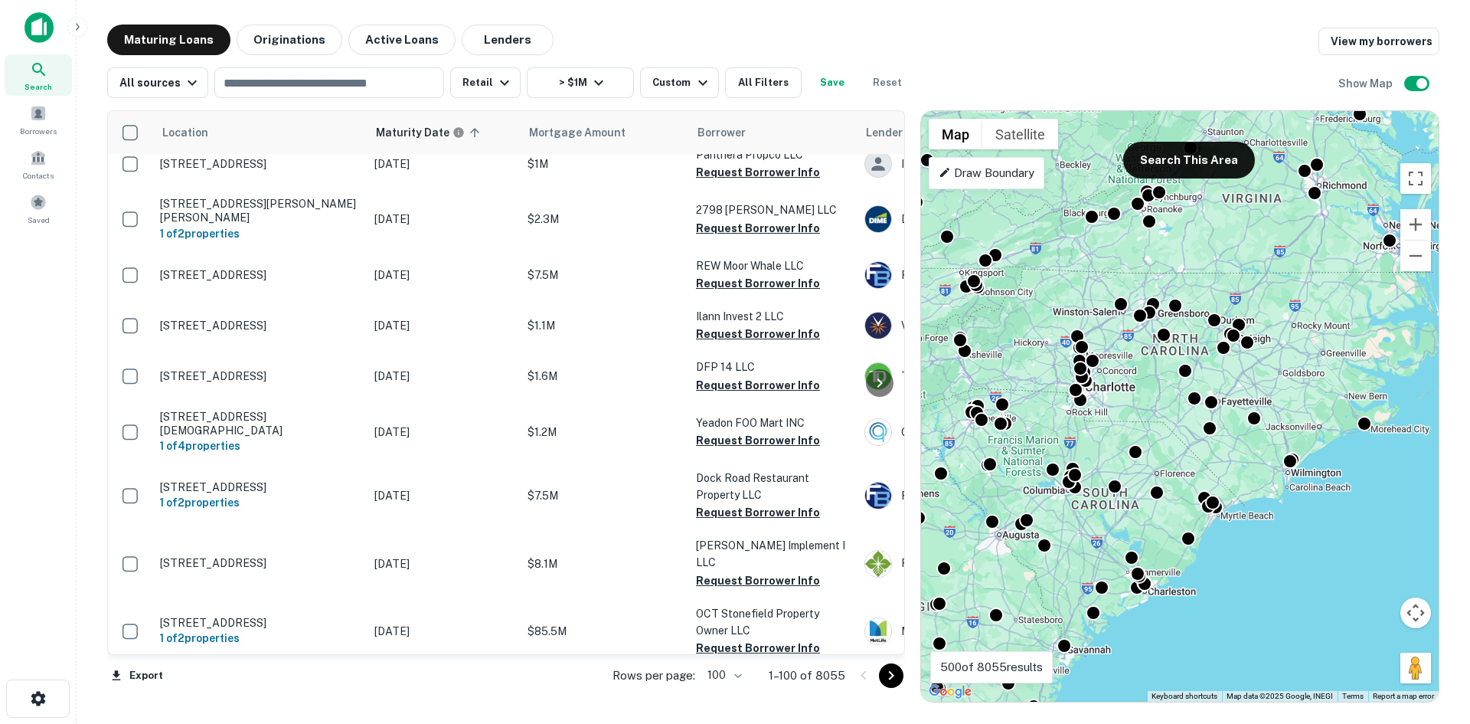
click icon "Go to next page"
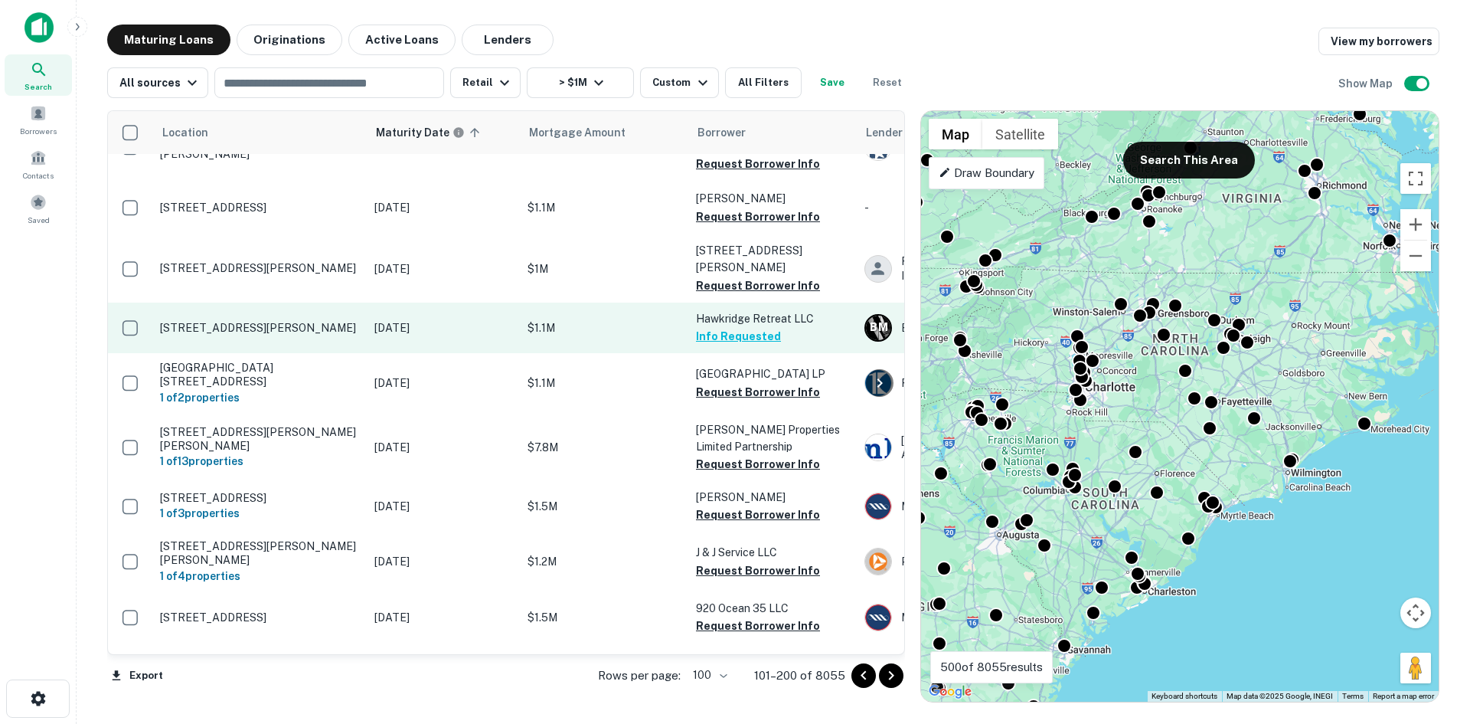
scroll to position [153, 0]
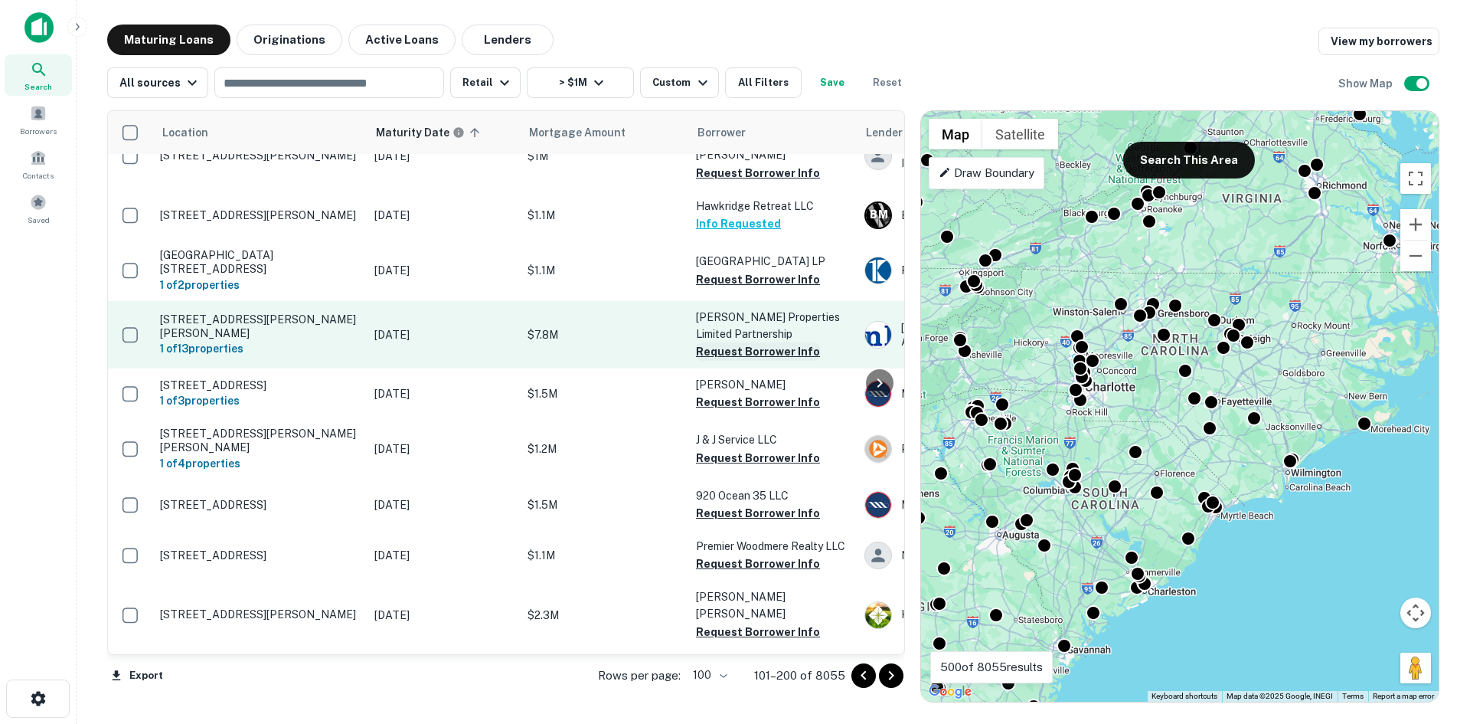
click button "Request Borrower Info"
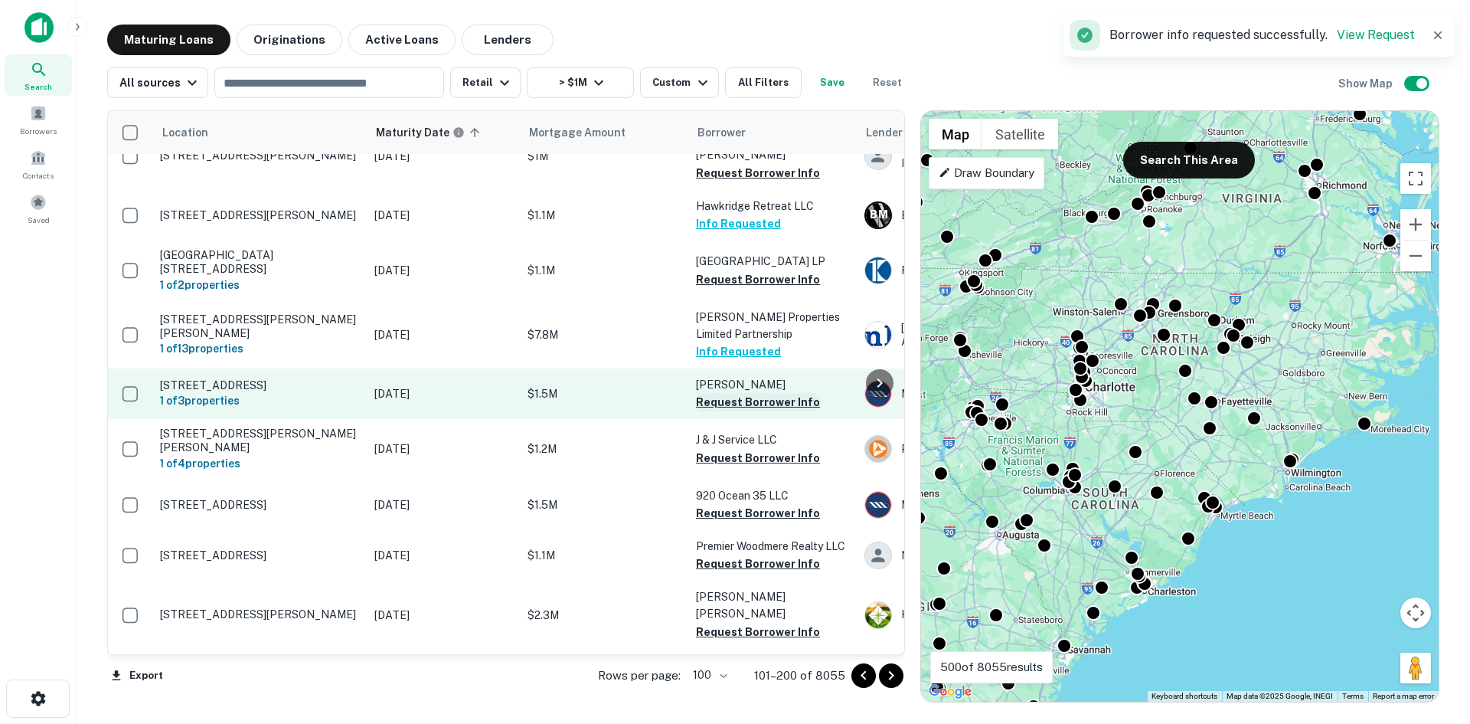
click button "Request Borrower Info"
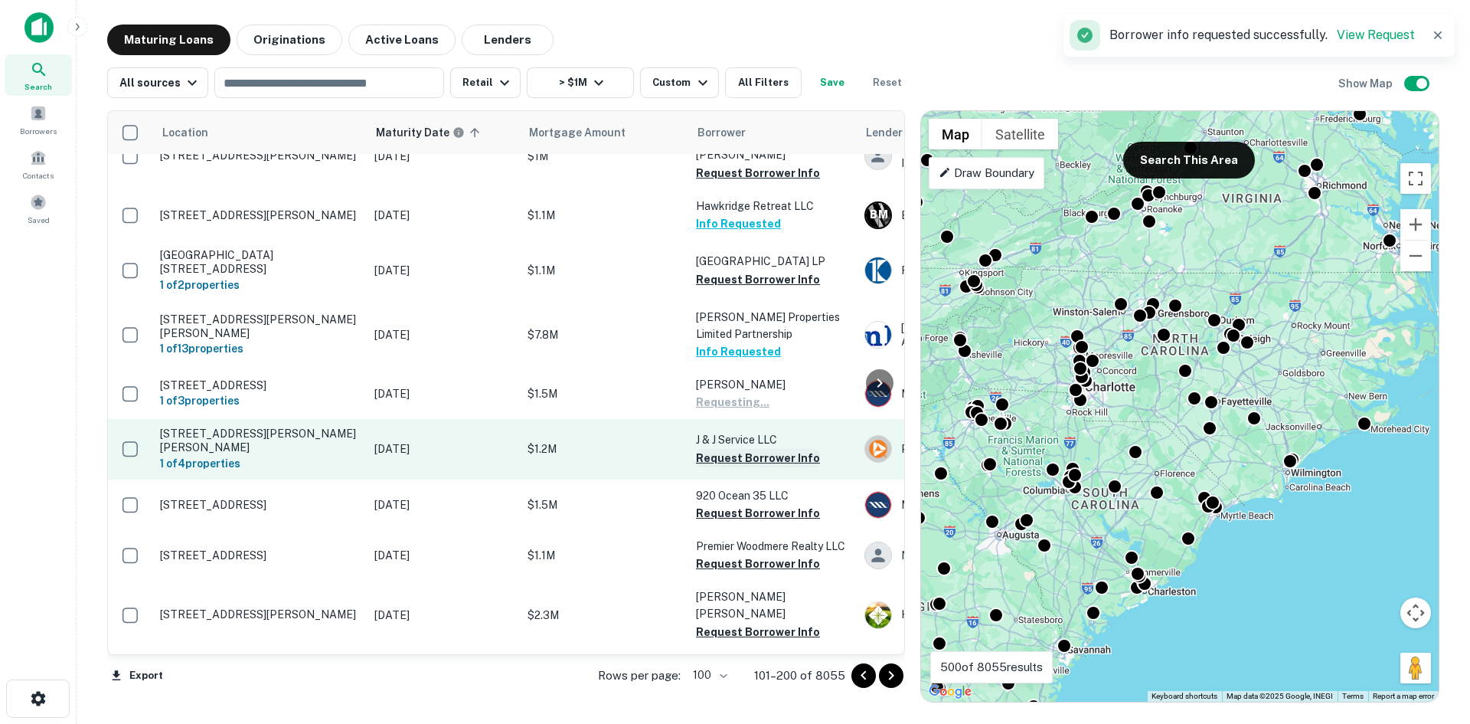
click button "Request Borrower Info"
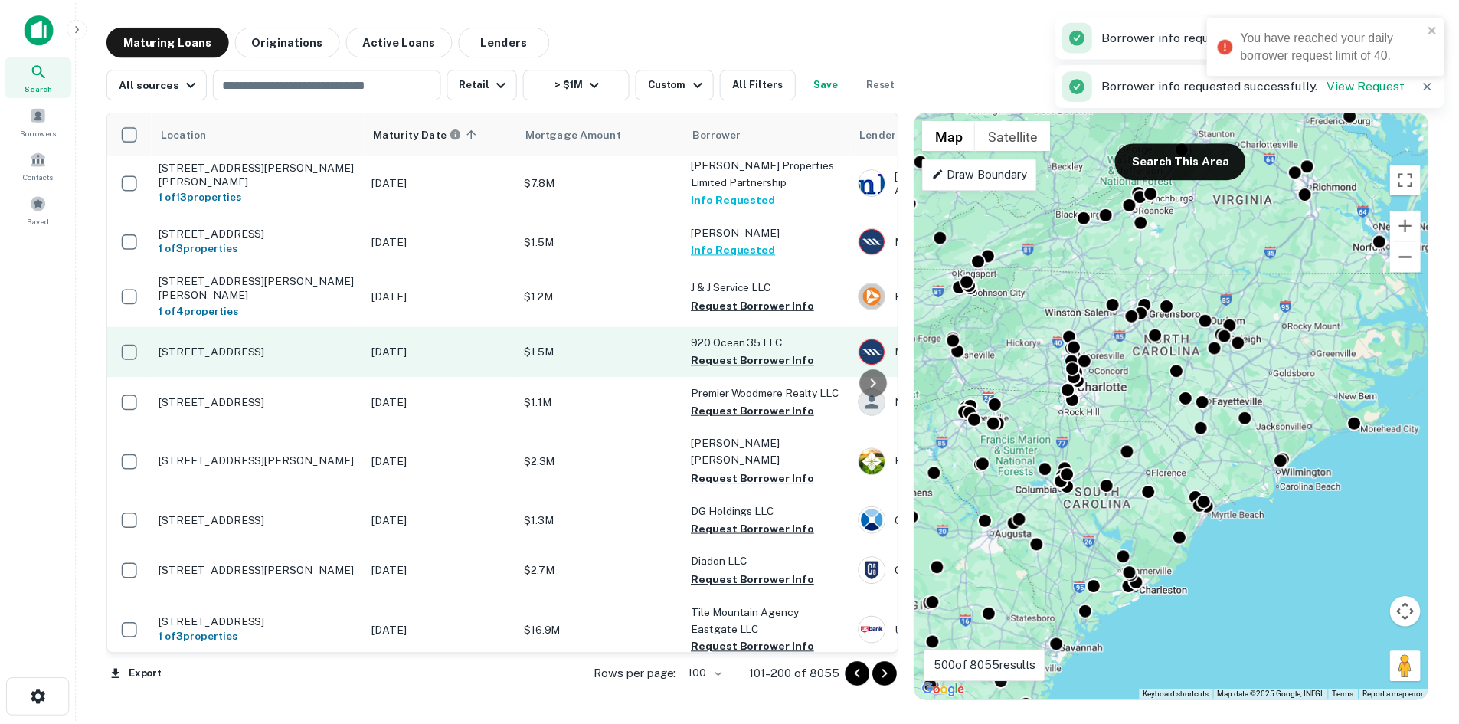
scroll to position [230, 0]
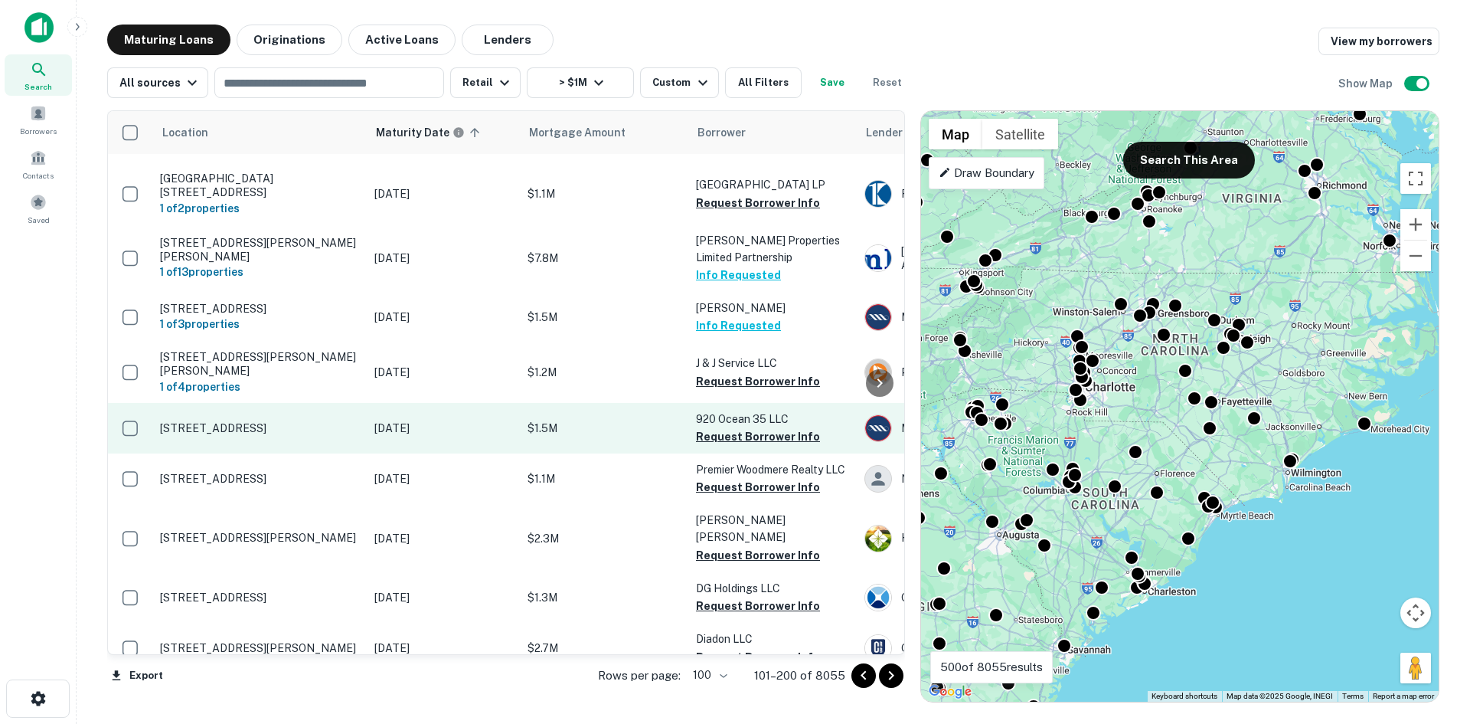
click p "920 State Route 35 Ocean, NJ07712"
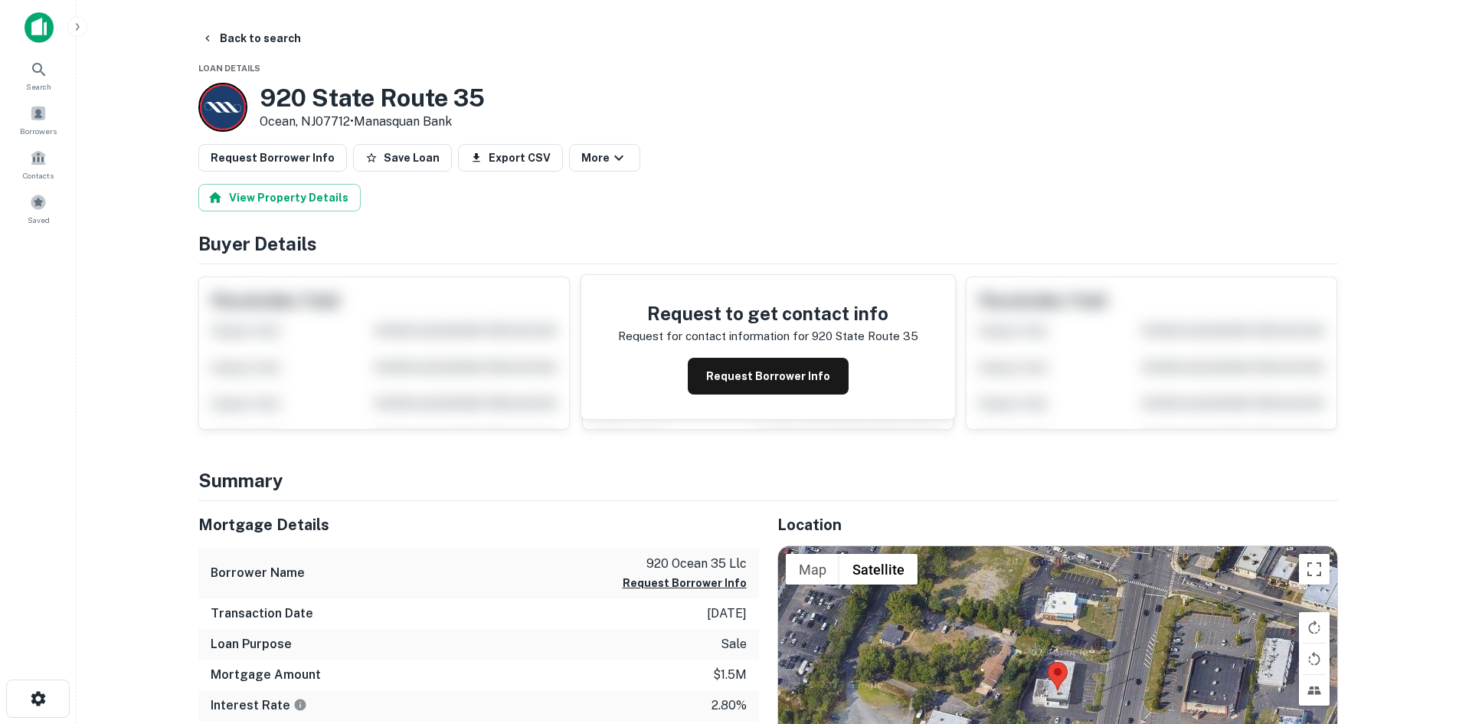
scroll to position [153, 0]
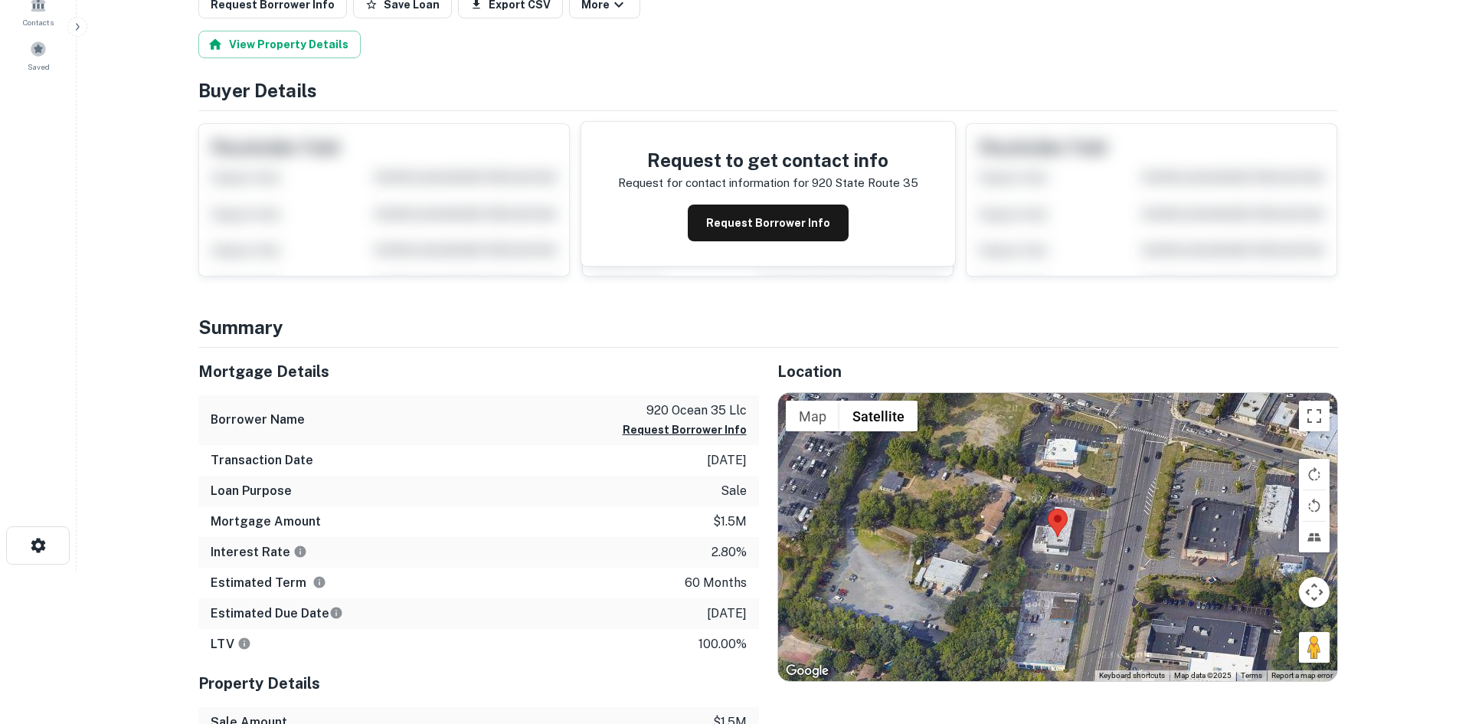
drag, startPoint x: 1308, startPoint y: 646, endPoint x: 1100, endPoint y: 535, distance: 235.4
click div "Map Terrain Satellite Labels Keyboard shortcuts Map Data Map data ©2025 Map dat…"
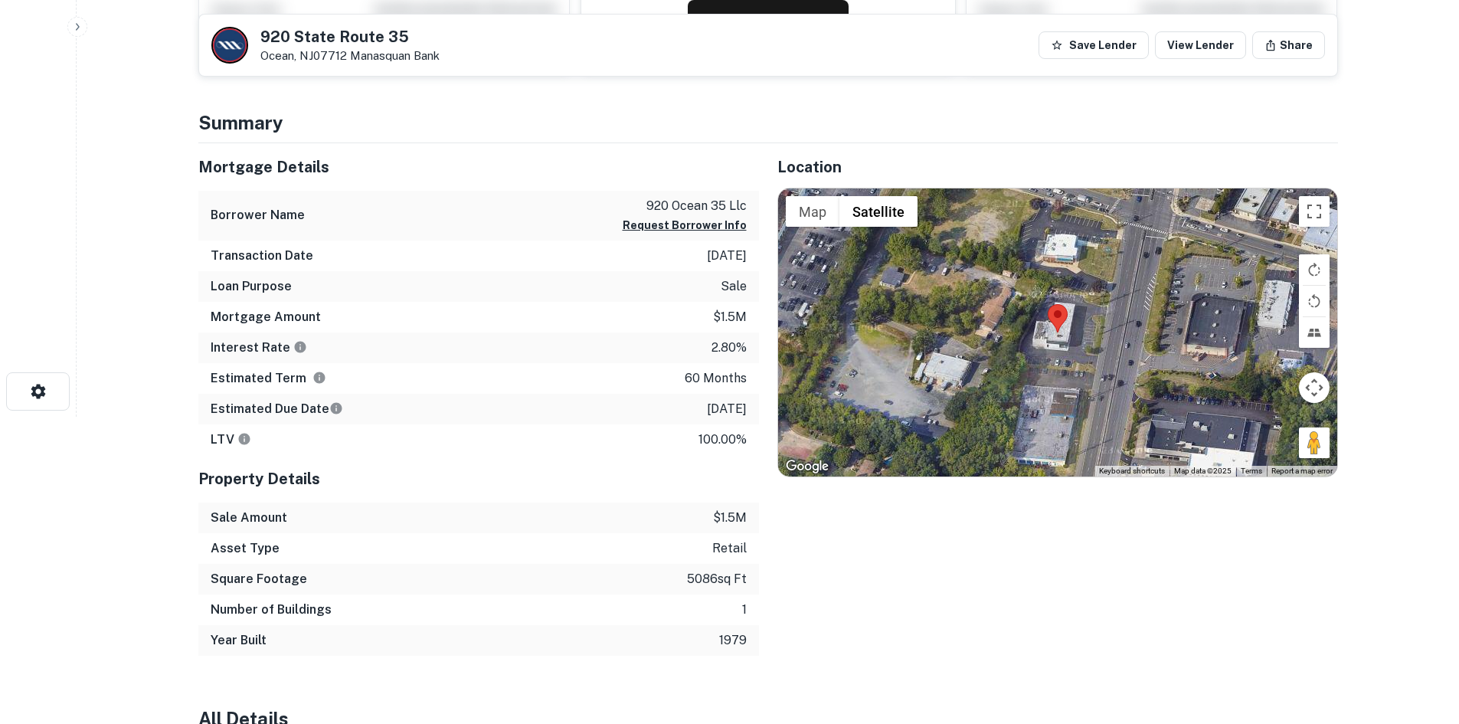
scroll to position [306, 0]
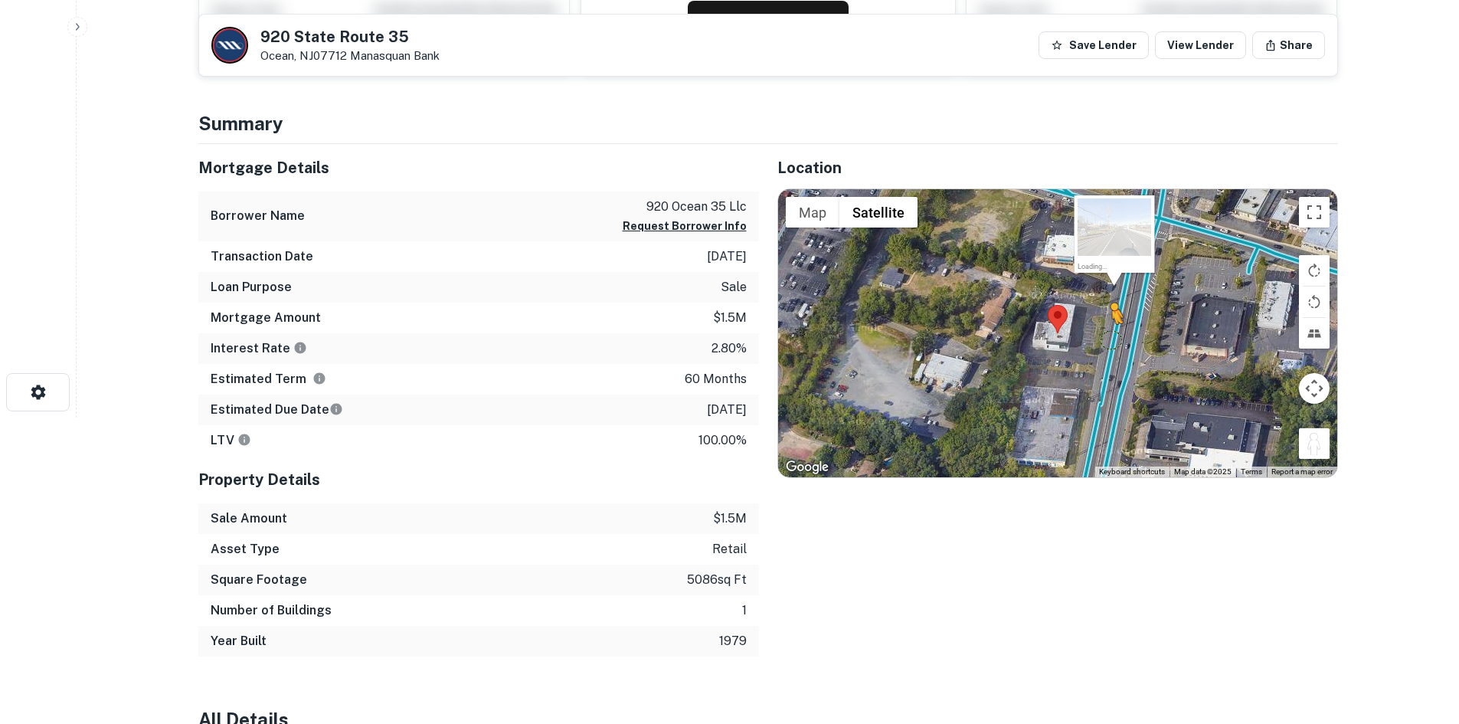
drag, startPoint x: 1310, startPoint y: 442, endPoint x: 1104, endPoint y: 331, distance: 233.3
click div "To activate drag with keyboard, press Alt + Enter. Once in keyboard drag state,…"
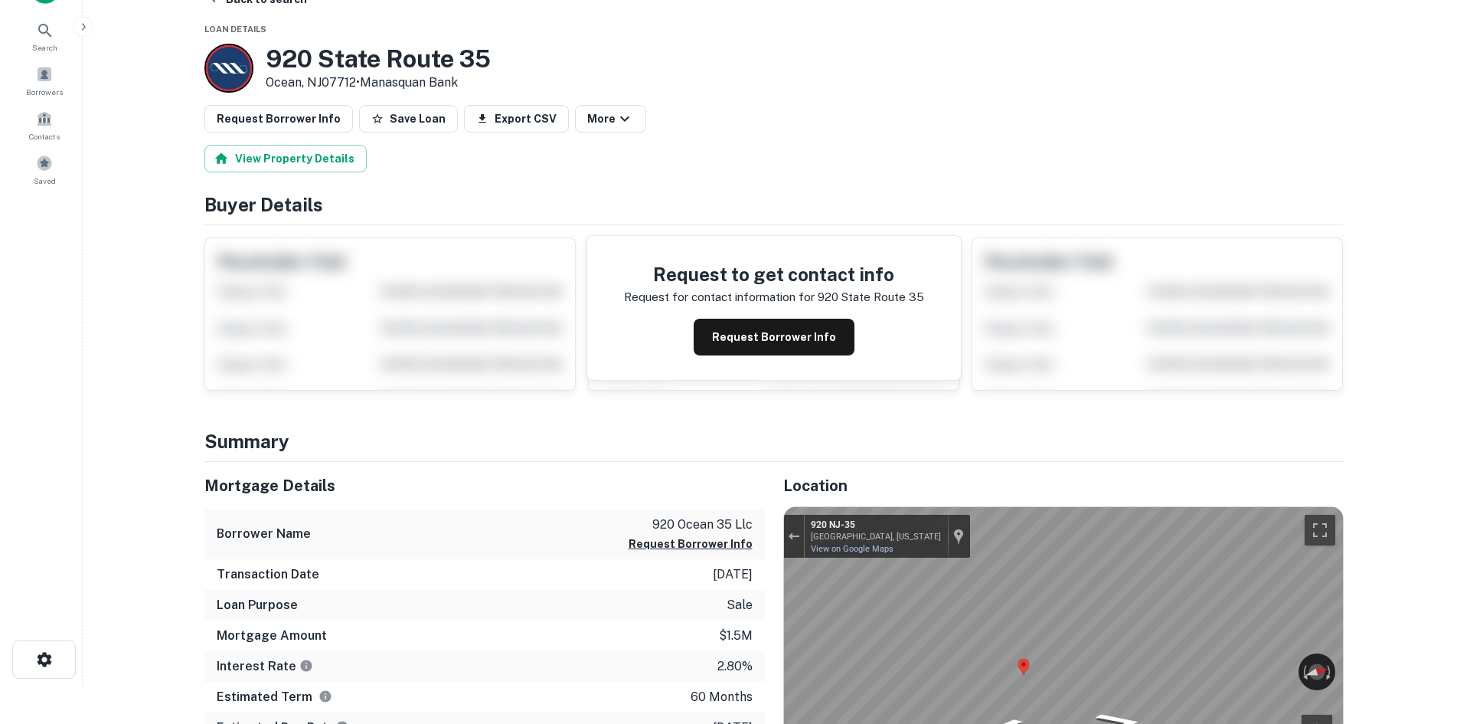
scroll to position [0, 0]
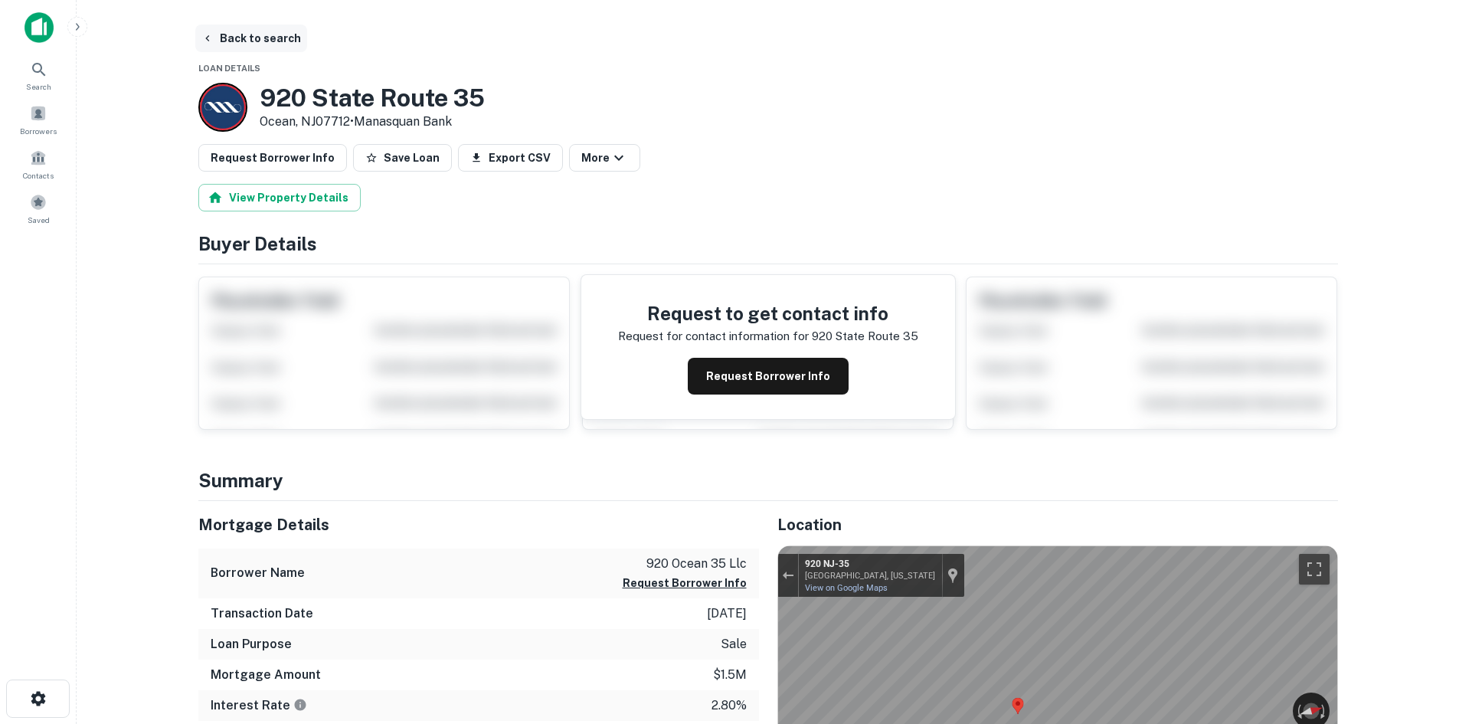
click button "Back to search"
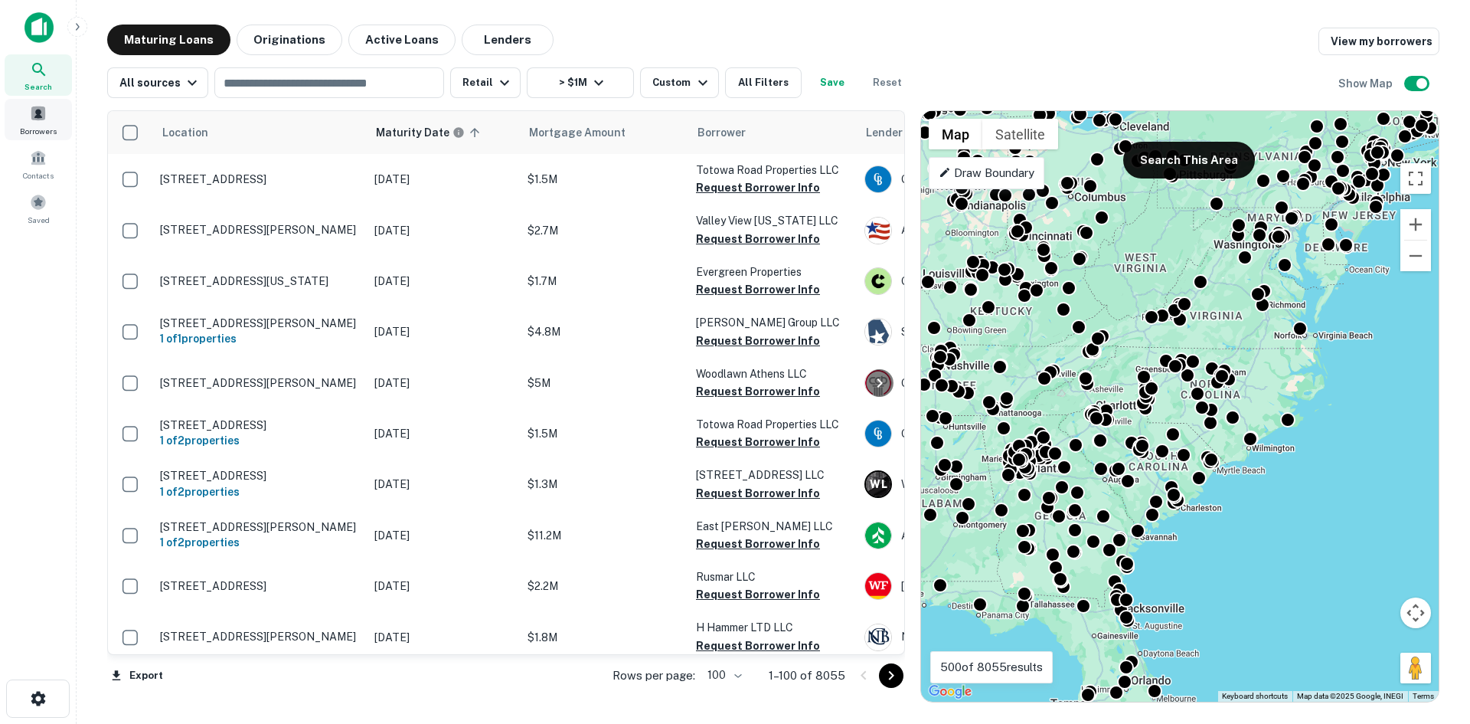
click span
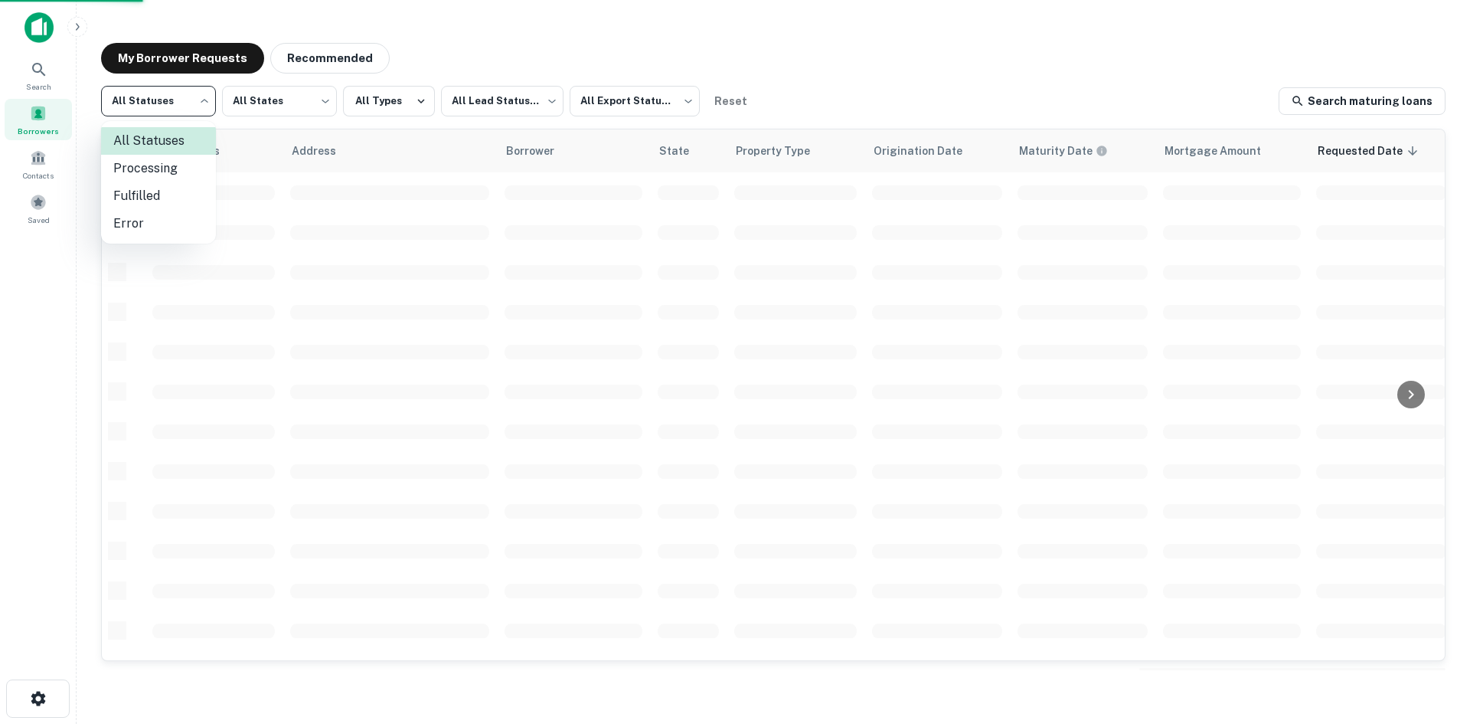
click at [164, 187] on li "Fulfilled" at bounding box center [158, 196] width 115 height 28
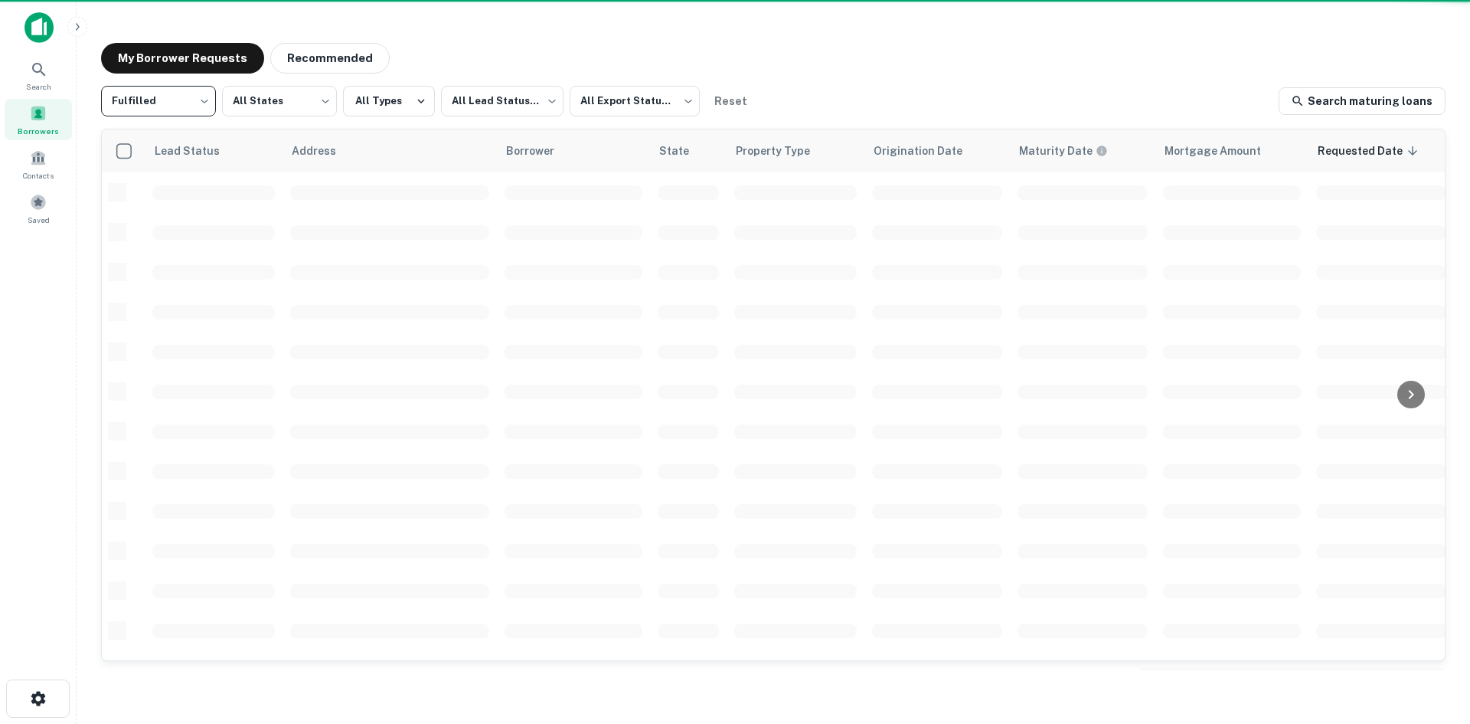
type input "*********"
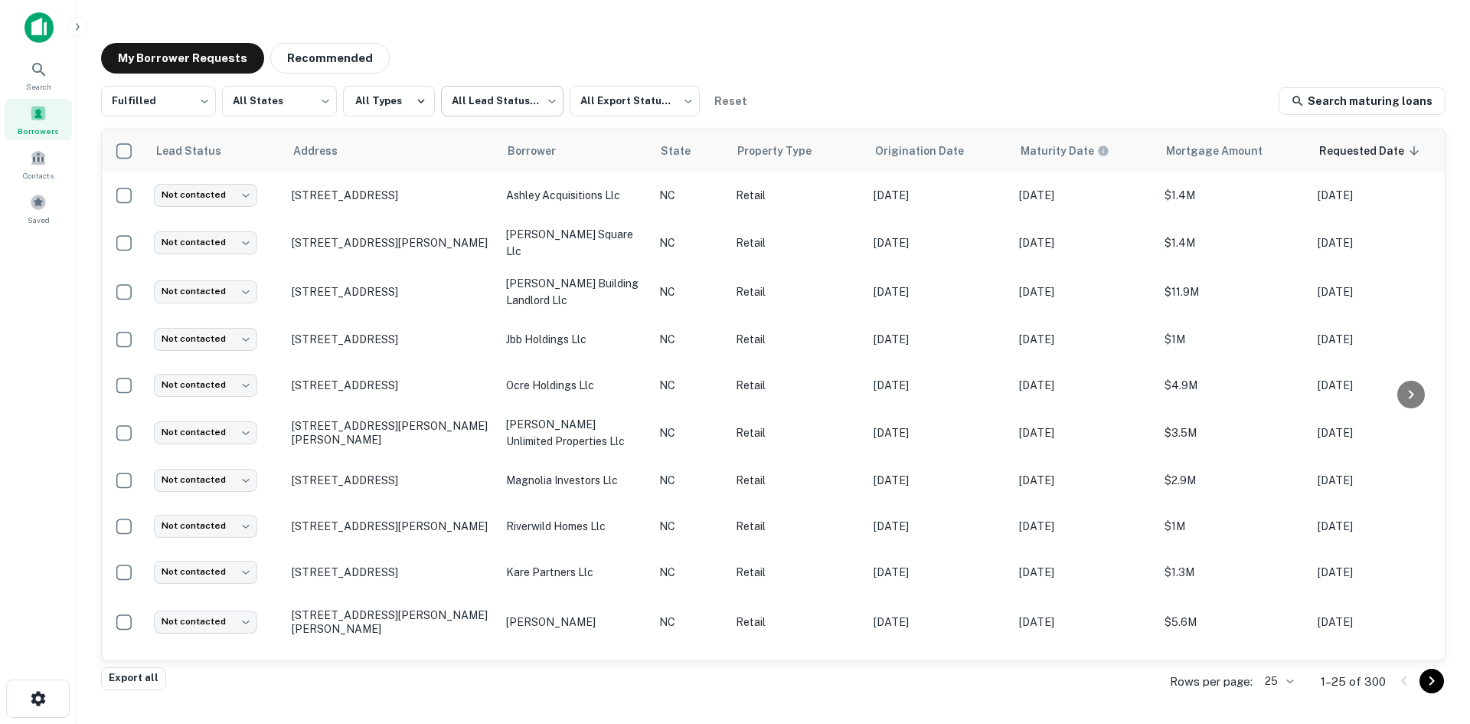
click at [522, 102] on body "Search Borrowers Contacts Saved My Borrower Requests Recommended Fulfilled ****…" at bounding box center [735, 362] width 1470 height 724
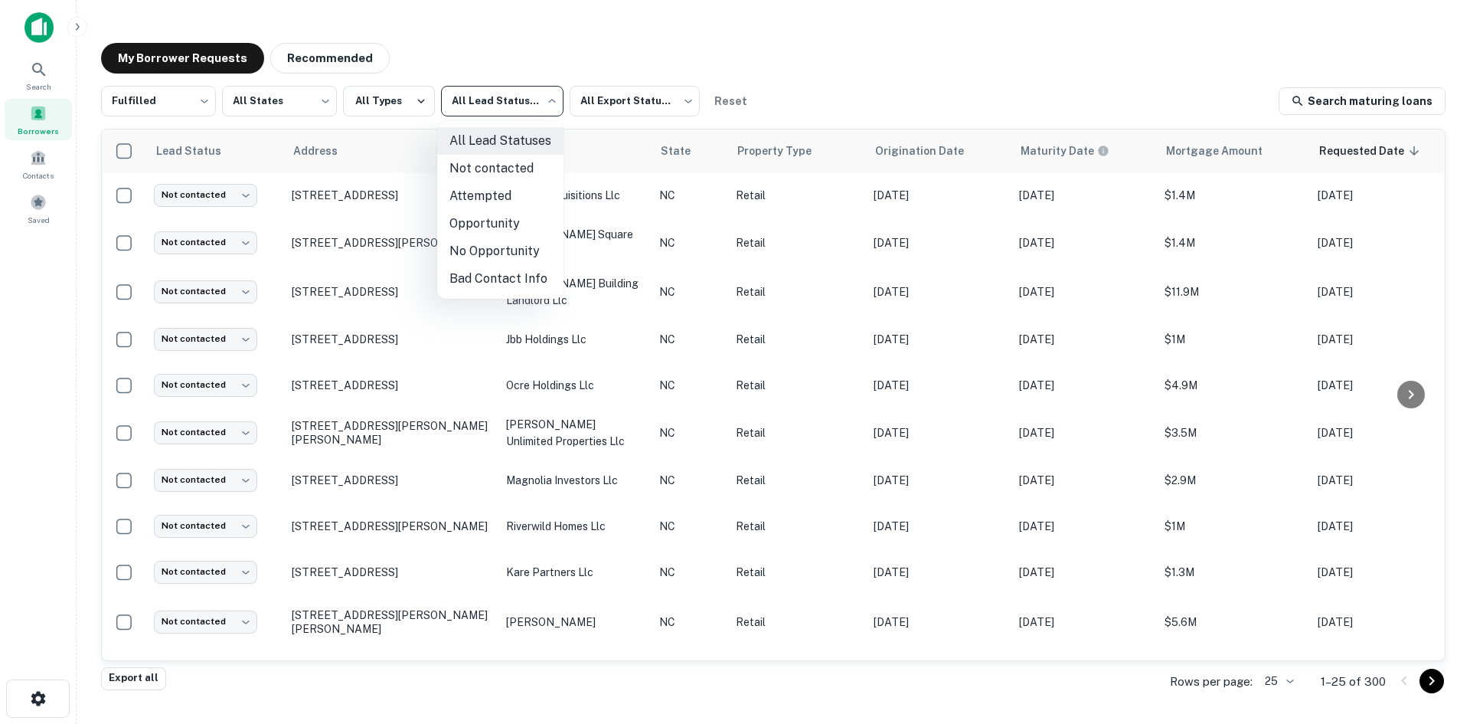
click at [498, 173] on li "Not contacted" at bounding box center [500, 169] width 126 height 28
type input "****"
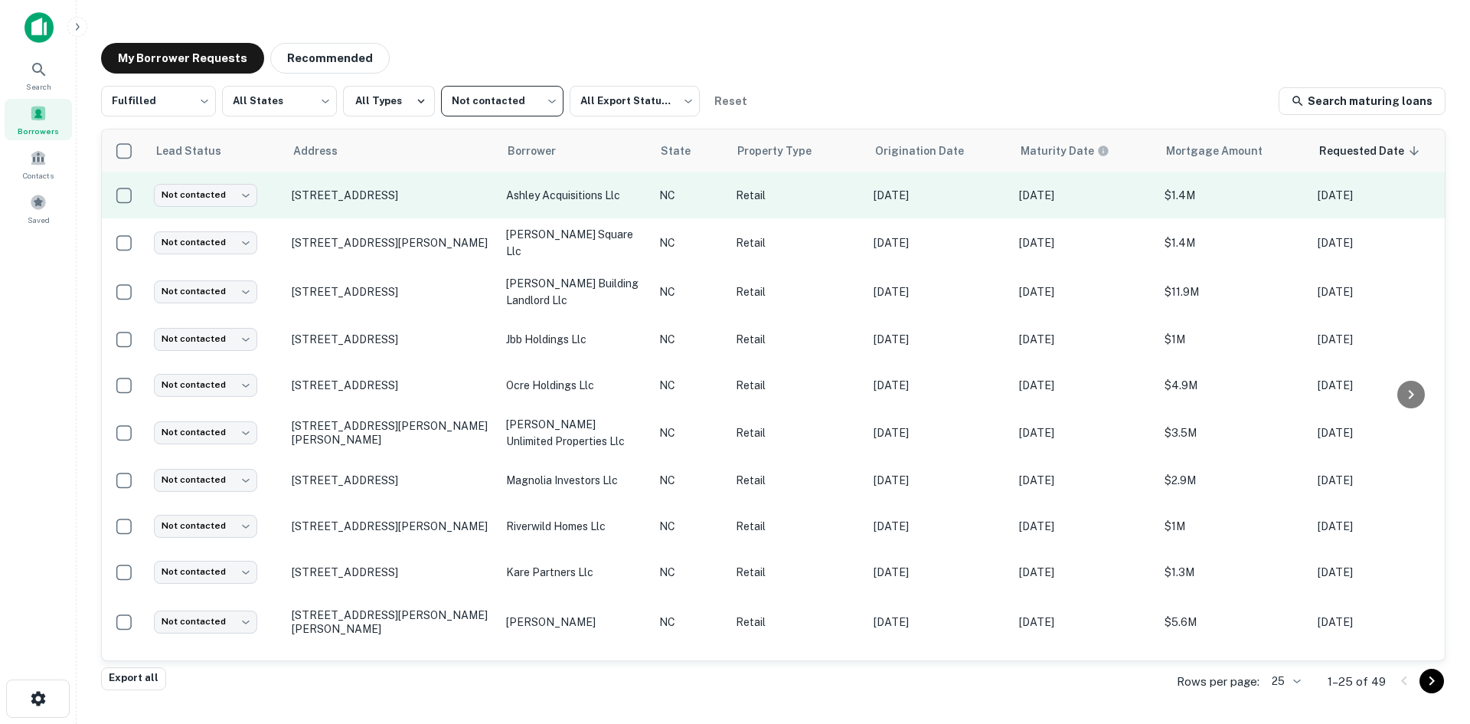
click at [427, 211] on td "[STREET_ADDRESS]" at bounding box center [391, 195] width 214 height 46
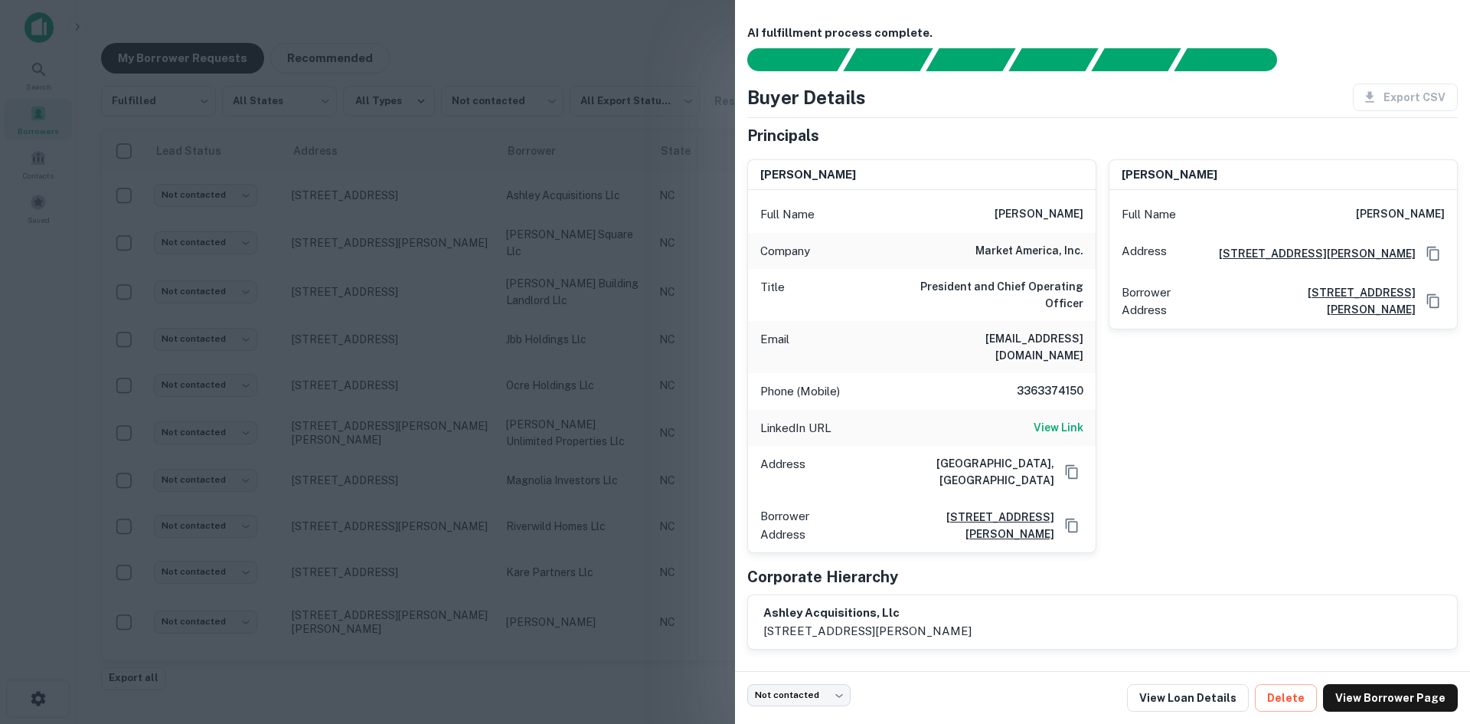
click at [427, 211] on div at bounding box center [735, 362] width 1470 height 724
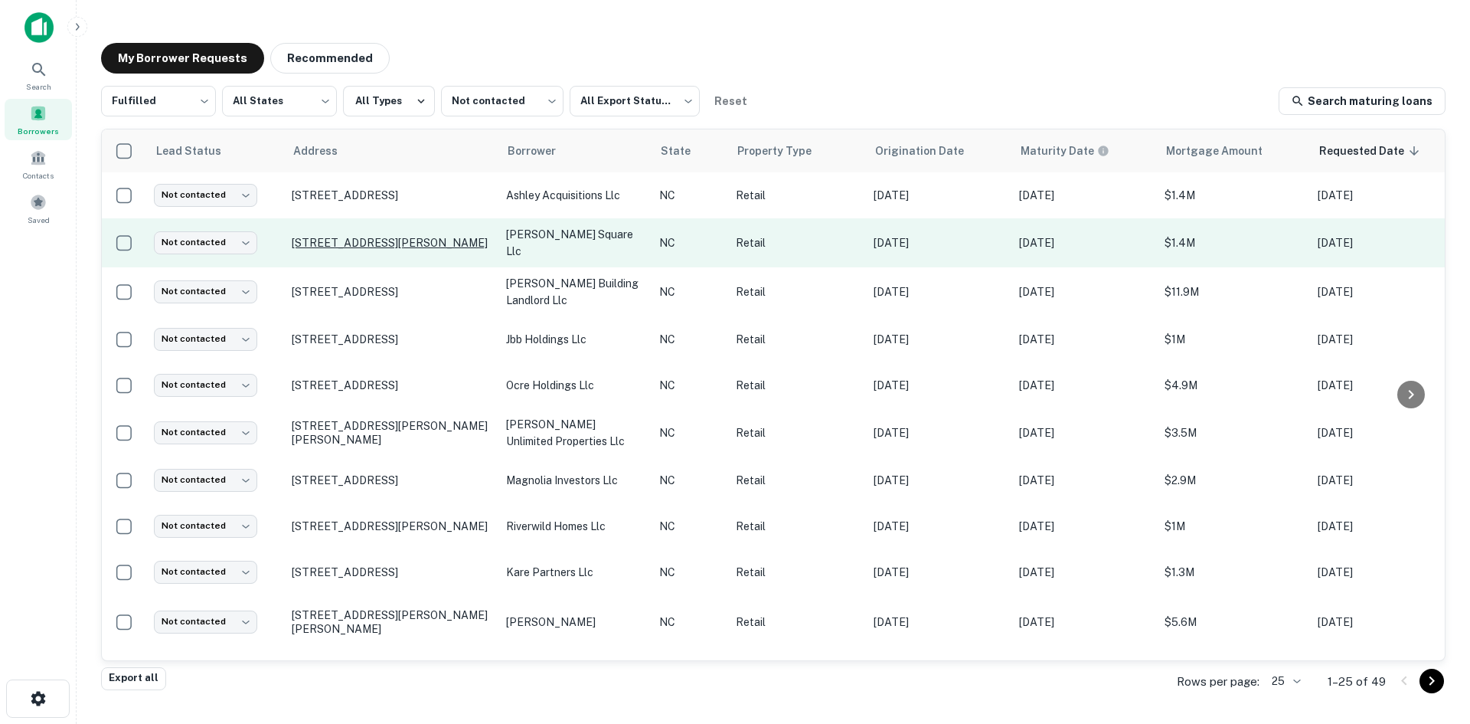
click at [432, 250] on p "[STREET_ADDRESS][PERSON_NAME]" at bounding box center [391, 243] width 199 height 14
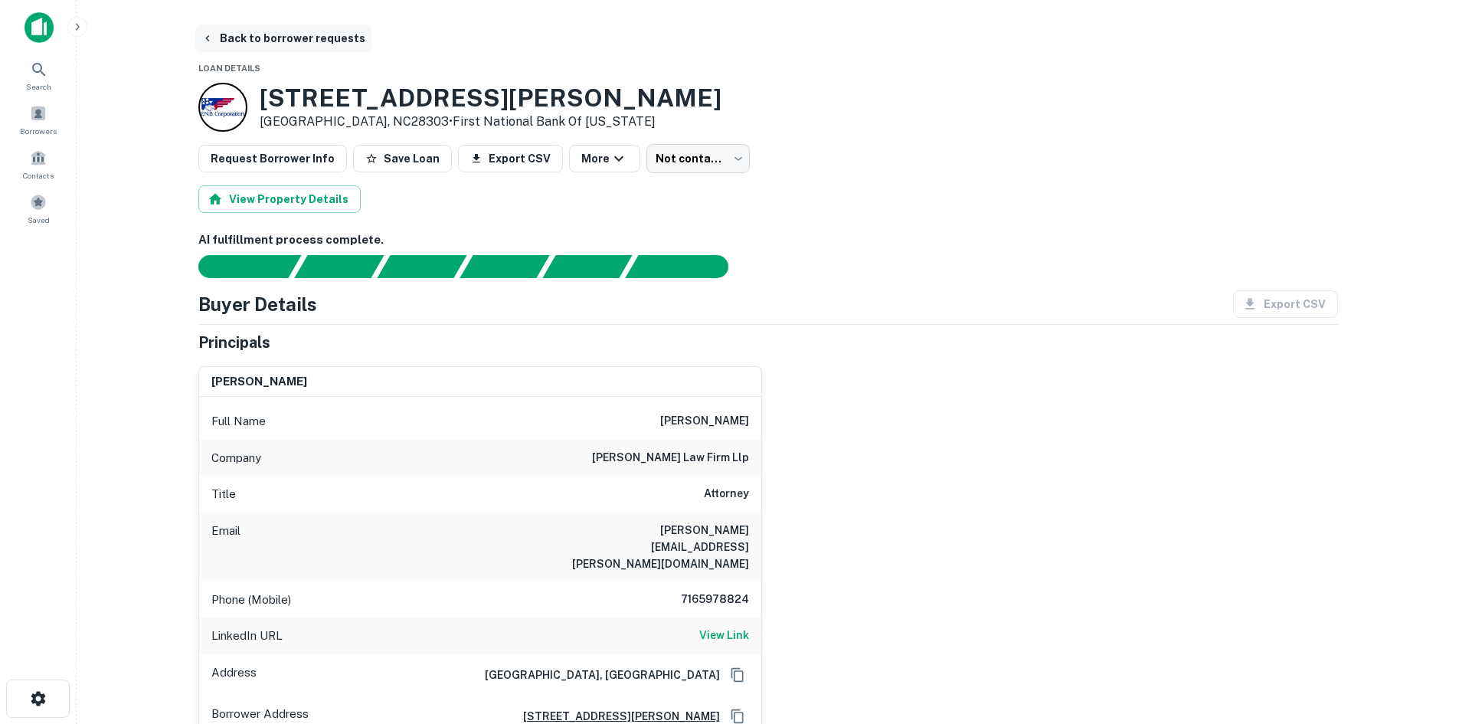
click at [320, 37] on button "Back to borrower requests" at bounding box center [283, 39] width 176 height 28
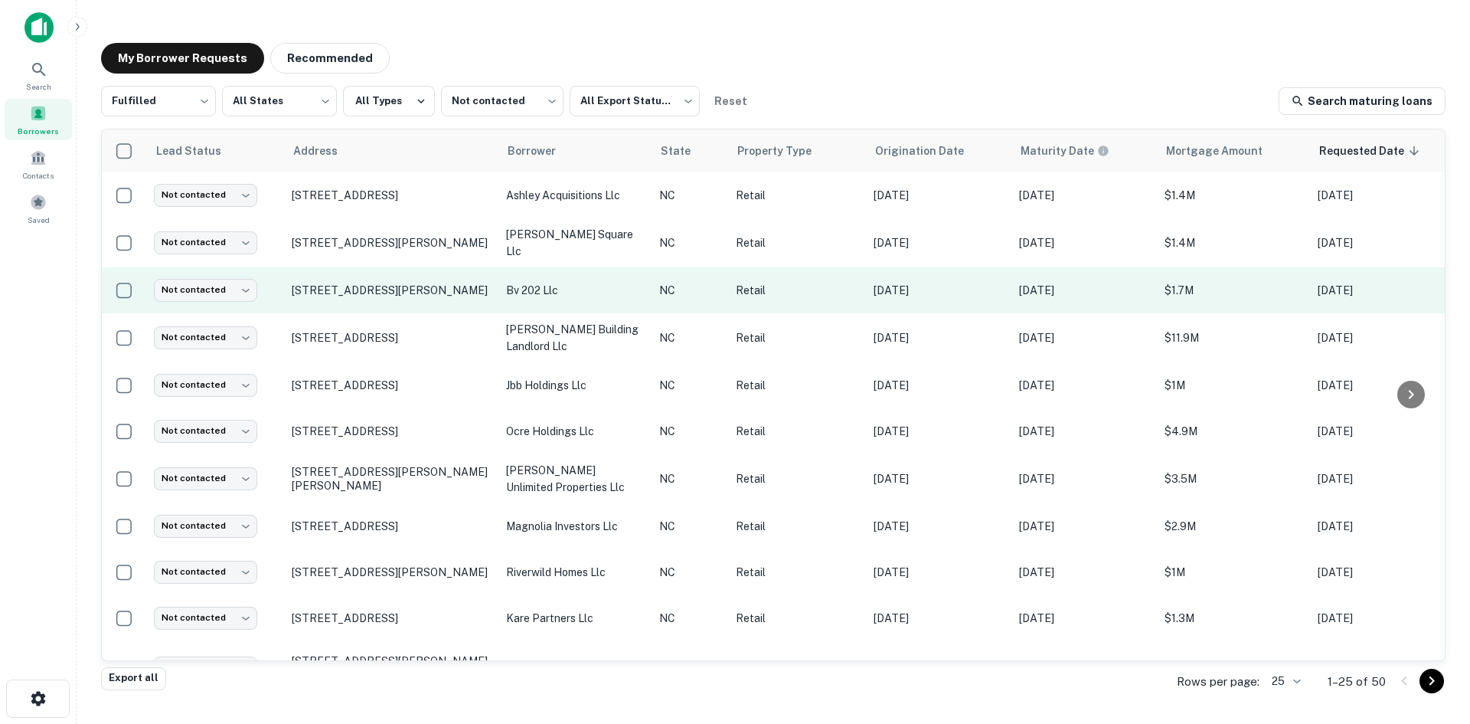
click at [394, 302] on td "[STREET_ADDRESS][PERSON_NAME]" at bounding box center [391, 290] width 214 height 46
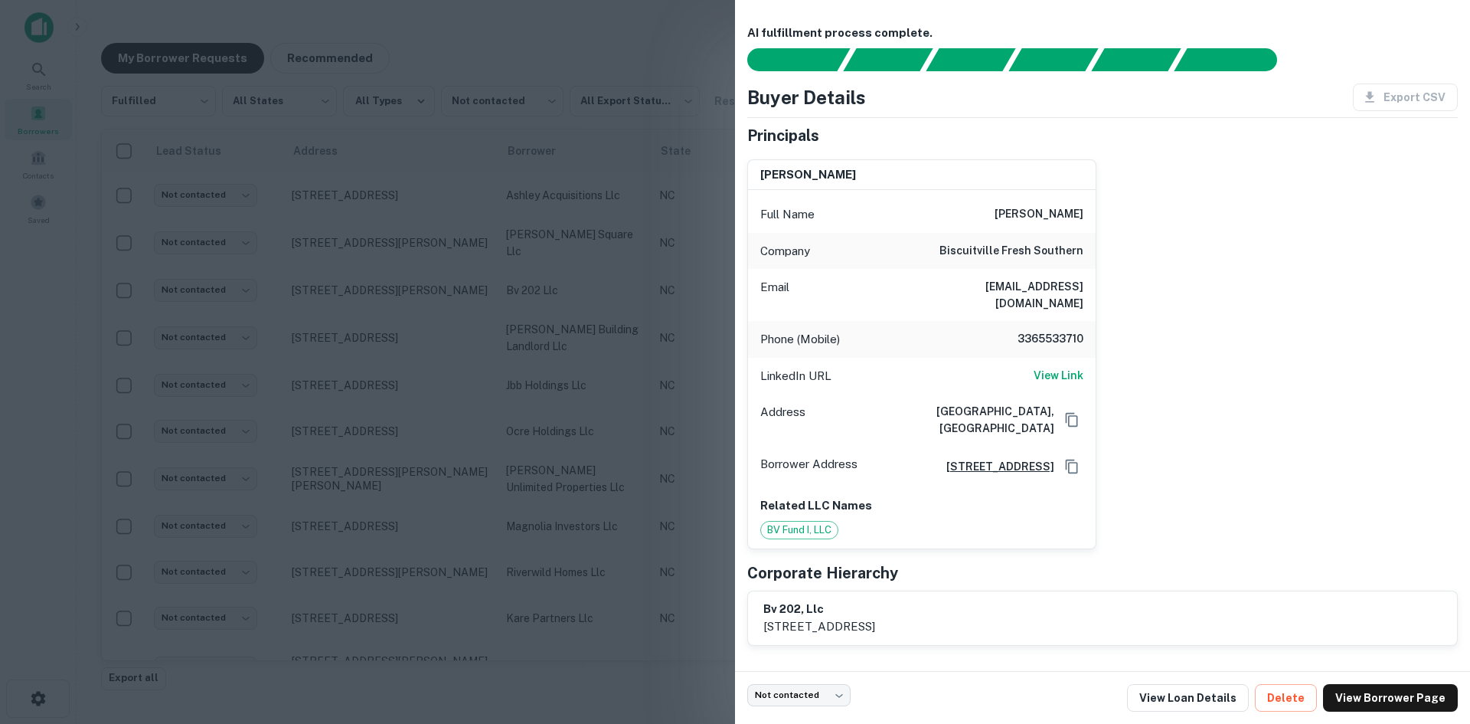
click at [466, 253] on div at bounding box center [735, 362] width 1470 height 724
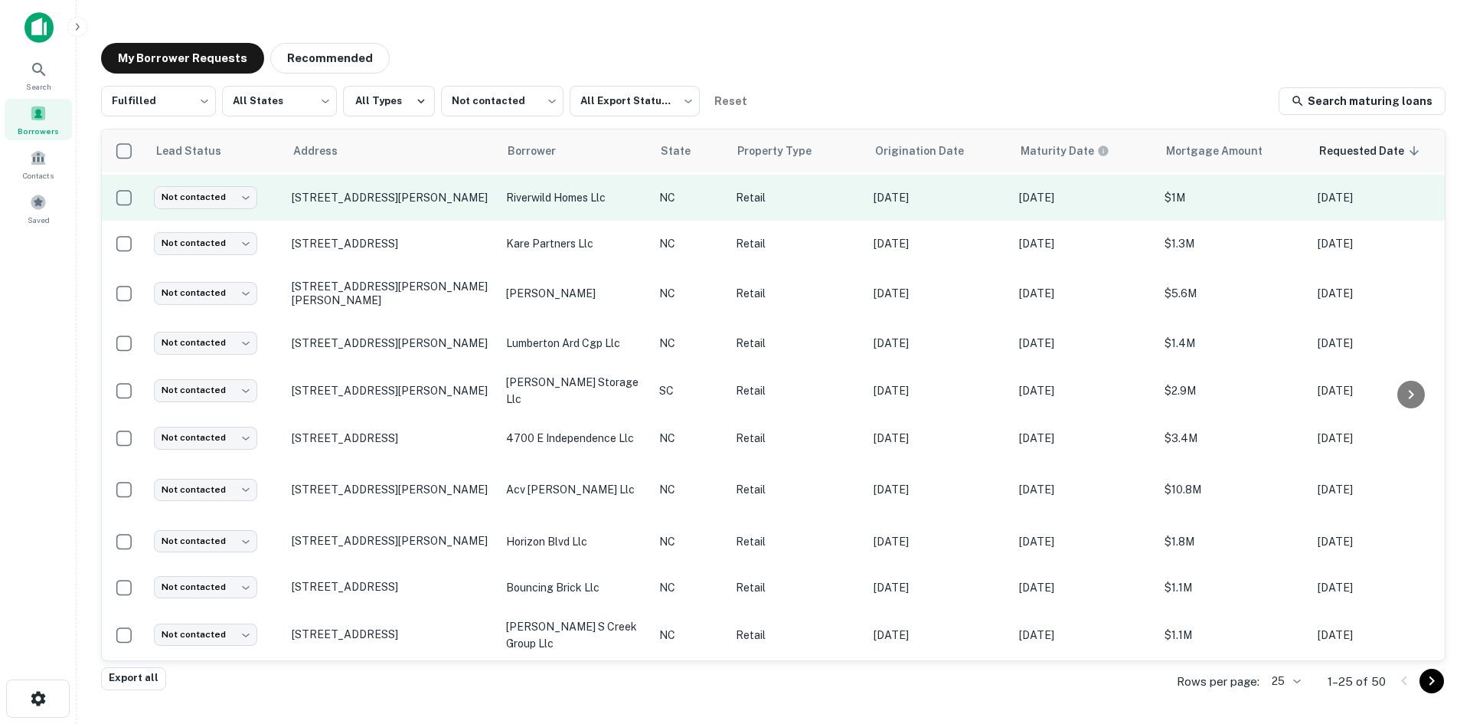
scroll to position [689, 0]
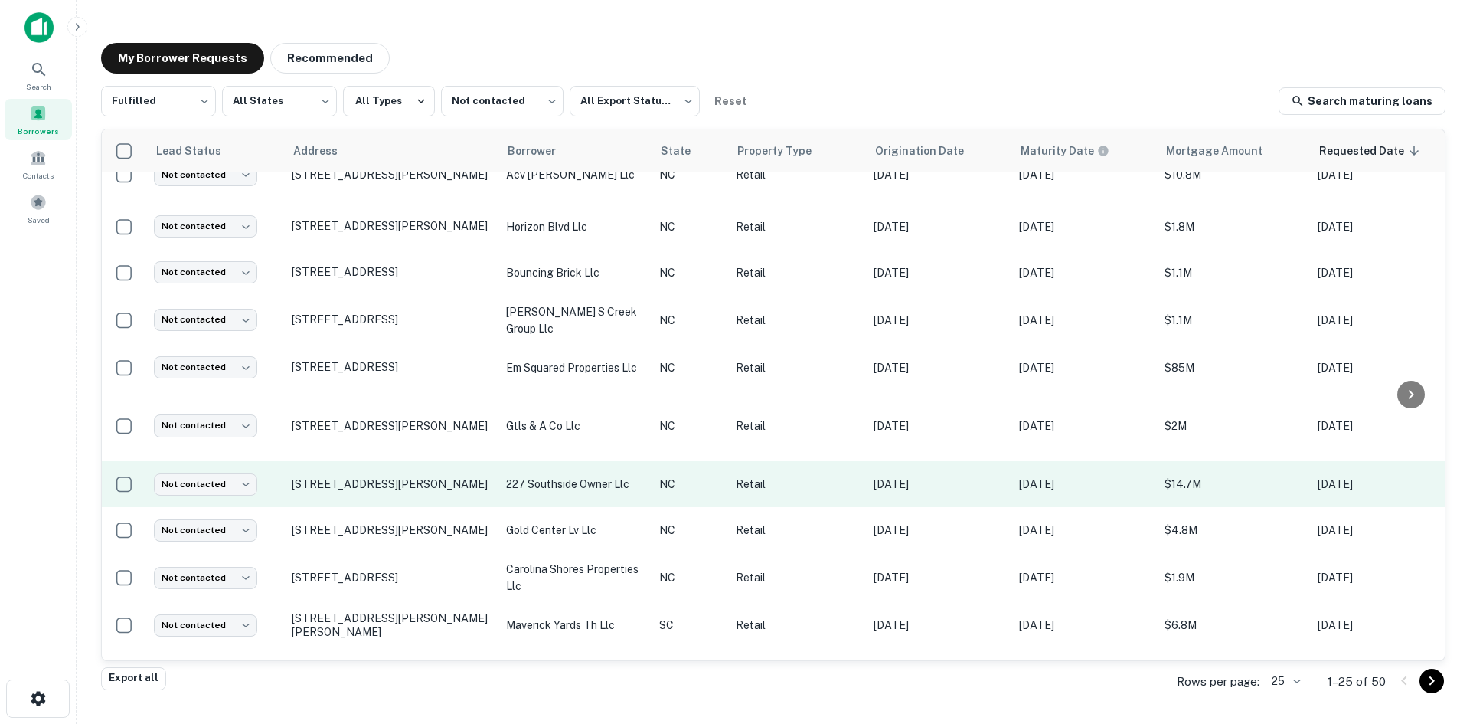
click at [467, 489] on td "[STREET_ADDRESS][PERSON_NAME]" at bounding box center [391, 484] width 214 height 46
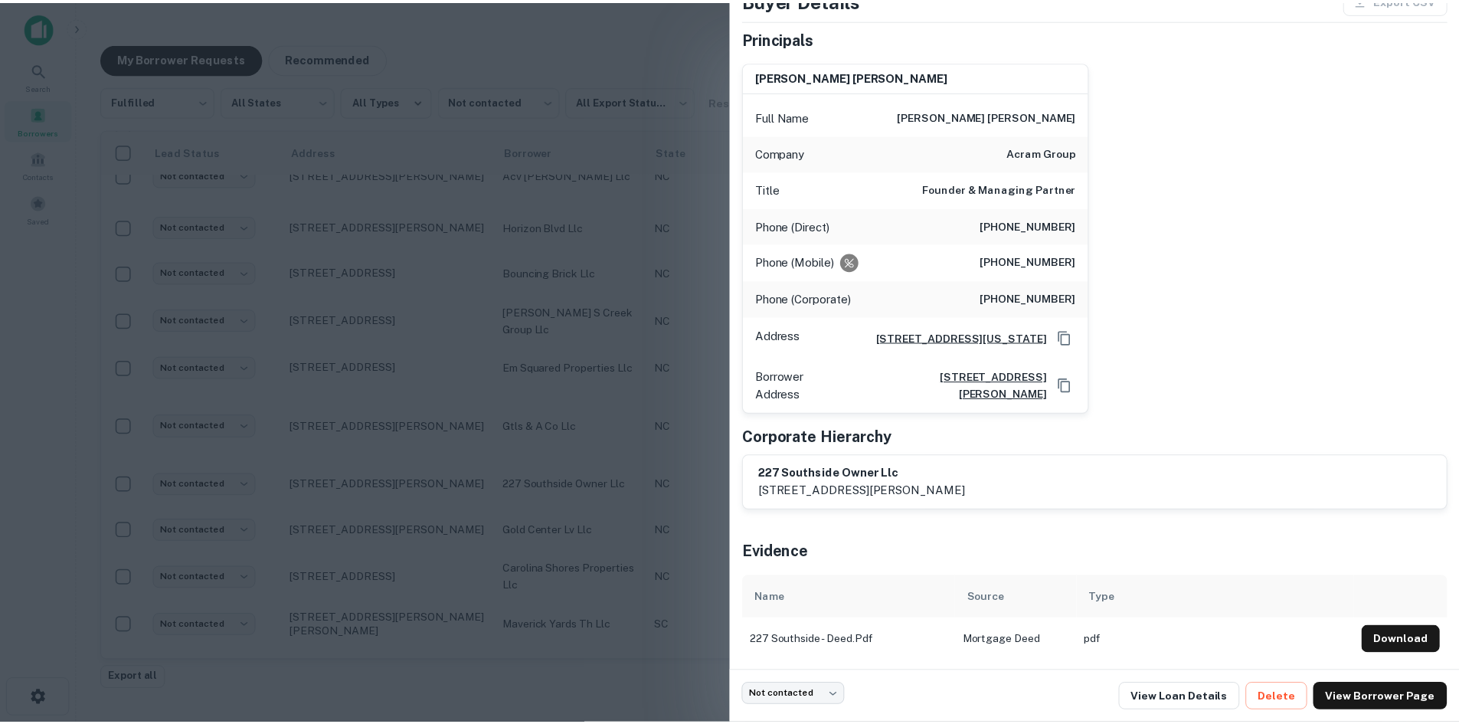
scroll to position [101, 0]
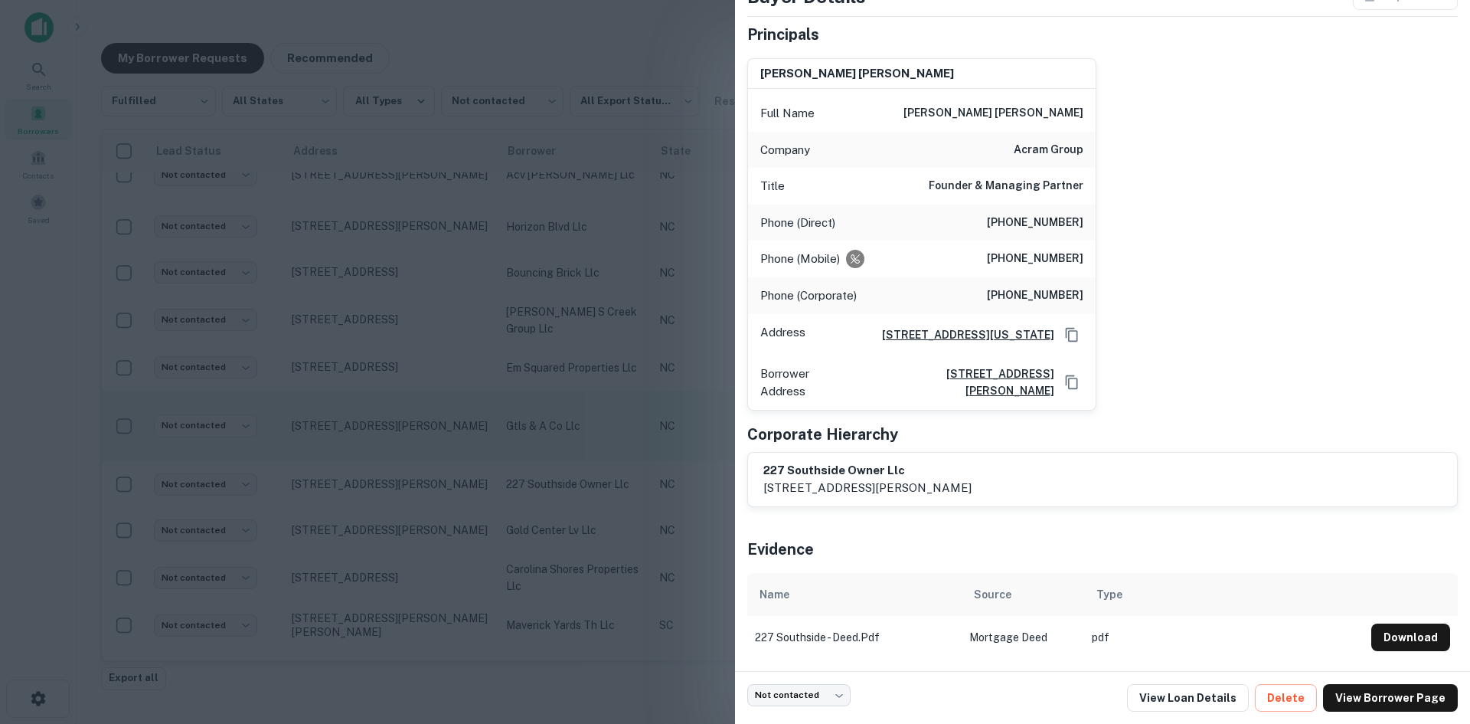
drag, startPoint x: 593, startPoint y: 444, endPoint x: 560, endPoint y: 433, distance: 35.4
click at [590, 444] on div at bounding box center [735, 362] width 1470 height 724
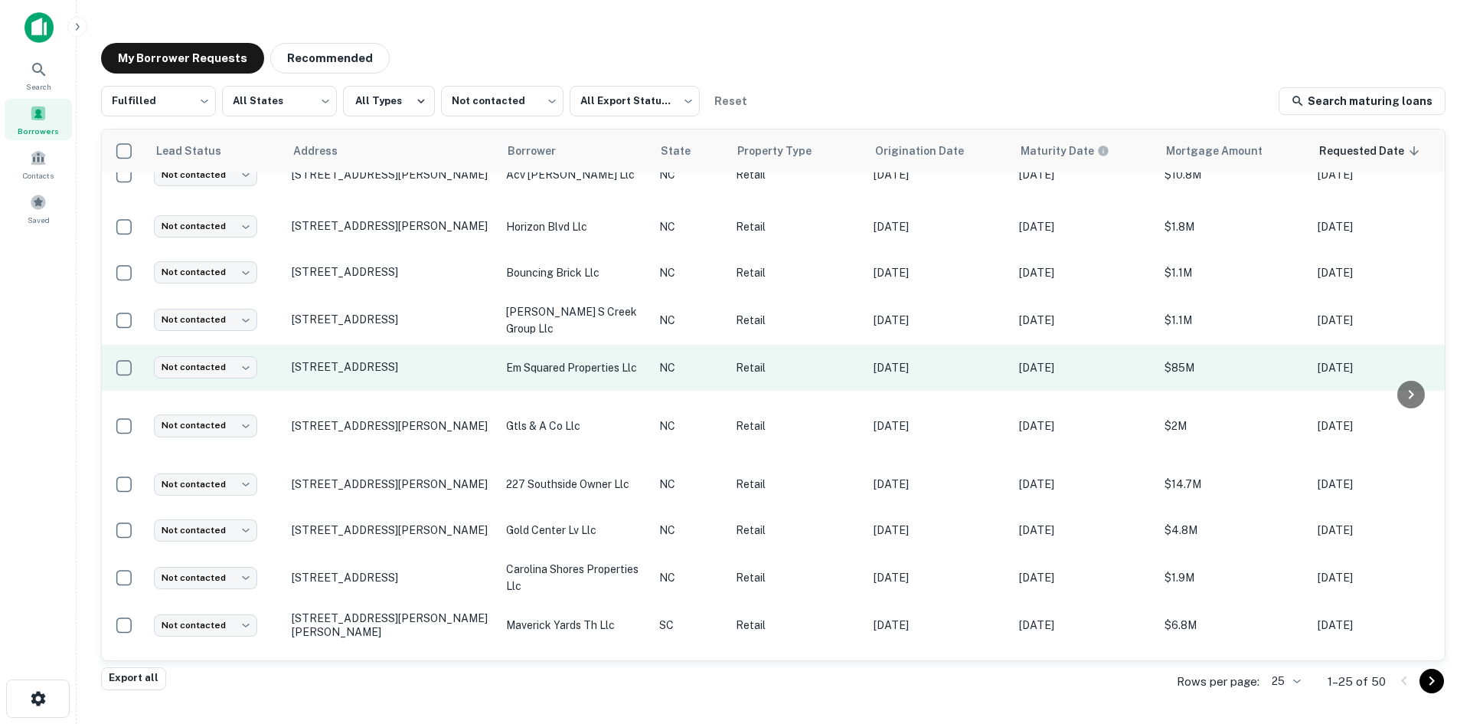
click at [430, 374] on td "[STREET_ADDRESS]" at bounding box center [391, 368] width 214 height 46
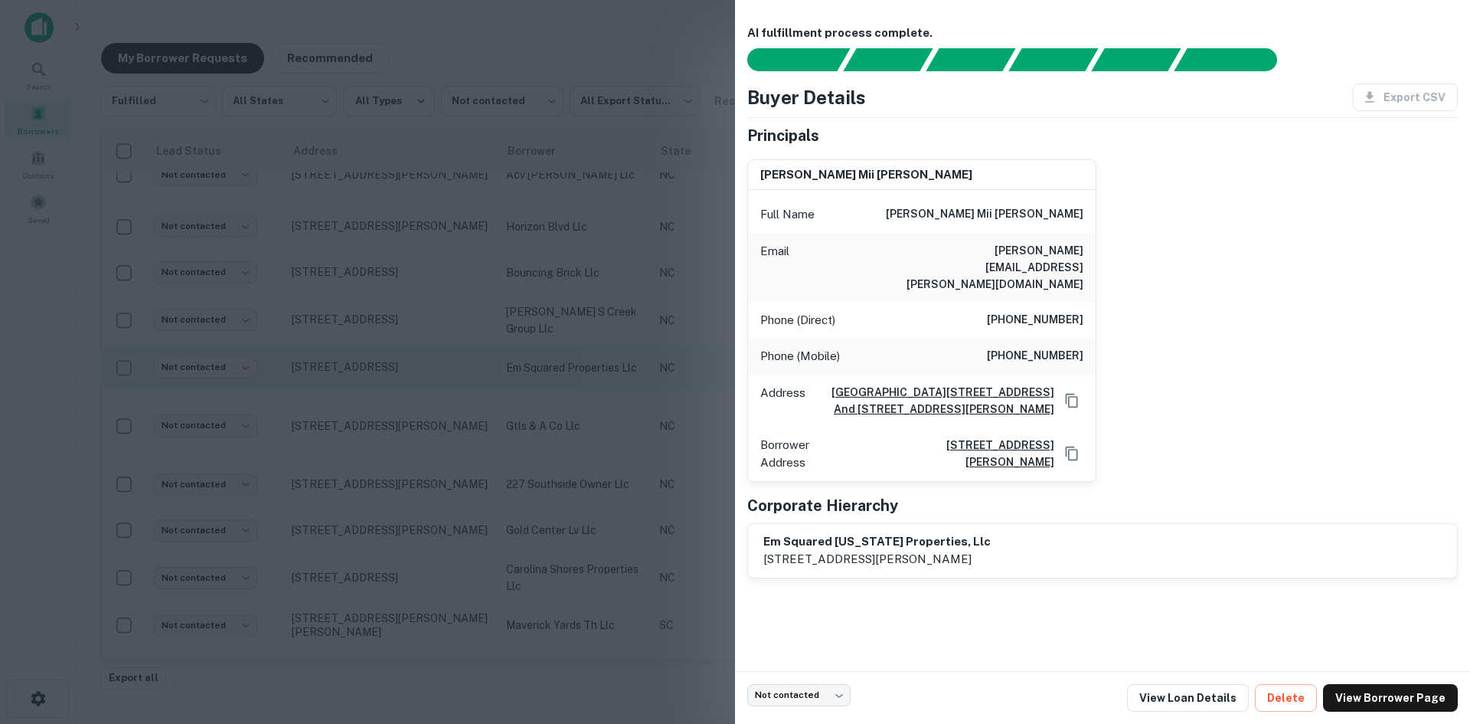
drag, startPoint x: 425, startPoint y: 345, endPoint x: 416, endPoint y: 335, distance: 13.5
click at [424, 345] on div at bounding box center [735, 362] width 1470 height 724
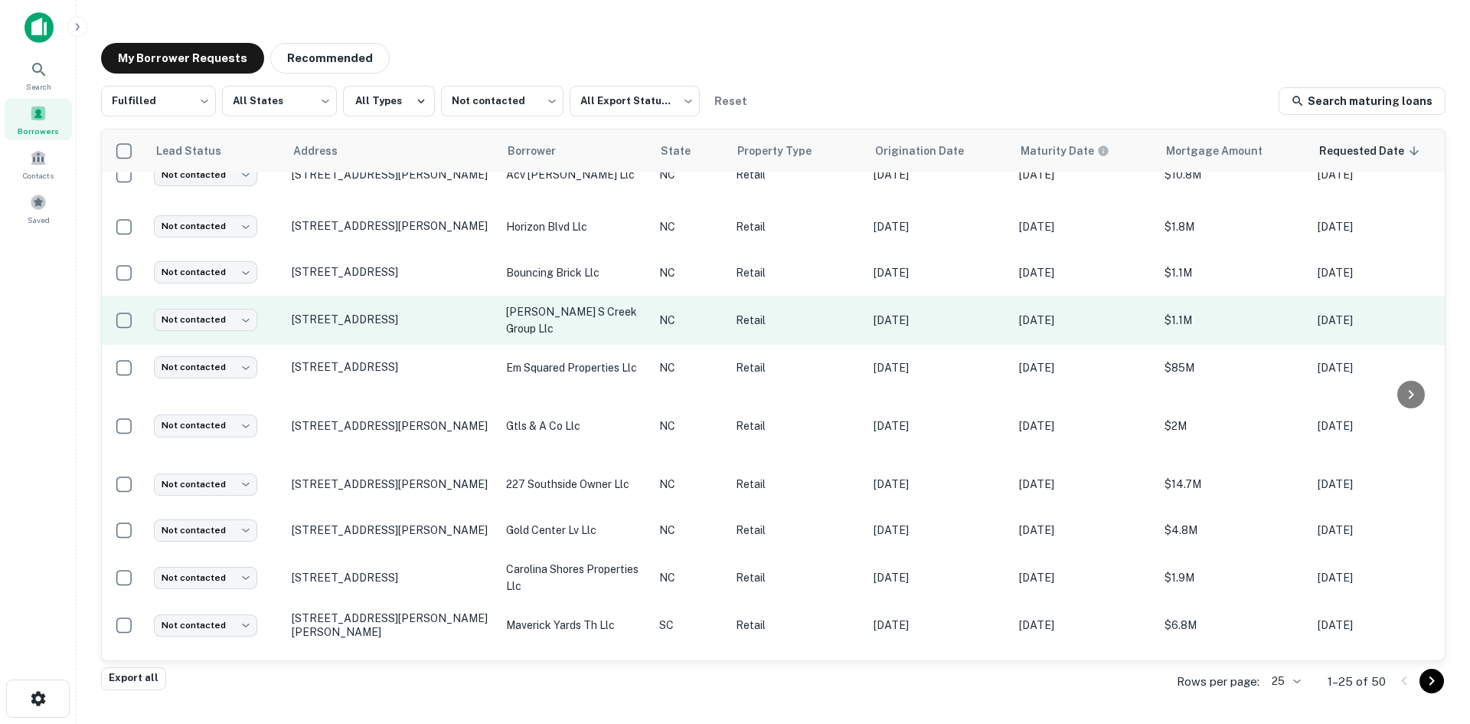
click at [416, 325] on td "[STREET_ADDRESS]" at bounding box center [391, 320] width 214 height 49
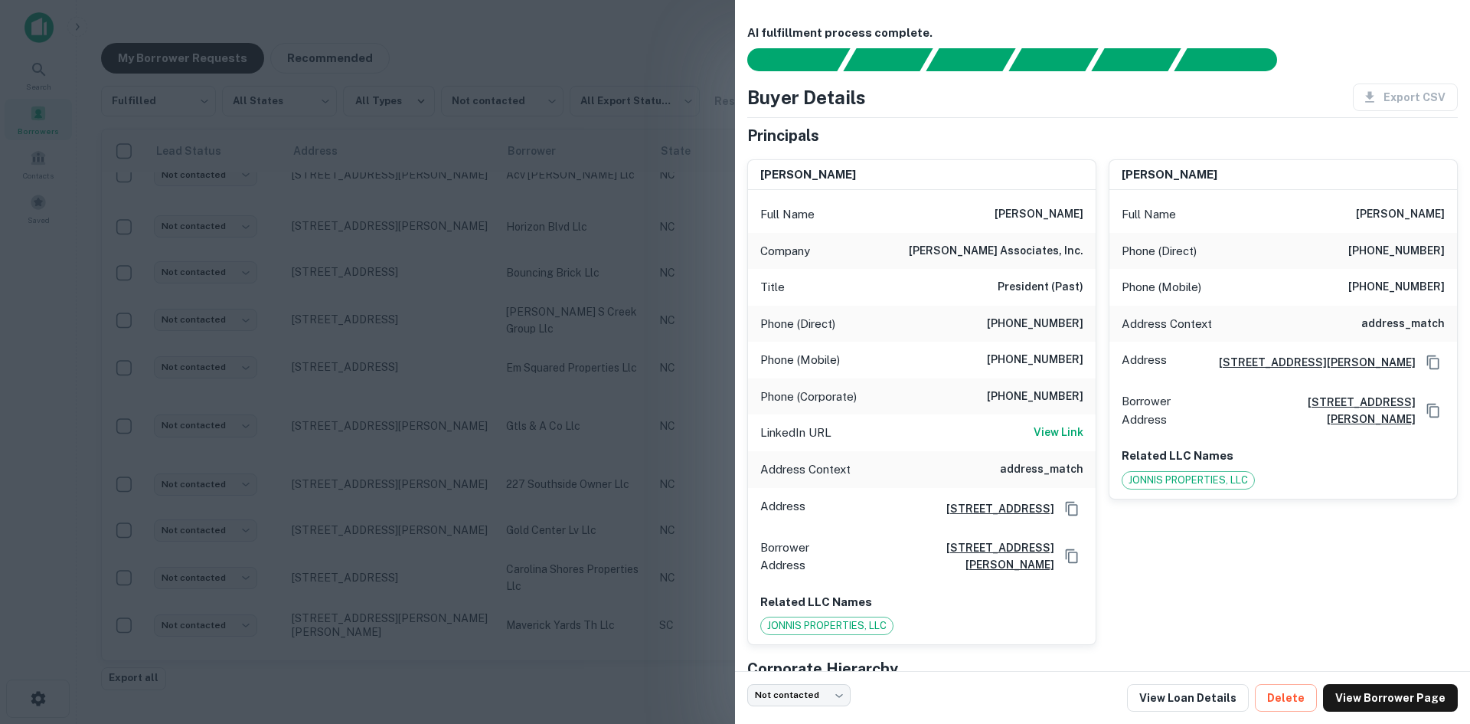
click at [422, 316] on div at bounding box center [735, 362] width 1470 height 724
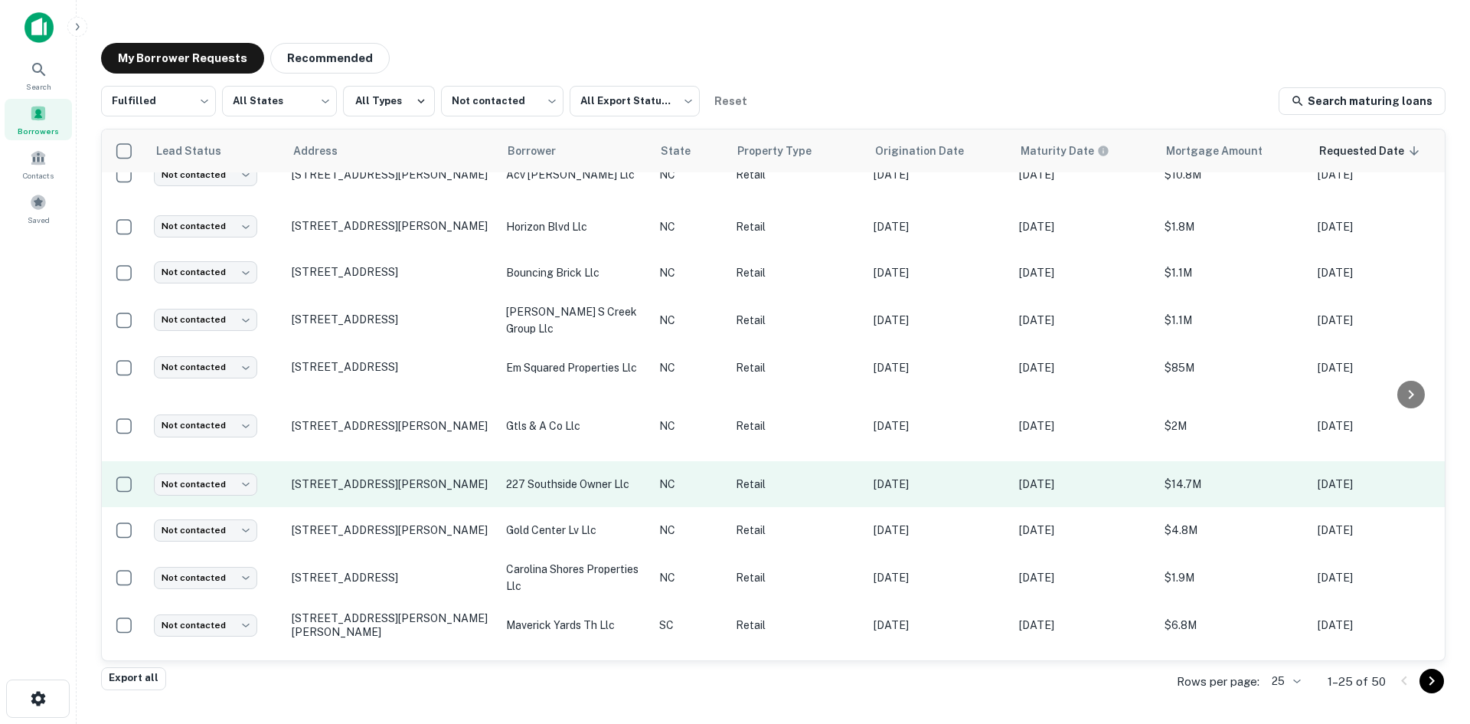
click at [397, 482] on td "[STREET_ADDRESS][PERSON_NAME]" at bounding box center [391, 484] width 214 height 46
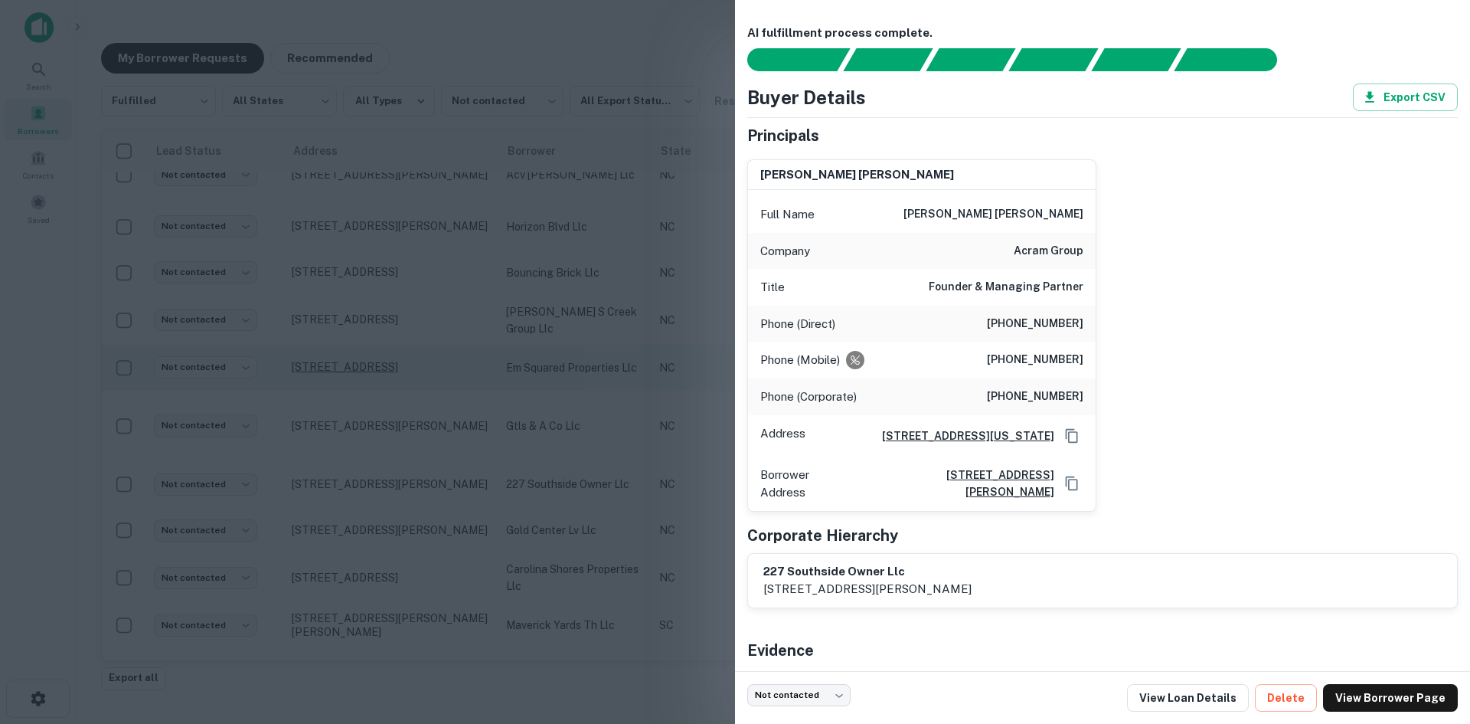
click at [437, 368] on div at bounding box center [735, 362] width 1470 height 724
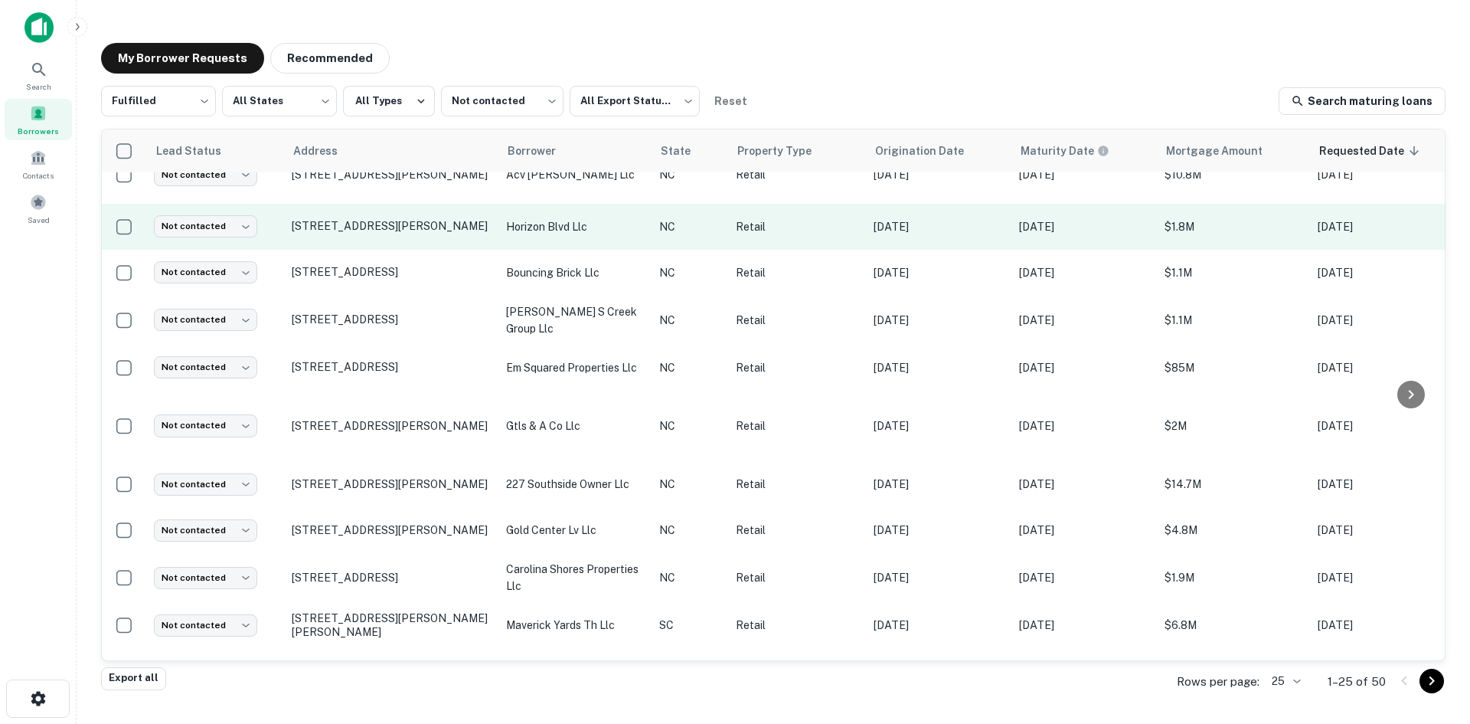
click at [430, 233] on td "[STREET_ADDRESS][PERSON_NAME]" at bounding box center [391, 227] width 214 height 46
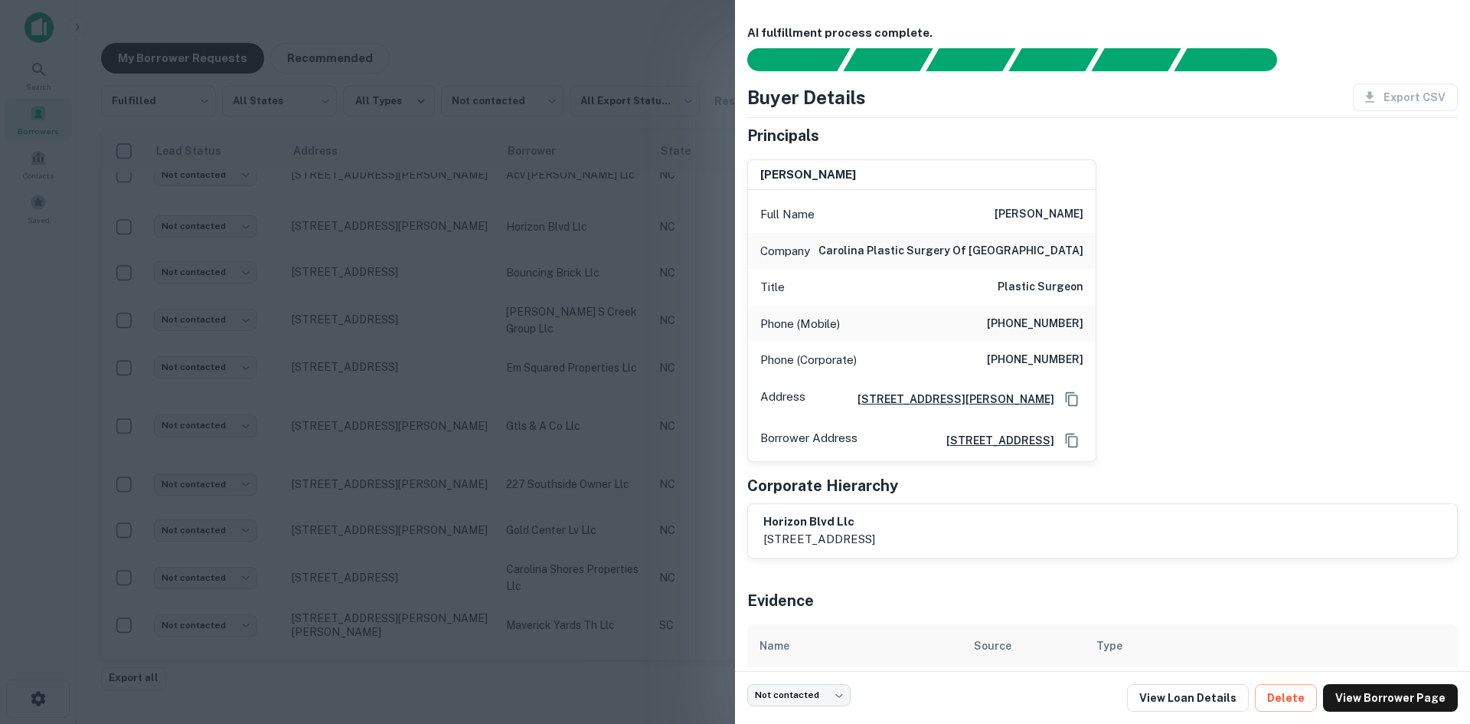
click at [432, 239] on div at bounding box center [735, 362] width 1470 height 724
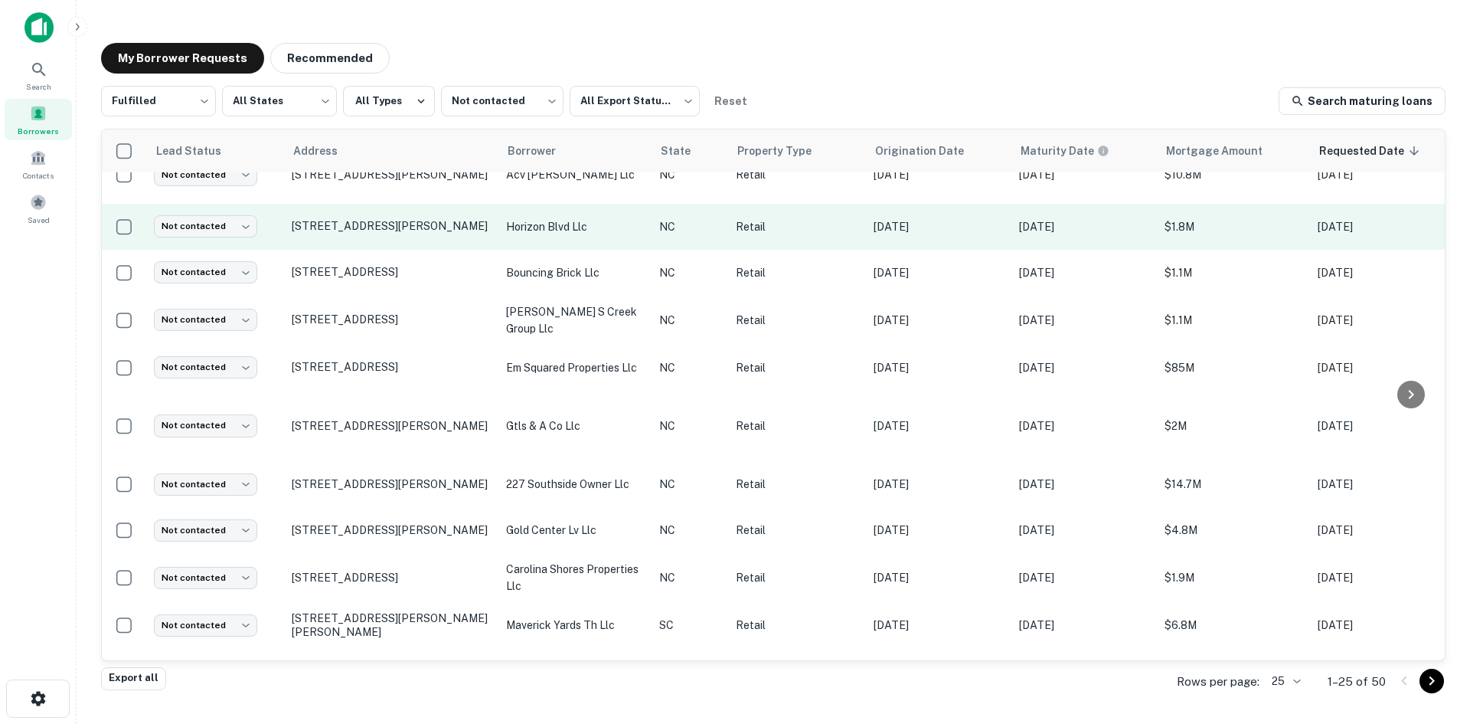
click at [427, 239] on td "[STREET_ADDRESS][PERSON_NAME]" at bounding box center [391, 227] width 214 height 46
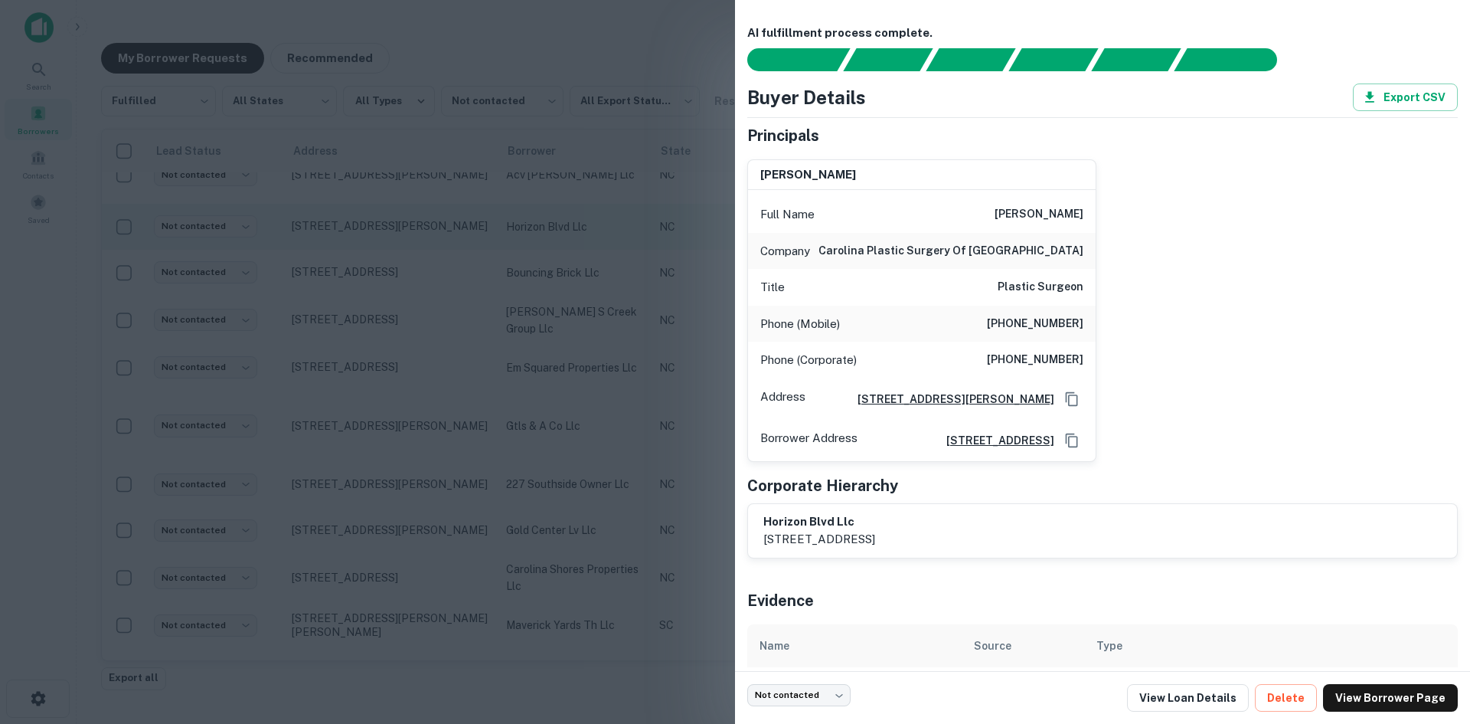
click at [427, 239] on div at bounding box center [735, 362] width 1470 height 724
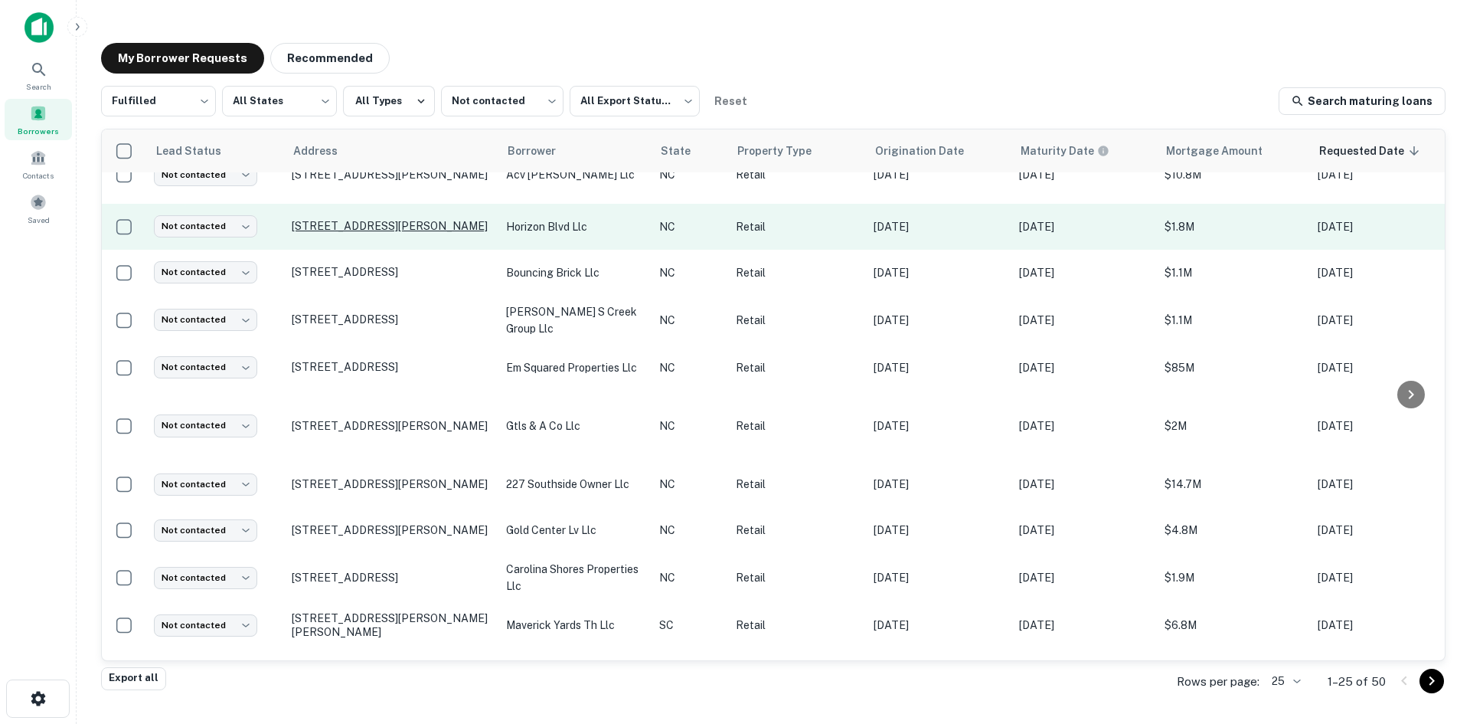
click at [373, 219] on p "[STREET_ADDRESS][PERSON_NAME]" at bounding box center [391, 226] width 199 height 14
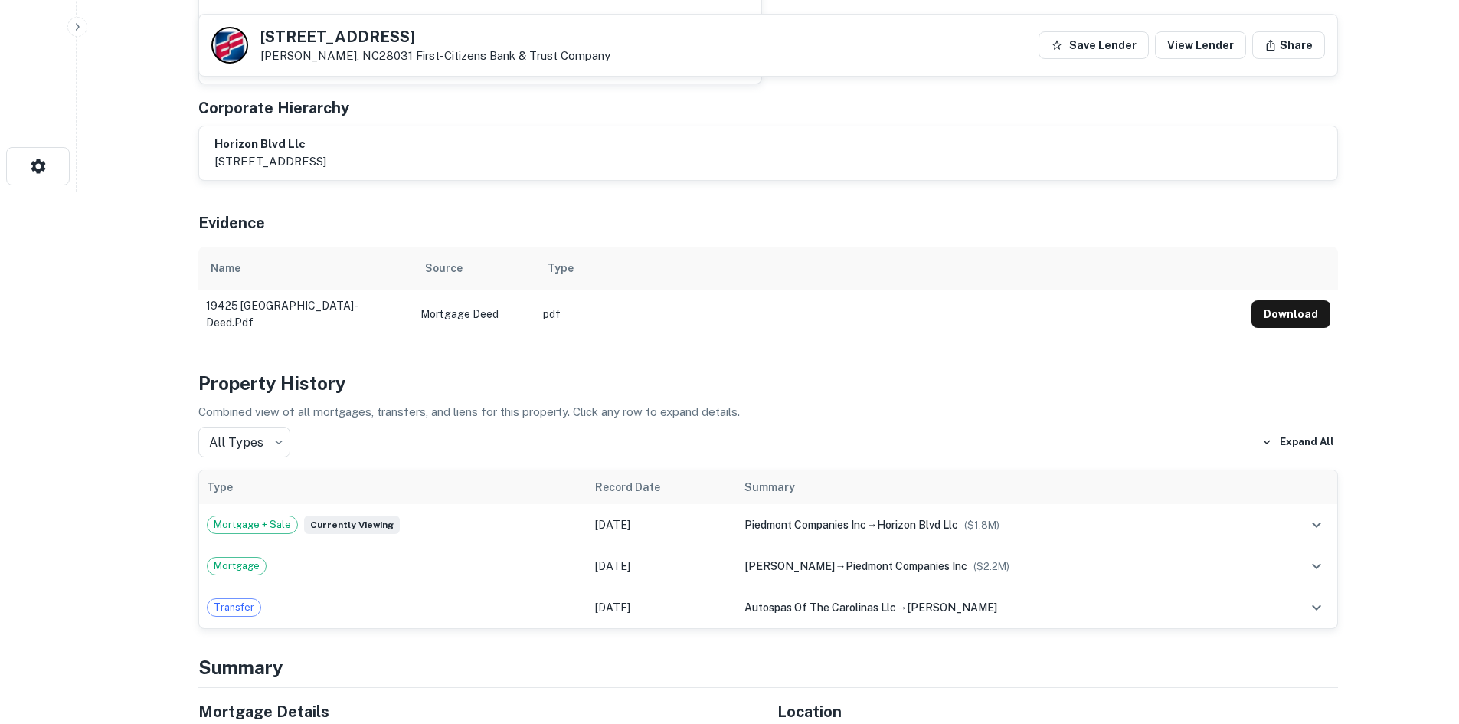
scroll to position [842, 0]
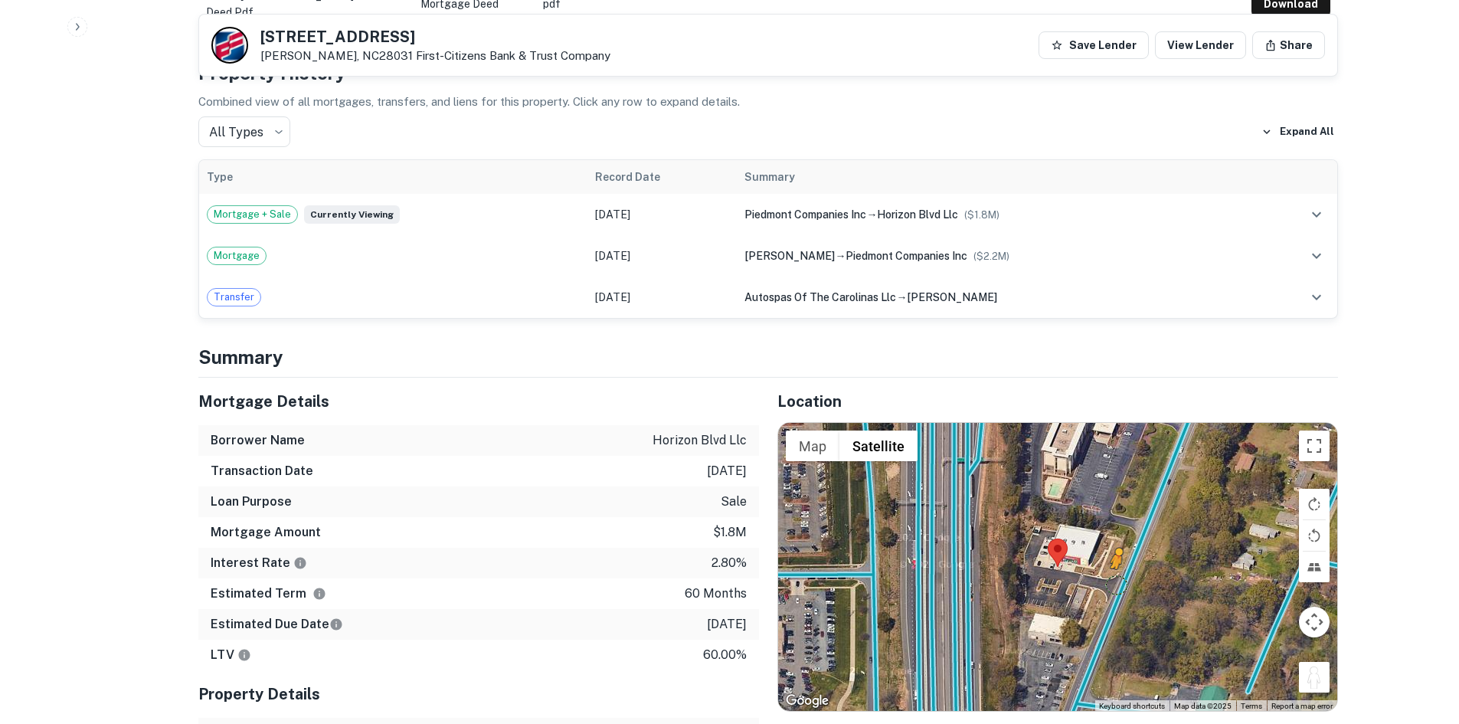
drag, startPoint x: 1320, startPoint y: 672, endPoint x: 1116, endPoint y: 584, distance: 222.6
click at [1116, 584] on div "To activate drag with keyboard, press Alt + Enter. Once in keyboard drag state,…" at bounding box center [1057, 567] width 559 height 288
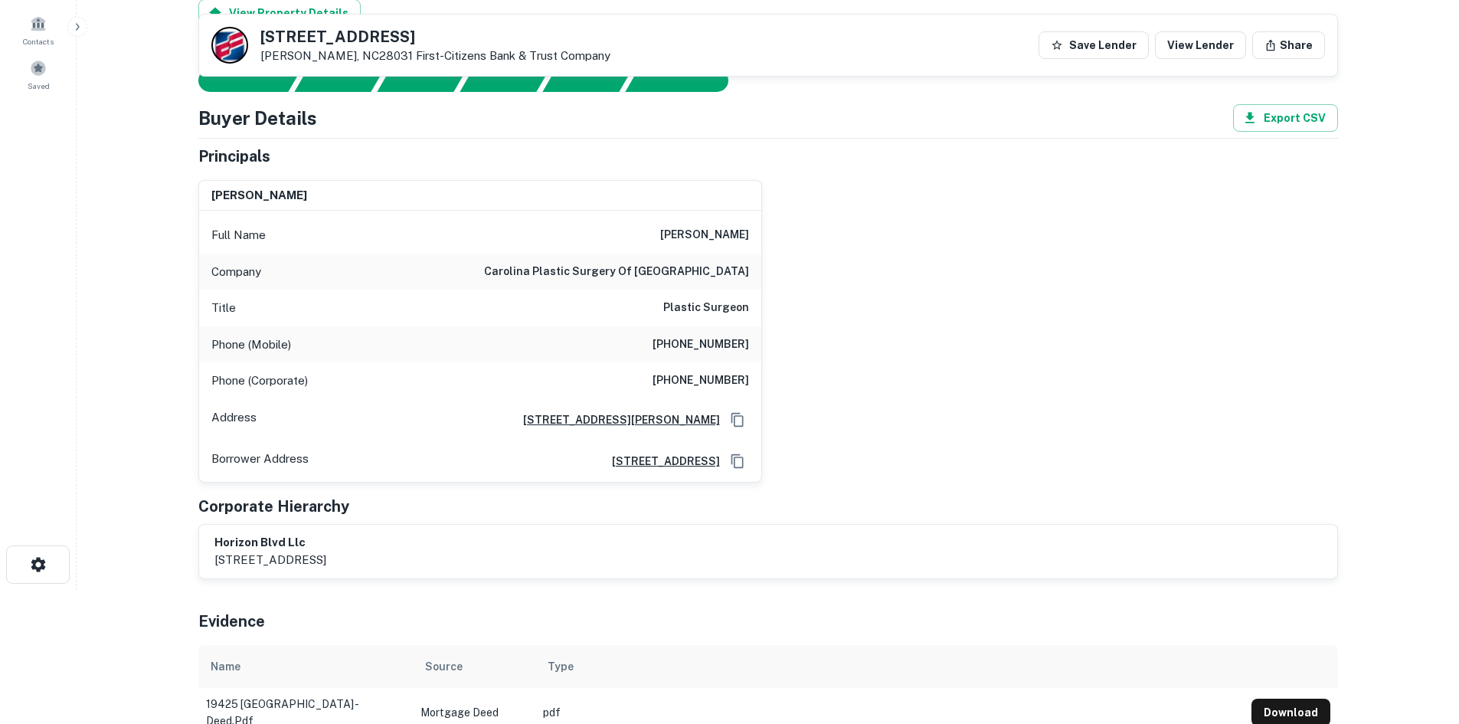
scroll to position [0, 0]
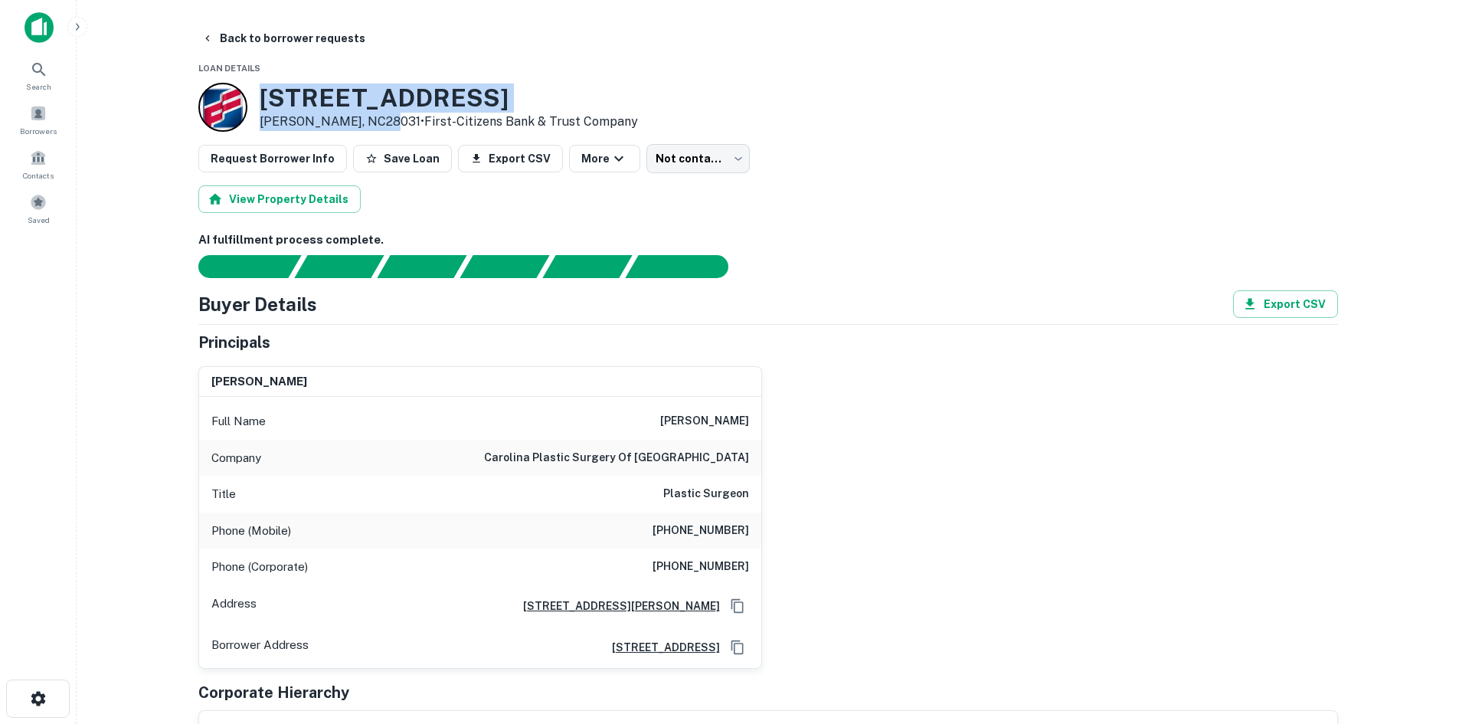
drag, startPoint x: 256, startPoint y: 89, endPoint x: 374, endPoint y: 126, distance: 123.8
click at [374, 126] on div "[STREET_ADDRESS][PERSON_NAME] • First-citizens Bank & Trust Company" at bounding box center [418, 107] width 440 height 49
copy div "[STREET_ADDRESS][PERSON_NAME]"
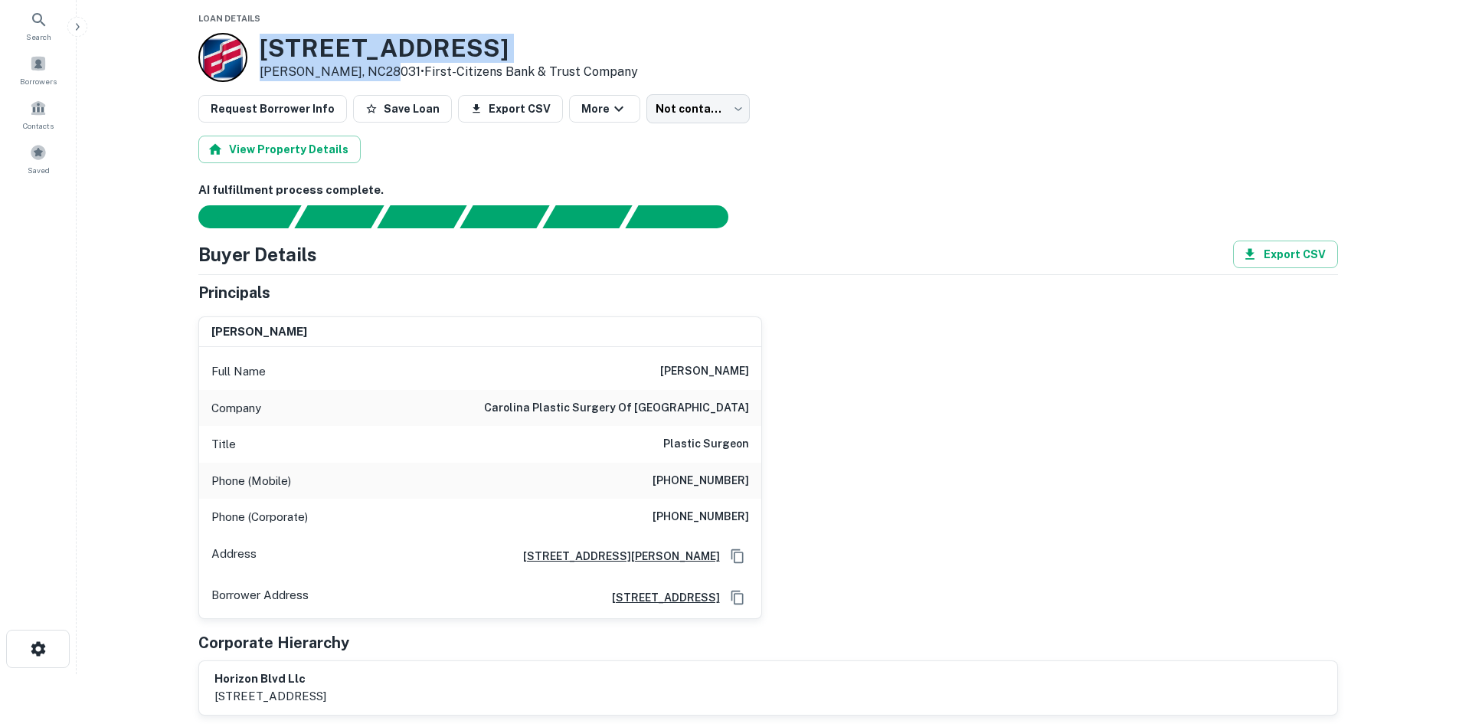
scroll to position [153, 0]
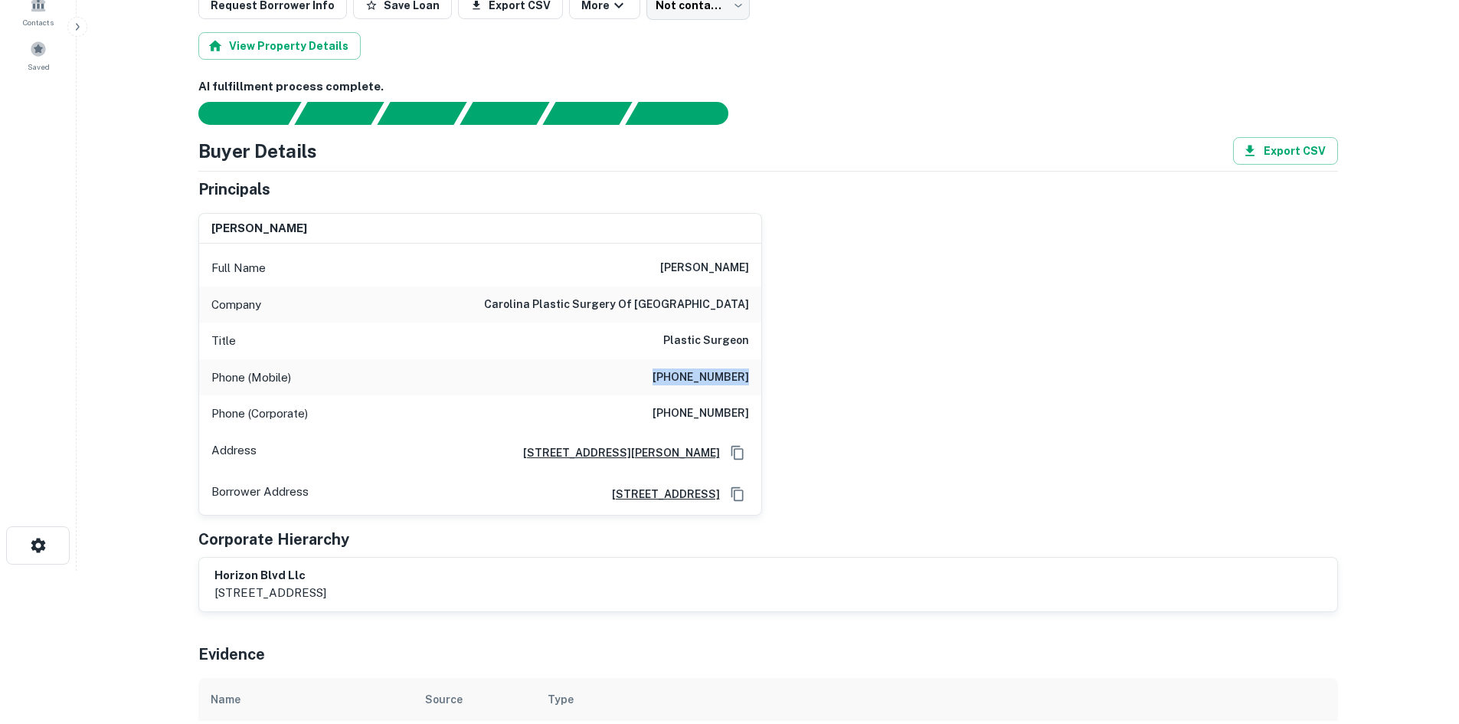
drag, startPoint x: 659, startPoint y: 373, endPoint x: 855, endPoint y: 368, distance: 195.3
click at [855, 368] on div "[PERSON_NAME] Full Name [PERSON_NAME] Company carolina plastic surgery of [GEOG…" at bounding box center [762, 358] width 1152 height 315
copy h6 "[PHONE_NUMBER]"
click at [706, 414] on h6 "[PHONE_NUMBER]" at bounding box center [700, 413] width 96 height 18
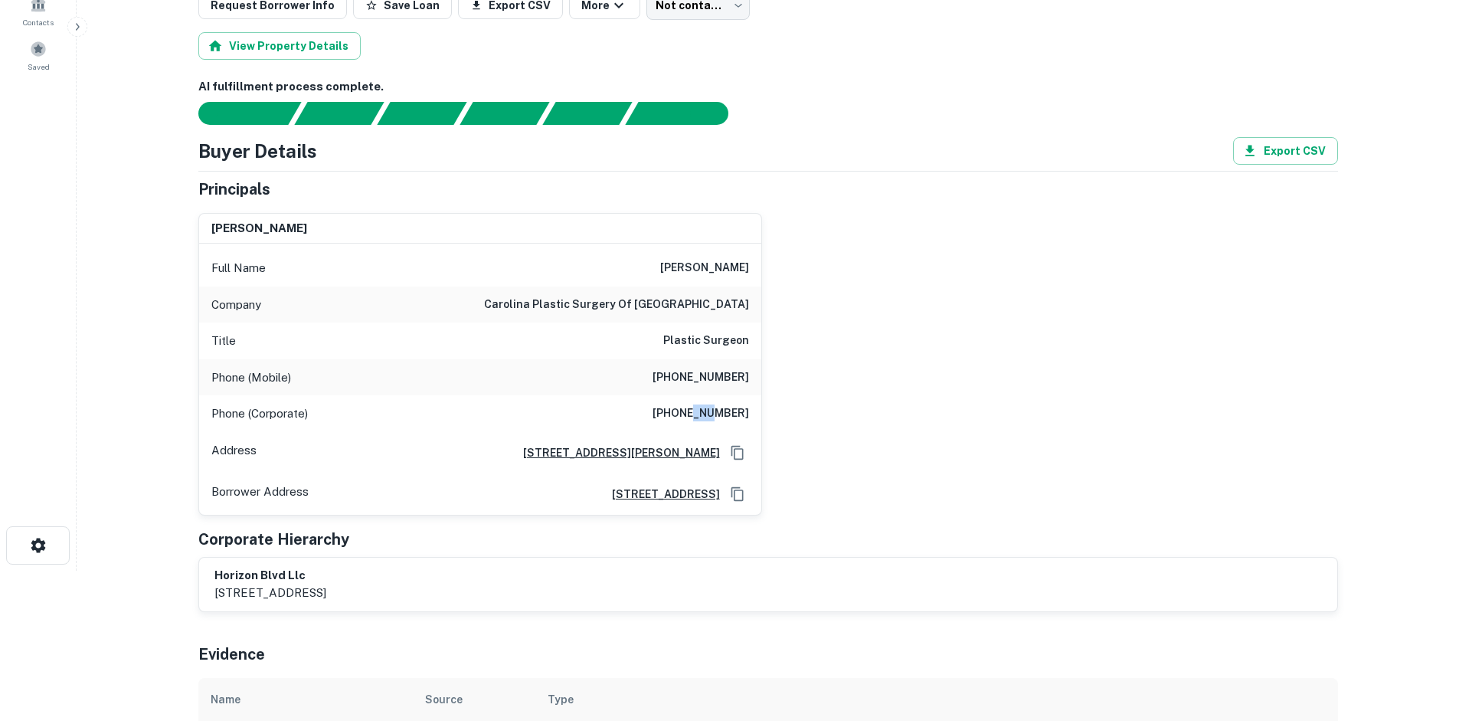
click at [706, 414] on h6 "[PHONE_NUMBER]" at bounding box center [700, 413] width 96 height 18
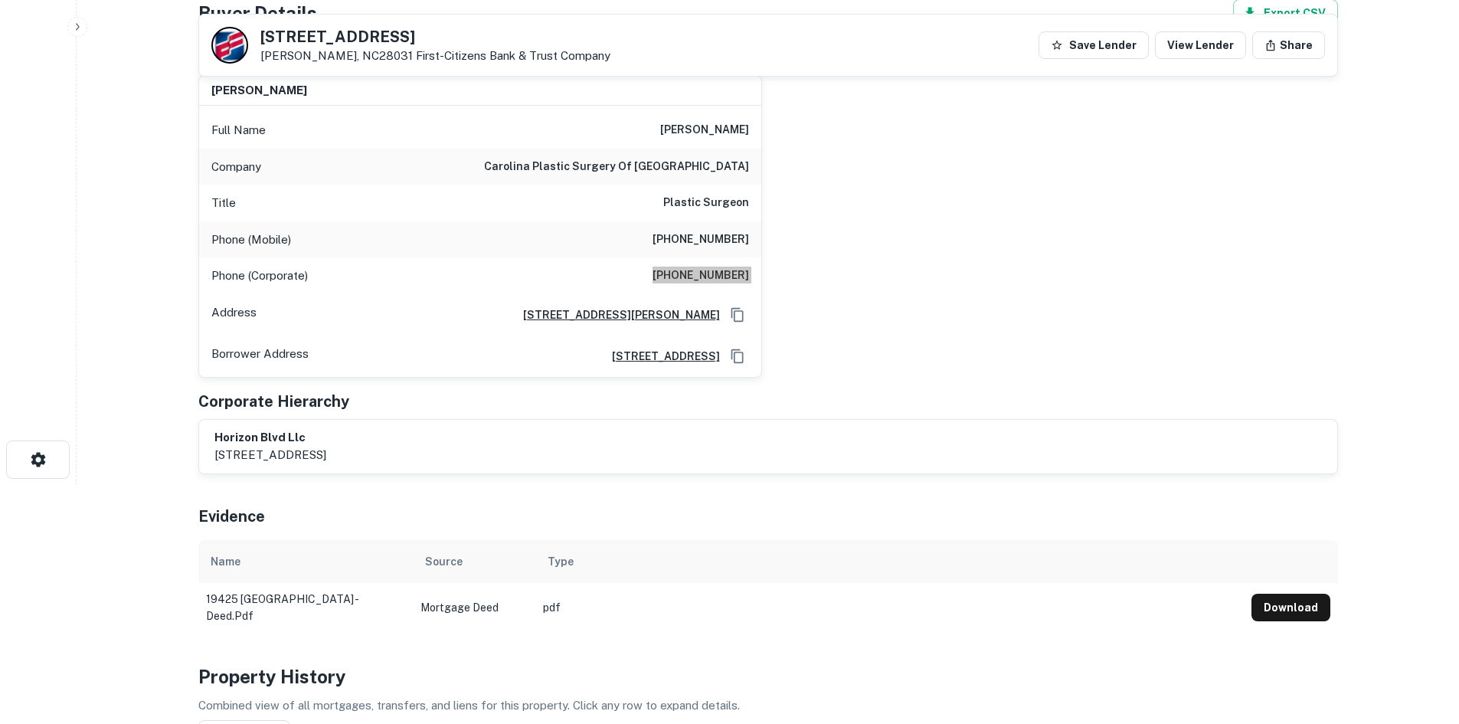
scroll to position [230, 0]
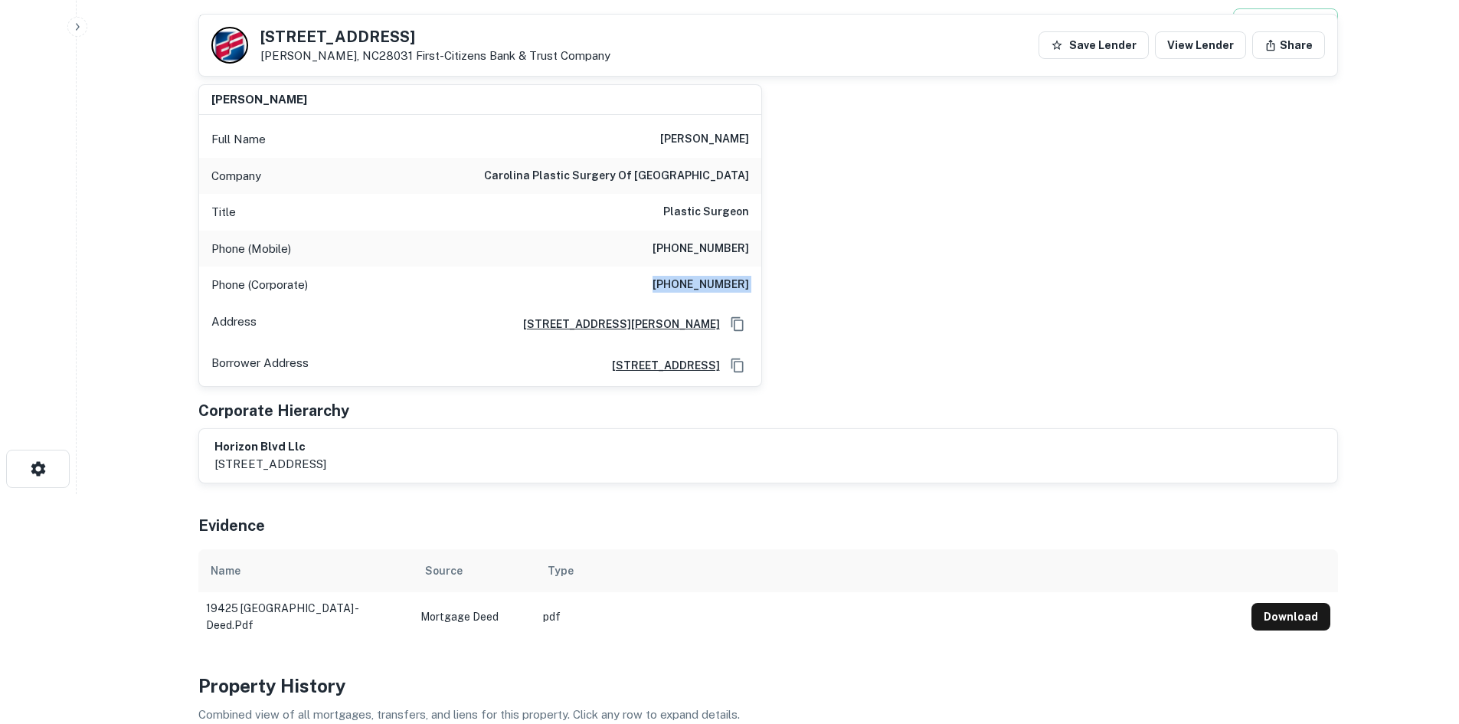
click at [682, 283] on h6 "[PHONE_NUMBER]" at bounding box center [700, 285] width 96 height 18
click at [682, 277] on h6 "[PHONE_NUMBER]" at bounding box center [700, 285] width 96 height 18
copy h6 "[PHONE_NUMBER]"
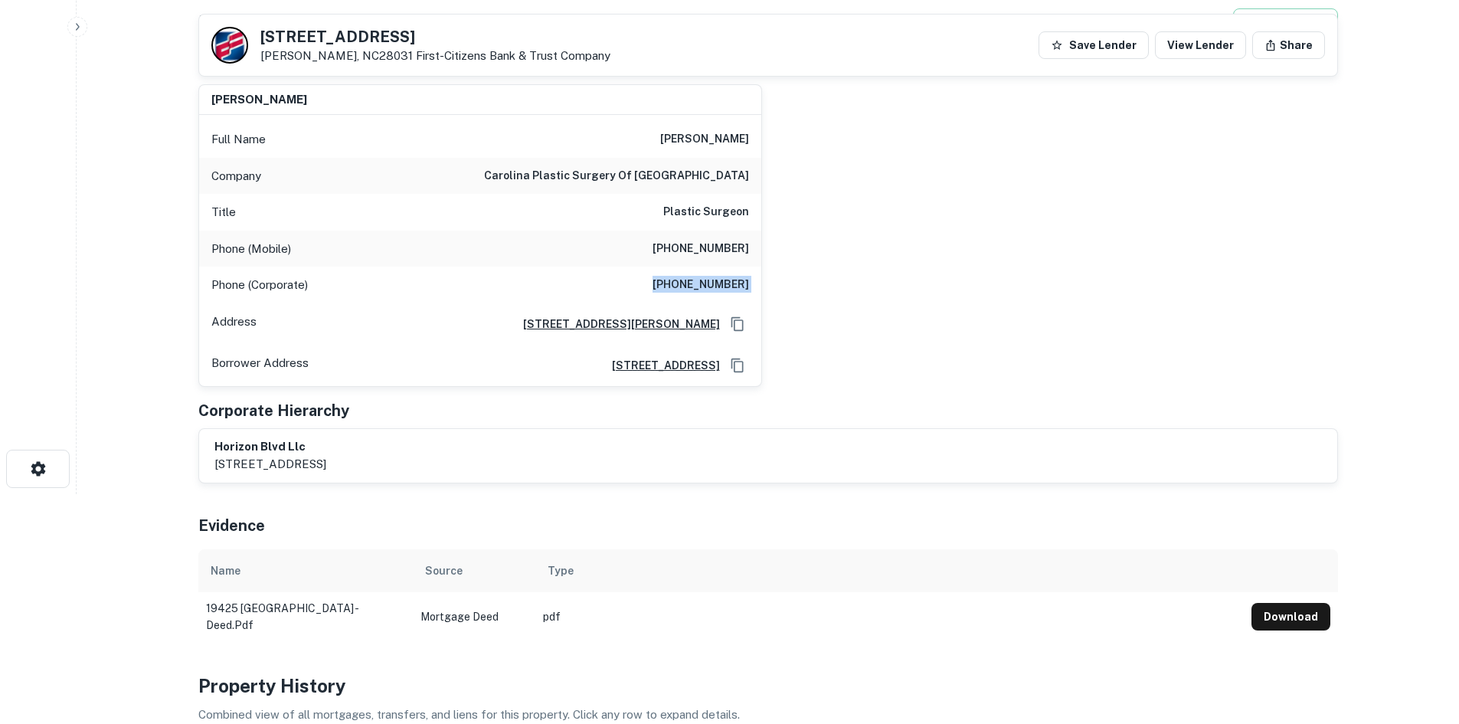
click at [852, 459] on div "horizon blvd llc [STREET_ADDRESS]" at bounding box center [767, 455] width 1107 height 35
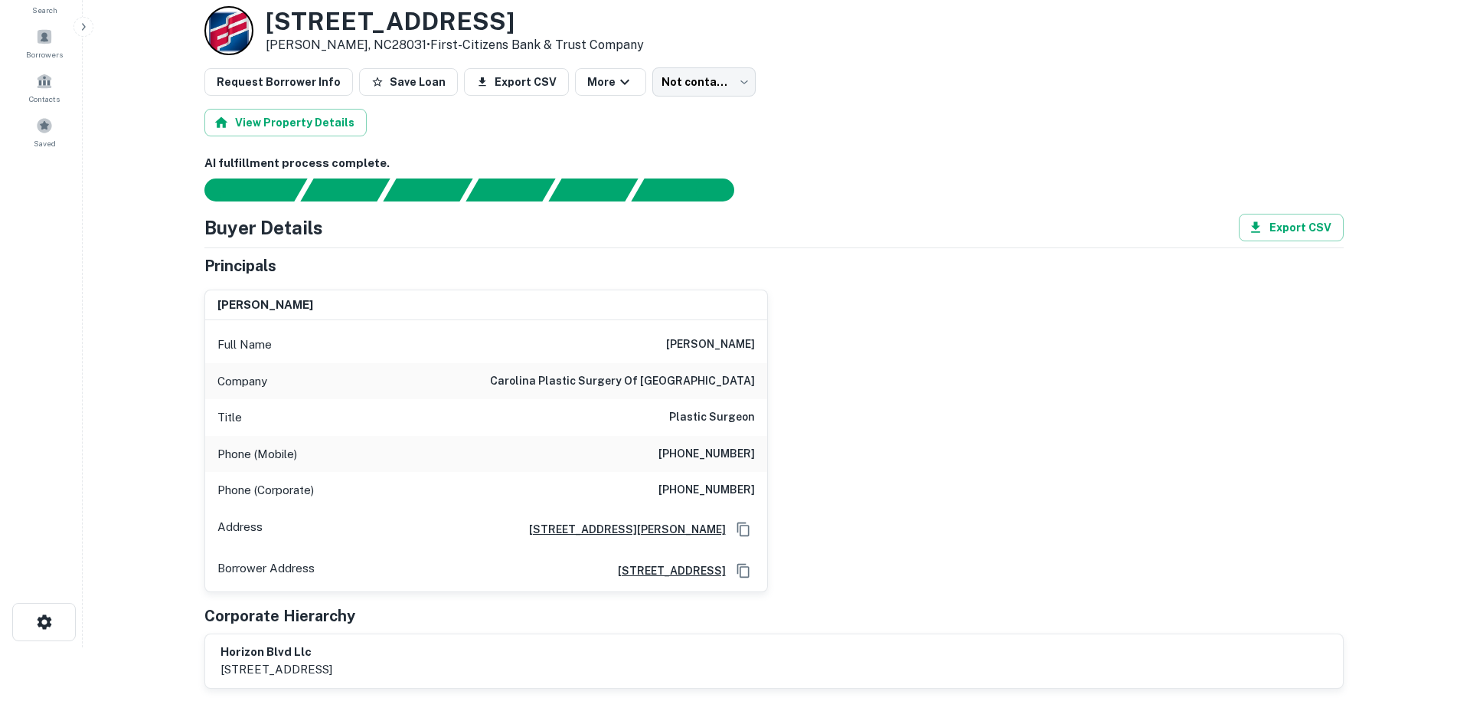
scroll to position [0, 0]
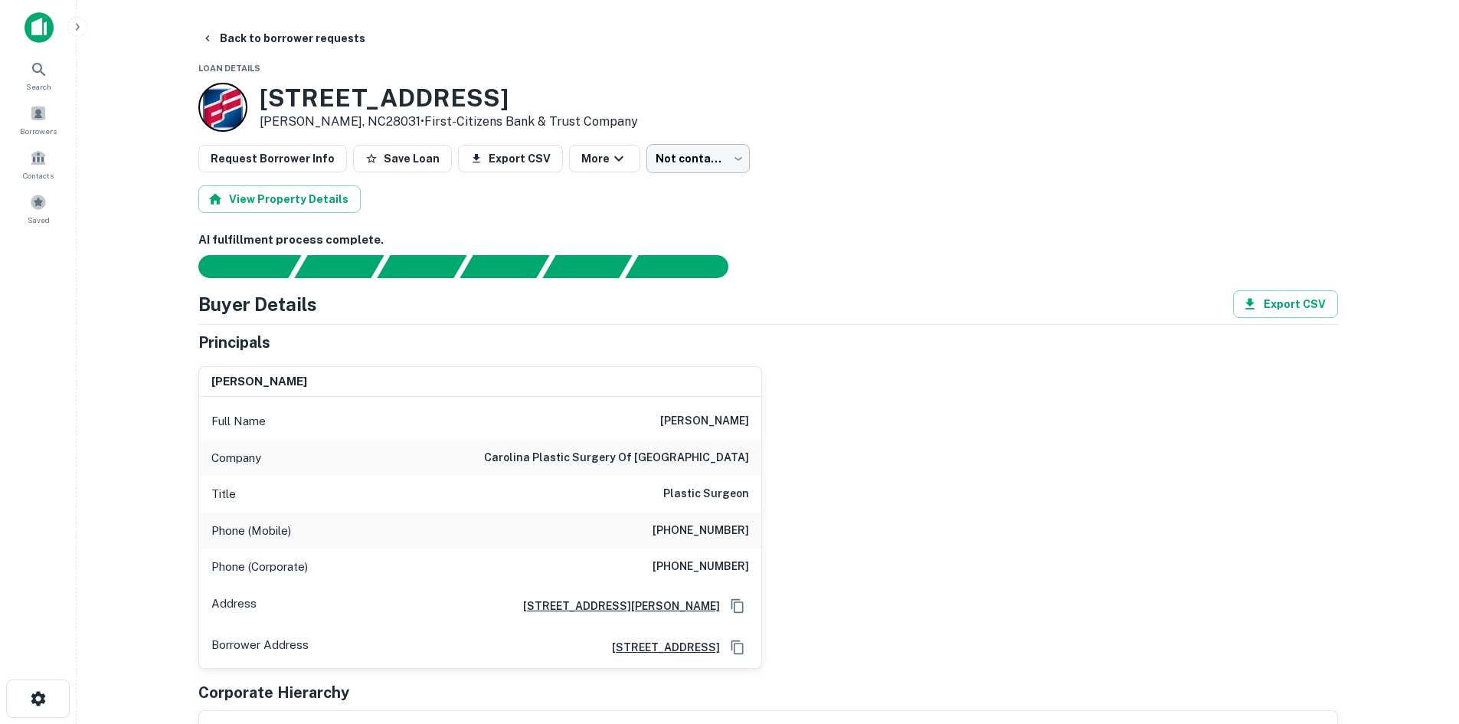
click at [697, 156] on body "Search Borrowers Contacts Saved Back to borrower requests Loan Details [STREET_…" at bounding box center [729, 362] width 1459 height 724
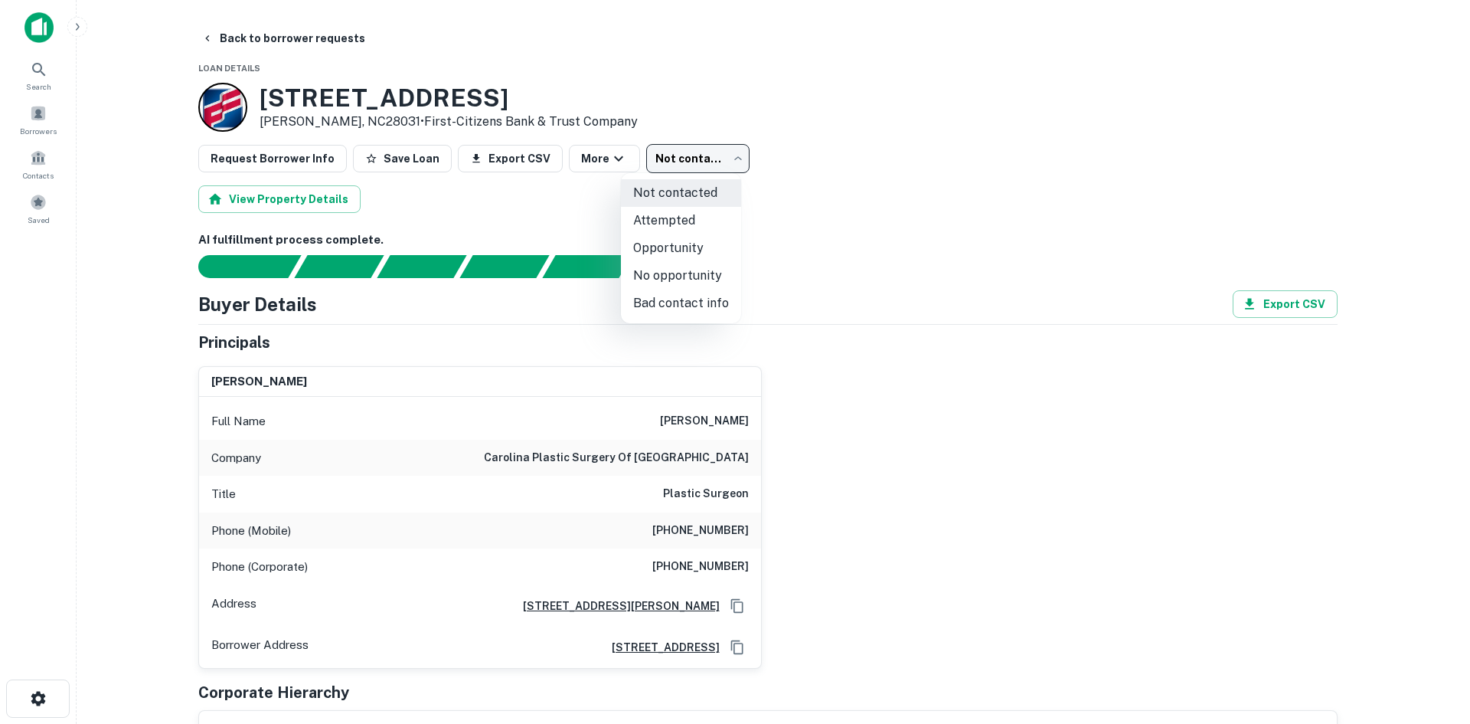
click at [692, 214] on li "Attempted" at bounding box center [681, 221] width 120 height 28
type input "*********"
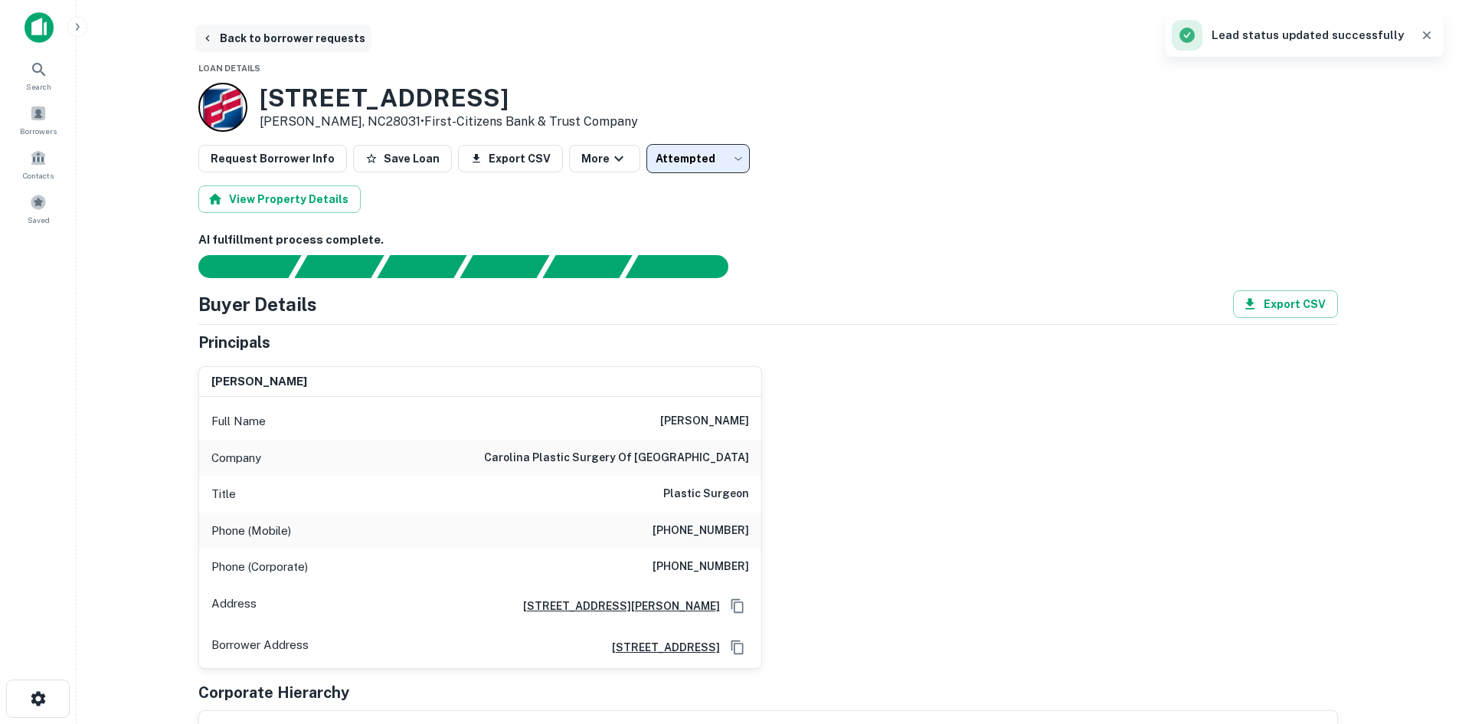
click at [300, 46] on button "Back to borrower requests" at bounding box center [283, 39] width 176 height 28
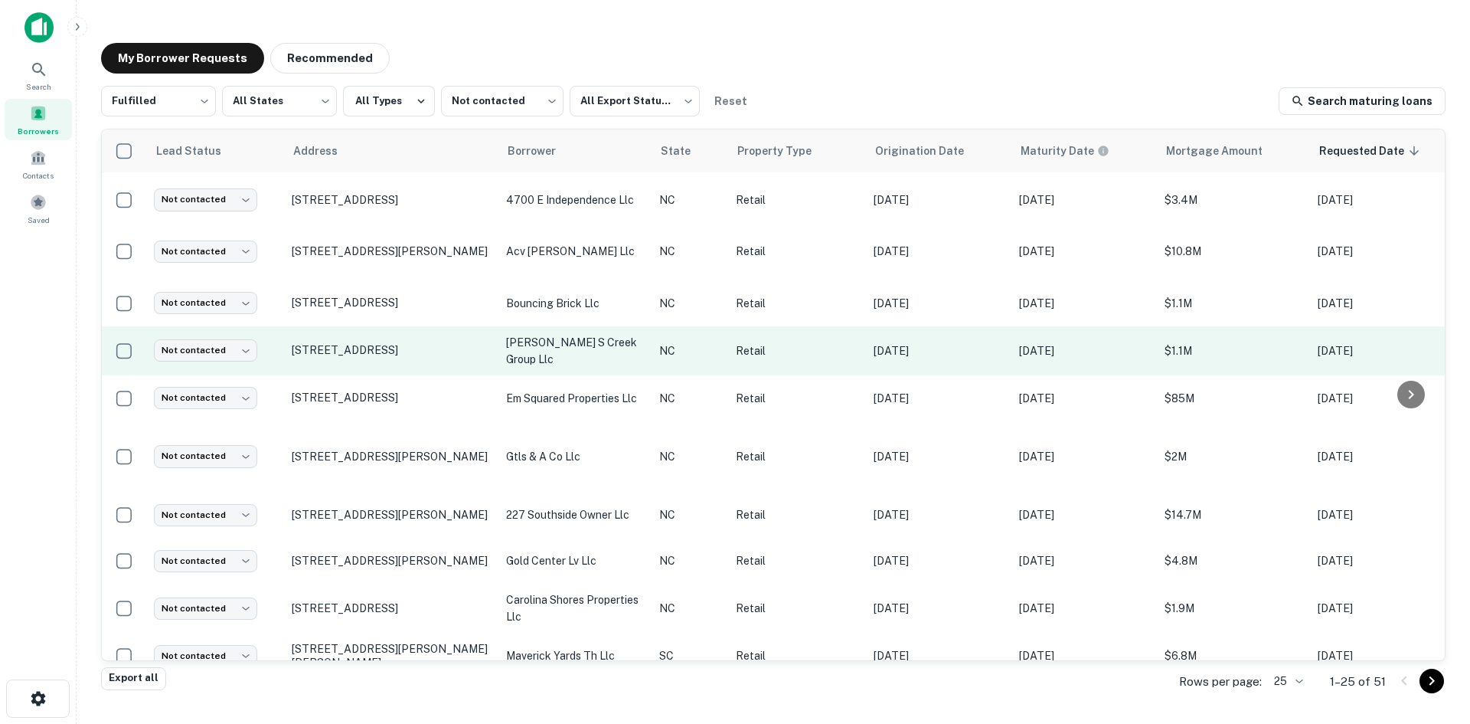
scroll to position [737, 0]
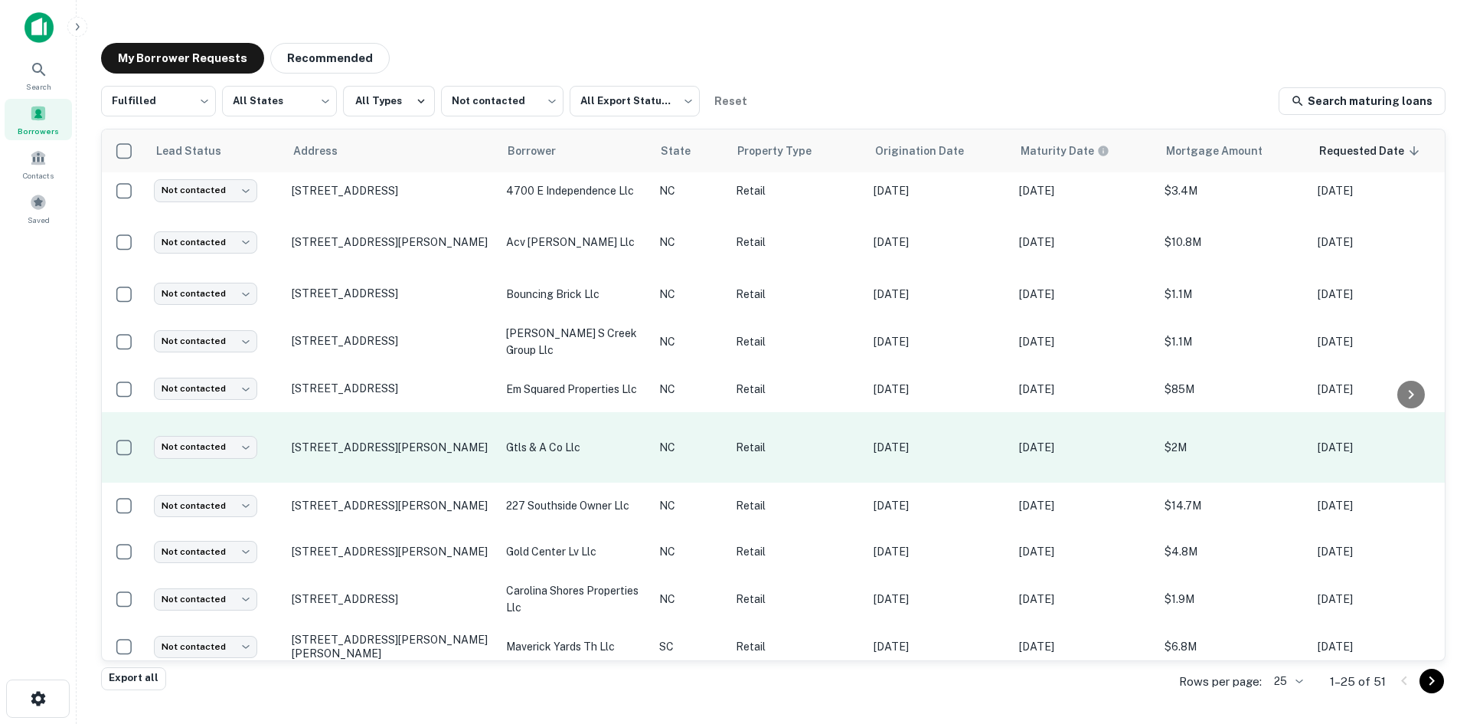
click at [362, 446] on td "[STREET_ADDRESS][PERSON_NAME]" at bounding box center [391, 447] width 214 height 71
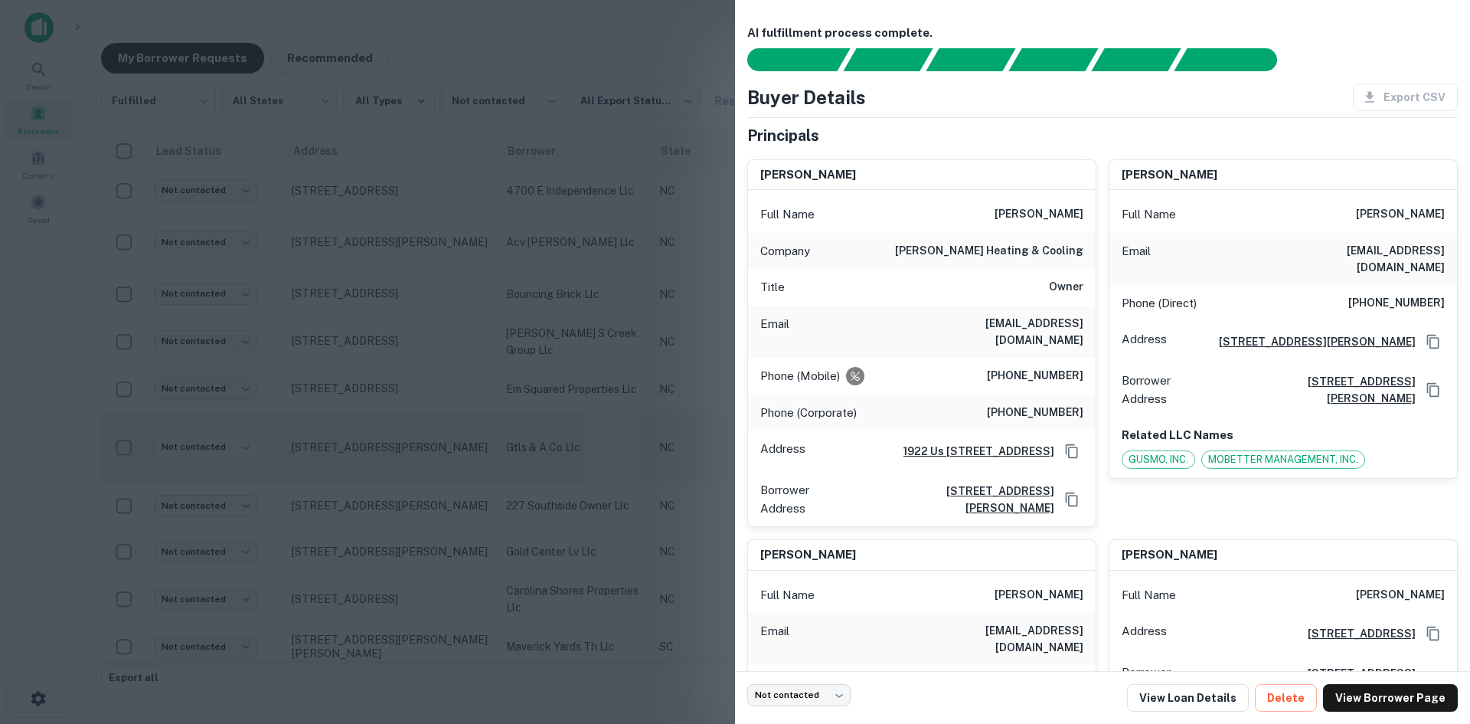
click at [362, 446] on div at bounding box center [735, 362] width 1470 height 724
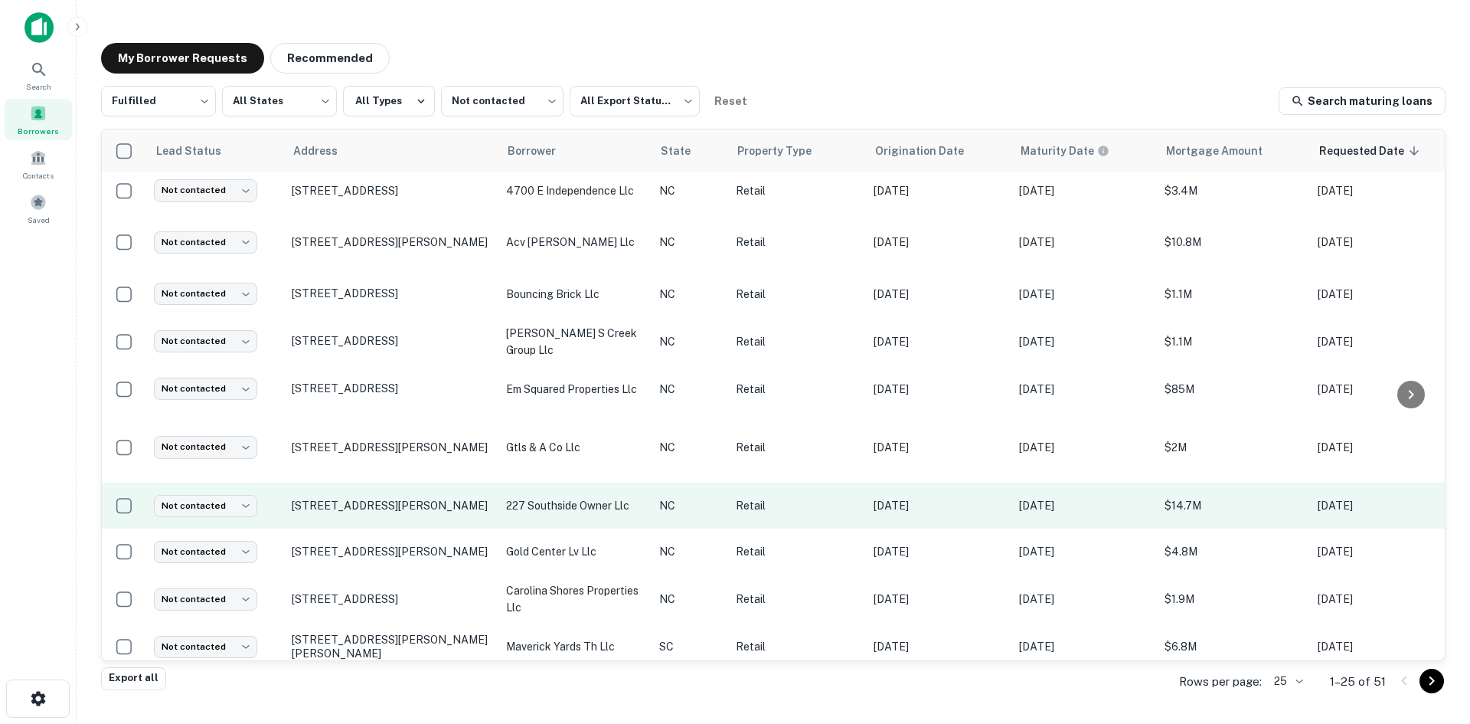
click at [378, 498] on td "[STREET_ADDRESS][PERSON_NAME]" at bounding box center [391, 505] width 214 height 46
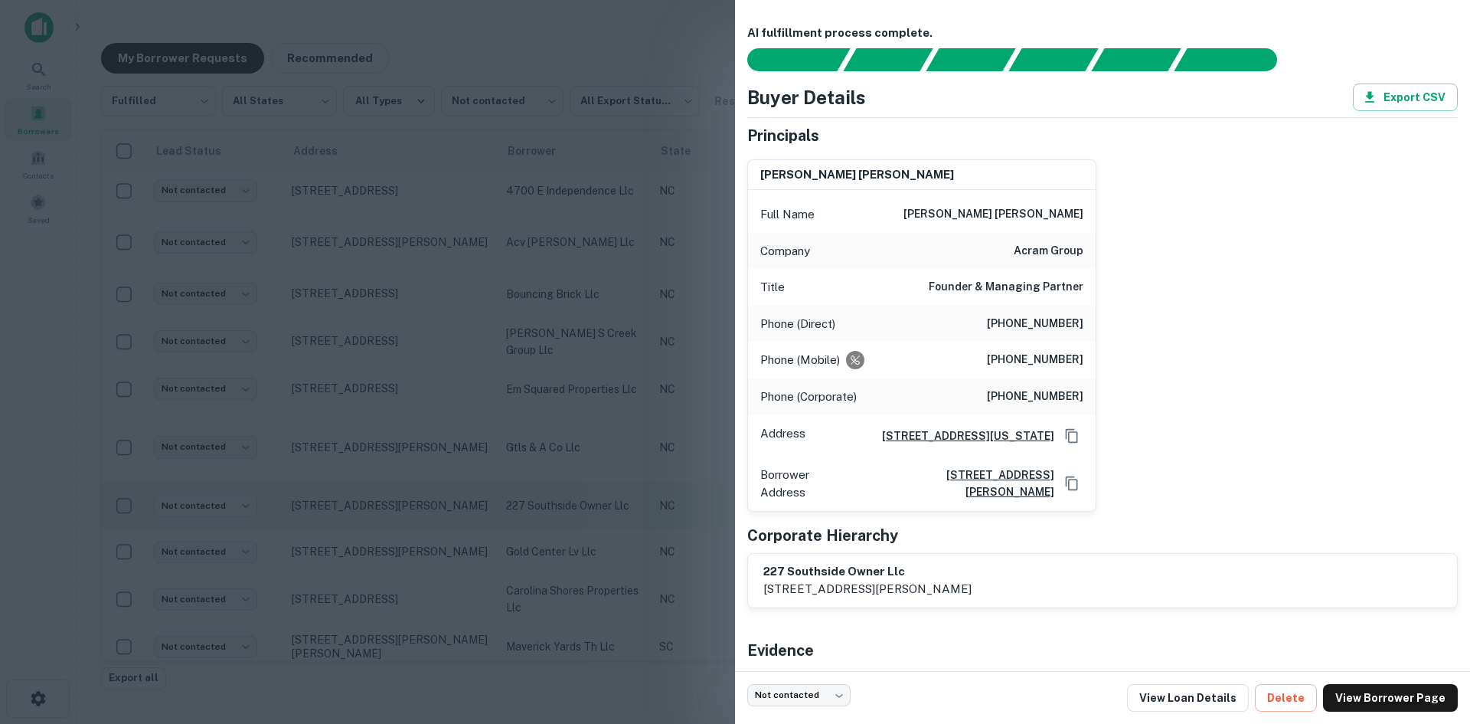
click at [378, 498] on div at bounding box center [735, 362] width 1470 height 724
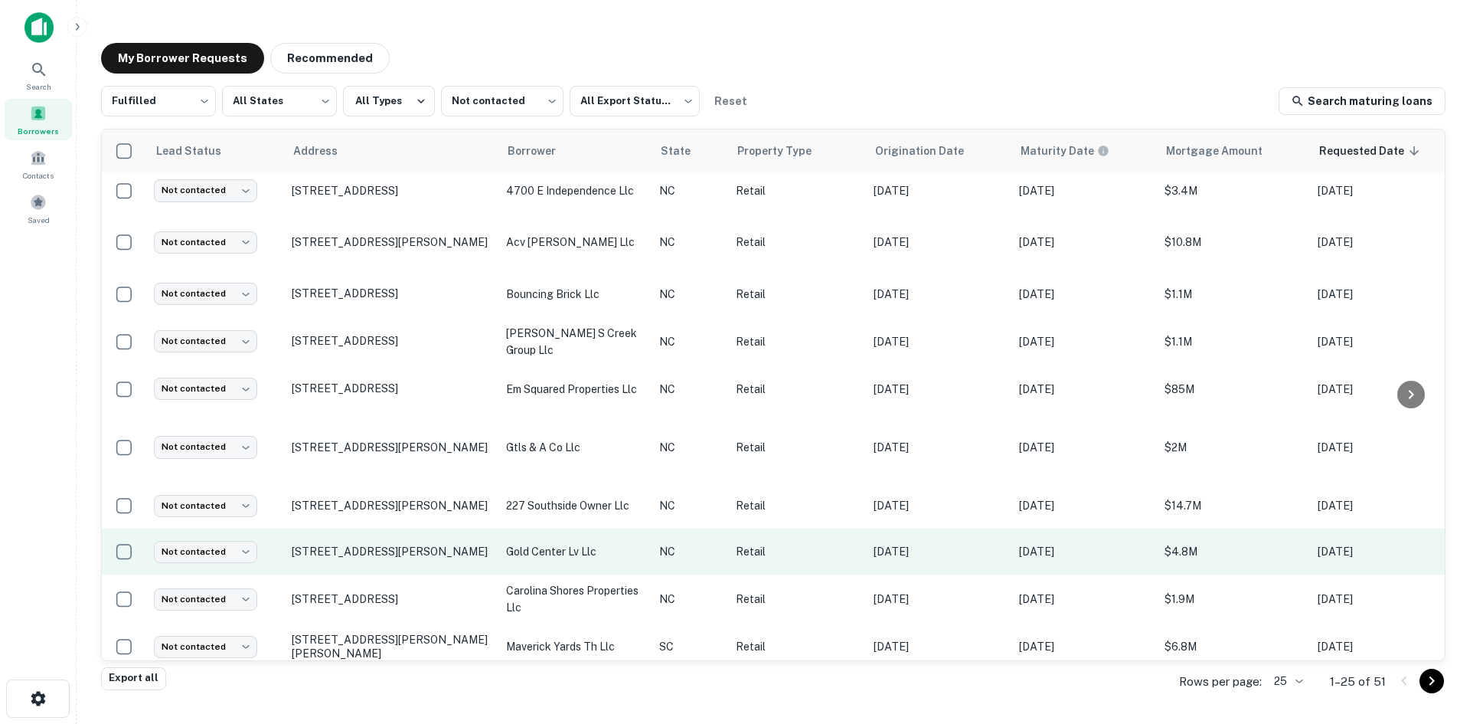
click at [387, 547] on td "[STREET_ADDRESS][PERSON_NAME]" at bounding box center [391, 551] width 214 height 46
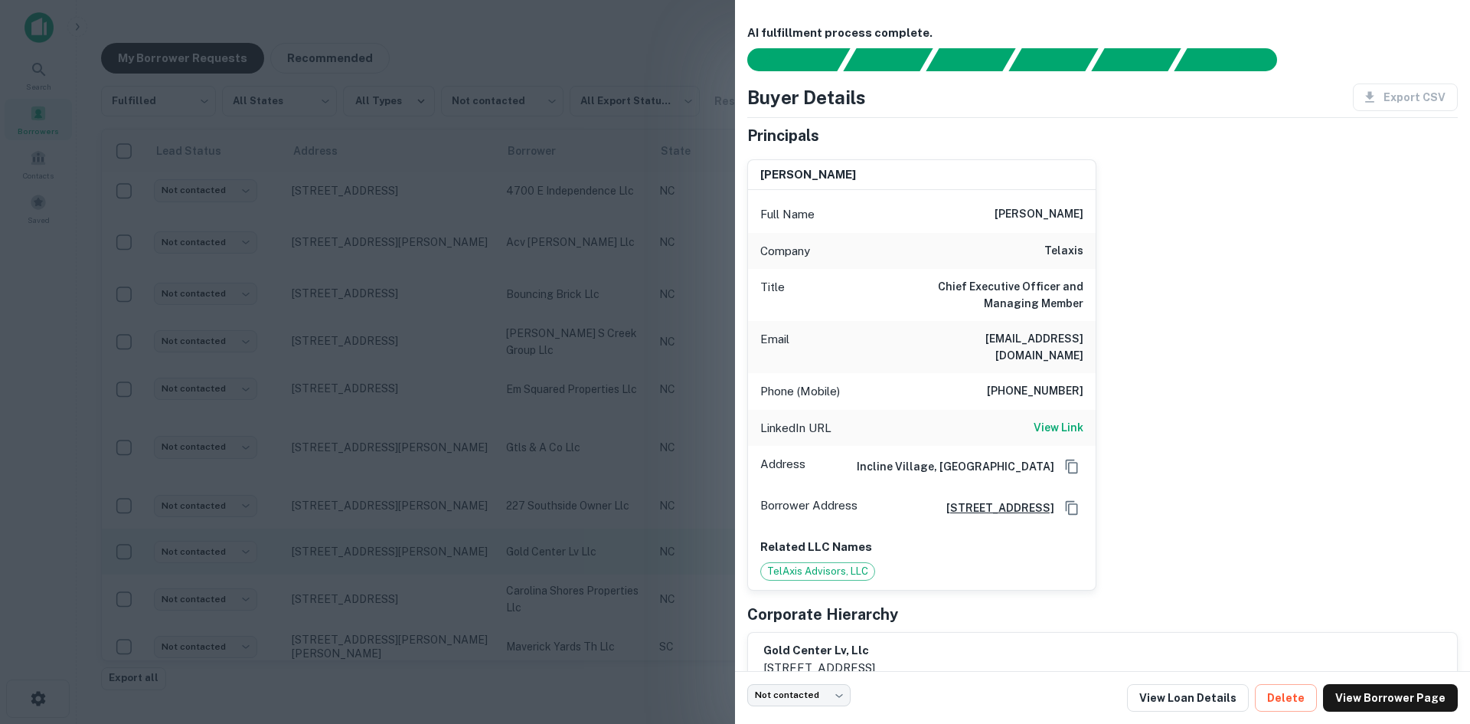
click at [387, 547] on div at bounding box center [735, 362] width 1470 height 724
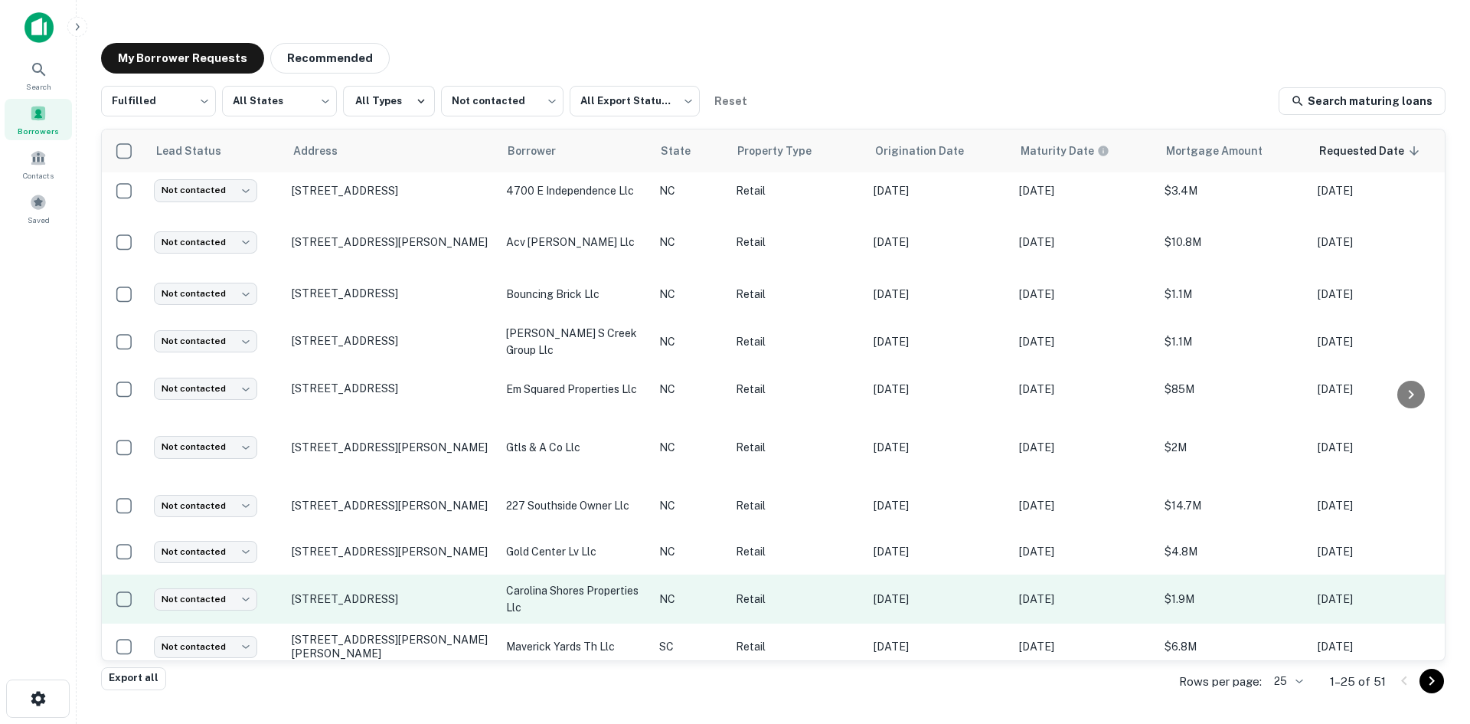
click at [388, 594] on td "[STREET_ADDRESS]" at bounding box center [391, 598] width 214 height 49
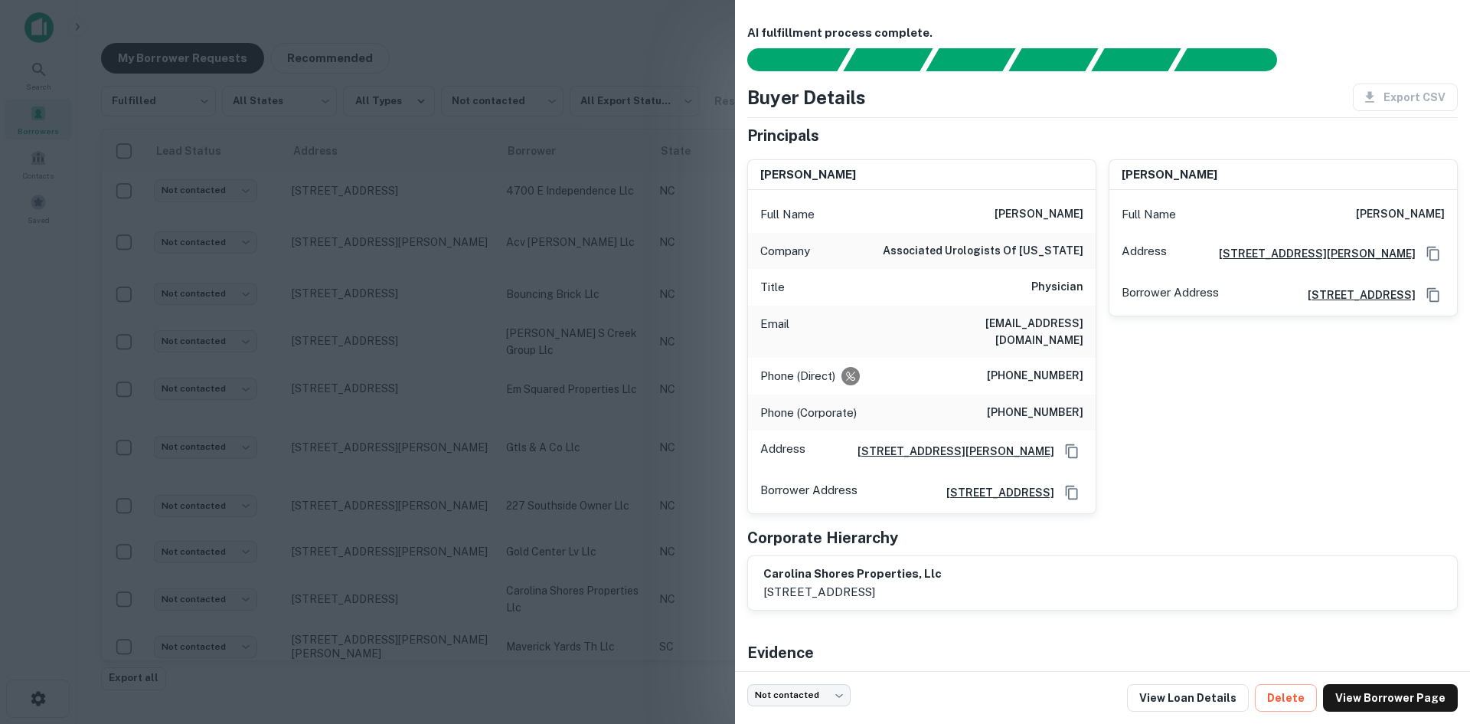
click at [387, 593] on div at bounding box center [735, 362] width 1470 height 724
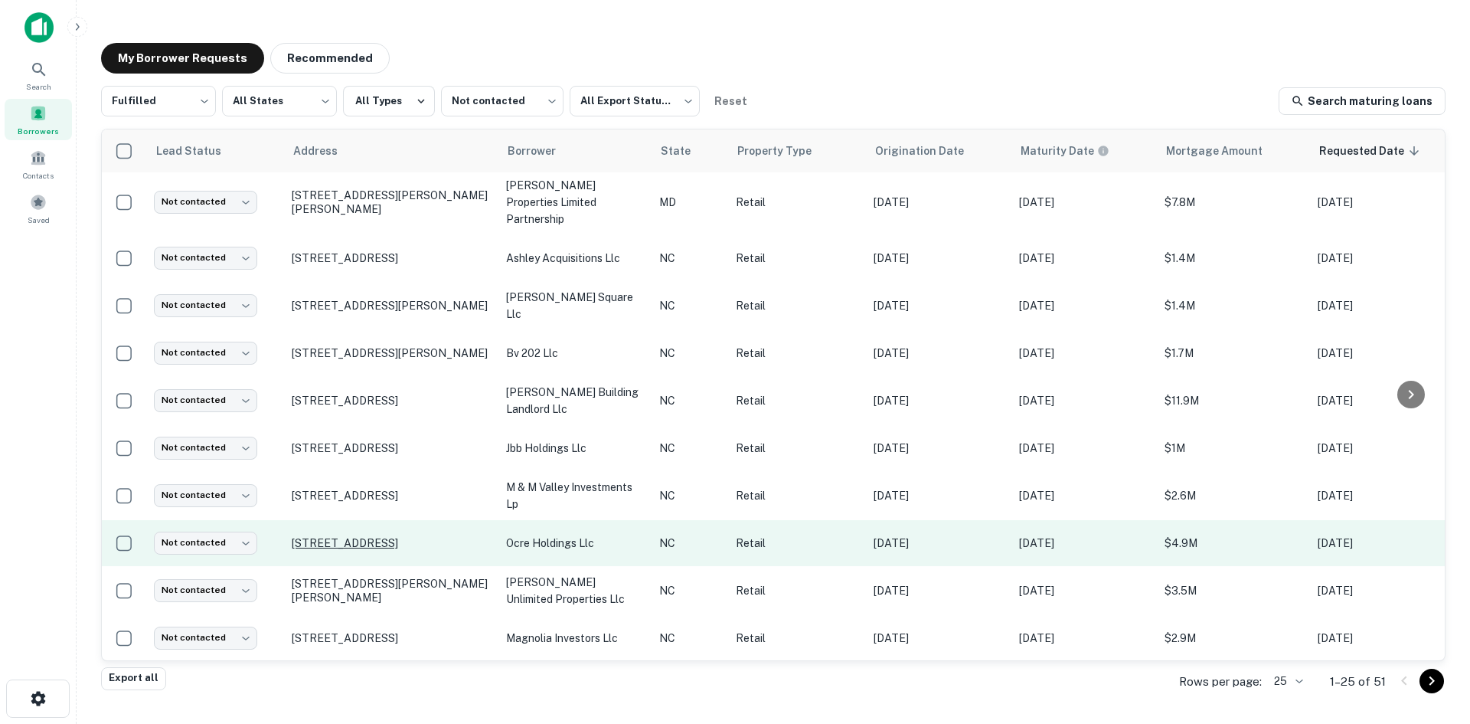
scroll to position [0, 0]
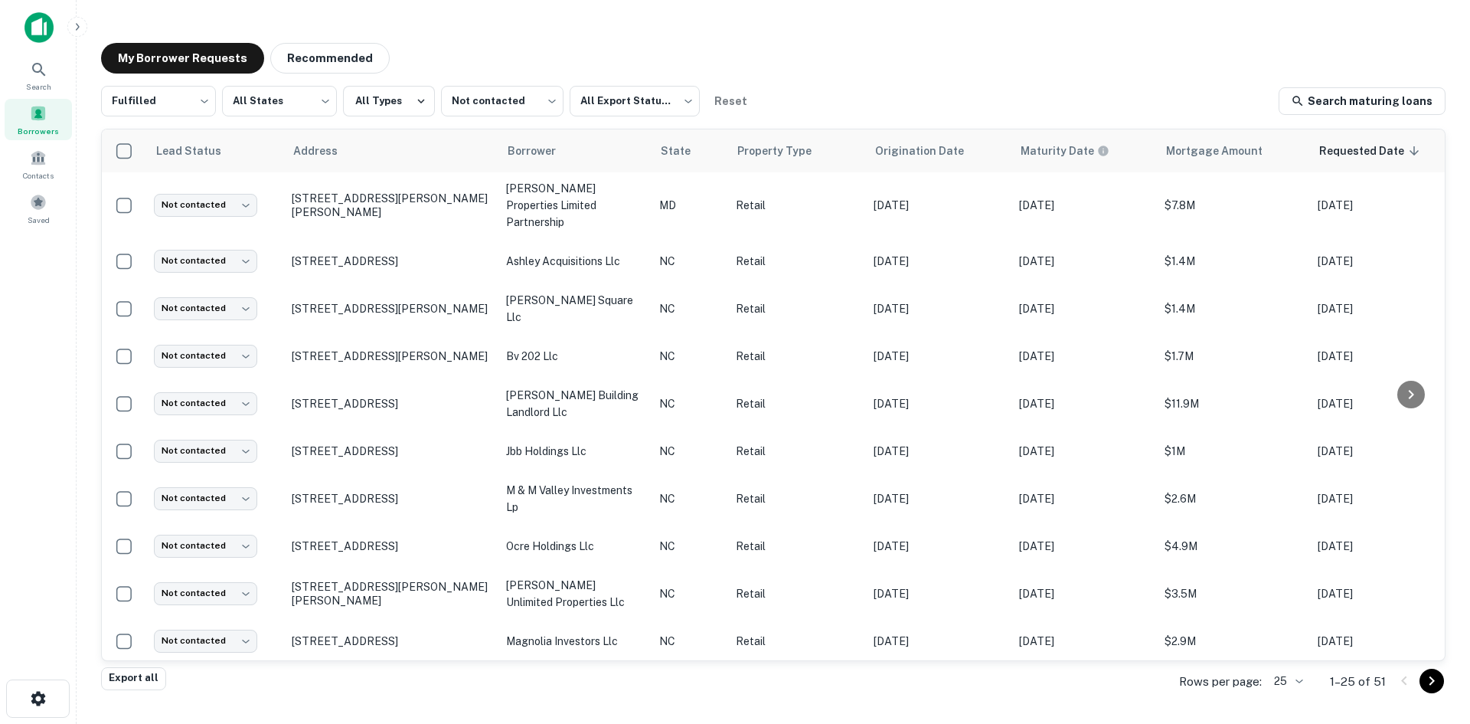
click at [1303, 684] on body "Search Borrowers Contacts Saved My Borrower Requests Recommended Fulfilled ****…" at bounding box center [735, 362] width 1470 height 724
click at [1299, 692] on li "1000" at bounding box center [1289, 692] width 52 height 28
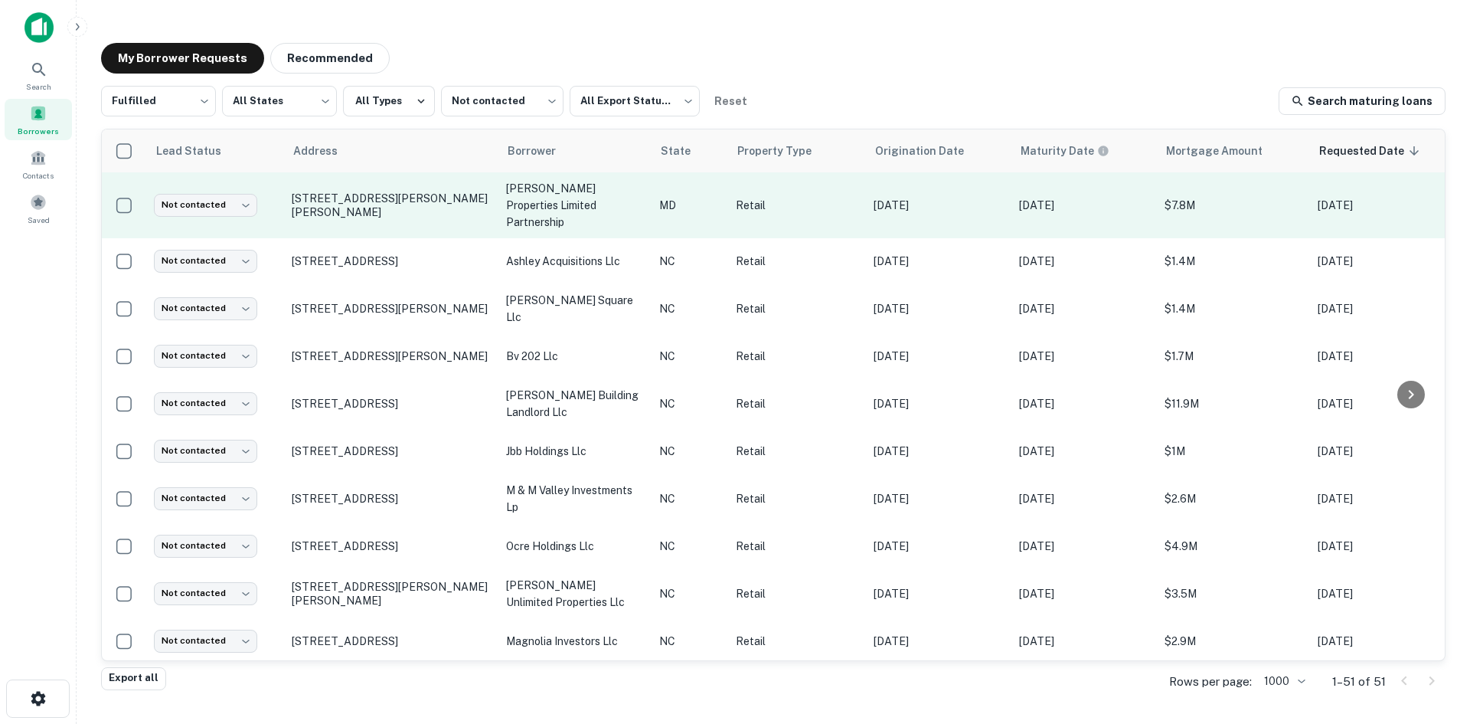
click at [437, 224] on td "[STREET_ADDRESS][PERSON_NAME][PERSON_NAME]" at bounding box center [391, 205] width 214 height 66
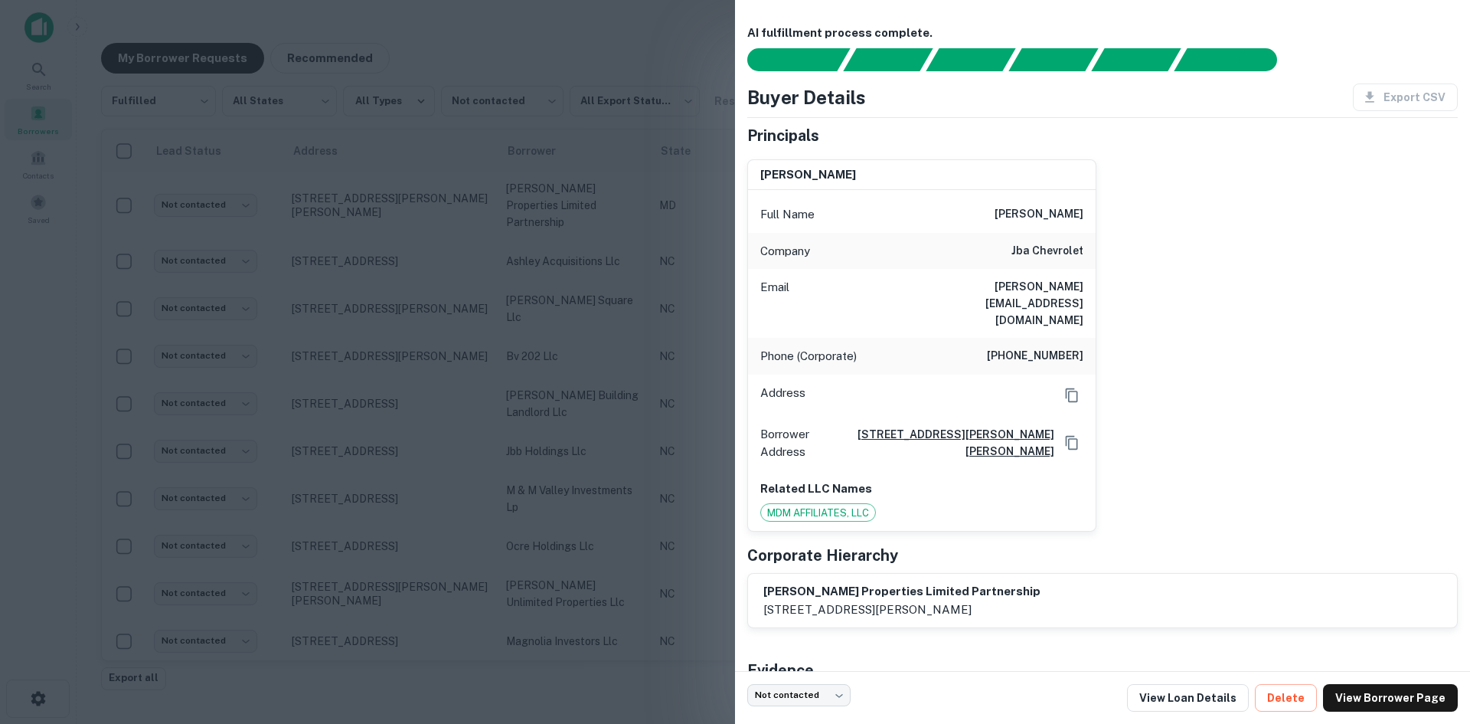
click at [749, 338] on div "Phone (Corporate) [PHONE_NUMBER]" at bounding box center [922, 356] width 348 height 37
click at [675, 292] on div at bounding box center [735, 362] width 1470 height 724
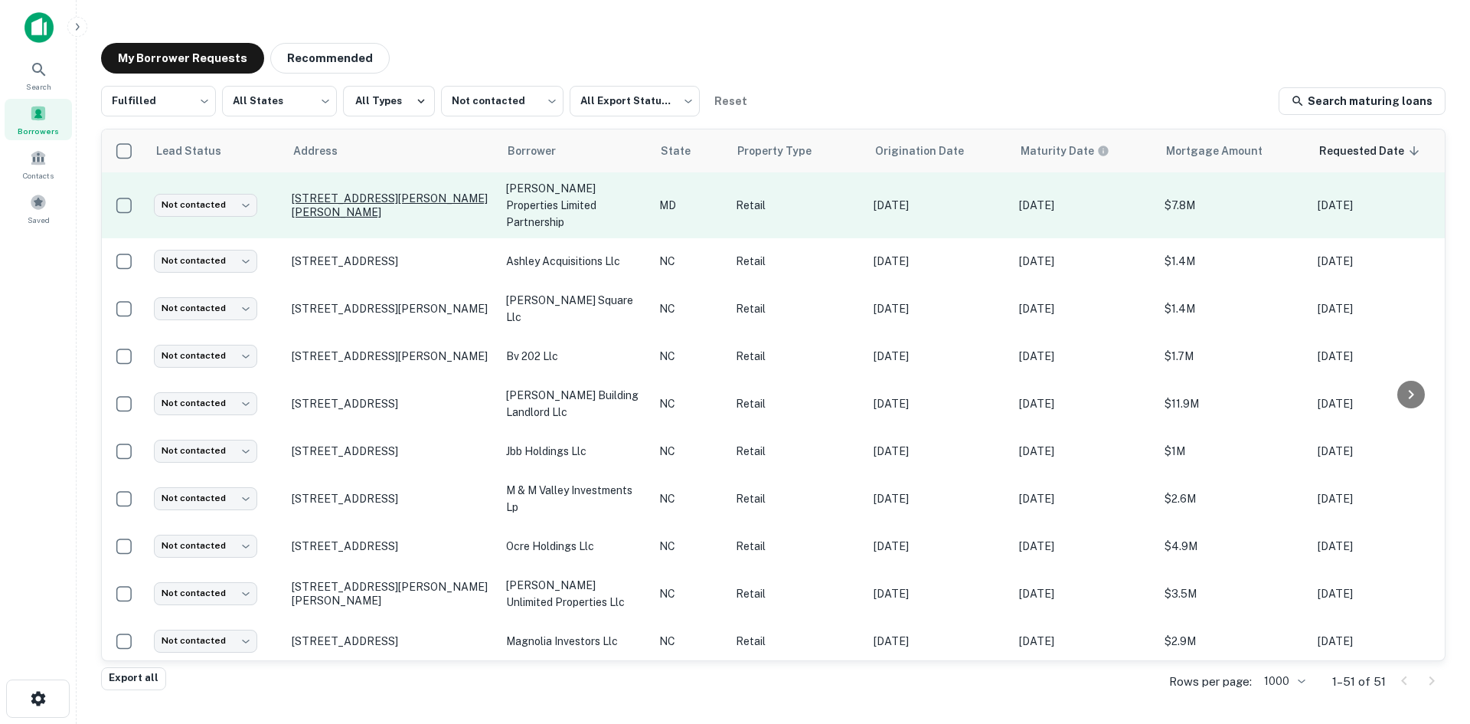
click at [421, 204] on p "[STREET_ADDRESS][PERSON_NAME][PERSON_NAME]" at bounding box center [391, 205] width 199 height 28
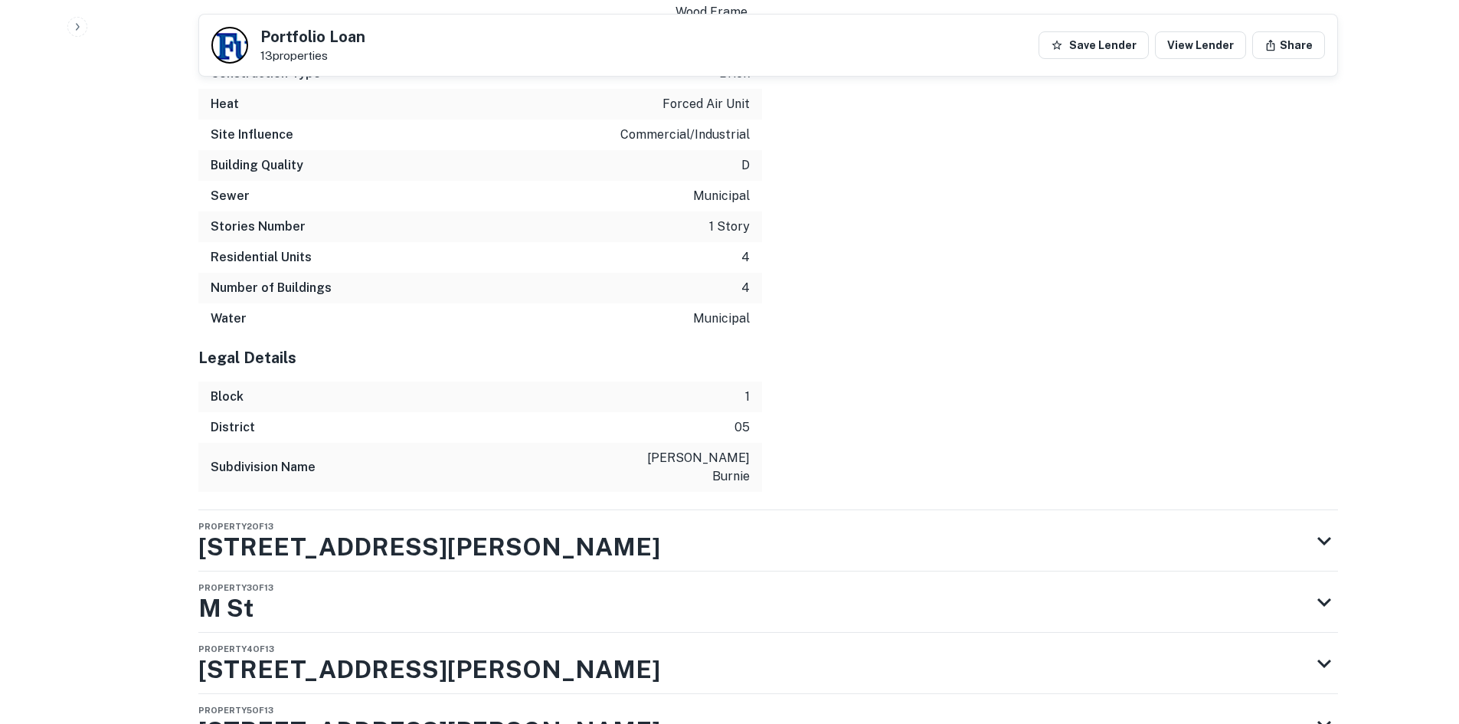
scroll to position [3369, 0]
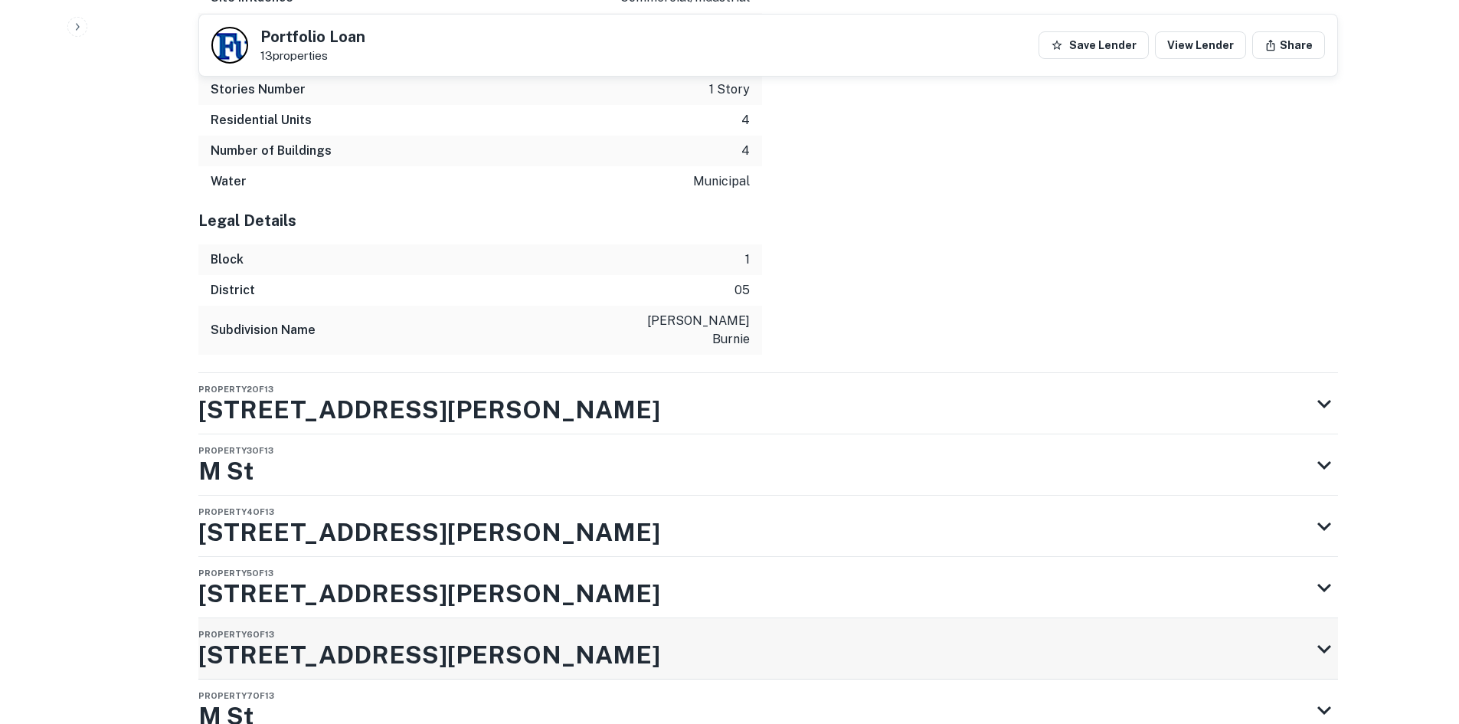
click at [693, 618] on div "Property 6 of 13 [STREET_ADDRESS][PERSON_NAME]" at bounding box center [754, 648] width 1112 height 61
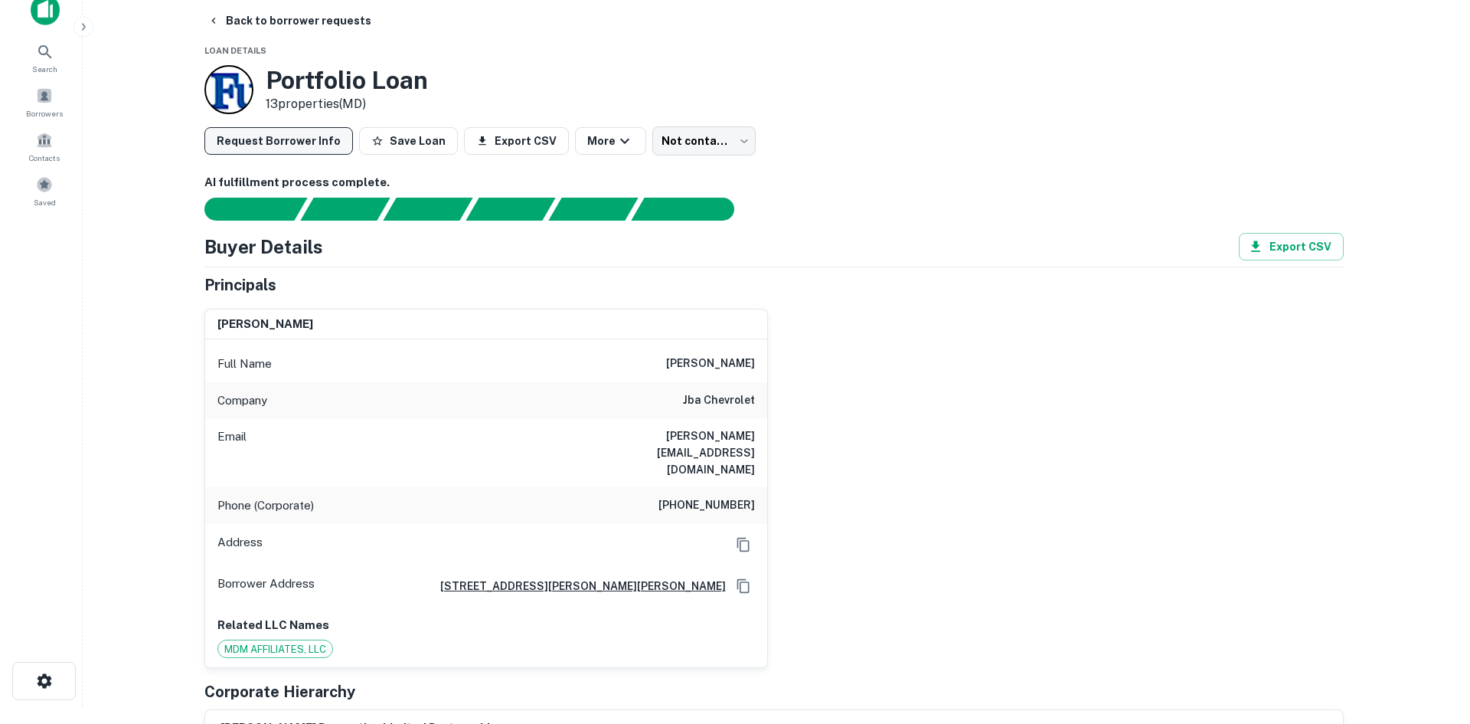
scroll to position [0, 0]
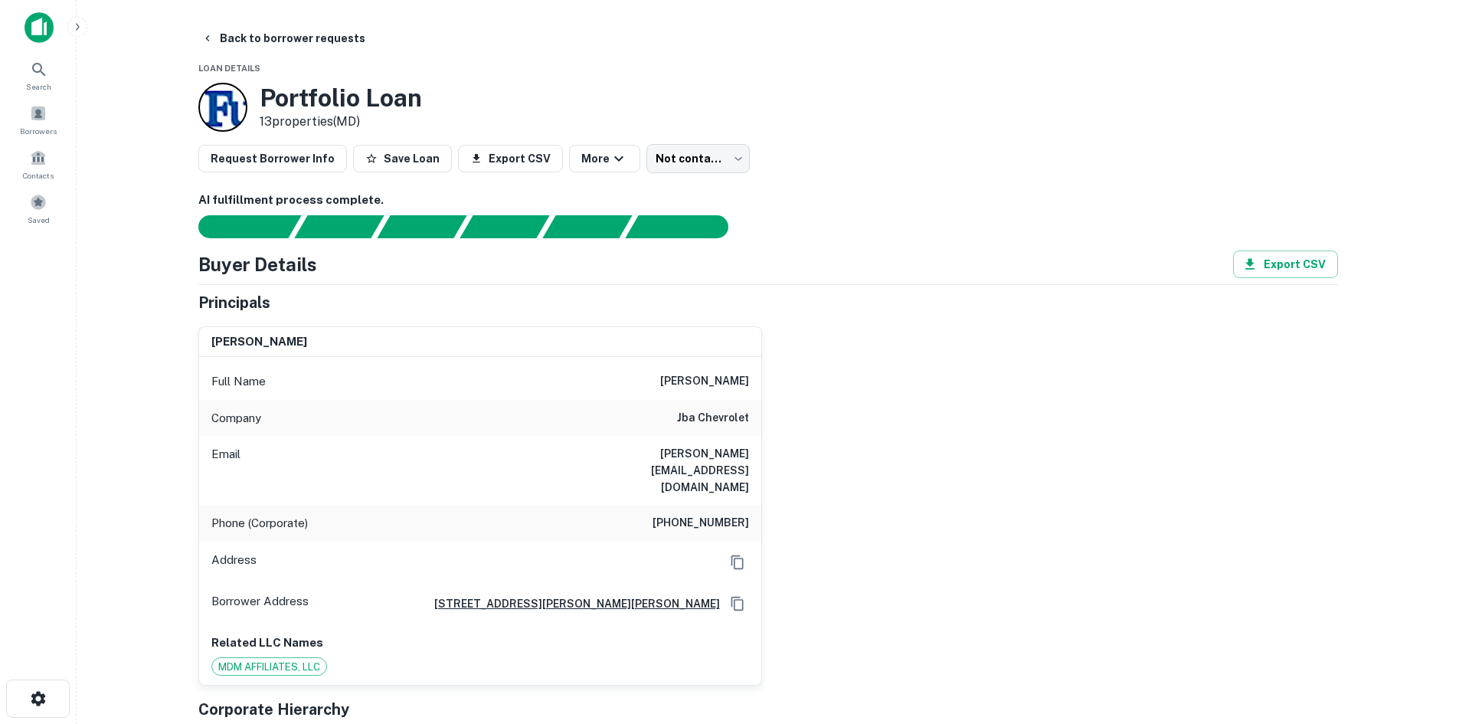
click at [309, 47] on button "Back to borrower requests" at bounding box center [283, 39] width 176 height 28
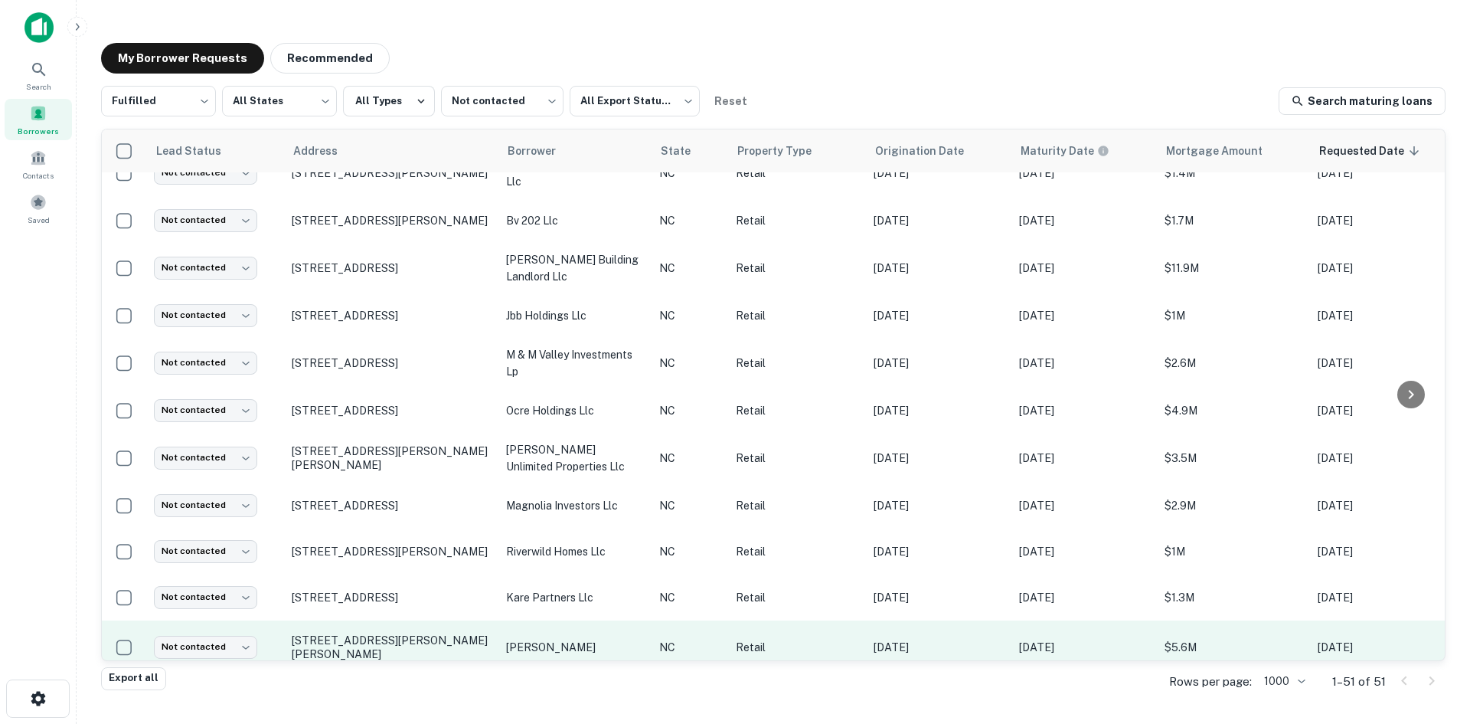
scroll to position [306, 0]
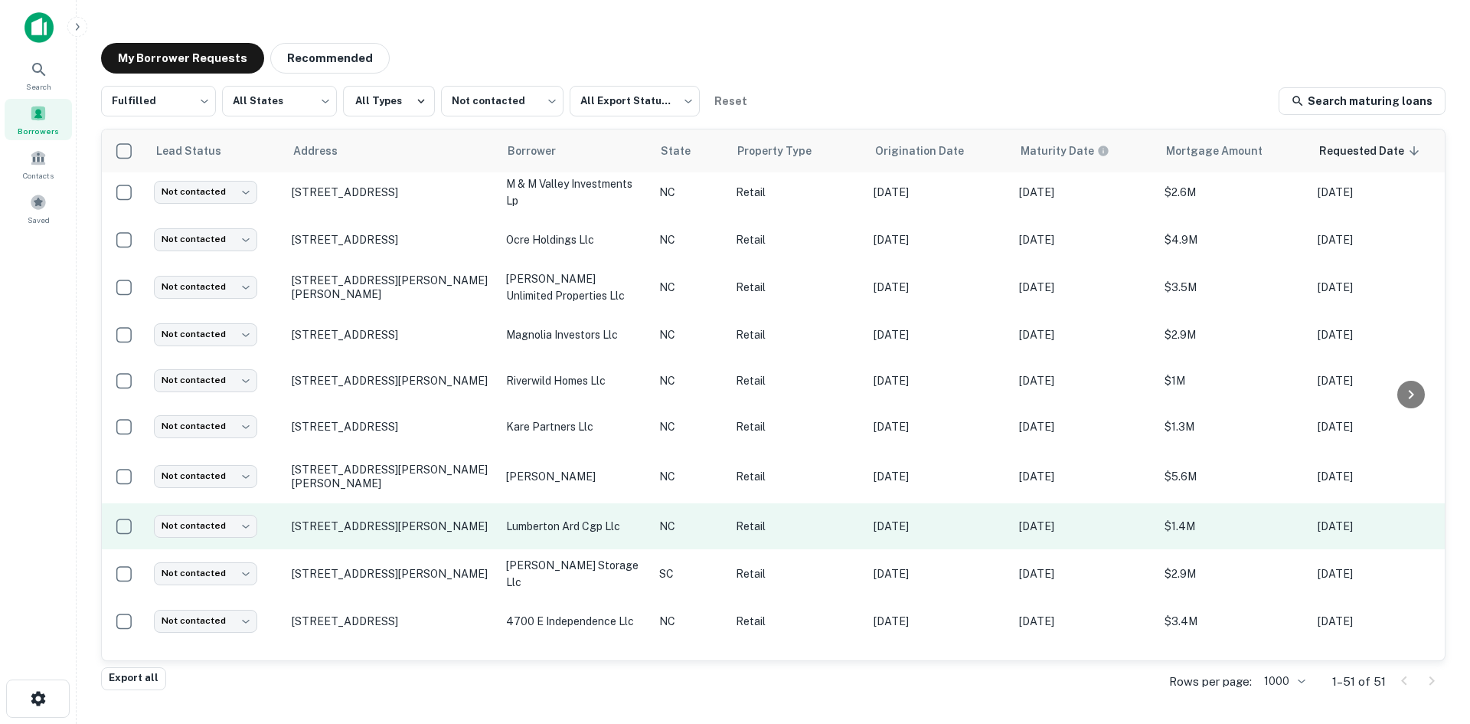
click at [345, 532] on td "[STREET_ADDRESS][PERSON_NAME]" at bounding box center [391, 526] width 214 height 46
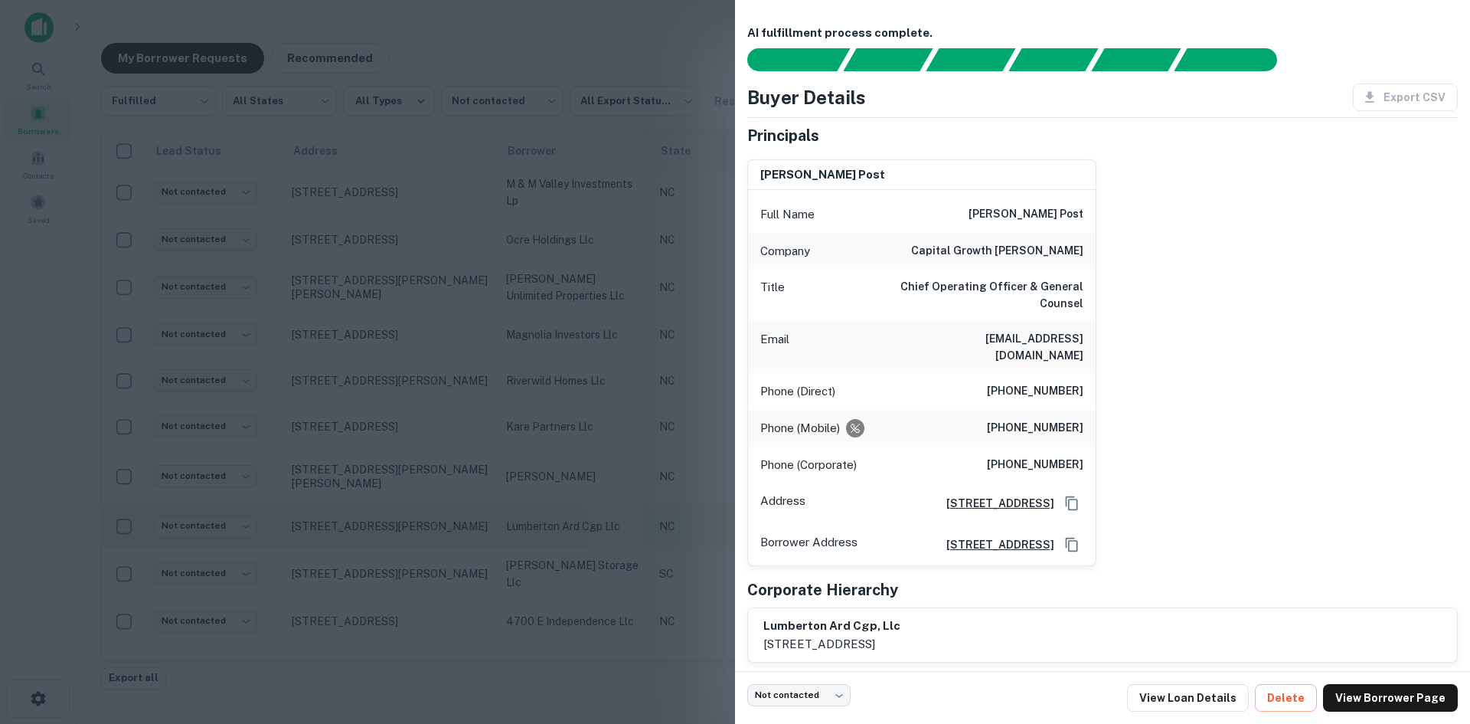
click at [345, 533] on div at bounding box center [735, 362] width 1470 height 724
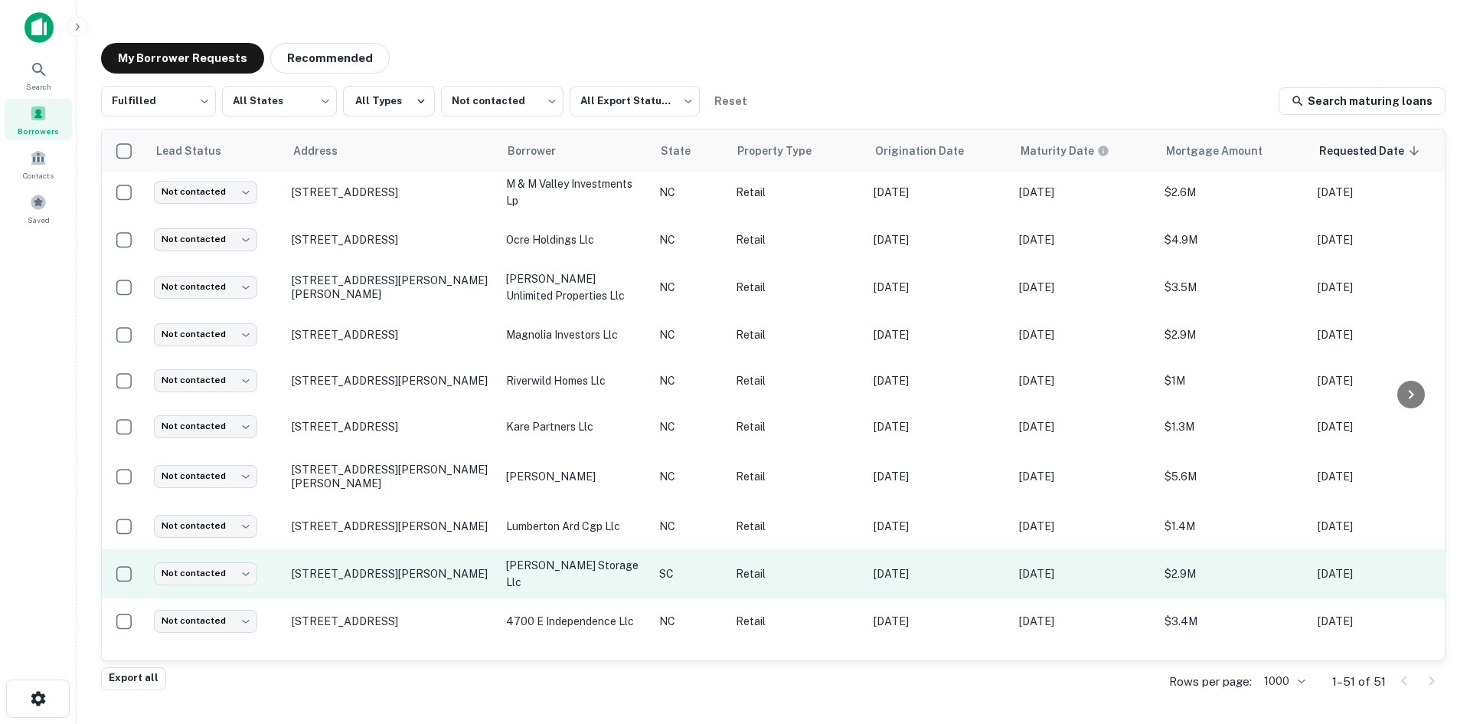
click at [357, 574] on td "[STREET_ADDRESS][PERSON_NAME]" at bounding box center [391, 573] width 214 height 49
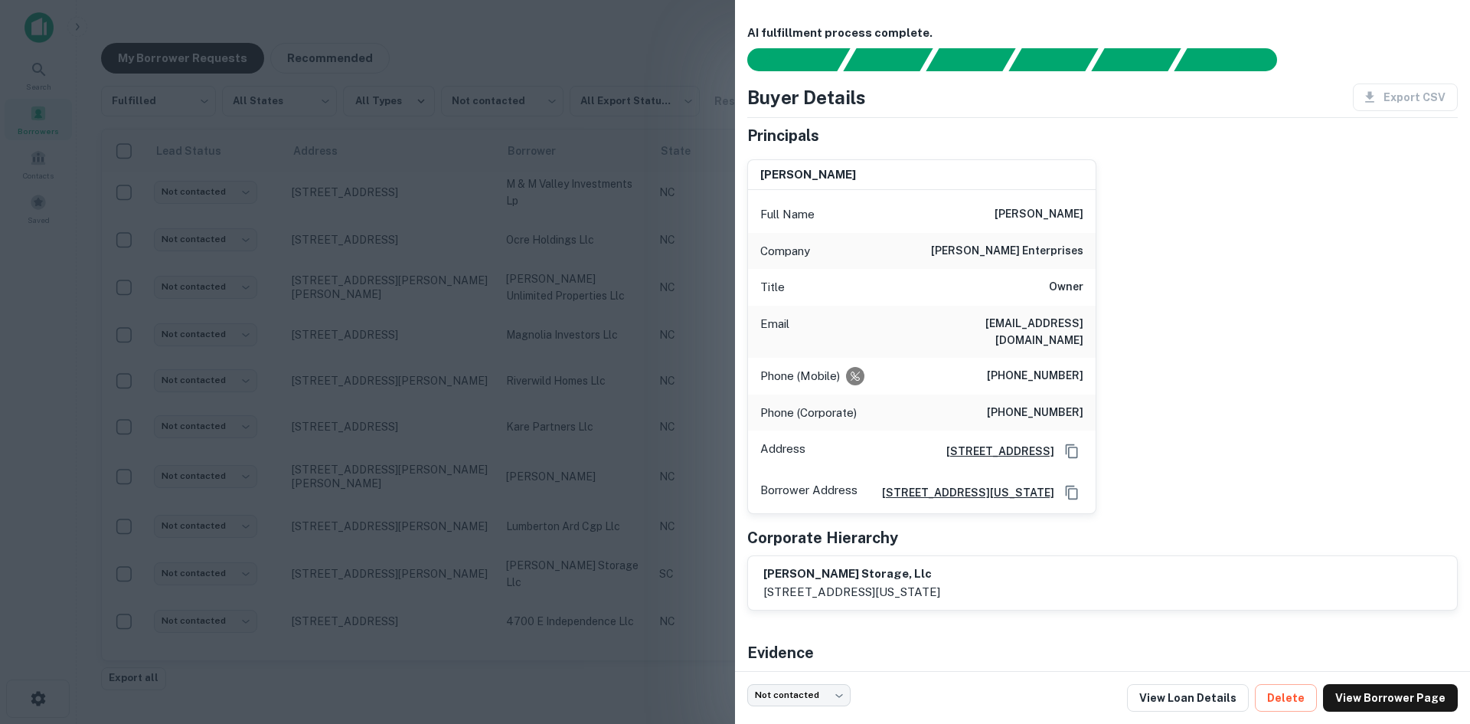
click at [358, 574] on div at bounding box center [735, 362] width 1470 height 724
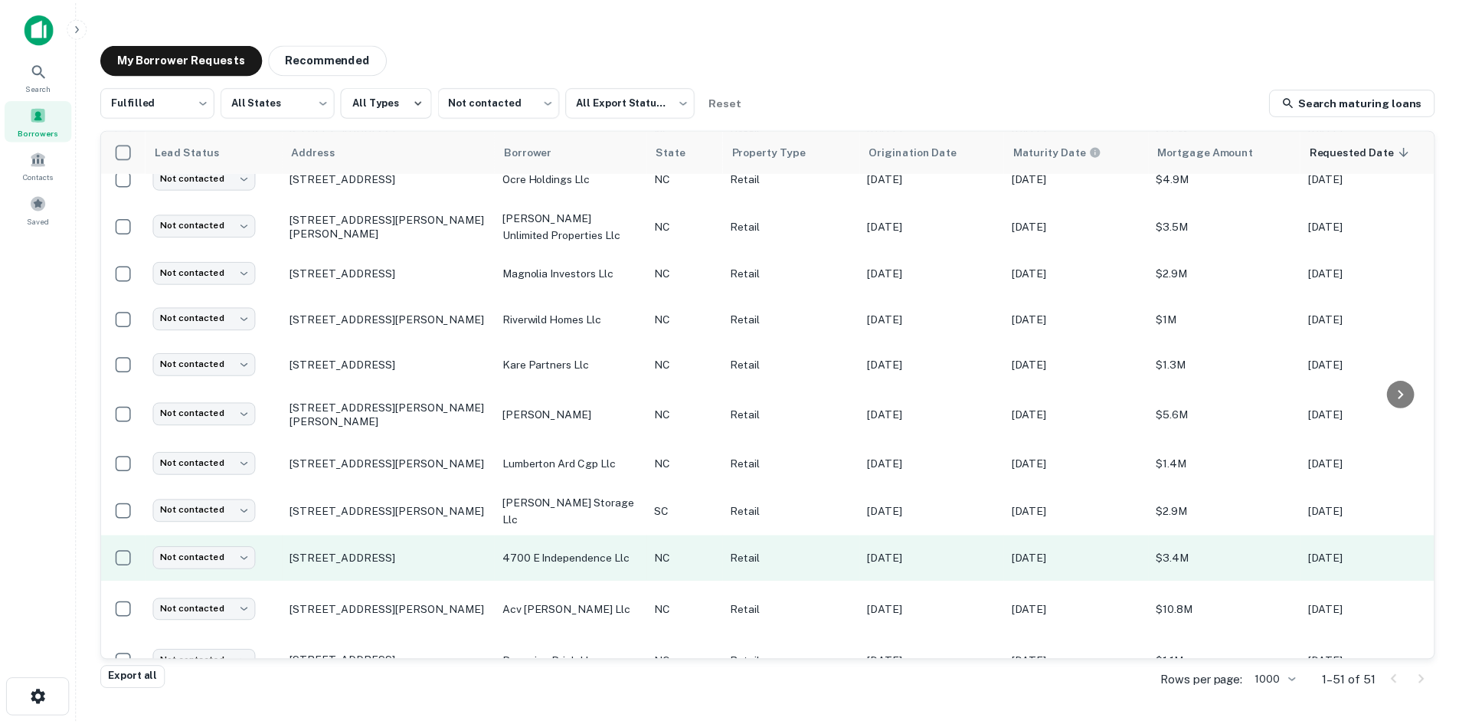
scroll to position [459, 0]
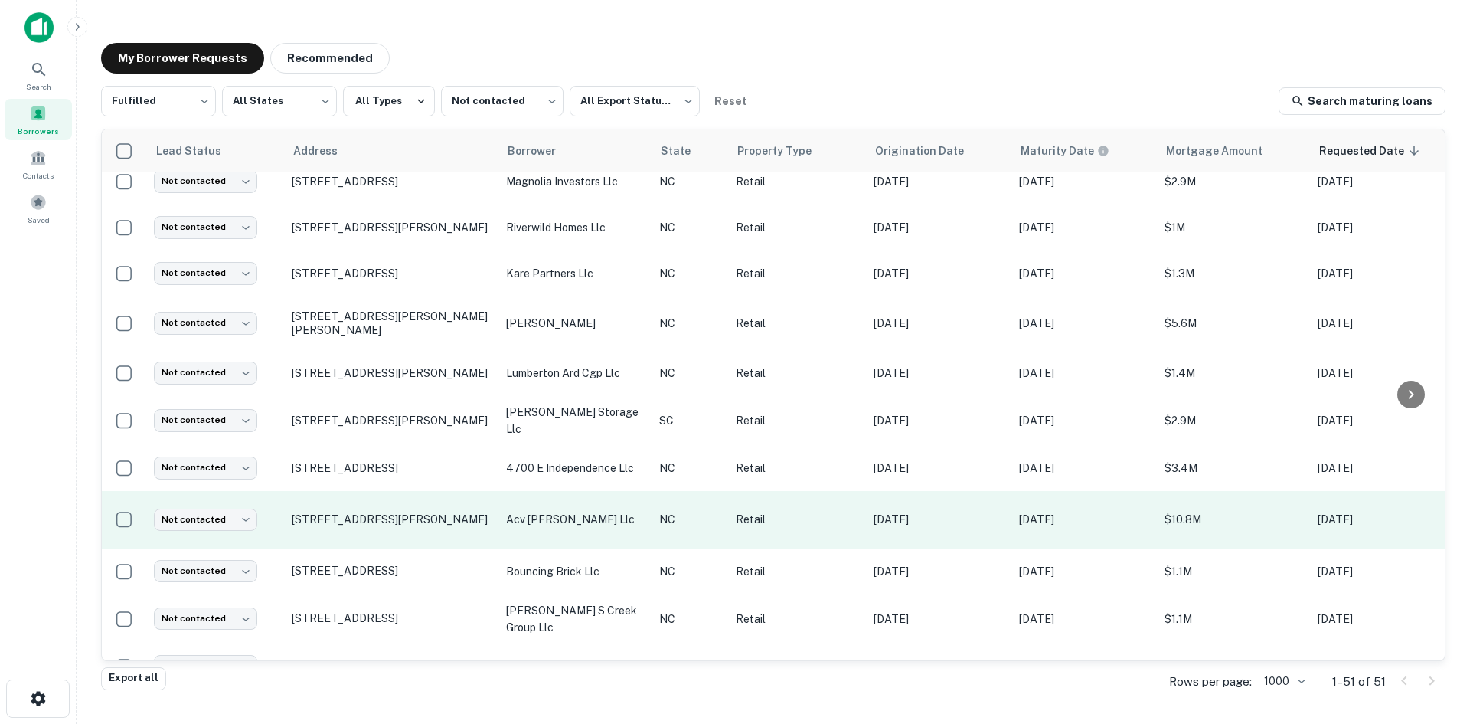
click at [362, 524] on td "[STREET_ADDRESS][PERSON_NAME]" at bounding box center [391, 519] width 214 height 57
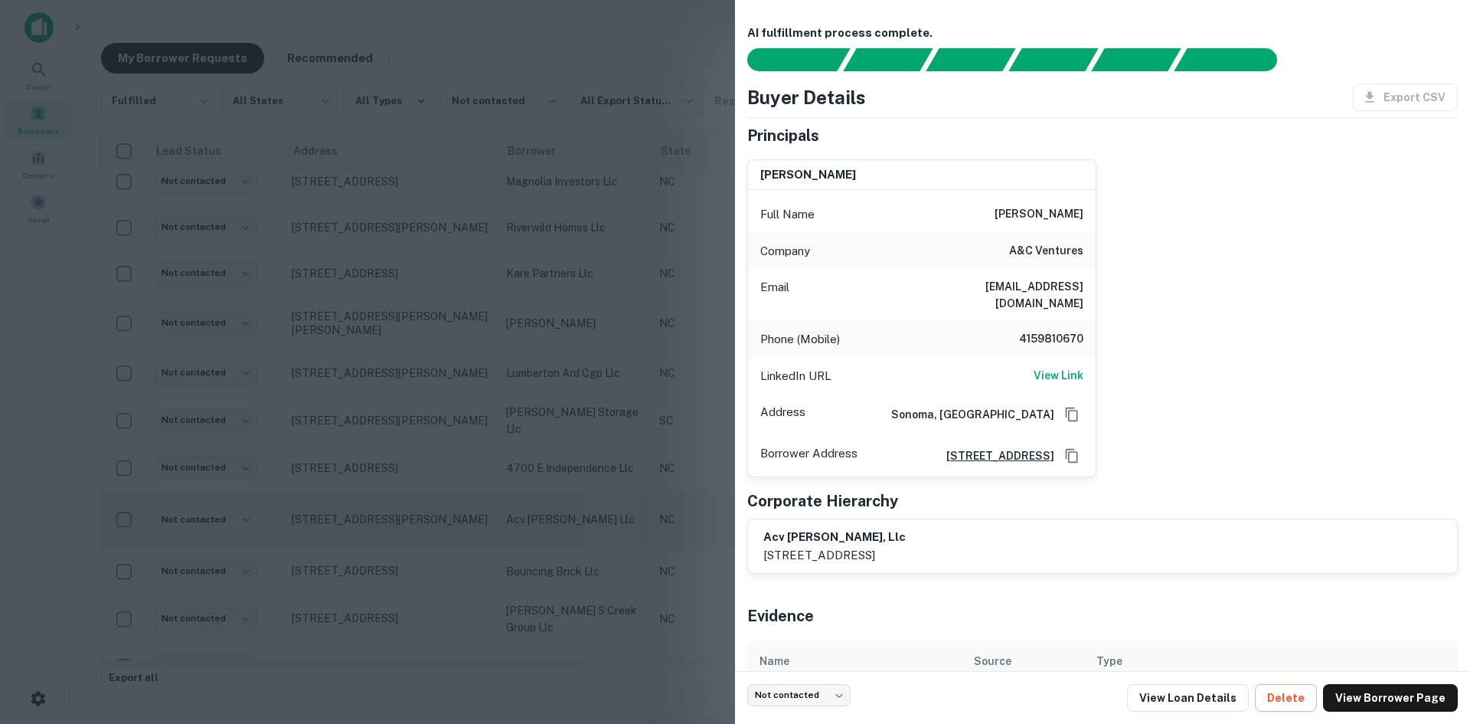
click at [362, 524] on div at bounding box center [735, 362] width 1470 height 724
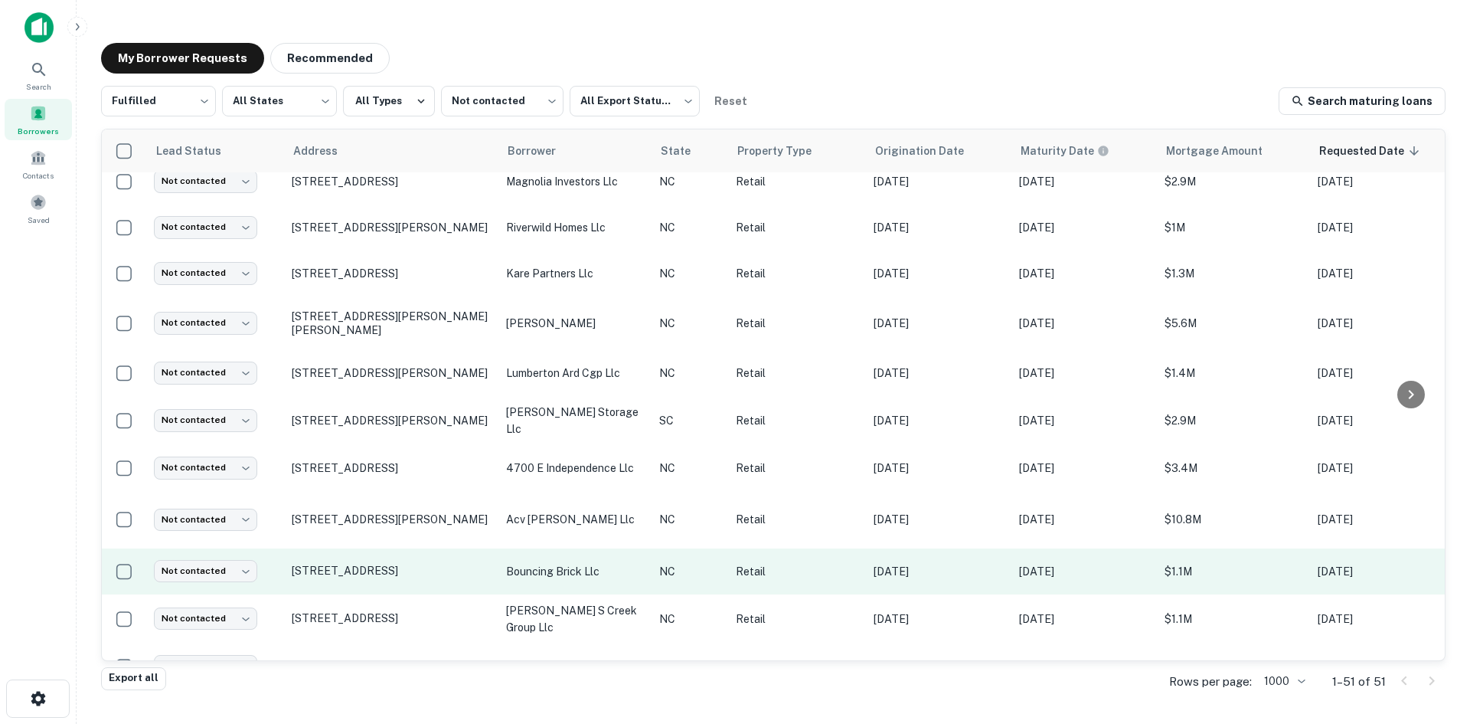
click at [369, 569] on td "[STREET_ADDRESS]" at bounding box center [391, 571] width 214 height 46
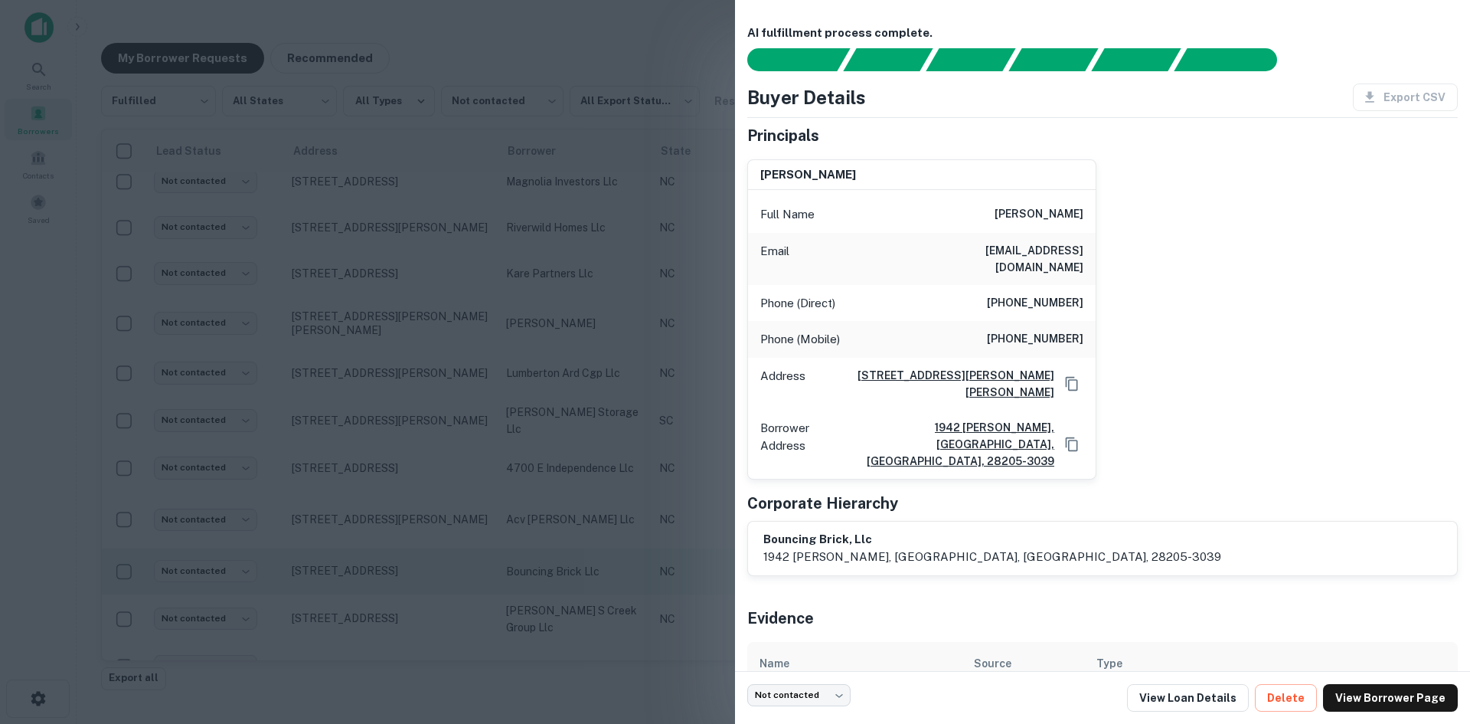
click at [369, 569] on div at bounding box center [735, 362] width 1470 height 724
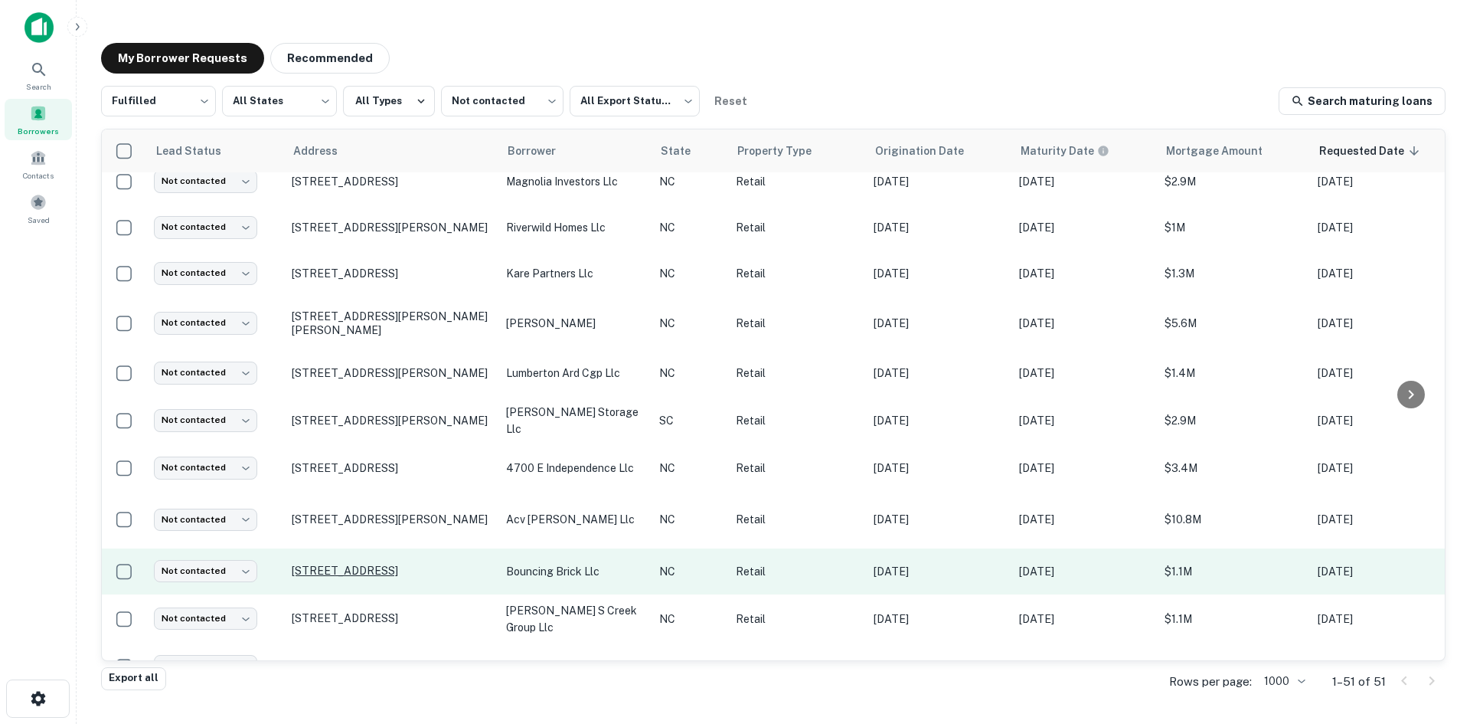
click at [368, 564] on p "[STREET_ADDRESS]" at bounding box center [391, 571] width 199 height 14
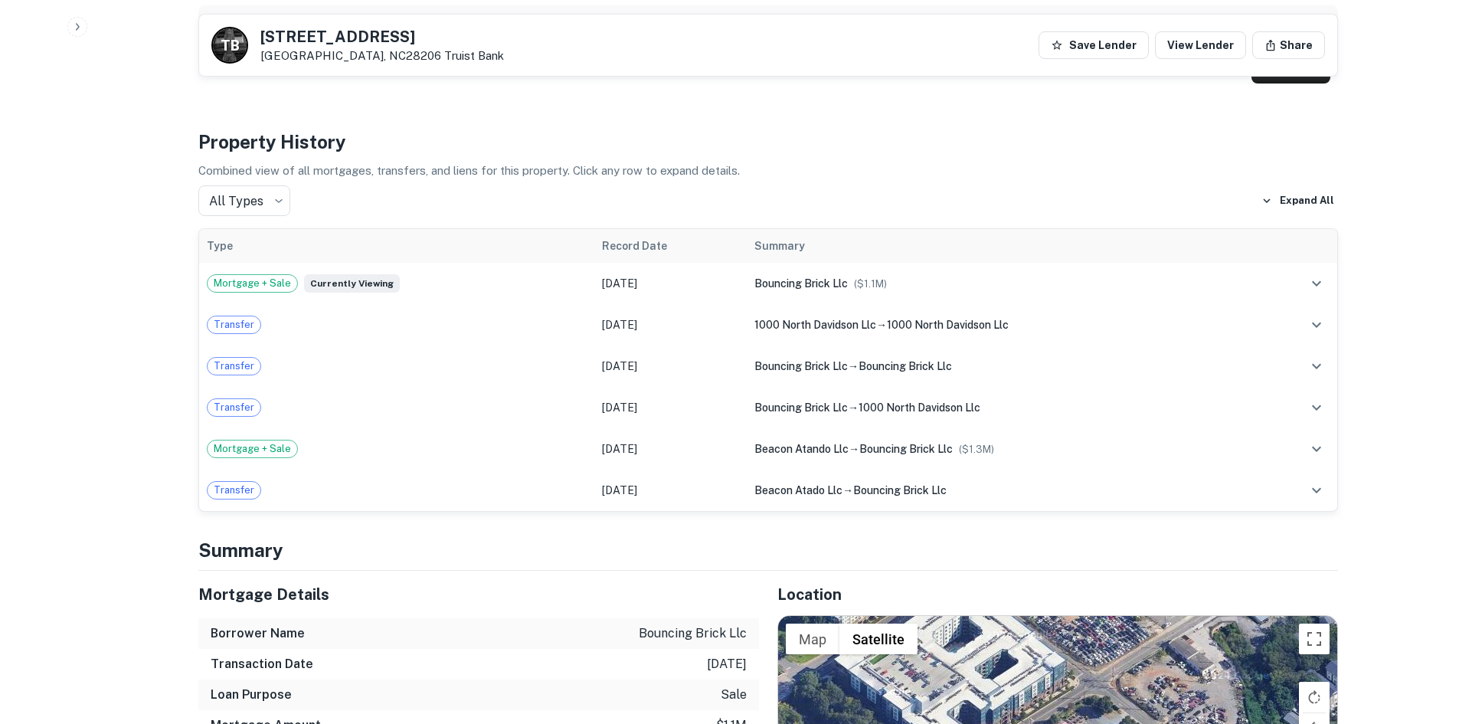
scroll to position [1072, 0]
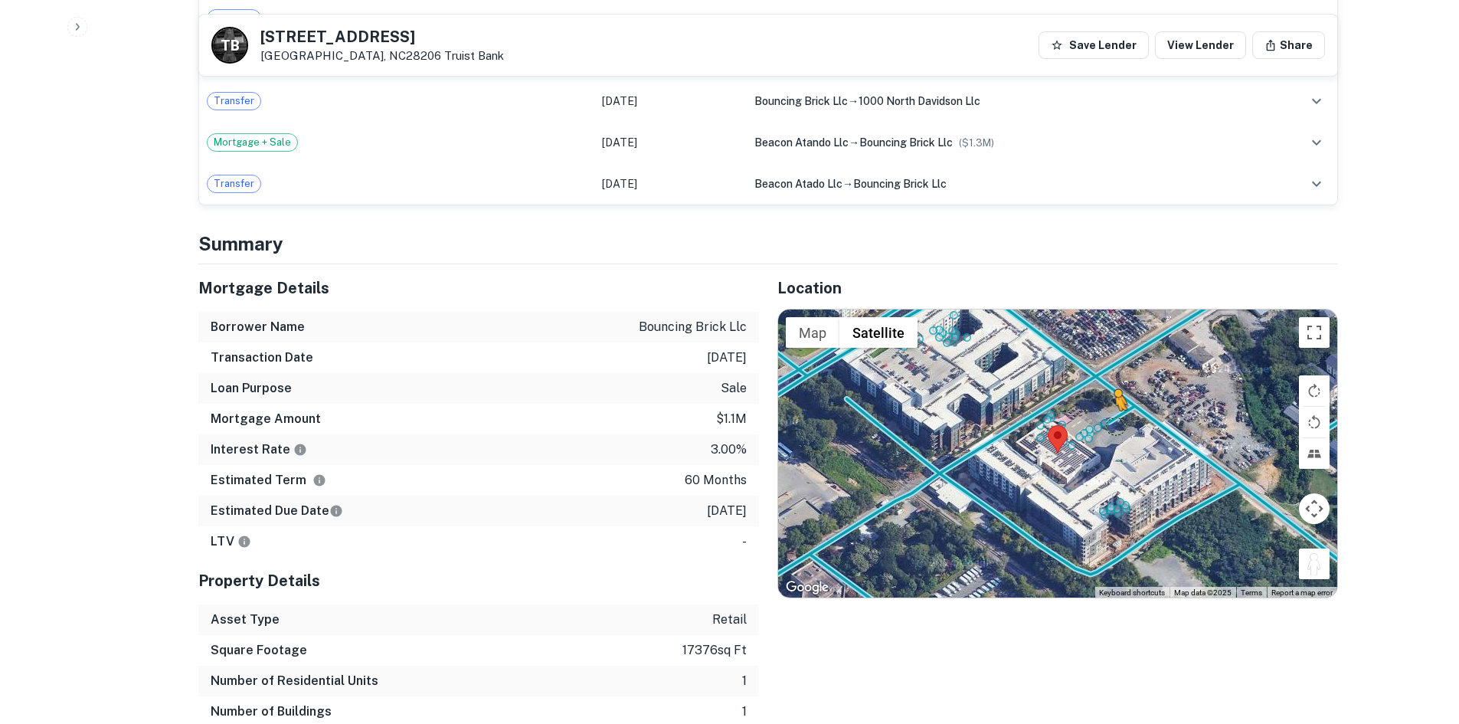
drag, startPoint x: 1329, startPoint y: 542, endPoint x: 1111, endPoint y: 392, distance: 264.3
click at [1111, 392] on div "To activate drag with keyboard, press Alt + Enter. Once in keyboard drag state,…" at bounding box center [1057, 453] width 559 height 288
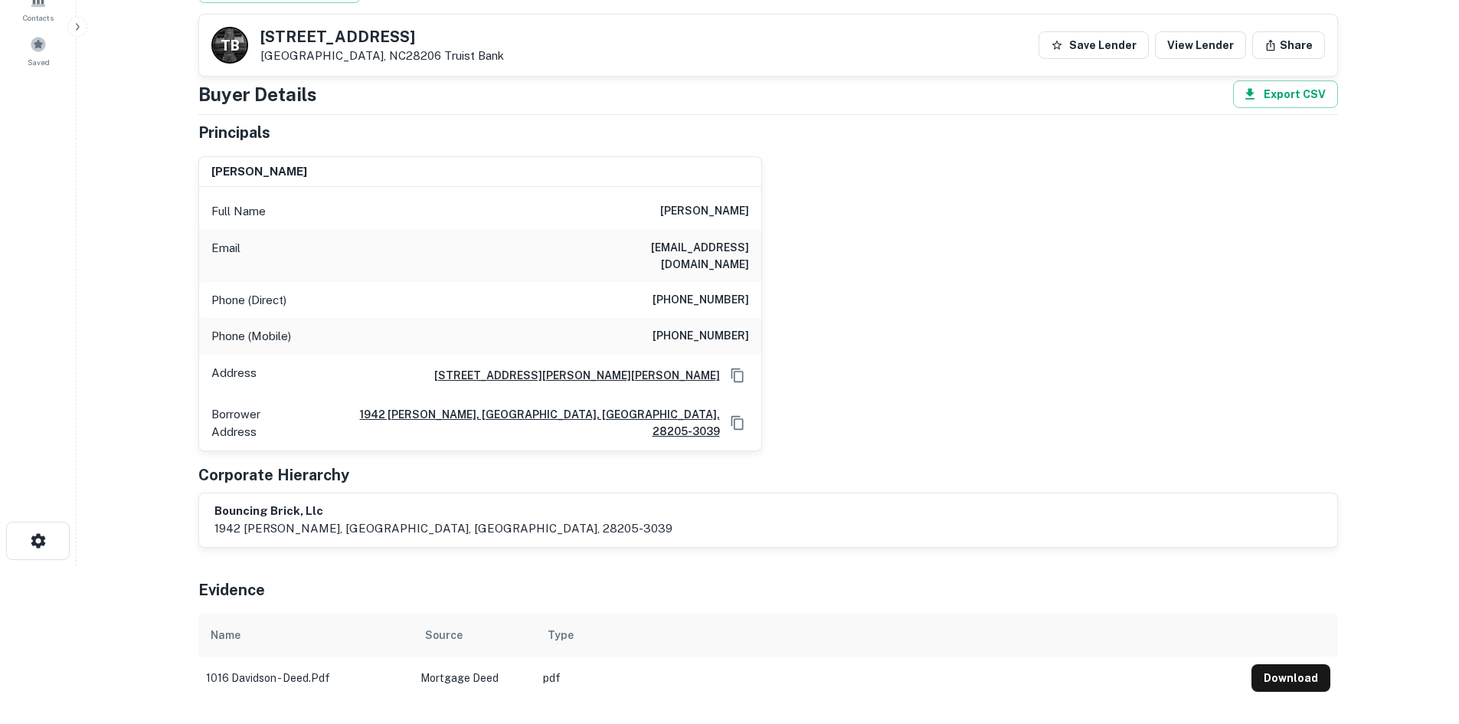
scroll to position [153, 0]
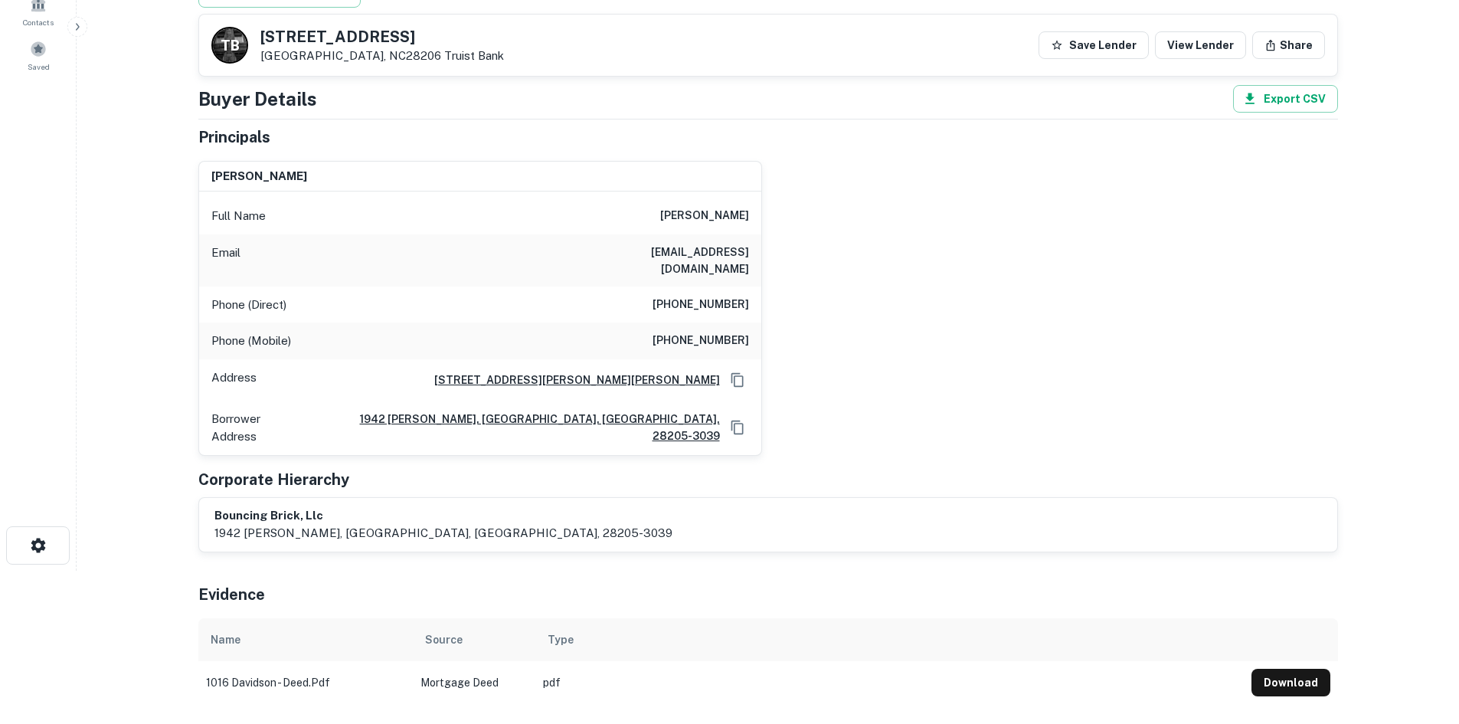
click at [688, 296] on h6 "[PHONE_NUMBER]" at bounding box center [700, 305] width 96 height 18
copy h6 "[PHONE_NUMBER]"
click at [672, 332] on h6 "[PHONE_NUMBER]" at bounding box center [700, 341] width 96 height 18
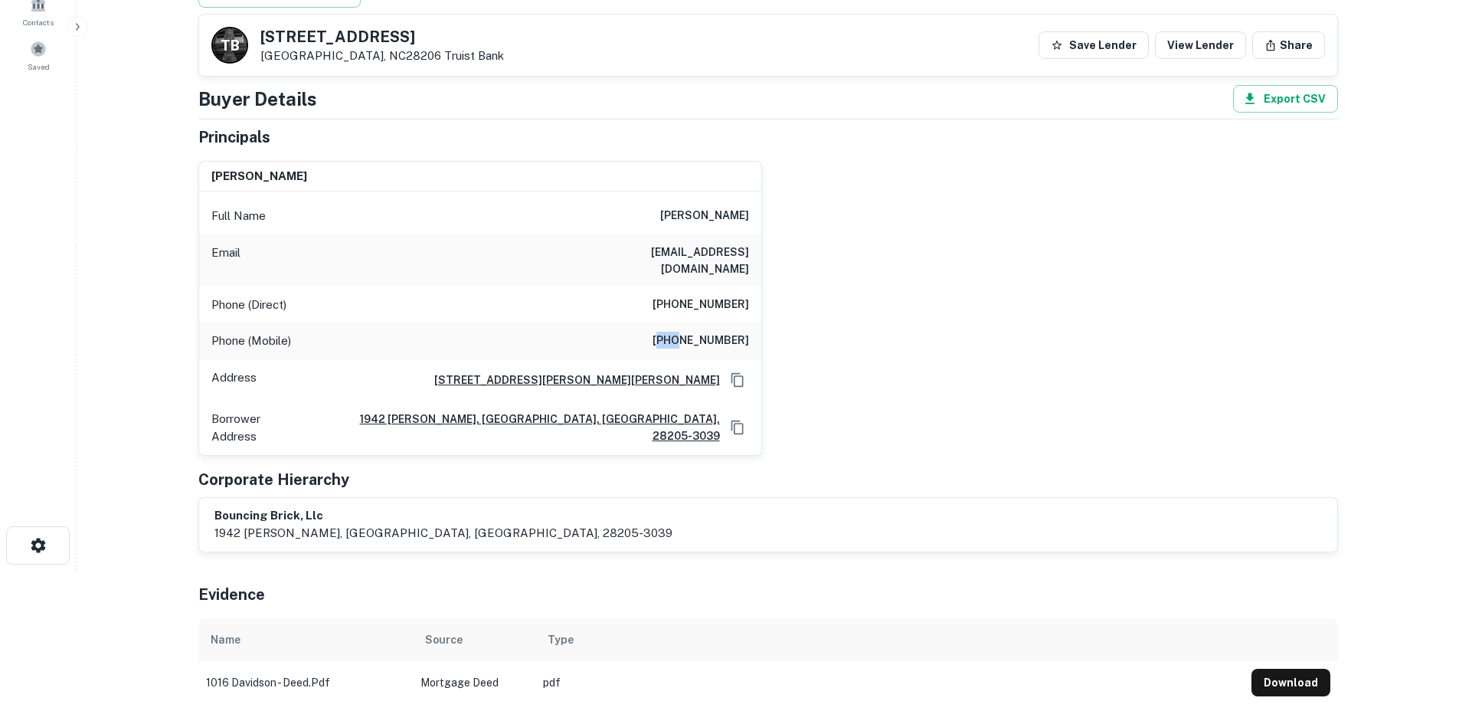
click at [672, 332] on h6 "[PHONE_NUMBER]" at bounding box center [700, 341] width 96 height 18
copy h6 "[PHONE_NUMBER]"
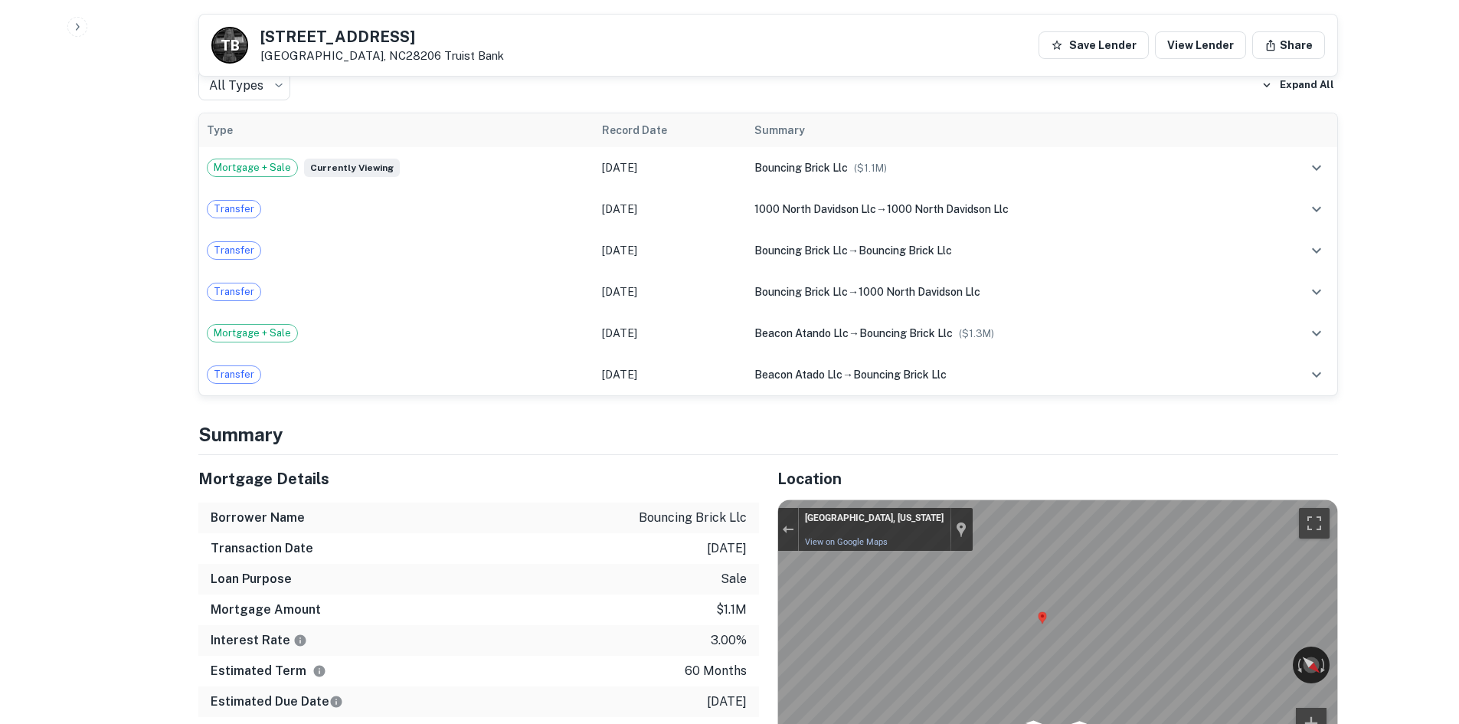
scroll to position [1072, 0]
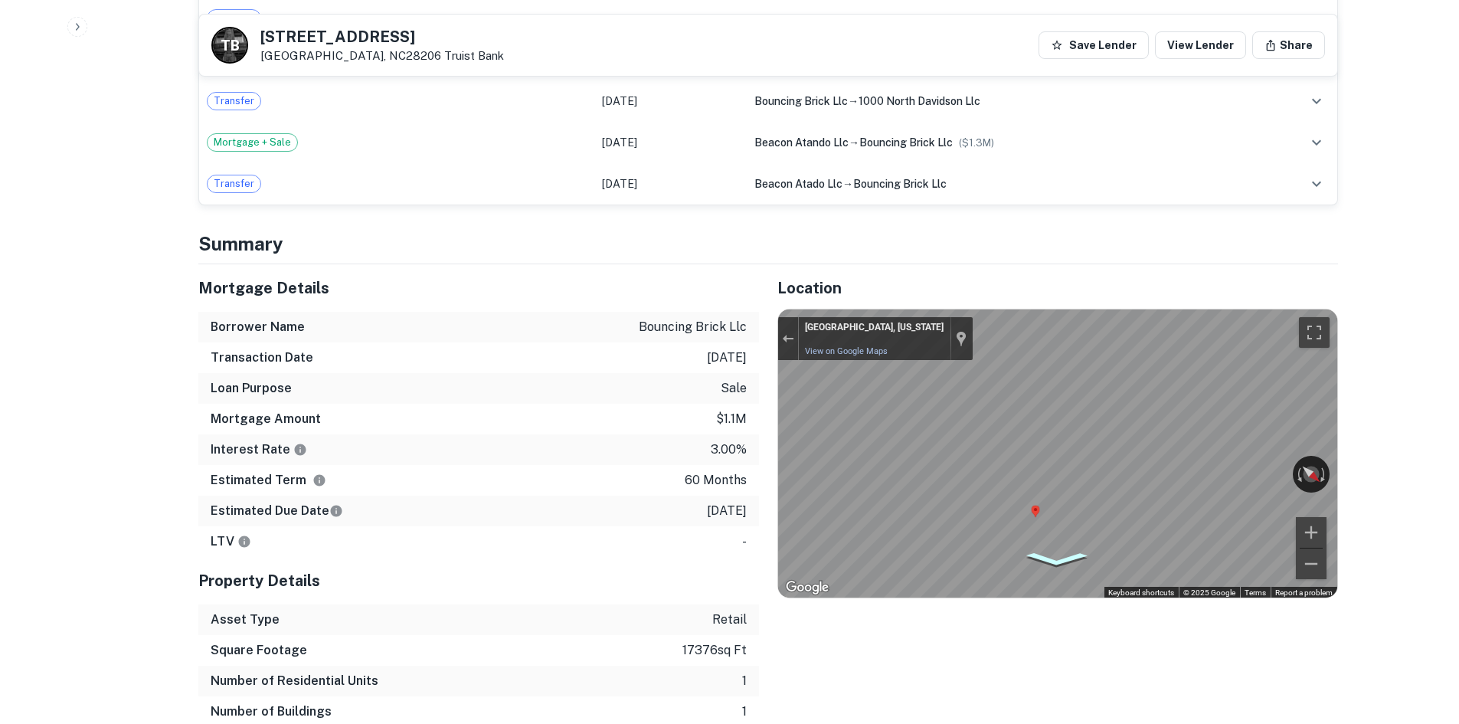
click at [1061, 520] on div "Map" at bounding box center [1057, 453] width 559 height 288
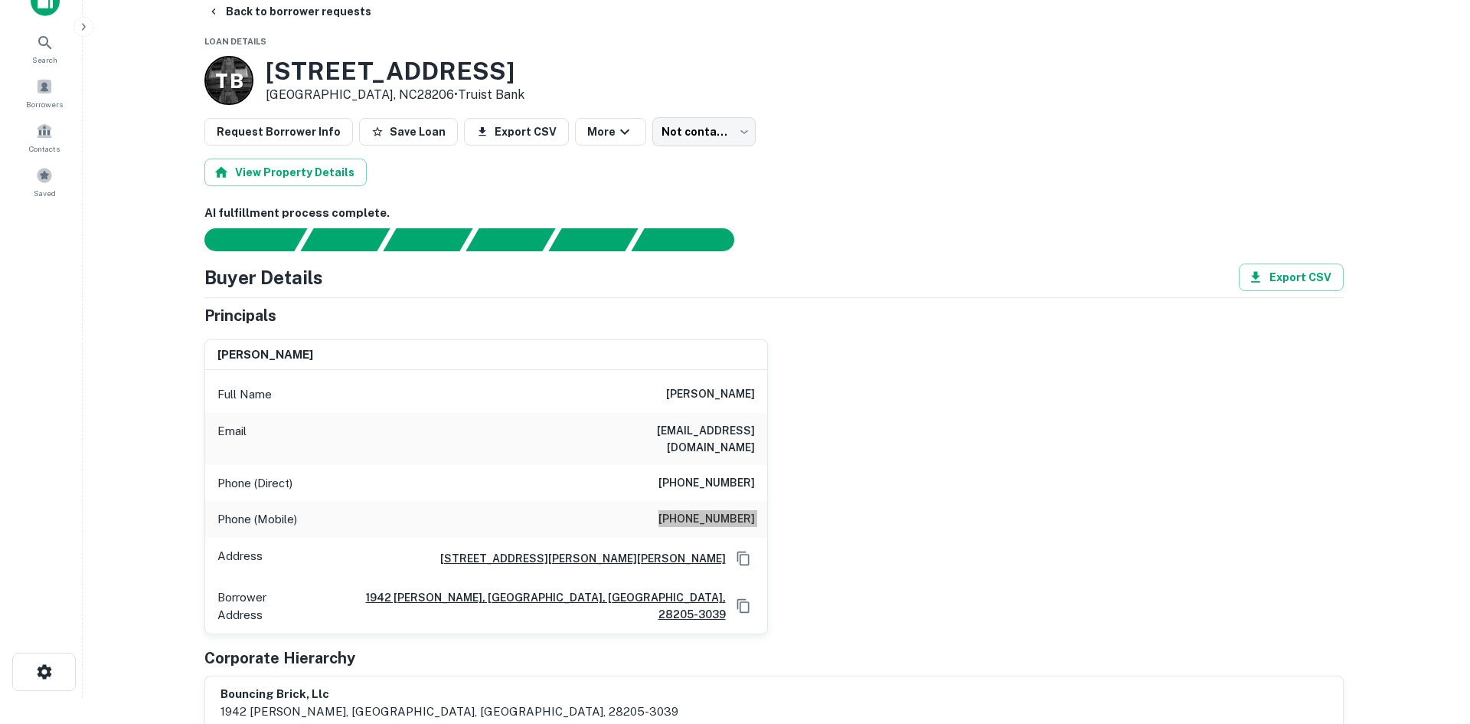
scroll to position [0, 0]
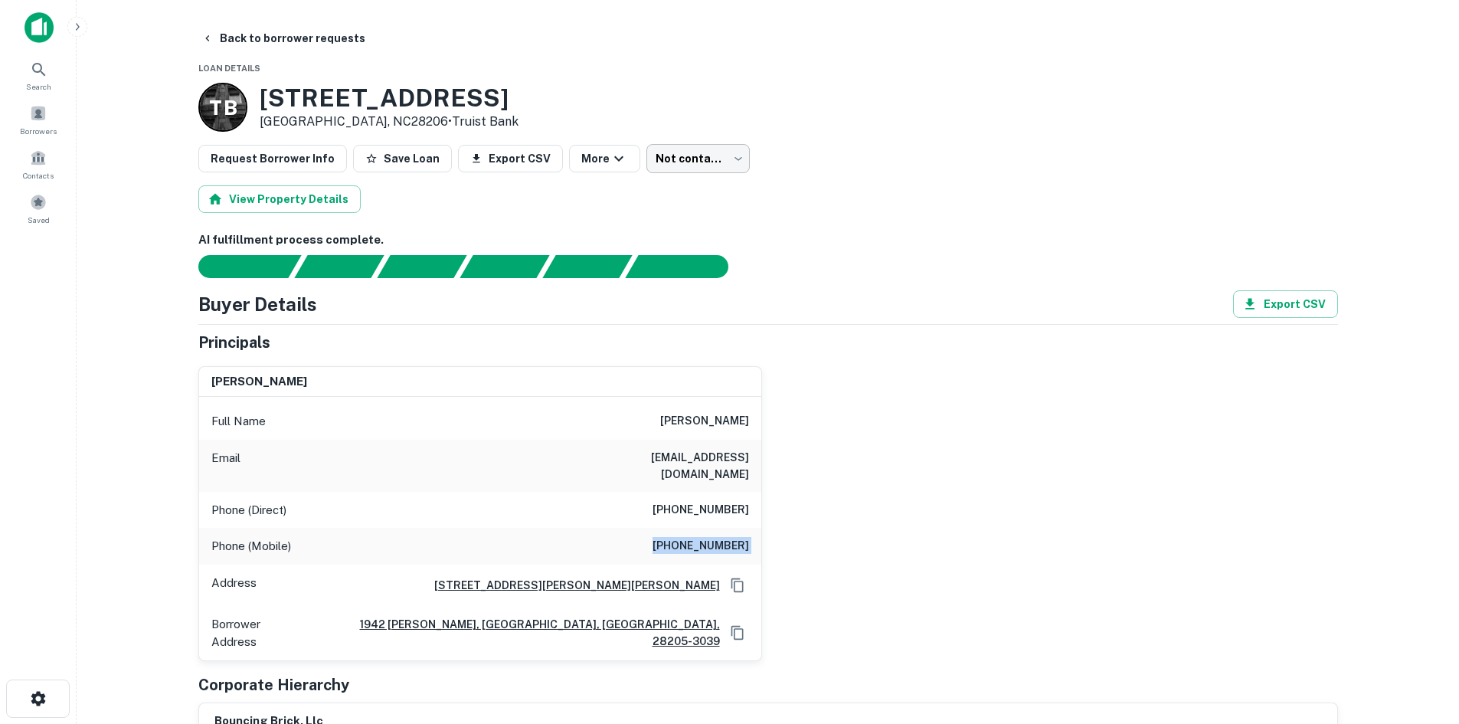
click at [666, 152] on body "Search Borrowers Contacts Saved Back to borrower requests Loan Details T B [STR…" at bounding box center [729, 362] width 1459 height 724
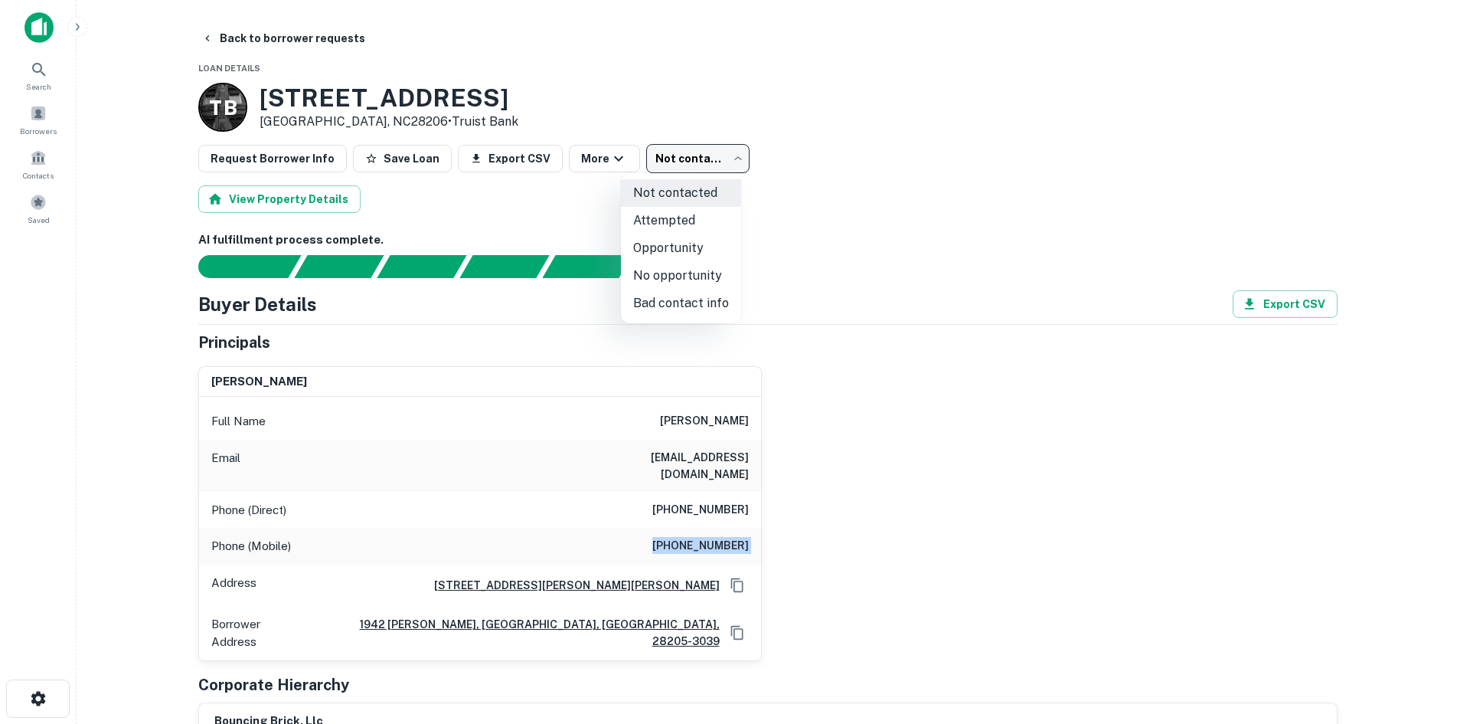
click at [688, 214] on li "Attempted" at bounding box center [681, 221] width 120 height 28
type input "*********"
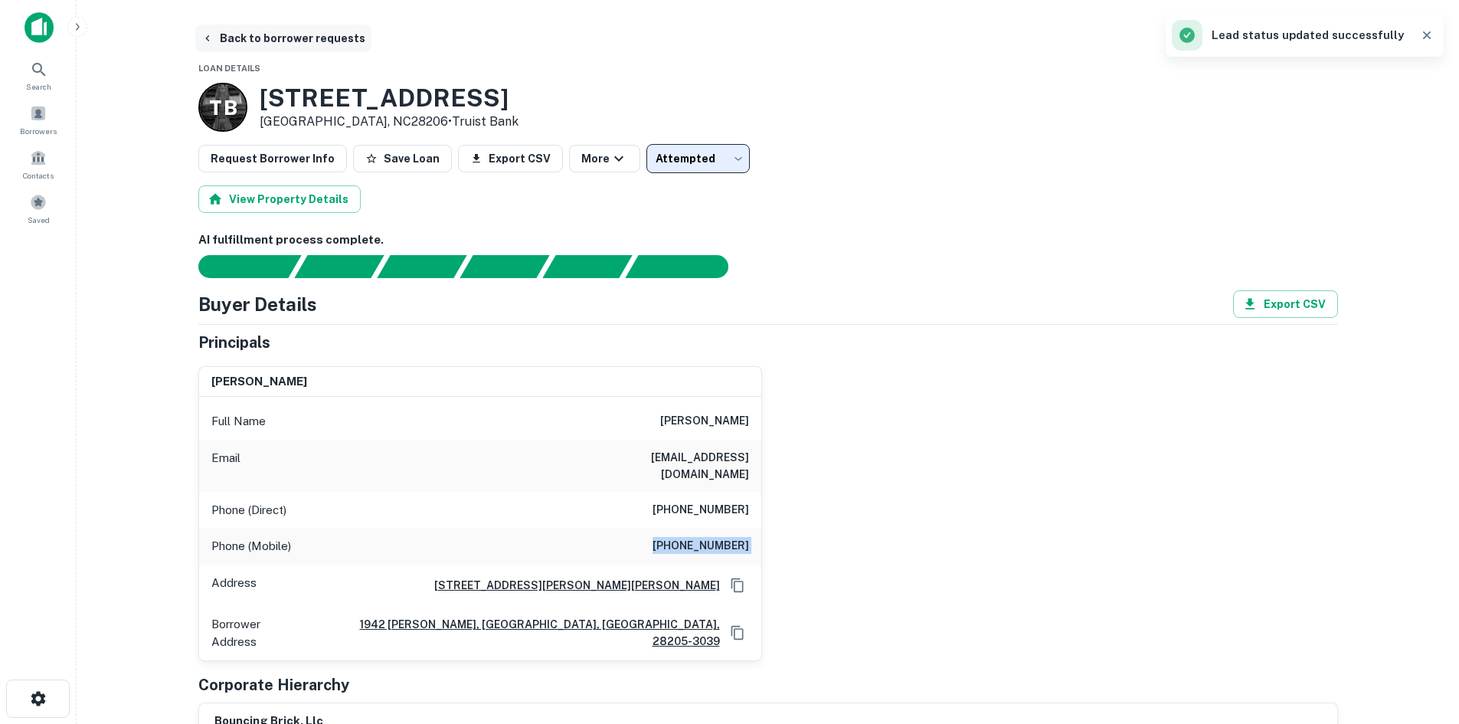
click at [267, 51] on button "Back to borrower requests" at bounding box center [283, 39] width 176 height 28
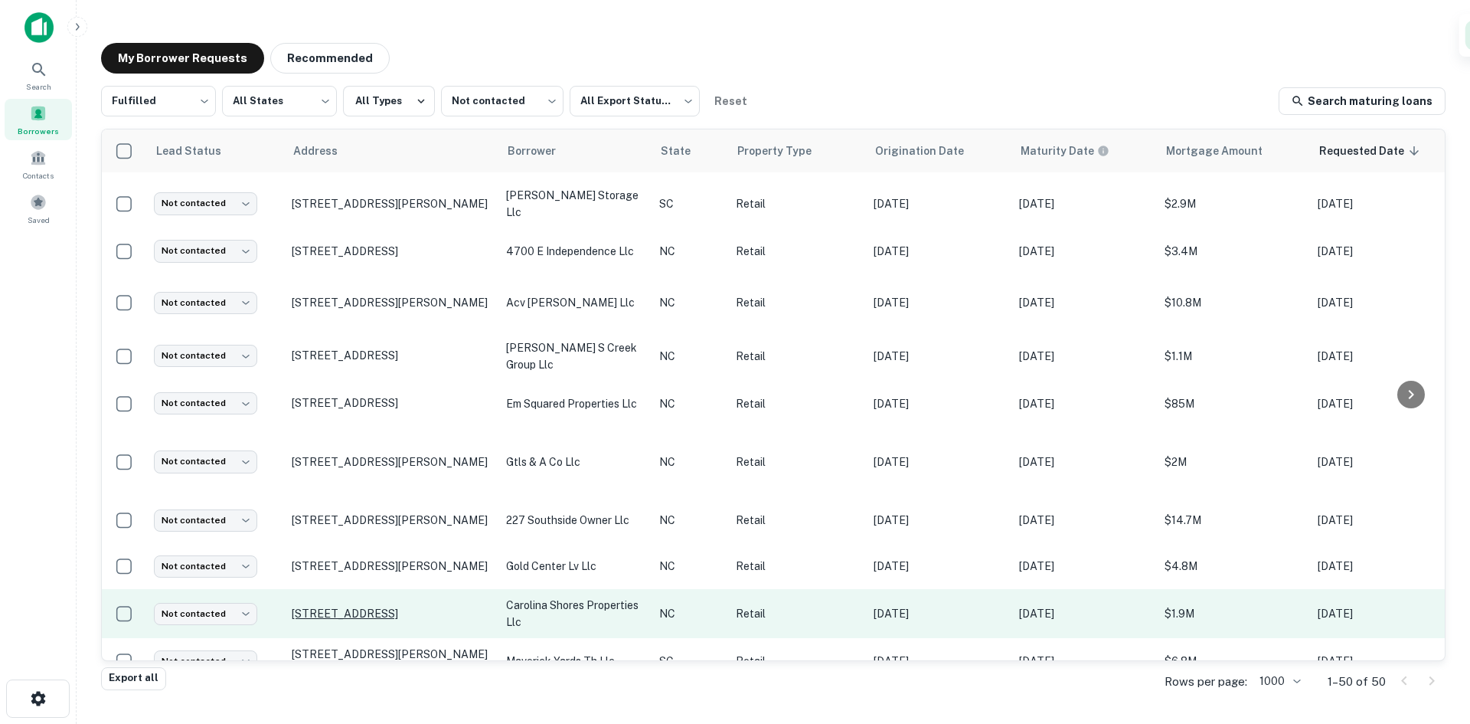
scroll to position [826, 0]
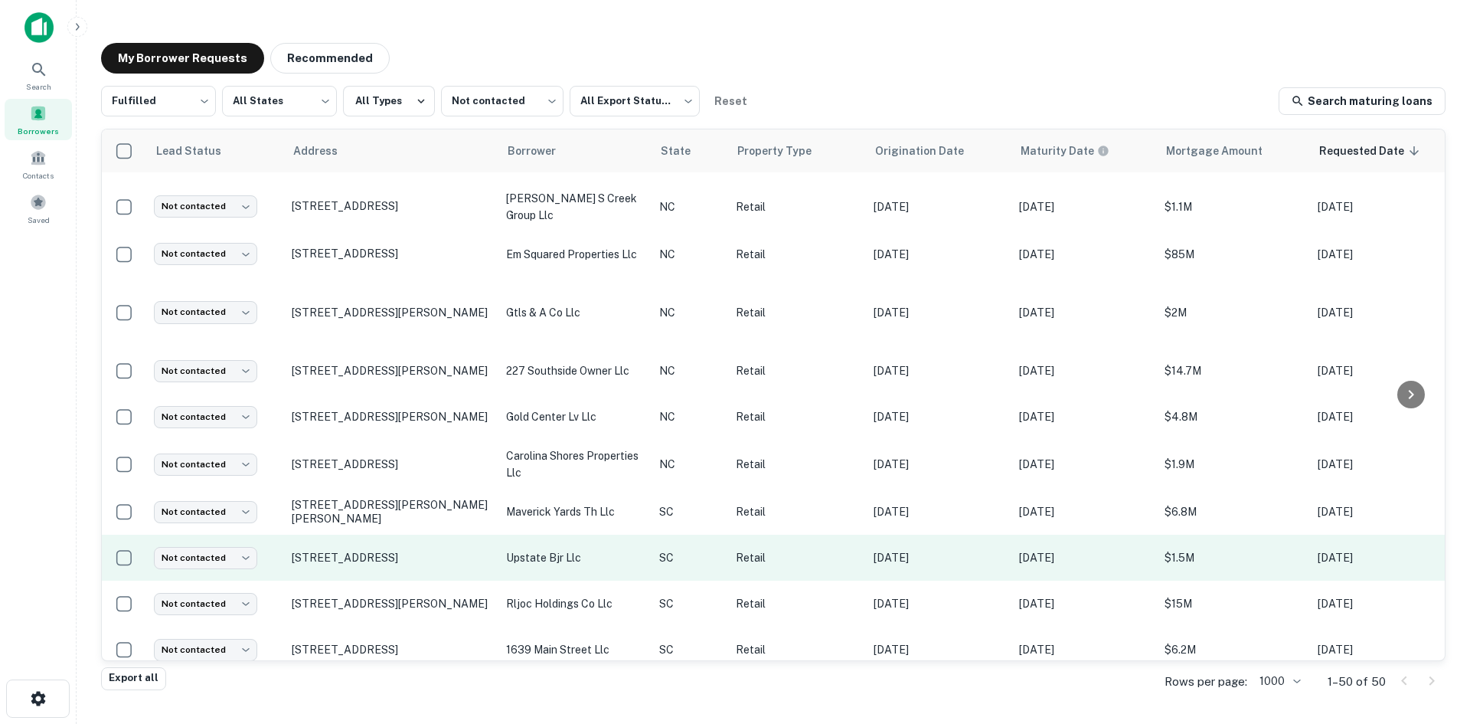
click at [375, 554] on td "[STREET_ADDRESS]" at bounding box center [391, 558] width 214 height 46
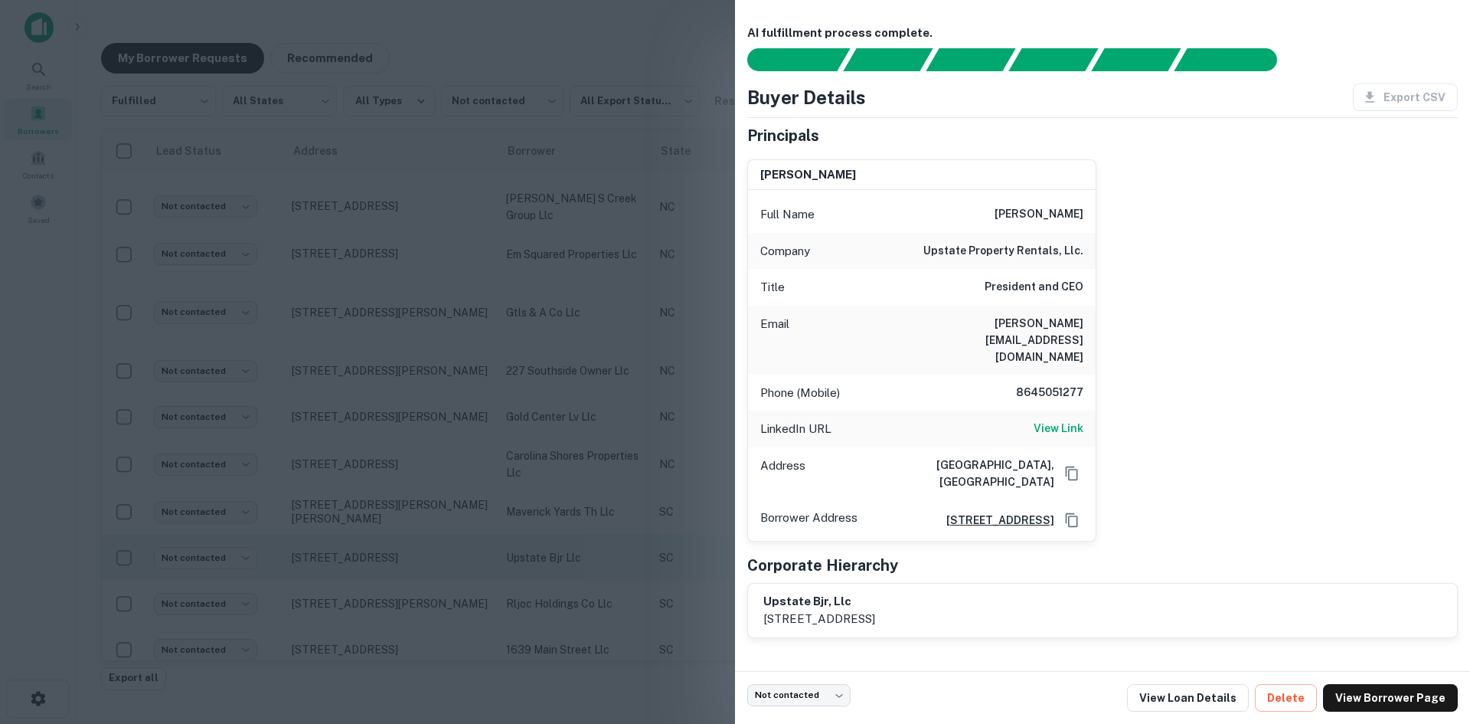
click at [375, 555] on div at bounding box center [735, 362] width 1470 height 724
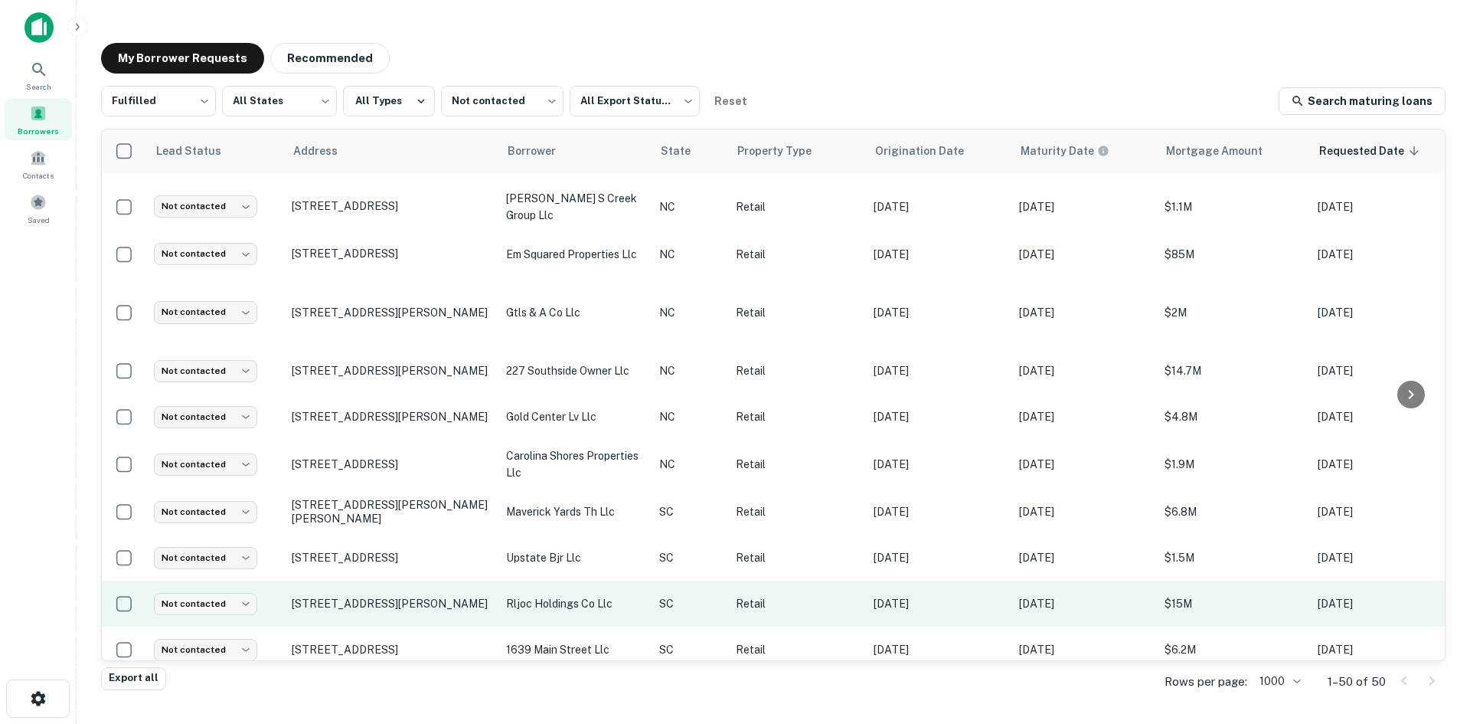
click at [384, 597] on td "[STREET_ADDRESS][PERSON_NAME]" at bounding box center [391, 603] width 214 height 46
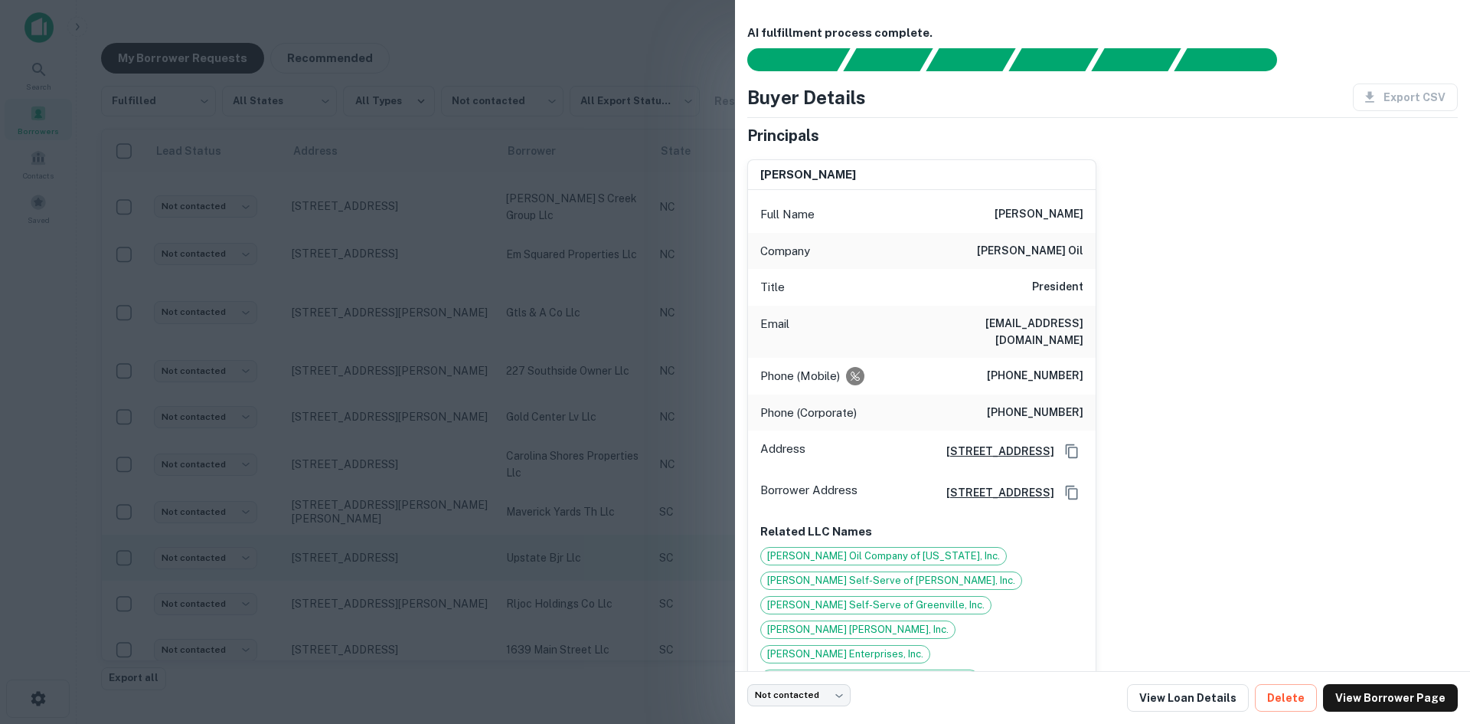
click at [378, 545] on div at bounding box center [735, 362] width 1470 height 724
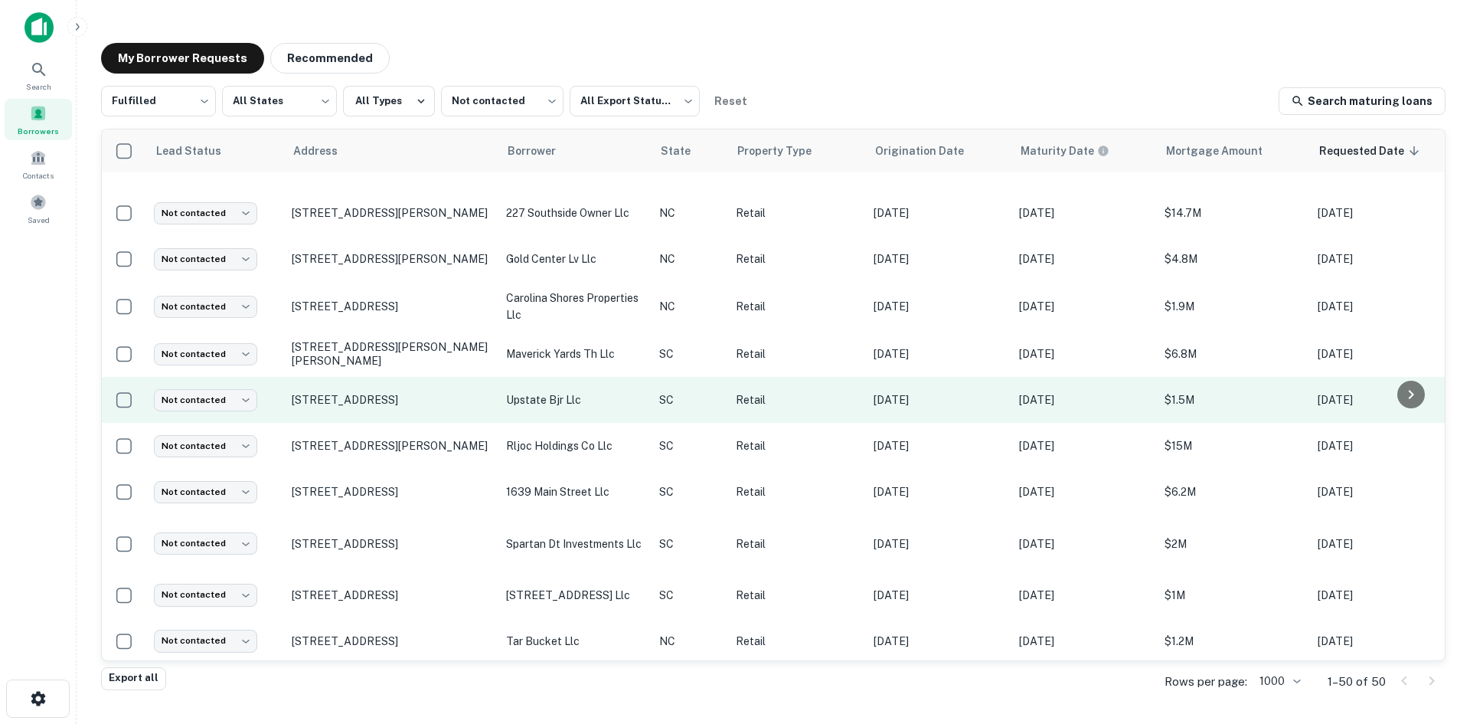
scroll to position [1208, 0]
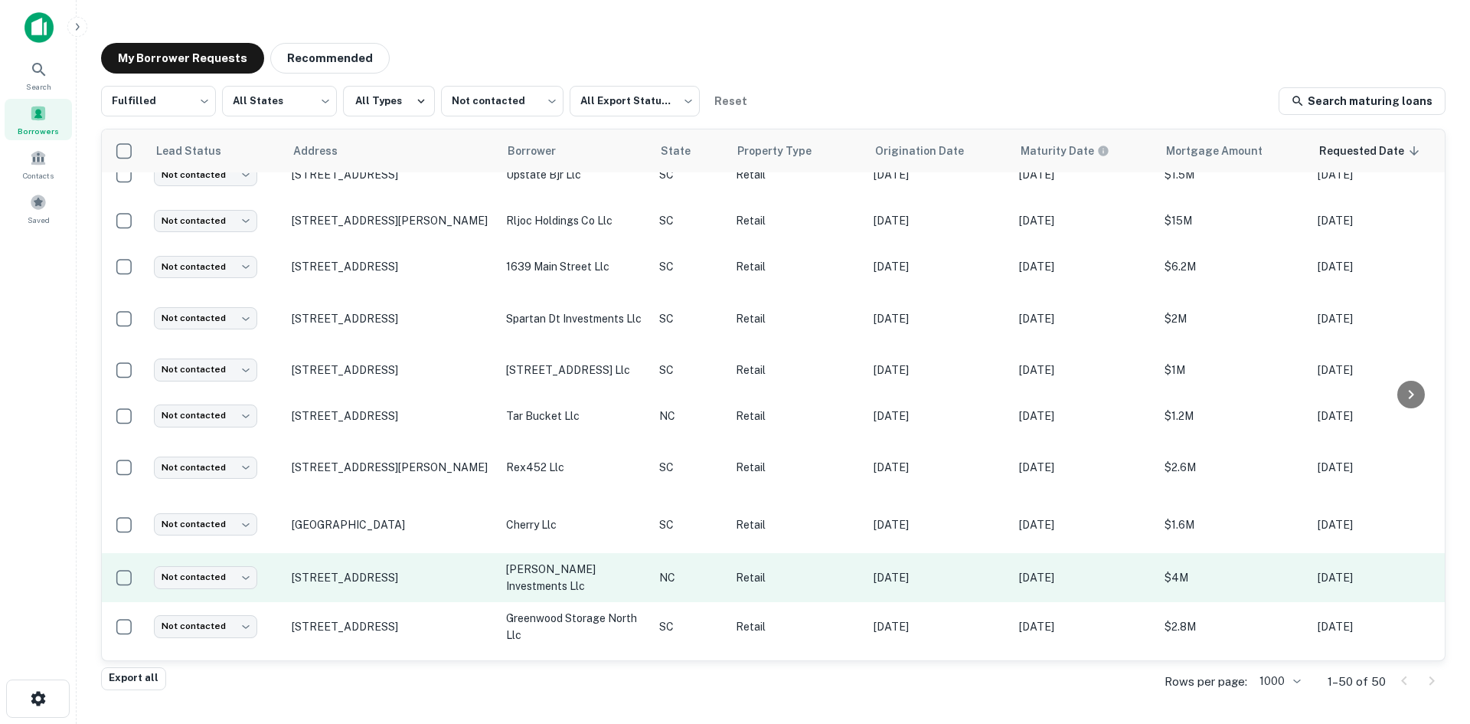
click at [382, 568] on td "[STREET_ADDRESS]" at bounding box center [391, 577] width 214 height 49
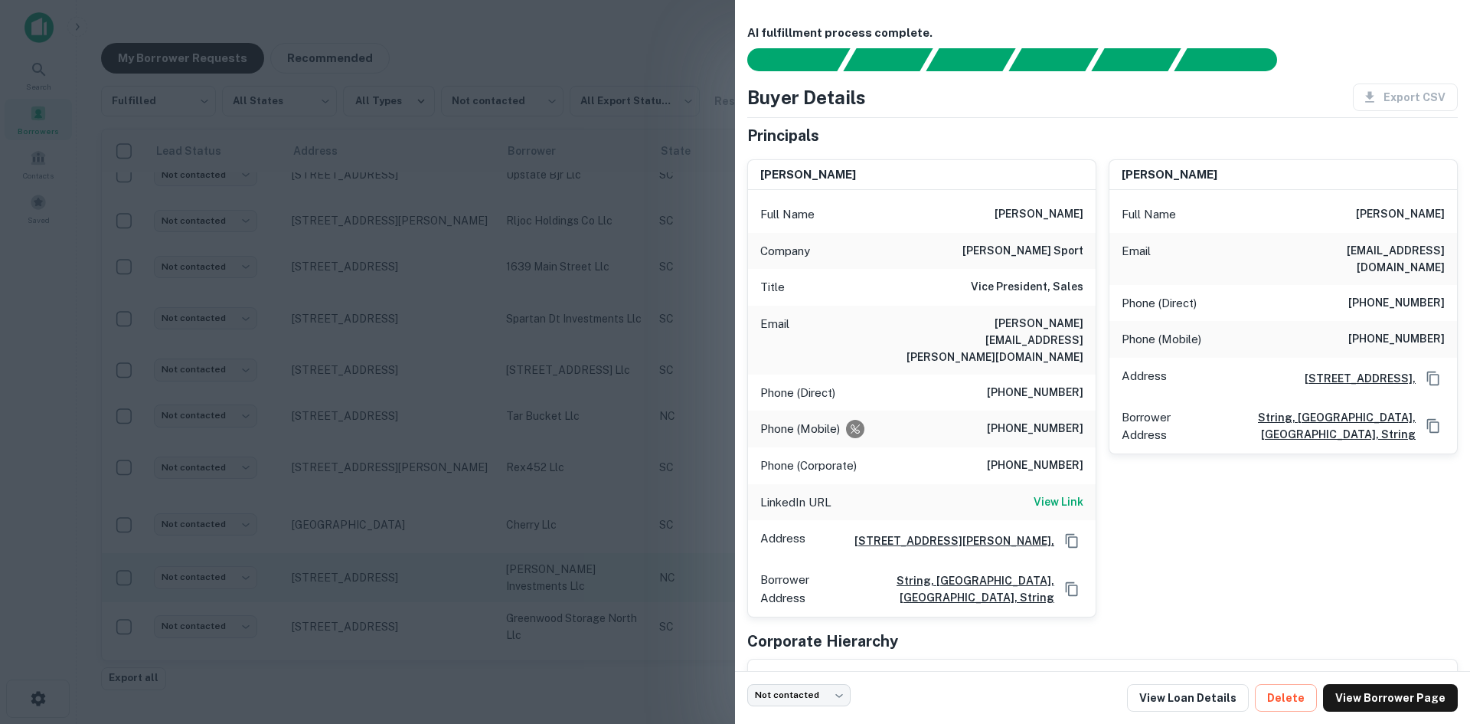
click at [382, 568] on div at bounding box center [735, 362] width 1470 height 724
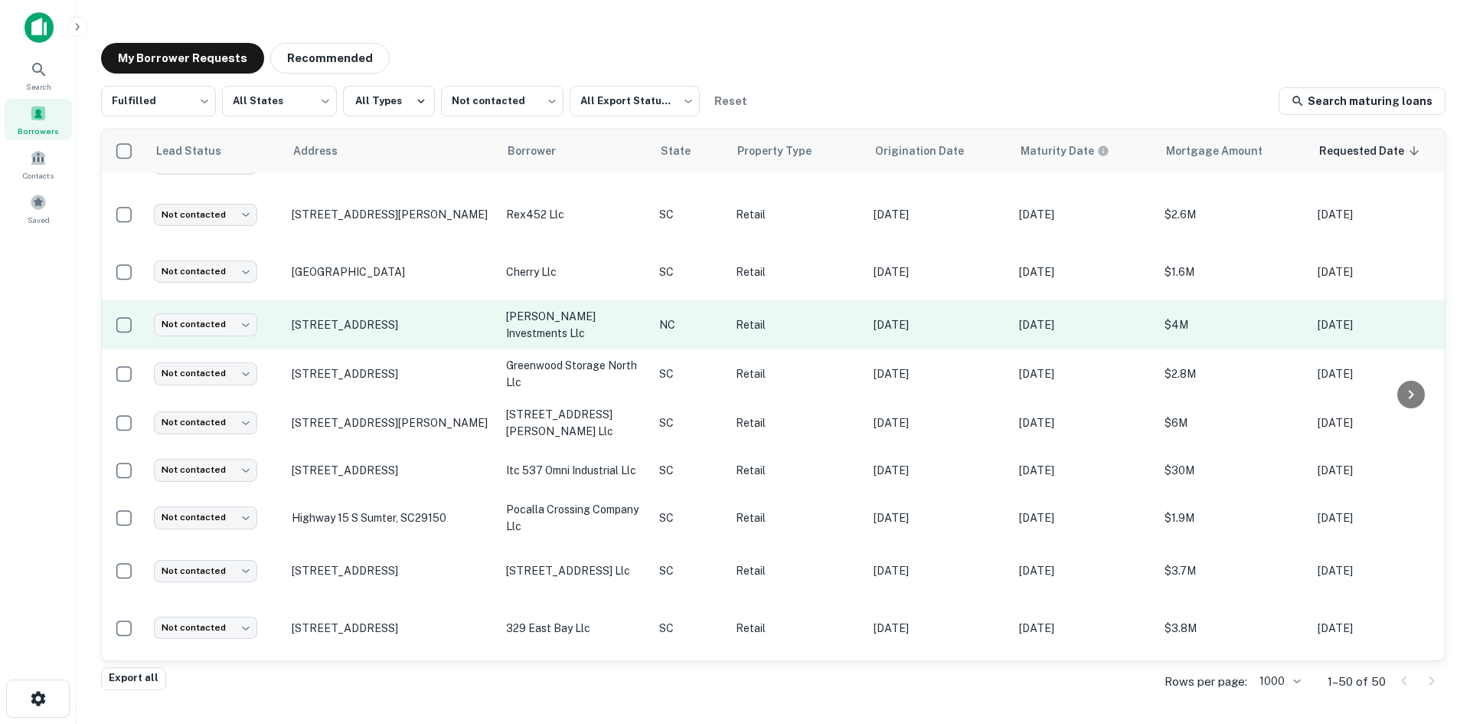
scroll to position [1515, 0]
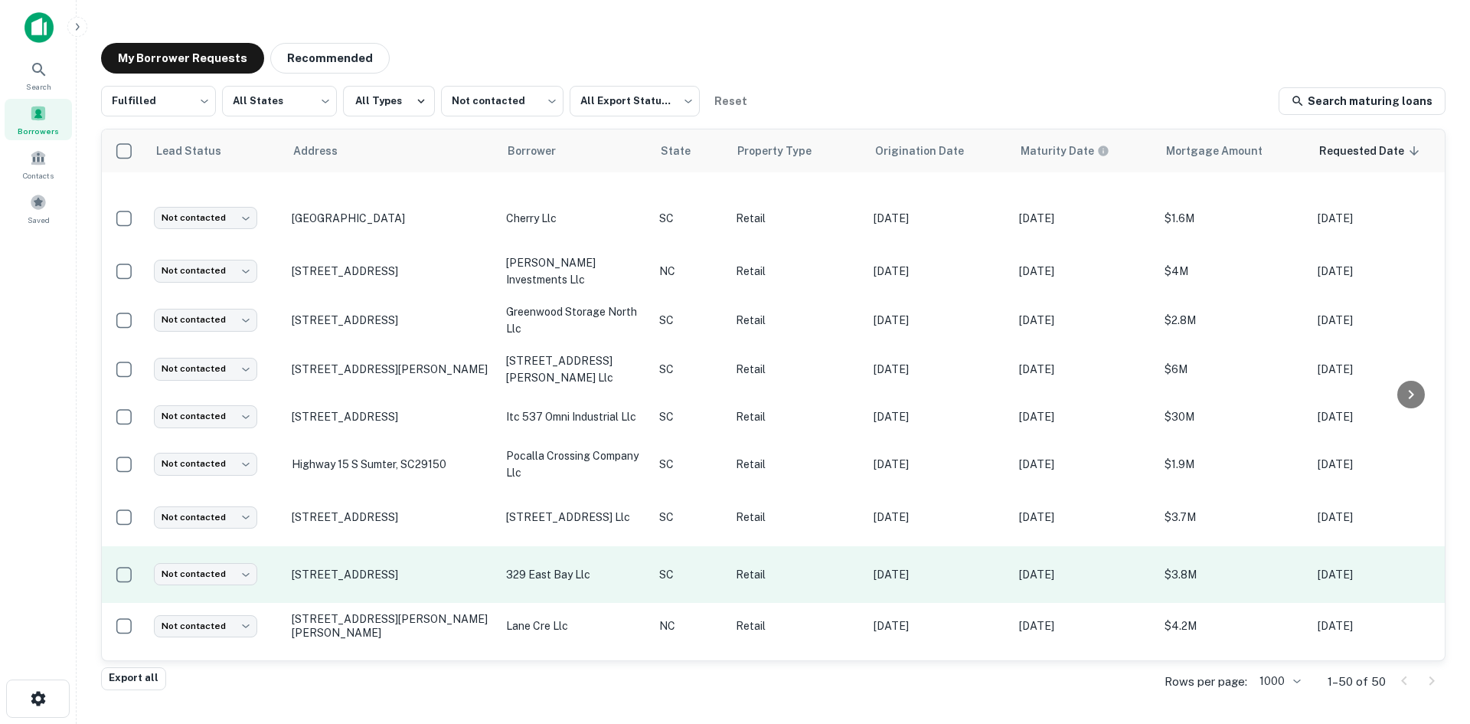
click at [384, 566] on td "[STREET_ADDRESS]" at bounding box center [391, 574] width 214 height 57
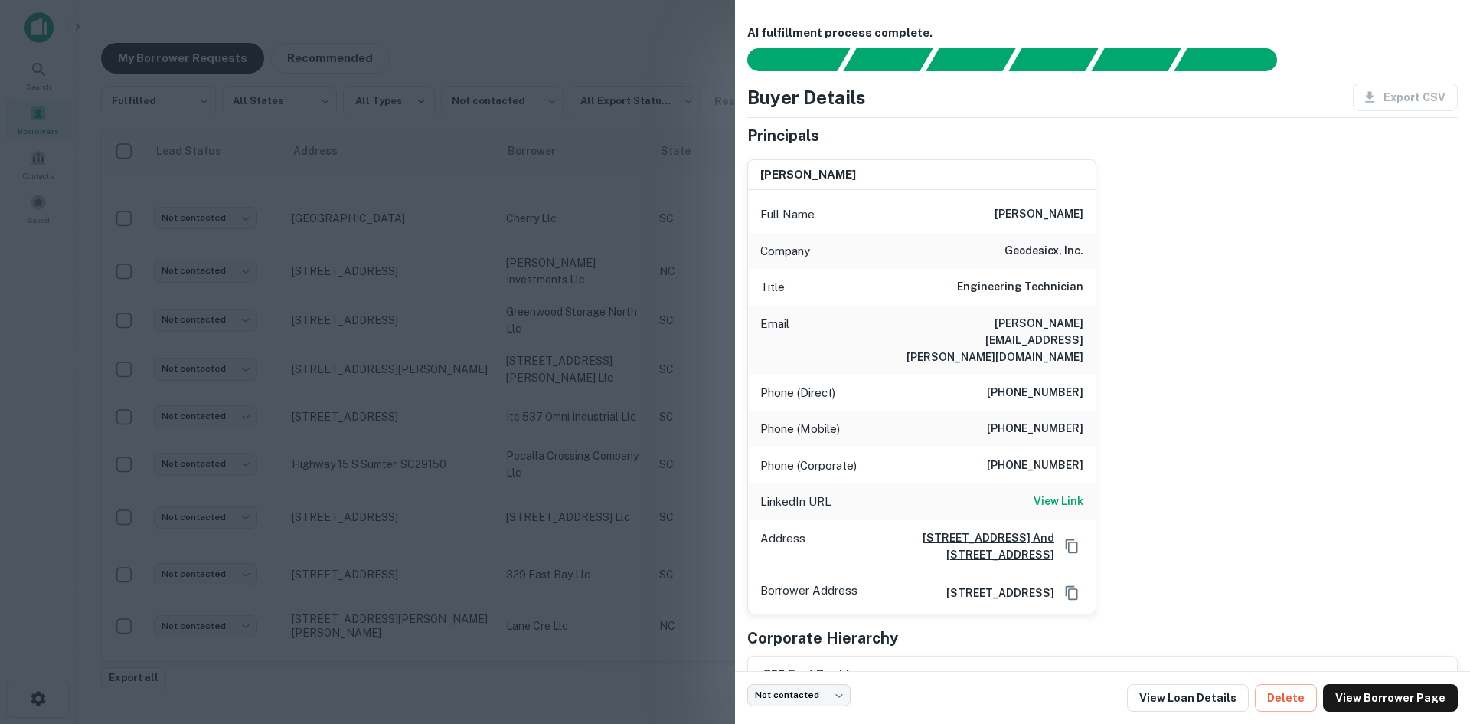
click at [378, 557] on div at bounding box center [735, 362] width 1470 height 724
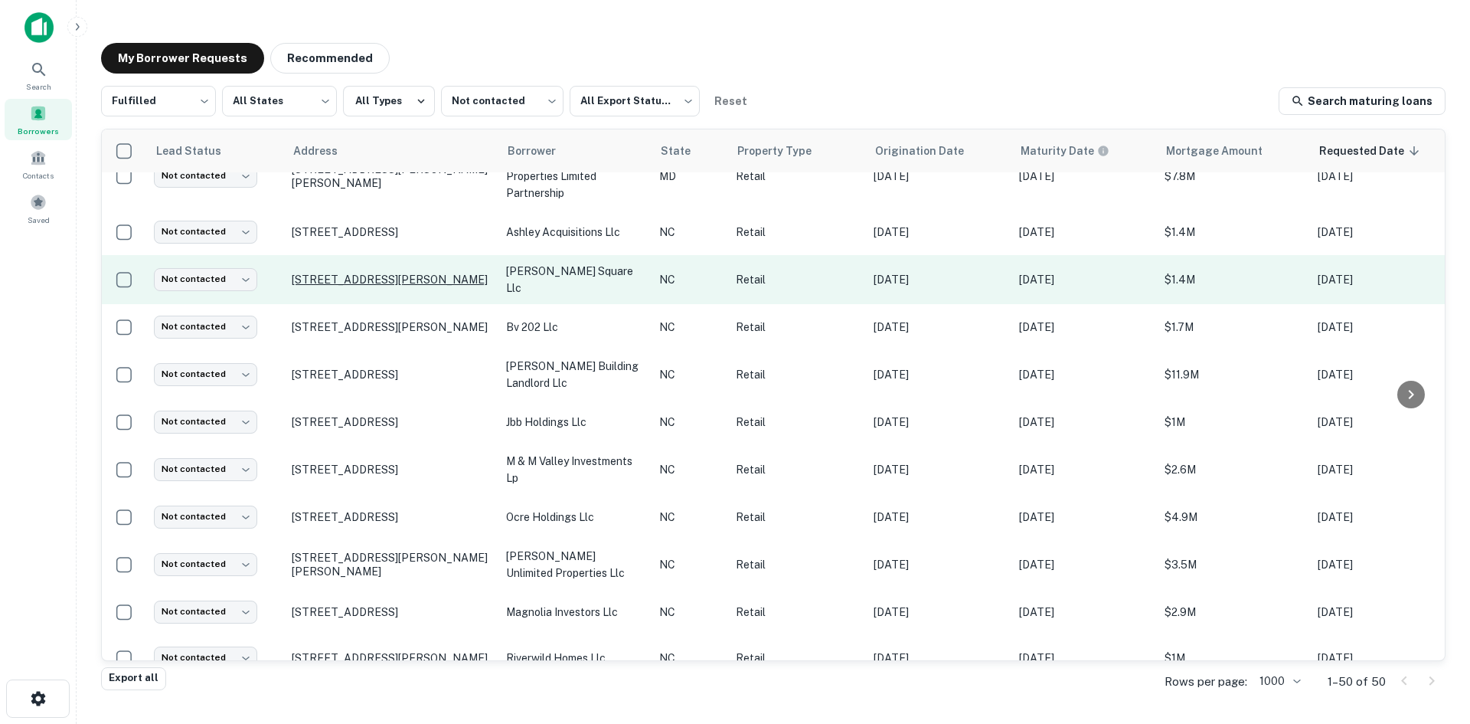
scroll to position [0, 0]
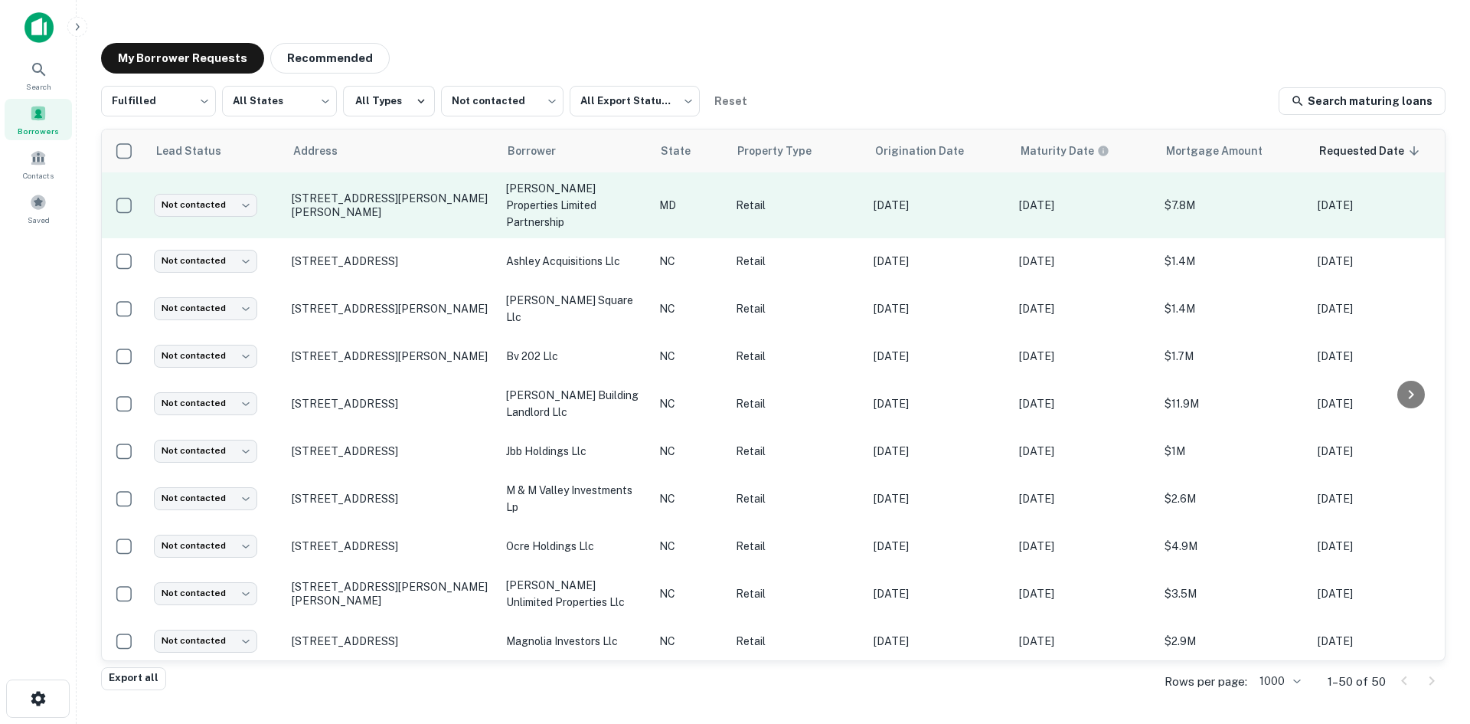
click at [363, 224] on td "[STREET_ADDRESS][PERSON_NAME][PERSON_NAME]" at bounding box center [391, 205] width 214 height 66
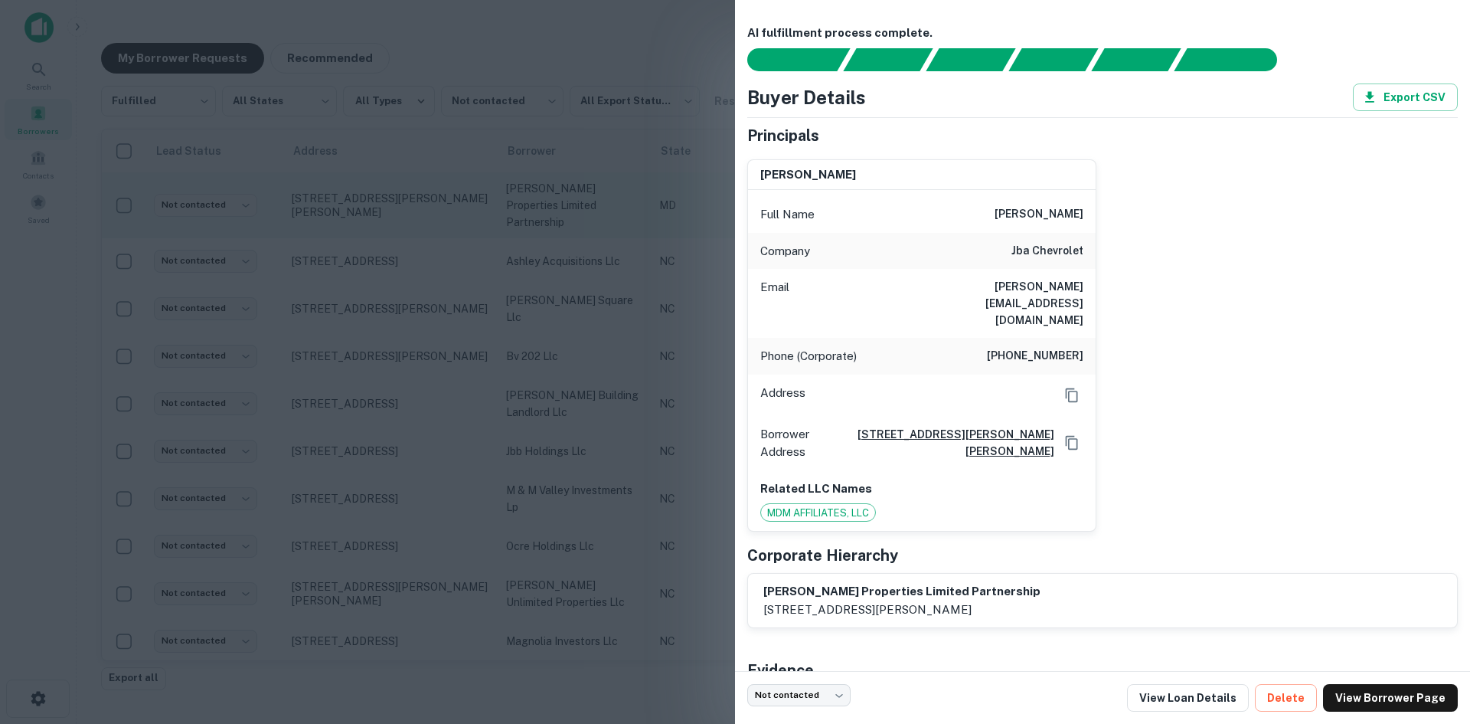
click at [363, 224] on div at bounding box center [735, 362] width 1470 height 724
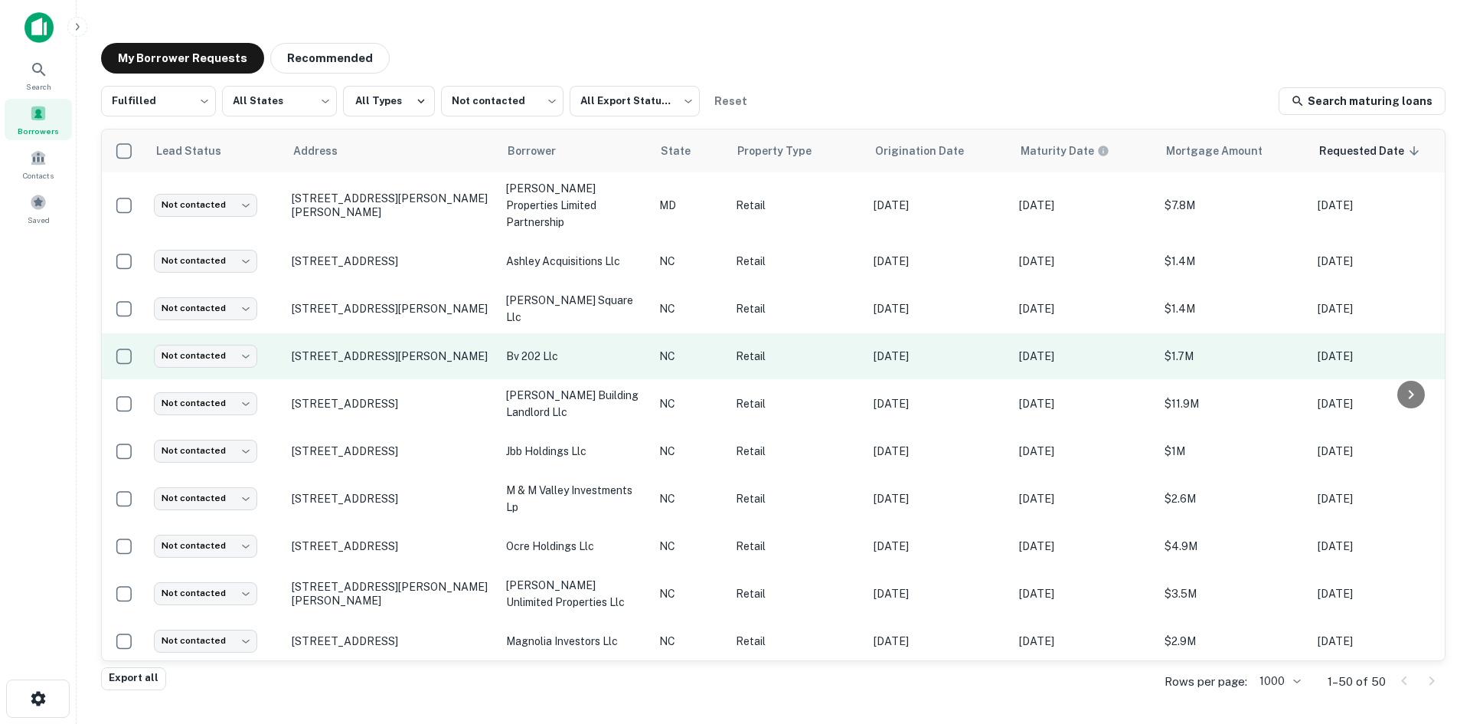
click at [373, 333] on td "[STREET_ADDRESS][PERSON_NAME]" at bounding box center [391, 356] width 214 height 46
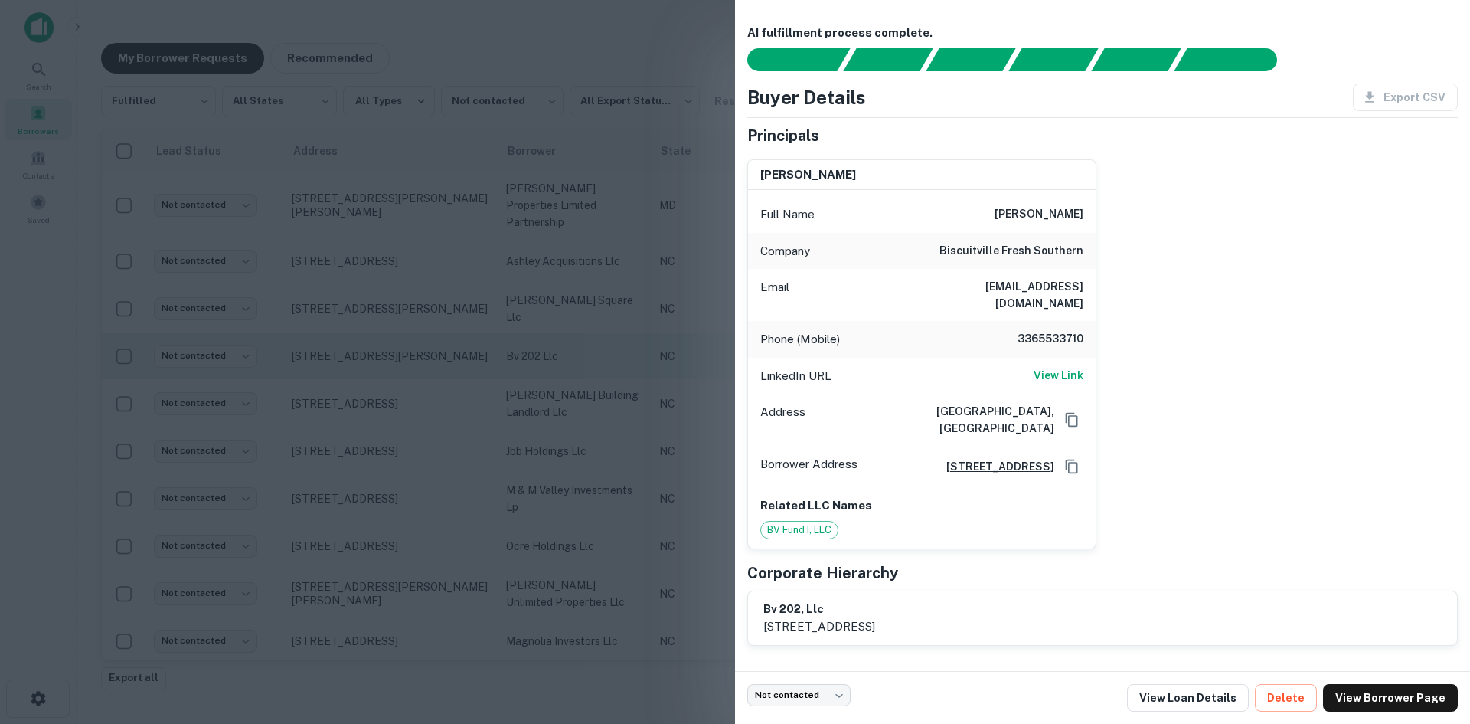
click at [373, 322] on div at bounding box center [735, 362] width 1470 height 724
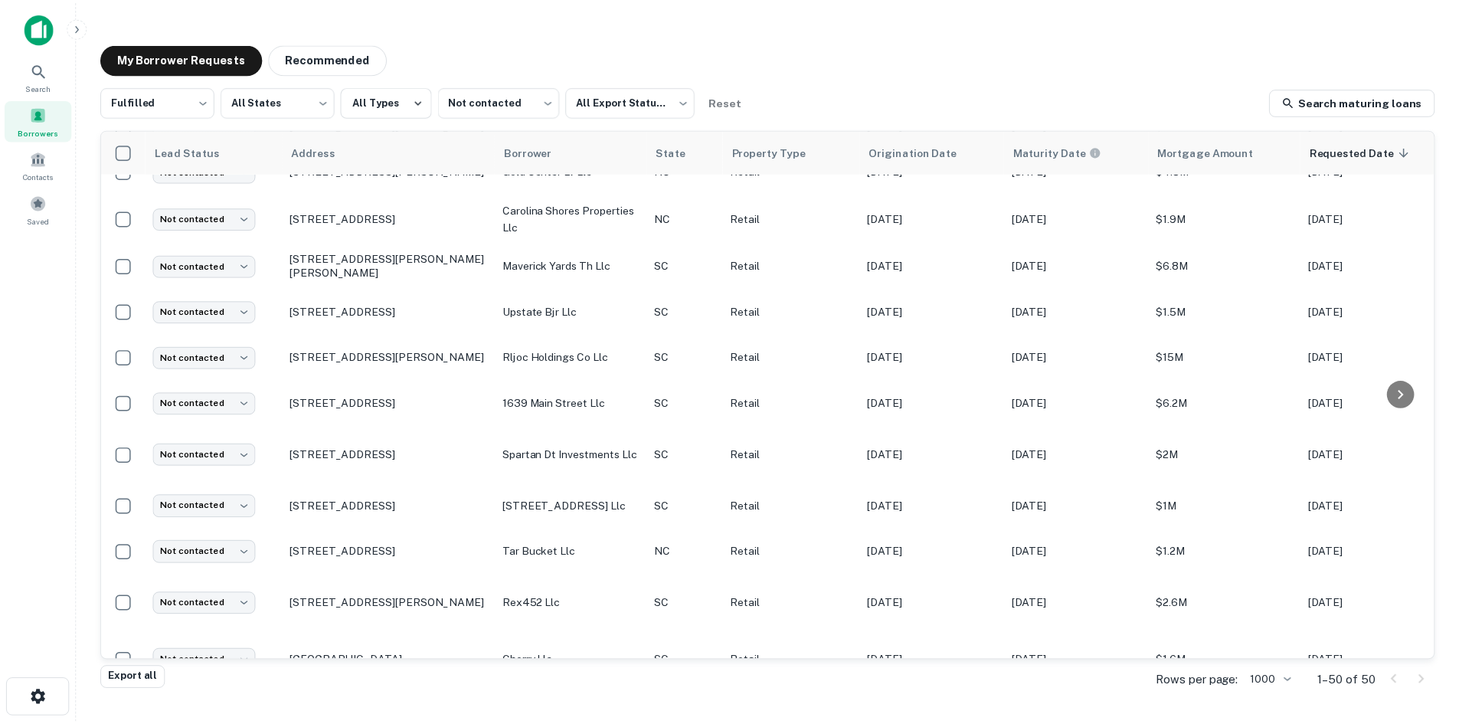
scroll to position [1378, 0]
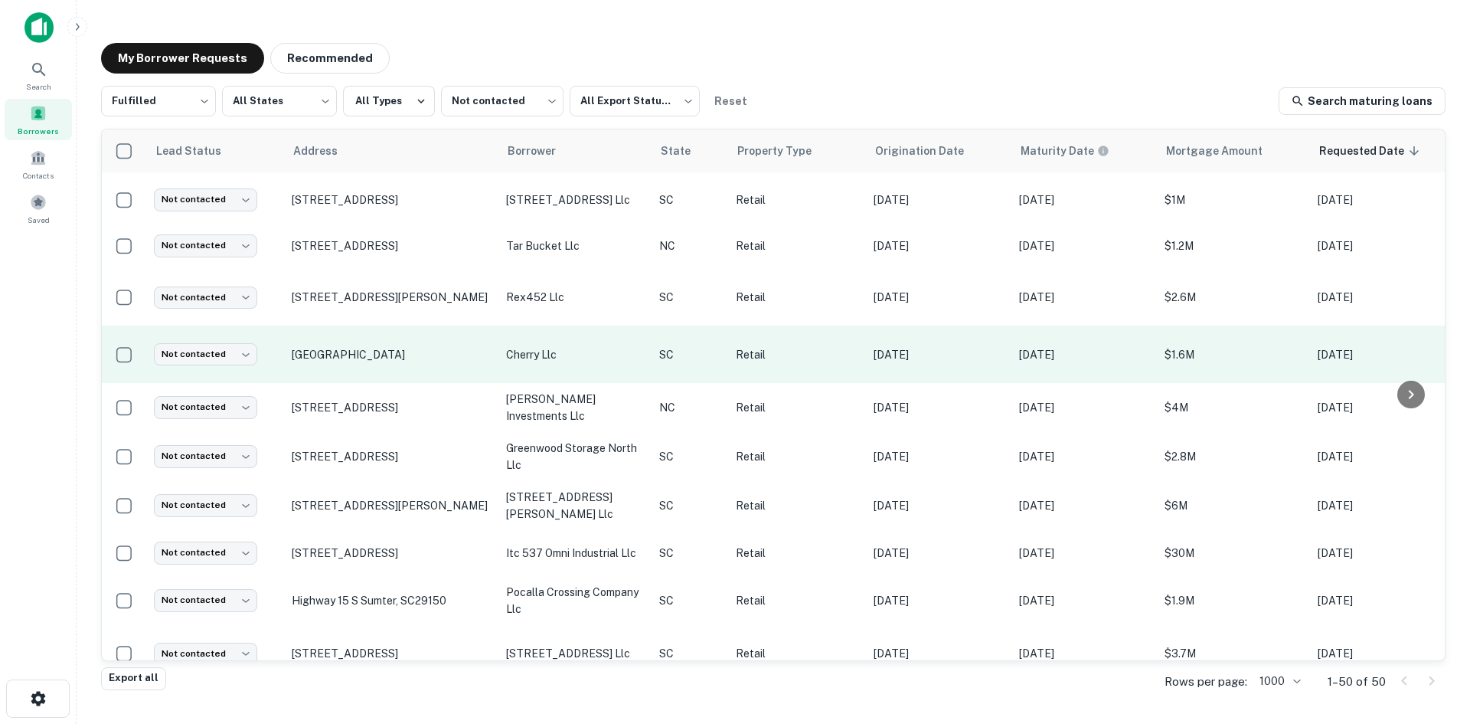
click at [443, 351] on td "[GEOGRAPHIC_DATA]" at bounding box center [391, 353] width 214 height 57
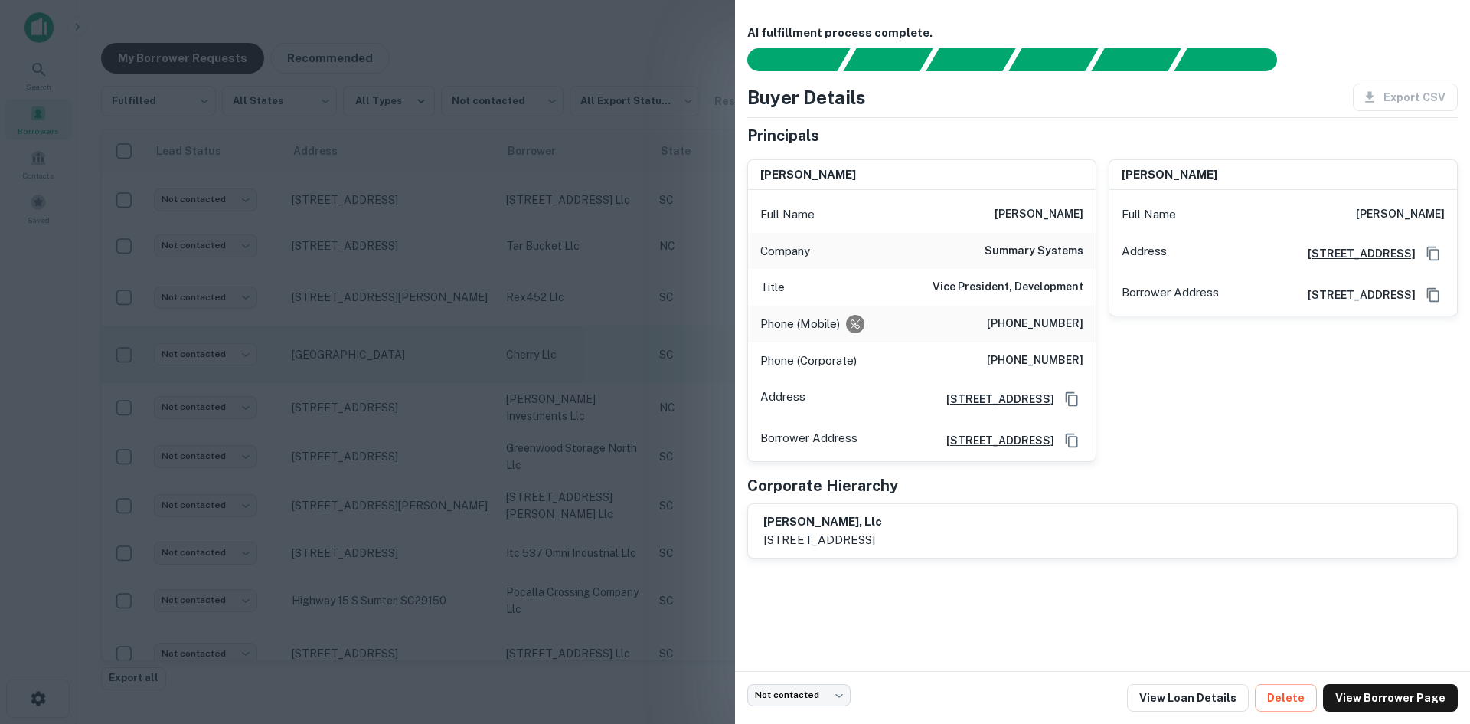
click at [327, 312] on div at bounding box center [735, 362] width 1470 height 724
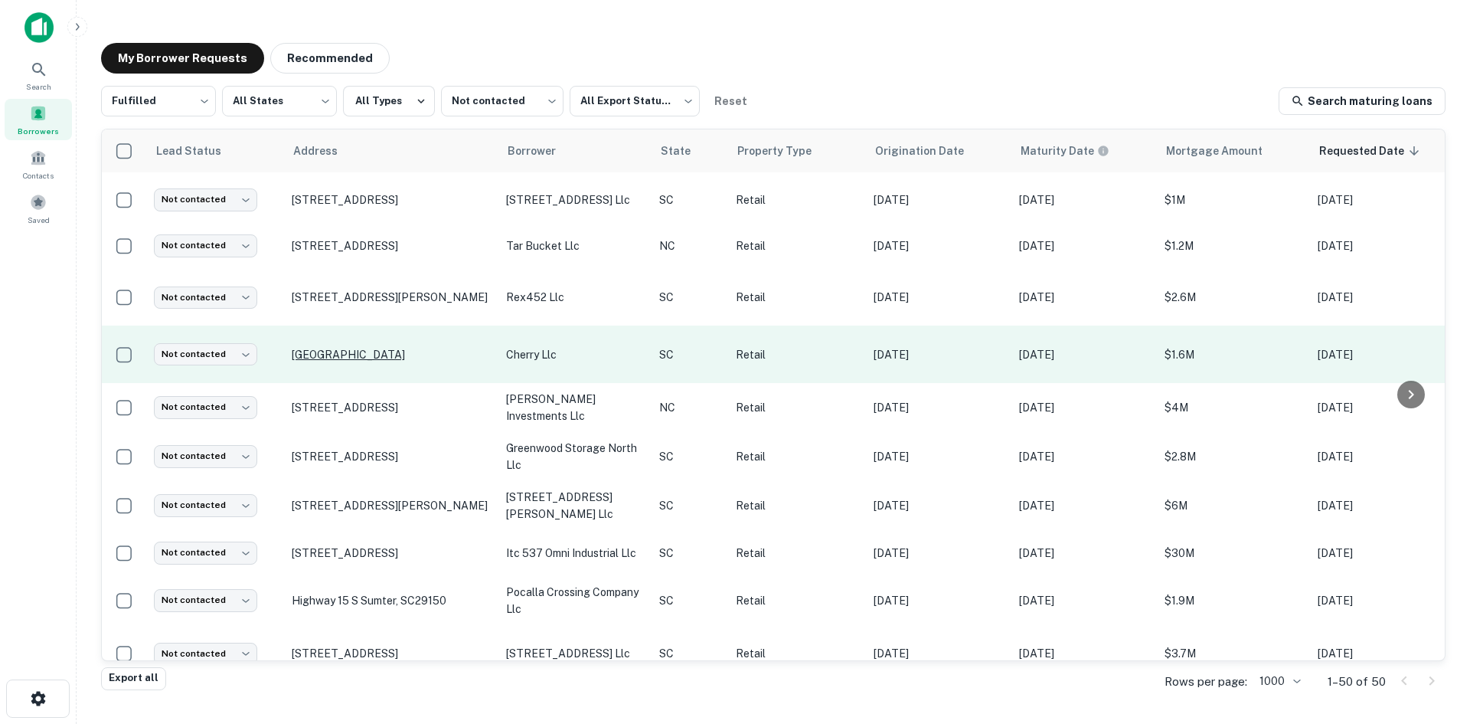
click at [339, 348] on p "[GEOGRAPHIC_DATA]" at bounding box center [391, 355] width 199 height 14
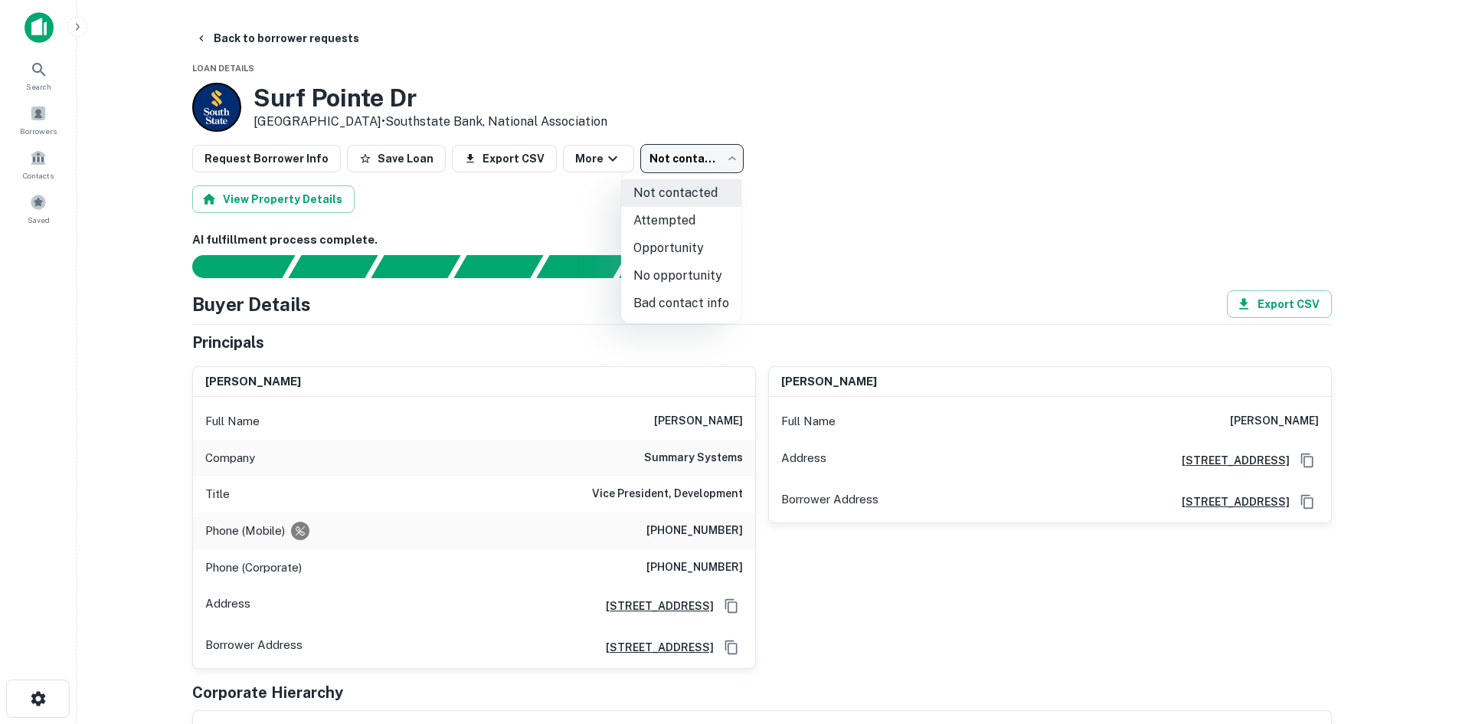
click at [682, 163] on body "Search Borrowers Contacts Saved Back to borrower requests Loan Details [GEOGRAP…" at bounding box center [729, 362] width 1459 height 724
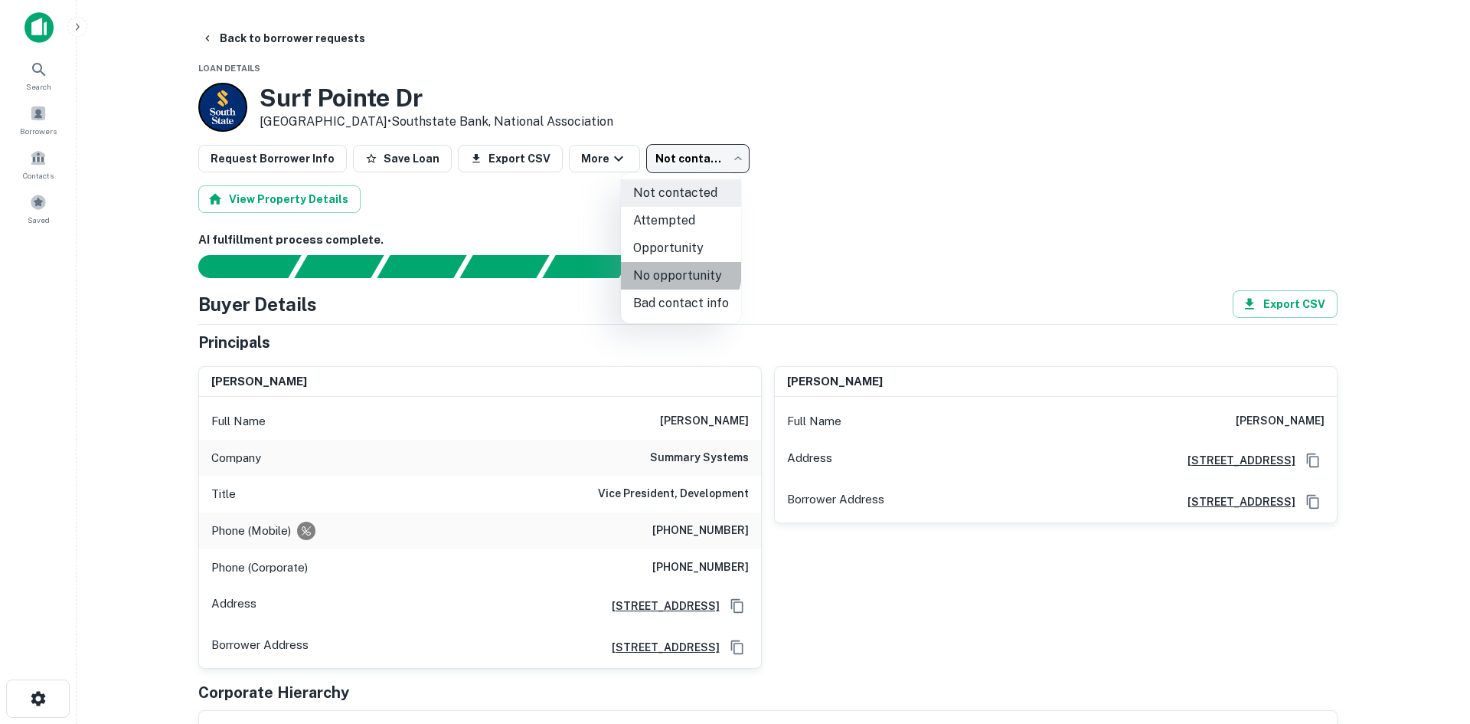
click at [672, 270] on li "No opportunity" at bounding box center [681, 276] width 120 height 28
type input "**********"
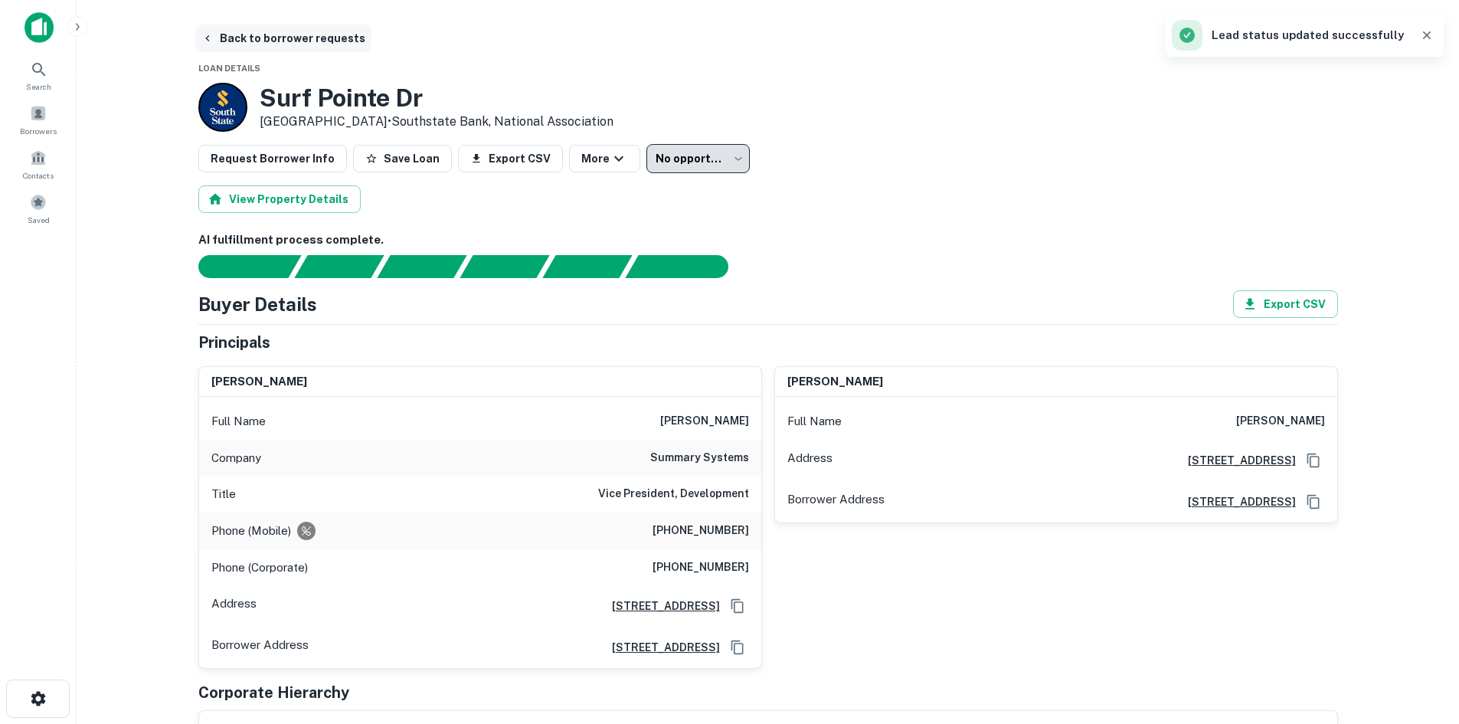
click at [283, 49] on button "Back to borrower requests" at bounding box center [283, 39] width 176 height 28
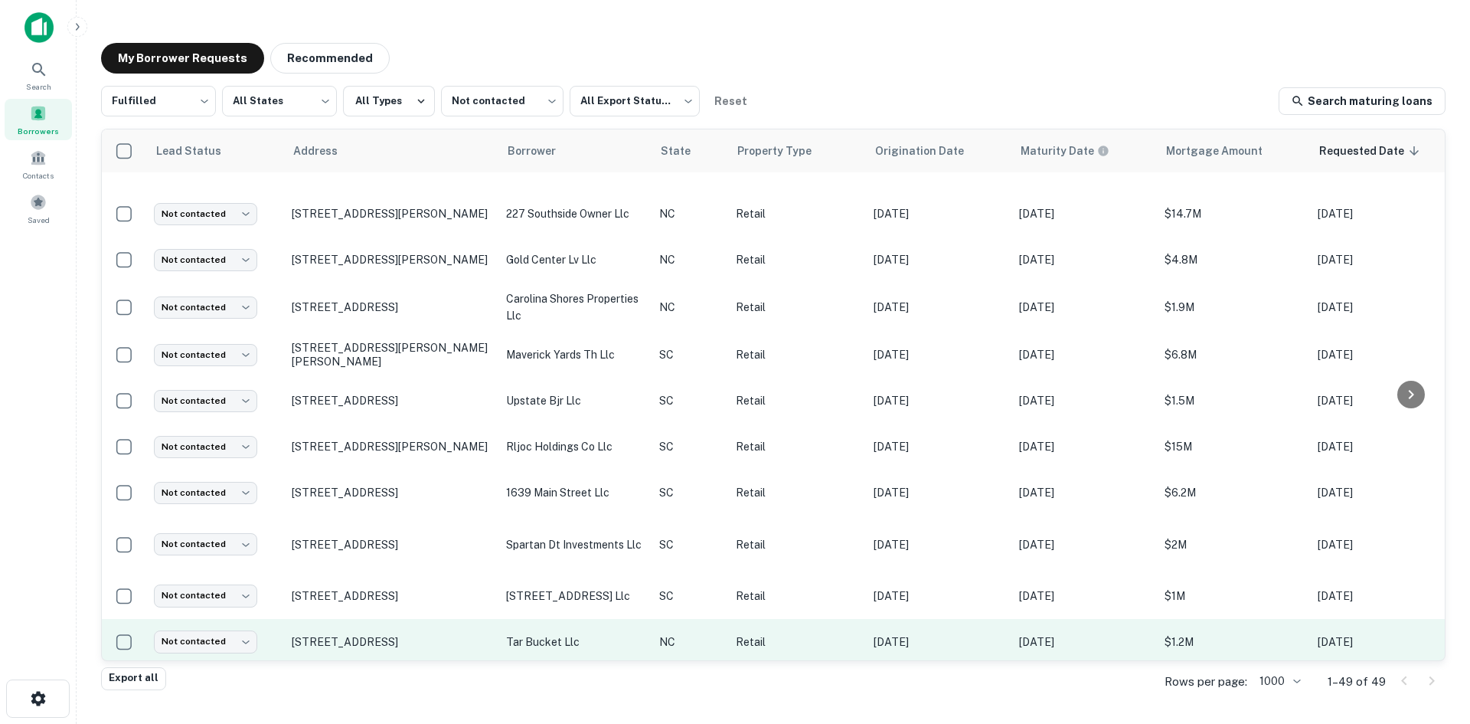
scroll to position [1132, 0]
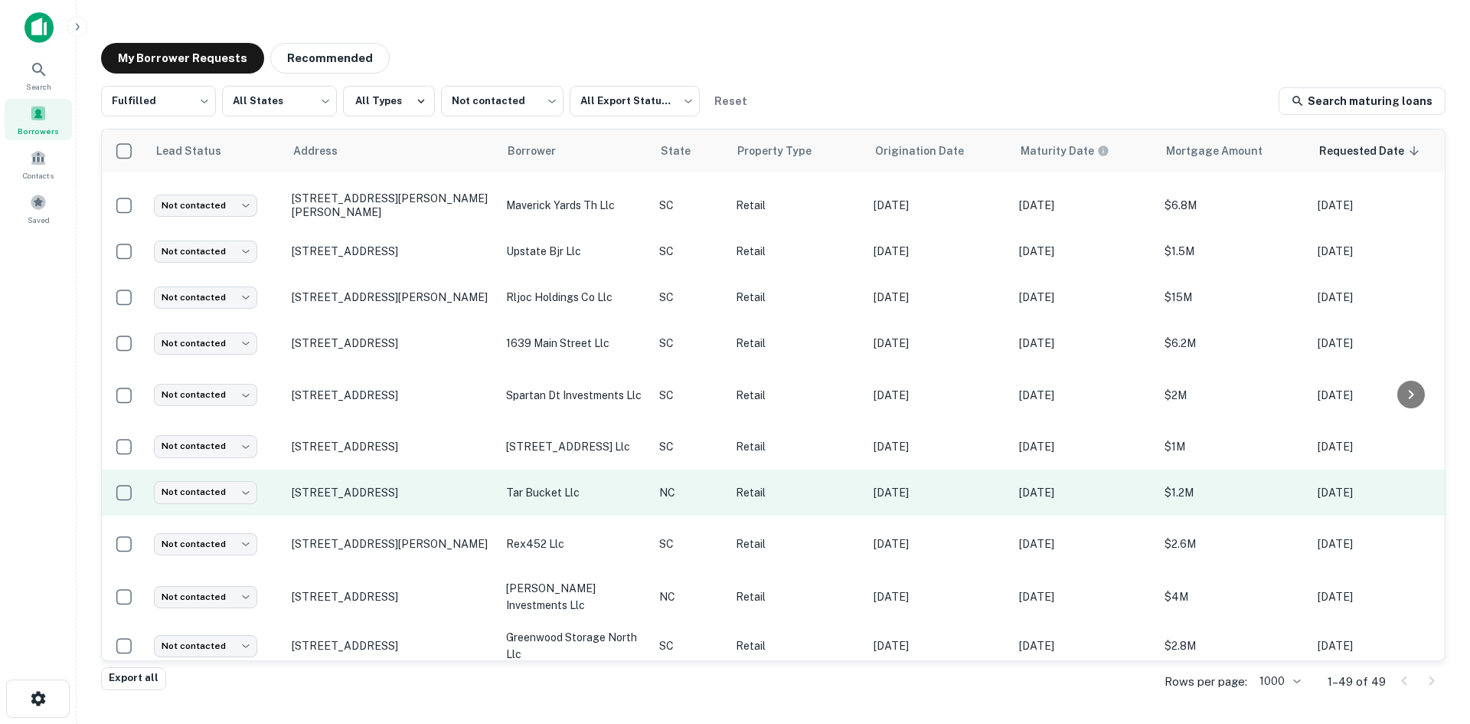
click at [422, 490] on td "[STREET_ADDRESS]" at bounding box center [391, 492] width 214 height 46
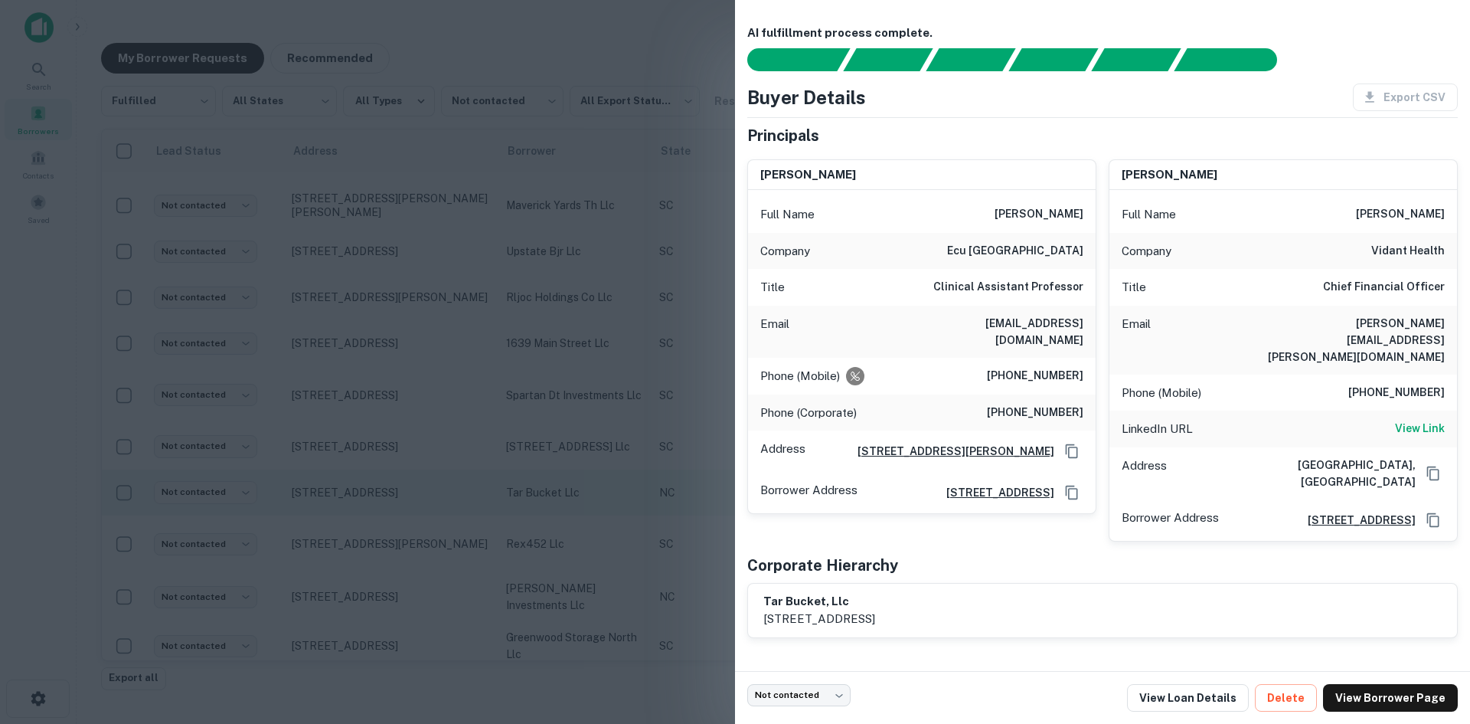
click at [422, 490] on div at bounding box center [735, 362] width 1470 height 724
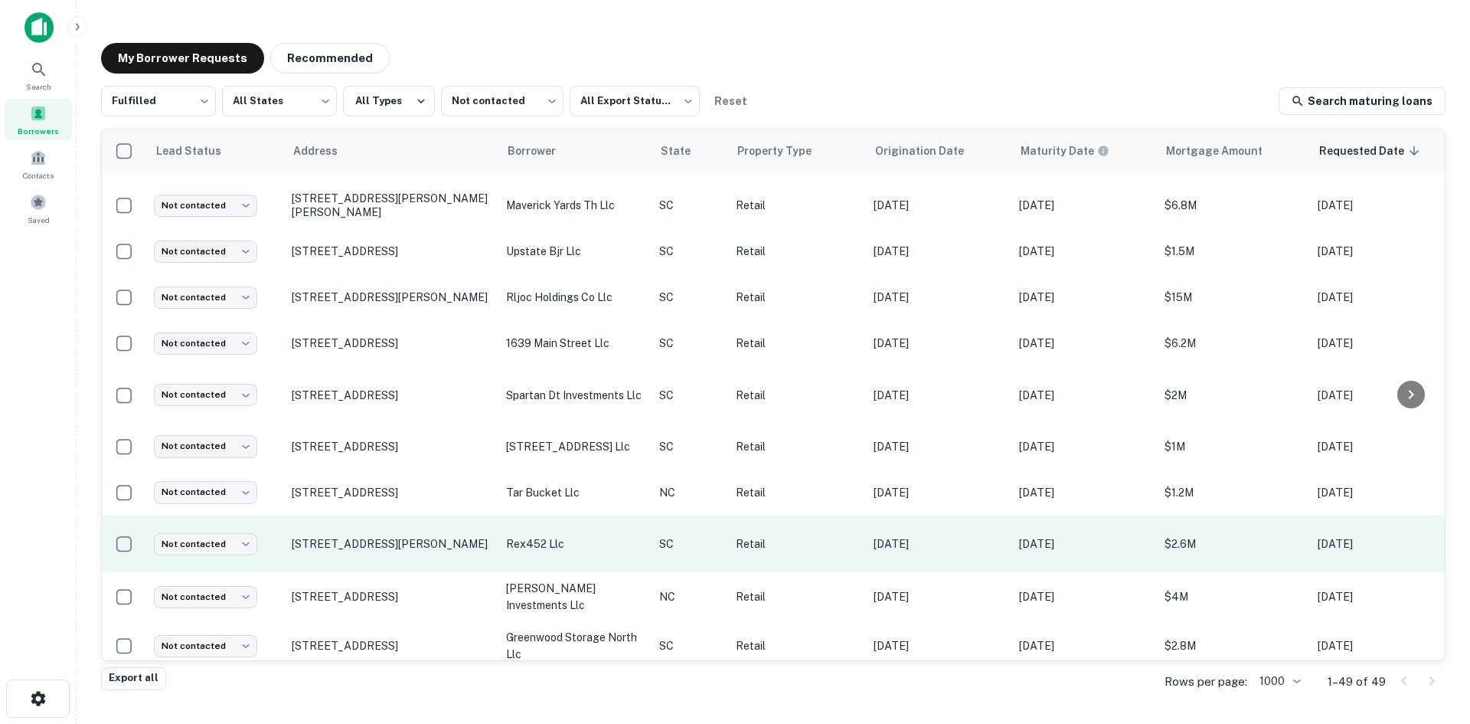
click at [416, 541] on td "[STREET_ADDRESS][PERSON_NAME]" at bounding box center [391, 543] width 214 height 57
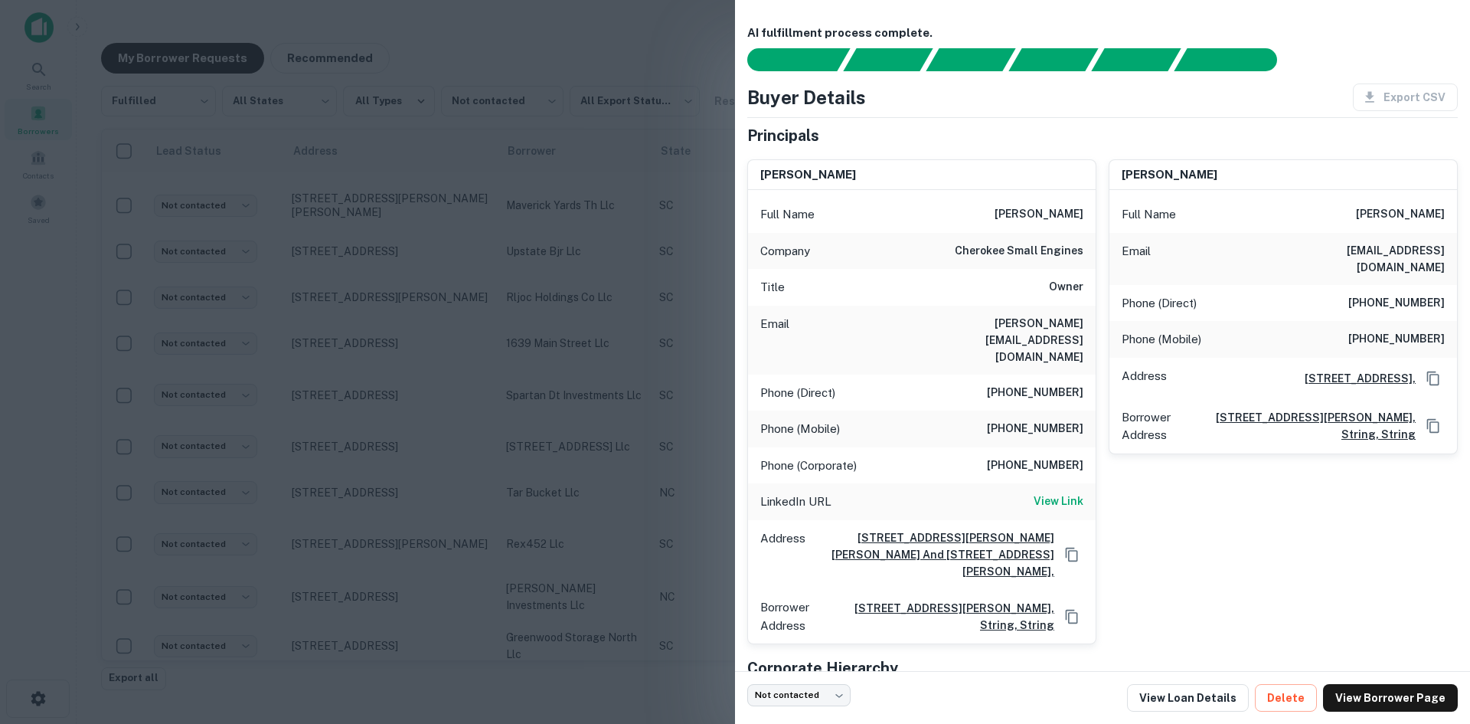
click at [418, 536] on div at bounding box center [735, 362] width 1470 height 724
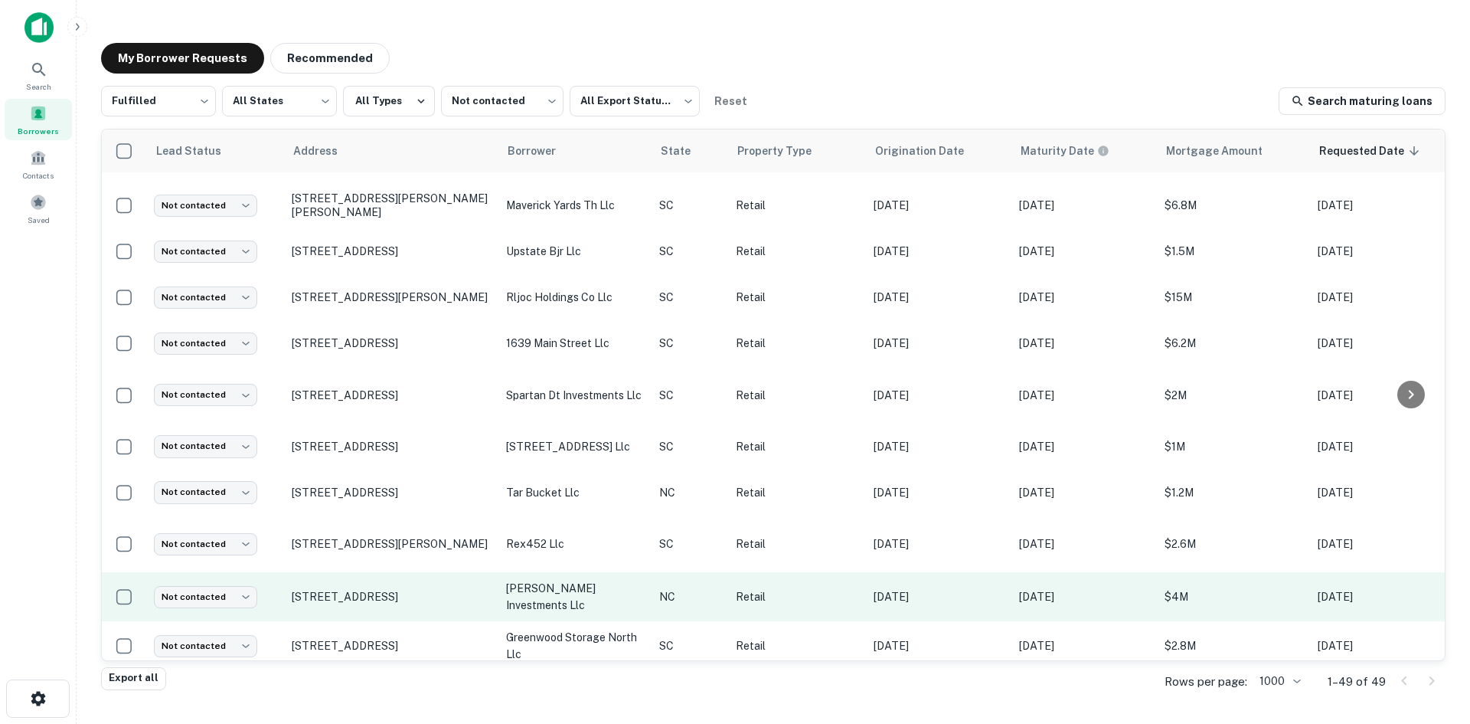
click at [409, 590] on td "[STREET_ADDRESS]" at bounding box center [391, 596] width 214 height 49
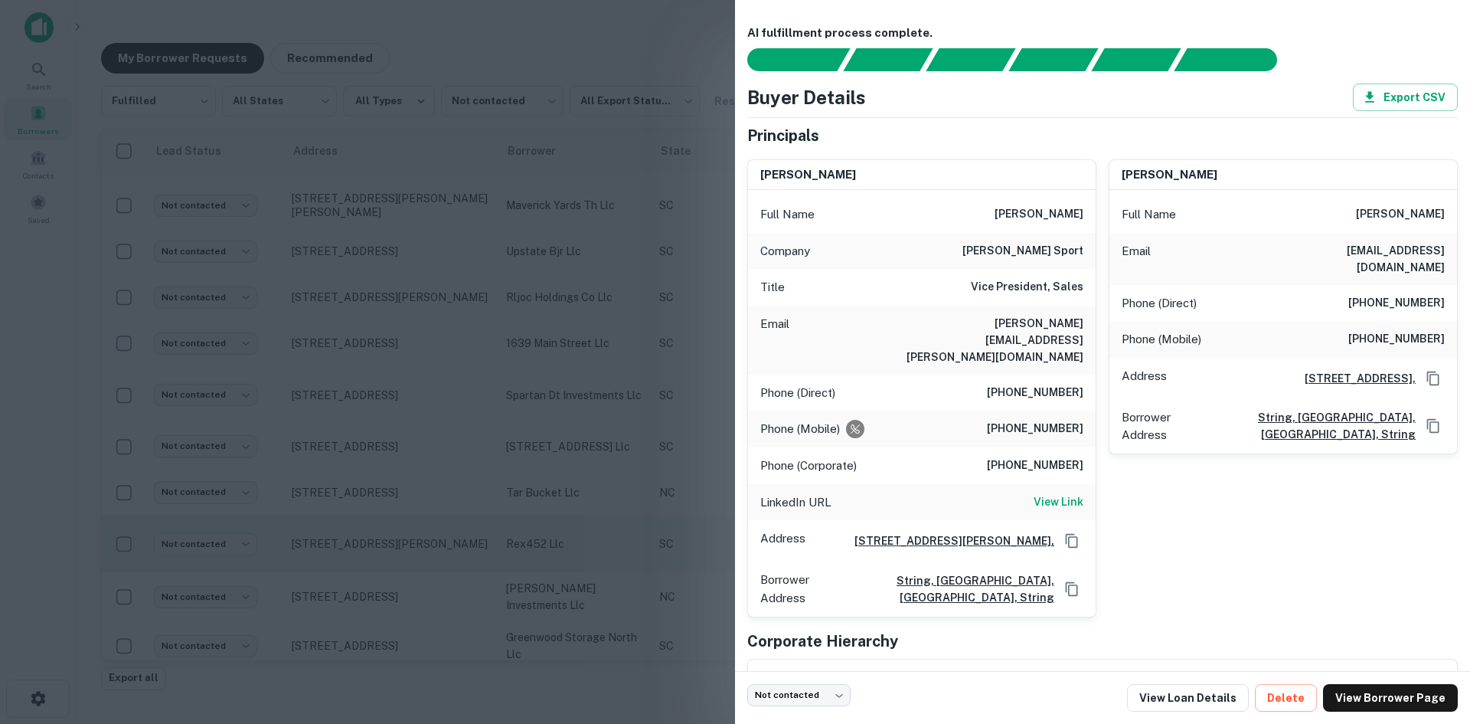
click at [414, 538] on div at bounding box center [735, 362] width 1470 height 724
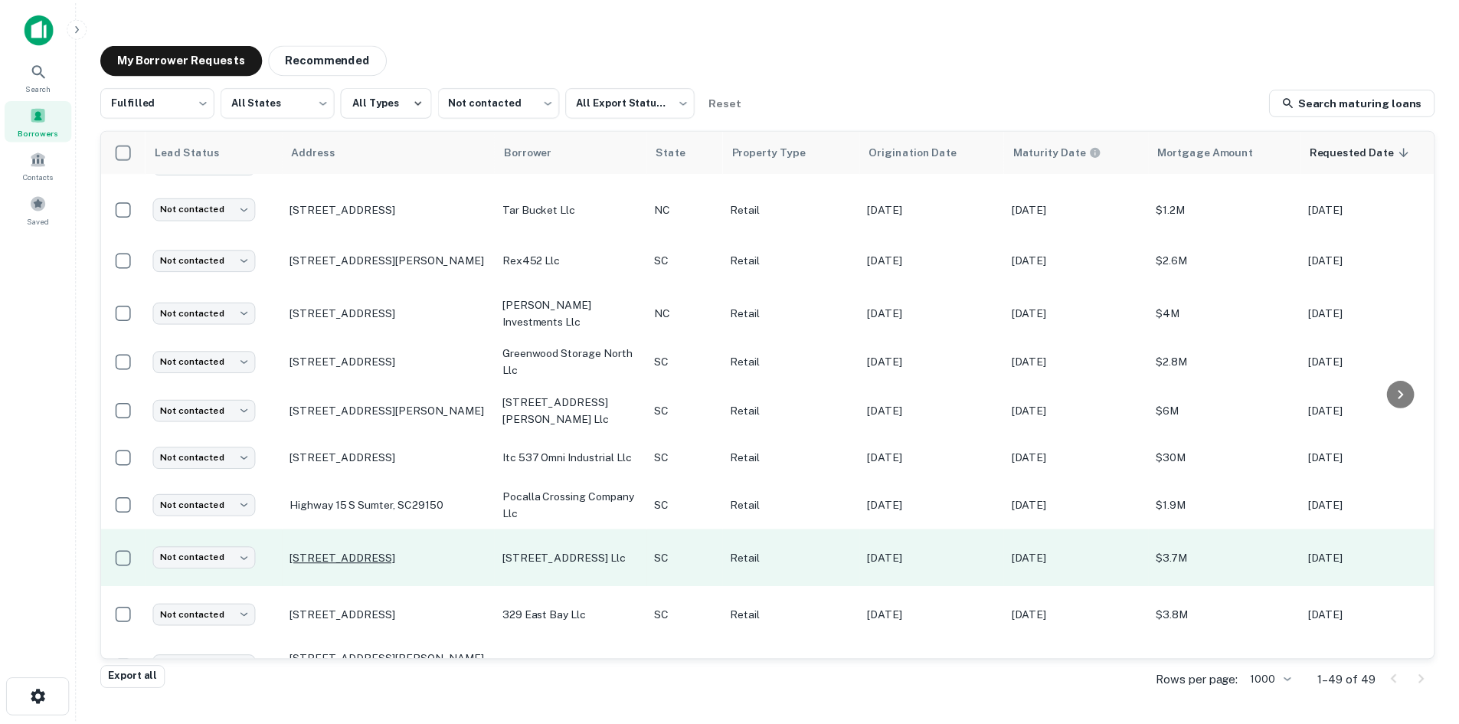
scroll to position [1438, 0]
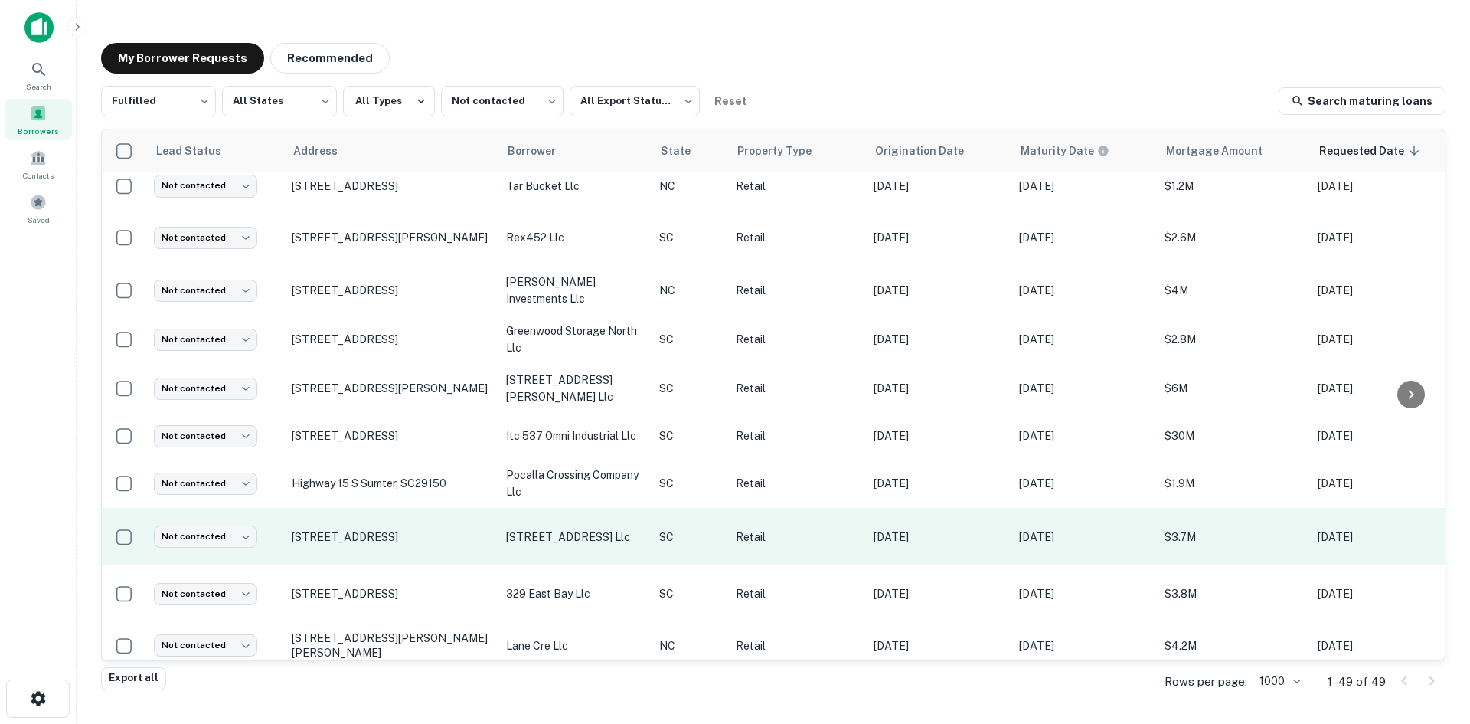
click at [404, 527] on td "[STREET_ADDRESS]" at bounding box center [391, 536] width 214 height 57
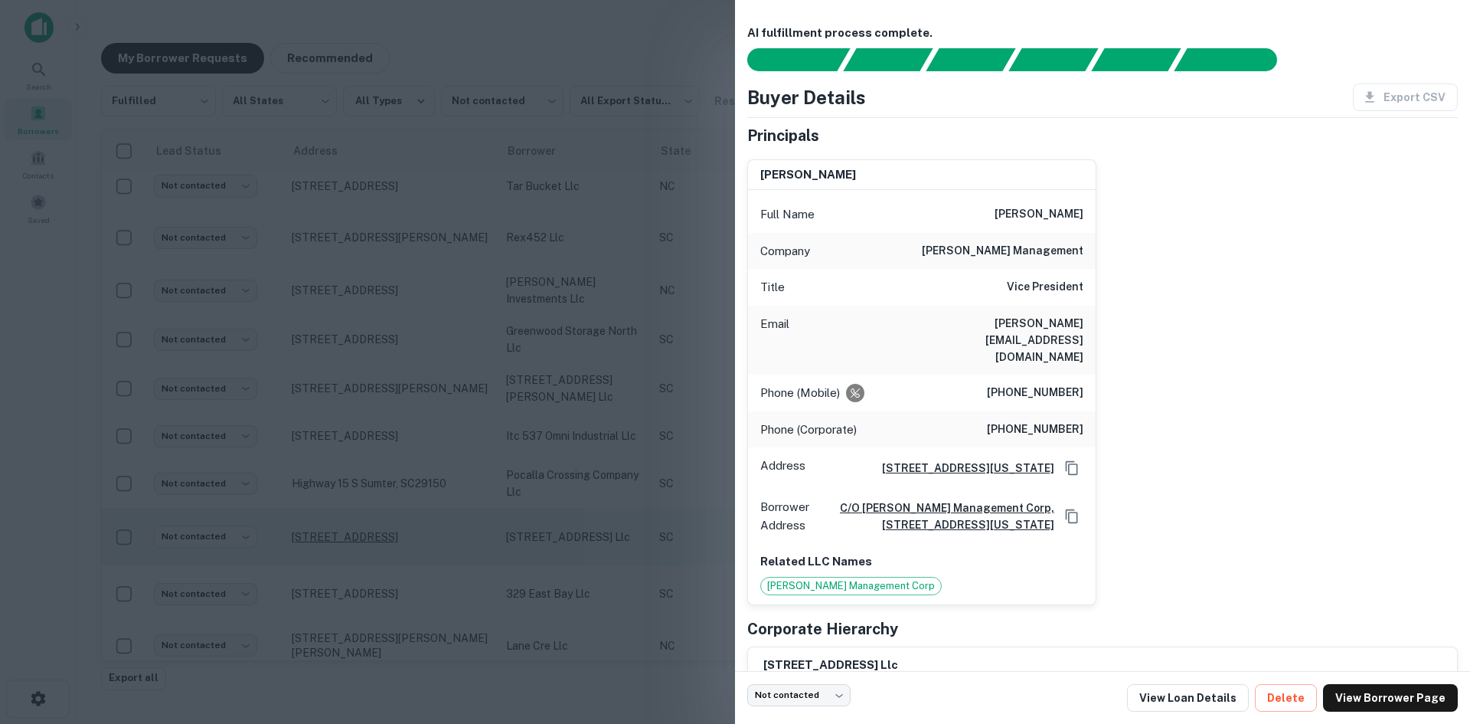
drag, startPoint x: 378, startPoint y: 491, endPoint x: 373, endPoint y: 509, distance: 18.9
click at [378, 499] on div at bounding box center [735, 362] width 1470 height 724
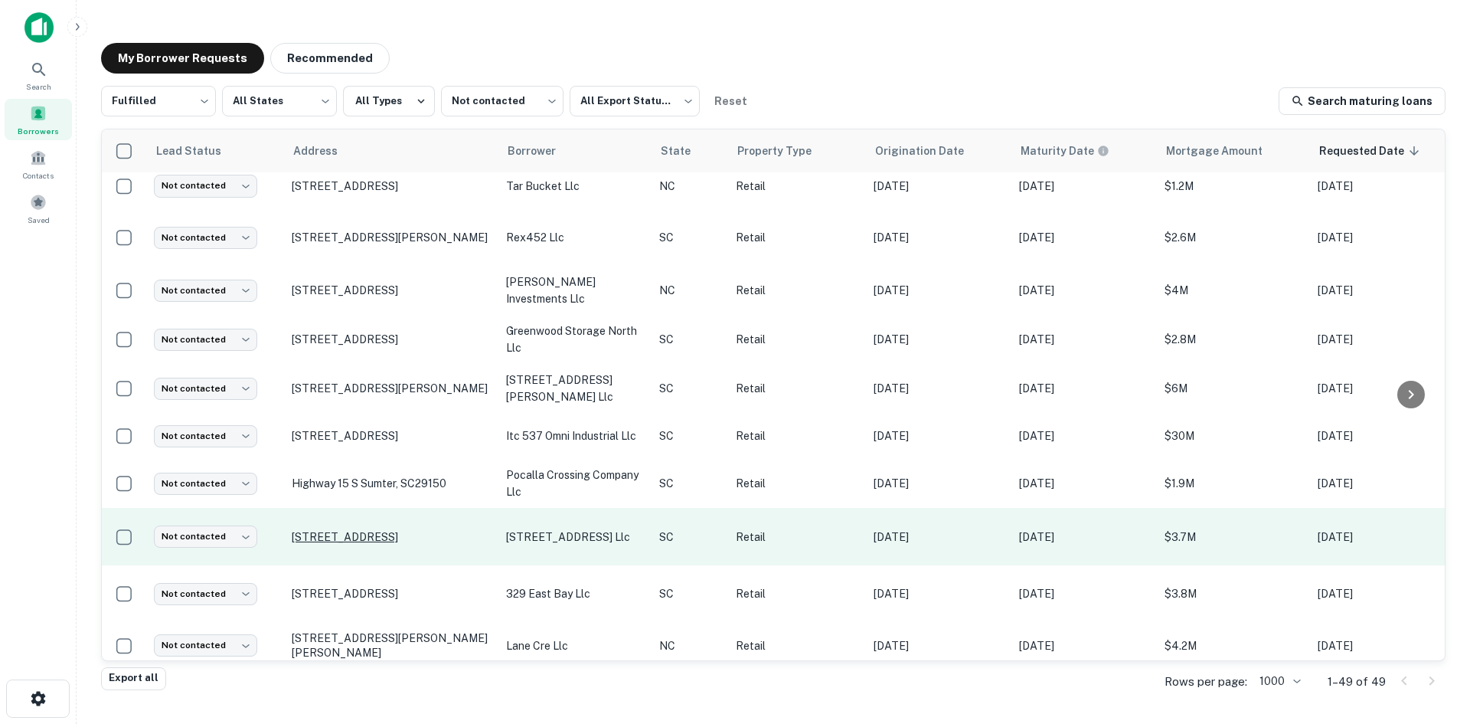
click at [373, 530] on p "[STREET_ADDRESS]" at bounding box center [391, 537] width 199 height 14
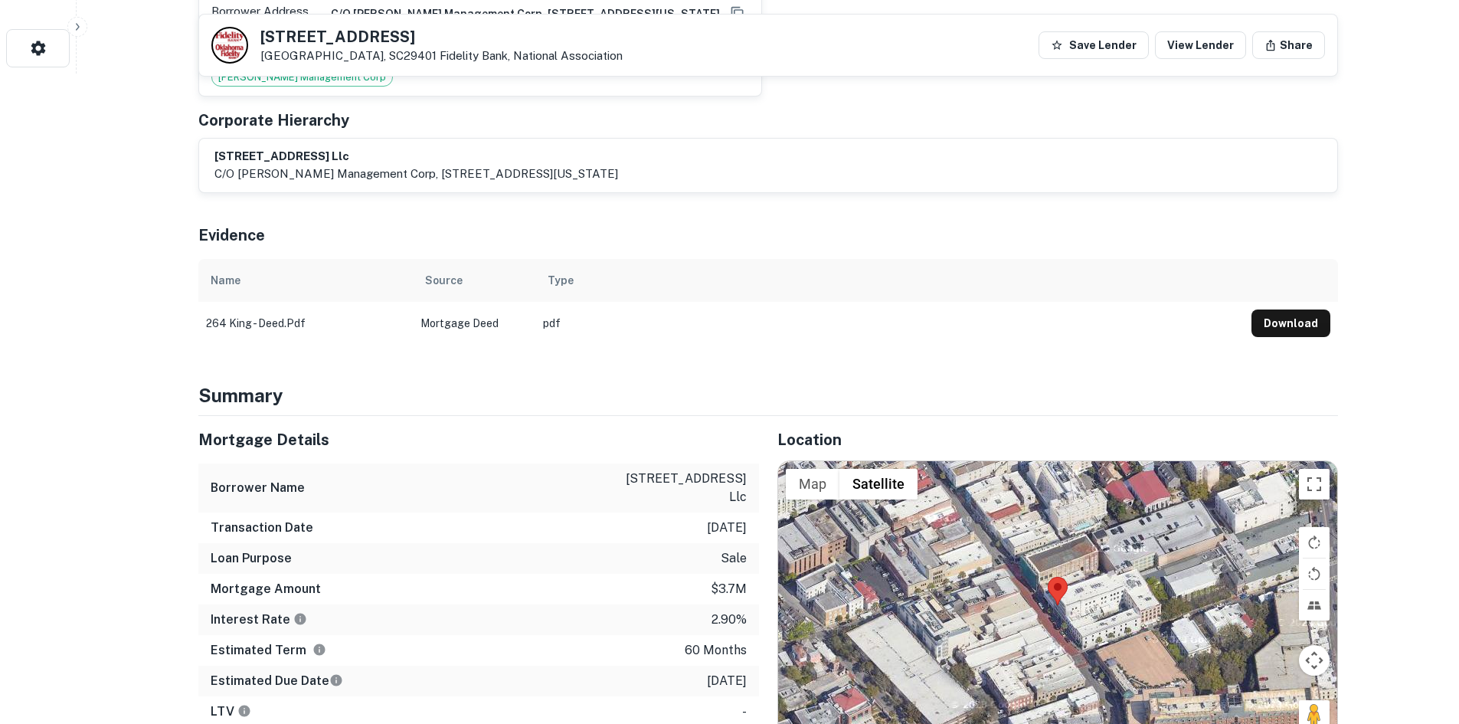
scroll to position [842, 0]
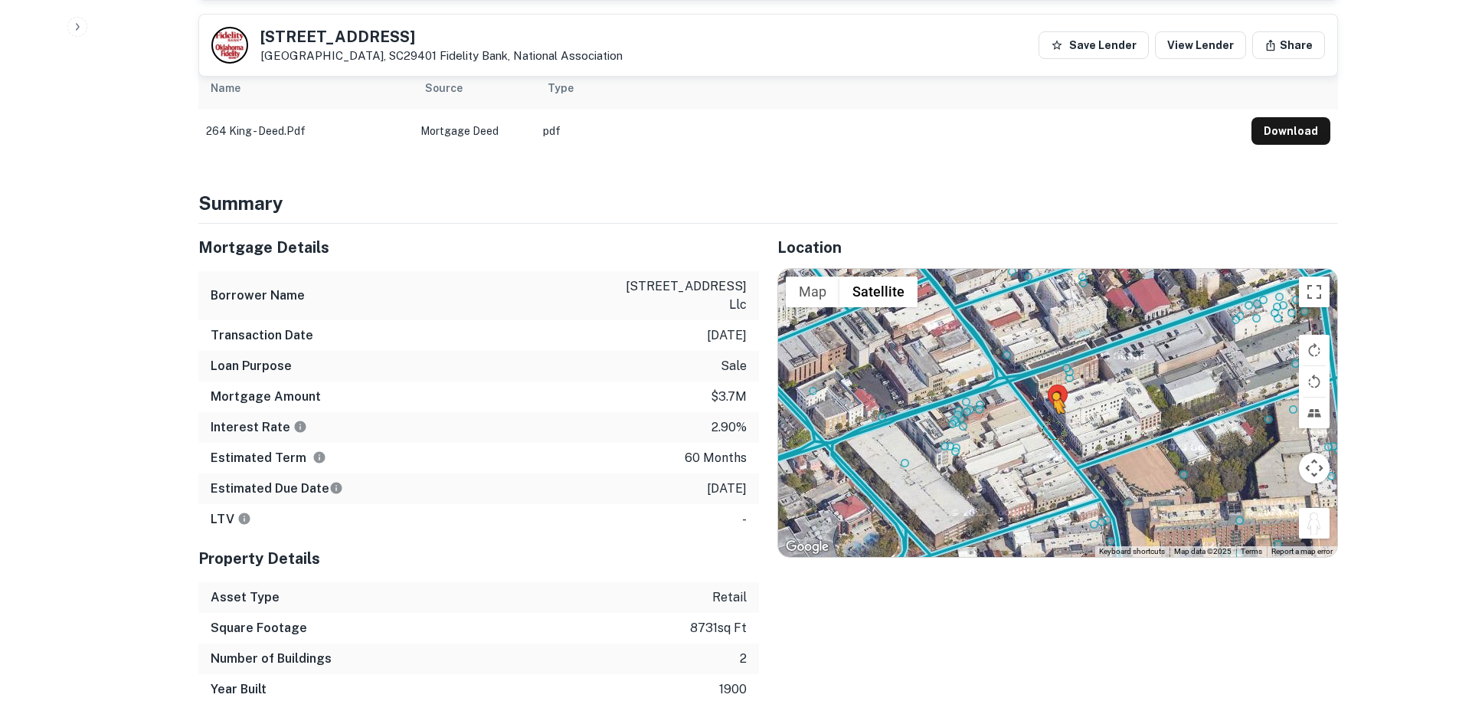
drag, startPoint x: 1327, startPoint y: 508, endPoint x: 1051, endPoint y: 409, distance: 293.1
click at [1051, 409] on div "To activate drag with keyboard, press Alt + Enter. Once in keyboard drag state,…" at bounding box center [1057, 413] width 559 height 288
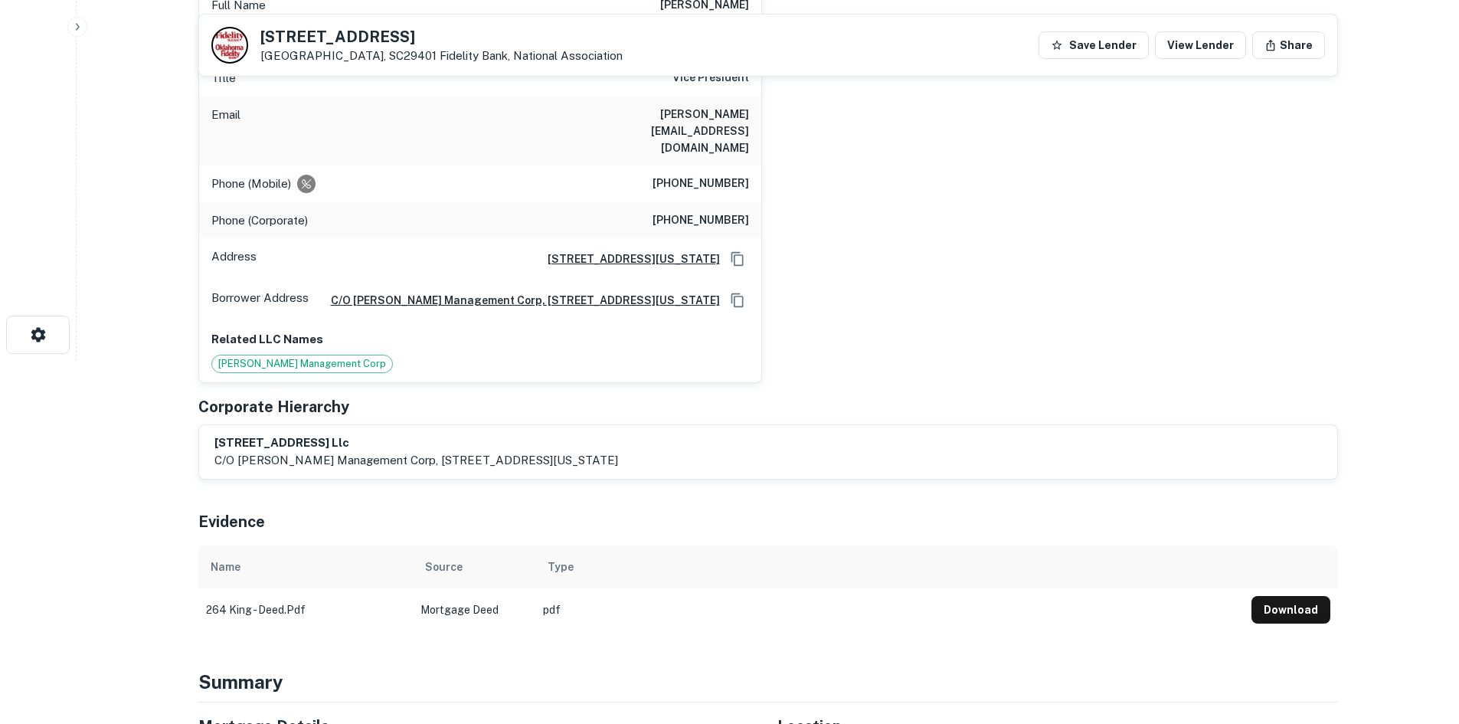
scroll to position [306, 0]
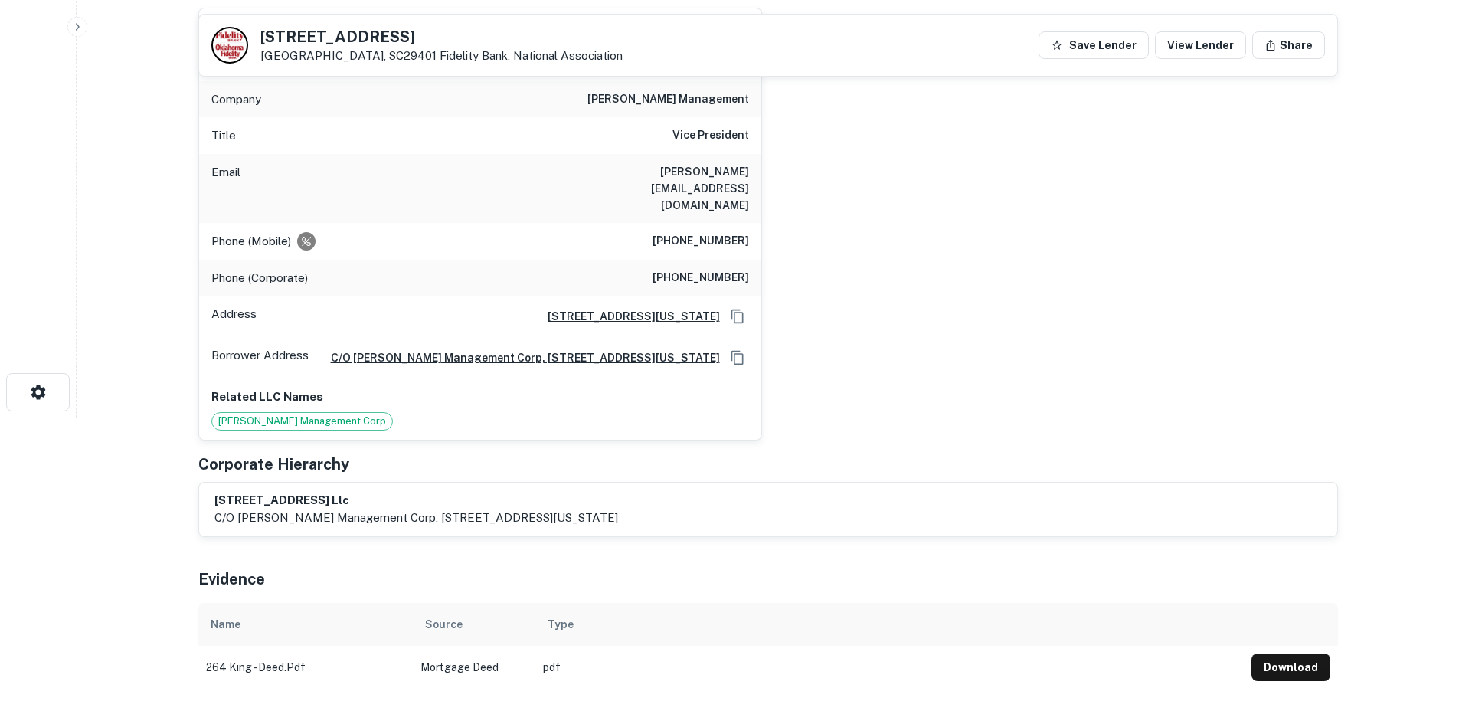
click at [692, 232] on h6 "[PHONE_NUMBER]" at bounding box center [700, 241] width 96 height 18
copy h6 "[PHONE_NUMBER]"
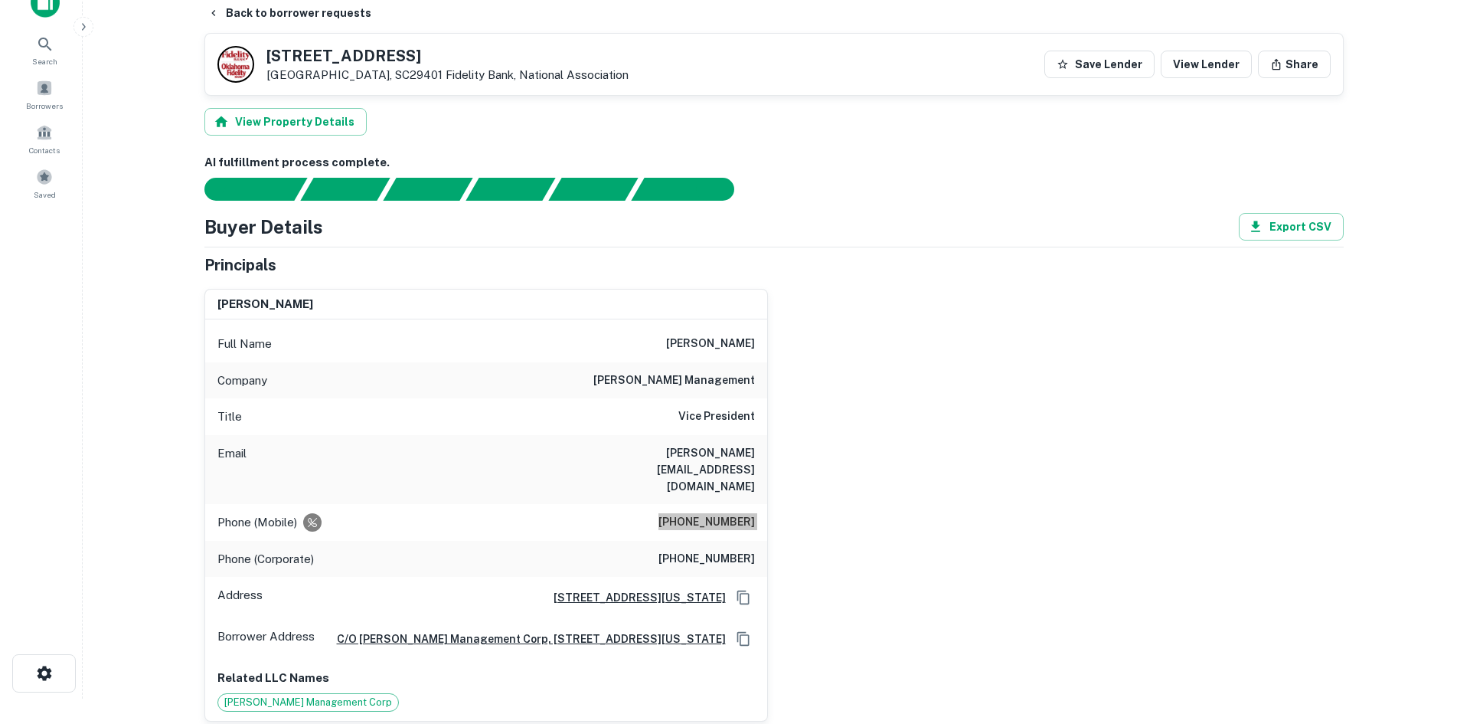
scroll to position [0, 0]
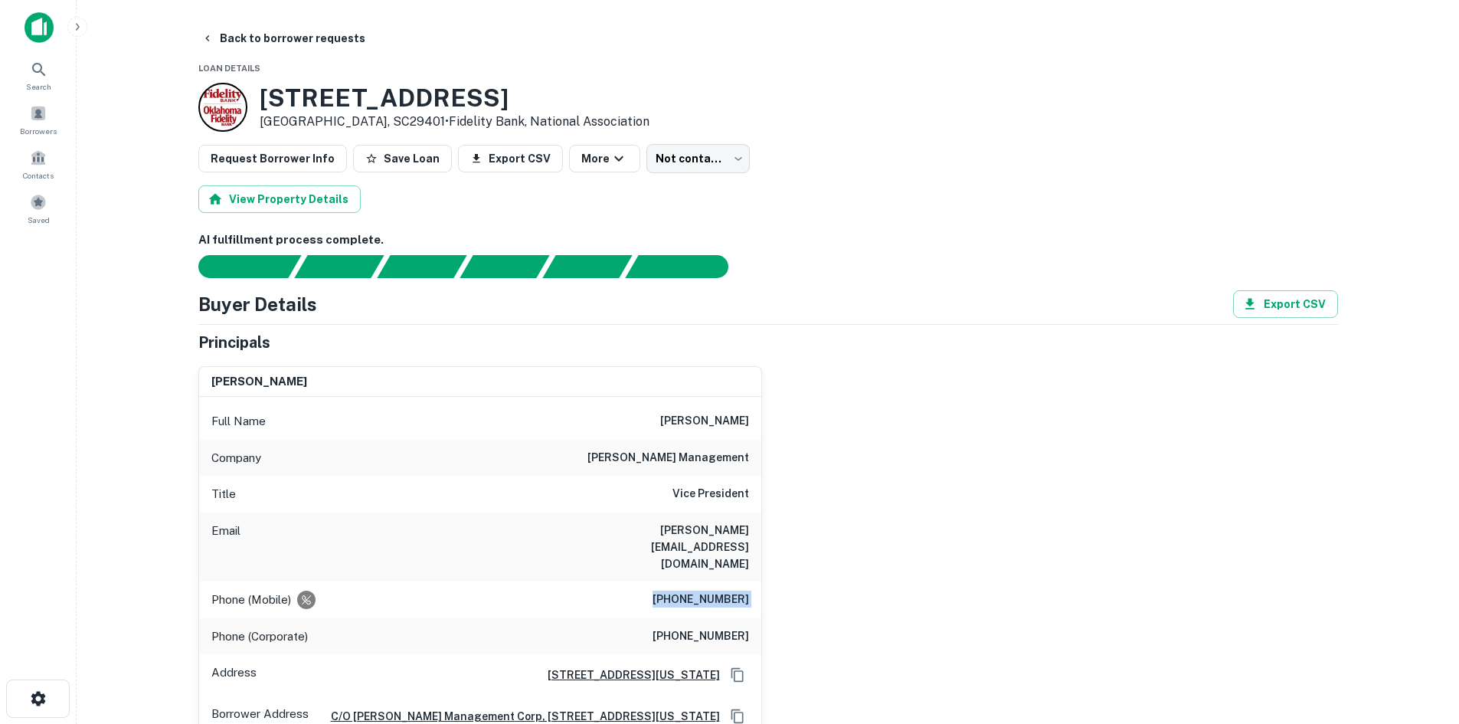
click at [695, 618] on div "Phone (Corporate) [PHONE_NUMBER]" at bounding box center [480, 636] width 562 height 37
click at [698, 627] on h6 "[PHONE_NUMBER]" at bounding box center [700, 636] width 96 height 18
copy h6 "[PHONE_NUMBER]"
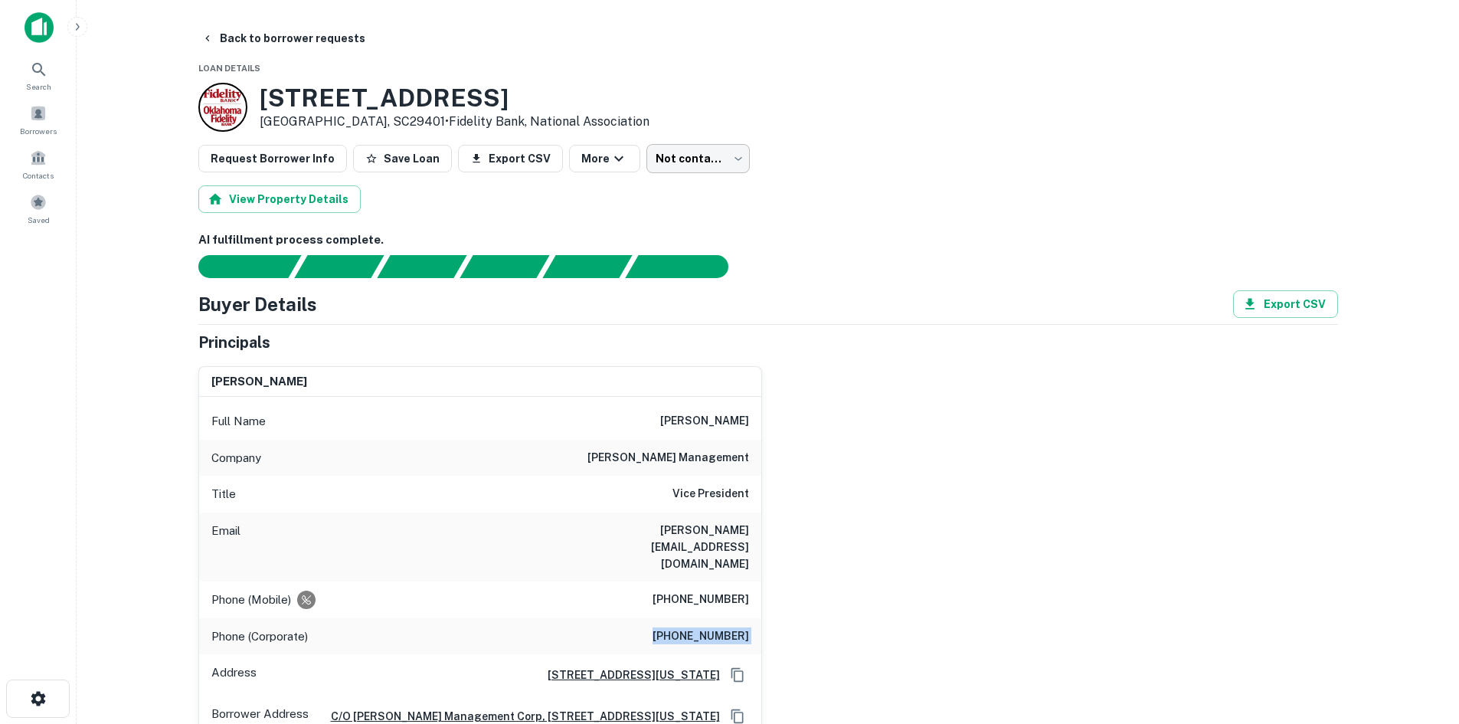
click at [683, 165] on body "Search Borrowers Contacts Saved Back to borrower requests Loan Details [STREET_…" at bounding box center [729, 362] width 1459 height 724
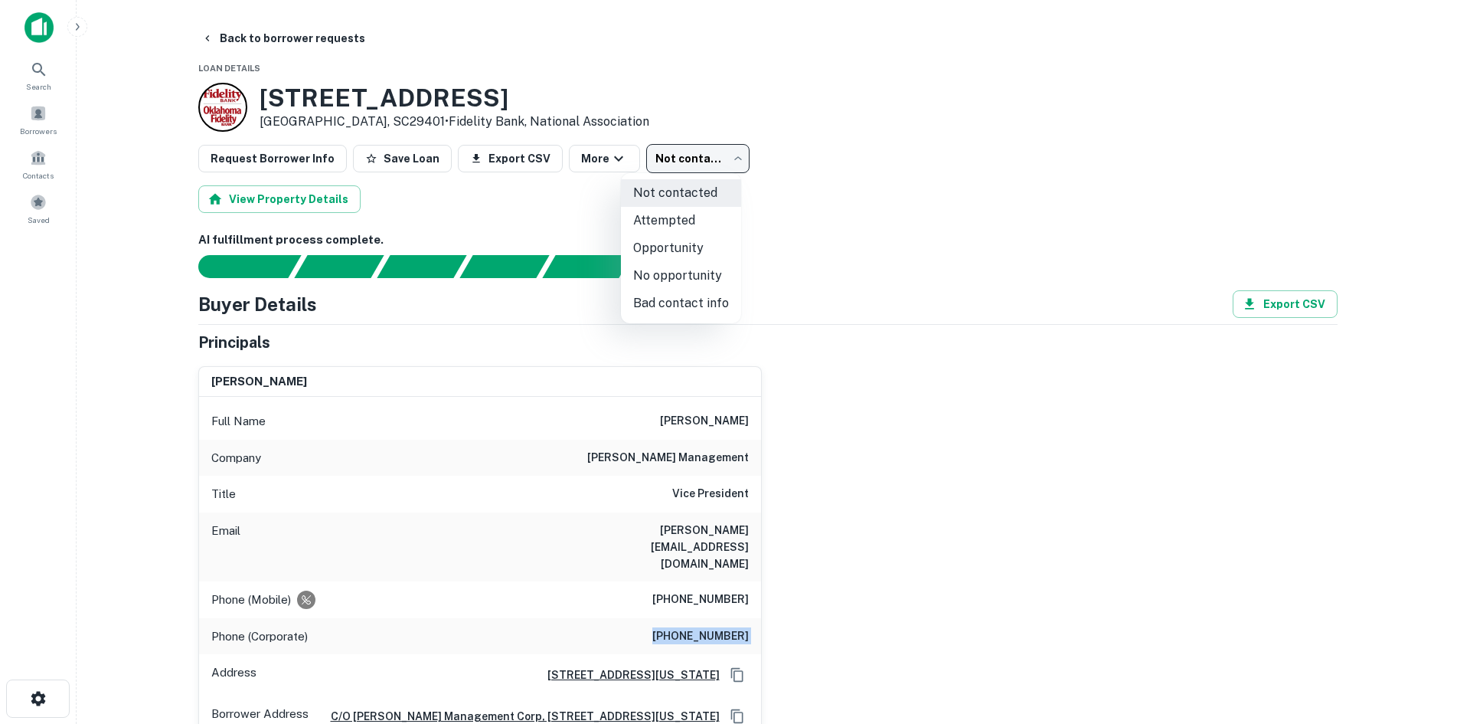
click at [661, 231] on li "Attempted" at bounding box center [681, 221] width 120 height 28
type input "*********"
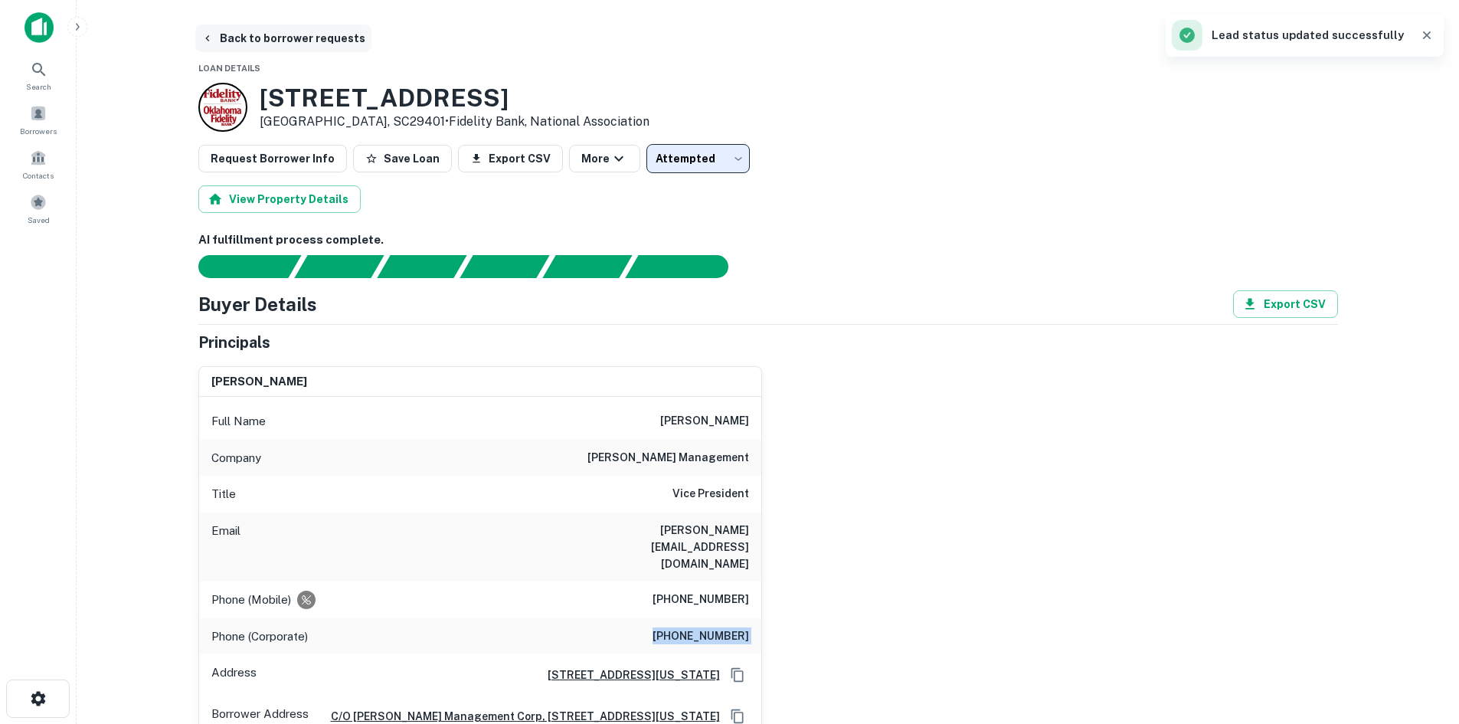
click at [280, 36] on button "Back to borrower requests" at bounding box center [283, 39] width 176 height 28
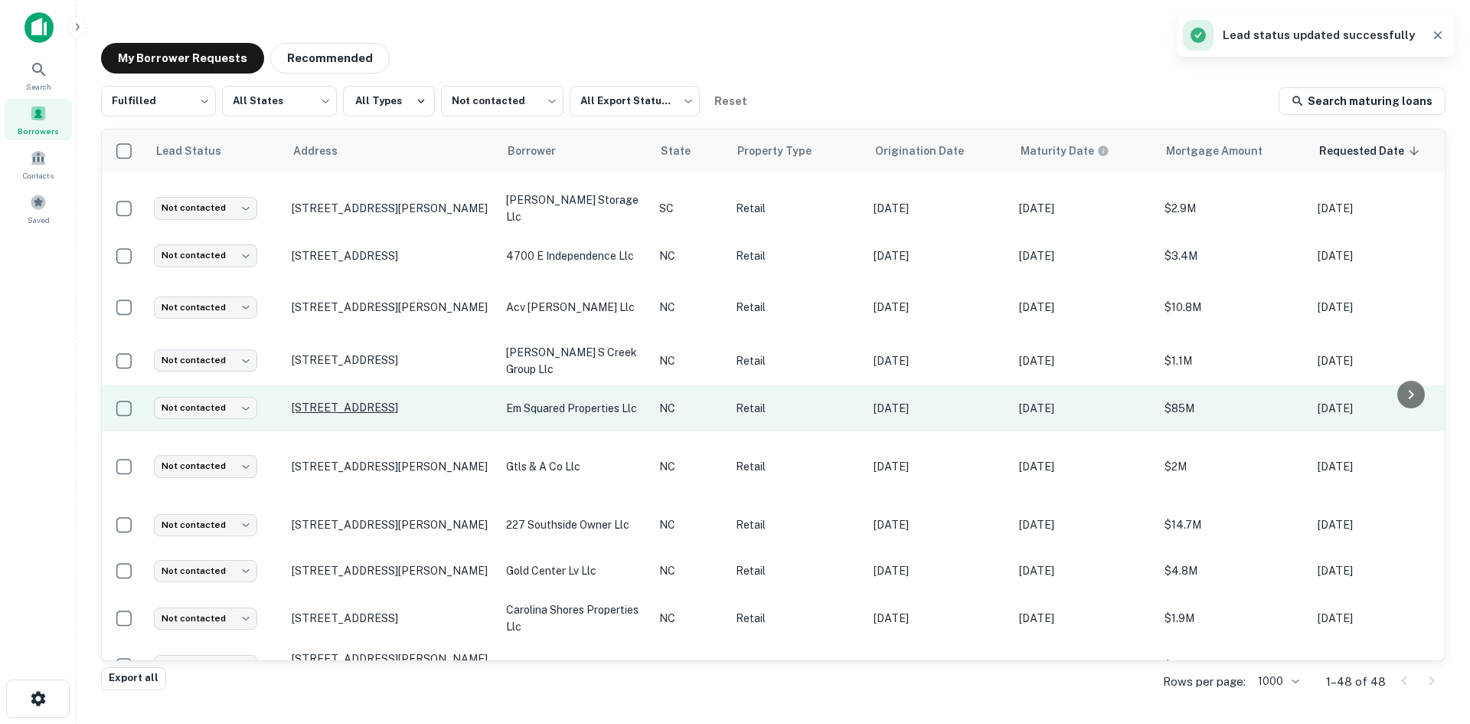
scroll to position [826, 0]
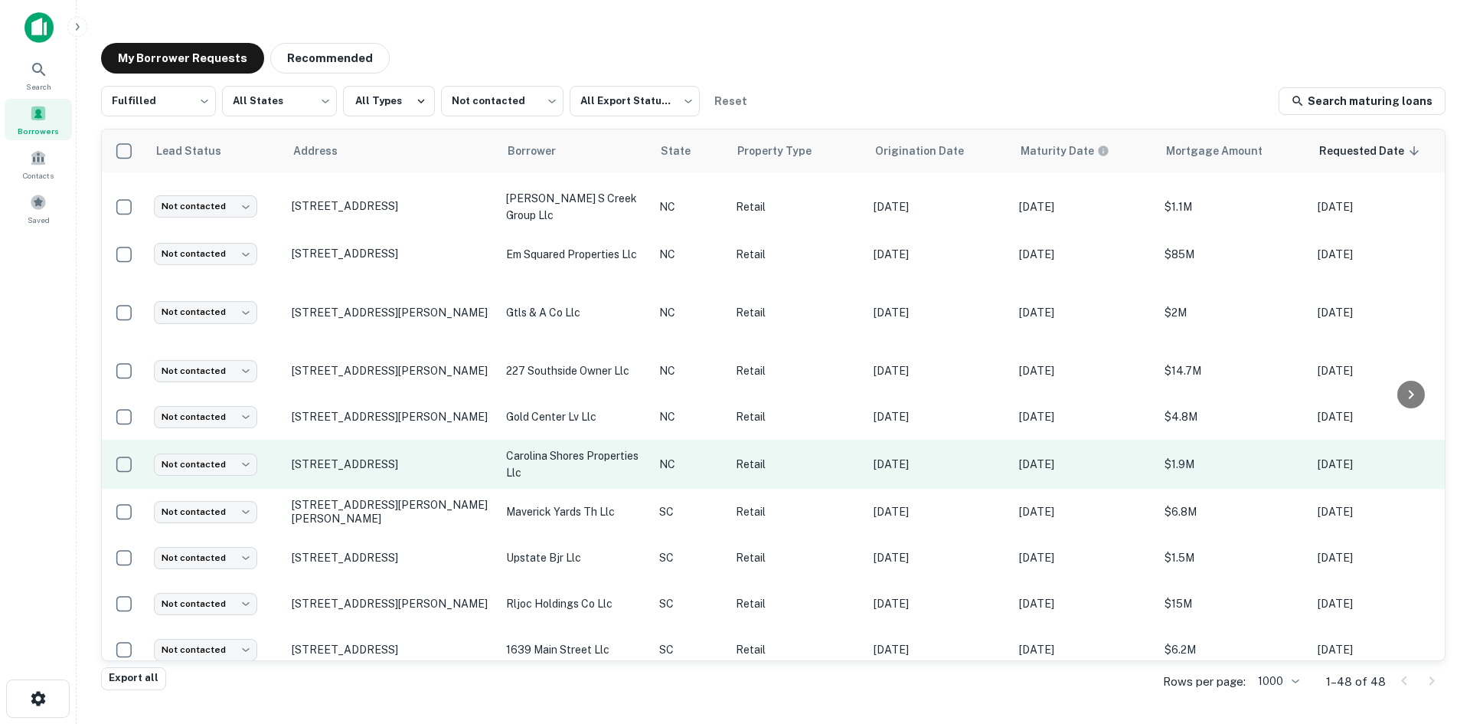
click at [360, 465] on td "[STREET_ADDRESS]" at bounding box center [391, 464] width 214 height 49
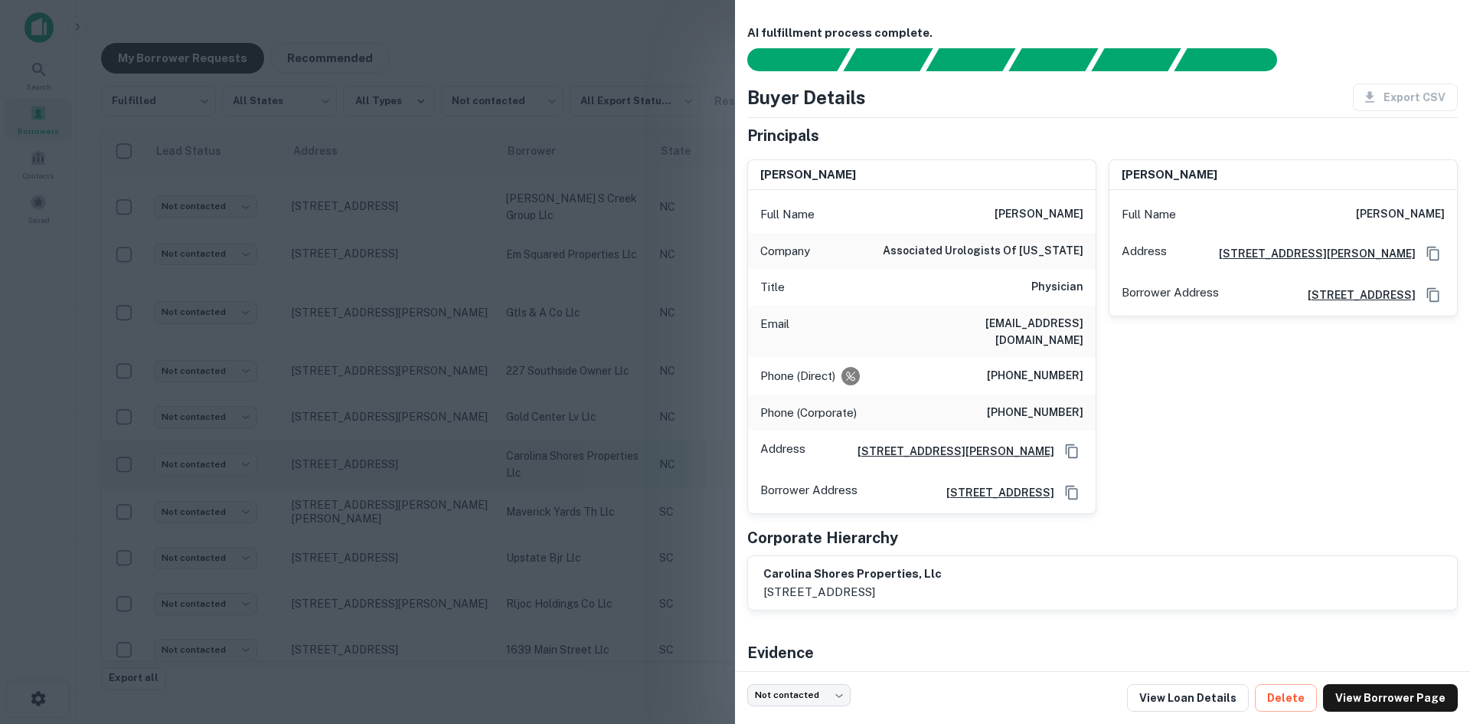
click at [360, 465] on div at bounding box center [735, 362] width 1470 height 724
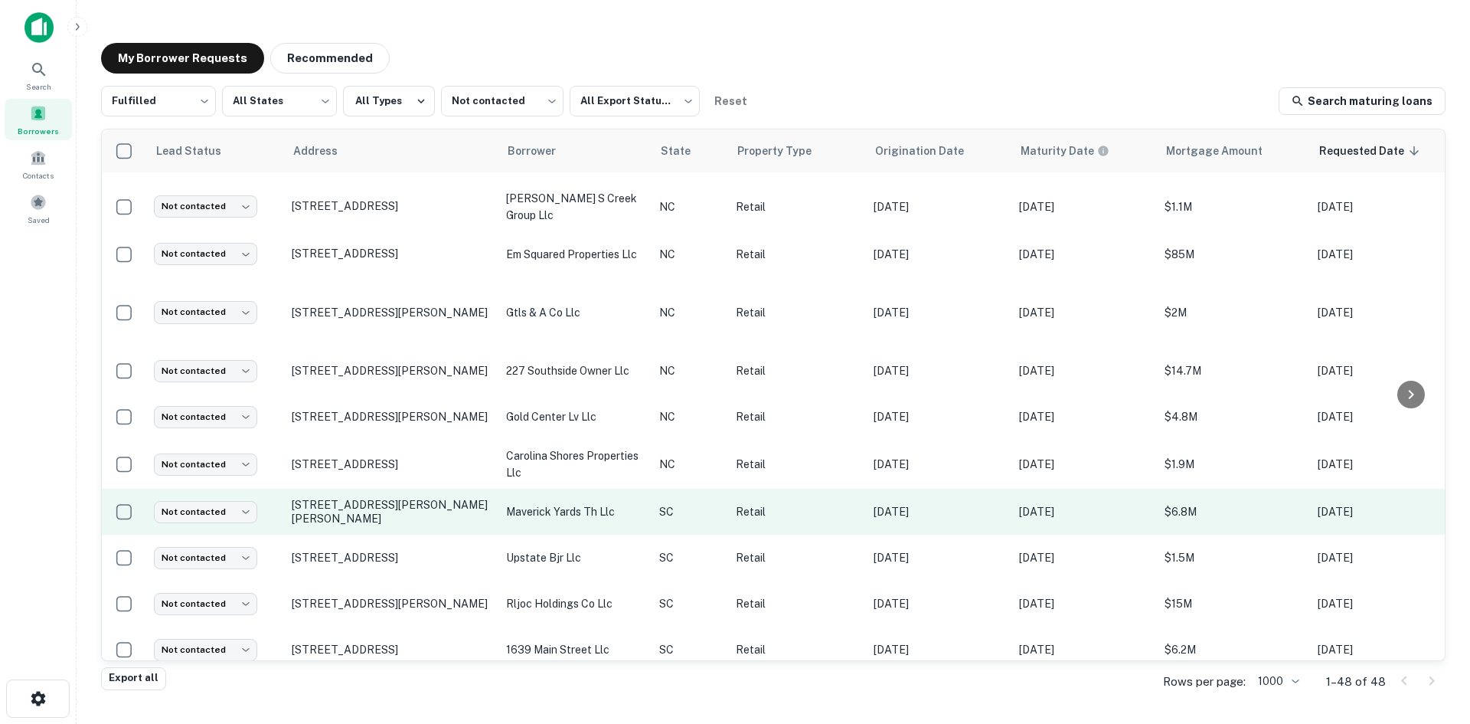
click at [368, 508] on td "[STREET_ADDRESS][PERSON_NAME][PERSON_NAME]" at bounding box center [391, 512] width 214 height 46
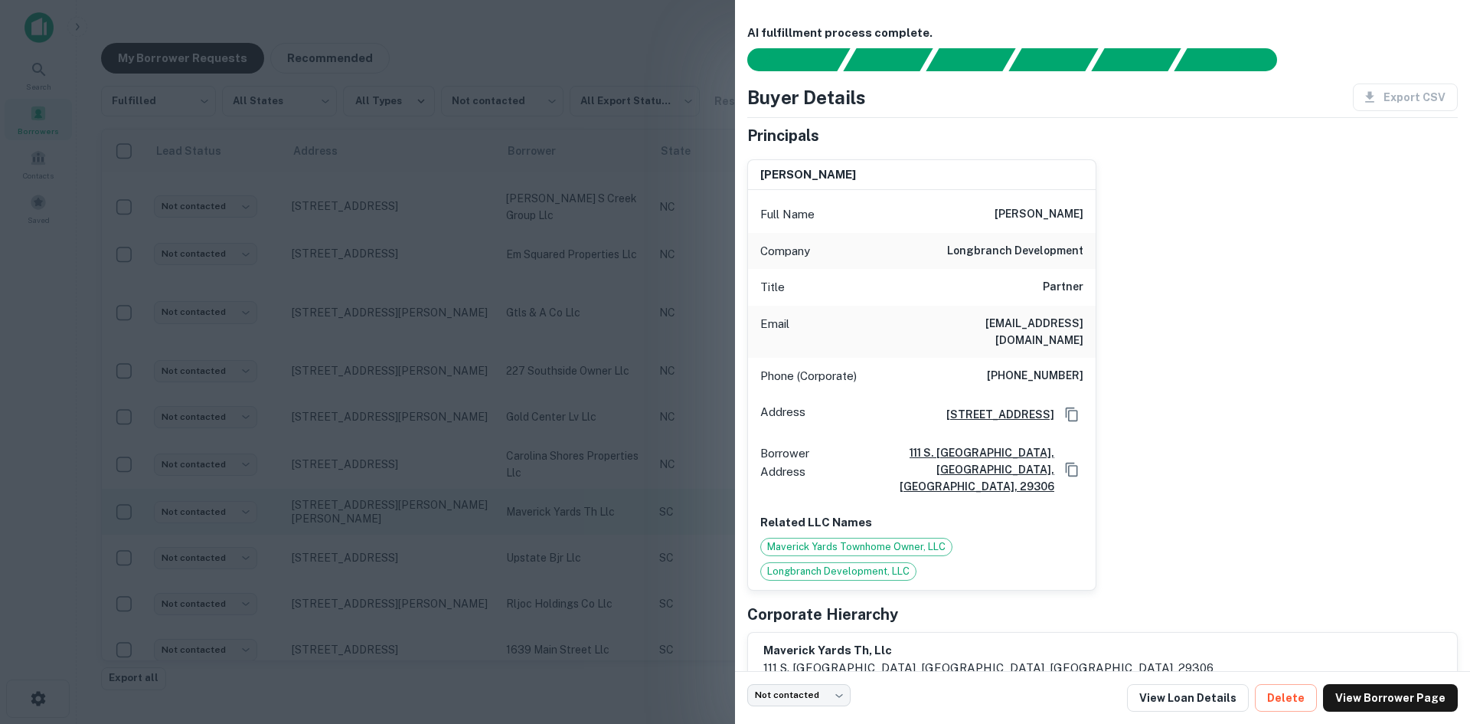
click at [368, 508] on div at bounding box center [735, 362] width 1470 height 724
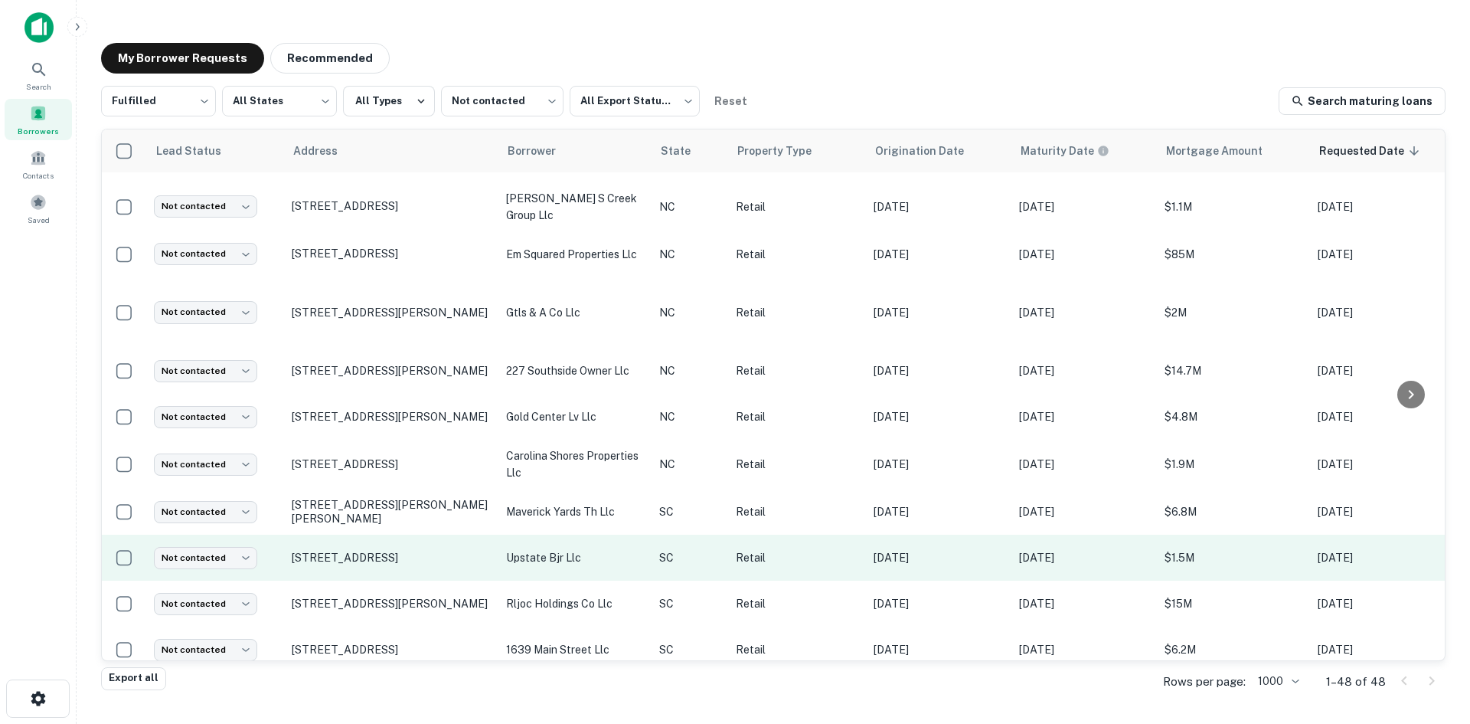
click at [371, 557] on td "[STREET_ADDRESS]" at bounding box center [391, 558] width 214 height 46
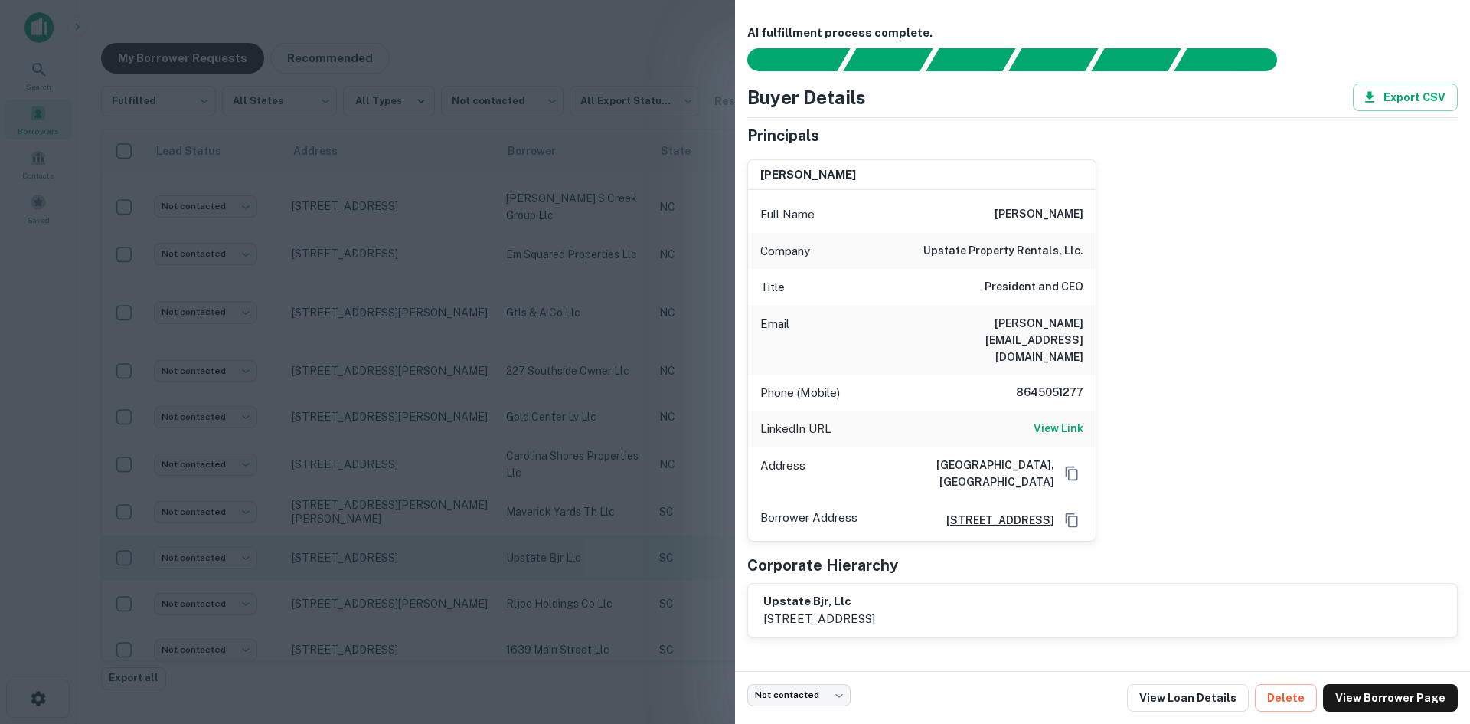
click at [371, 557] on div at bounding box center [735, 362] width 1470 height 724
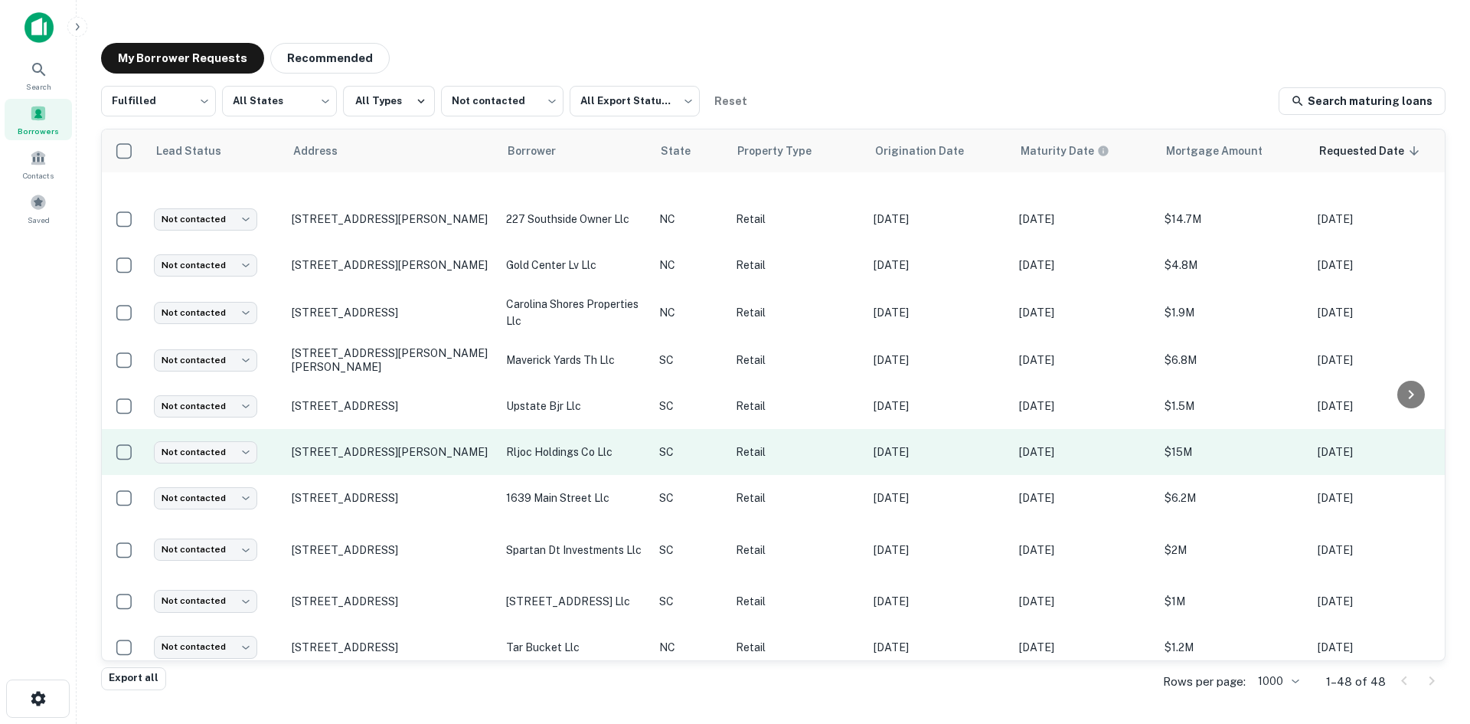
scroll to position [979, 0]
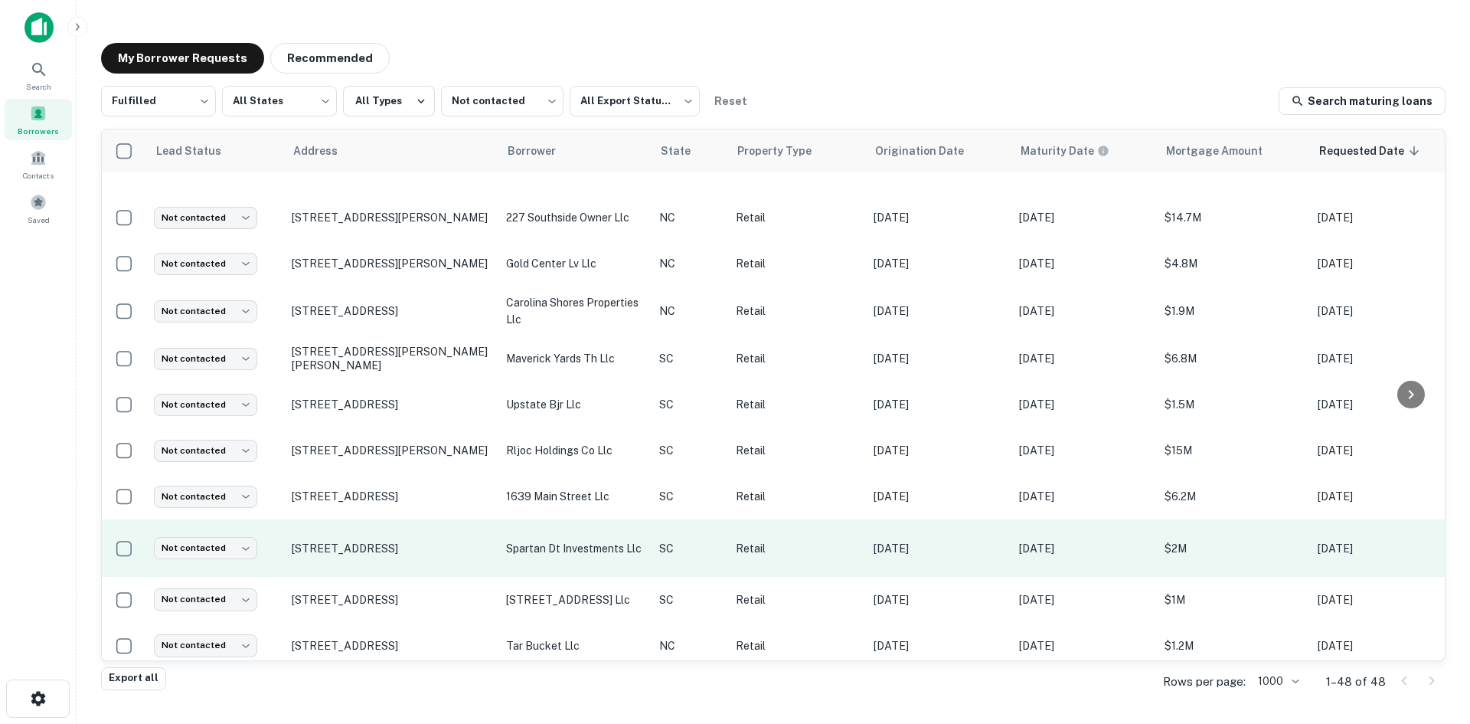
click at [374, 544] on td "[STREET_ADDRESS]" at bounding box center [391, 547] width 214 height 57
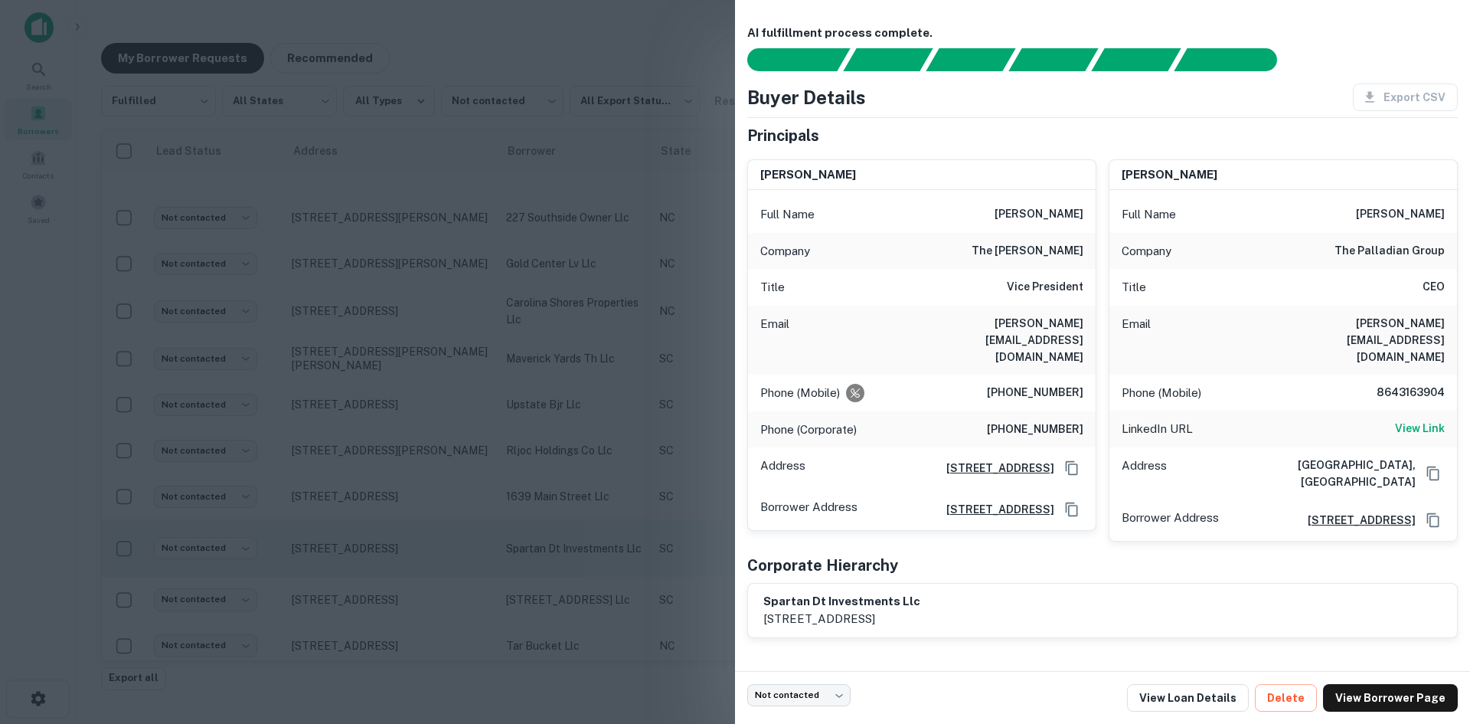
click at [374, 544] on div at bounding box center [735, 362] width 1470 height 724
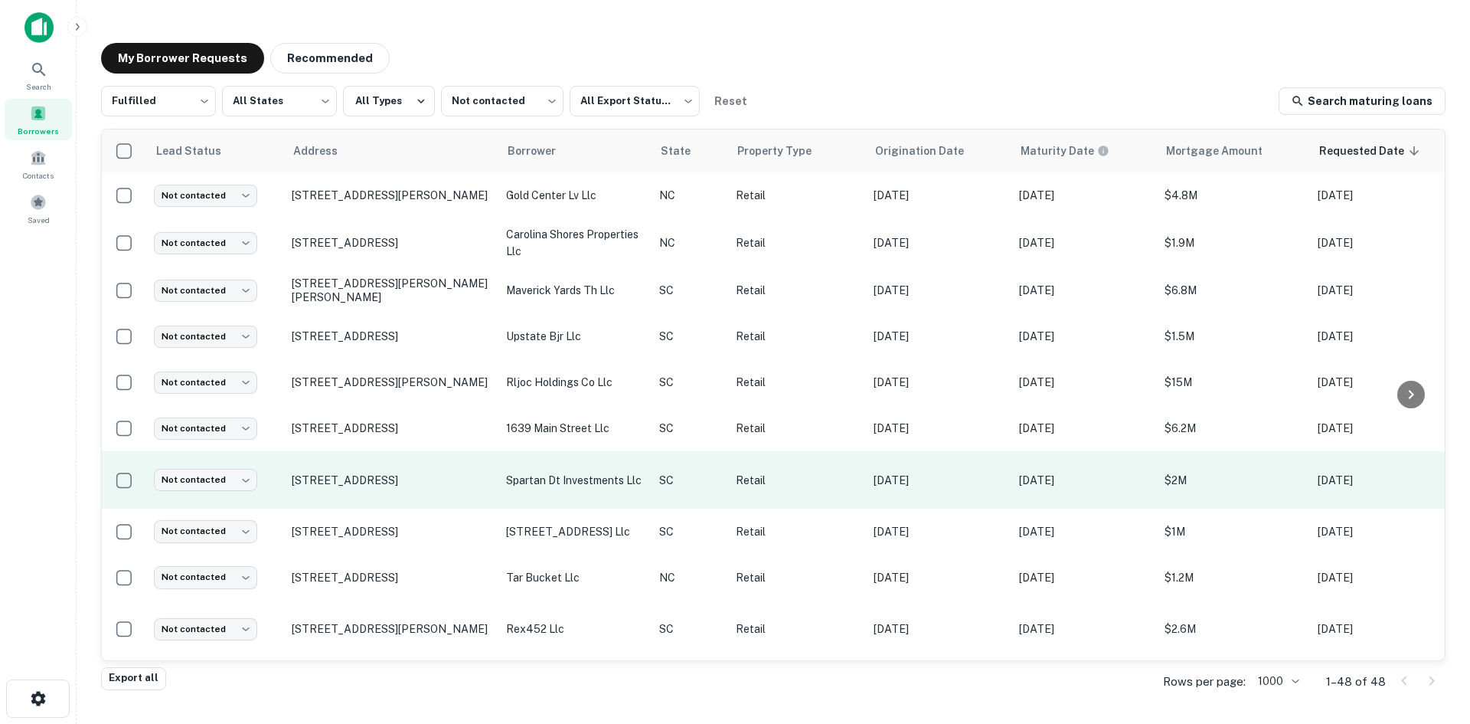
scroll to position [1132, 0]
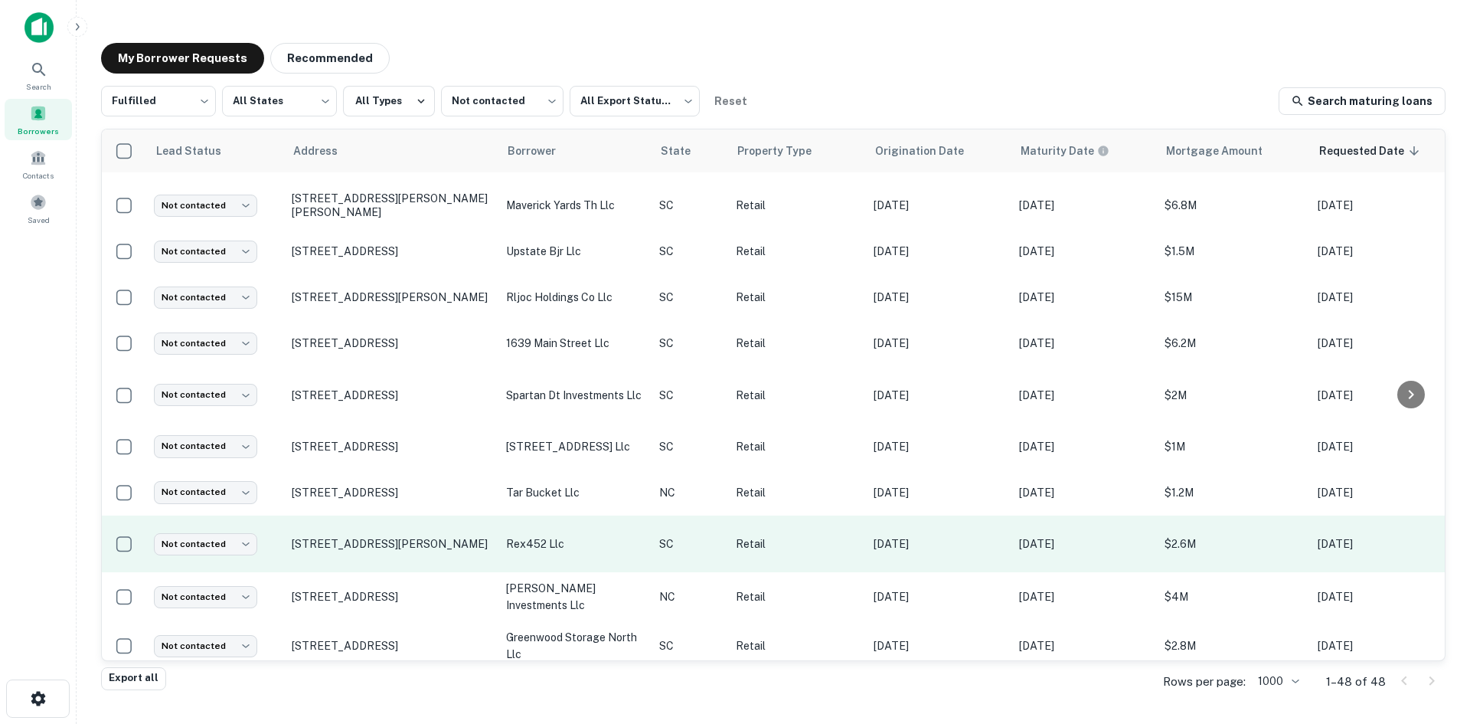
click at [374, 544] on td "[STREET_ADDRESS][PERSON_NAME]" at bounding box center [391, 543] width 214 height 57
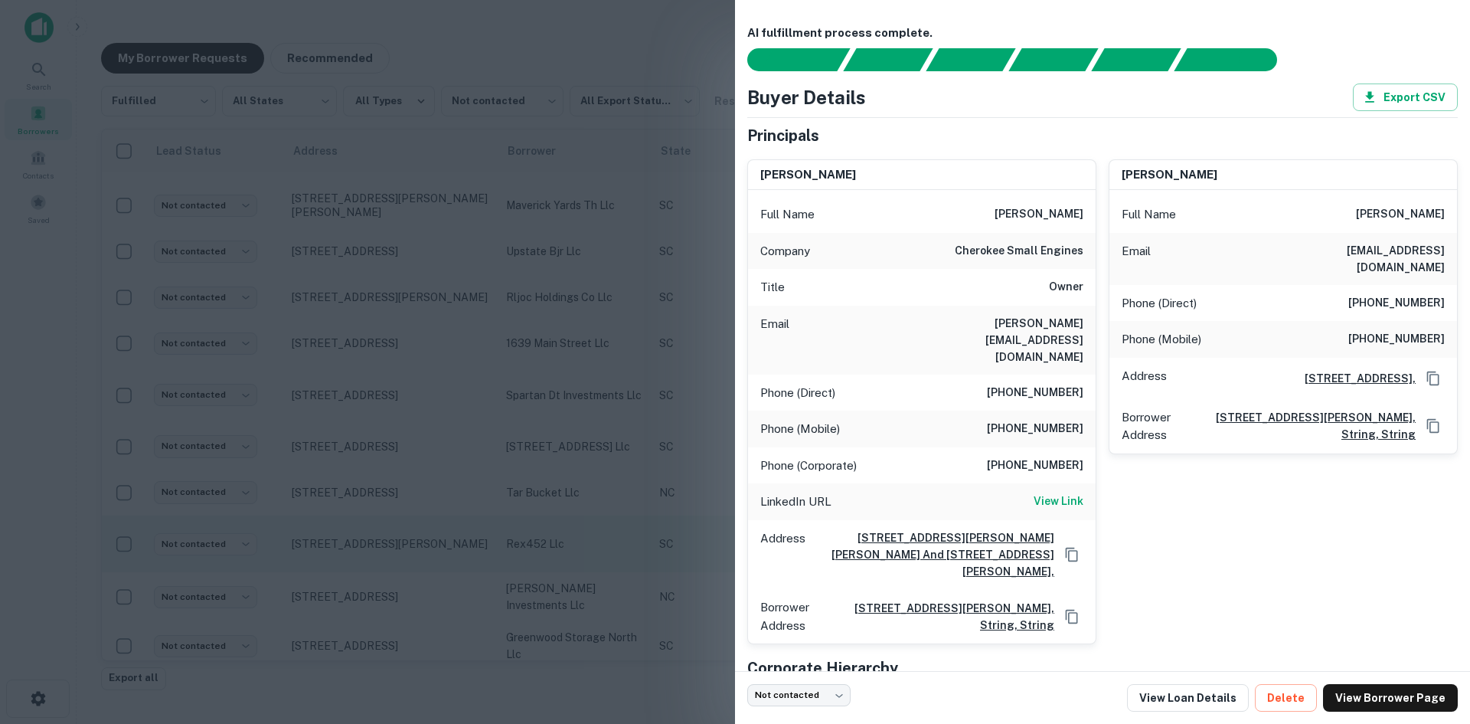
click at [374, 544] on div at bounding box center [735, 362] width 1470 height 724
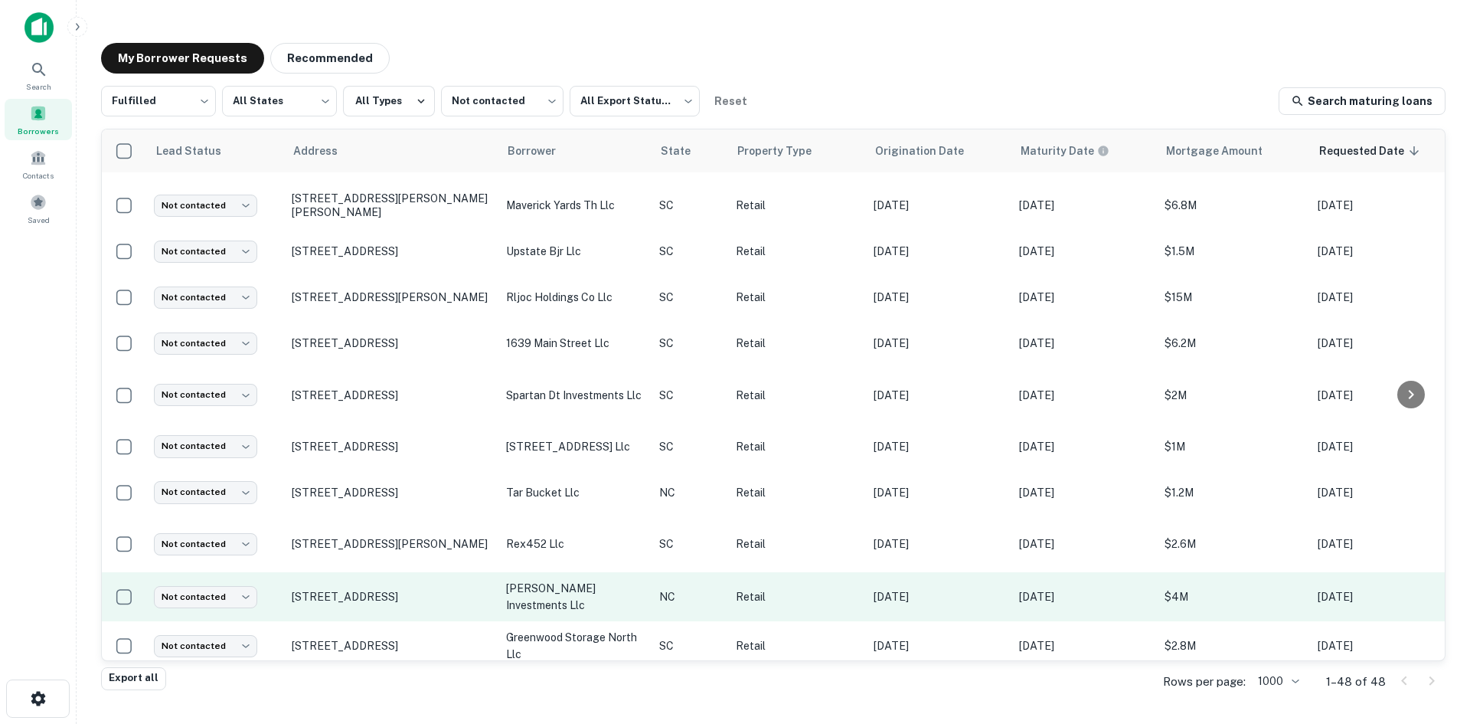
click at [371, 597] on td "[STREET_ADDRESS]" at bounding box center [391, 596] width 214 height 49
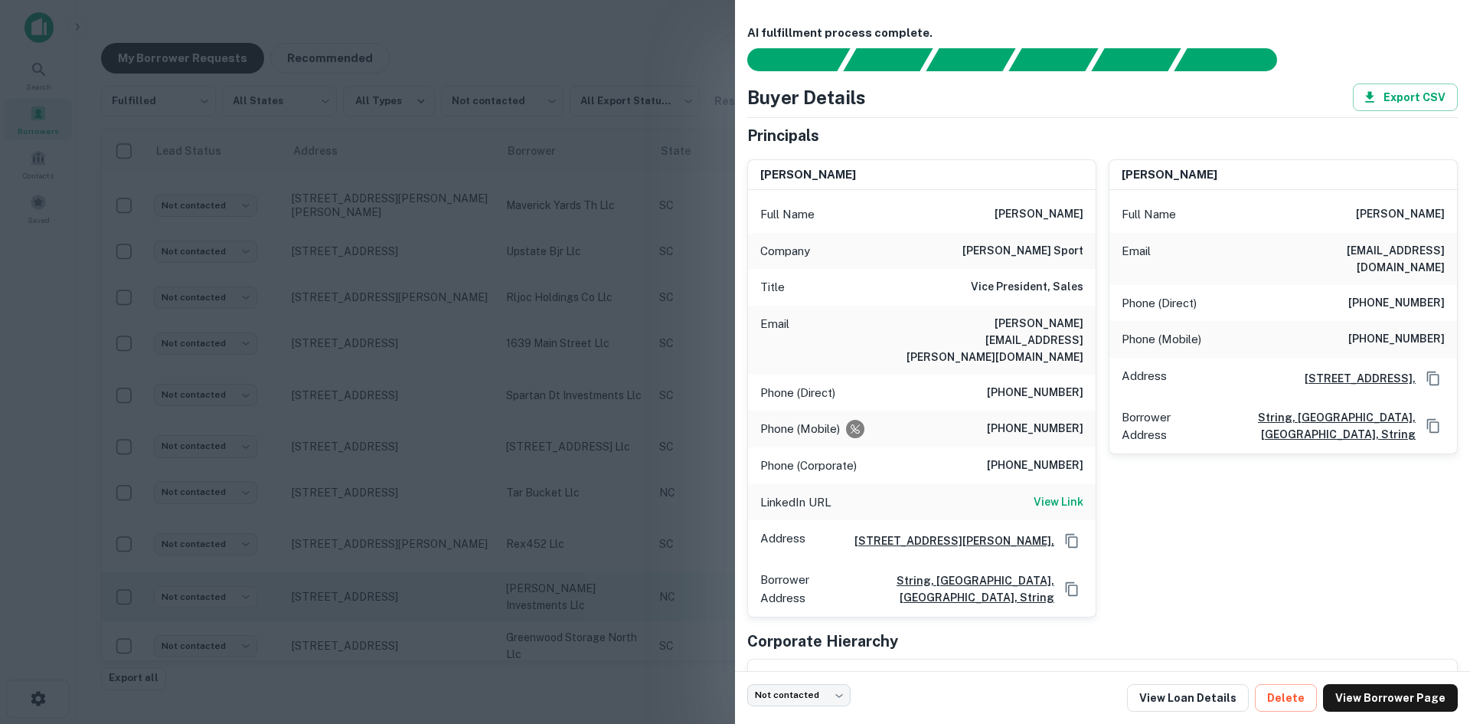
click at [371, 597] on div at bounding box center [735, 362] width 1470 height 724
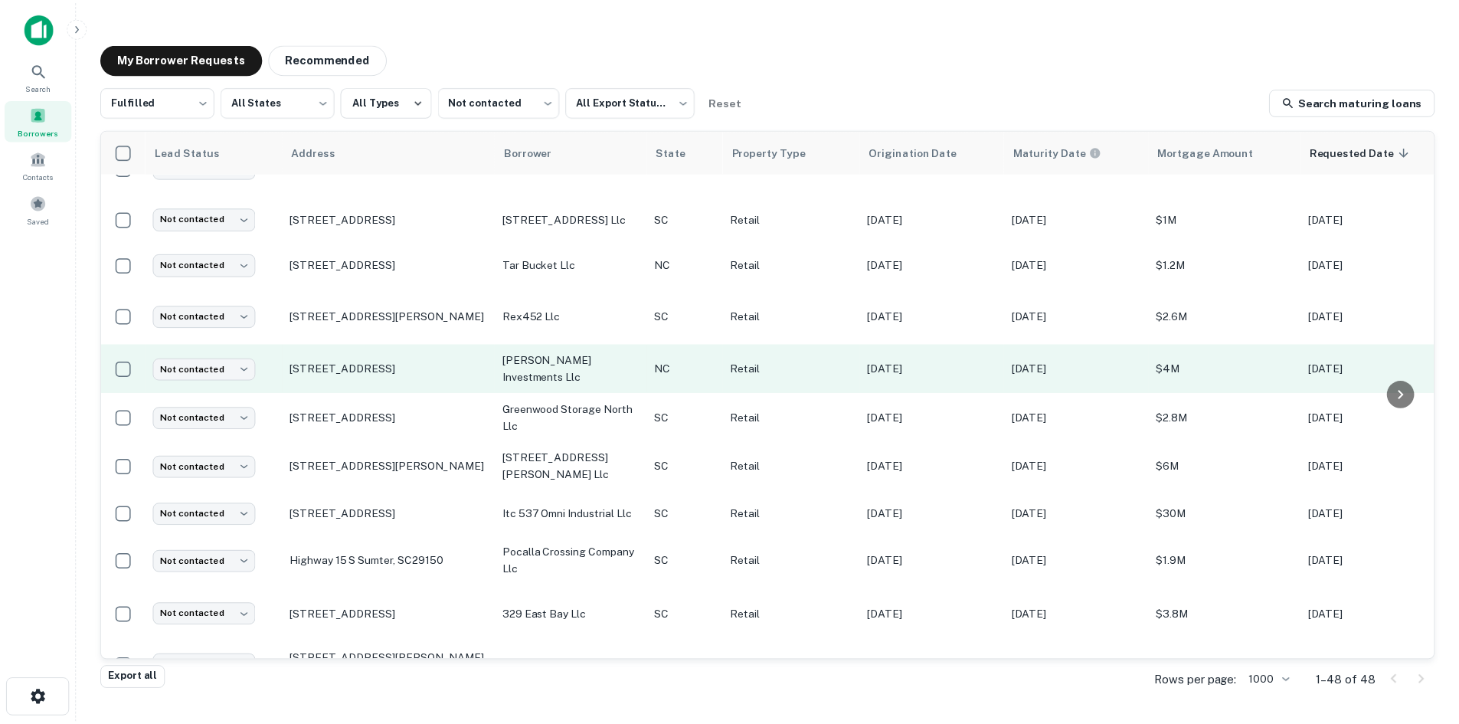
scroll to position [1362, 0]
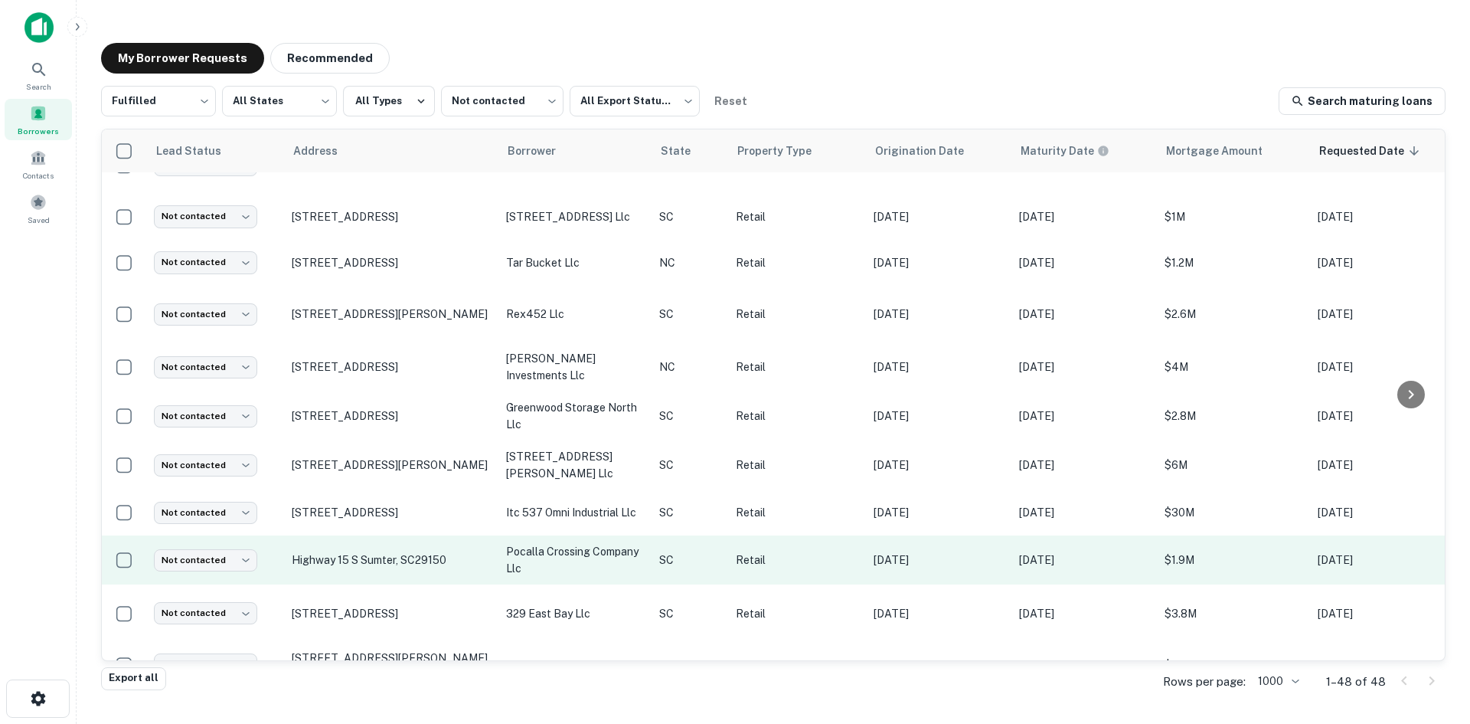
click at [373, 552] on td "Highway 15 S Sumter, SC29150" at bounding box center [391, 559] width 214 height 49
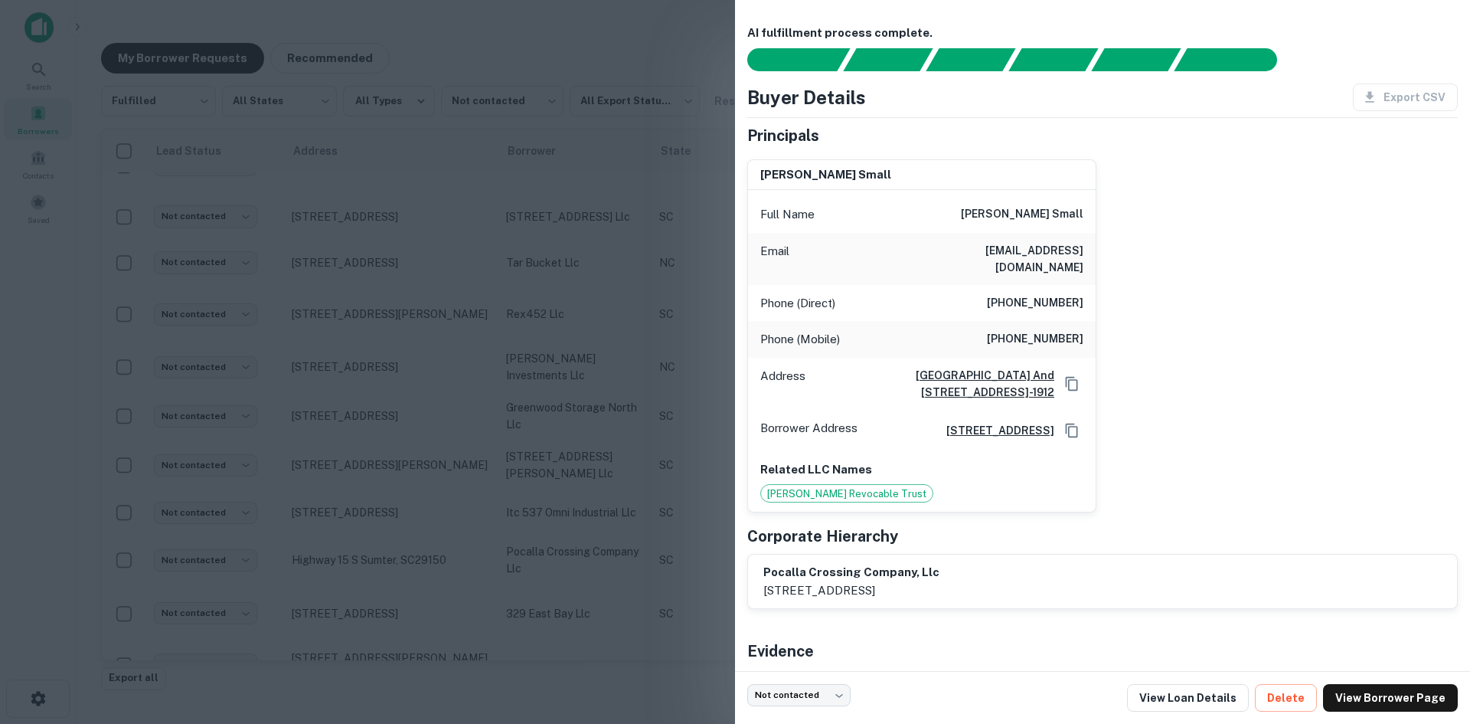
click at [407, 529] on div at bounding box center [735, 362] width 1470 height 724
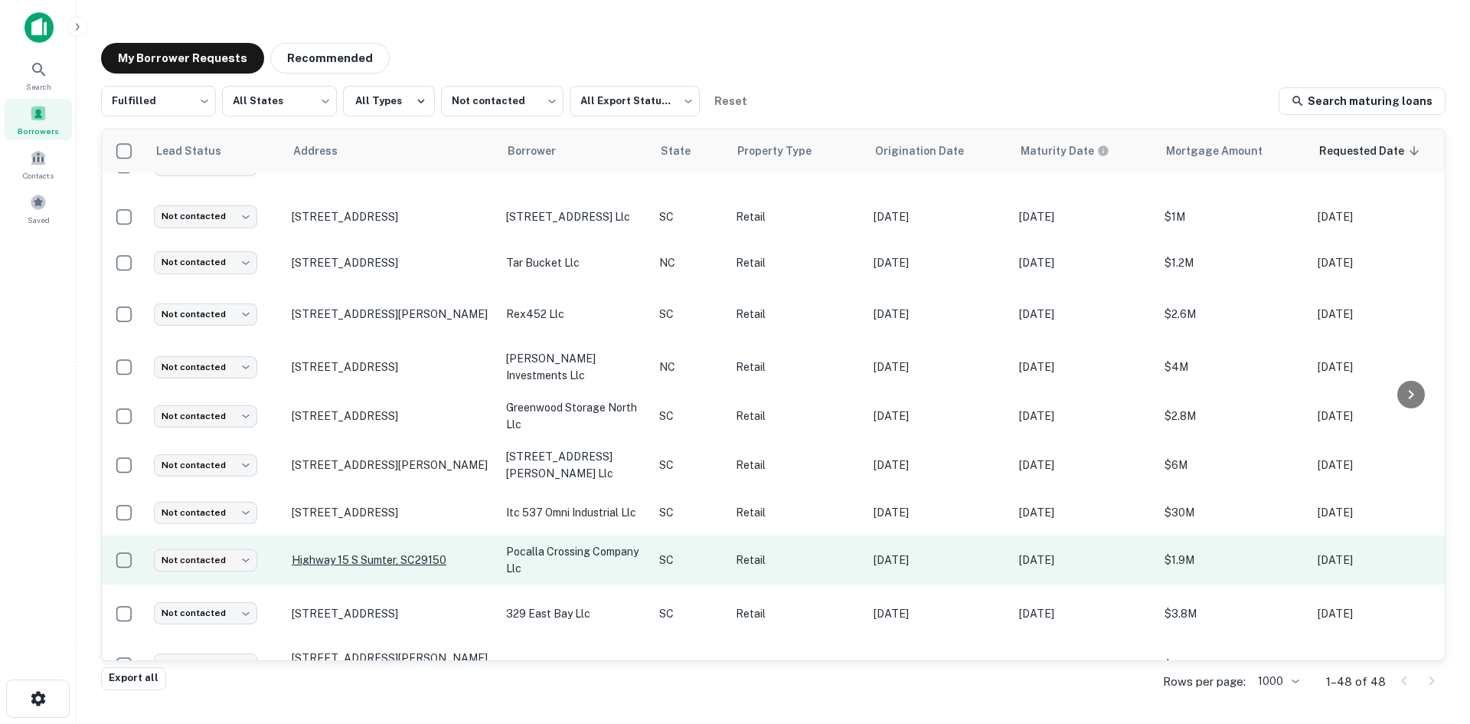
click at [405, 553] on p "Highway 15 S Sumter, SC29150" at bounding box center [391, 560] width 199 height 14
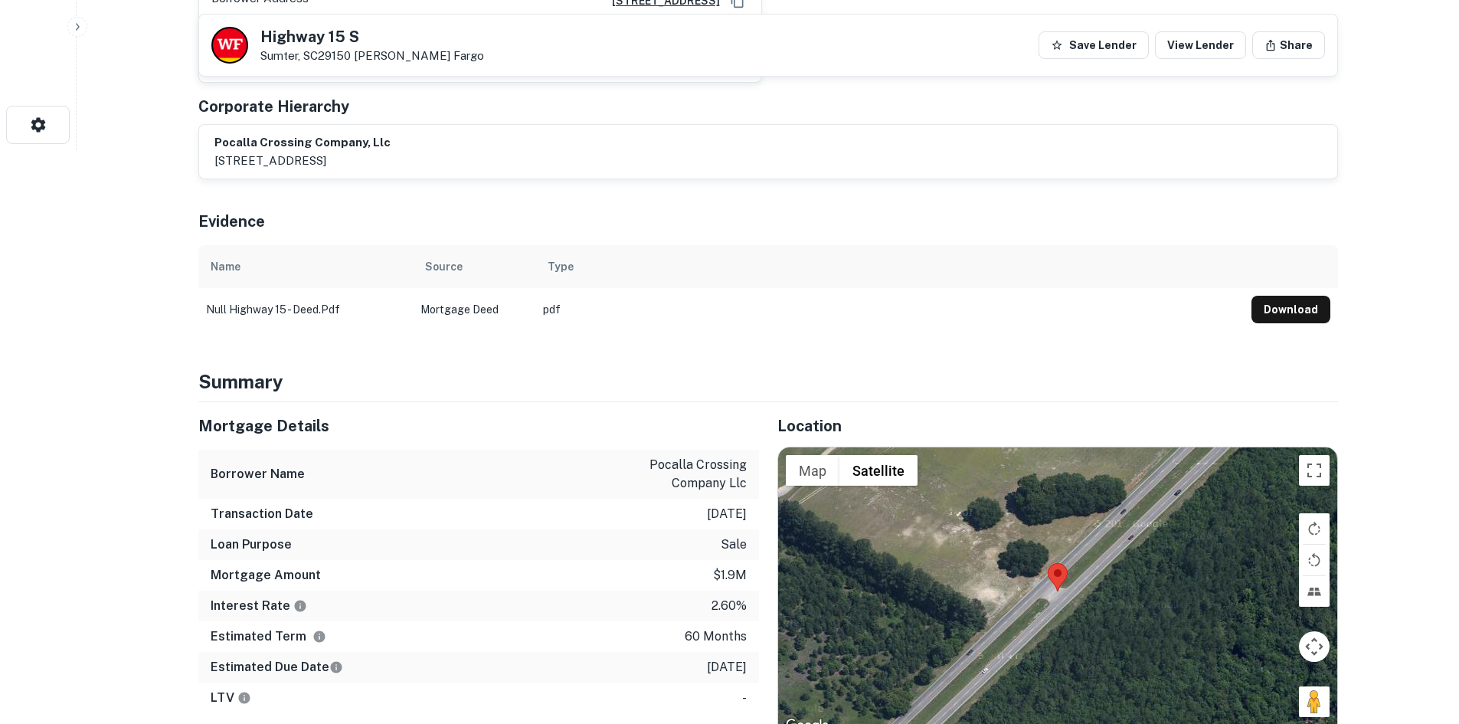
scroll to position [459, 0]
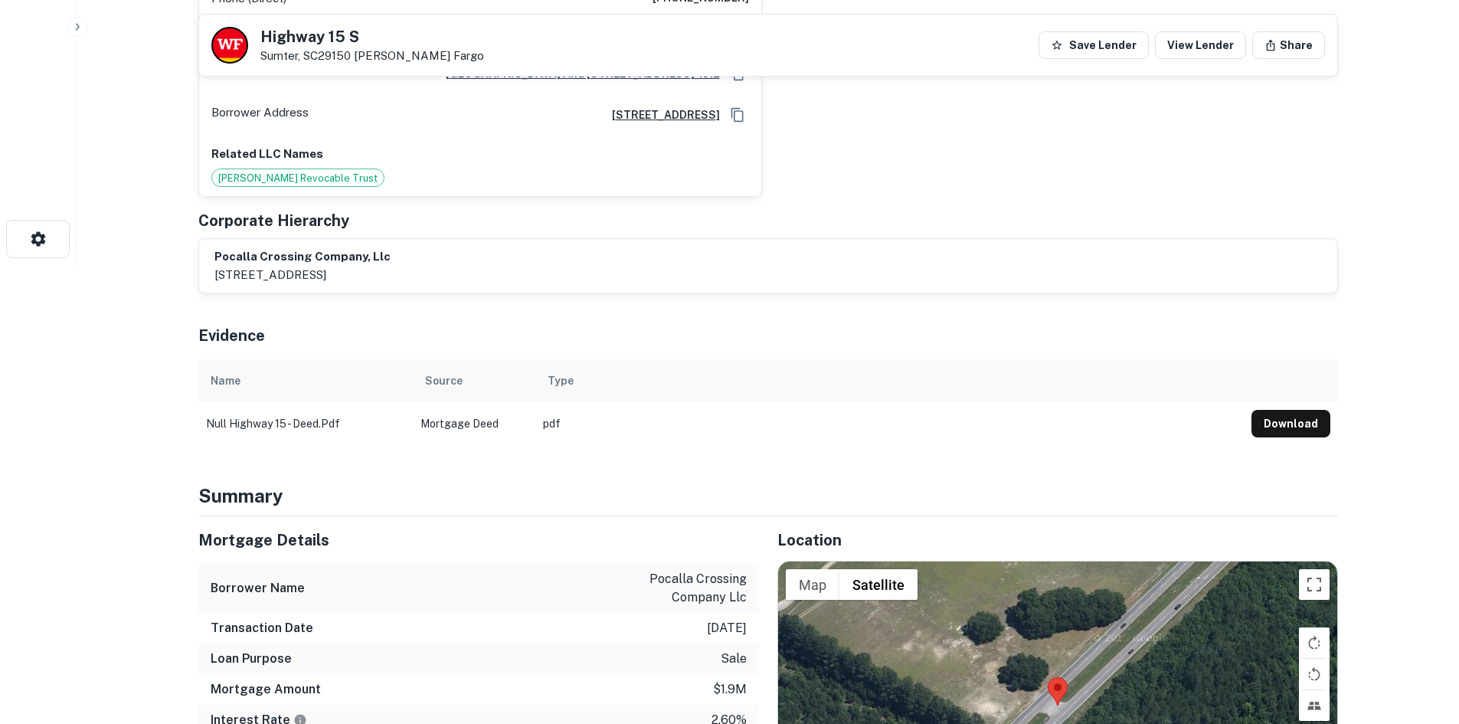
click at [994, 636] on div at bounding box center [1057, 705] width 559 height 288
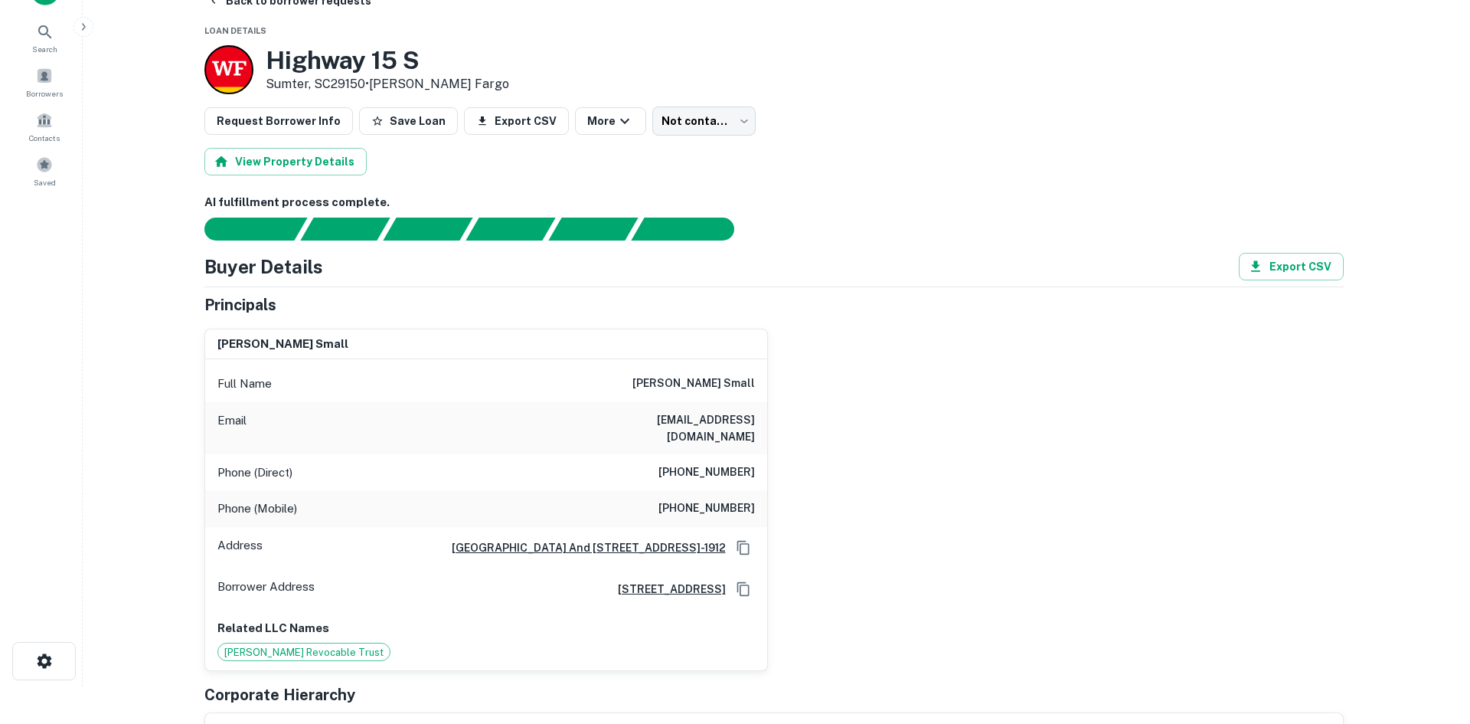
scroll to position [0, 0]
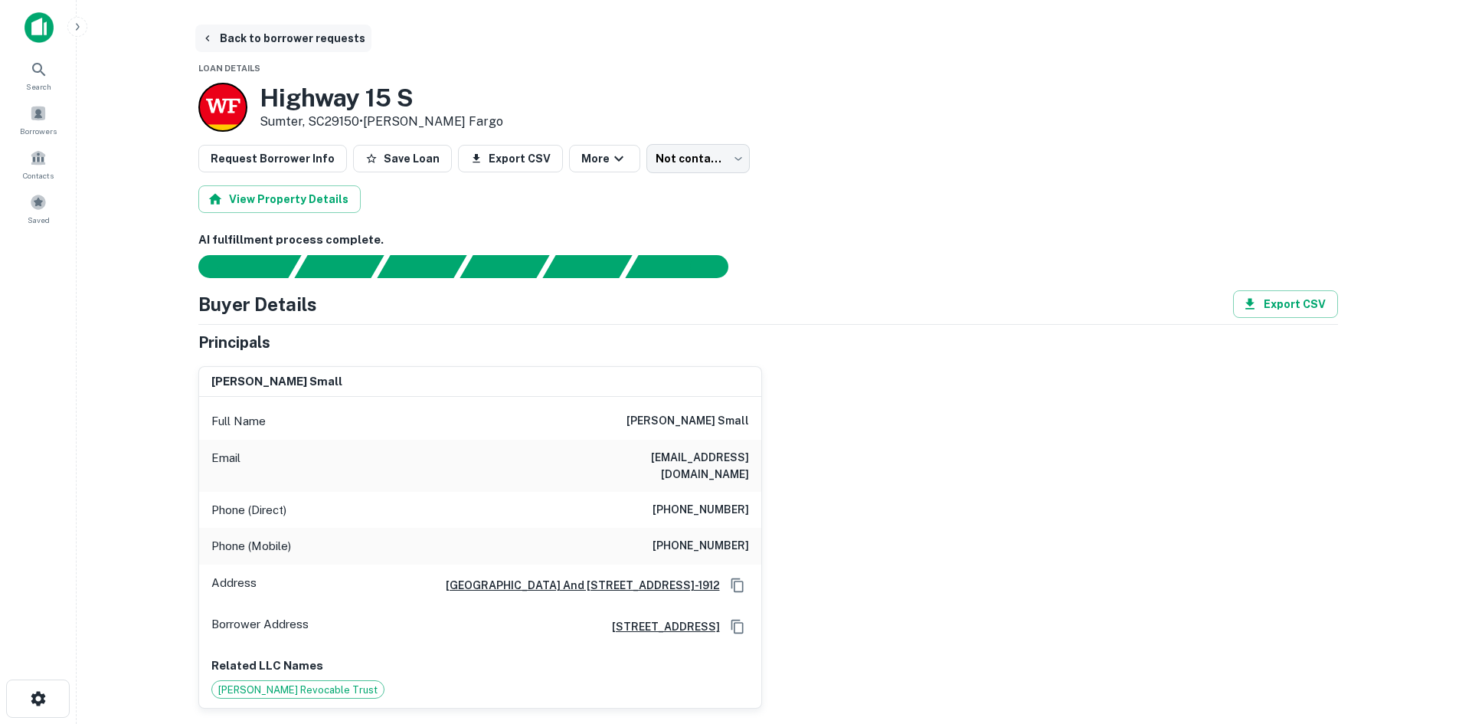
click at [295, 31] on button "Back to borrower requests" at bounding box center [283, 39] width 176 height 28
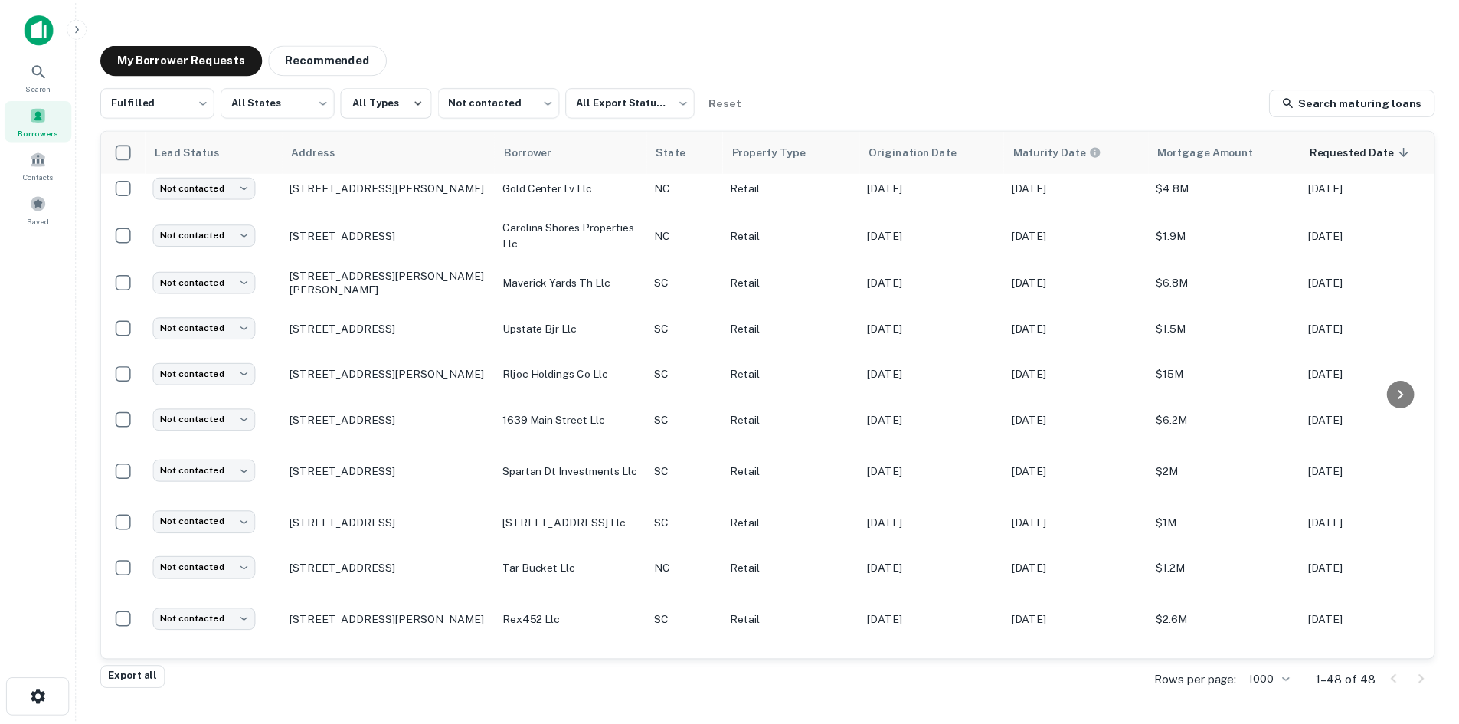
scroll to position [1438, 0]
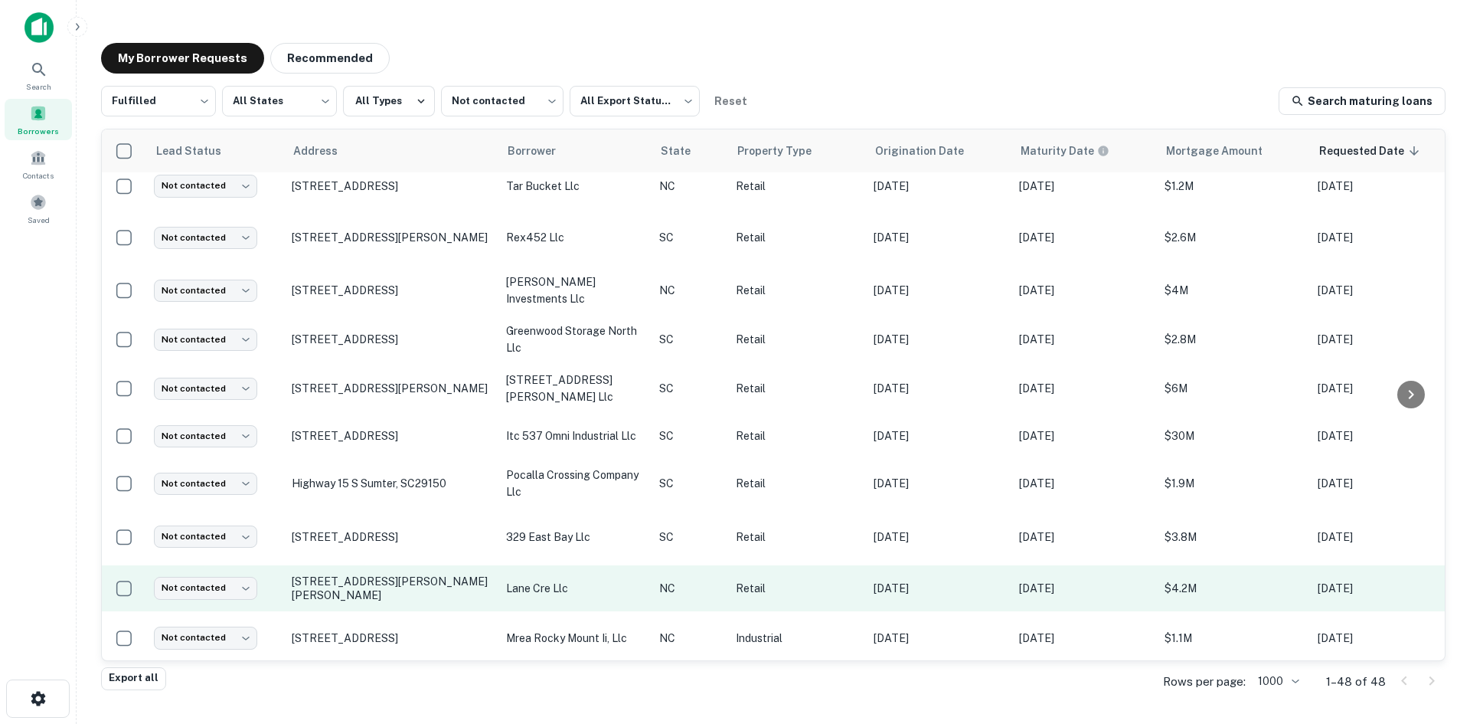
click at [348, 579] on td "[STREET_ADDRESS][PERSON_NAME][PERSON_NAME]" at bounding box center [391, 588] width 214 height 46
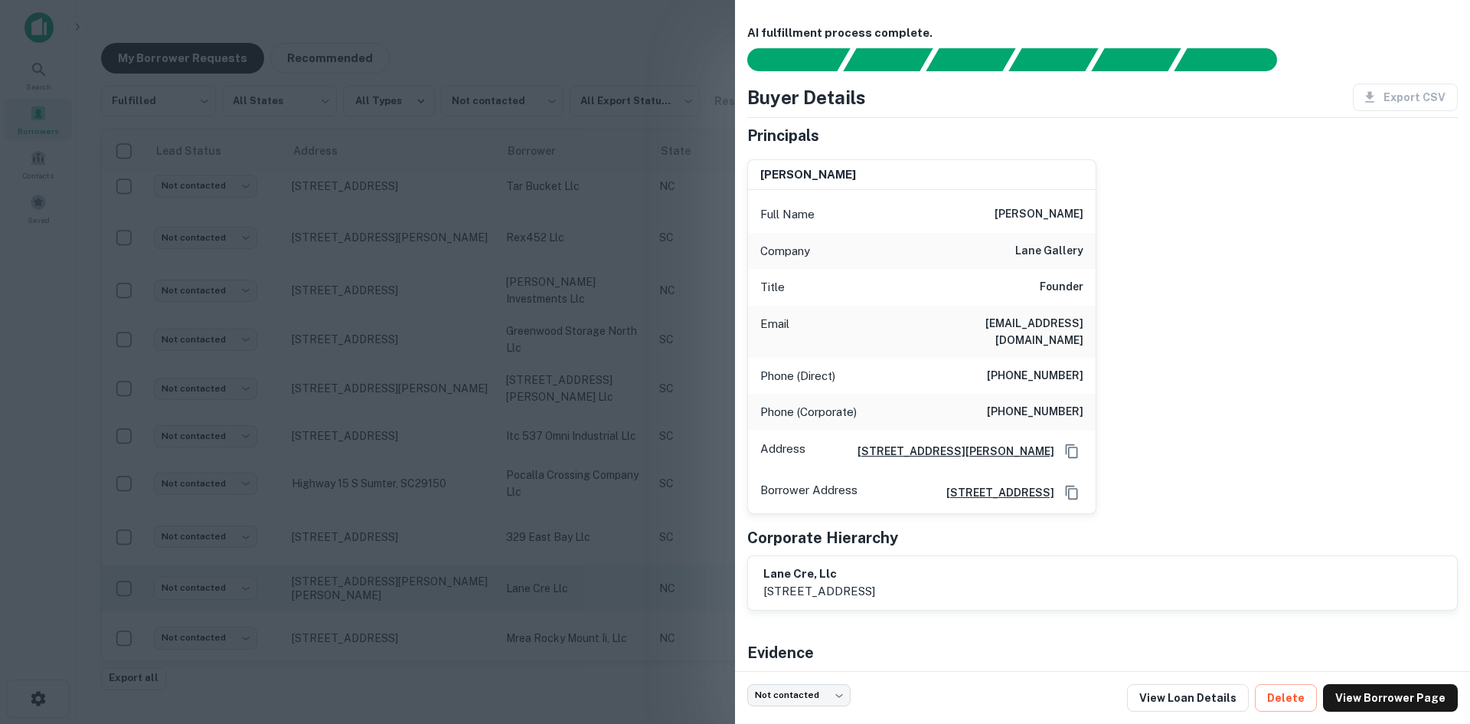
click at [348, 579] on div at bounding box center [735, 362] width 1470 height 724
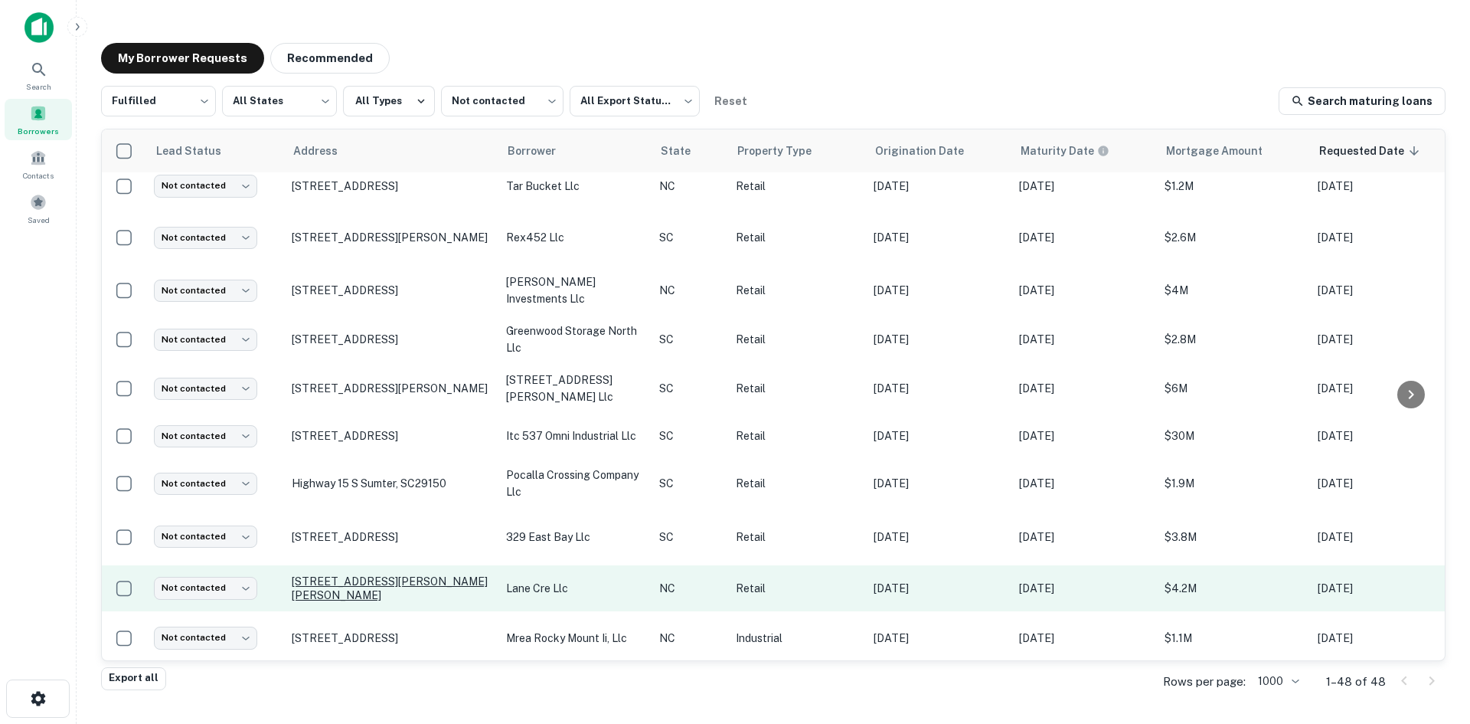
click at [349, 574] on p "[STREET_ADDRESS][PERSON_NAME][PERSON_NAME]" at bounding box center [391, 588] width 199 height 28
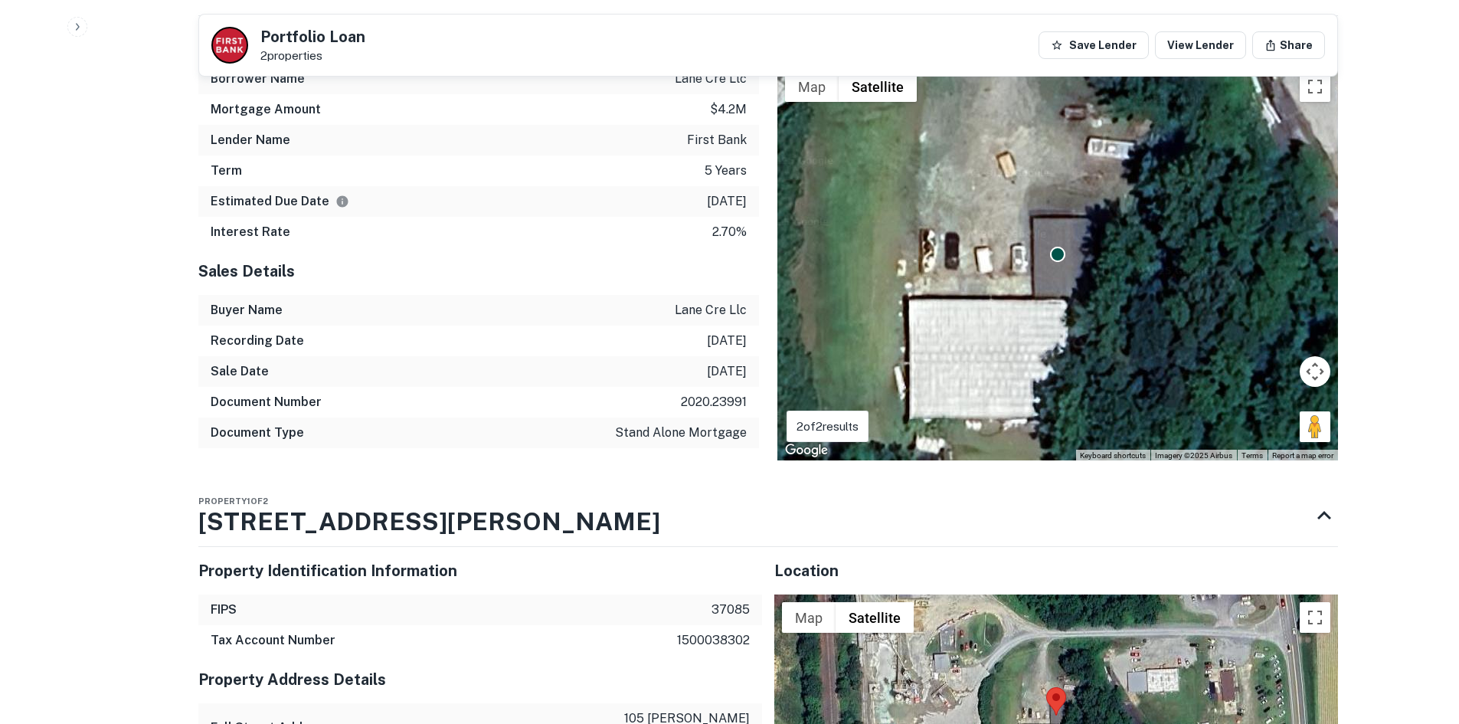
scroll to position [1455, 0]
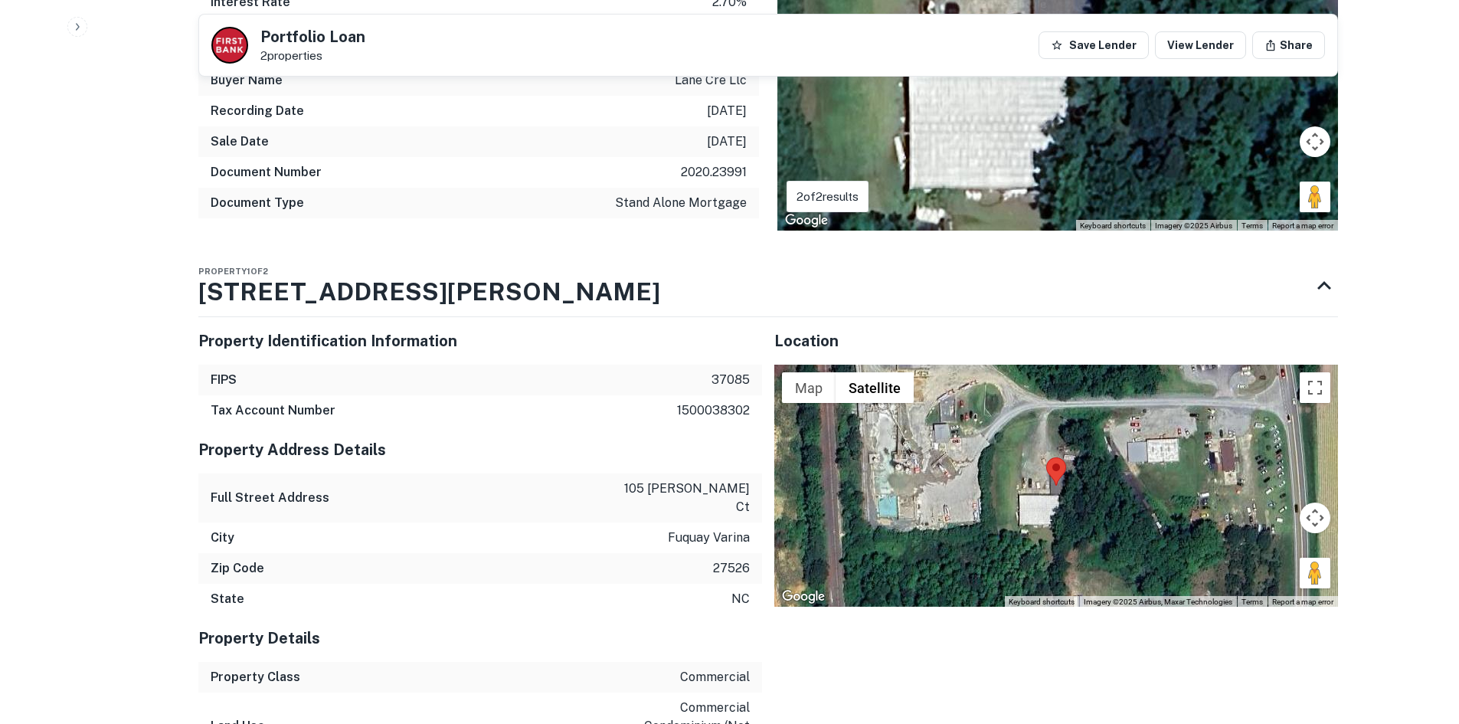
drag, startPoint x: 1308, startPoint y: 556, endPoint x: 1063, endPoint y: 404, distance: 288.2
click at [1063, 404] on div "Map Terrain Satellite Labels Keyboard shortcuts Map Data Imagery ©2025 Airbus, …" at bounding box center [1056, 486] width 564 height 242
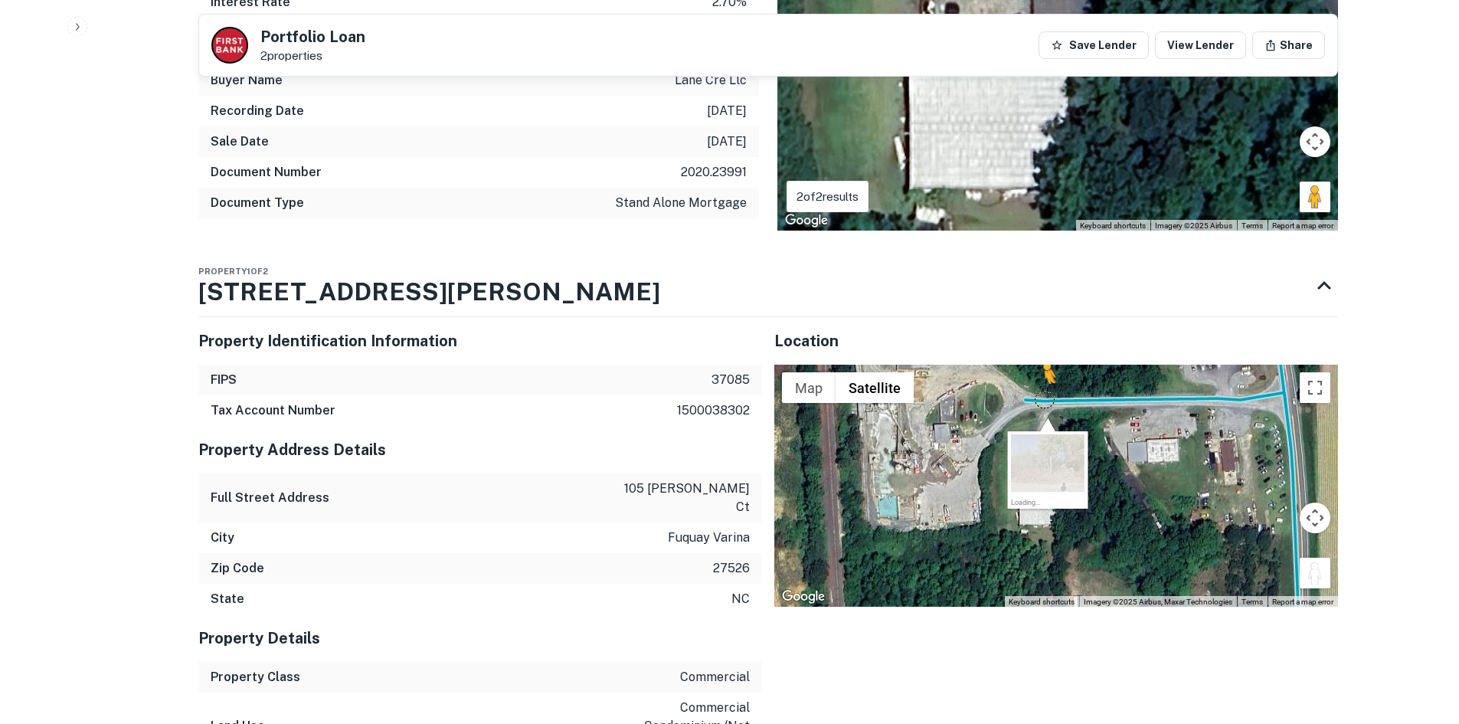
drag, startPoint x: 1314, startPoint y: 557, endPoint x: 1043, endPoint y: 383, distance: 322.5
click at [1043, 383] on div "To activate drag with keyboard, press Alt + Enter. Once in keyboard drag state,…" at bounding box center [1056, 486] width 564 height 242
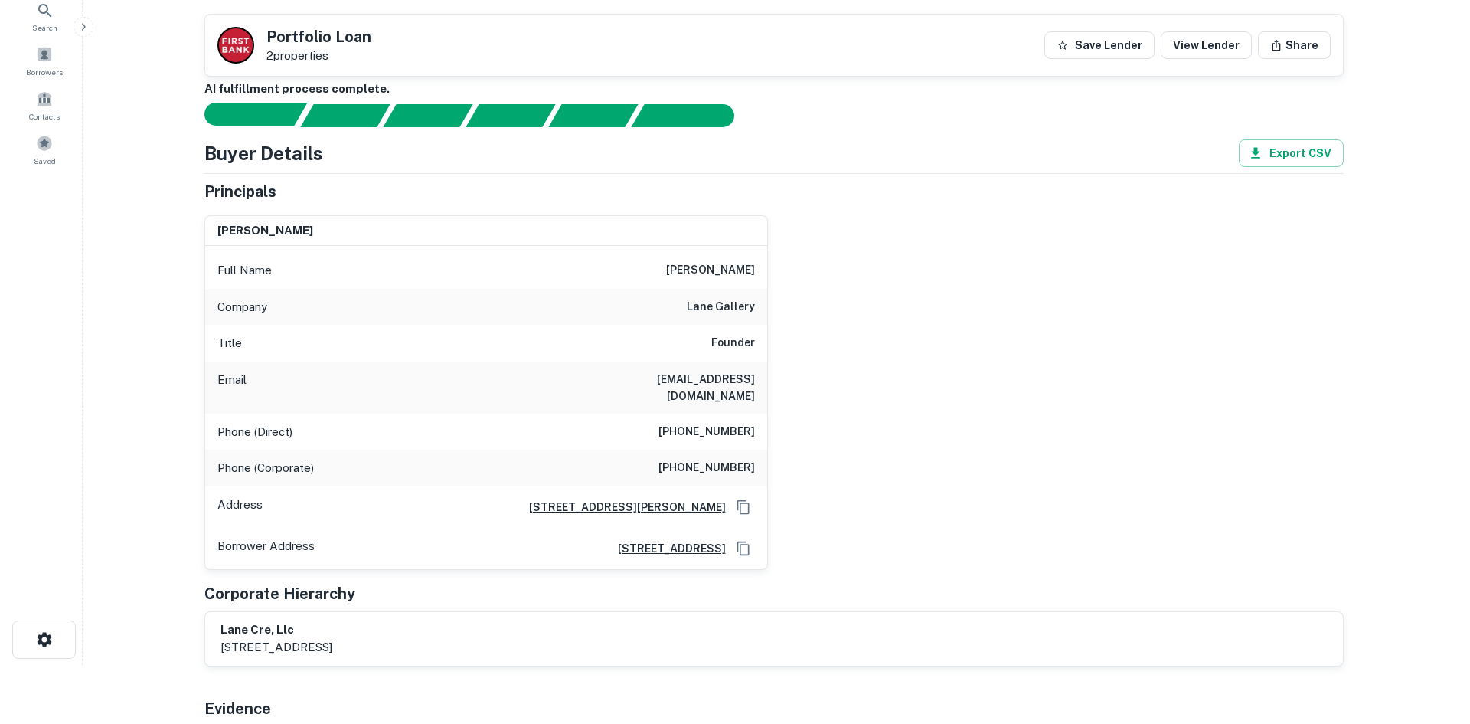
scroll to position [0, 0]
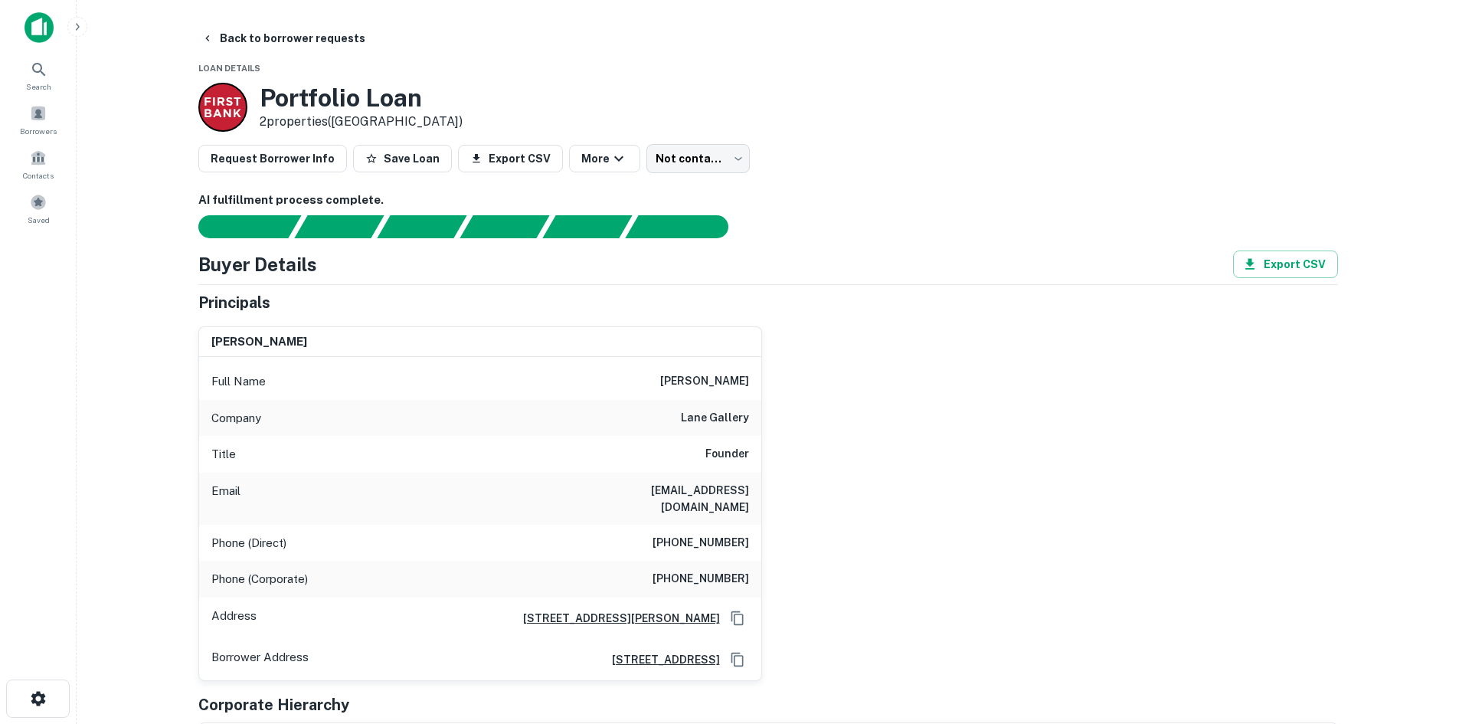
click at [301, 18] on main "Back to borrower requests Loan Details Portfolio Loan 2 properties ([GEOGRAPHIC…" at bounding box center [768, 362] width 1382 height 724
click at [298, 32] on button "Back to borrower requests" at bounding box center [283, 39] width 176 height 28
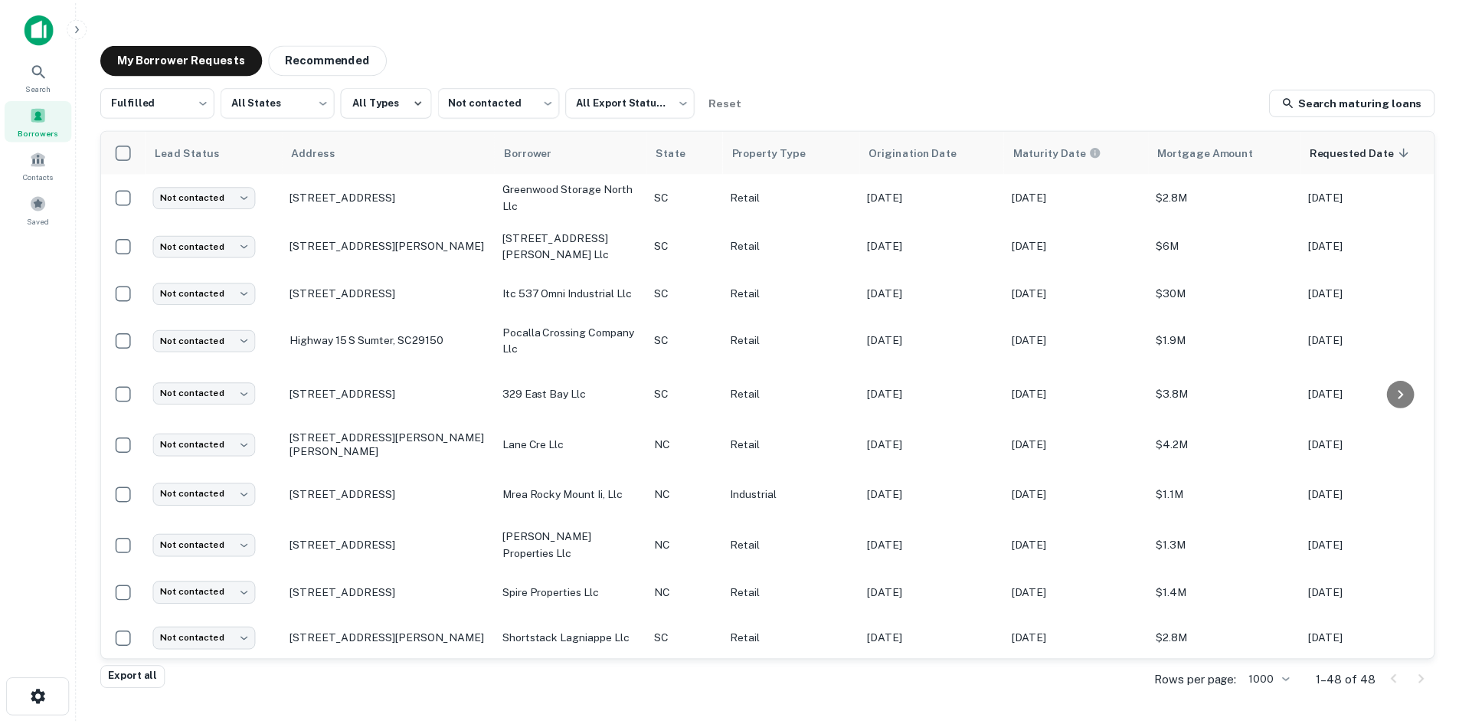
scroll to position [1744, 0]
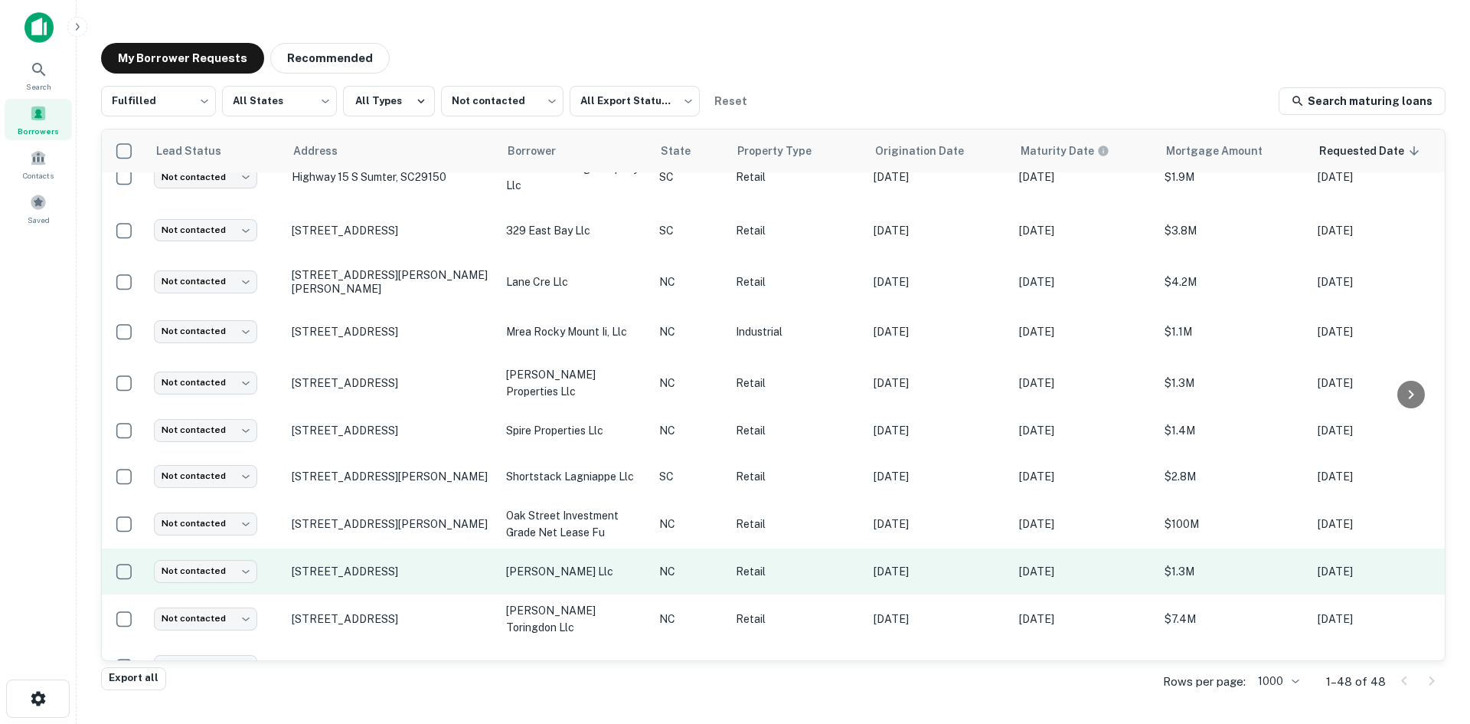
click at [352, 559] on td "[STREET_ADDRESS]" at bounding box center [391, 571] width 214 height 46
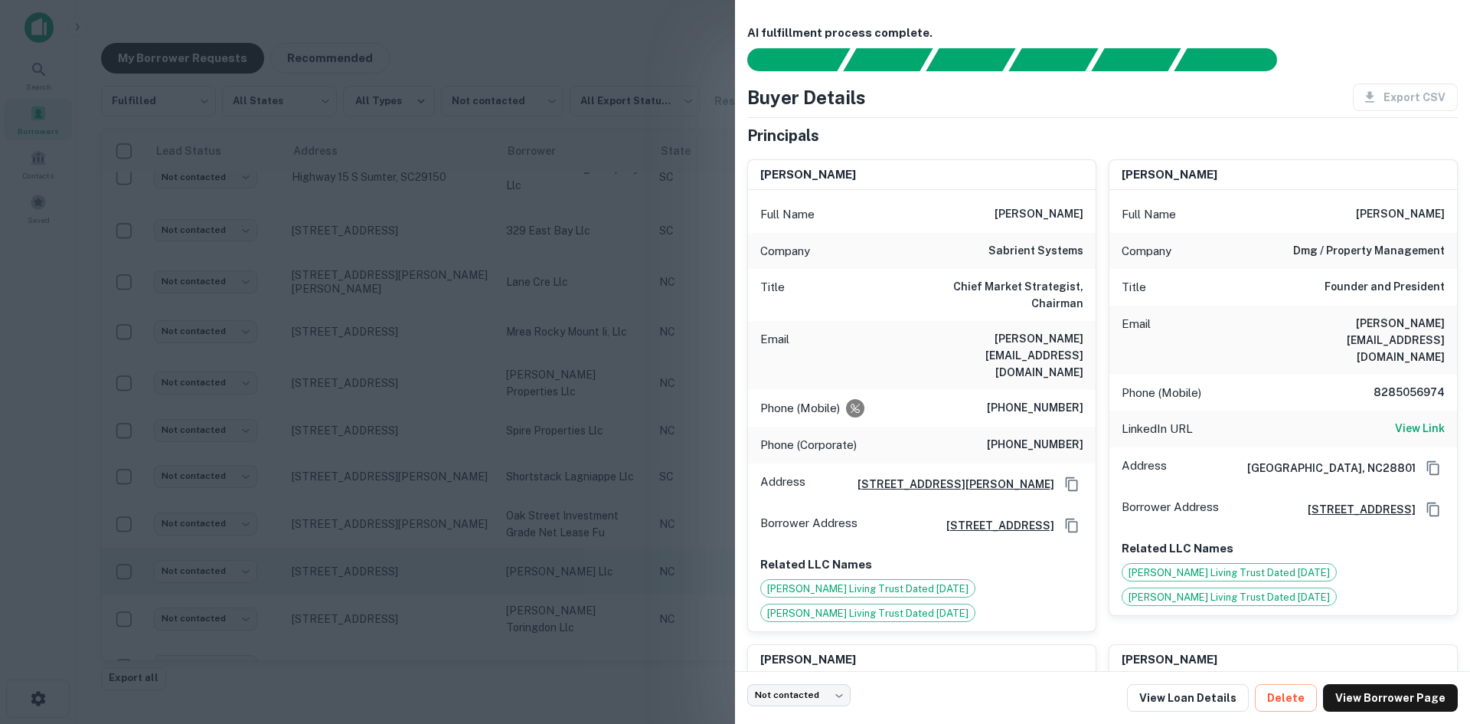
click at [352, 559] on div at bounding box center [735, 362] width 1470 height 724
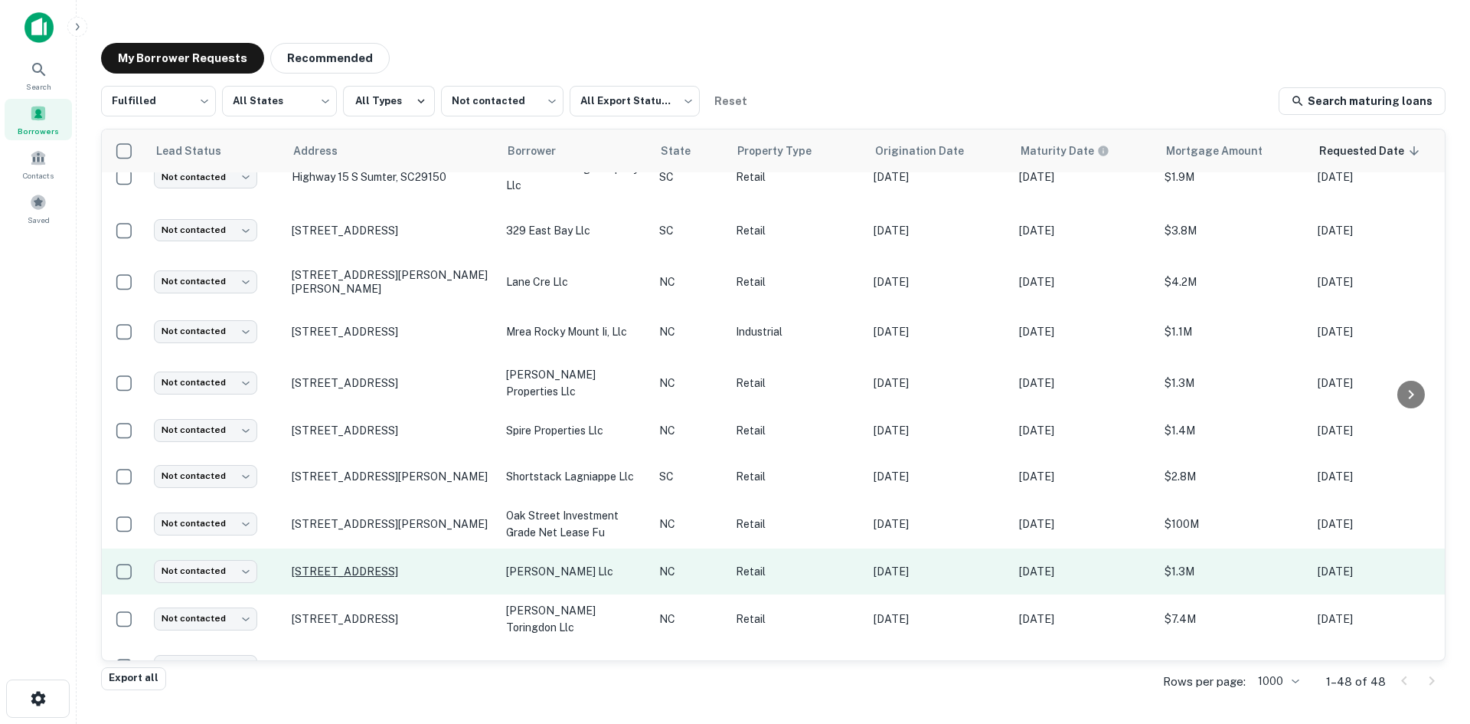
click at [351, 564] on p "[STREET_ADDRESS]" at bounding box center [391, 571] width 199 height 14
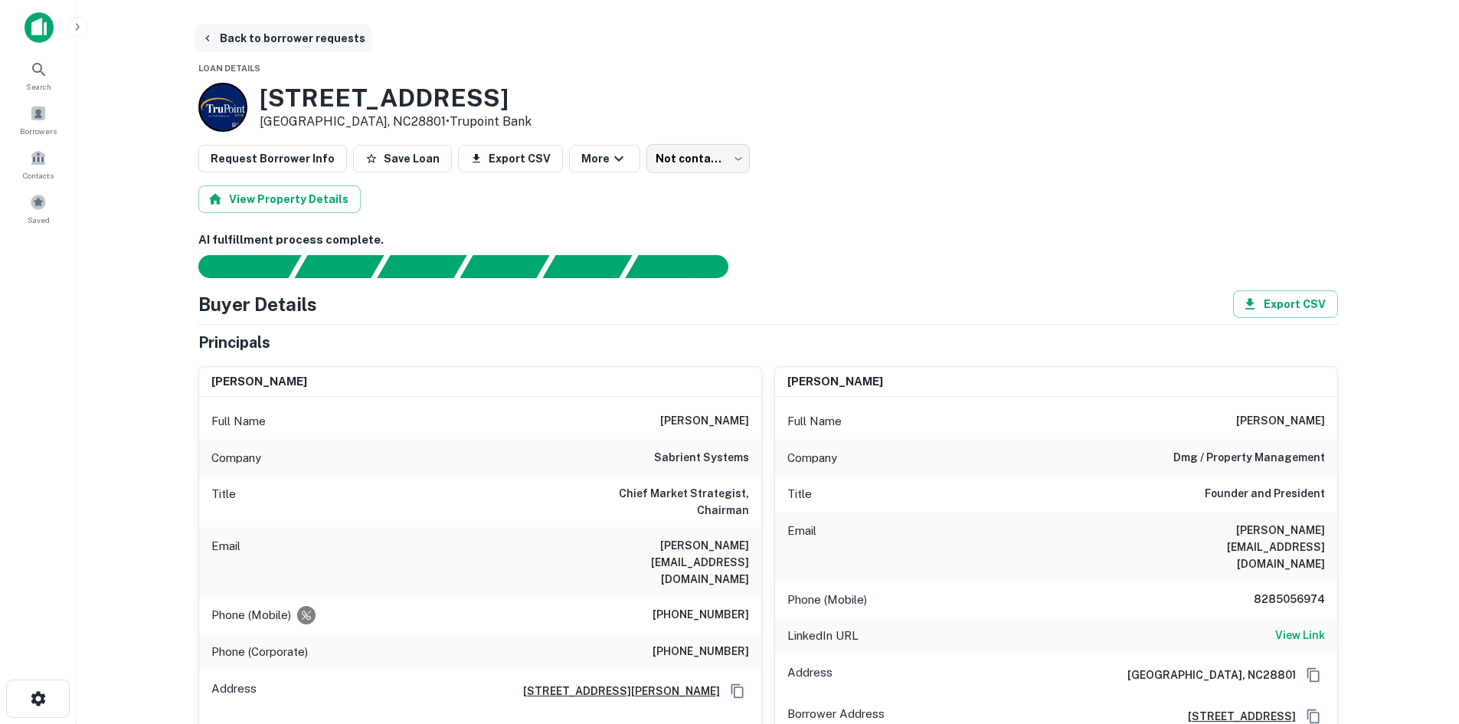
click at [266, 34] on button "Back to borrower requests" at bounding box center [283, 39] width 176 height 28
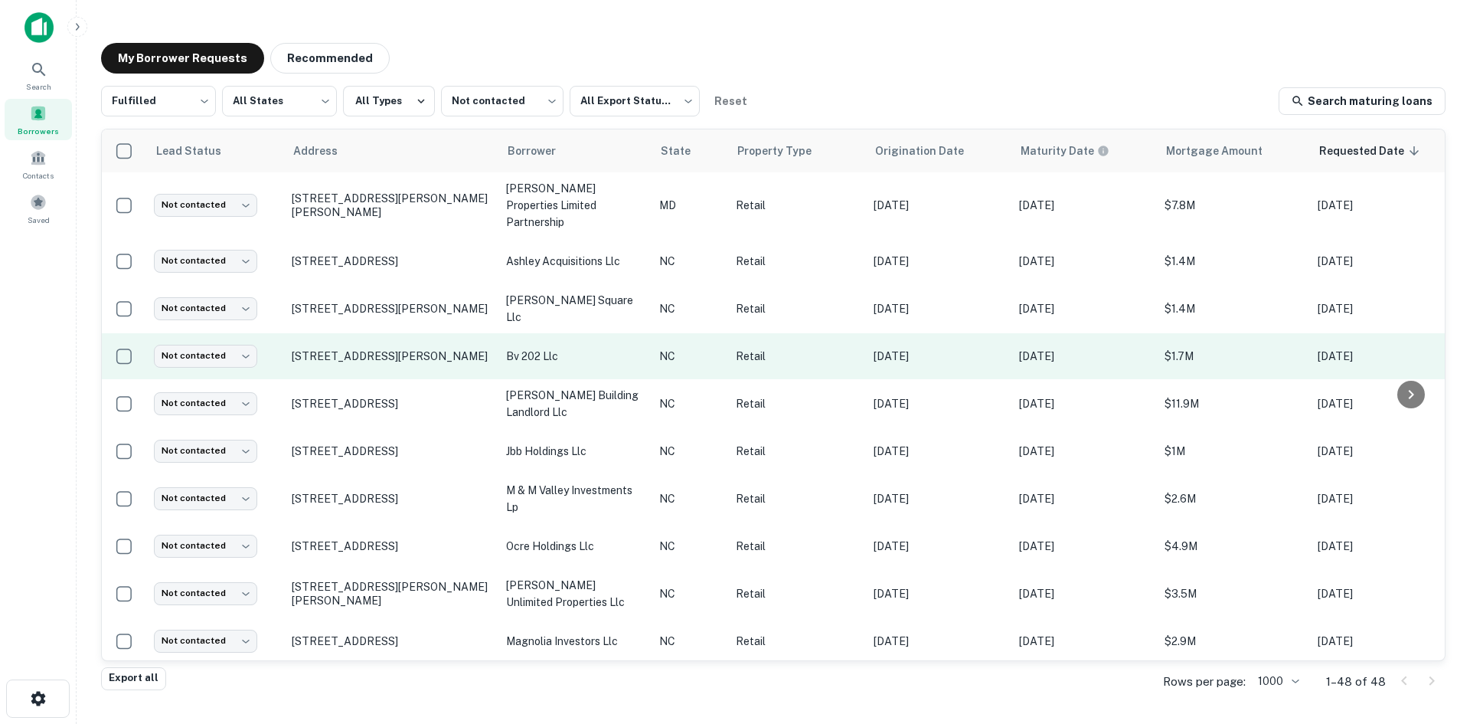
click at [368, 359] on td "[STREET_ADDRESS][PERSON_NAME]" at bounding box center [391, 356] width 214 height 46
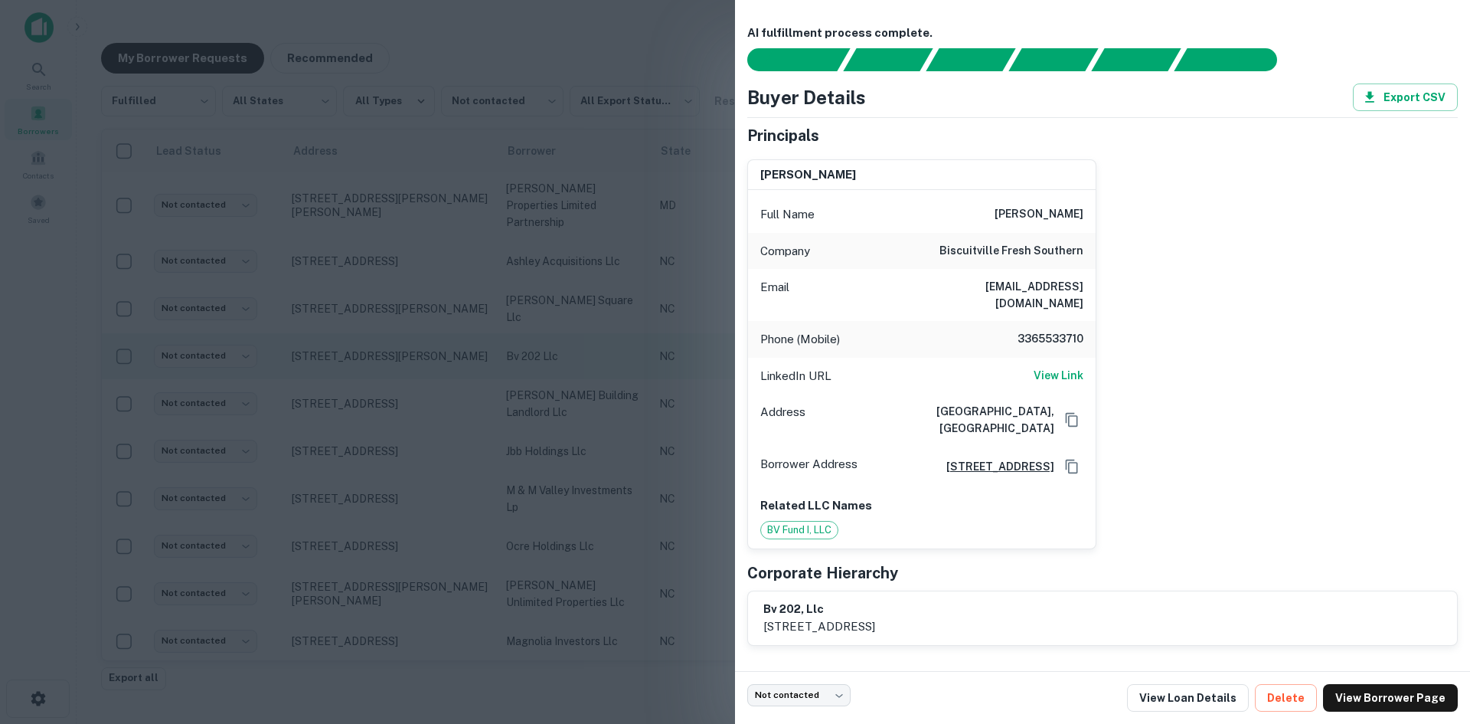
click at [368, 359] on div at bounding box center [735, 362] width 1470 height 724
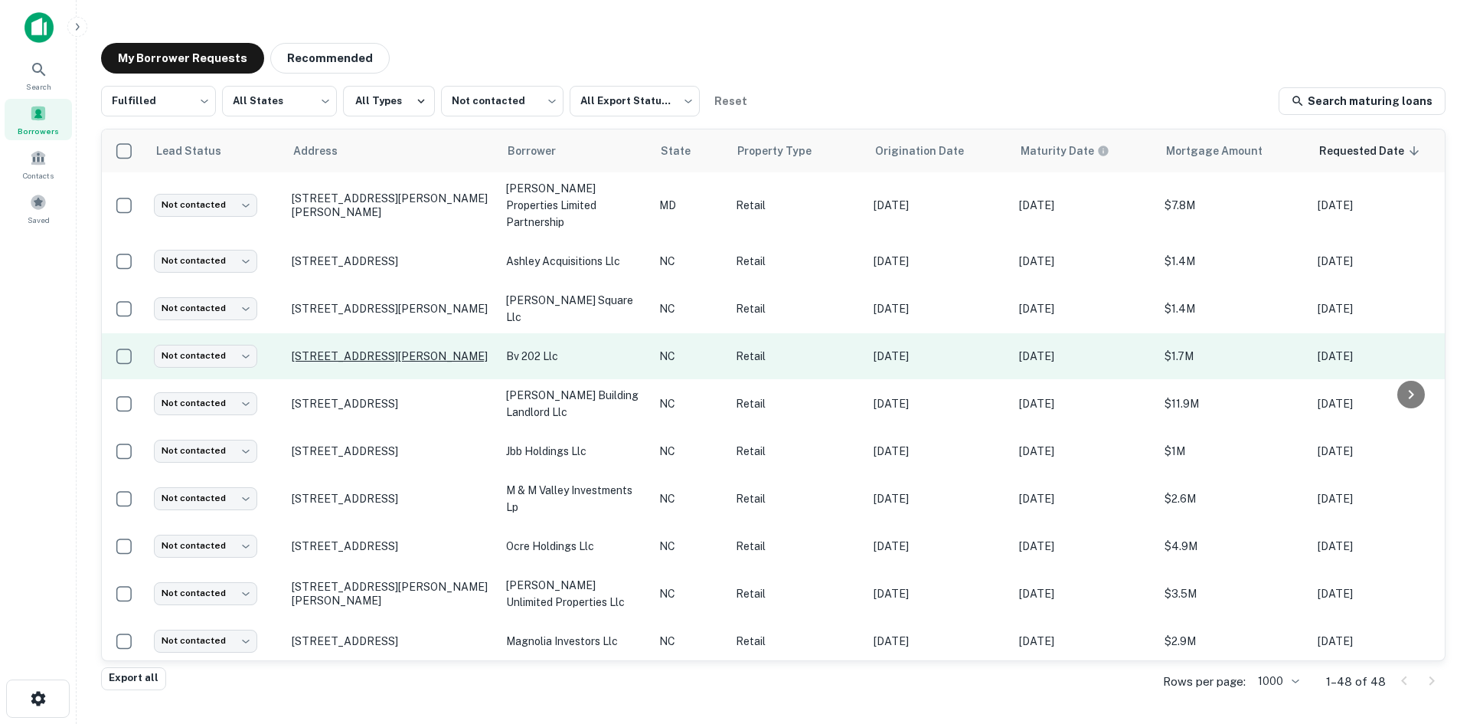
click at [358, 349] on p "[STREET_ADDRESS][PERSON_NAME]" at bounding box center [391, 356] width 199 height 14
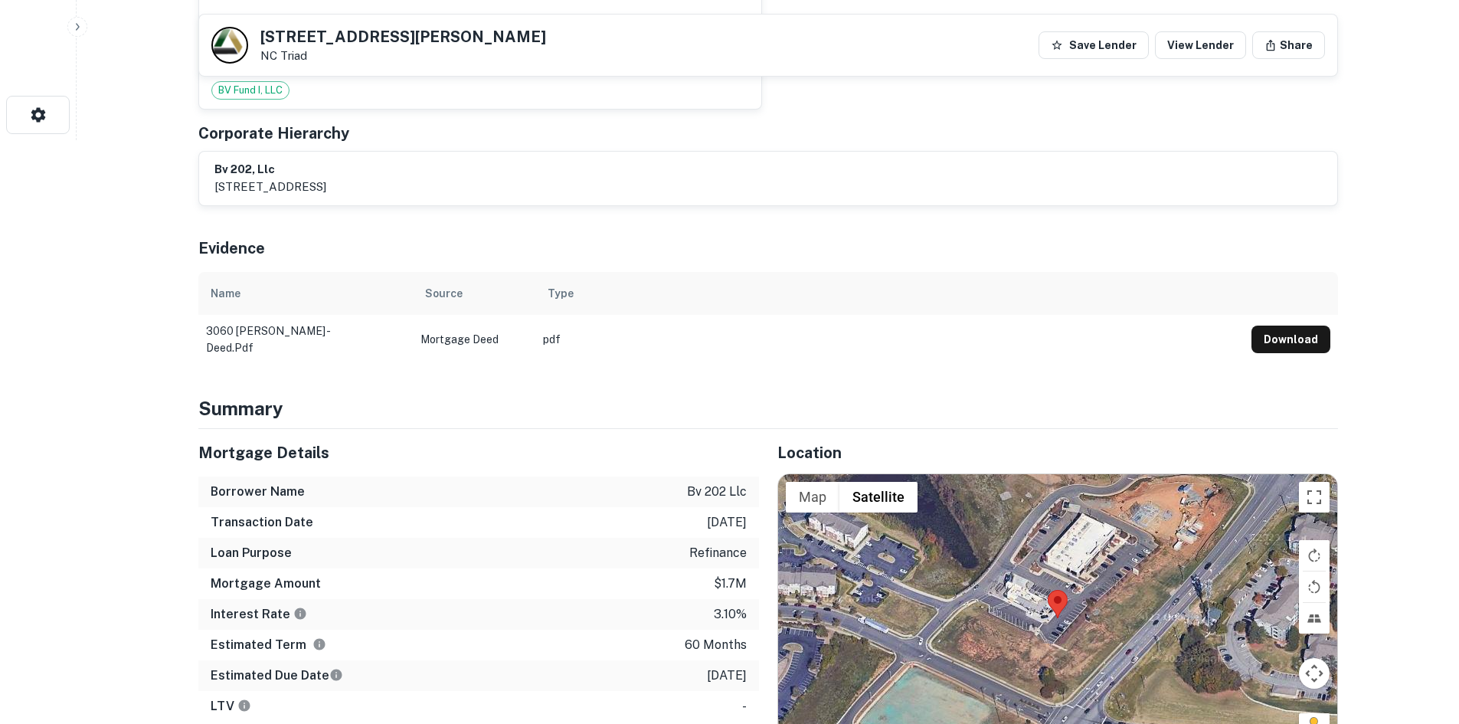
scroll to position [689, 0]
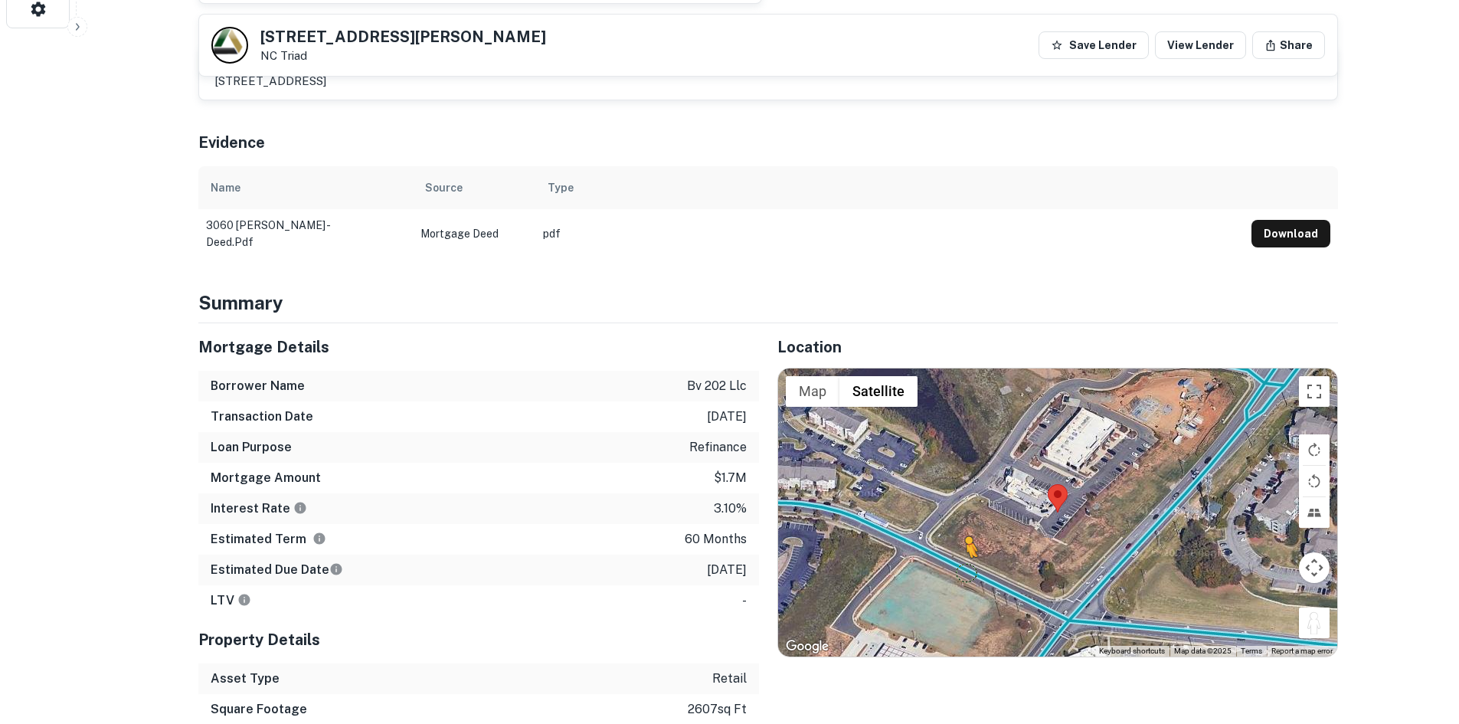
drag, startPoint x: 1310, startPoint y: 604, endPoint x: 966, endPoint y: 551, distance: 347.2
click at [966, 551] on div "To activate drag with keyboard, press Alt + Enter. Once in keyboard drag state,…" at bounding box center [1057, 512] width 559 height 288
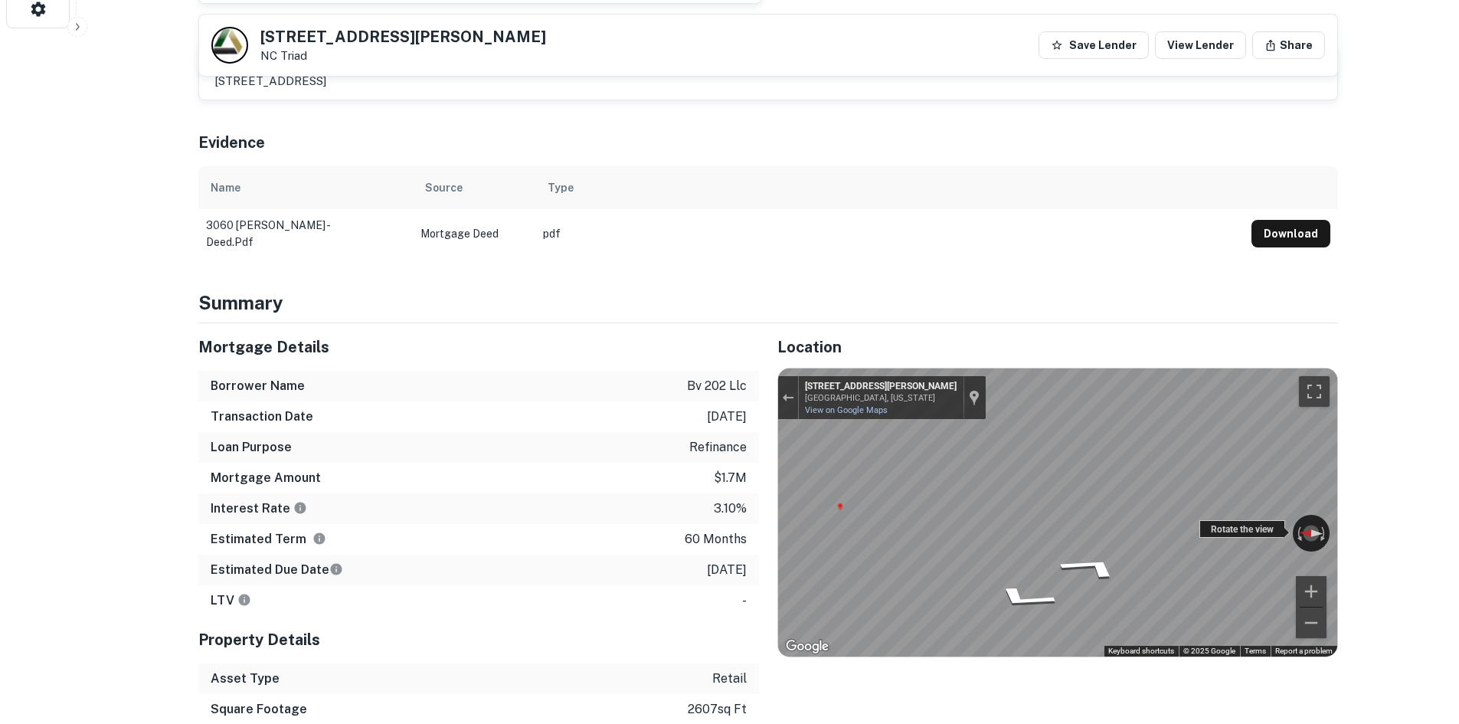
click at [1235, 520] on div "Rotate the view" at bounding box center [1242, 529] width 86 height 18
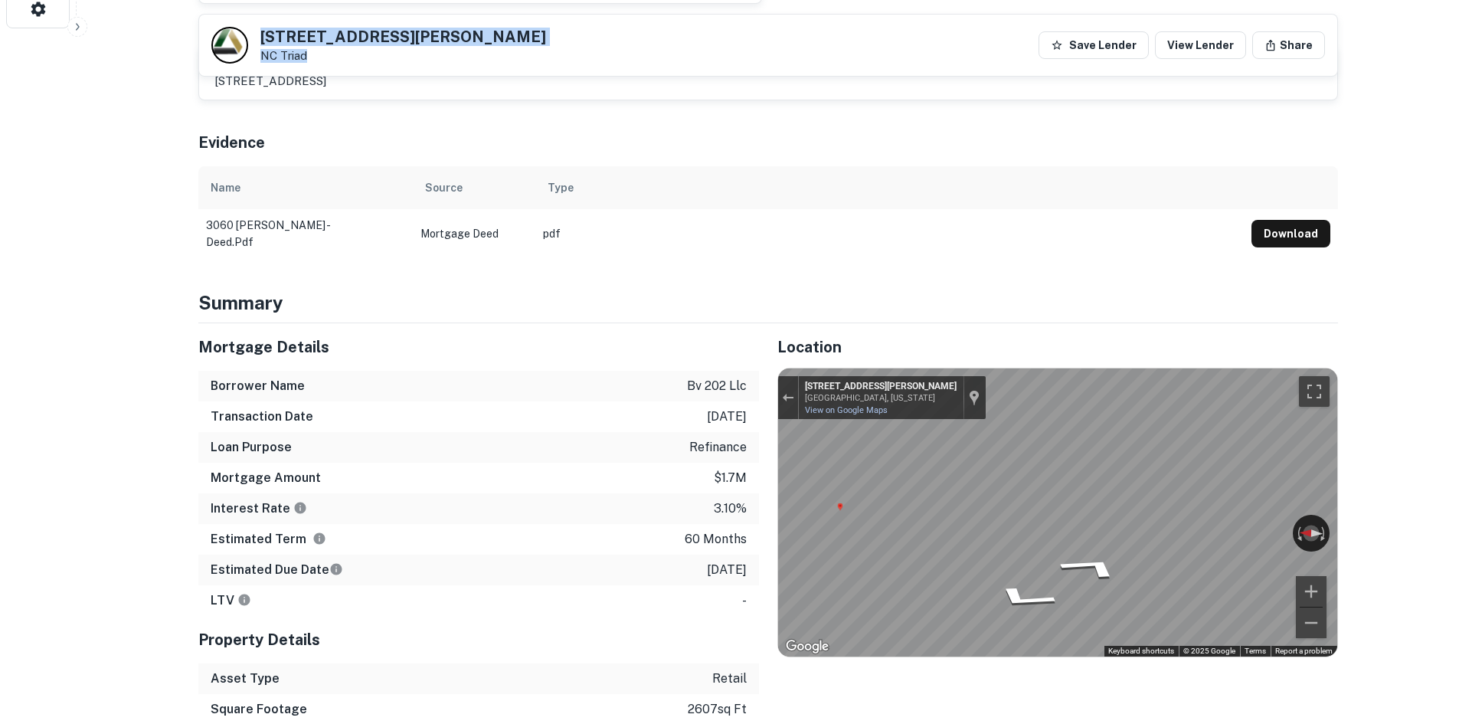
drag, startPoint x: 260, startPoint y: 29, endPoint x: 345, endPoint y: 64, distance: 92.7
click at [345, 64] on div "[STREET_ADDRESS][PERSON_NAME] Triad Save Lender View Lender Share" at bounding box center [768, 45] width 1138 height 61
copy div "[STREET_ADDRESS][PERSON_NAME]"
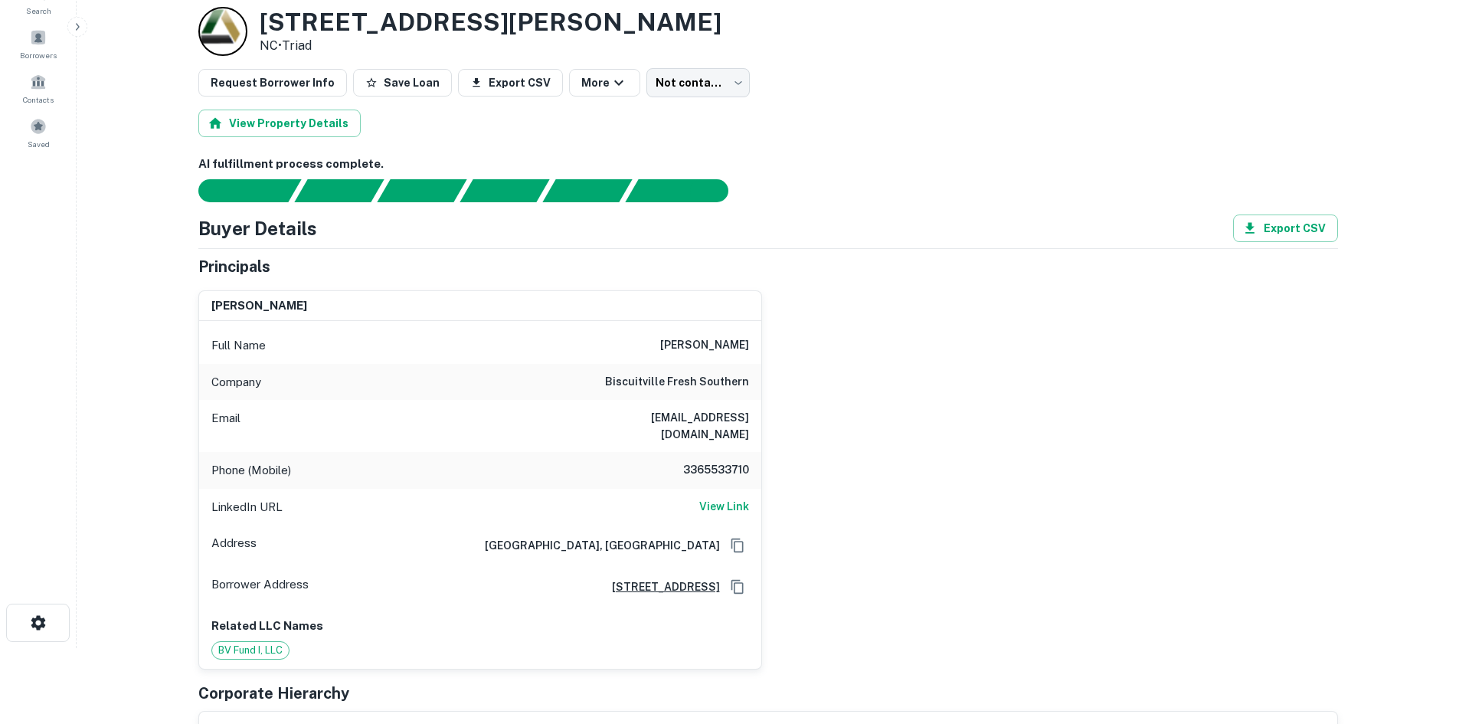
scroll to position [77, 0]
drag, startPoint x: 682, startPoint y: 454, endPoint x: 767, endPoint y: 441, distance: 86.8
click at [773, 449] on div "[PERSON_NAME] Full Name [PERSON_NAME] Company biscuitville fresh southern Email…" at bounding box center [762, 472] width 1152 height 391
copy h6 "3365533710"
click at [665, 71] on body "Search Borrowers Contacts Saved Back to borrower requests Loan Details [STREET_…" at bounding box center [729, 285] width 1459 height 724
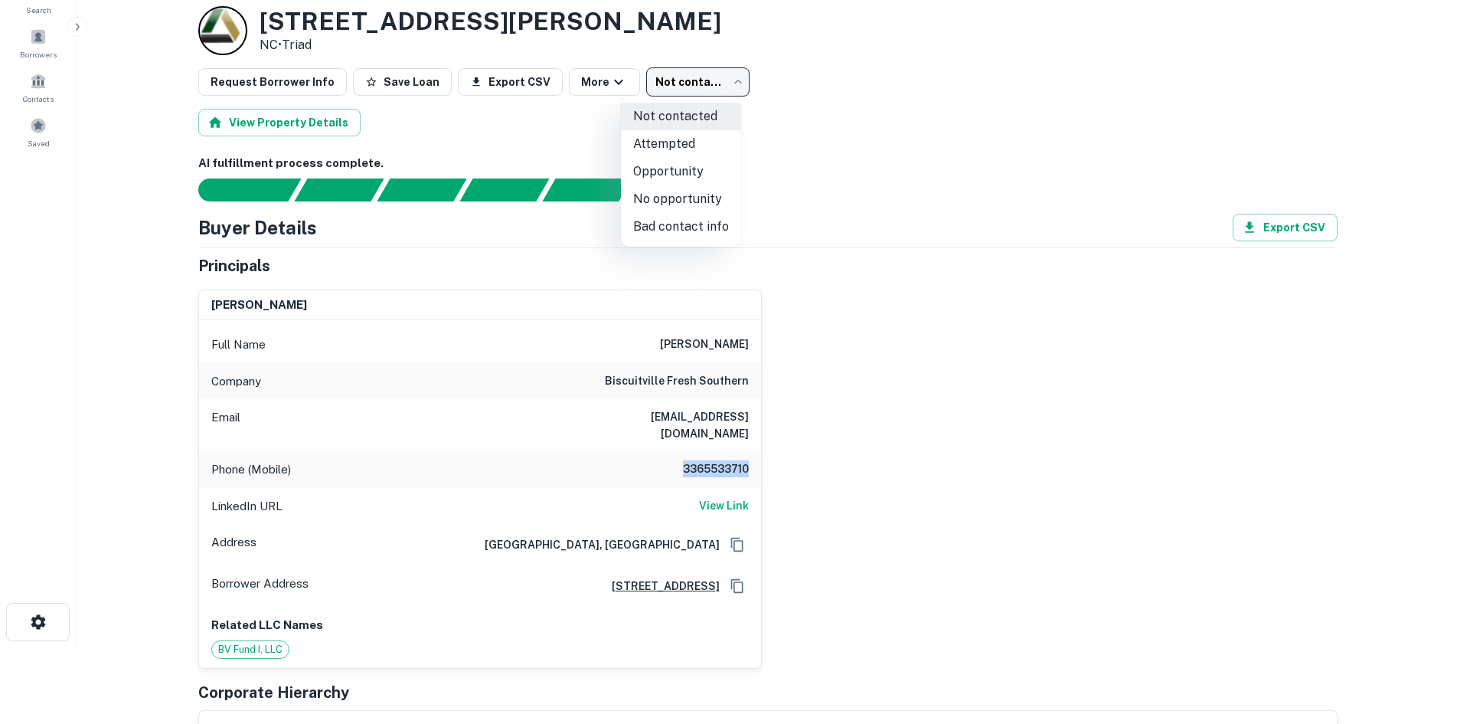
click at [666, 136] on li "Attempted" at bounding box center [681, 144] width 120 height 28
type input "*********"
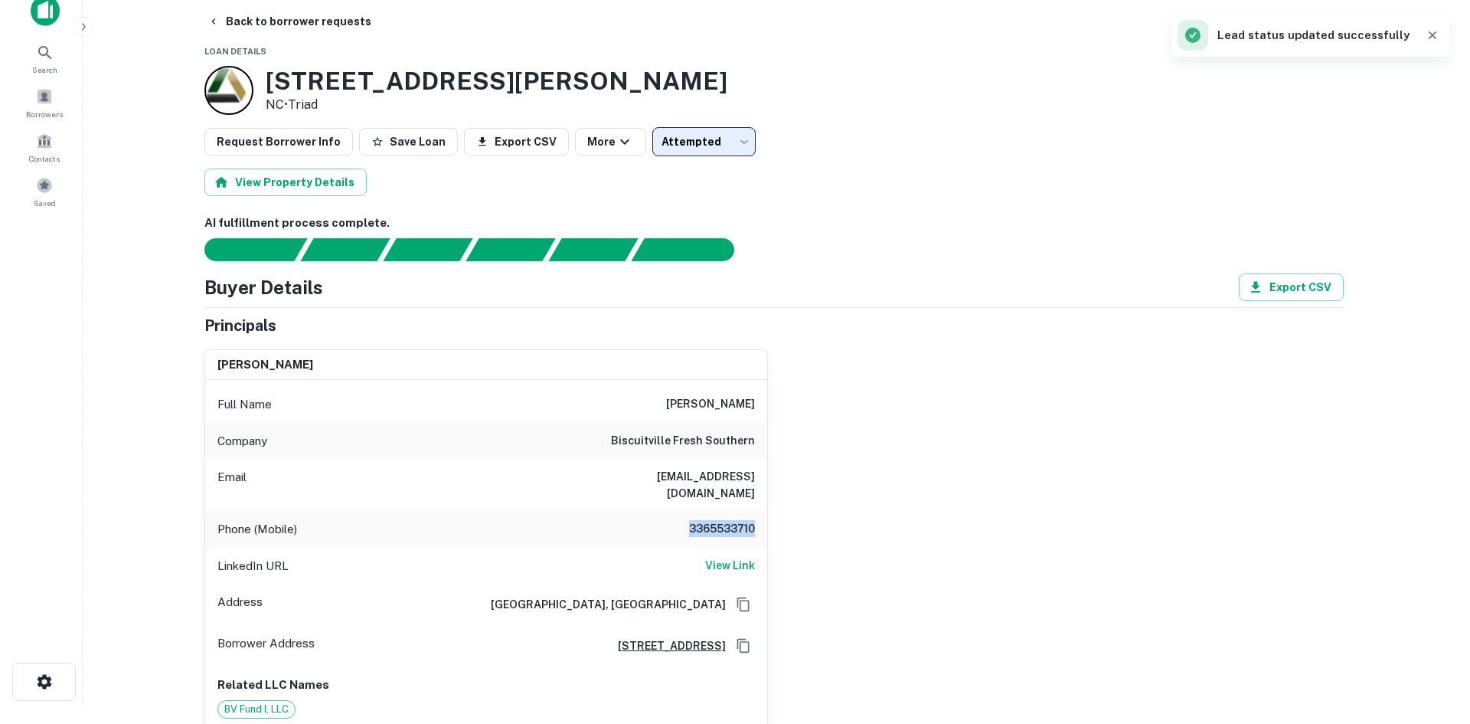
scroll to position [0, 0]
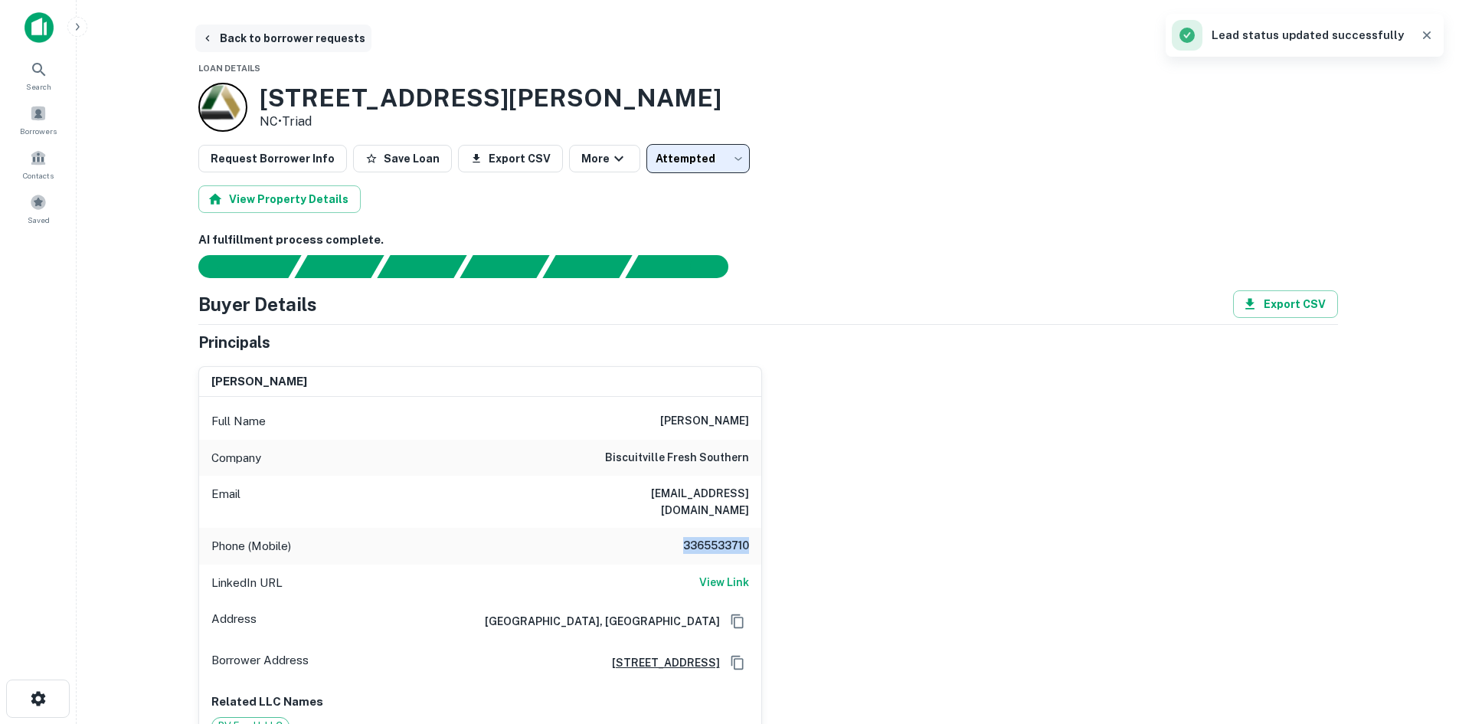
click at [267, 51] on button "Back to borrower requests" at bounding box center [283, 39] width 176 height 28
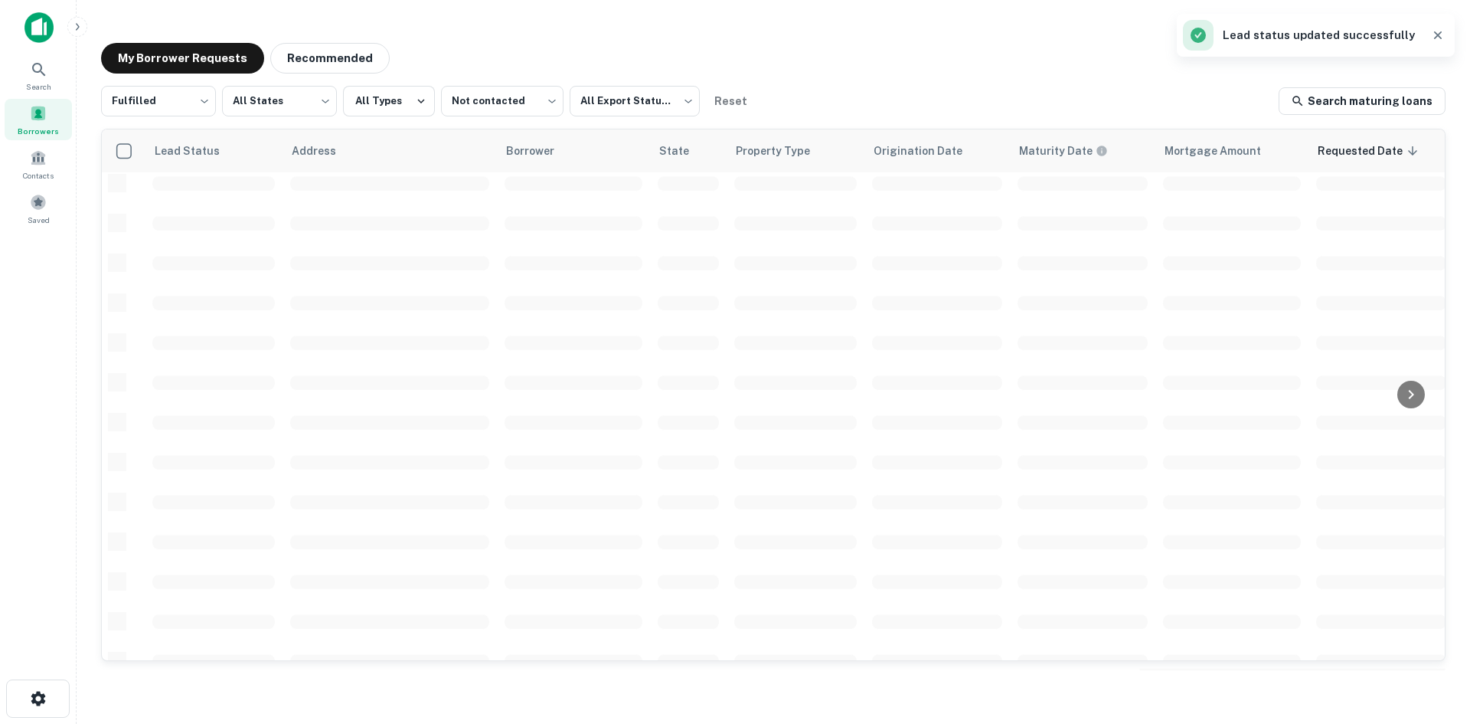
scroll to position [519, 0]
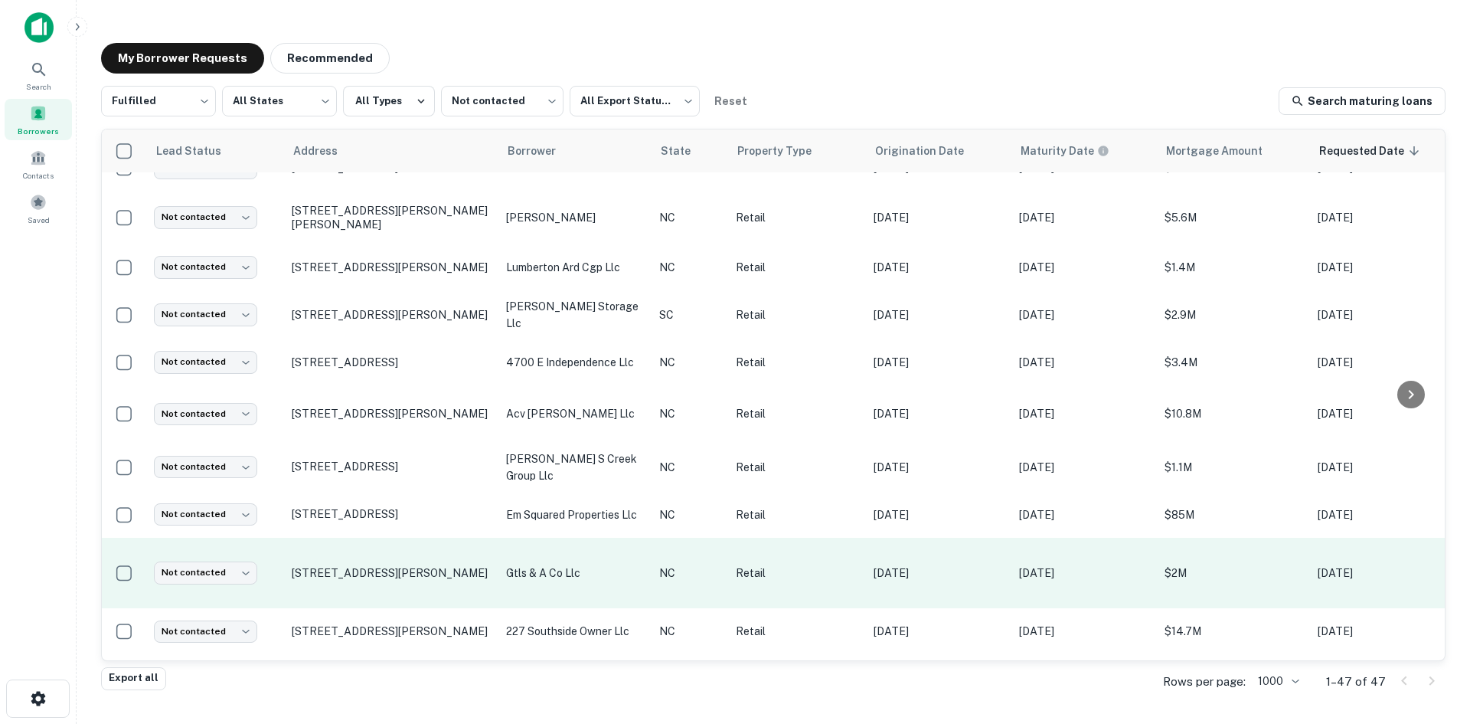
click at [424, 577] on td "[STREET_ADDRESS][PERSON_NAME]" at bounding box center [391, 573] width 214 height 71
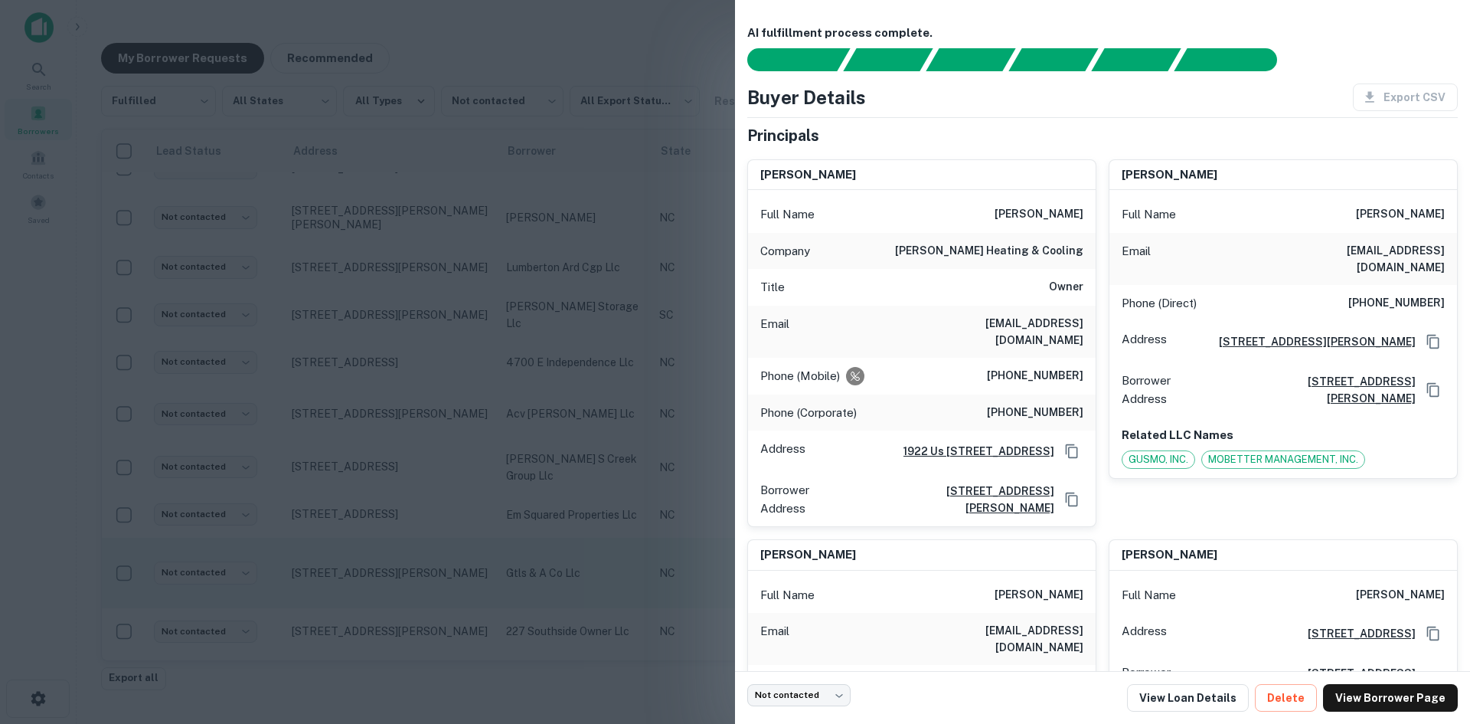
click at [424, 577] on div at bounding box center [735, 362] width 1470 height 724
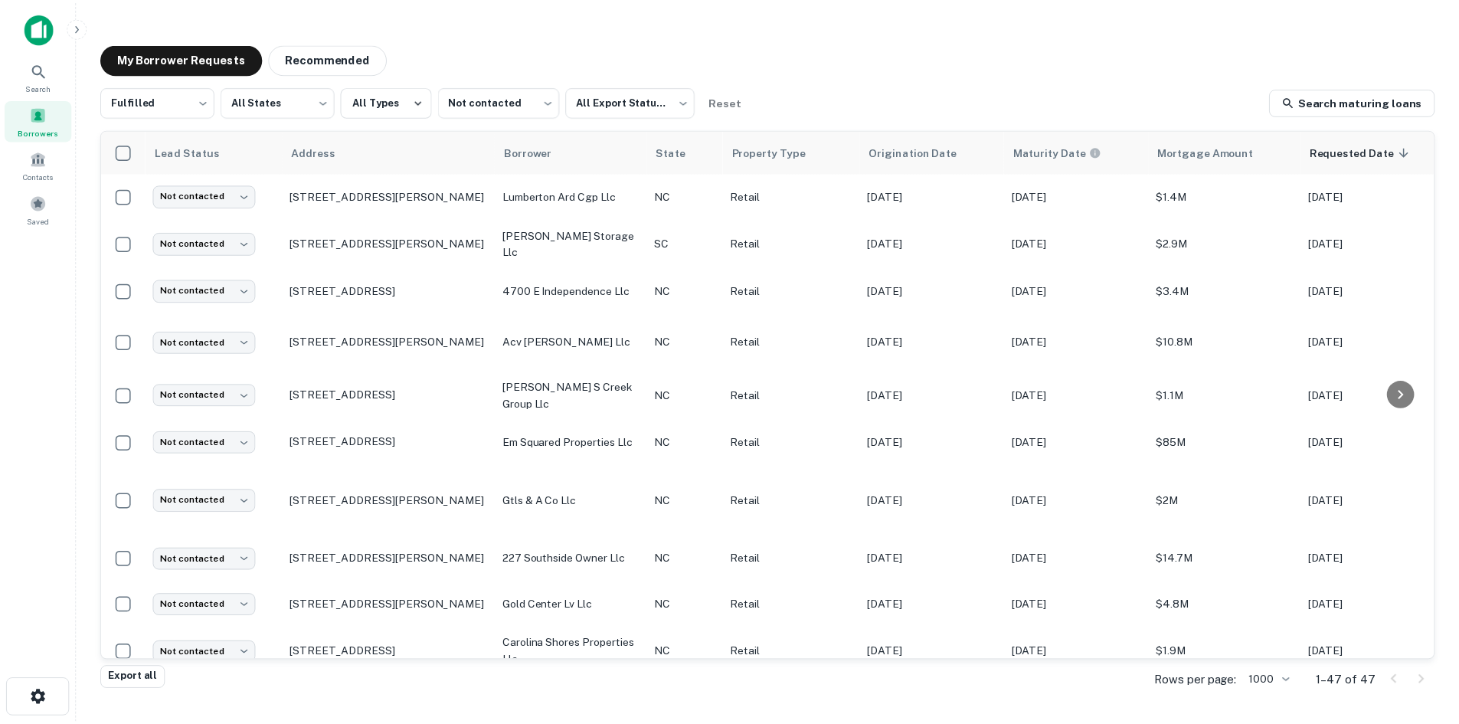
scroll to position [749, 0]
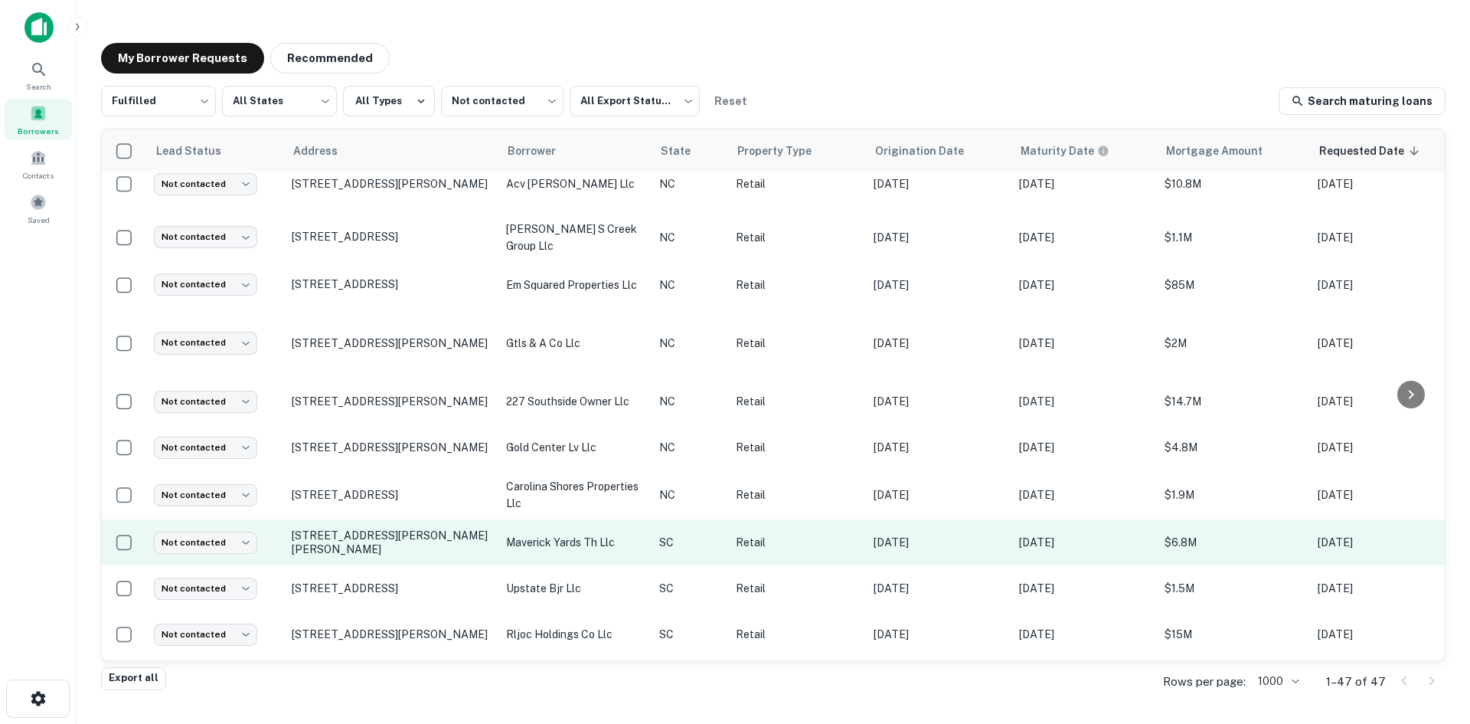
click at [420, 538] on td "[STREET_ADDRESS][PERSON_NAME][PERSON_NAME]" at bounding box center [391, 542] width 214 height 46
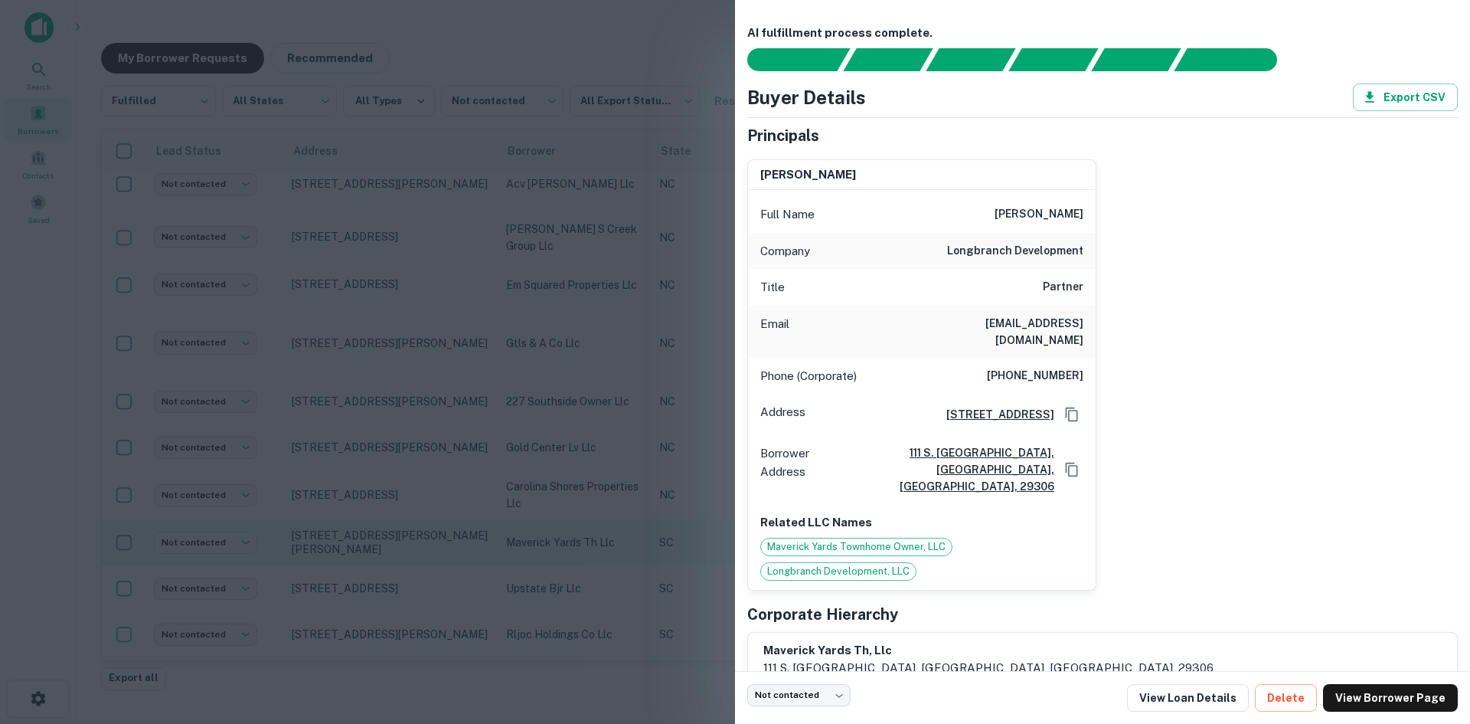
click at [420, 538] on div at bounding box center [735, 362] width 1470 height 724
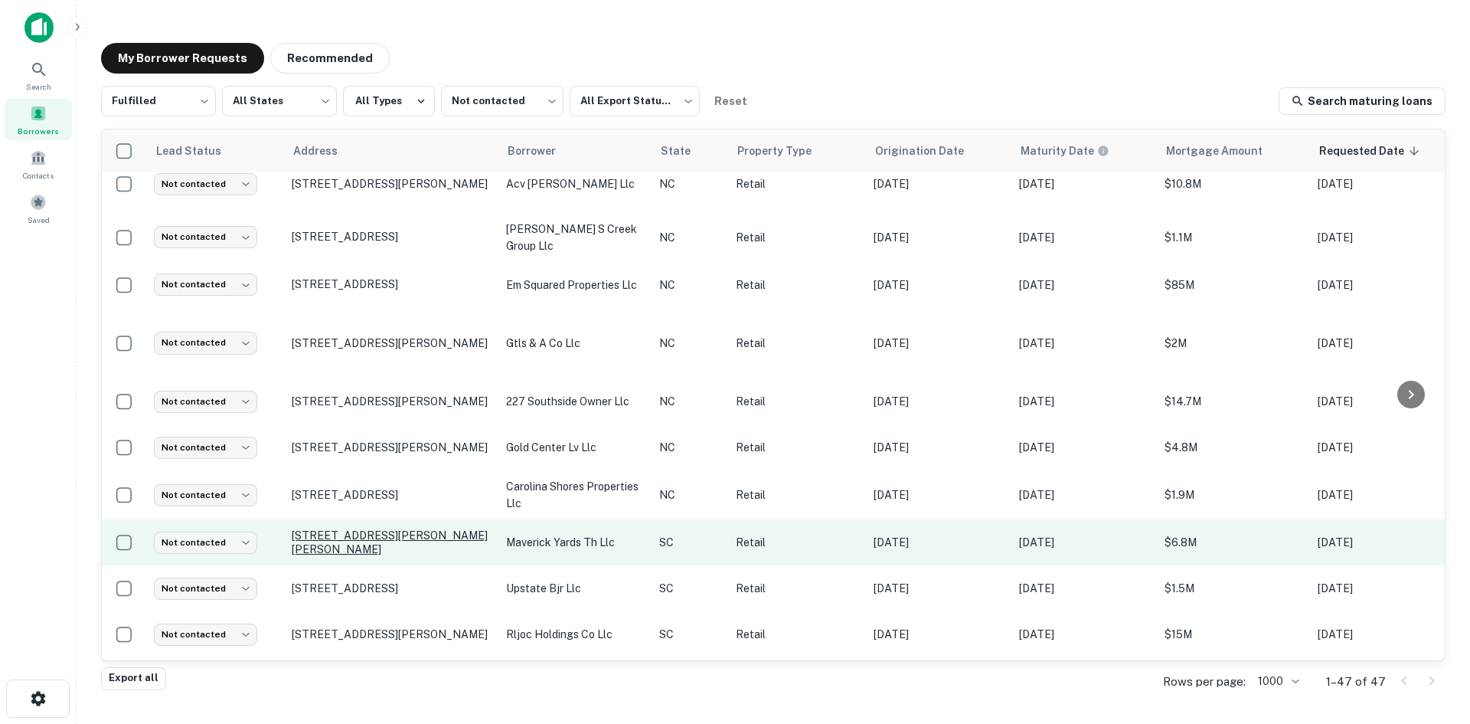
click at [418, 528] on p "[STREET_ADDRESS][PERSON_NAME][PERSON_NAME]" at bounding box center [391, 542] width 199 height 28
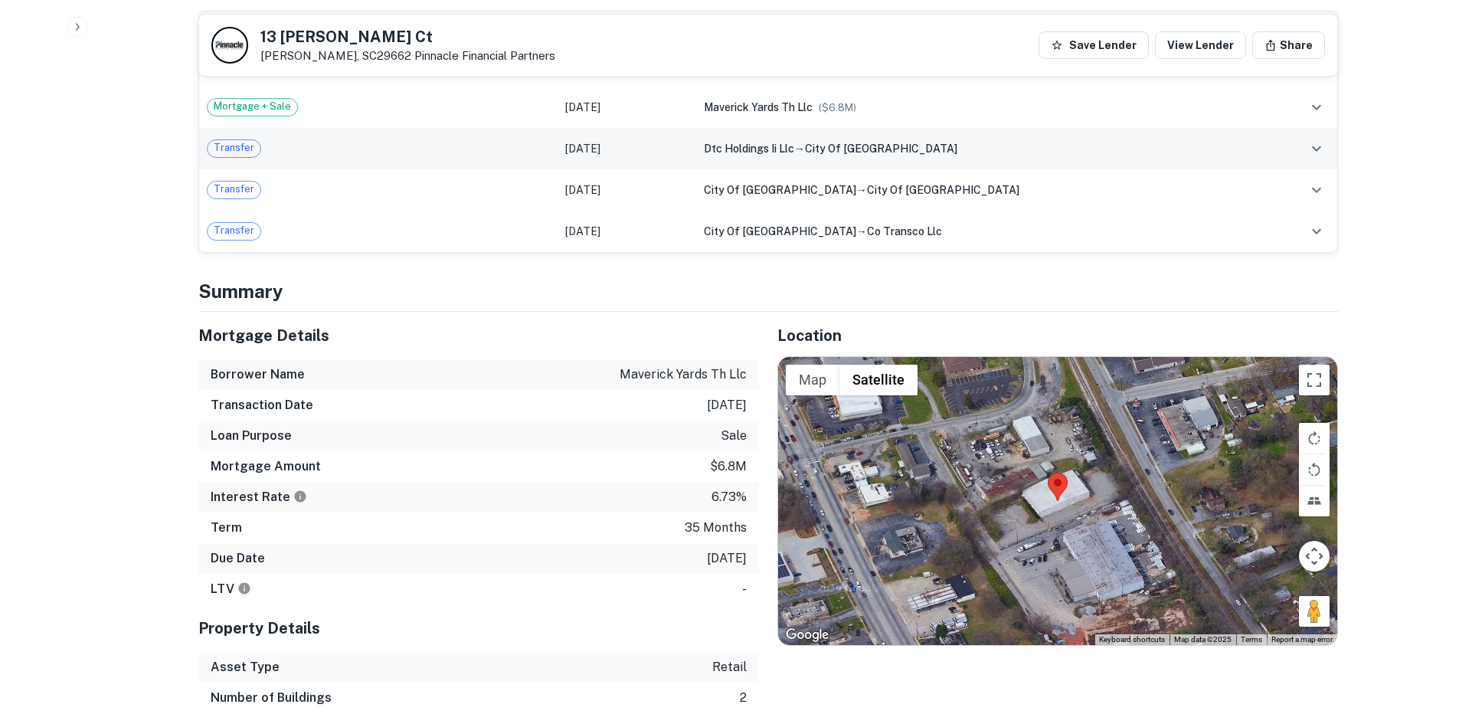
scroll to position [1149, 0]
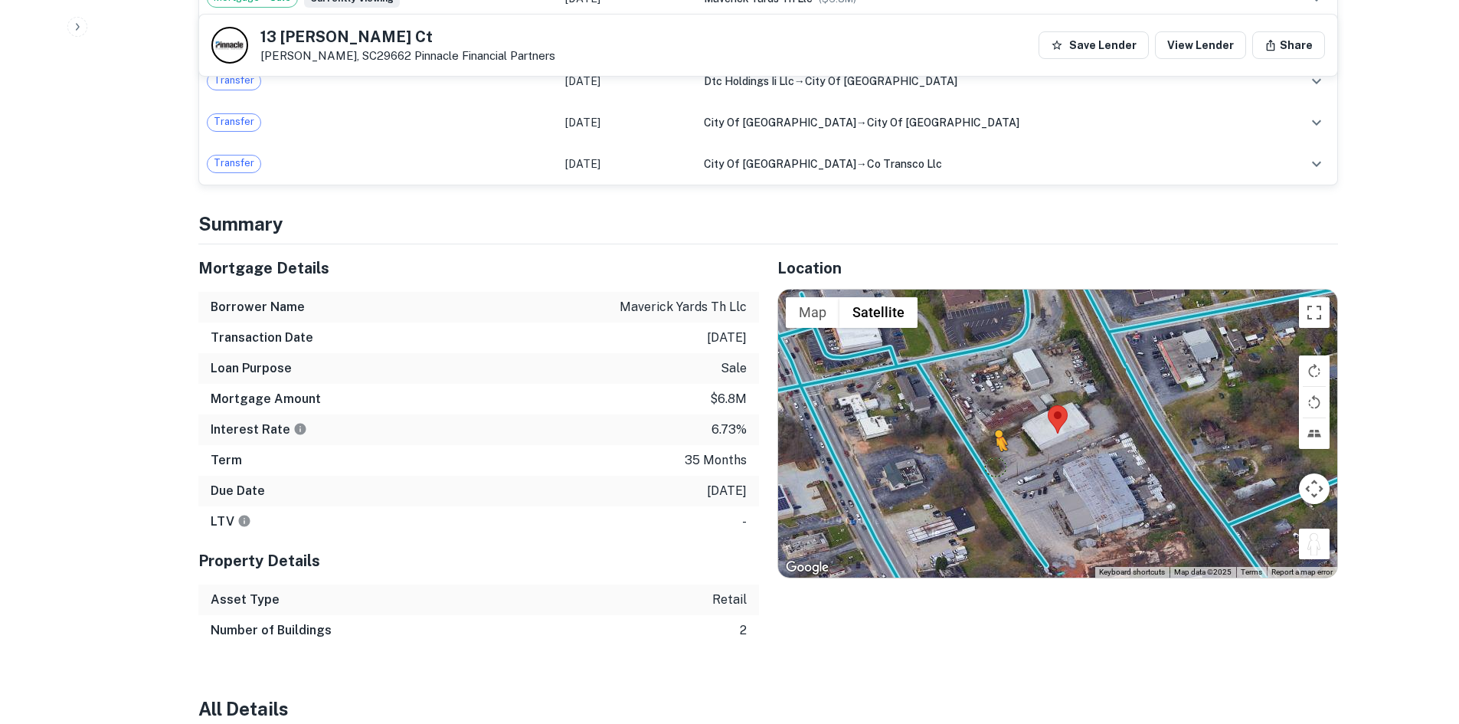
drag, startPoint x: 1311, startPoint y: 530, endPoint x: 981, endPoint y: 443, distance: 341.4
click at [981, 443] on div "To activate drag with keyboard, press Alt + Enter. Once in keyboard drag state,…" at bounding box center [1057, 433] width 559 height 288
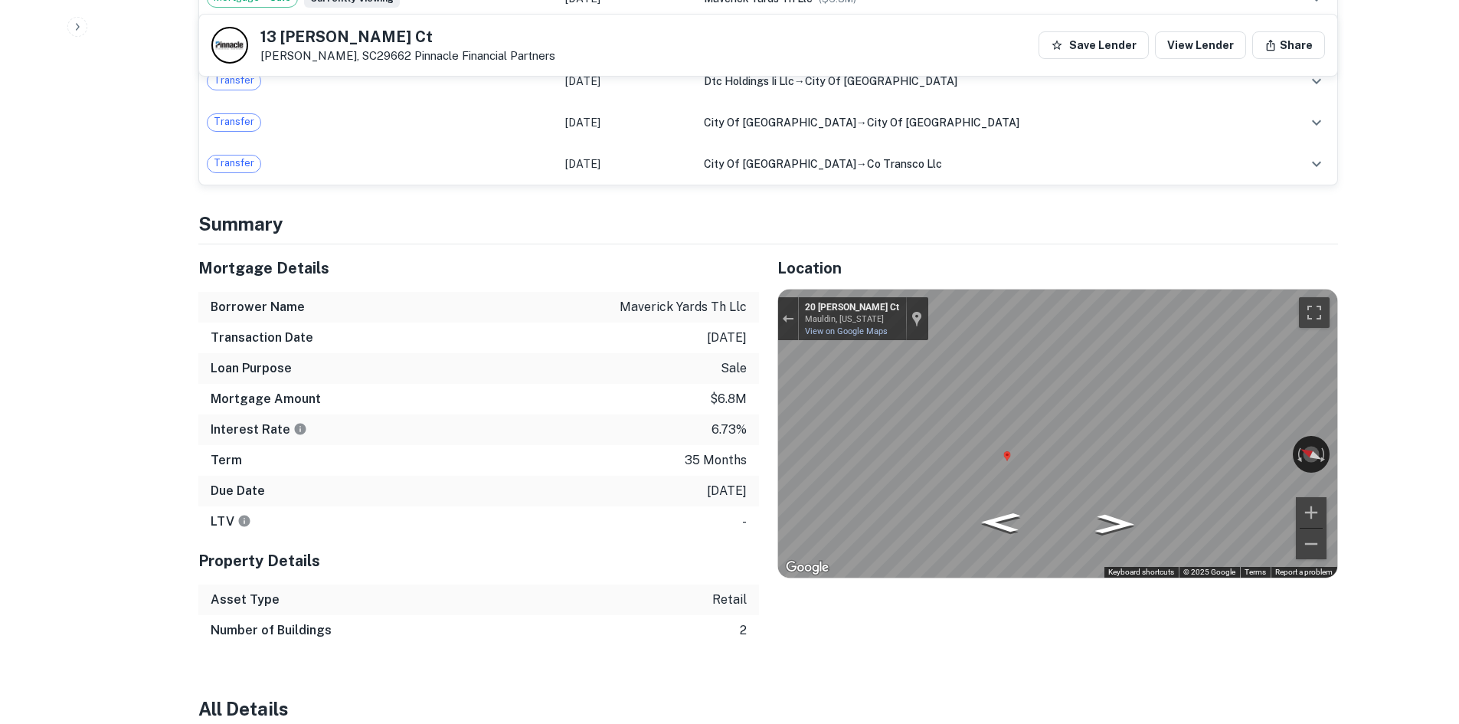
click at [1313, 397] on div "Map" at bounding box center [1057, 433] width 559 height 288
click at [744, 450] on div "Mortgage Details Borrower Name maverick yards th llc Transaction Date [DATE] Lo…" at bounding box center [759, 444] width 1158 height 401
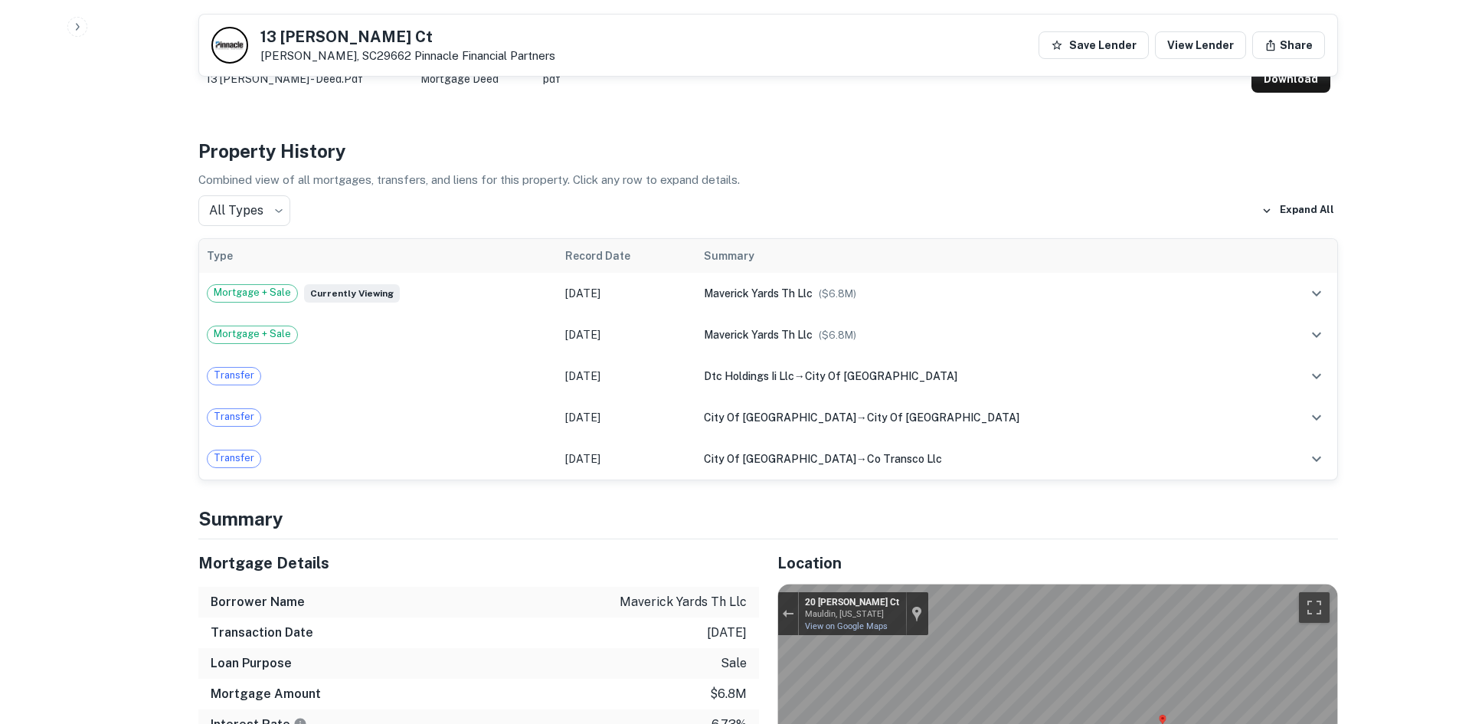
scroll to position [842, 0]
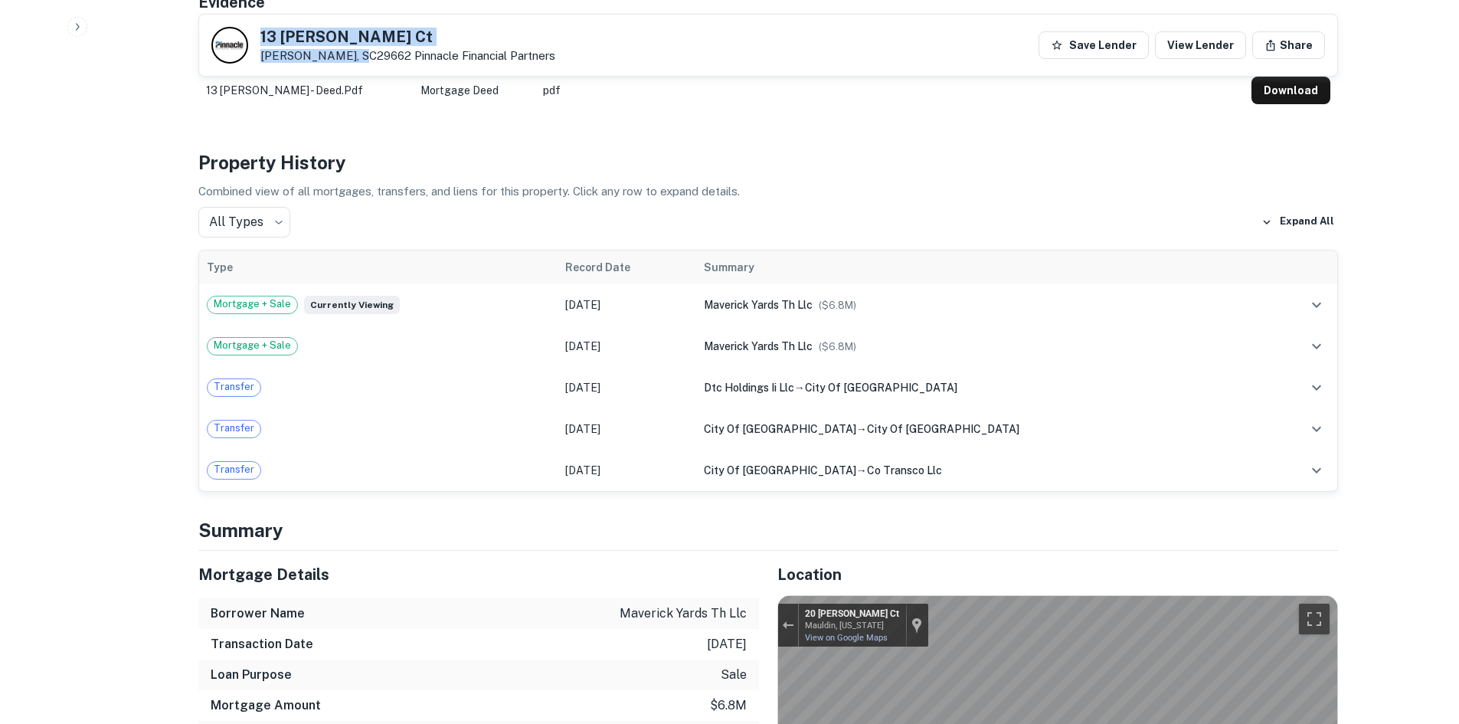
drag, startPoint x: 255, startPoint y: 24, endPoint x: 357, endPoint y: 55, distance: 106.6
click at [357, 55] on div "[STREET_ADDRESS][PERSON_NAME][PERSON_NAME] Pinnacle Financial Partners Save Len…" at bounding box center [768, 45] width 1138 height 61
copy div "[STREET_ADDRESS][PERSON_NAME][PERSON_NAME]"
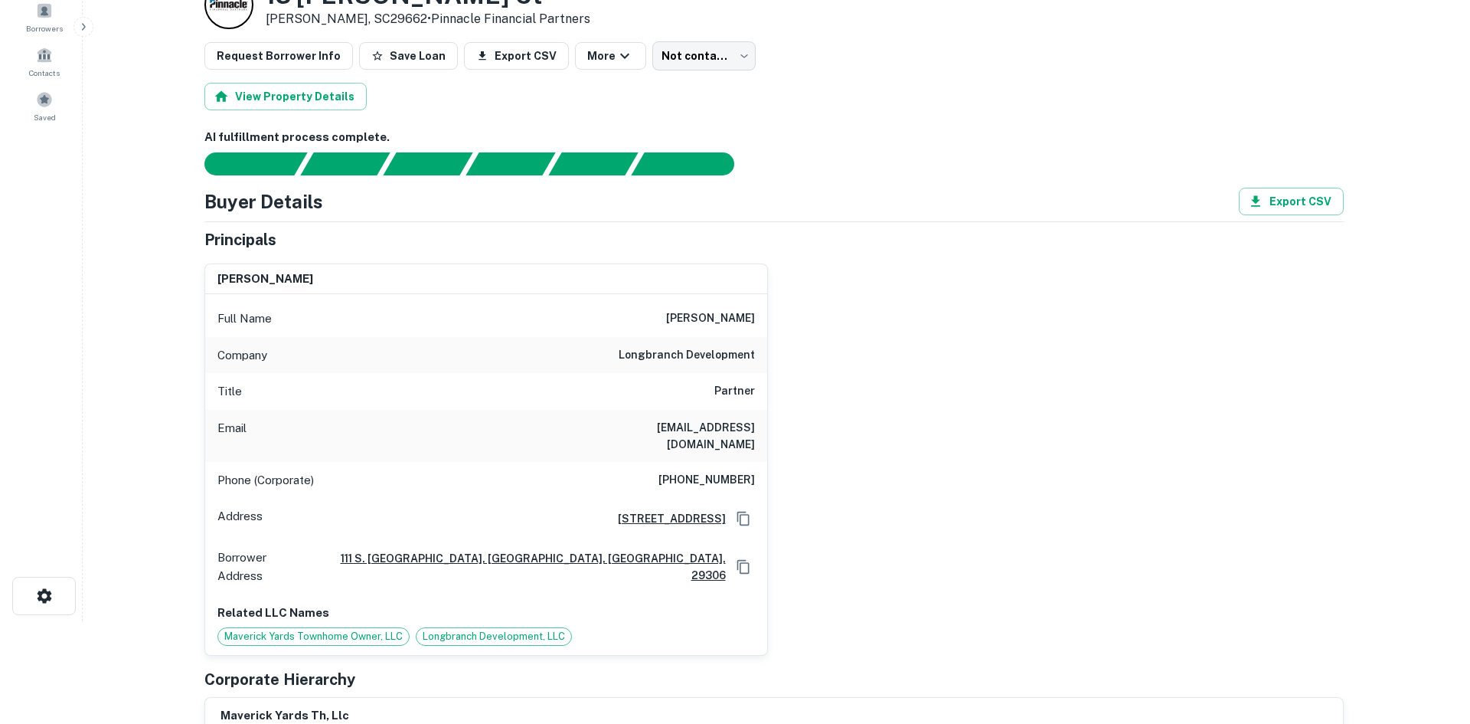
scroll to position [0, 0]
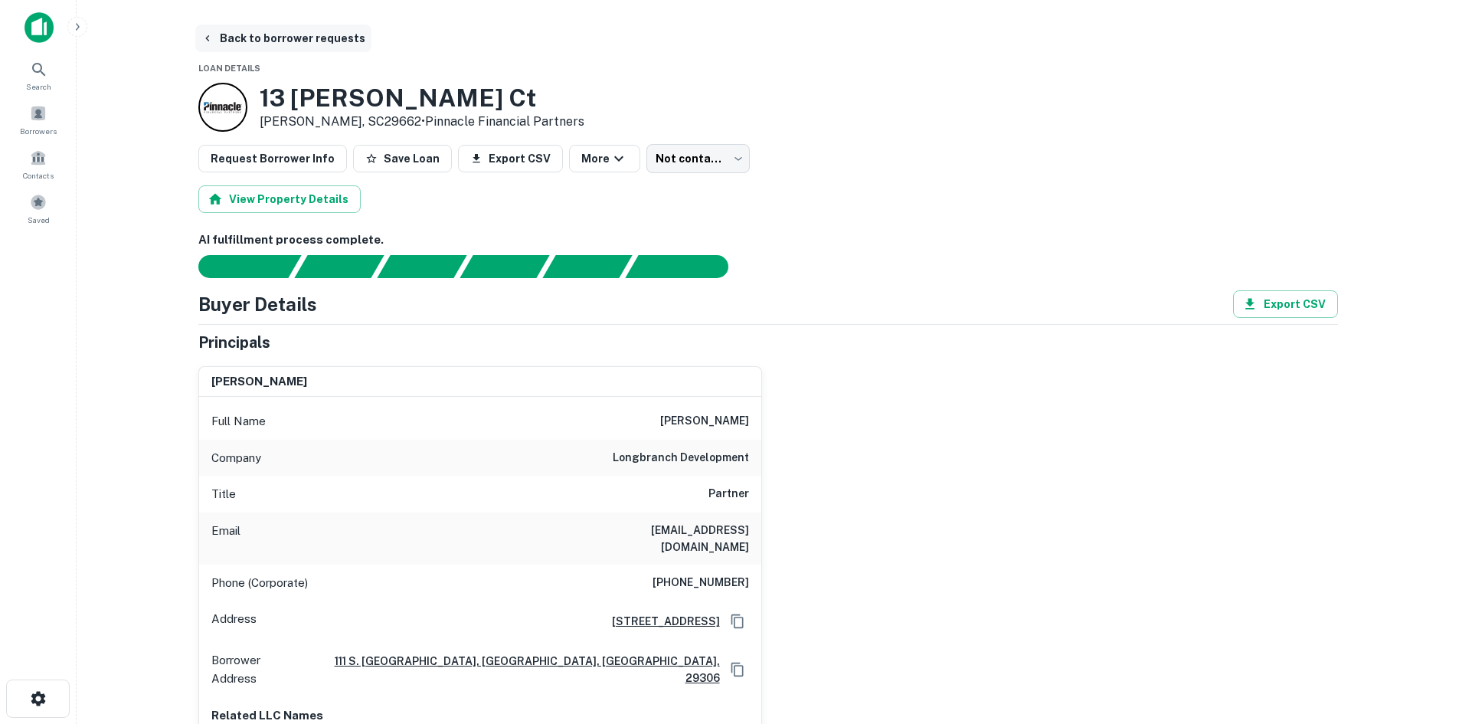
click at [267, 38] on button "Back to borrower requests" at bounding box center [283, 39] width 176 height 28
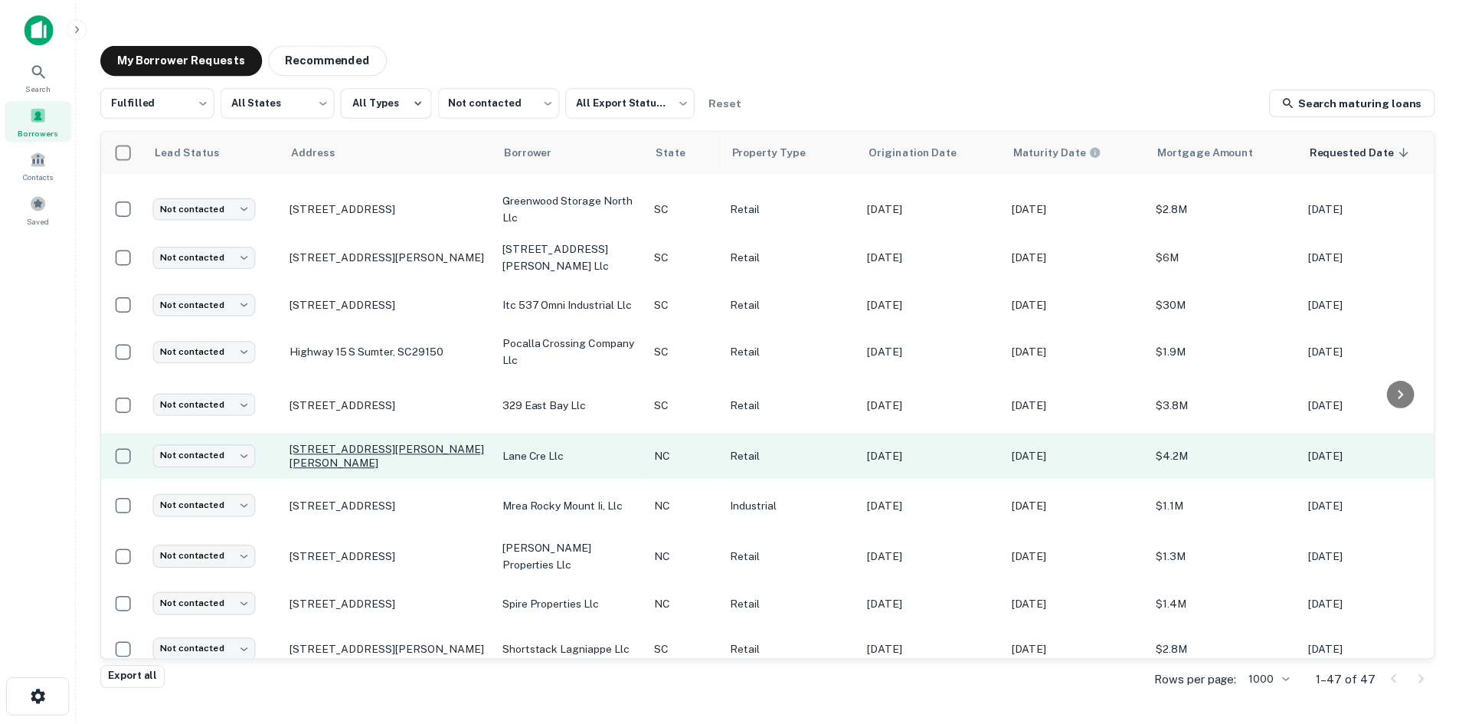
scroll to position [1804, 0]
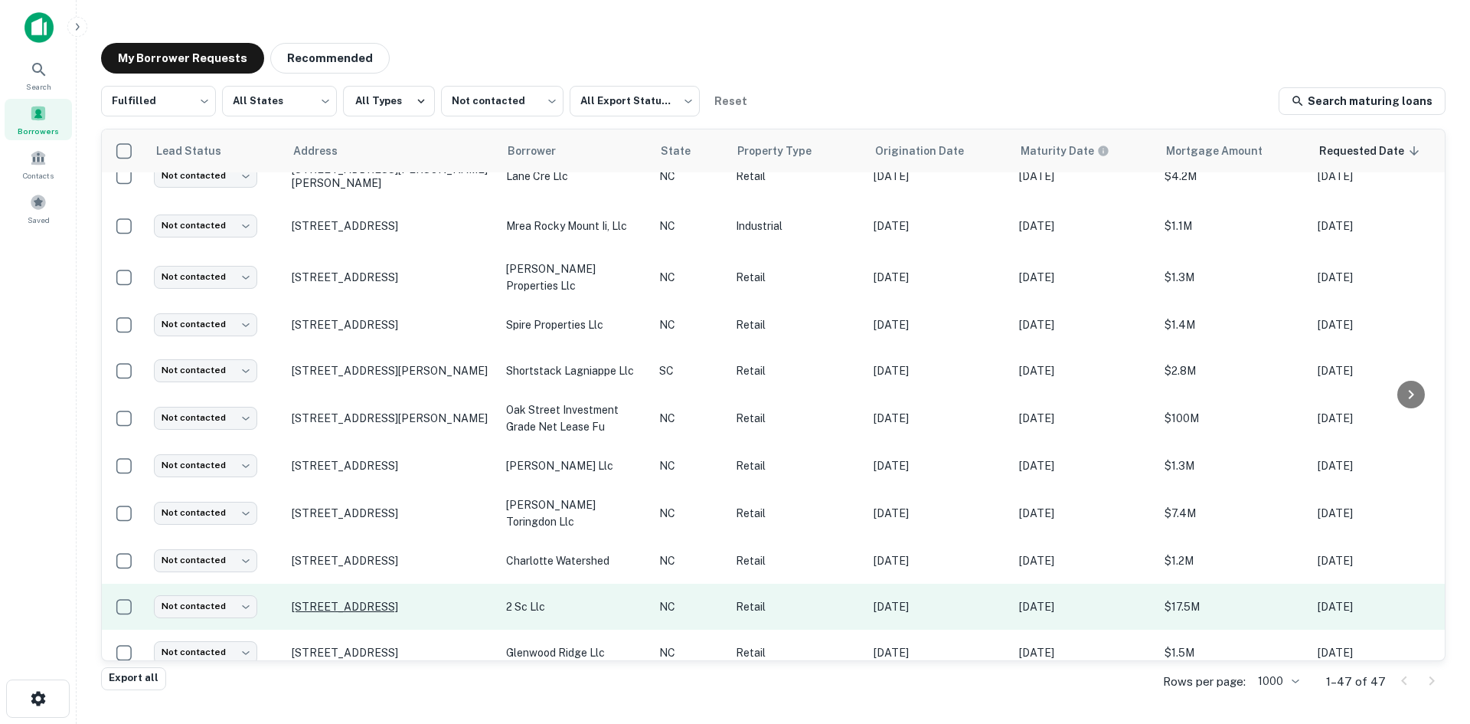
click at [378, 600] on p "[STREET_ADDRESS]" at bounding box center [391, 607] width 199 height 14
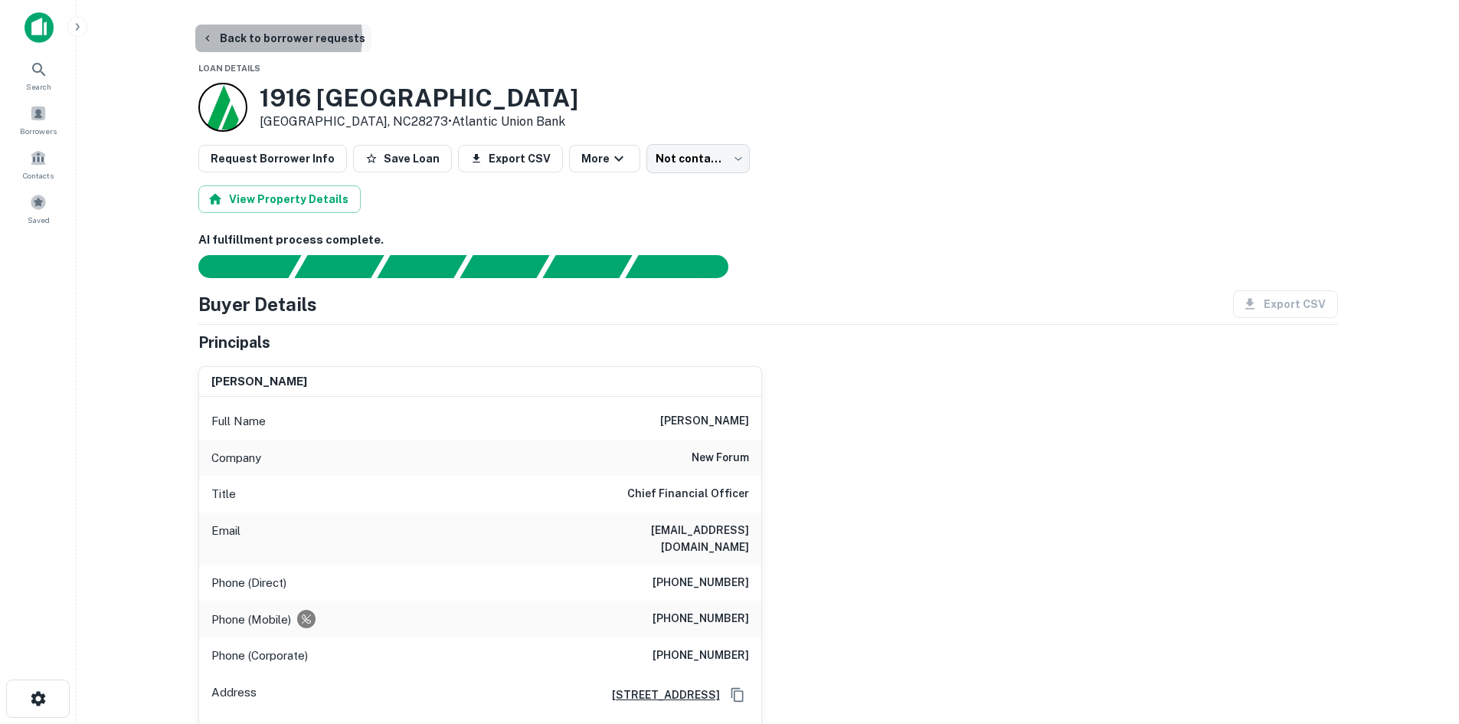
click at [272, 37] on button "Back to borrower requests" at bounding box center [283, 39] width 176 height 28
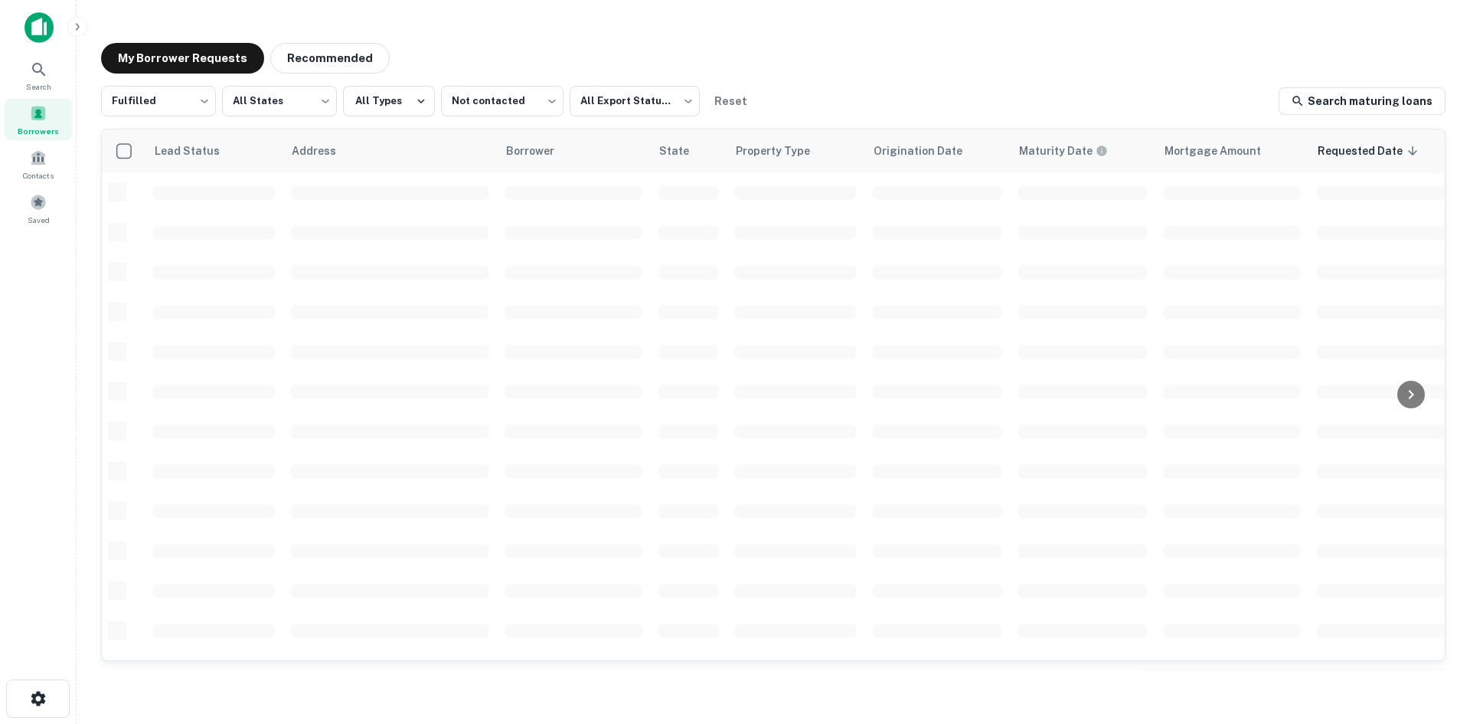
scroll to position [519, 0]
